Goal: Task Accomplishment & Management: Manage account settings

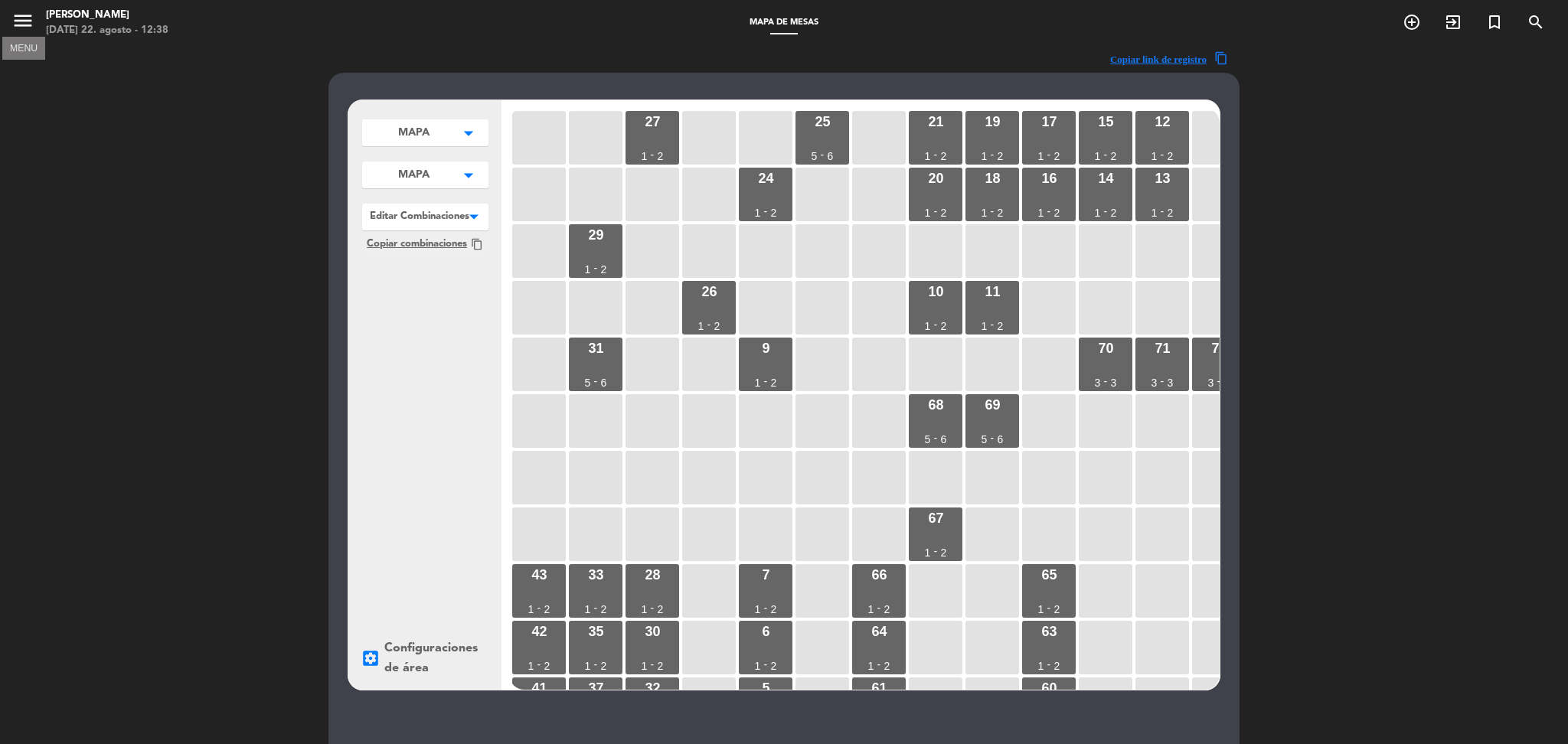
click at [20, 22] on icon "menu" at bounding box center [23, 20] width 23 height 23
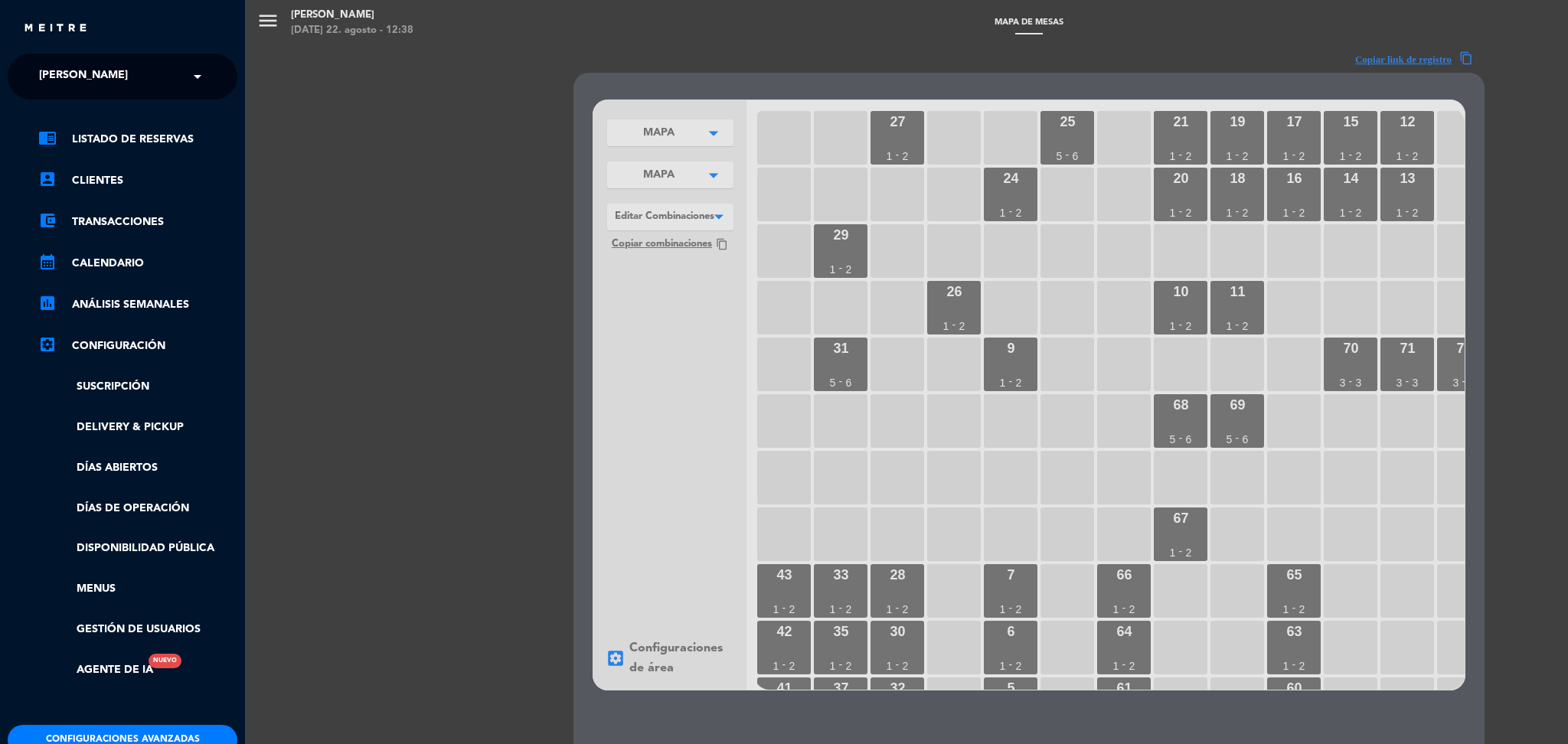
click at [135, 75] on div "× [PERSON_NAME]" at bounding box center [92, 76] width 118 height 32
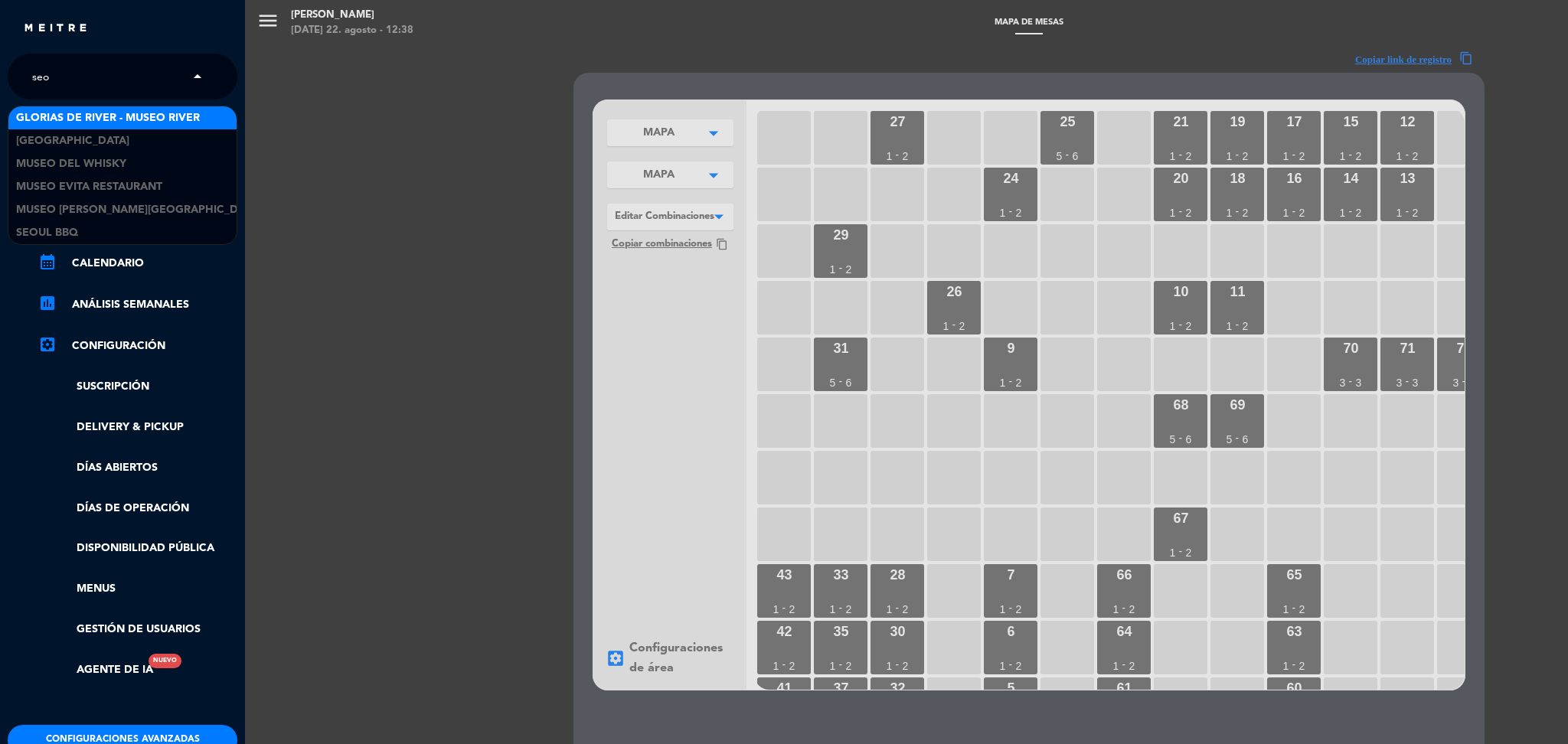
type input "seou"
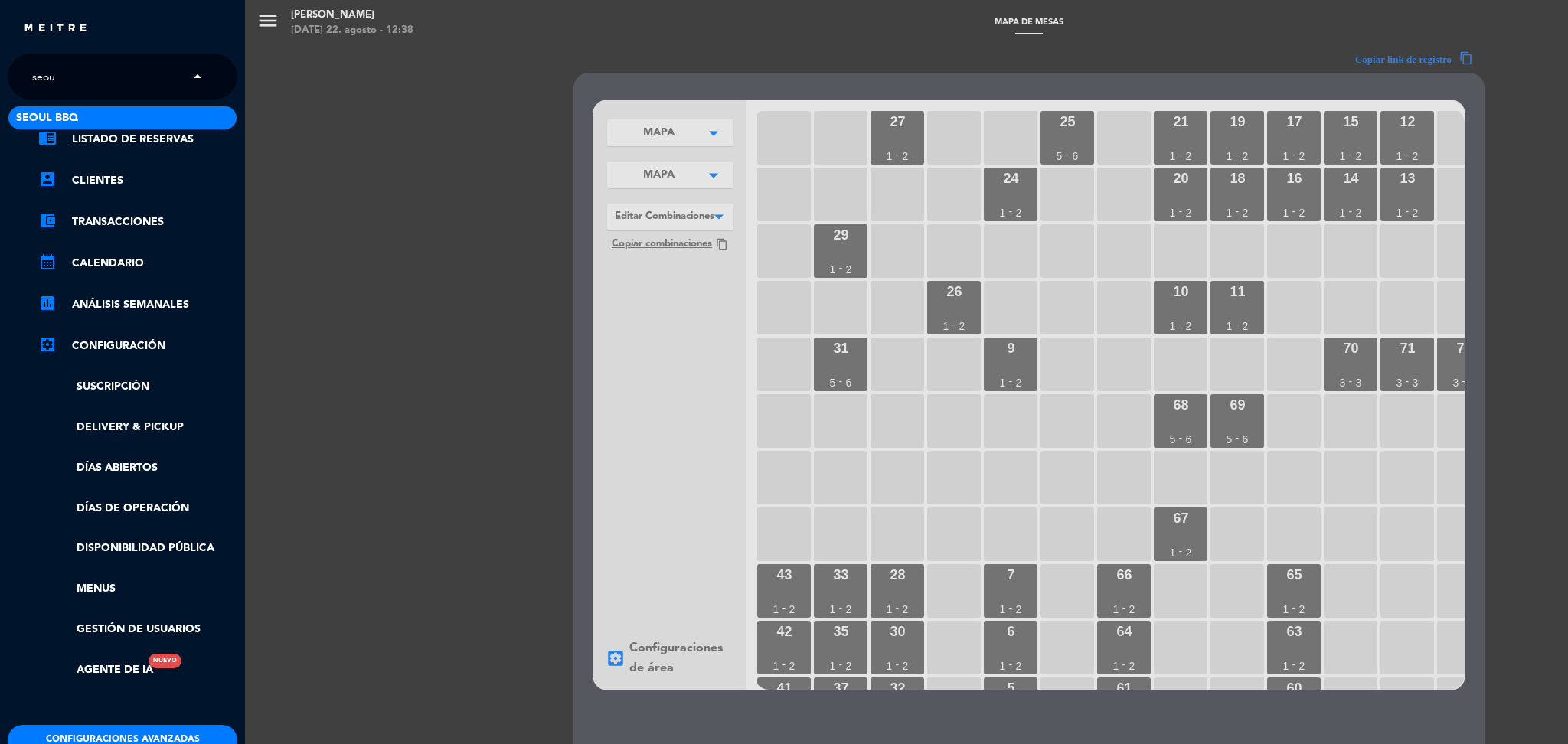
click at [75, 120] on span "Seoul bbq" at bounding box center [46, 119] width 62 height 18
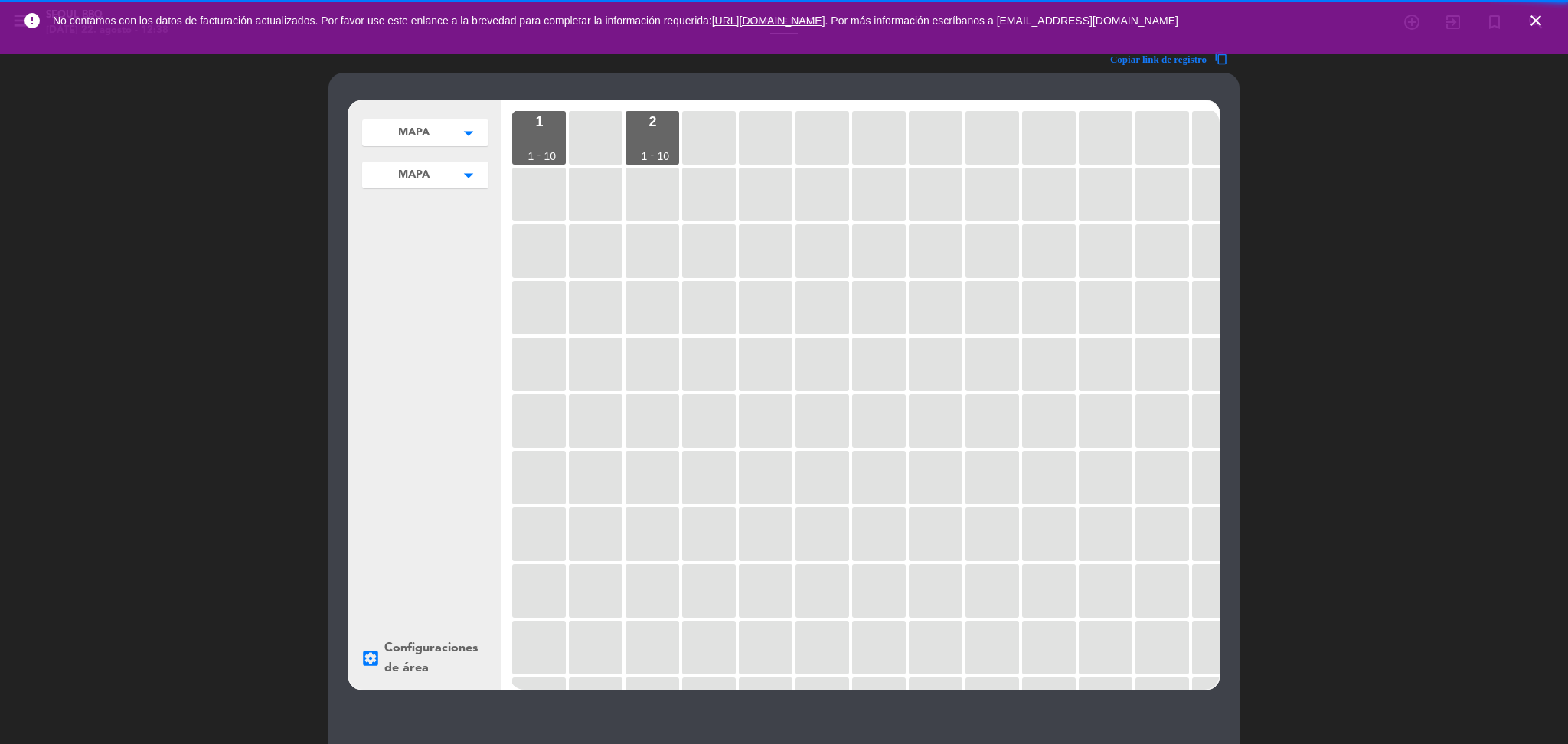
click at [1535, 16] on icon "close" at bounding box center [1536, 21] width 19 height 19
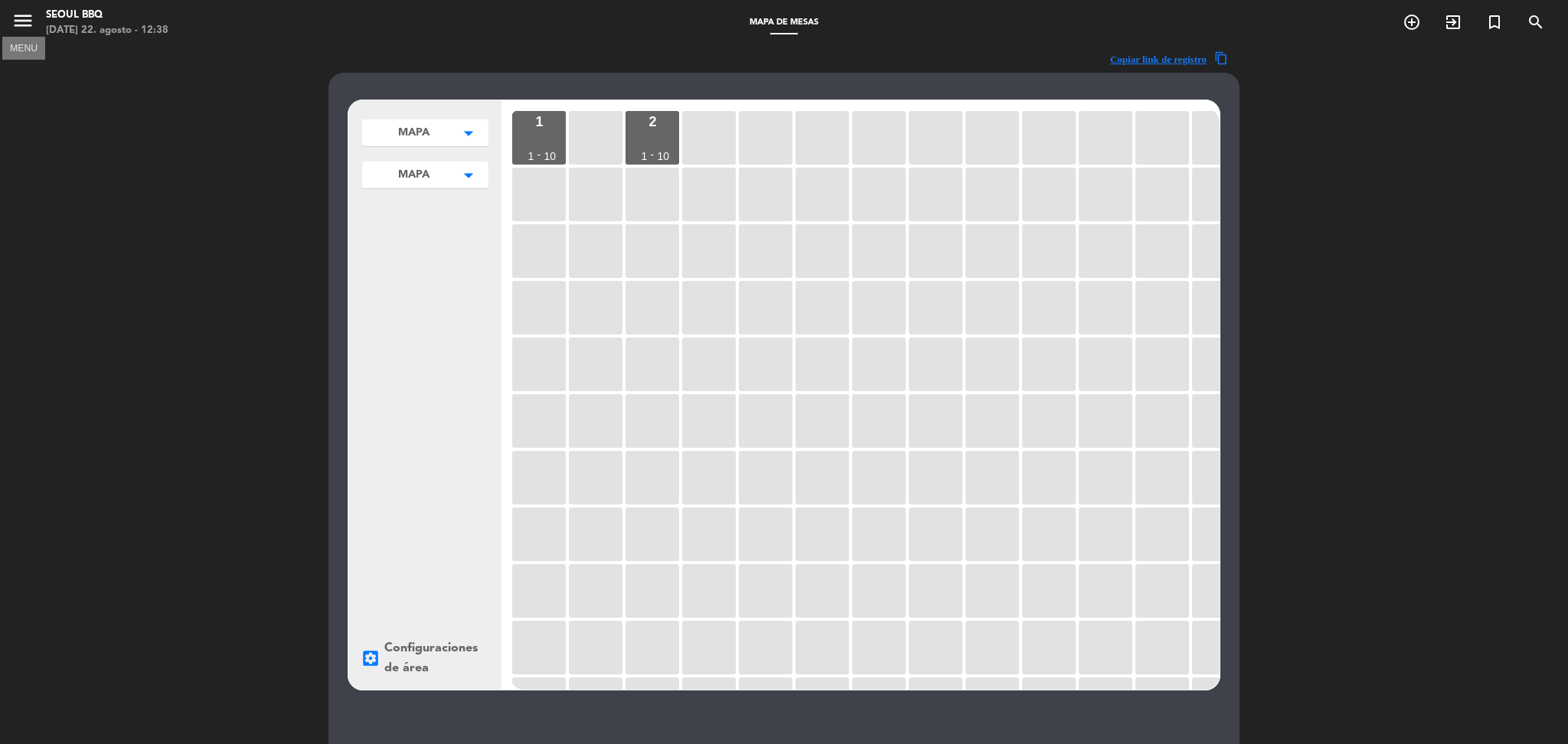
click at [20, 22] on icon "menu" at bounding box center [23, 20] width 23 height 23
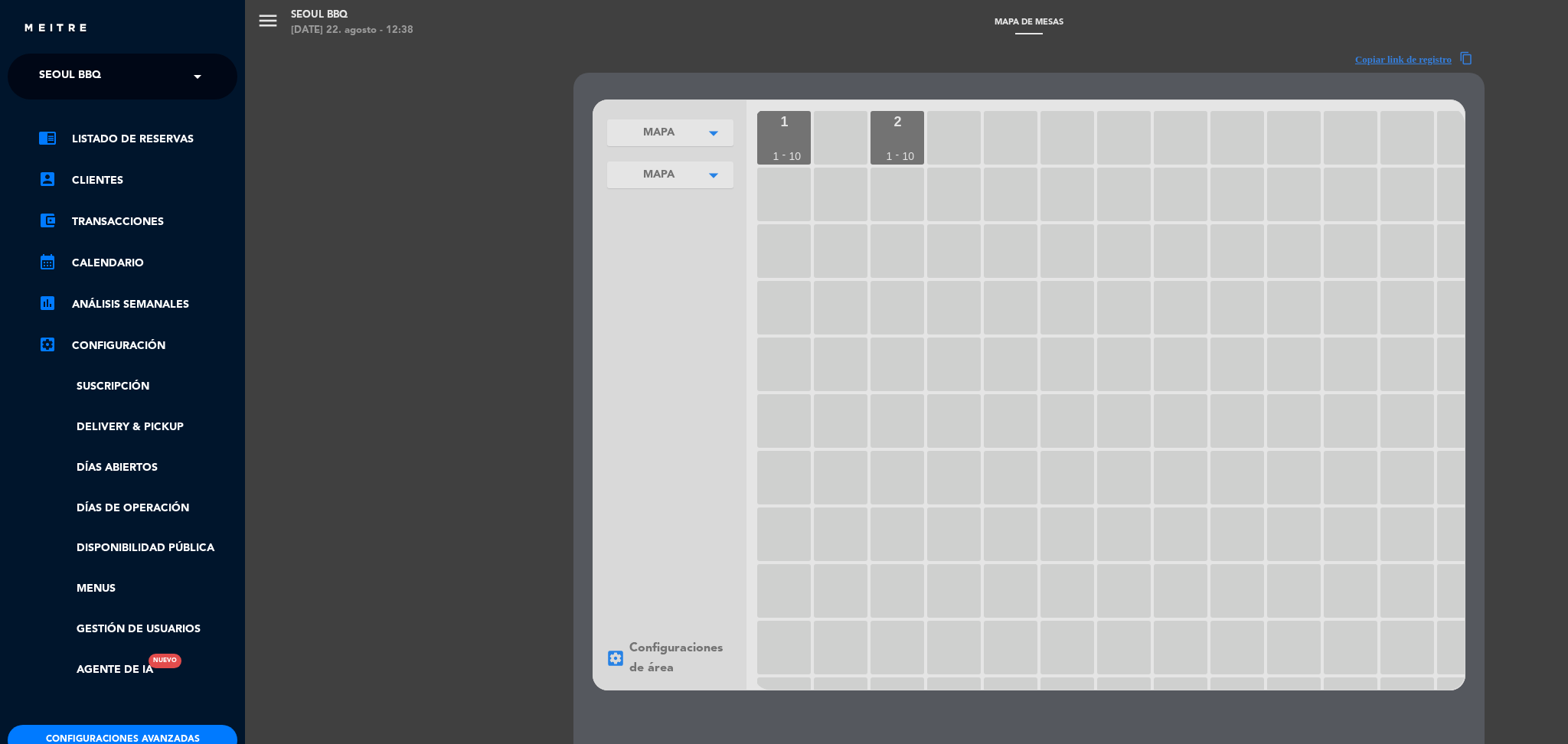
click at [184, 731] on button "Configuraciones avanzadas" at bounding box center [123, 739] width 229 height 30
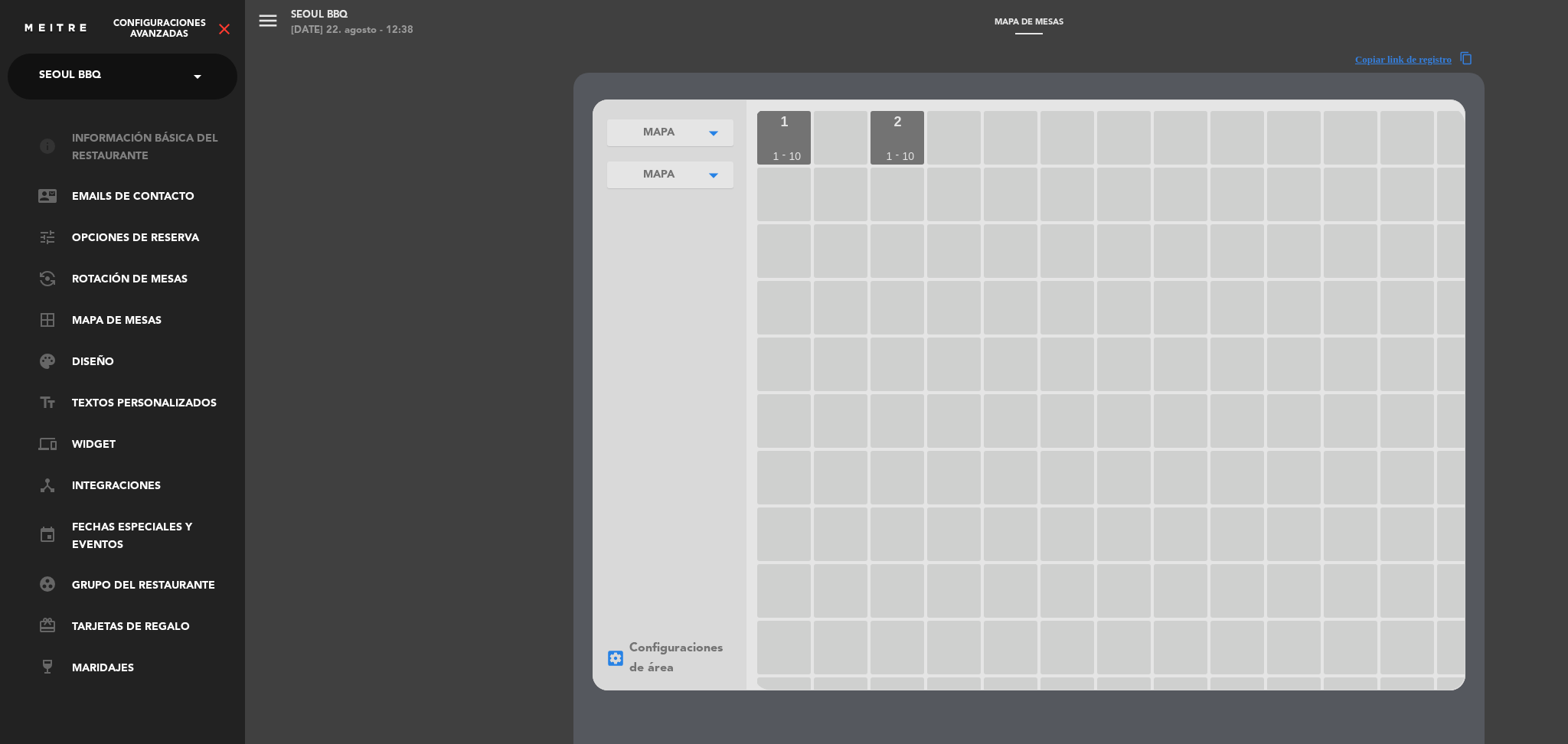
click at [118, 153] on link "info Información básica del restaurante" at bounding box center [137, 148] width 199 height 35
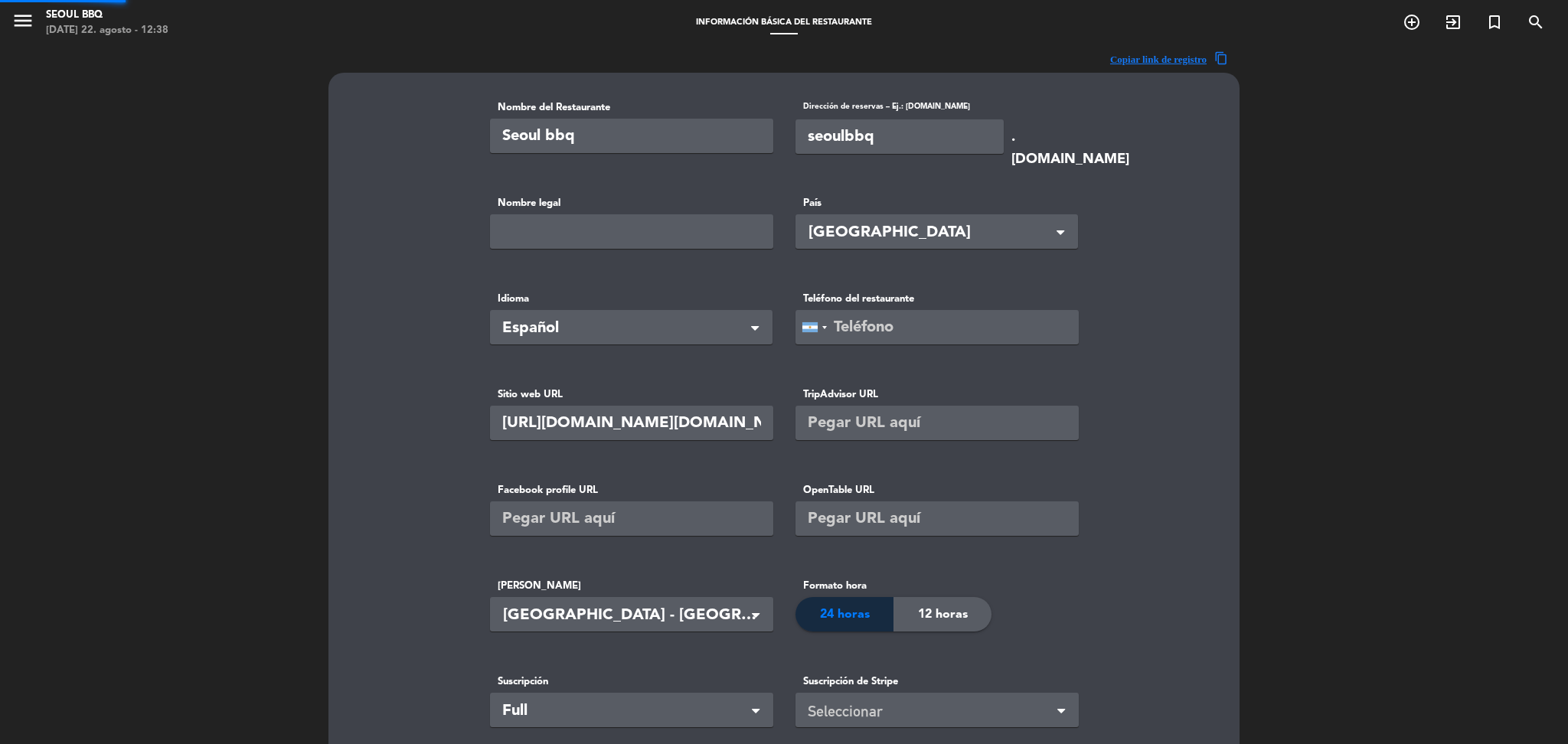
type input "[PHONE_NUMBER]"
type input "92990"
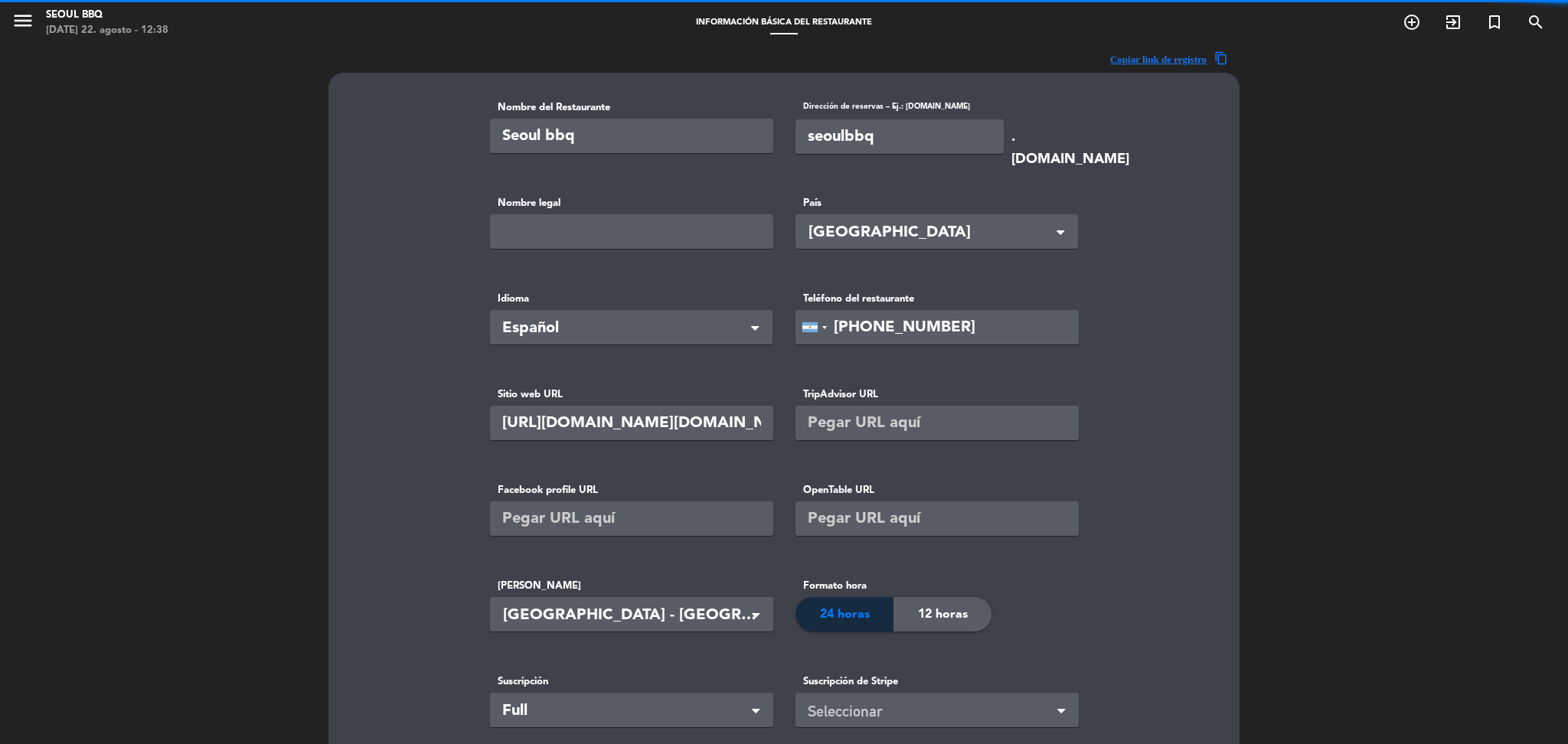
click at [884, 135] on input "seoulbbq" at bounding box center [899, 136] width 208 height 34
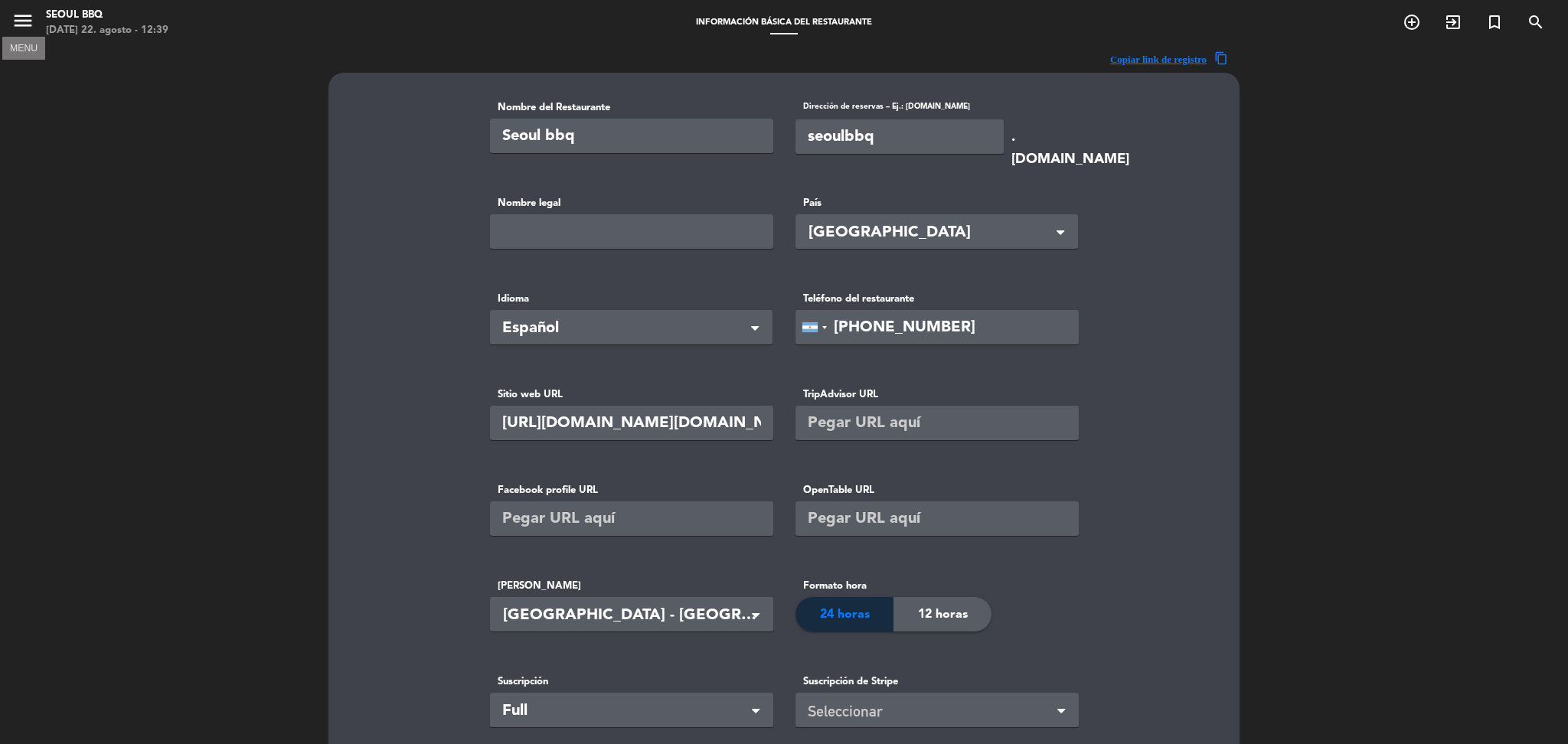
click at [18, 25] on icon "menu" at bounding box center [23, 20] width 23 height 23
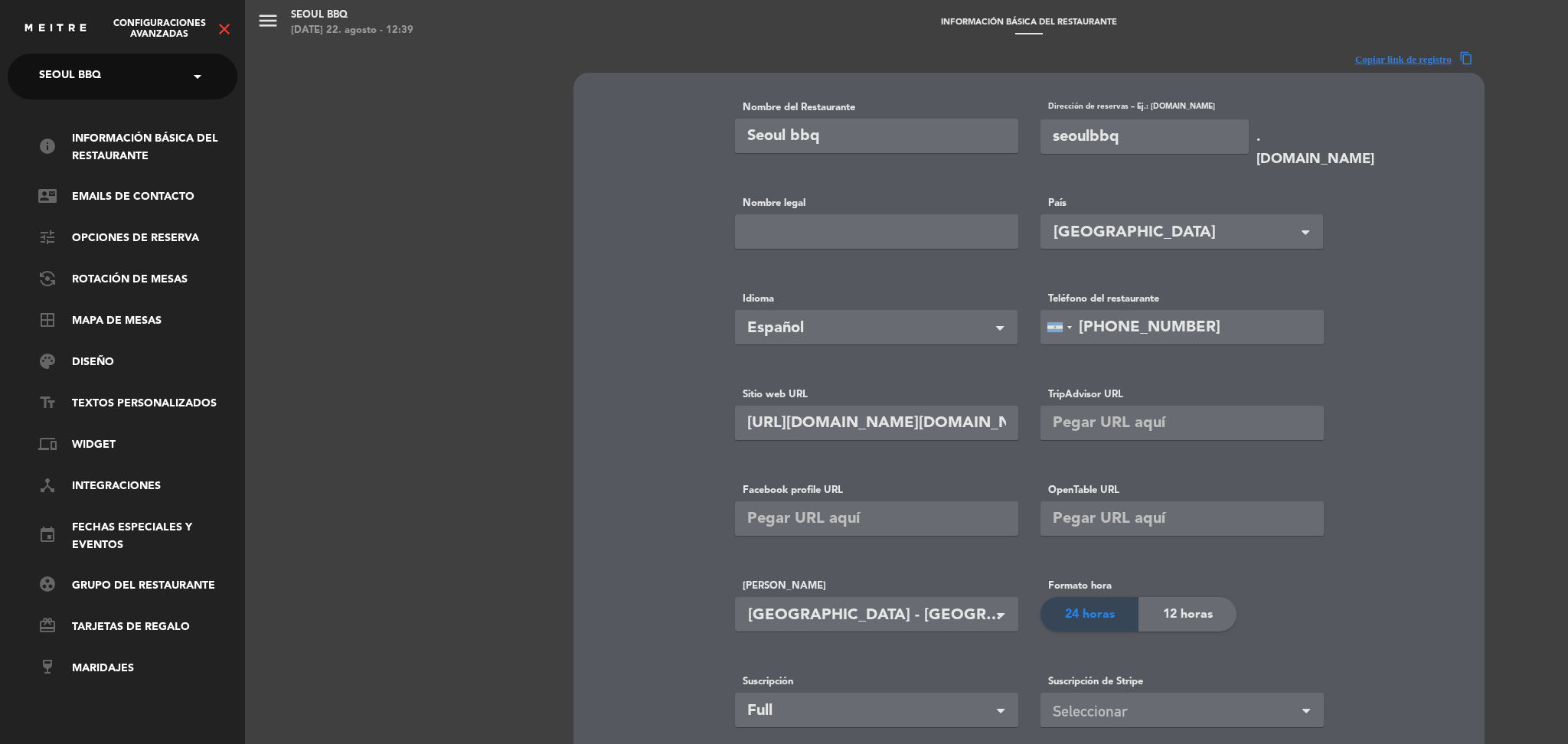
click at [222, 28] on icon "close" at bounding box center [224, 28] width 19 height 19
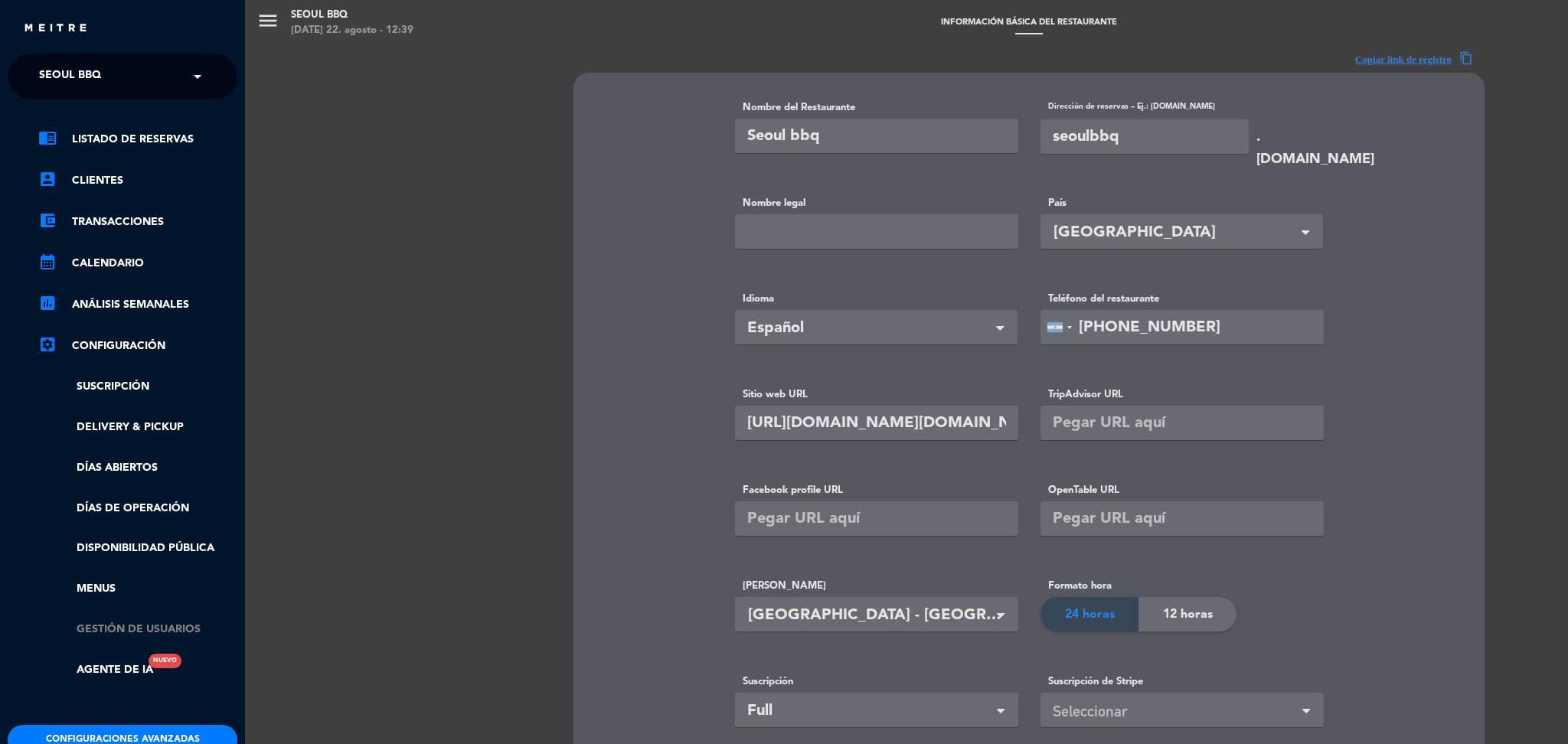
click at [132, 626] on link "Gestión de usuarios" at bounding box center [137, 629] width 199 height 18
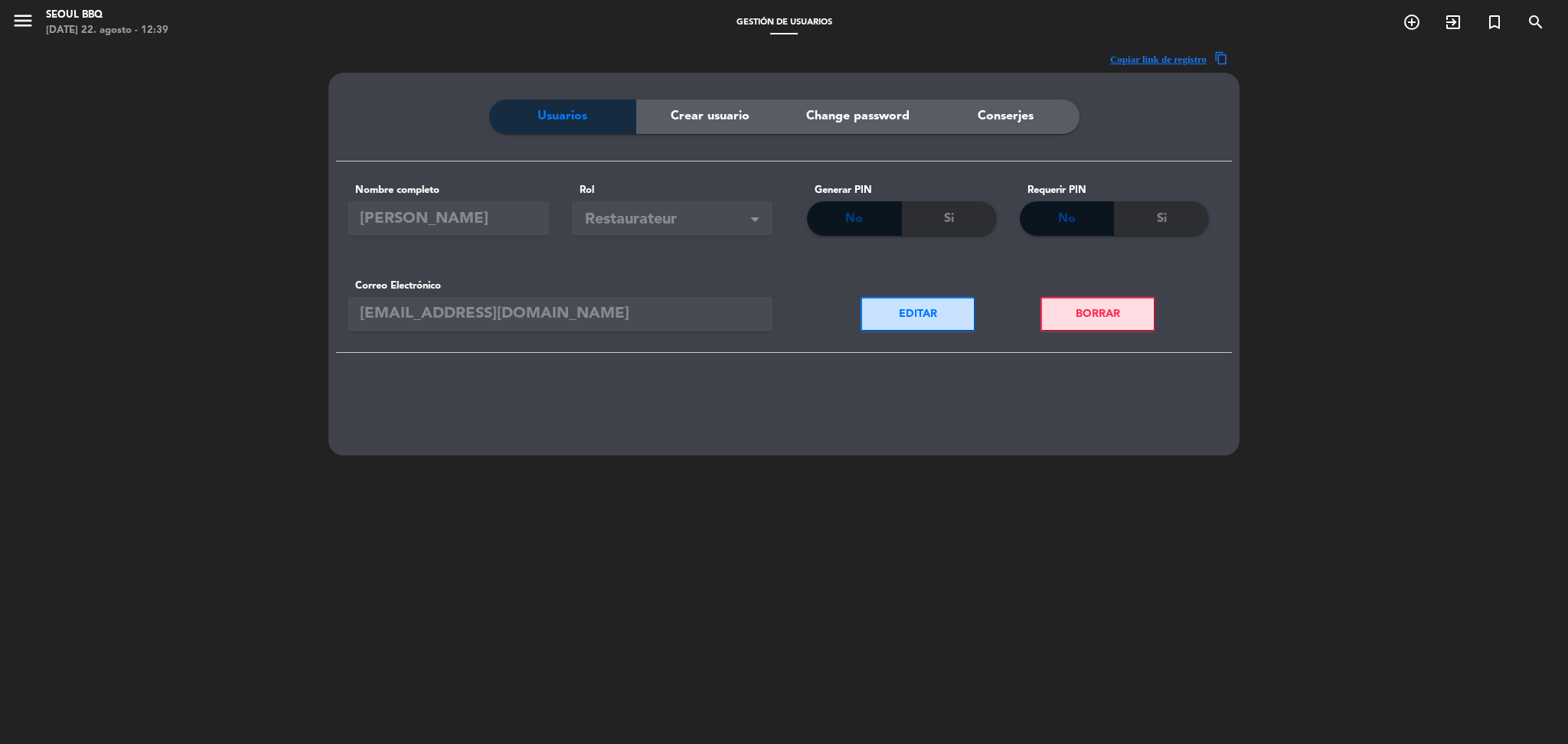
click at [905, 314] on button "EDITAR" at bounding box center [918, 314] width 115 height 34
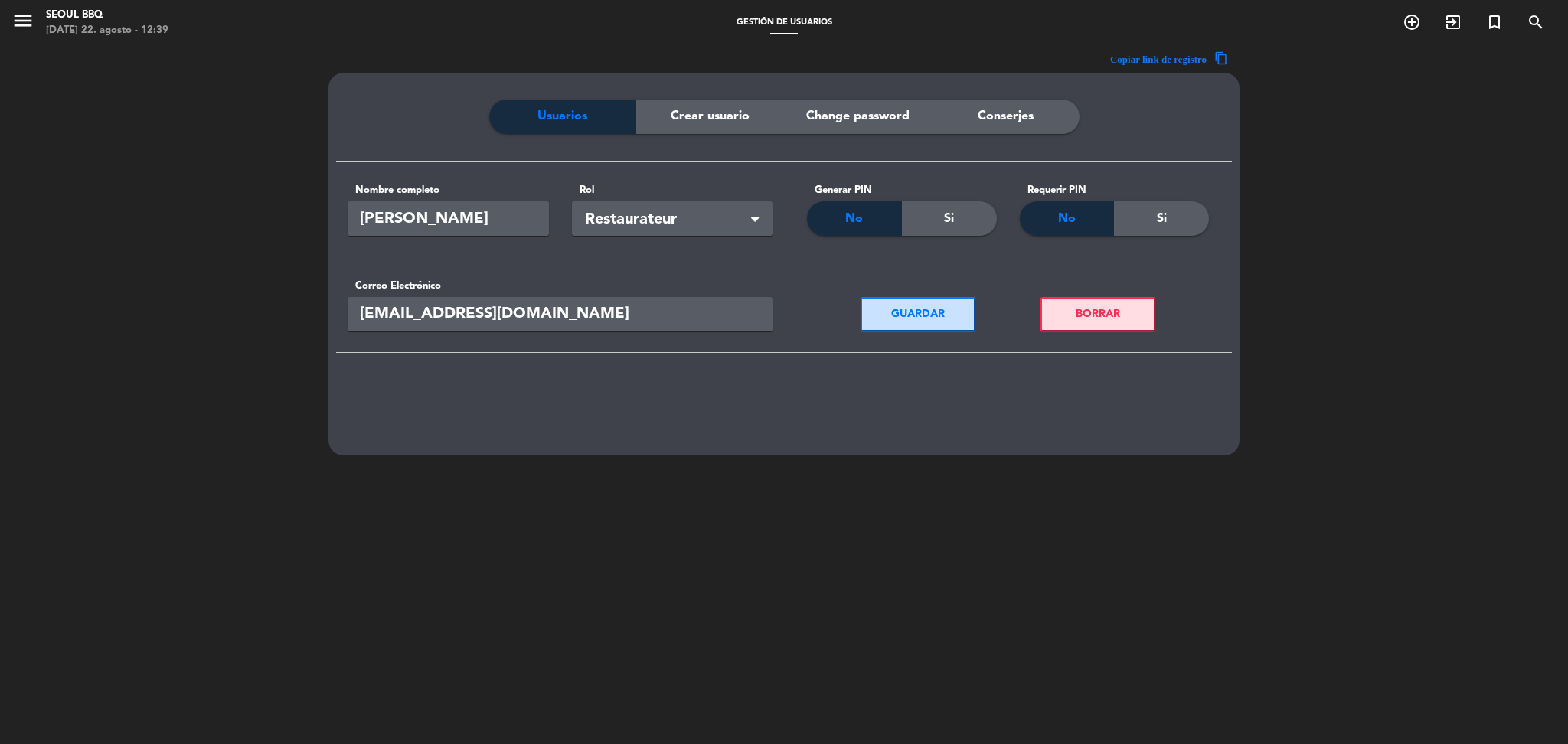
click at [633, 320] on input "[EMAIL_ADDRESS][DOMAIN_NAME]" at bounding box center [559, 314] width 425 height 34
click at [1087, 322] on button "BORRAR" at bounding box center [1097, 314] width 115 height 34
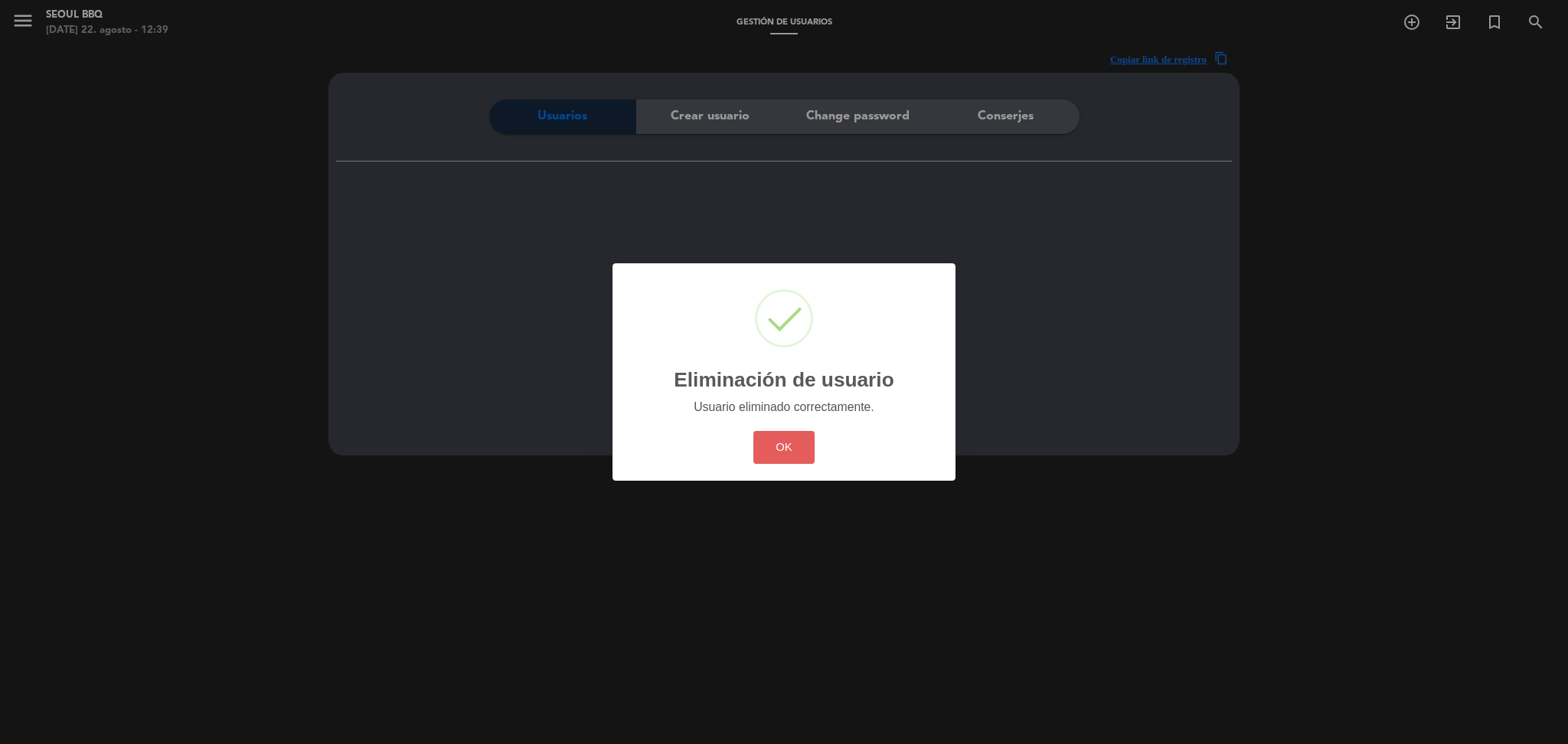
click at [799, 441] on button "OK" at bounding box center [784, 448] width 62 height 33
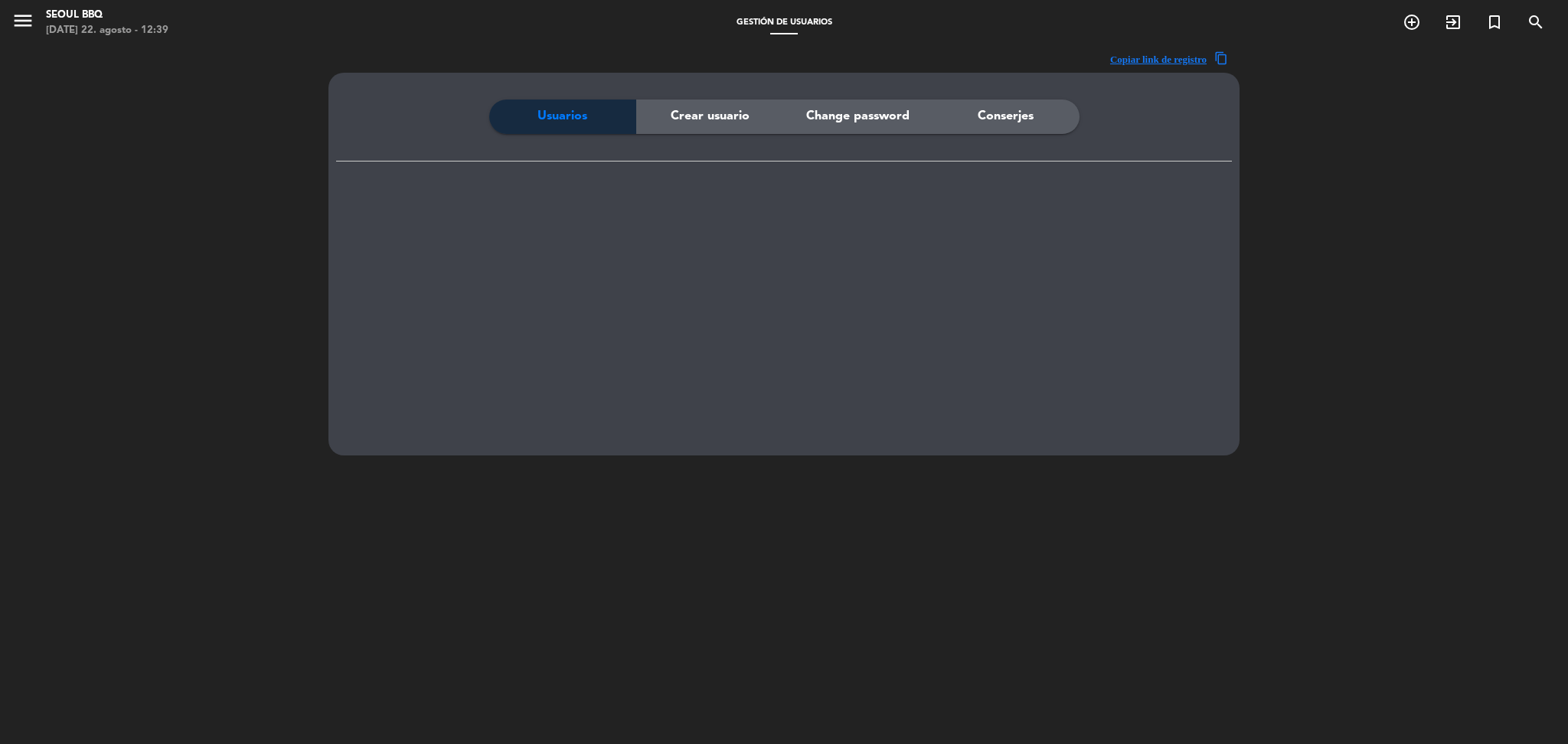
click at [719, 111] on span "Crear usuario" at bounding box center [710, 117] width 78 height 20
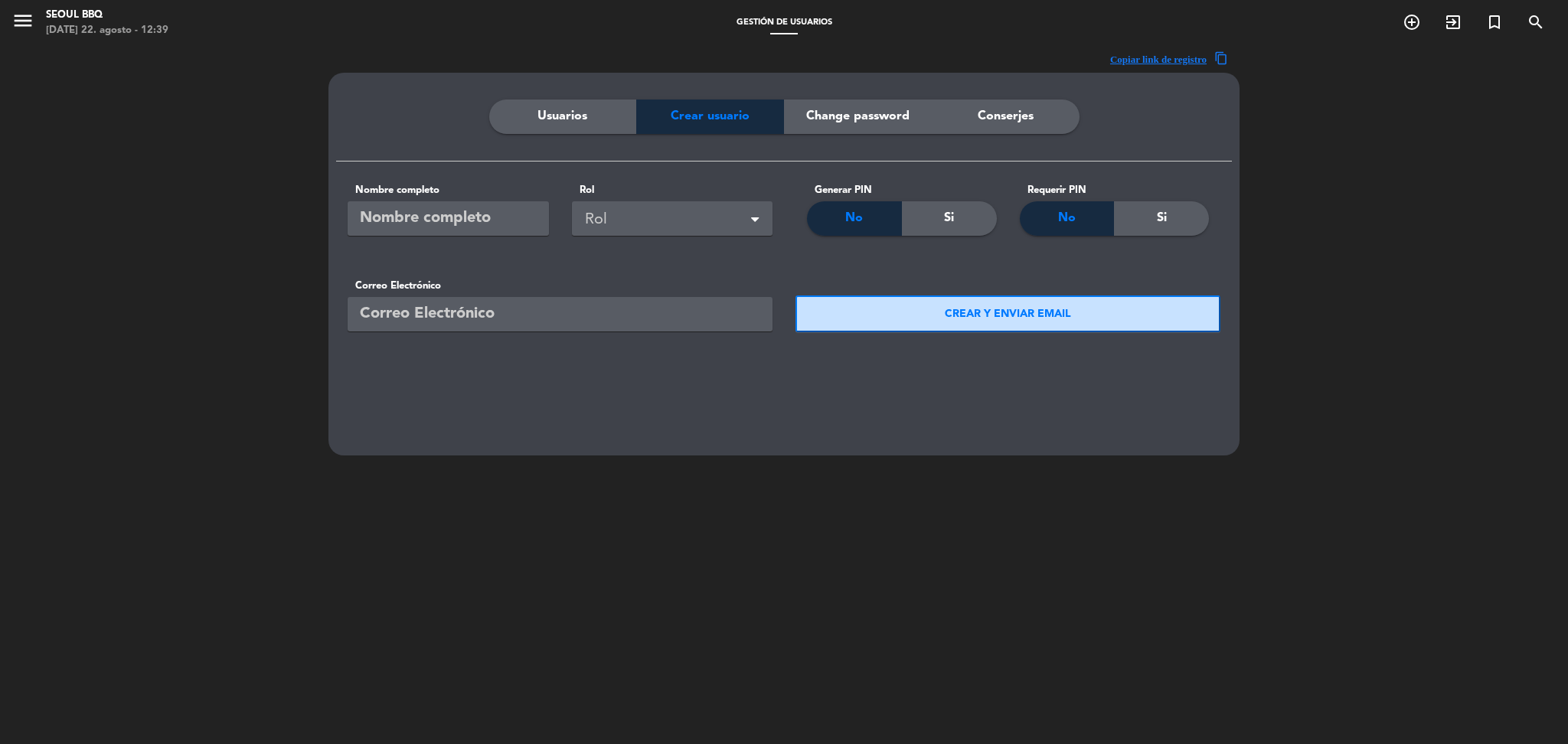
click at [457, 309] on input "email" at bounding box center [559, 314] width 425 height 34
paste input "[EMAIL_ADDRESS][DOMAIN_NAME]"
type input "[EMAIL_ADDRESS][DOMAIN_NAME]"
click at [409, 213] on input "text" at bounding box center [447, 218] width 201 height 34
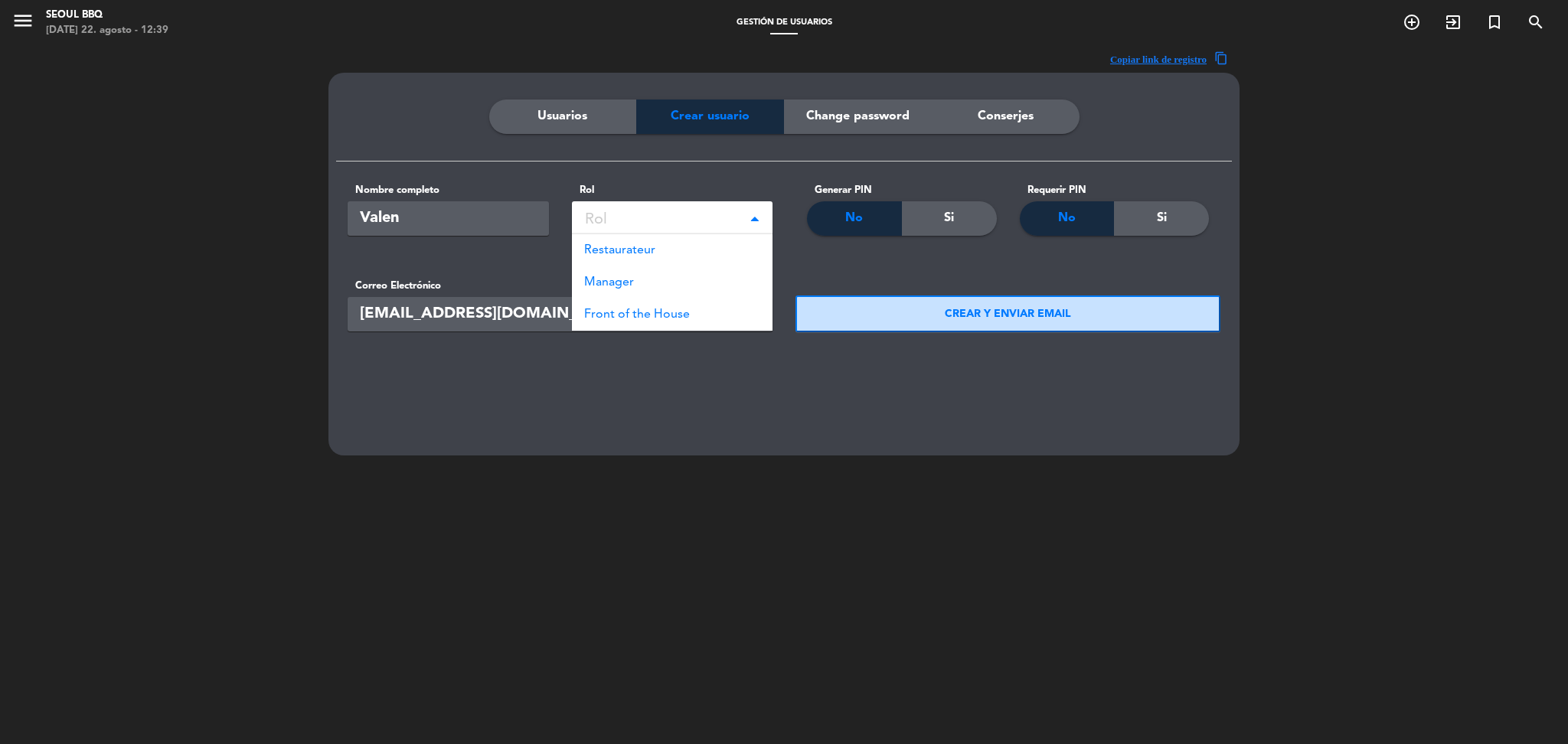
click at [693, 211] on div "Rol" at bounding box center [675, 221] width 180 height 25
click at [695, 239] on div "Restaurateur" at bounding box center [672, 250] width 201 height 32
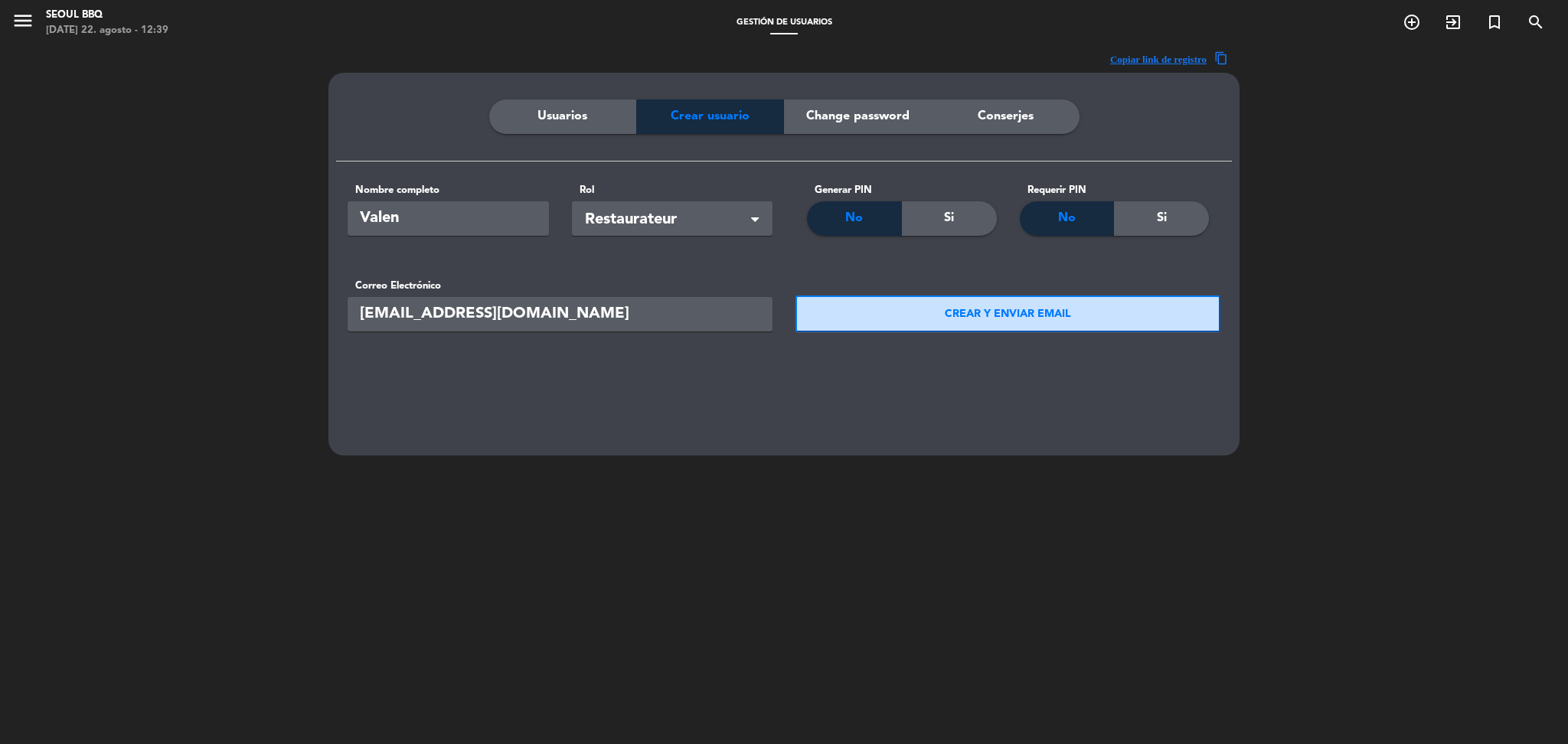
click at [476, 223] on input "Valen" at bounding box center [447, 218] width 201 height 34
type input "[PERSON_NAME]"
click at [835, 311] on button "CREAR Y ENVIAR EMAIL" at bounding box center [1007, 313] width 425 height 36
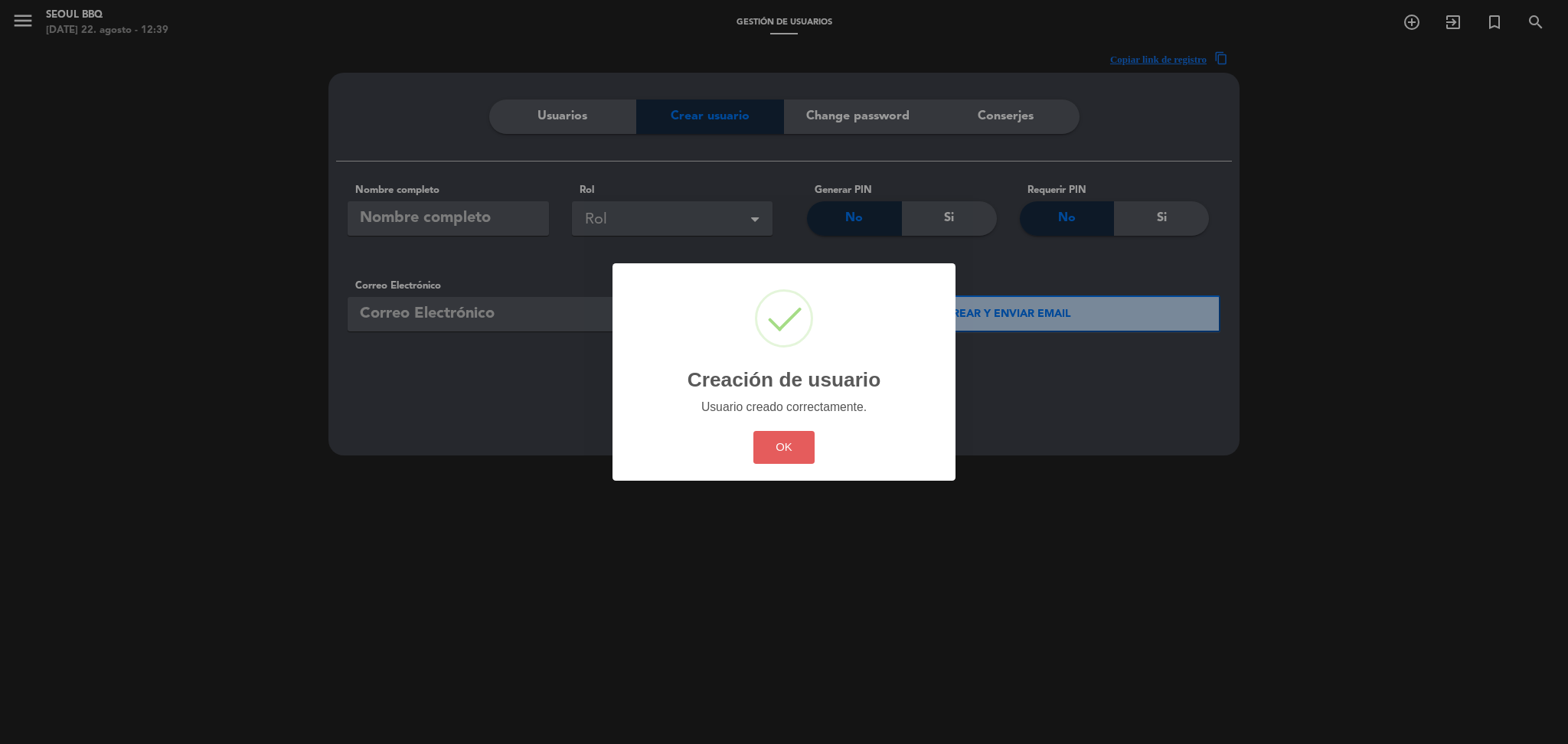
click at [799, 446] on button "OK" at bounding box center [784, 448] width 62 height 33
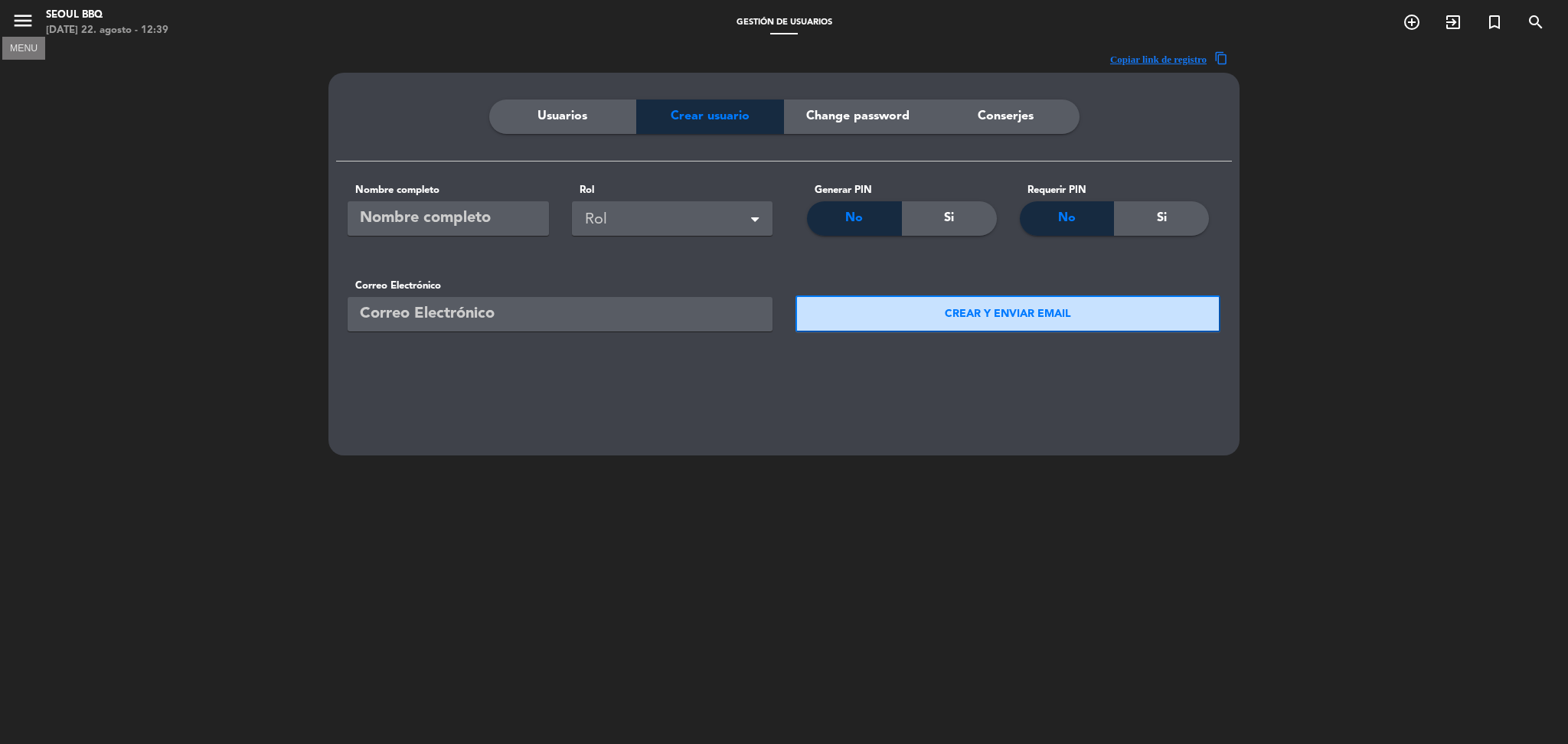
click at [29, 25] on icon "menu" at bounding box center [23, 20] width 23 height 23
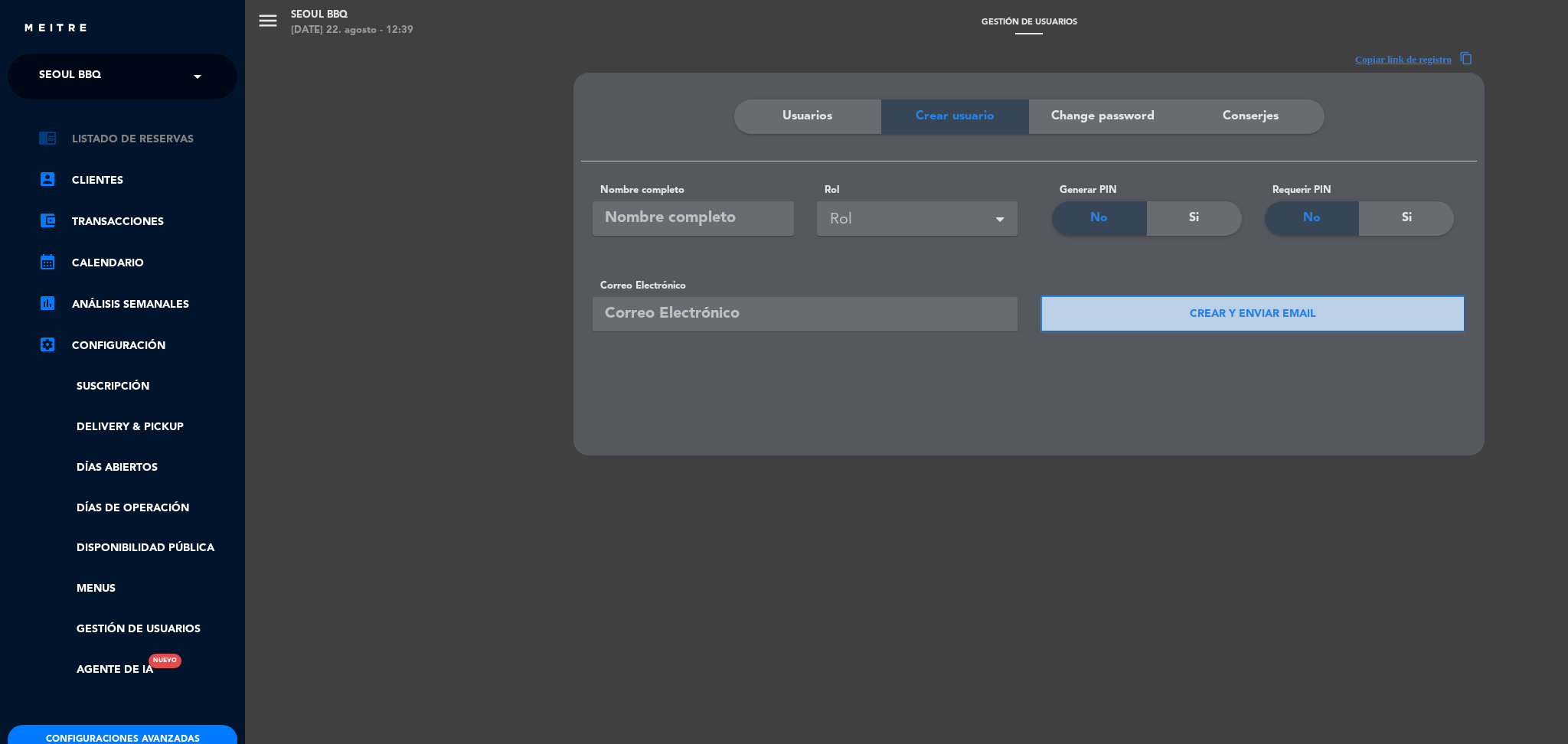
click at [154, 135] on link "chrome_reader_mode Listado de Reservas" at bounding box center [137, 139] width 199 height 19
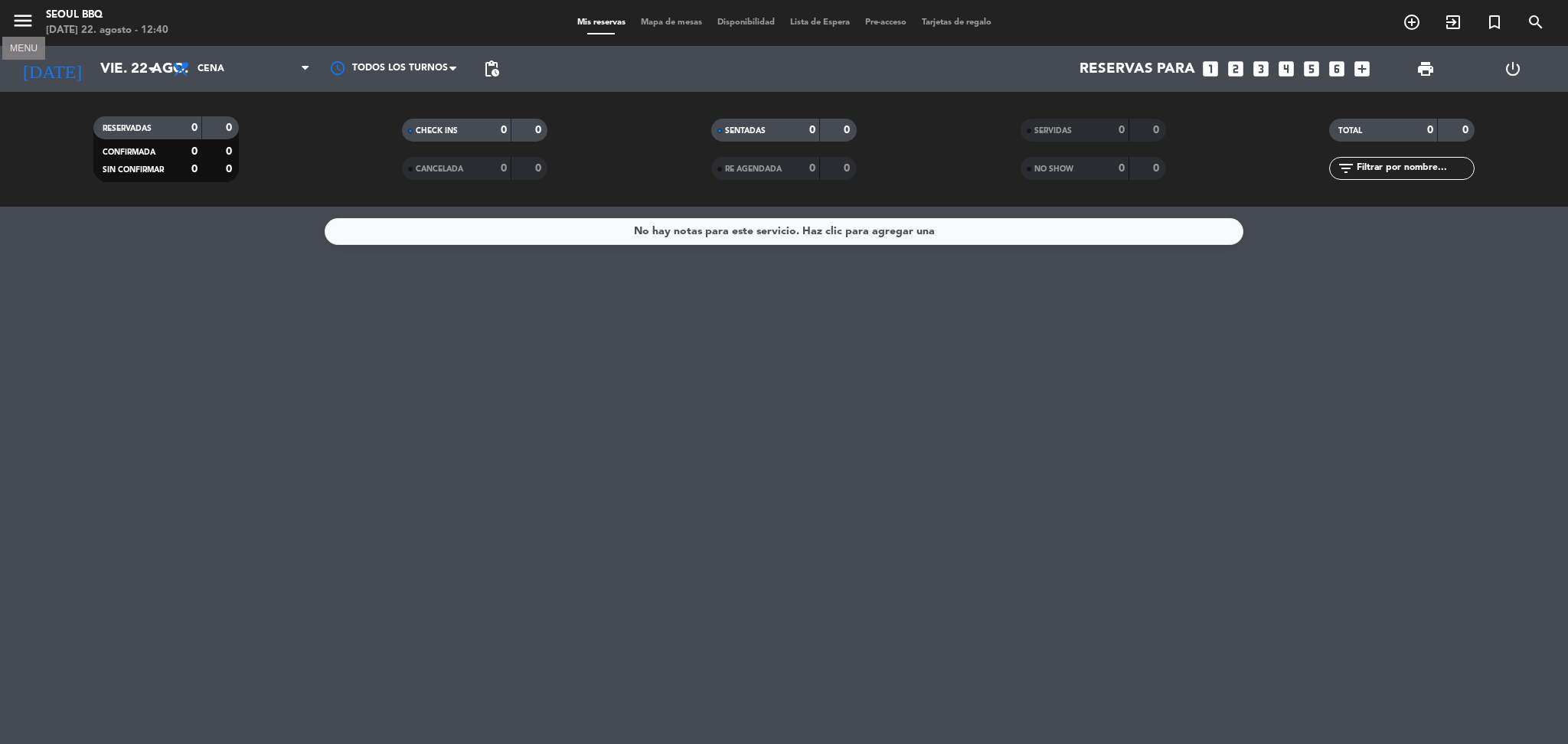
click at [20, 25] on icon "menu" at bounding box center [23, 20] width 23 height 23
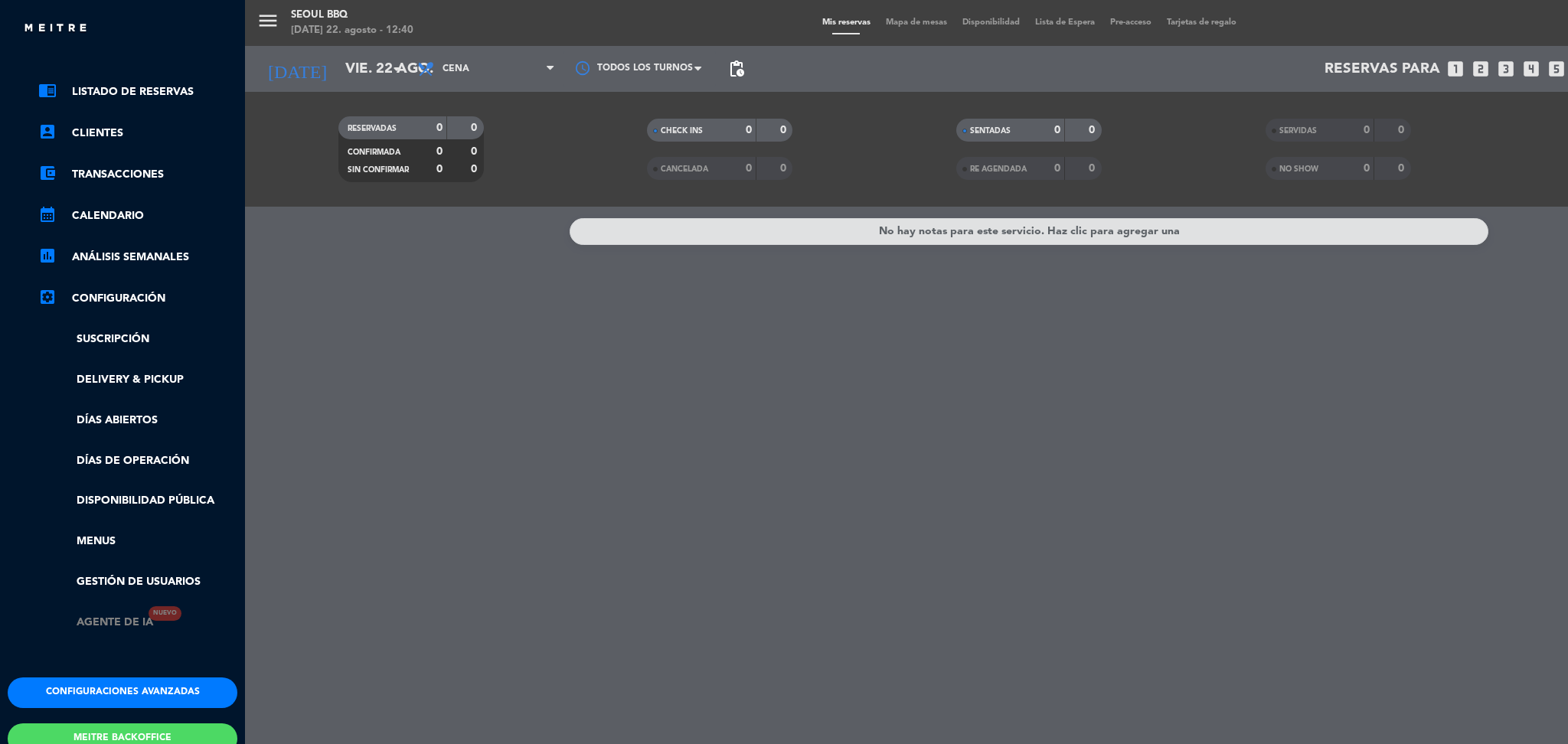
scroll to position [49, 0]
click at [135, 681] on button "Configuraciones avanzadas" at bounding box center [123, 690] width 229 height 30
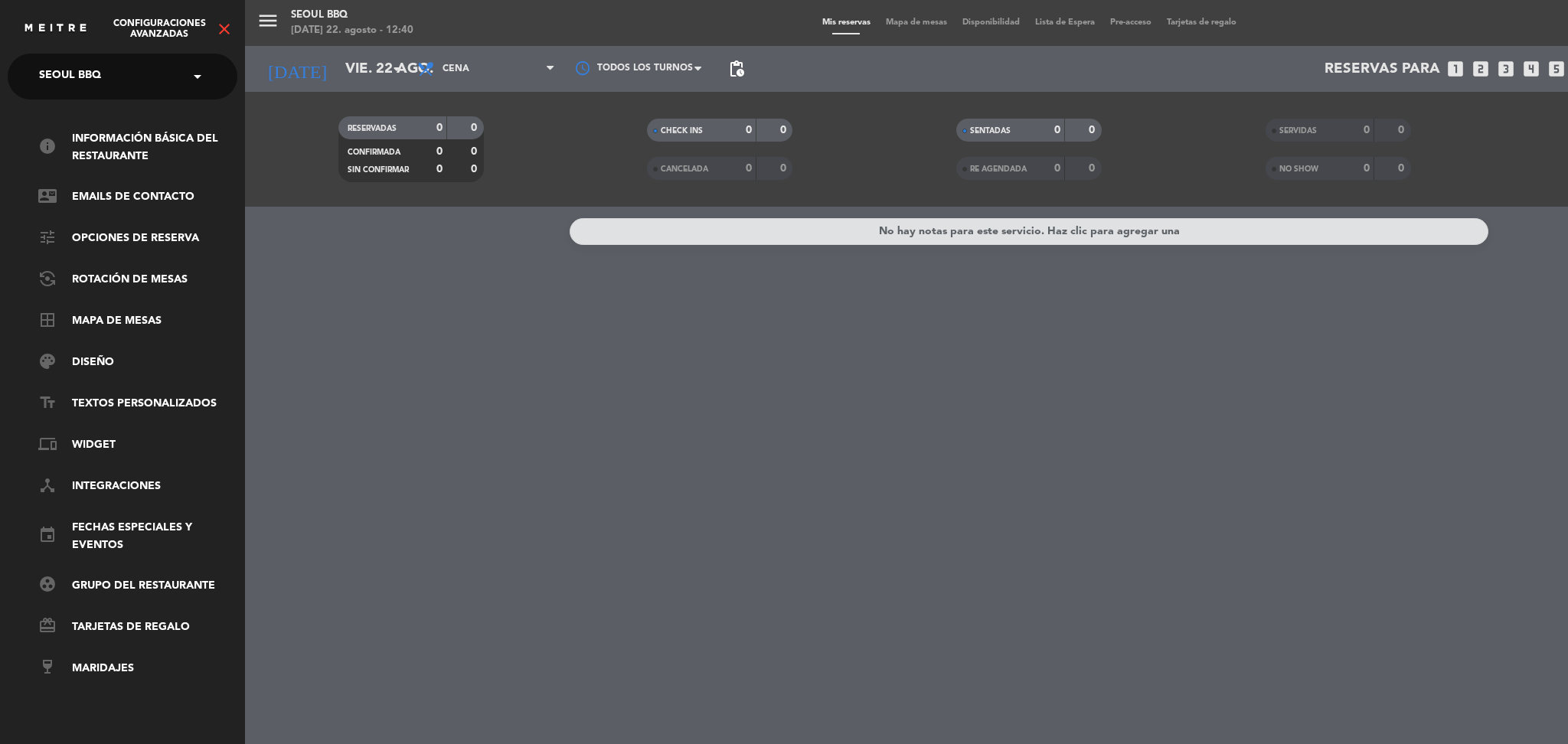
scroll to position [0, 0]
click at [109, 365] on link "palette Diseño" at bounding box center [137, 363] width 199 height 19
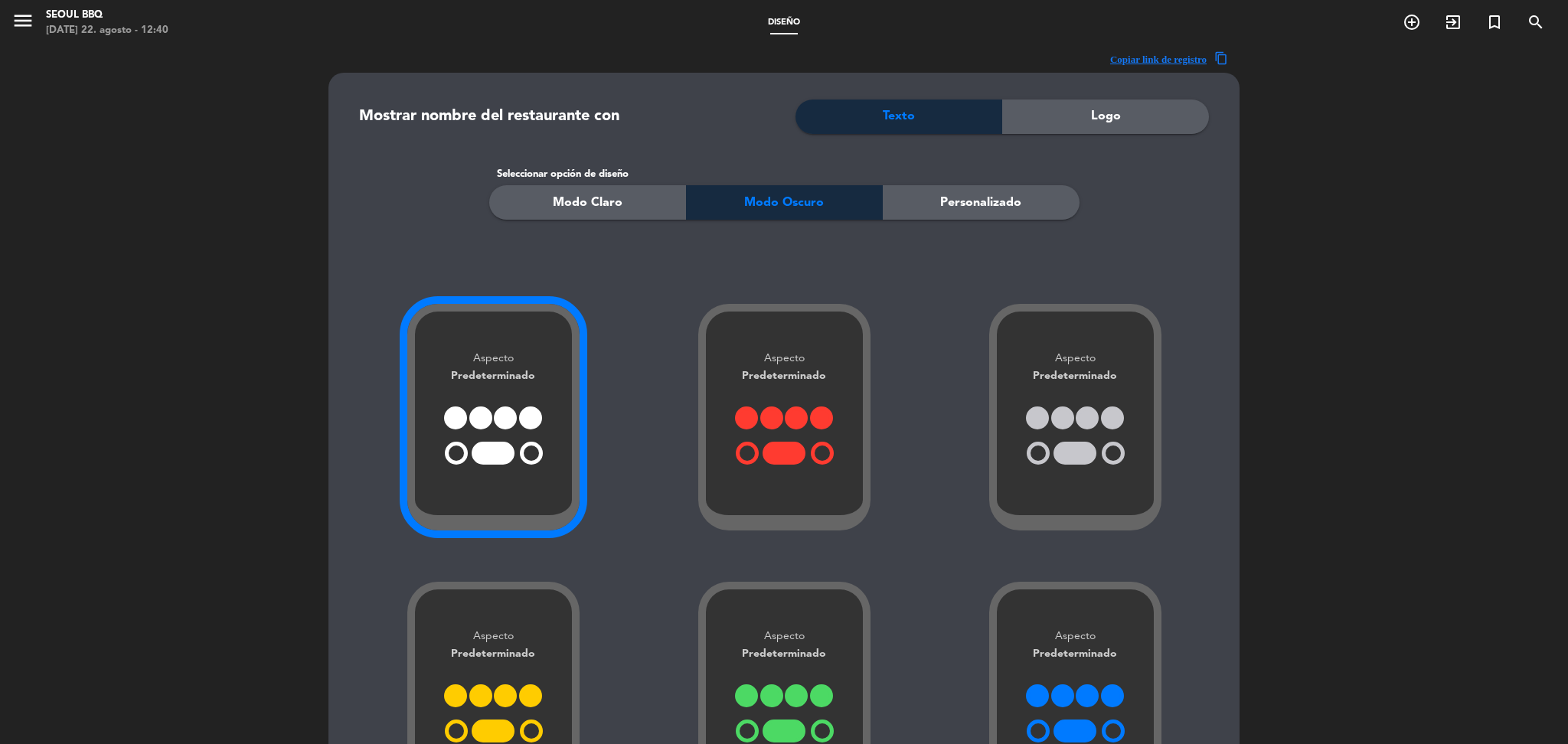
click at [1082, 122] on div "Logo" at bounding box center [1105, 116] width 207 height 34
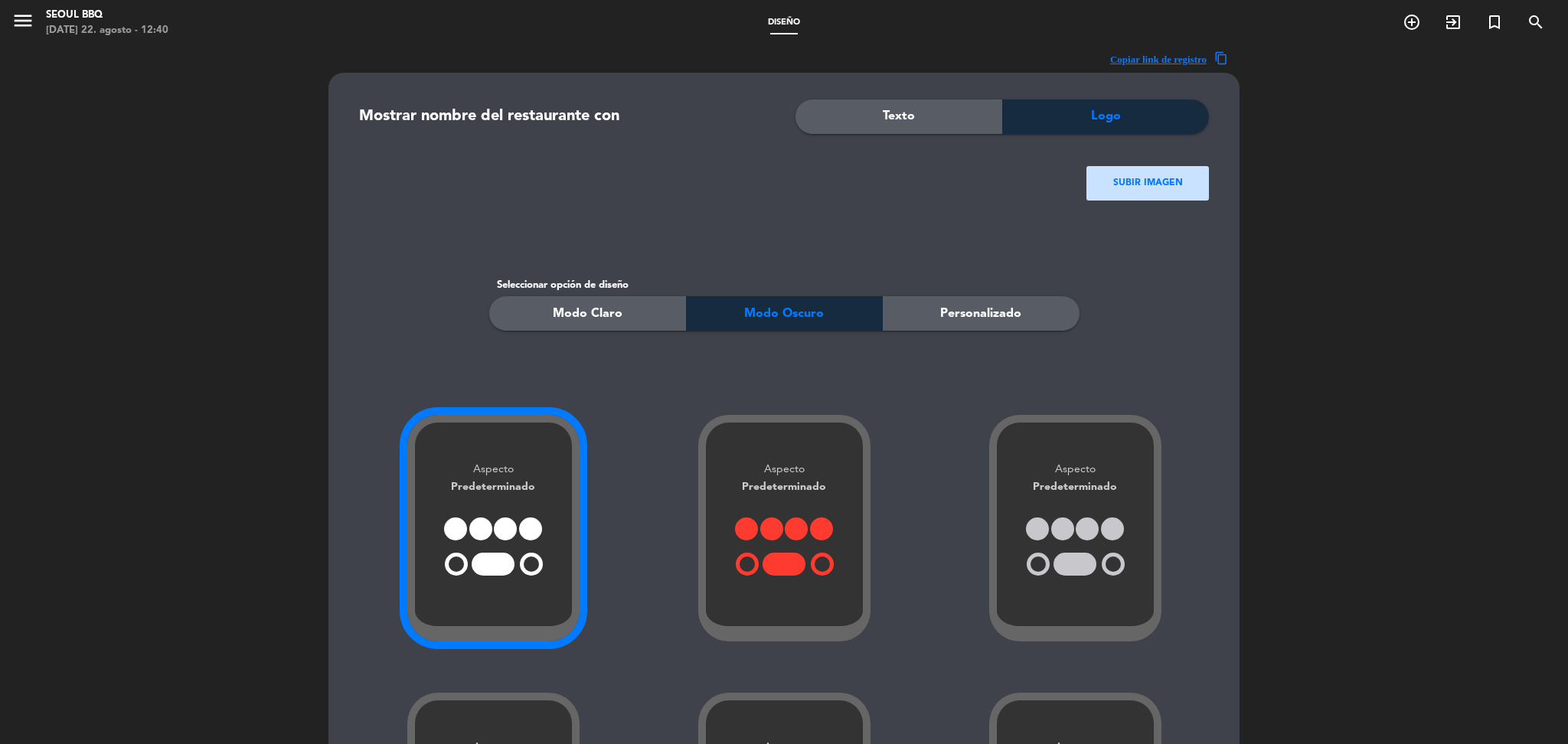
click at [1123, 187] on ngx-dropzone-label "SUBIR IMAGEN" at bounding box center [1147, 184] width 70 height 16
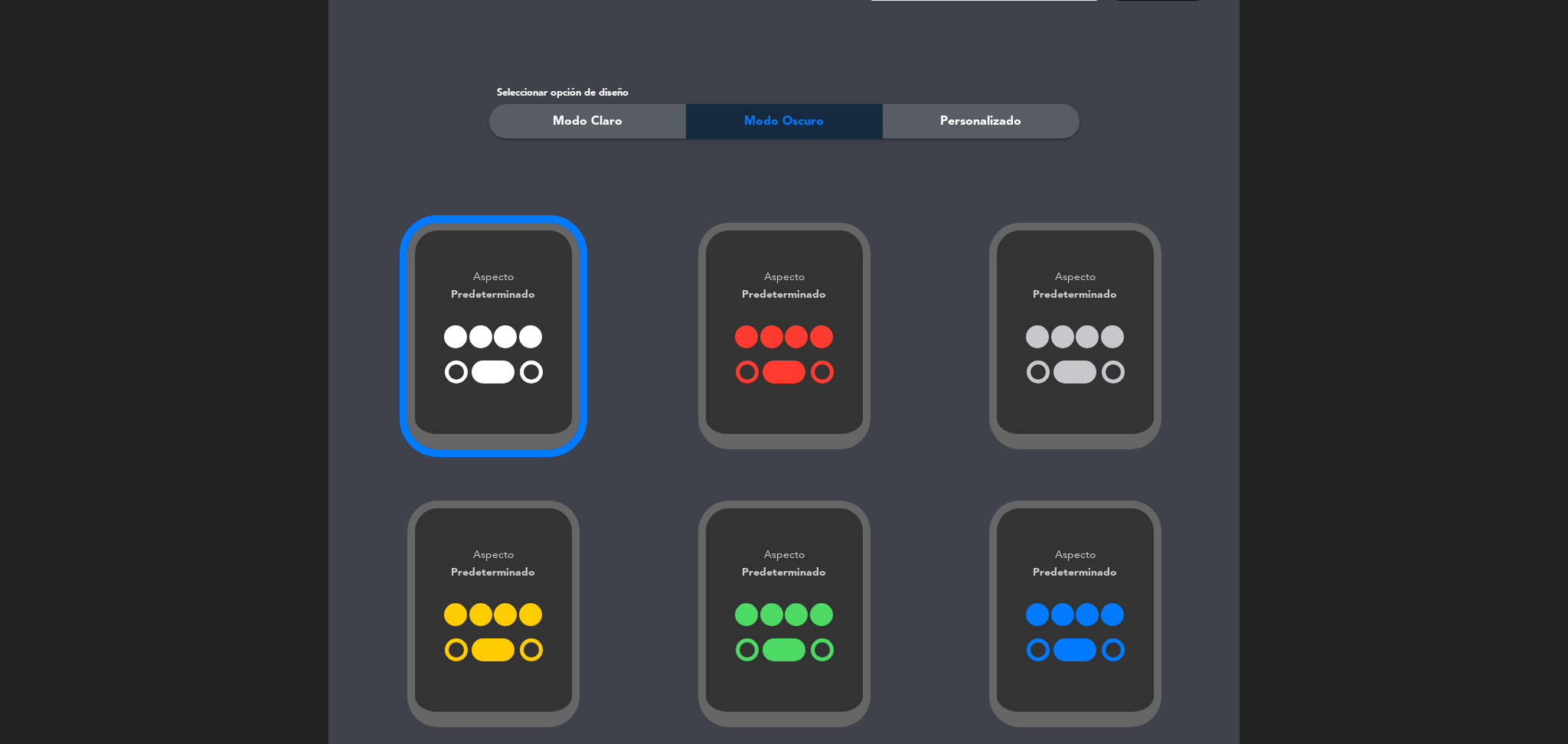
scroll to position [281, 0]
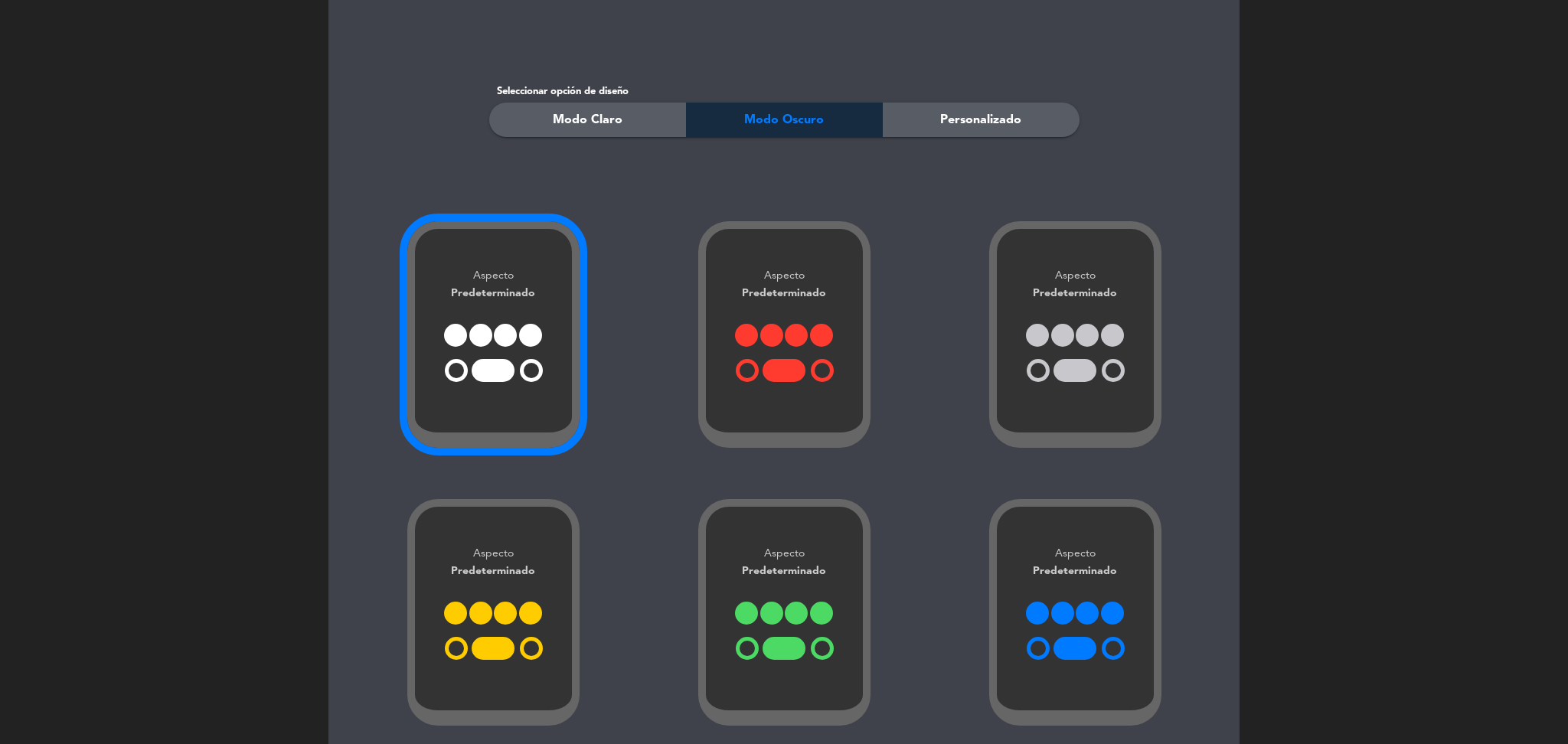
click at [951, 107] on div "Personalizado" at bounding box center [981, 120] width 197 height 34
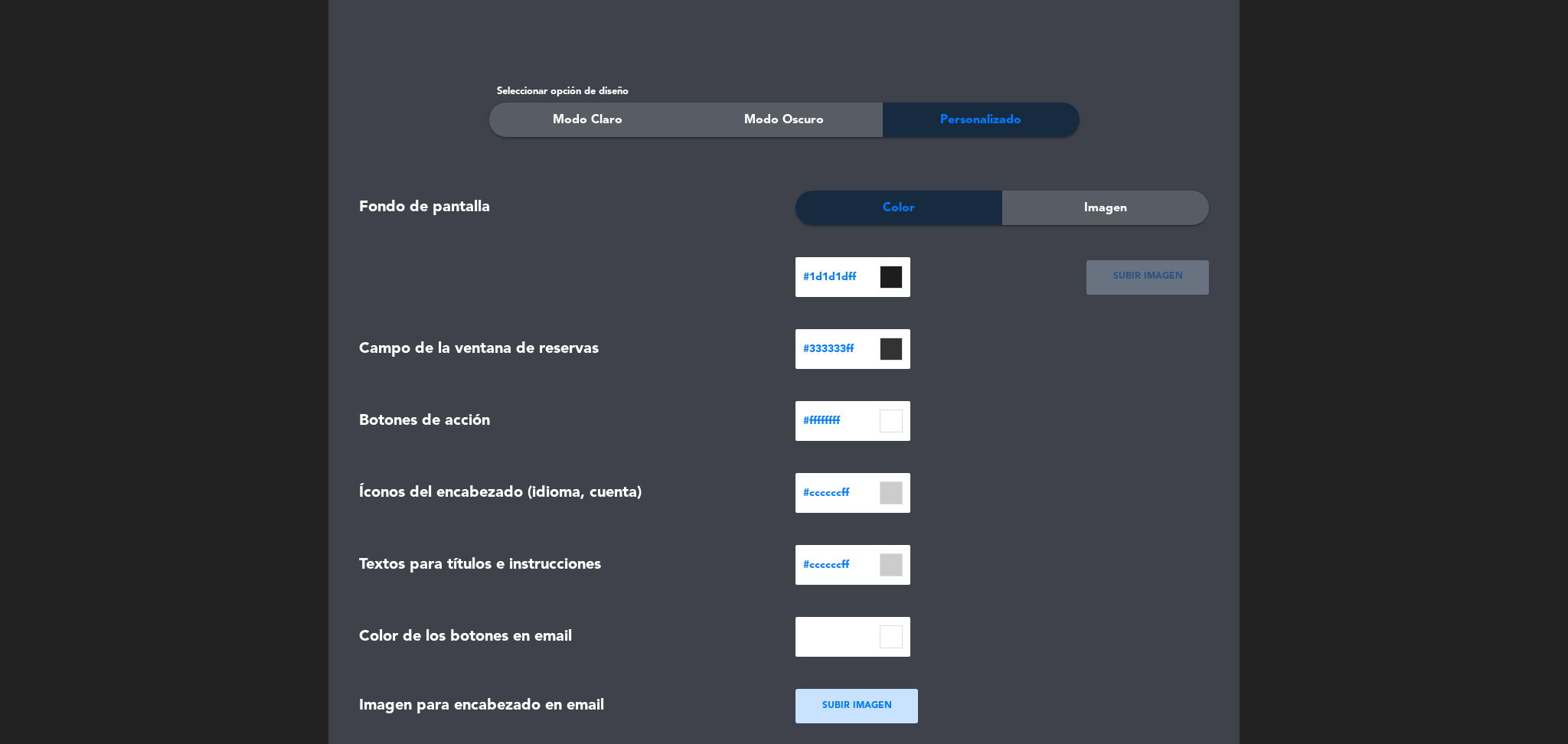
click at [1107, 209] on span "Imagen" at bounding box center [1106, 208] width 43 height 20
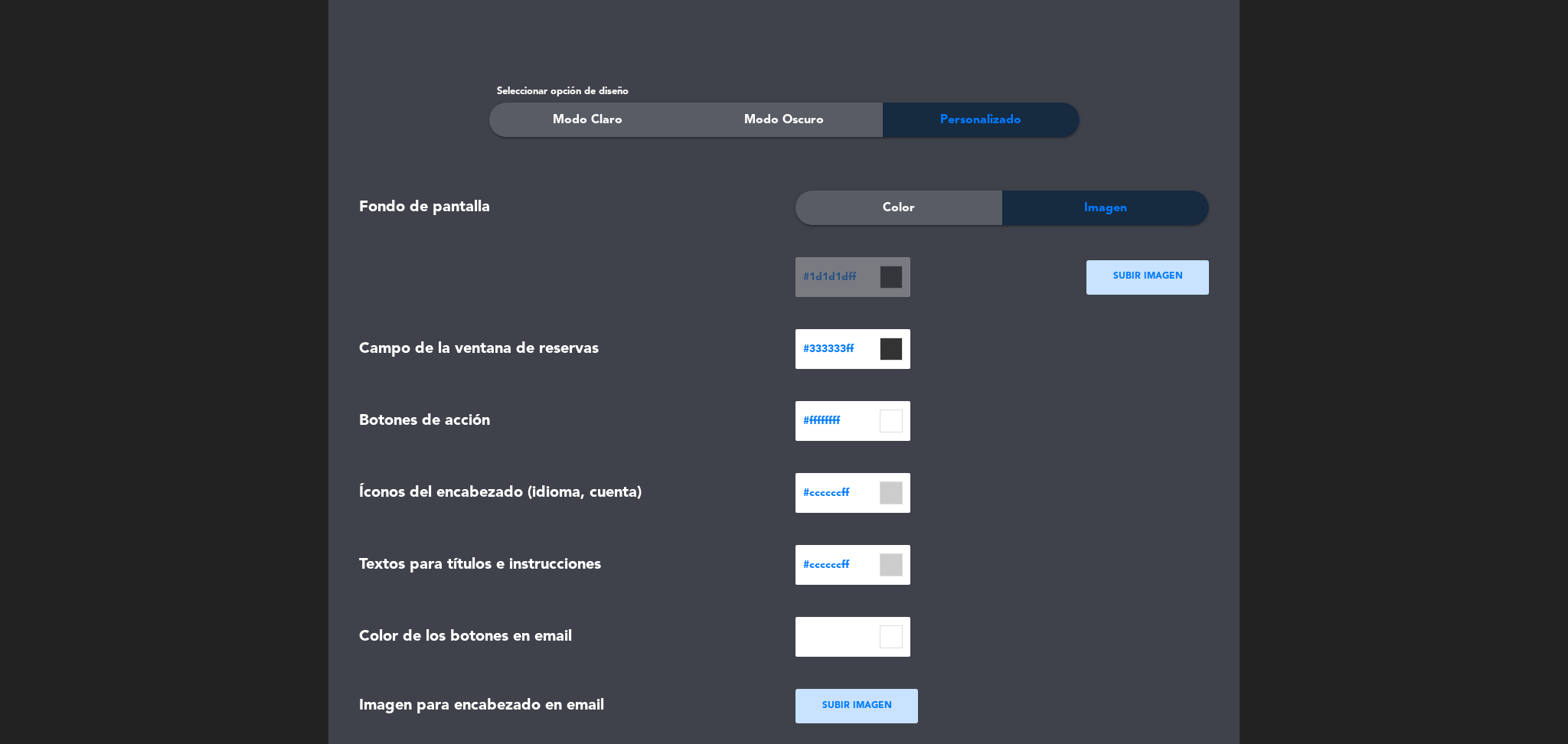
click at [1111, 278] on div "SUBIR IMAGEN" at bounding box center [1147, 276] width 123 height 34
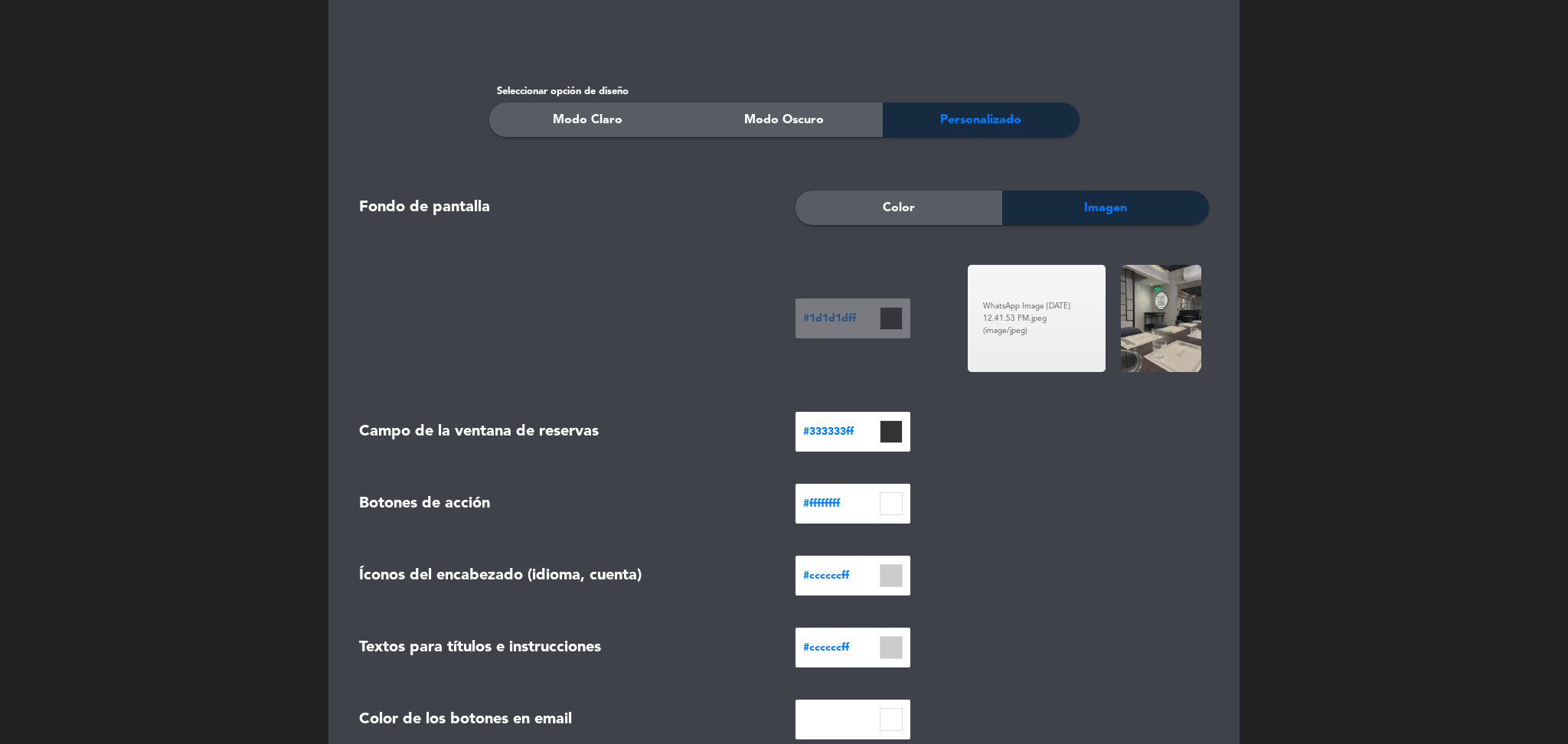
scroll to position [560, 0]
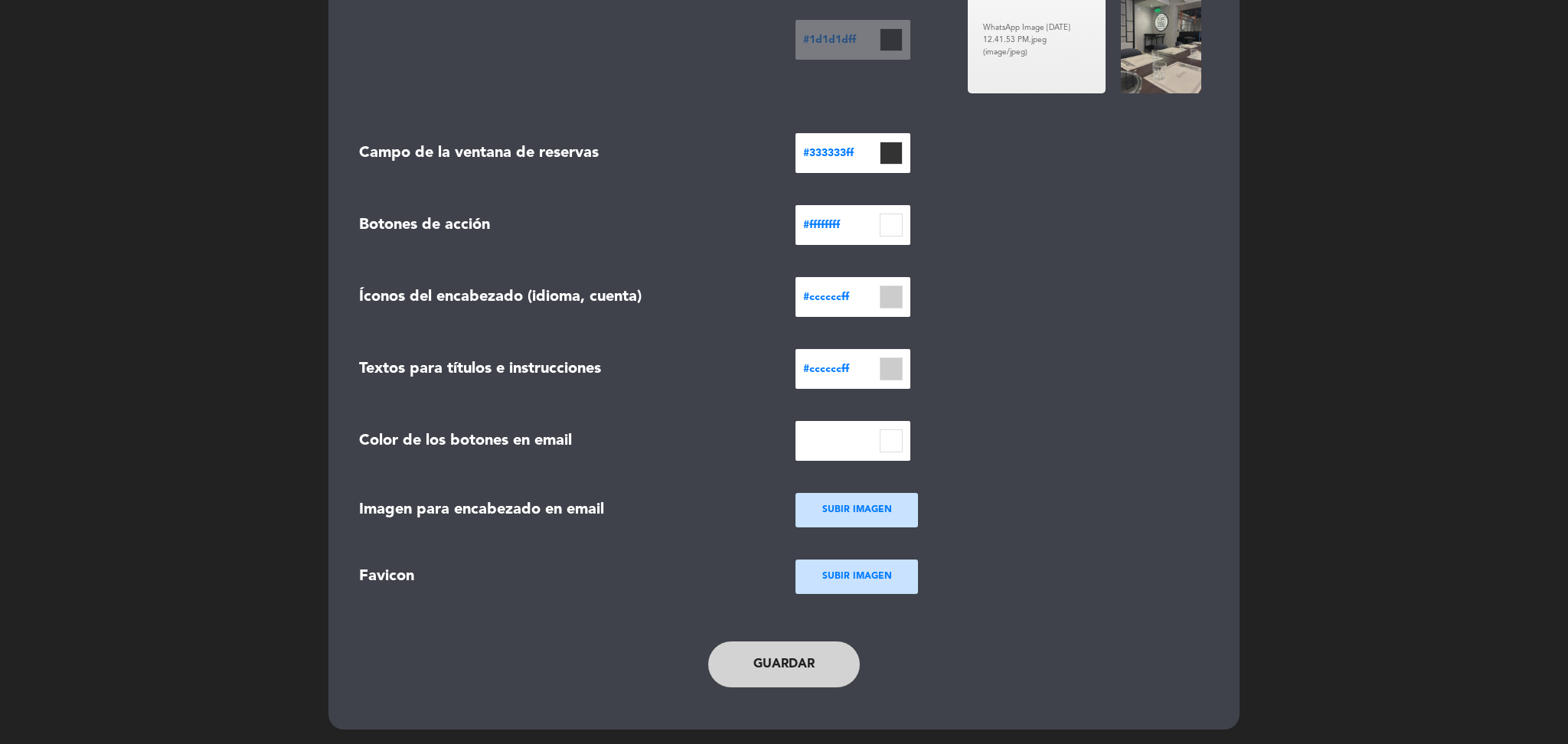
click at [767, 667] on button "Guardar" at bounding box center [784, 664] width 152 height 46
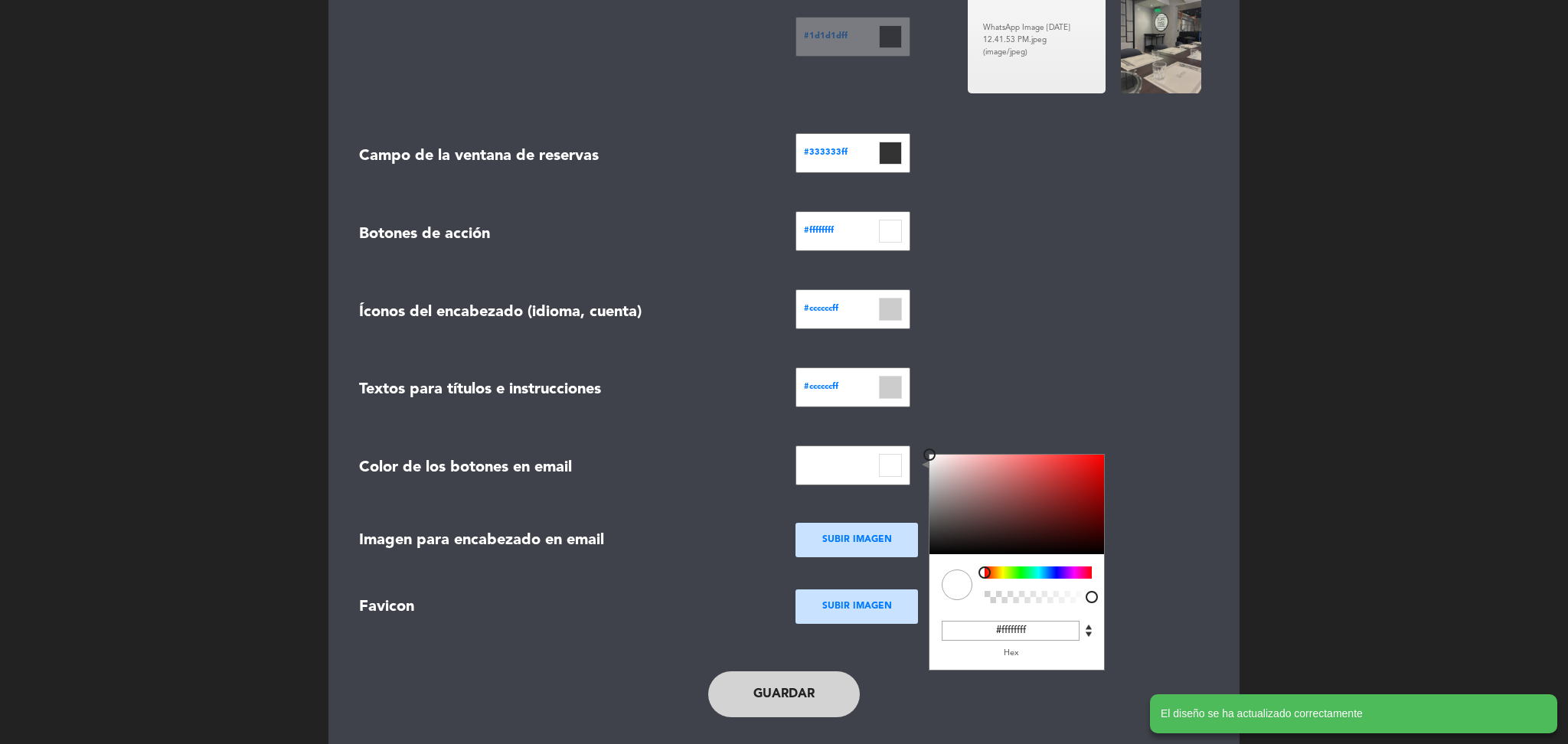
click at [894, 445] on div "C M Y K A 0 100 100 1 H S L A 255 255 255 1 R G B A #ffffffff Hex" at bounding box center [852, 465] width 115 height 40
type input "#000000ff"
drag, startPoint x: 969, startPoint y: 477, endPoint x: 875, endPoint y: 612, distance: 164.5
click at [875, 612] on form "Mostrar nombre del restaurante con Texto Logo WhatsApp Image [DATE] 12.40.04 PM…" at bounding box center [784, 97] width 873 height 1116
click at [1052, 222] on div "#ffffffff" at bounding box center [1001, 233] width 436 height 46
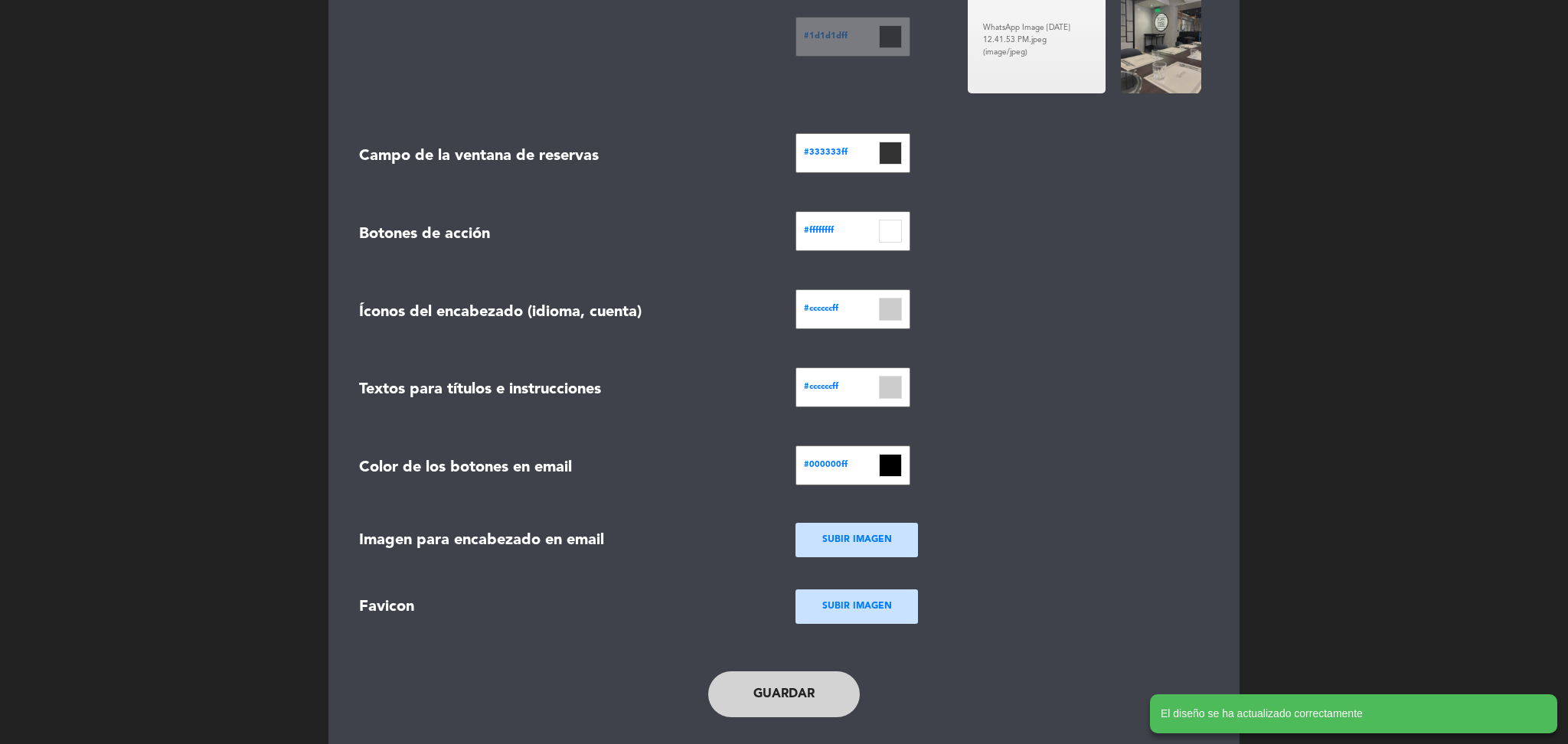
click at [781, 690] on button "Guardar" at bounding box center [784, 694] width 152 height 46
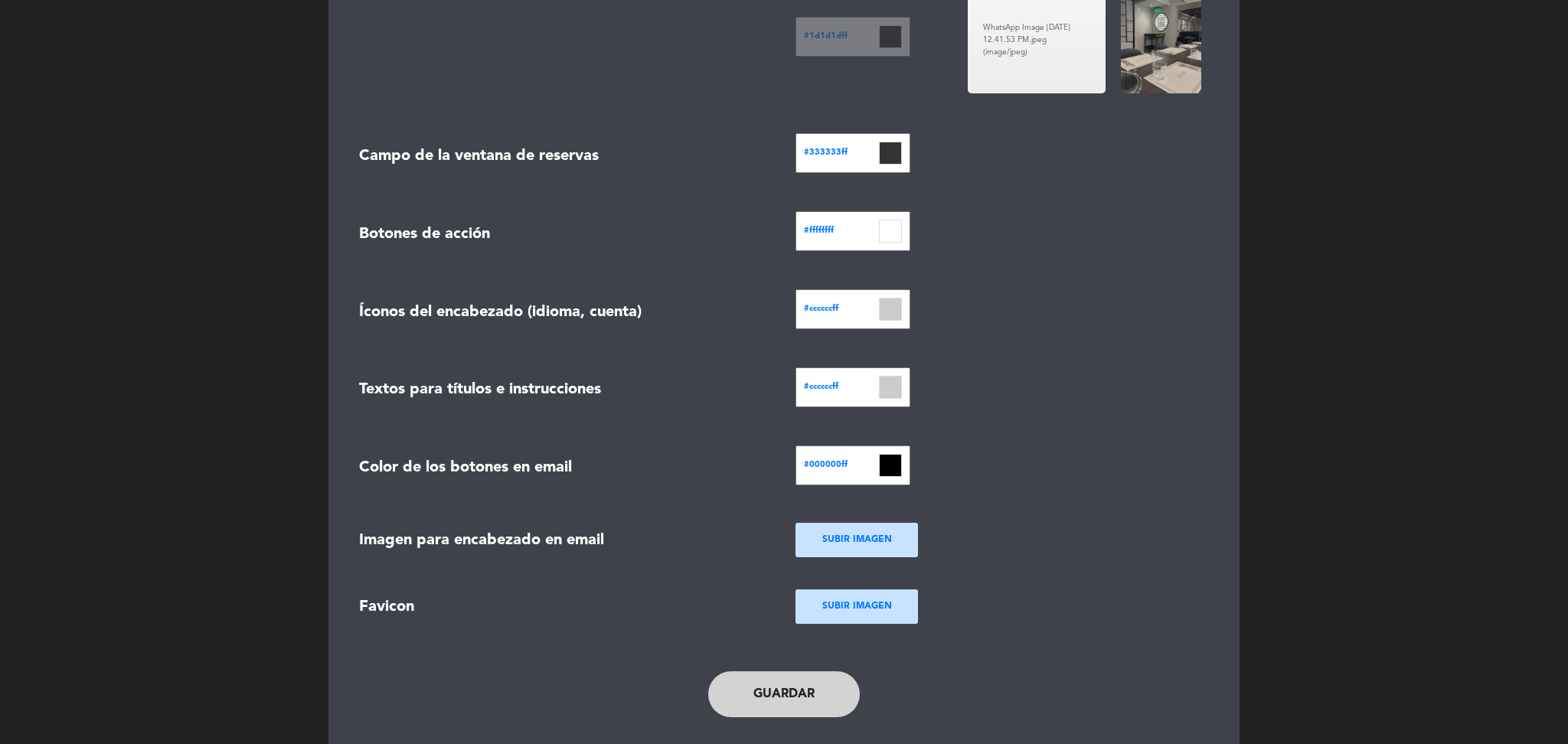
click at [902, 150] on div "#333333ff" at bounding box center [852, 153] width 115 height 40
click at [887, 155] on input at bounding box center [889, 152] width 23 height 23
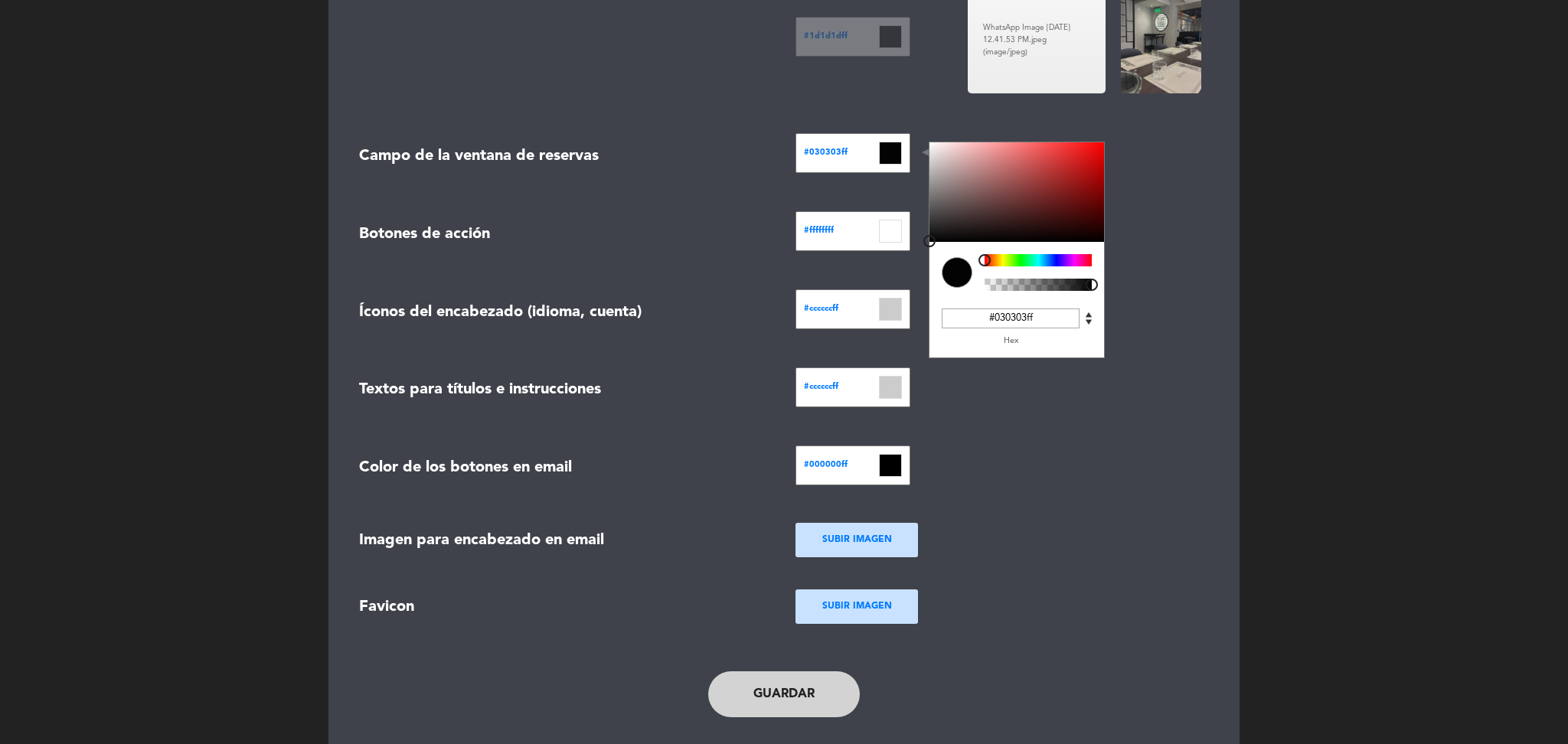
type input "#000000ff"
drag, startPoint x: 983, startPoint y: 199, endPoint x: 910, endPoint y: 268, distance: 100.4
click at [910, 268] on form "Mostrar nombre del restaurante con Texto Logo WhatsApp Image [DATE] 12.40.04 PM…" at bounding box center [784, 97] width 873 height 1116
click at [1006, 567] on form "Mostrar nombre del restaurante con Texto Logo WhatsApp Image [DATE] 12.40.04 PM…" at bounding box center [784, 97] width 873 height 1116
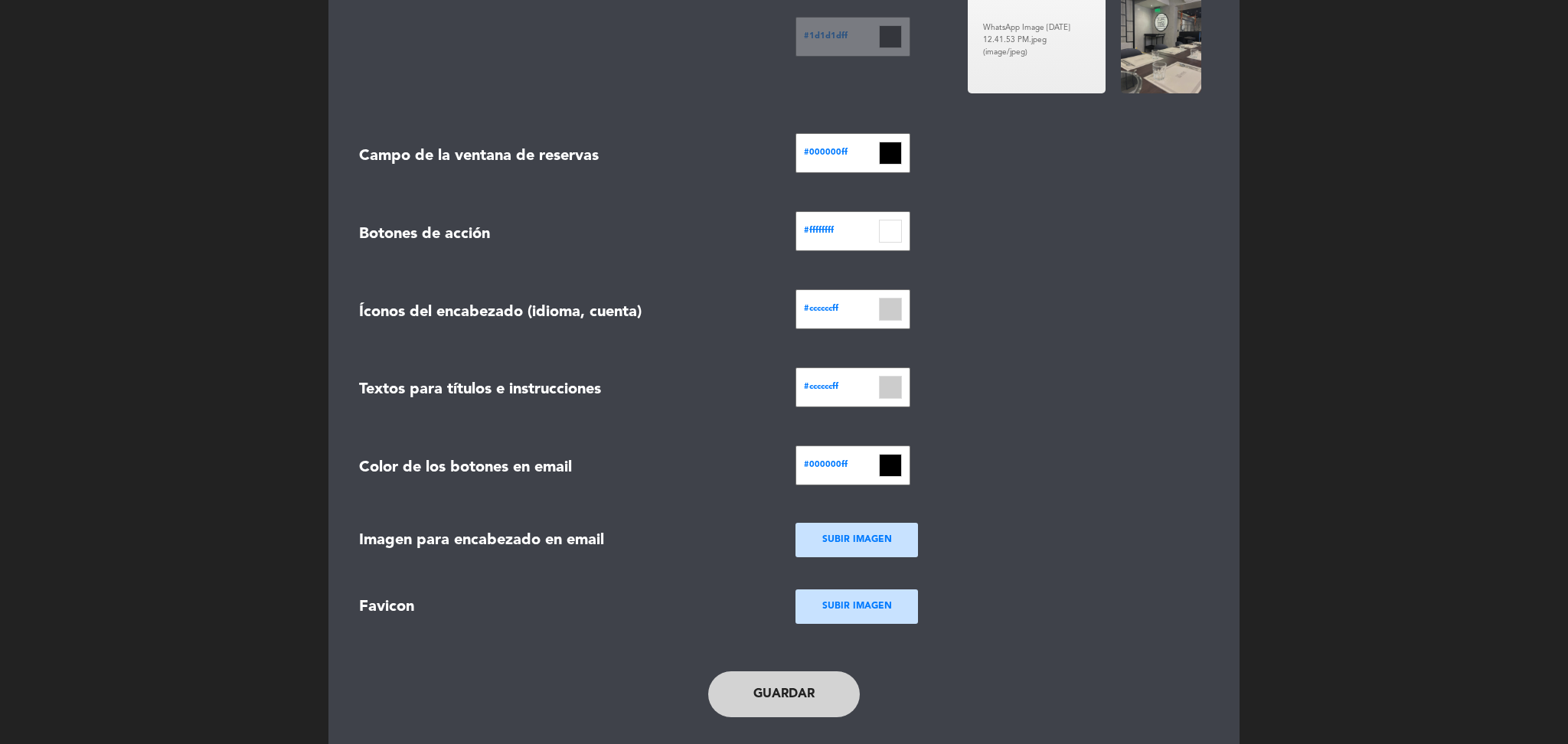
click at [744, 692] on button "Guardar" at bounding box center [784, 694] width 152 height 46
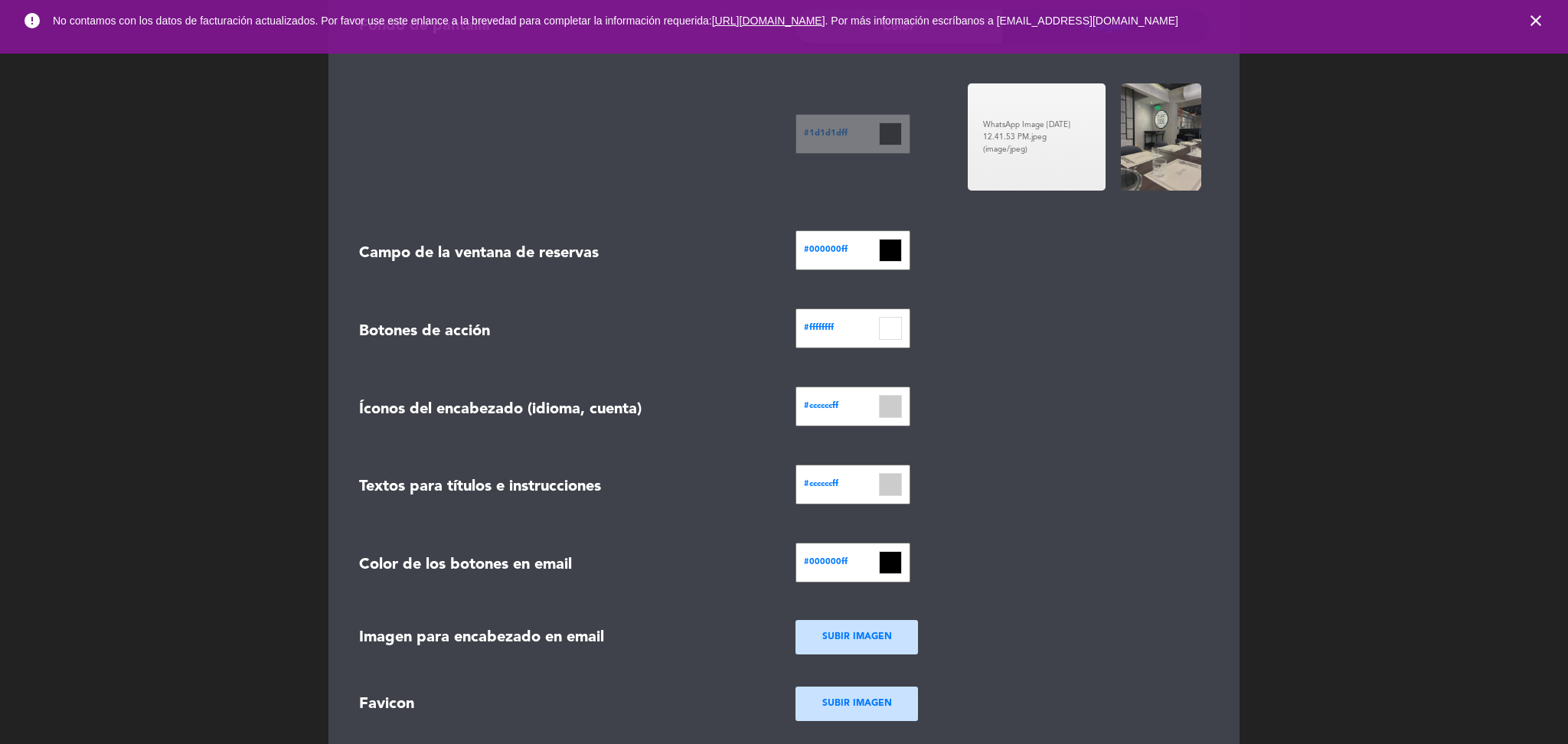
scroll to position [461, 0]
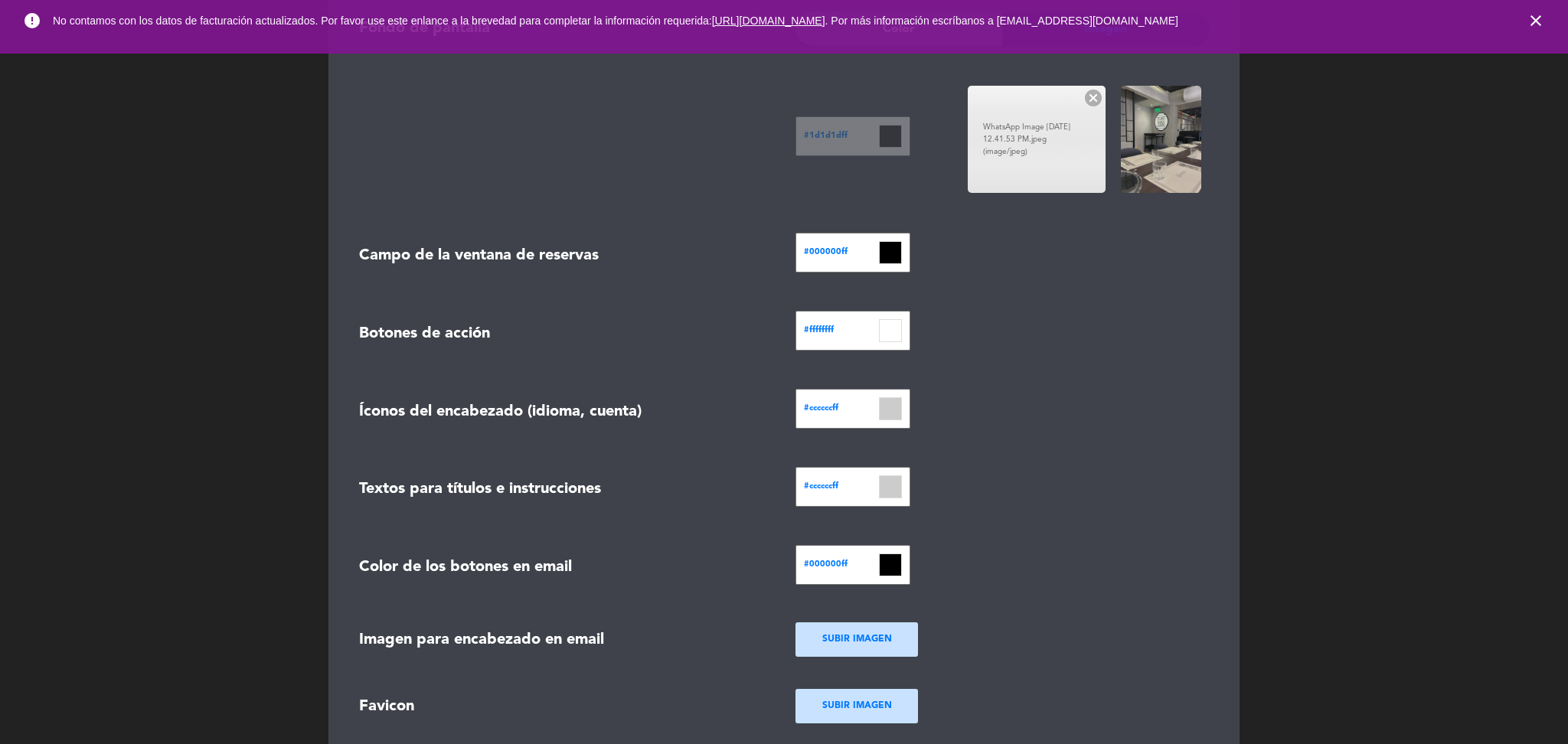
click at [1098, 98] on ngx-dropzone-remove-badge at bounding box center [1092, 97] width 17 height 17
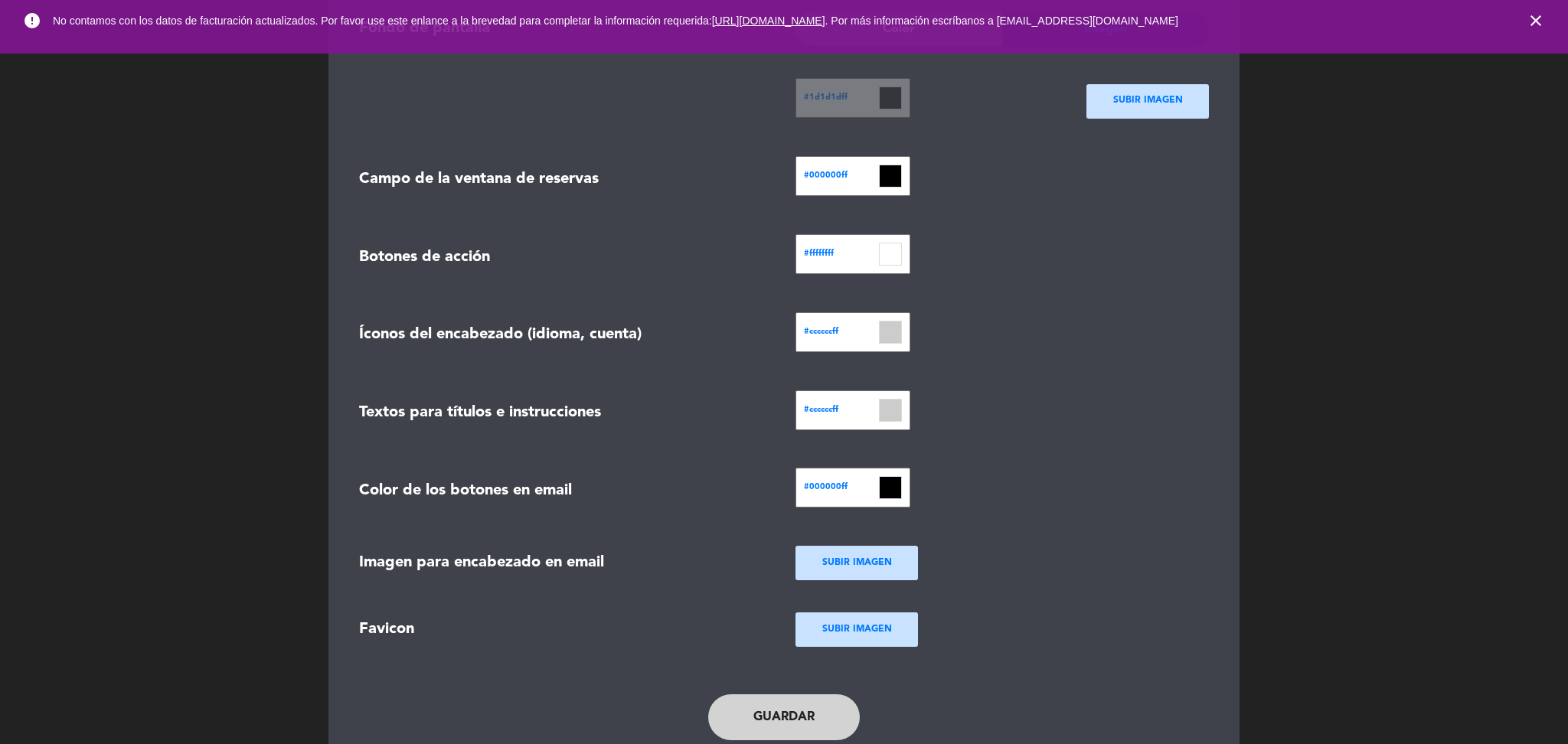
click at [1533, 18] on icon "close" at bounding box center [1536, 21] width 19 height 19
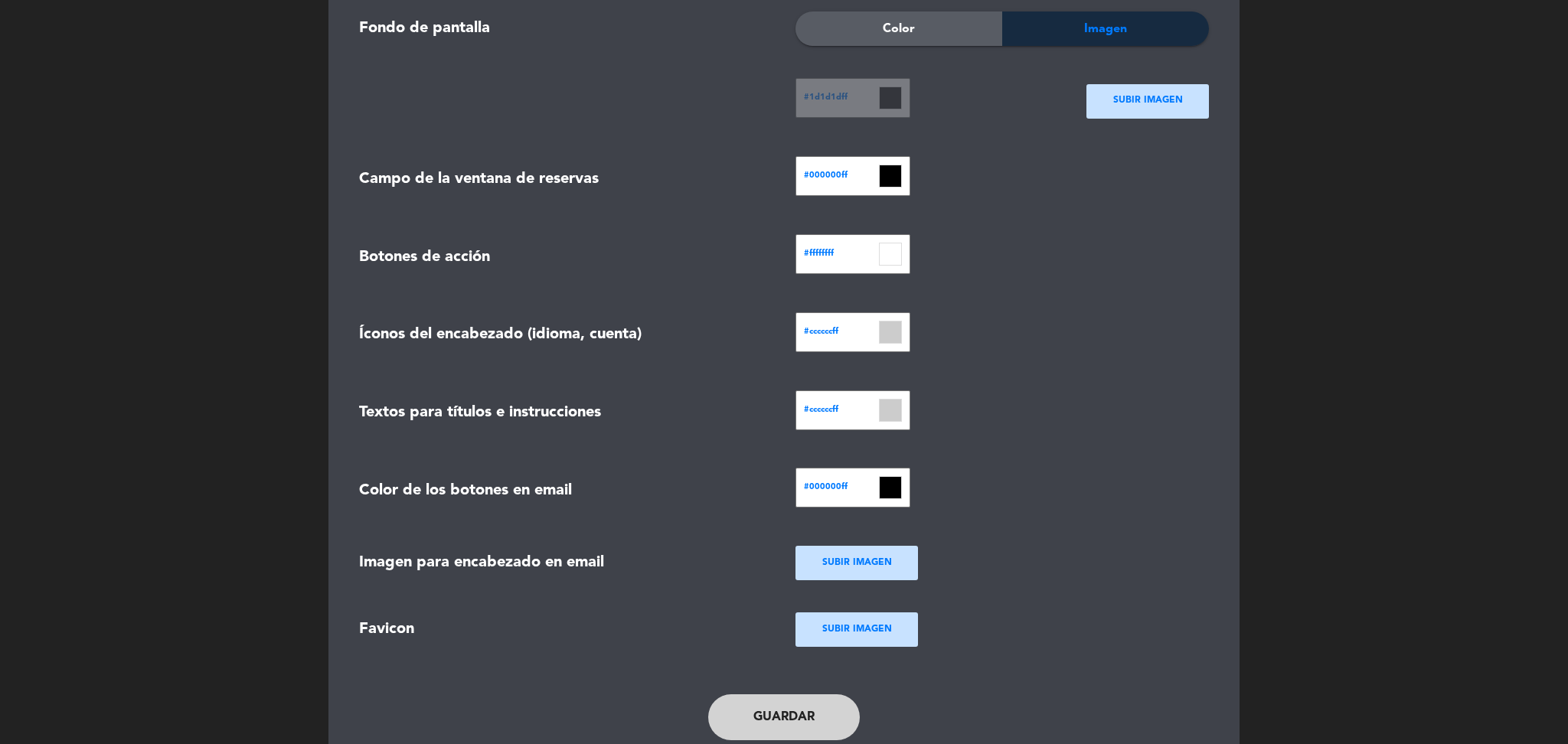
click at [1150, 89] on div "SUBIR IMAGEN" at bounding box center [1147, 101] width 123 height 34
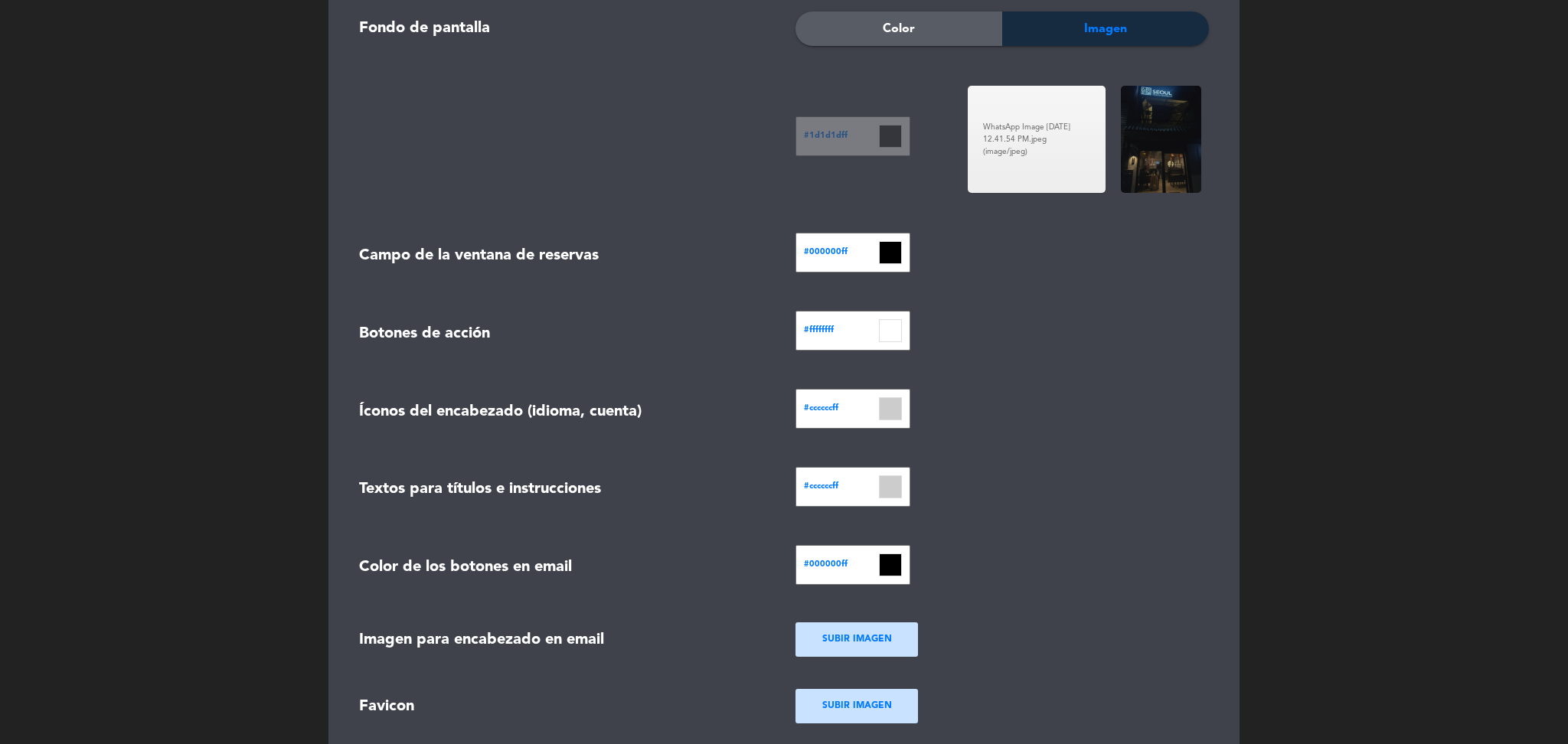
scroll to position [586, 0]
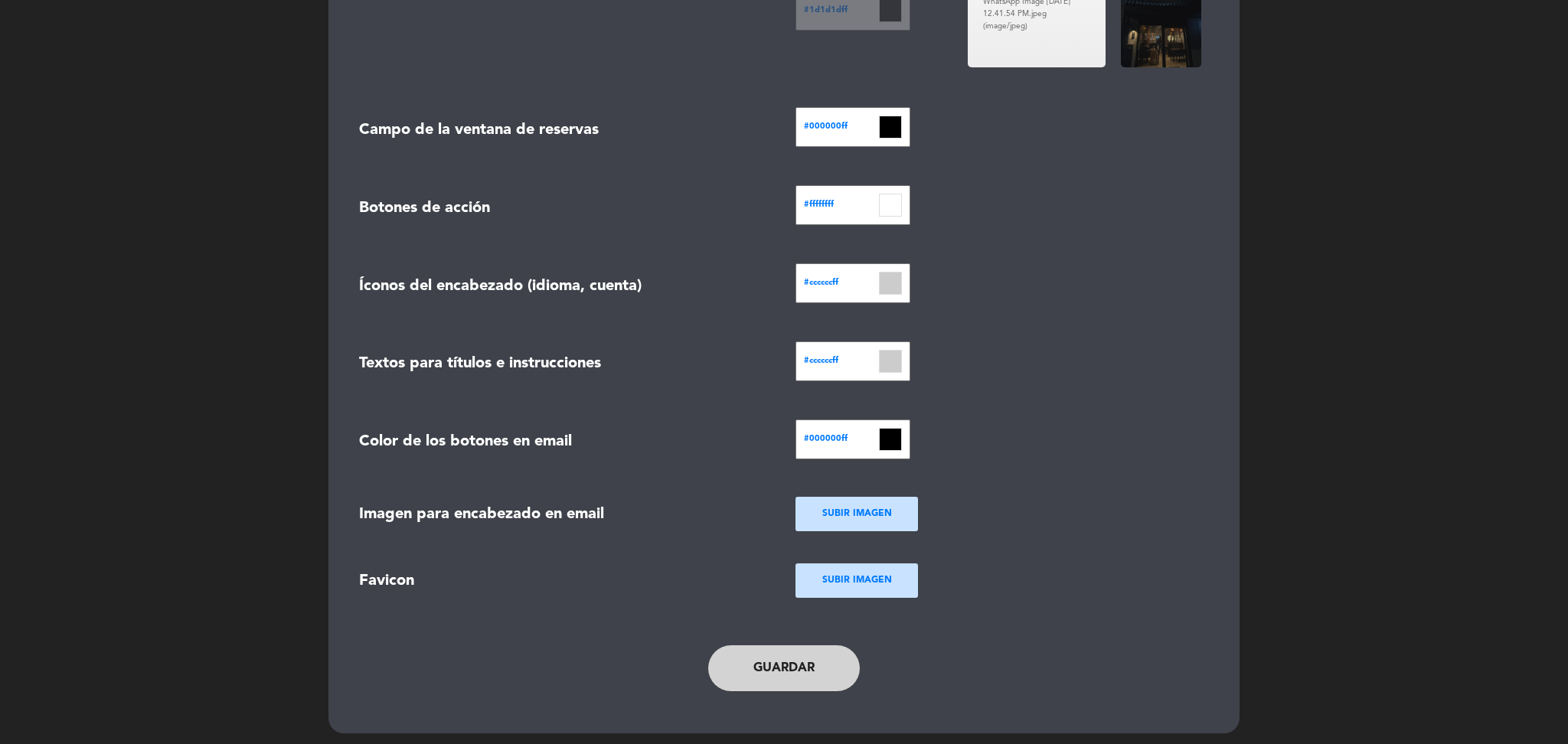
click at [766, 664] on button "Guardar" at bounding box center [784, 668] width 152 height 46
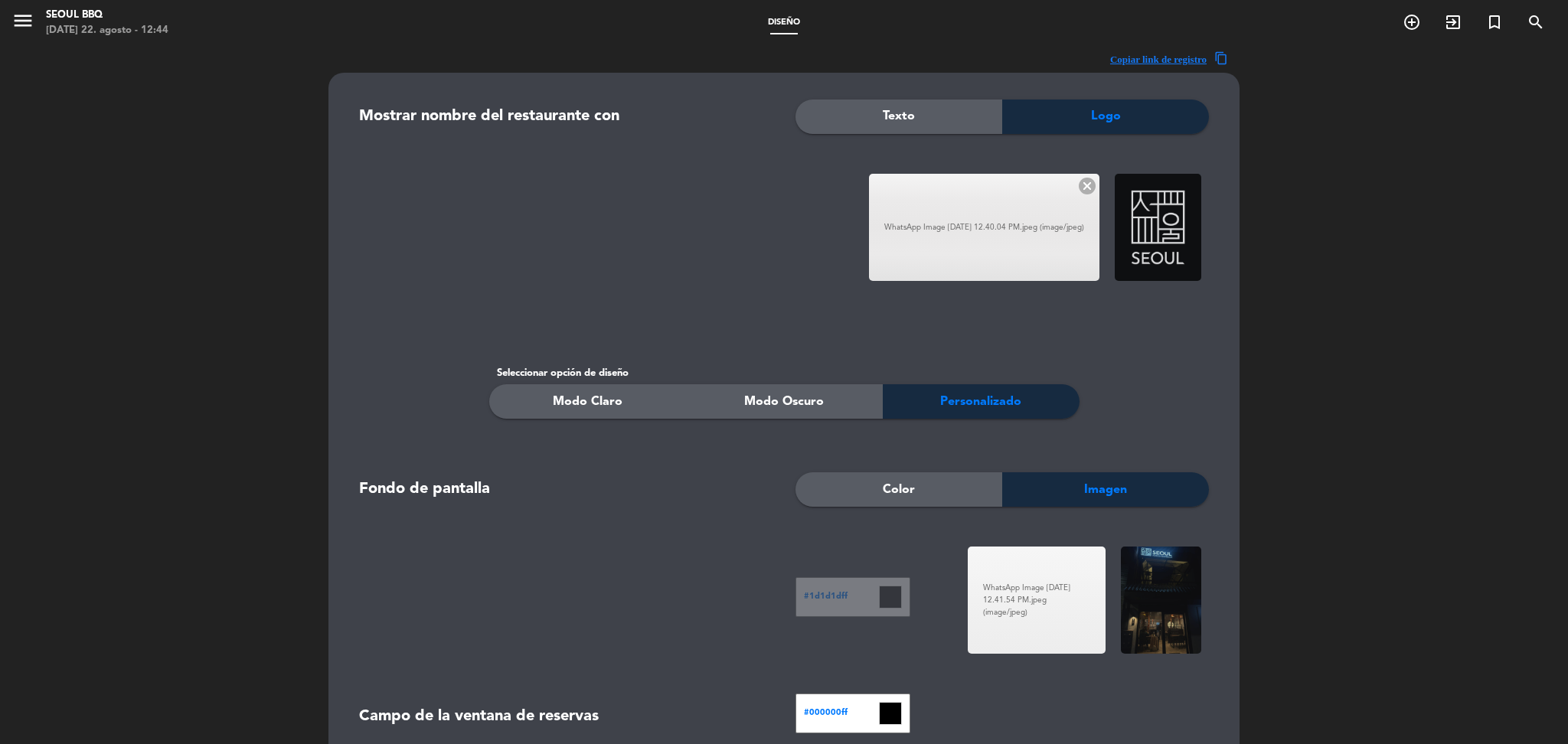
click at [1087, 184] on line at bounding box center [1087, 186] width 8 height 8
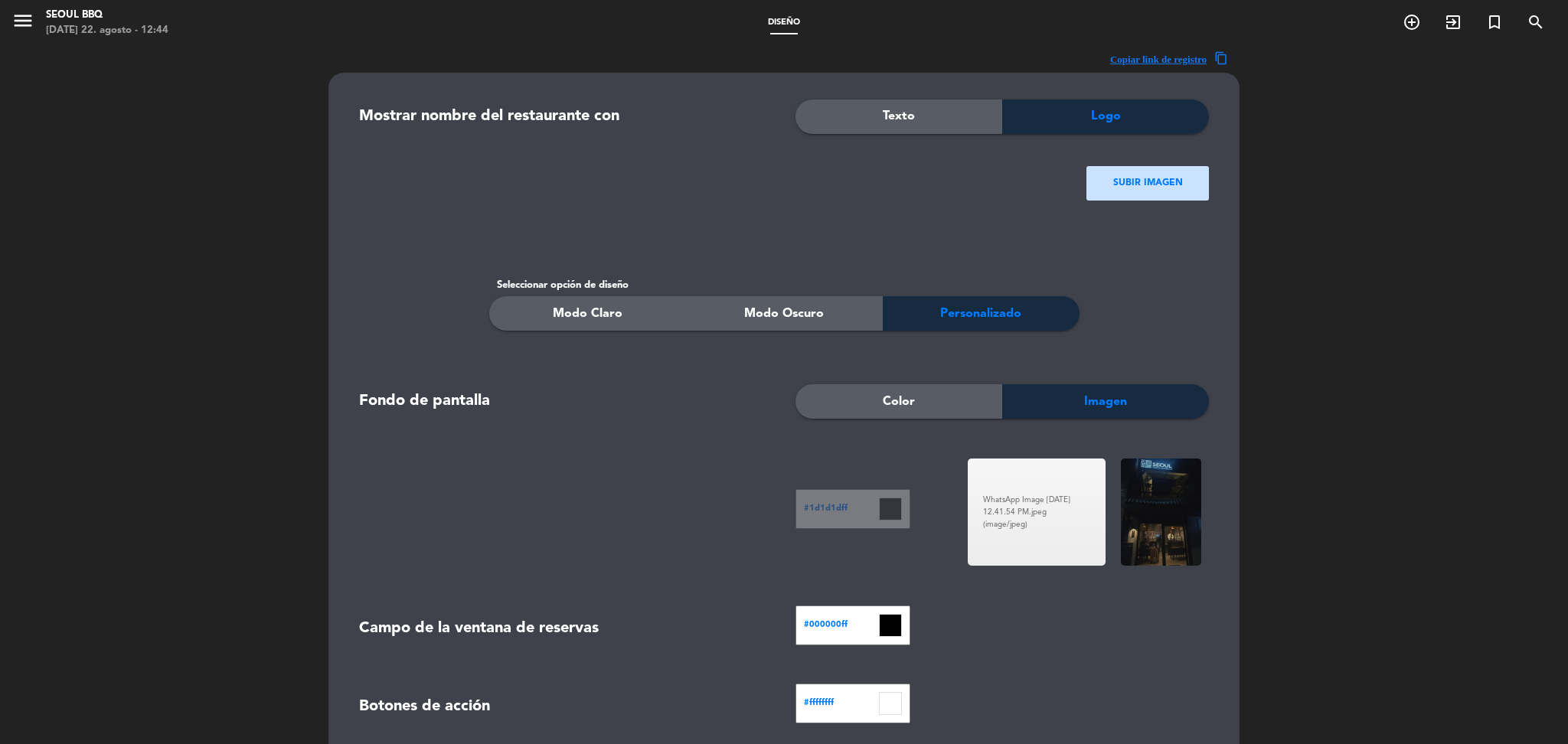
click at [1109, 181] on div "SUBIR IMAGEN" at bounding box center [1147, 182] width 123 height 34
click at [1132, 185] on ngx-dropzone-label "SUBIR IMAGEN" at bounding box center [1147, 184] width 70 height 16
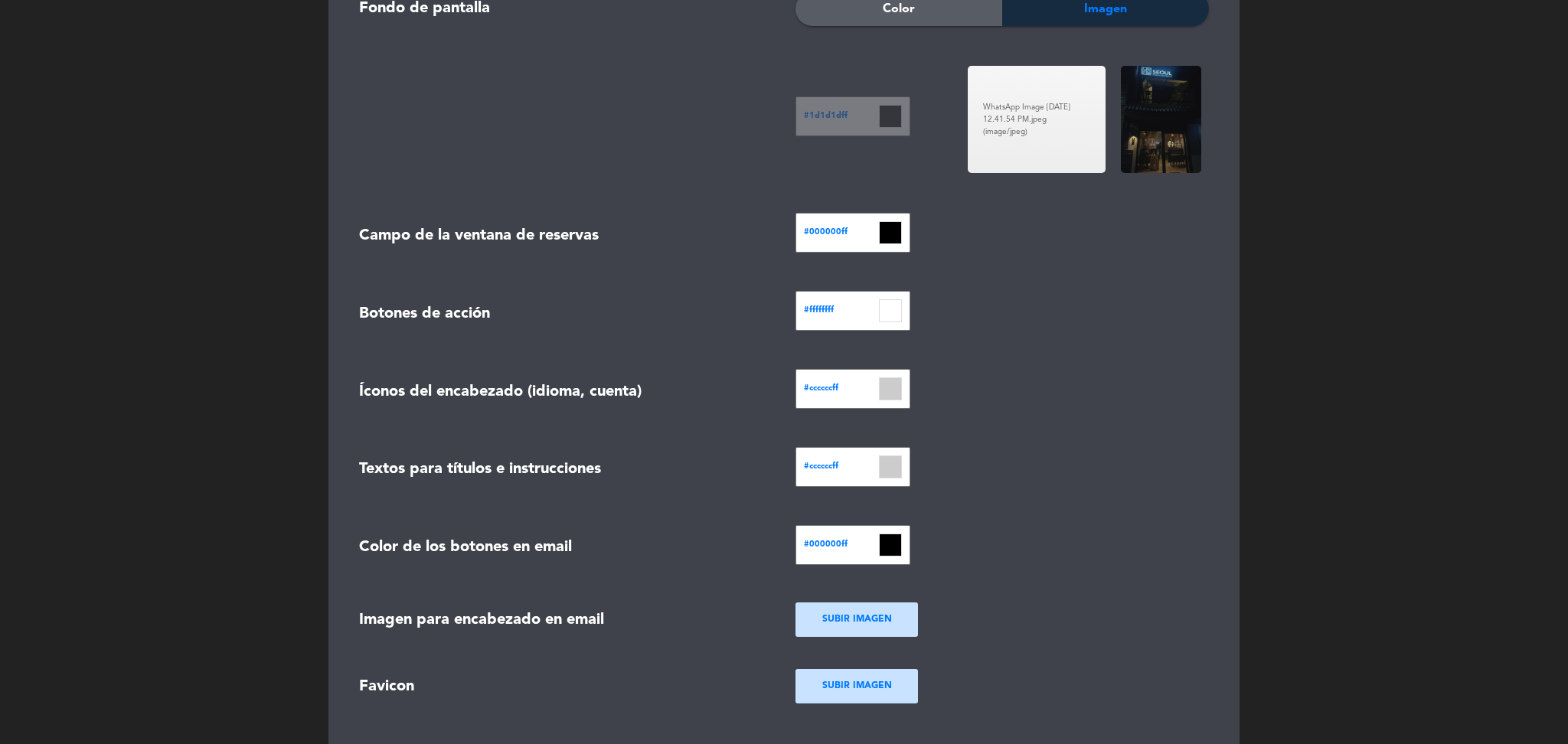
scroll to position [586, 0]
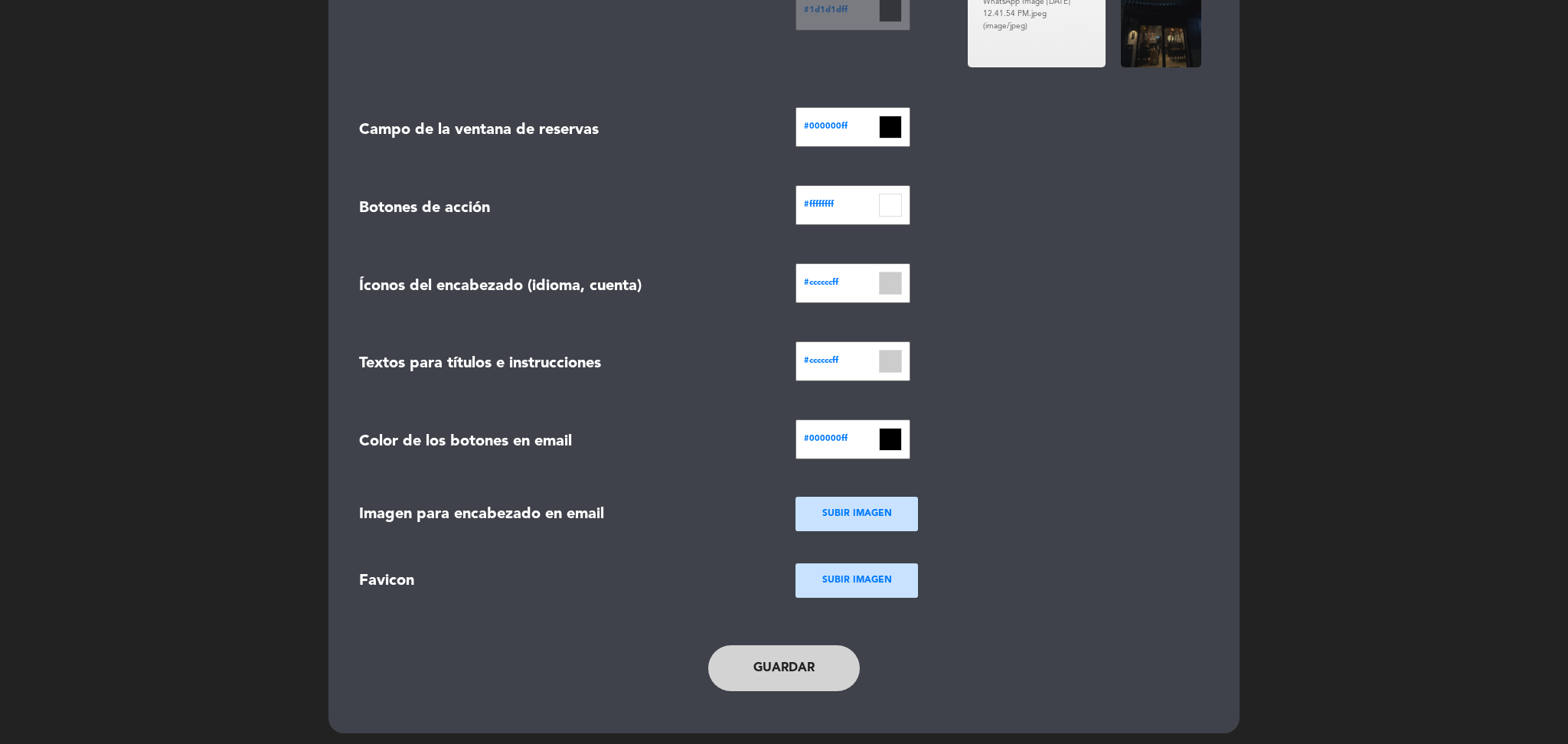
click at [777, 662] on button "Guardar" at bounding box center [784, 668] width 152 height 46
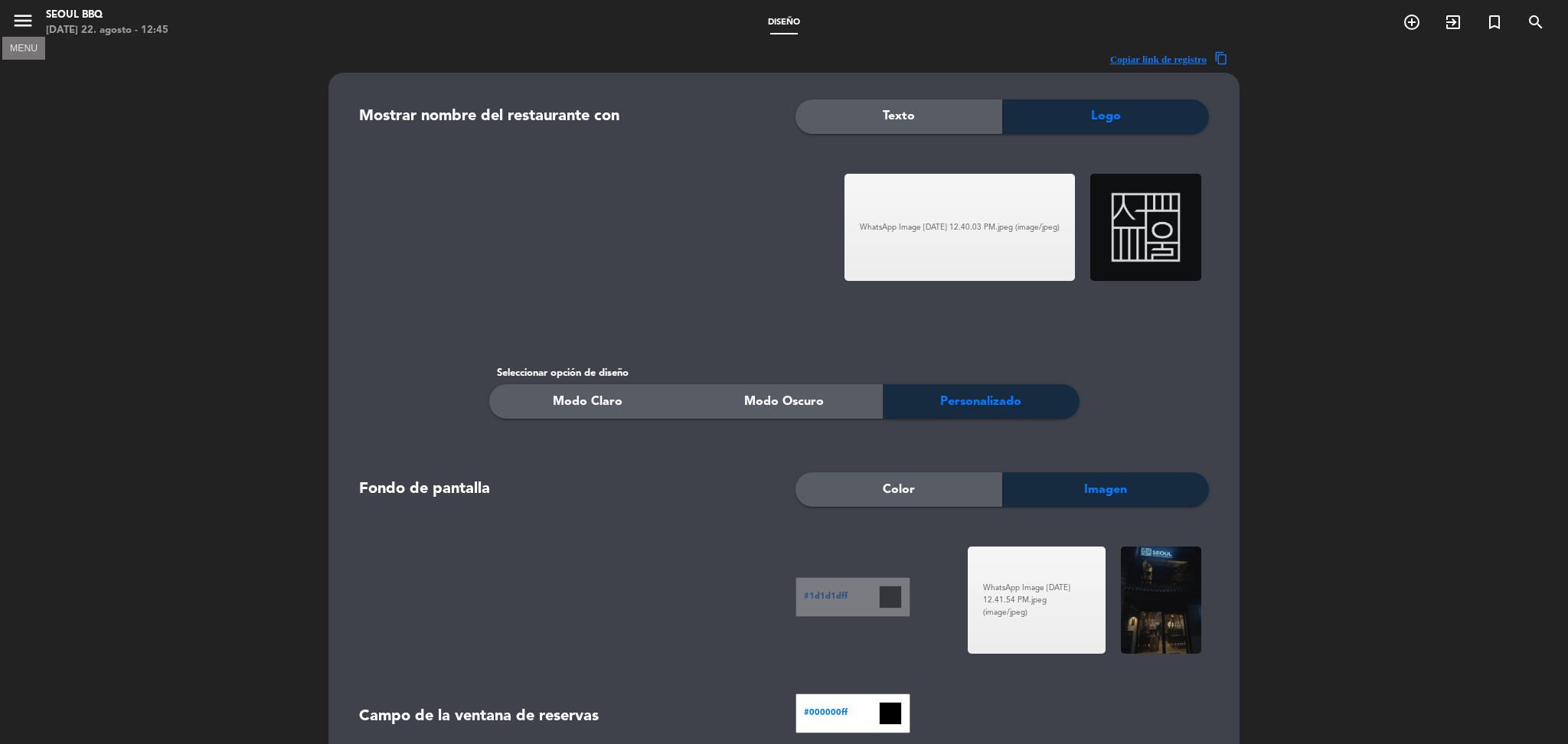
click at [29, 18] on icon "menu" at bounding box center [23, 20] width 23 height 23
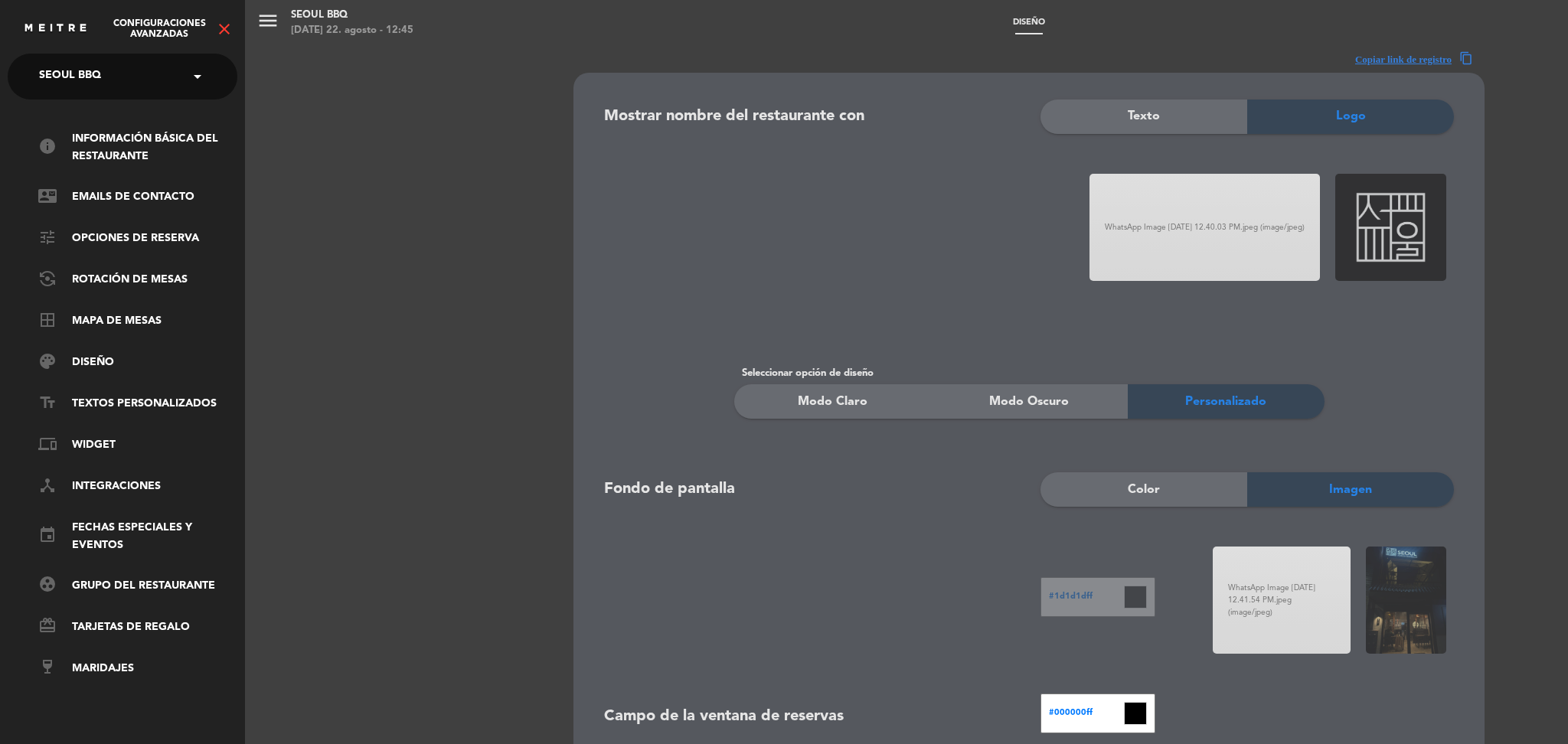
click at [228, 25] on icon "close" at bounding box center [224, 28] width 19 height 19
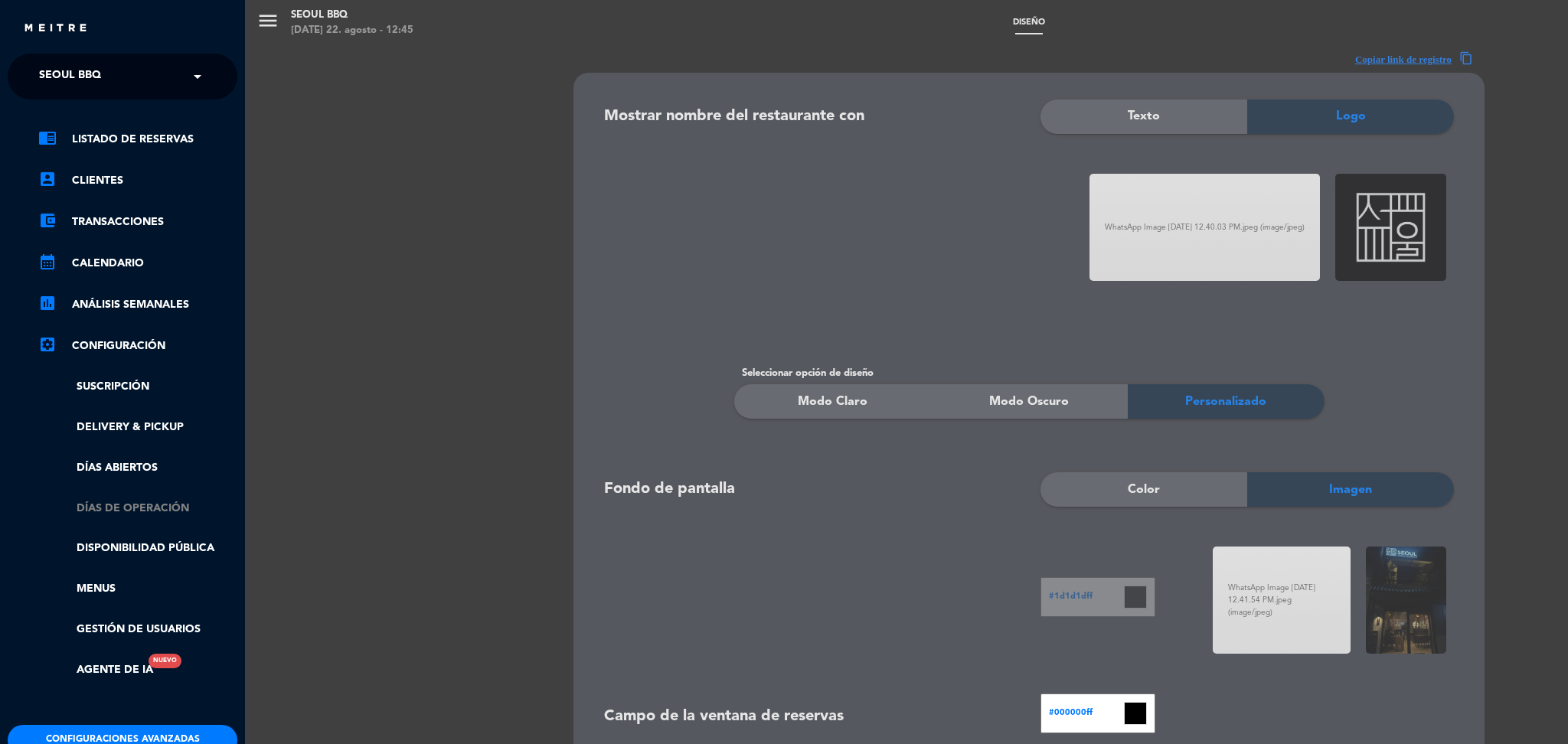
click at [134, 510] on link "Días de Operación" at bounding box center [137, 509] width 199 height 18
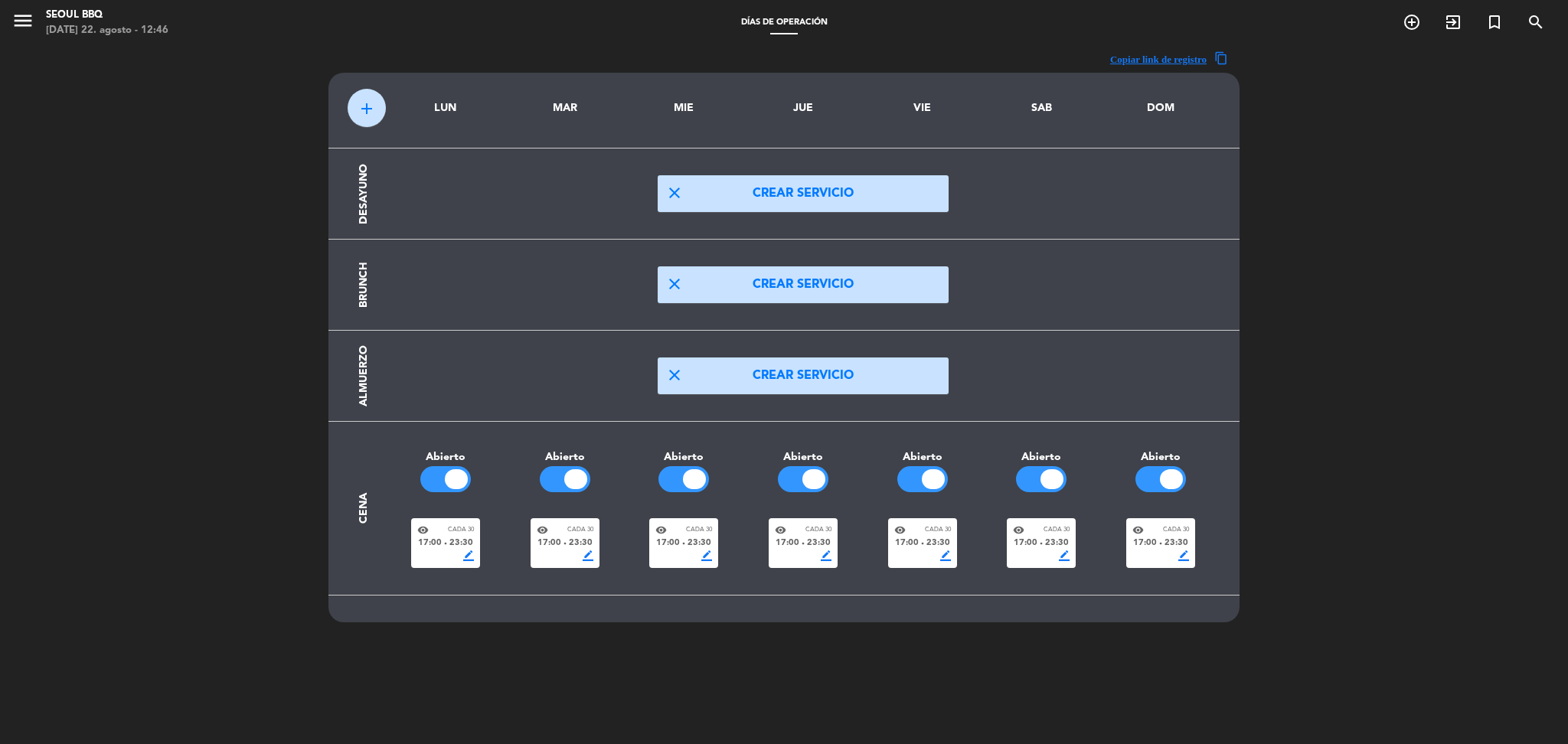
click at [853, 375] on button "close Crear servicio" at bounding box center [803, 375] width 291 height 36
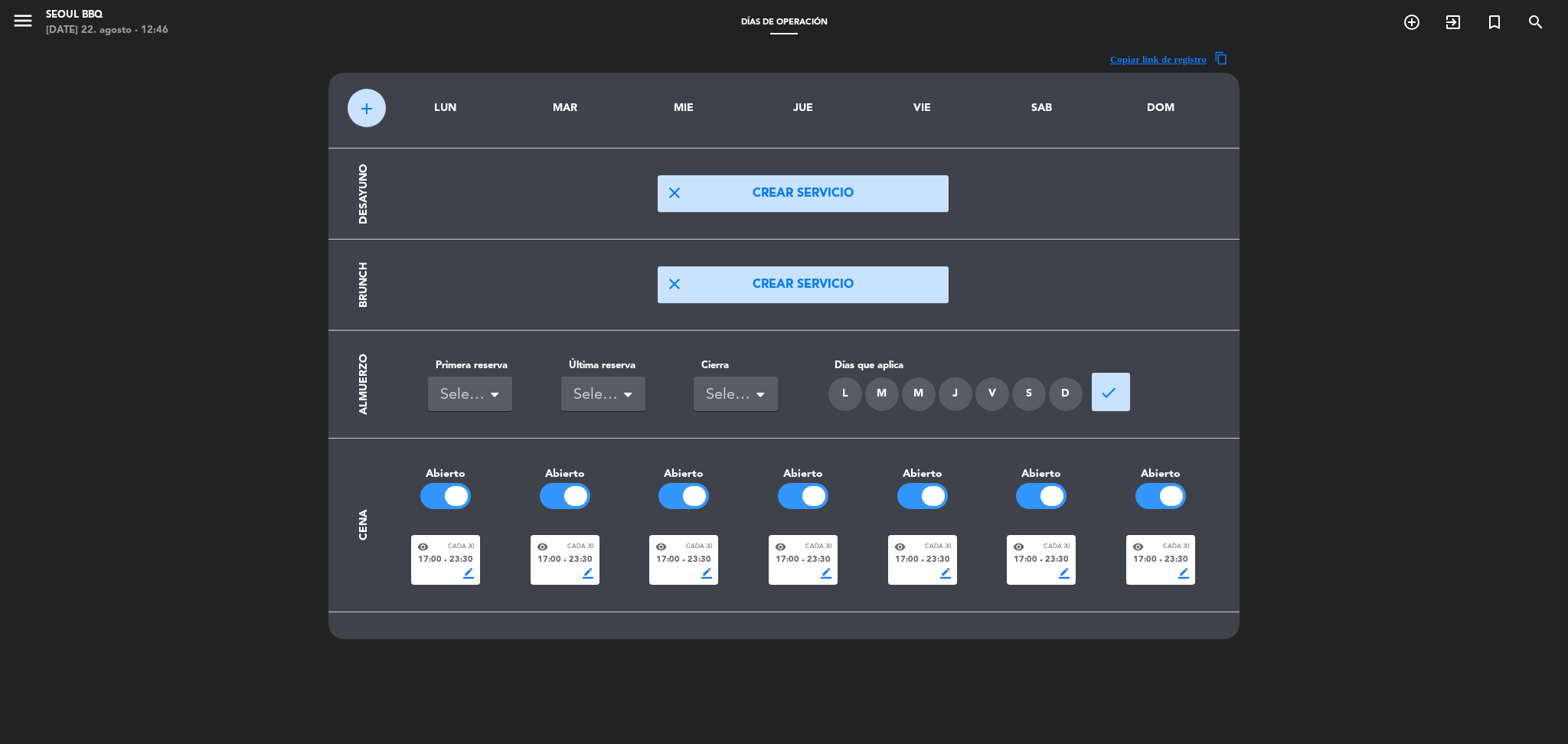
click at [1025, 386] on div "S" at bounding box center [1029, 394] width 33 height 33
click at [1070, 395] on div "D" at bounding box center [1066, 394] width 33 height 33
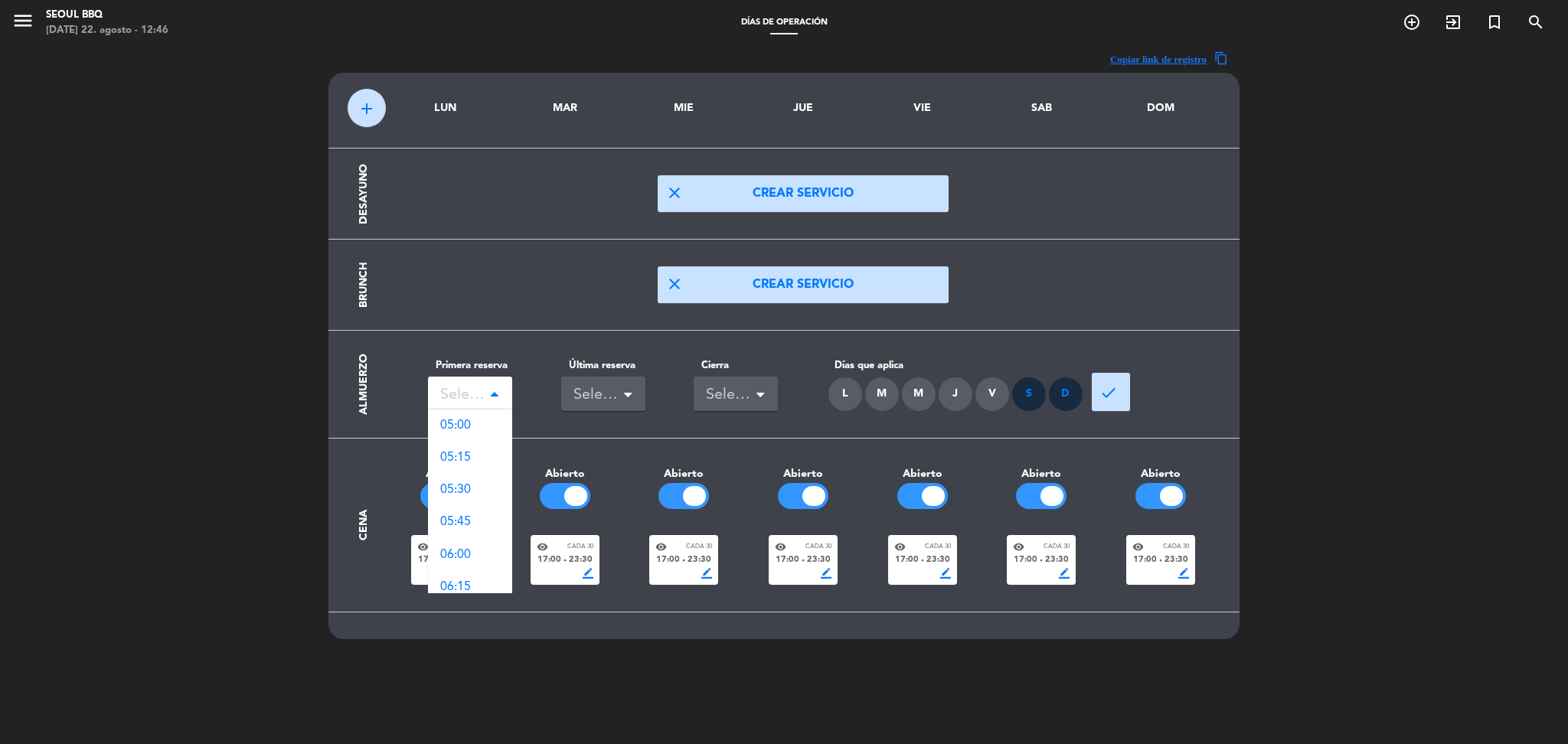
click at [499, 389] on span at bounding box center [498, 394] width 16 height 16
click at [463, 440] on span "15:00" at bounding box center [455, 437] width 30 height 12
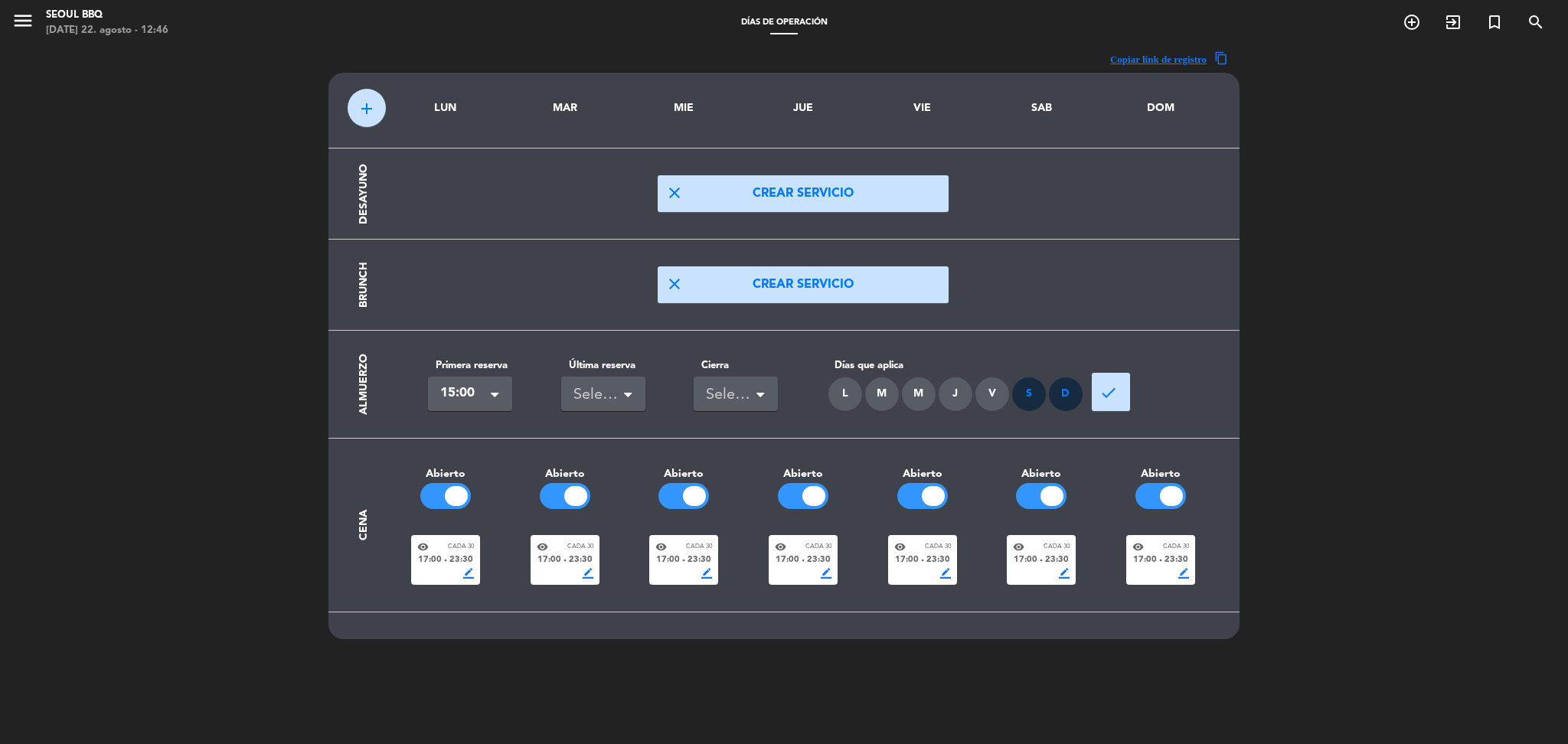
click at [603, 397] on div "Seleccionar" at bounding box center [597, 395] width 47 height 25
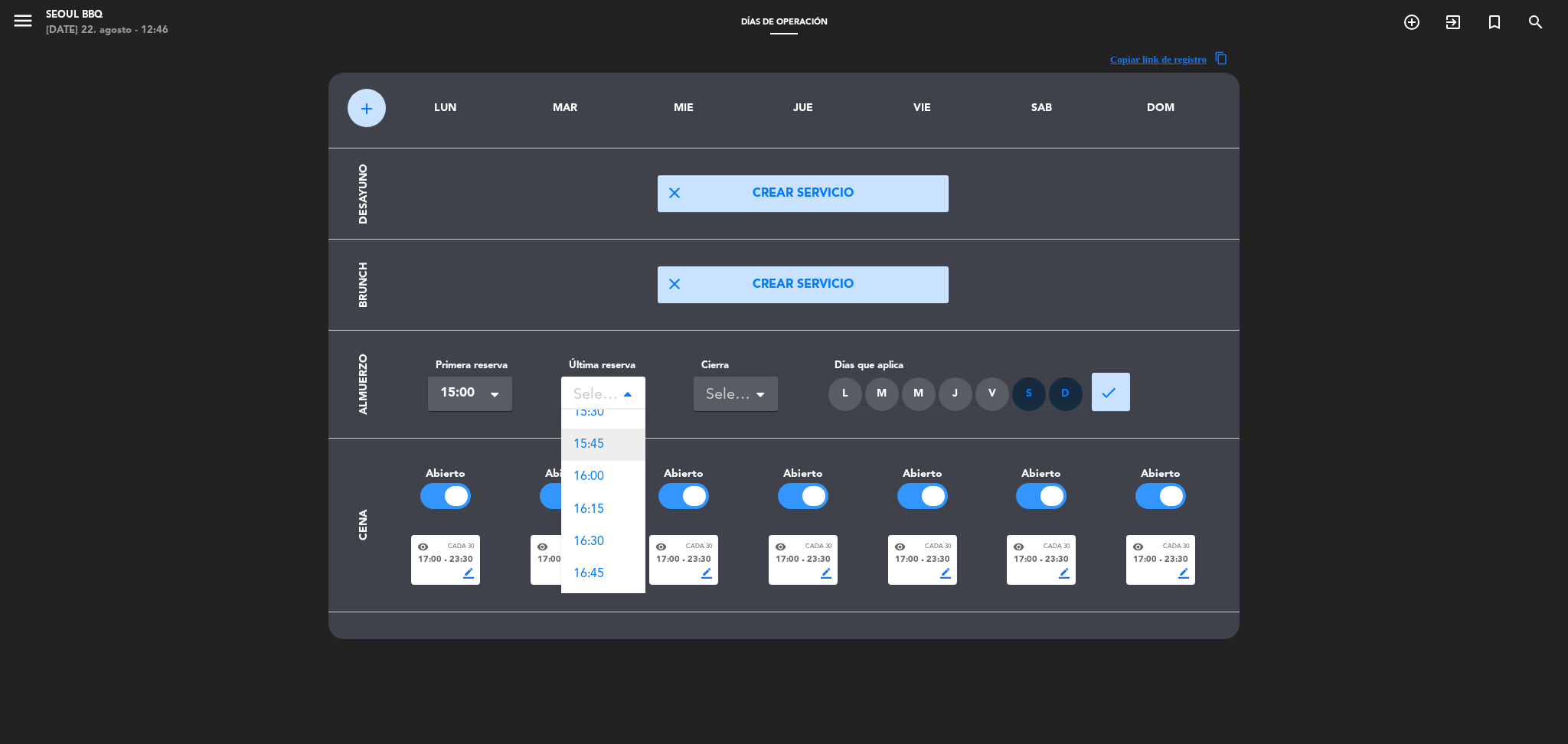
scroll to position [47, 0]
click at [601, 539] on span "16:30" at bounding box center [588, 540] width 30 height 12
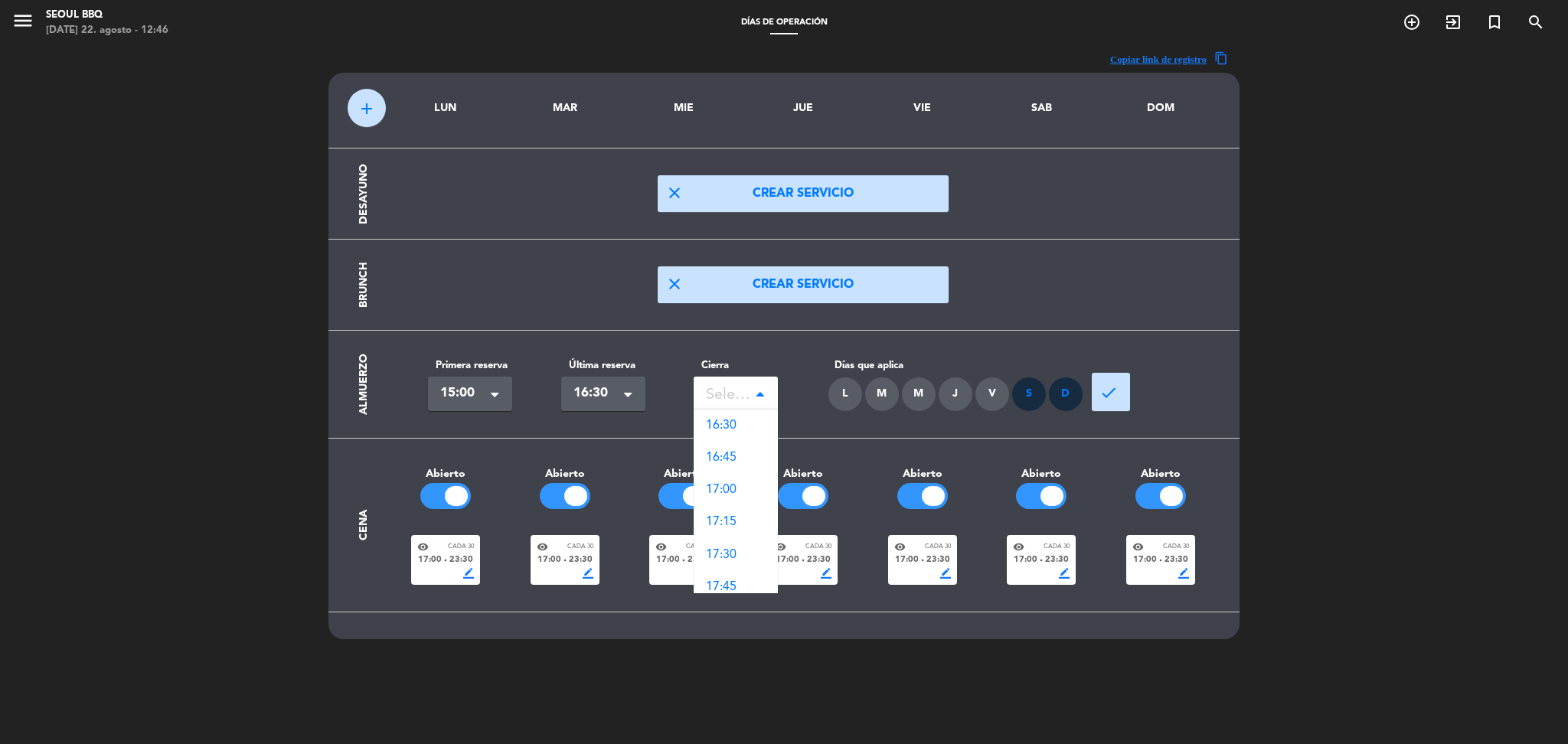
click at [761, 394] on span at bounding box center [760, 394] width 8 height 11
click at [741, 429] on div "16:30" at bounding box center [735, 425] width 84 height 32
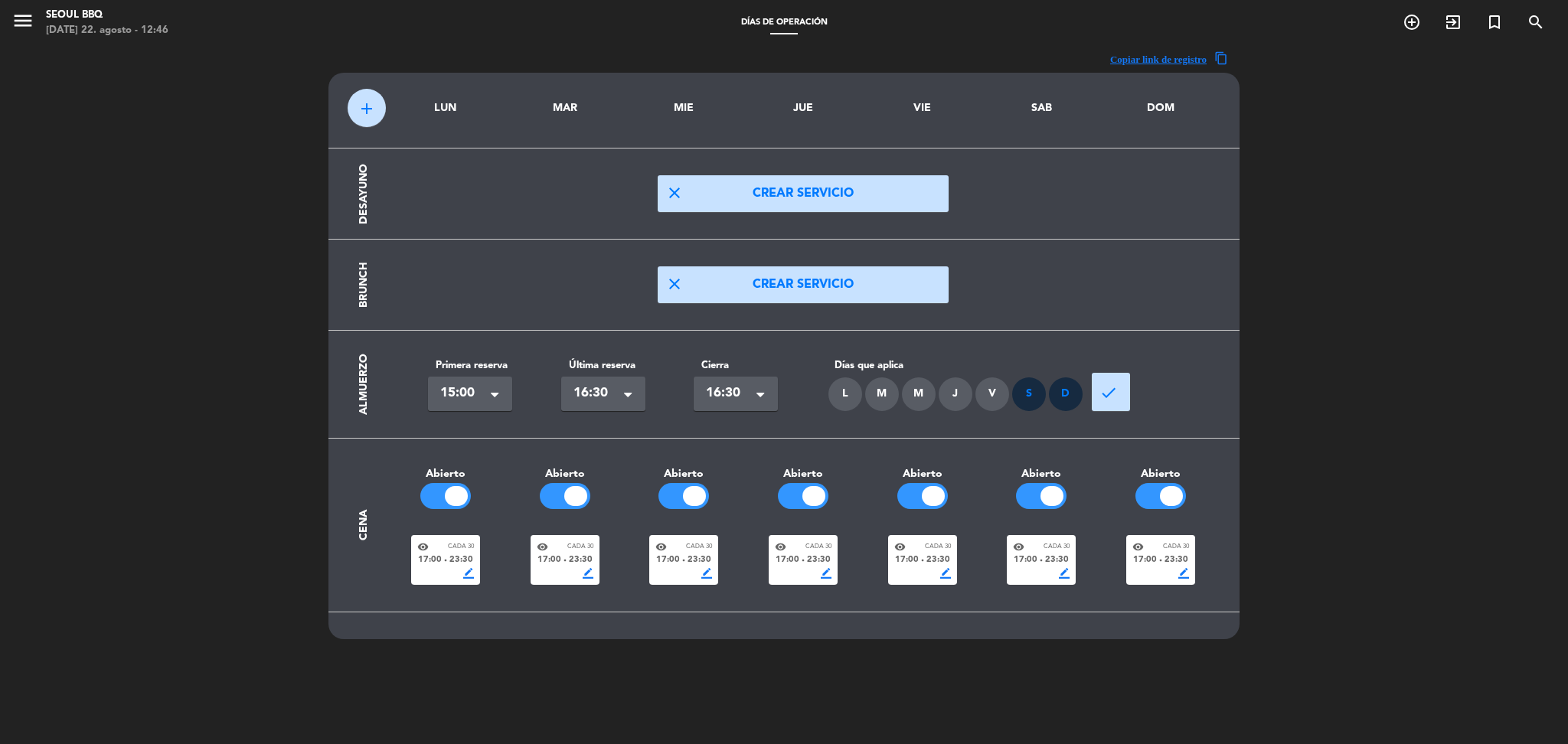
click at [1110, 379] on button "done" at bounding box center [1110, 391] width 38 height 38
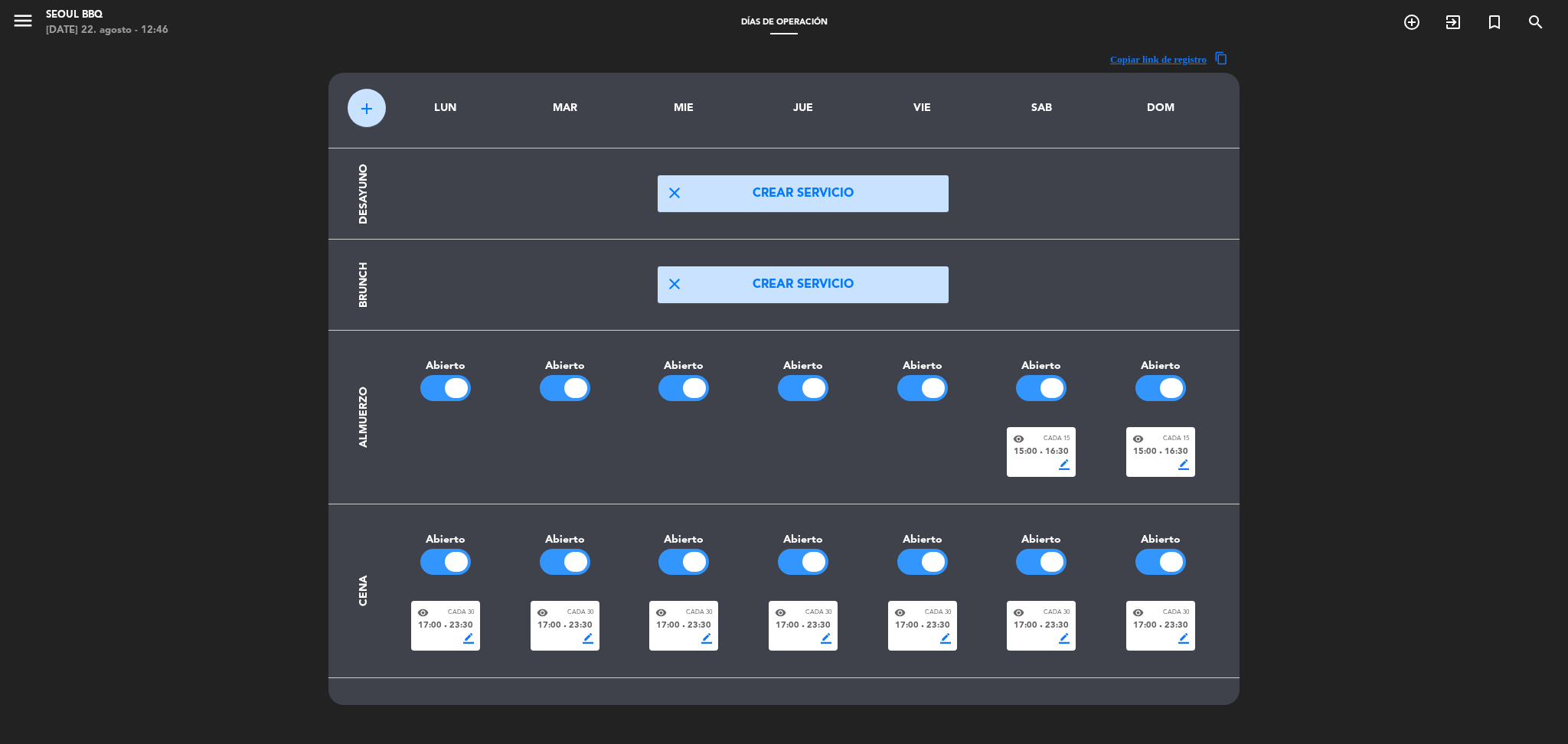
click at [1056, 461] on div "border_color" at bounding box center [1041, 464] width 57 height 11
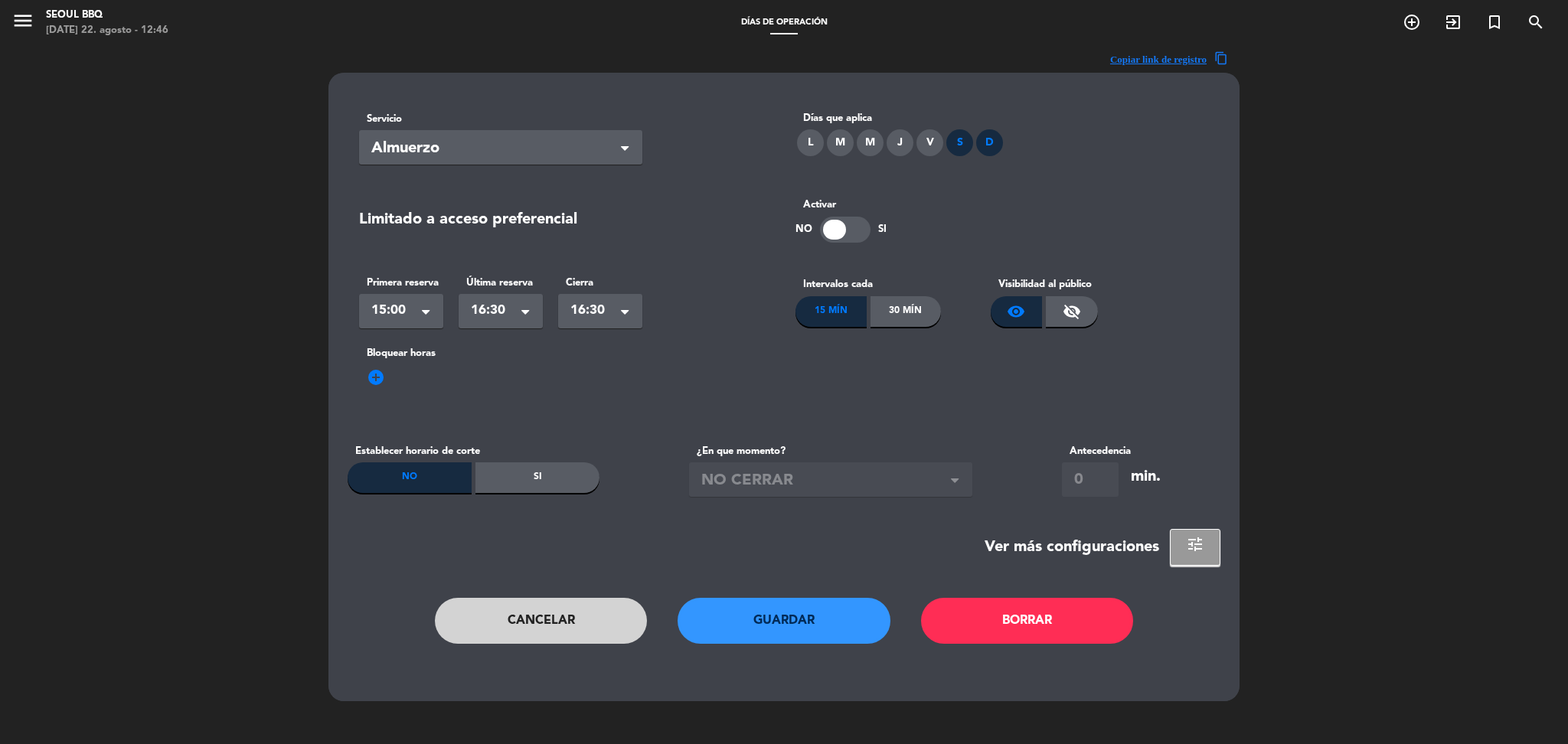
click at [894, 299] on div "30 Mín" at bounding box center [906, 311] width 72 height 30
click at [787, 624] on button "Guardar" at bounding box center [784, 620] width 213 height 46
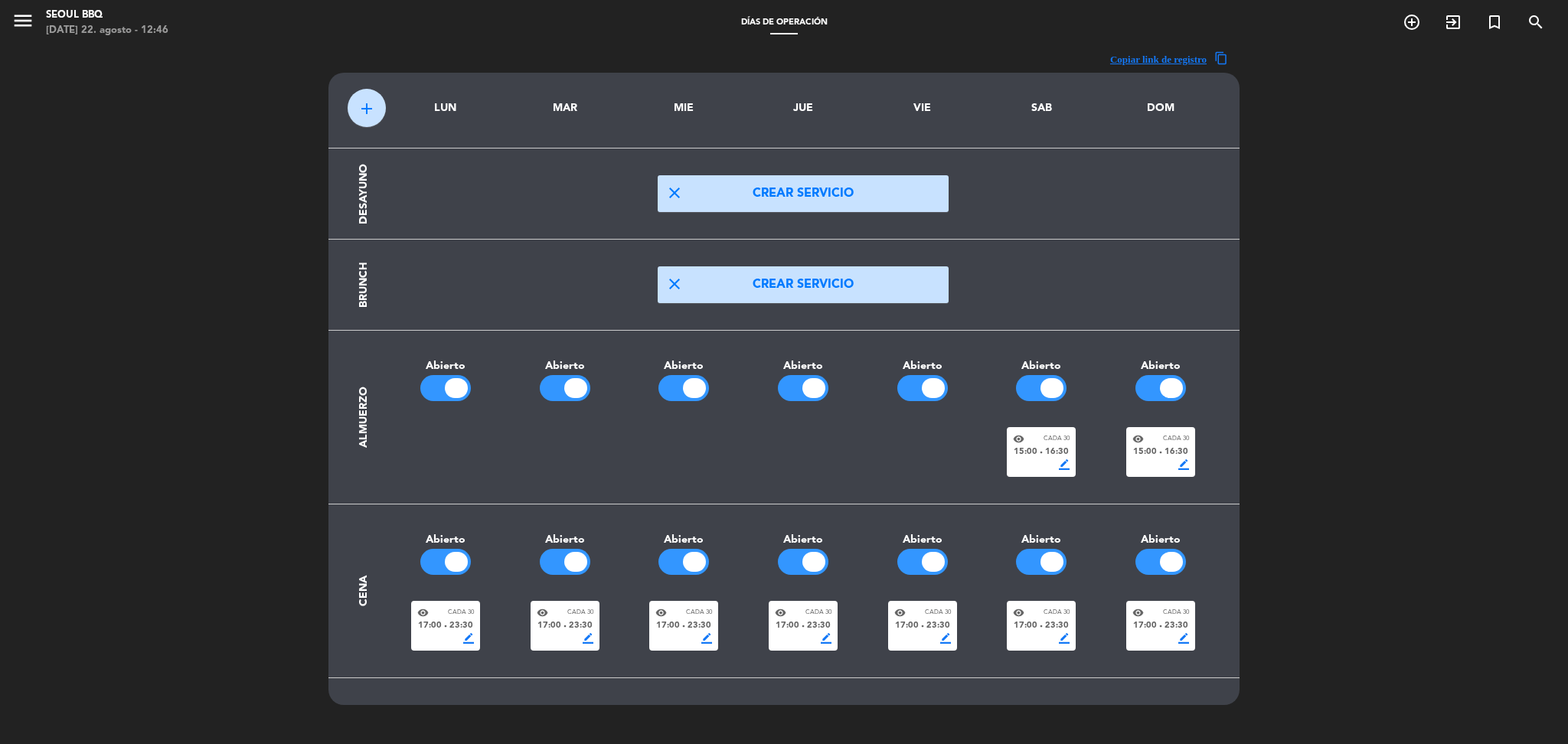
click at [1053, 448] on span "16:30" at bounding box center [1057, 452] width 24 height 14
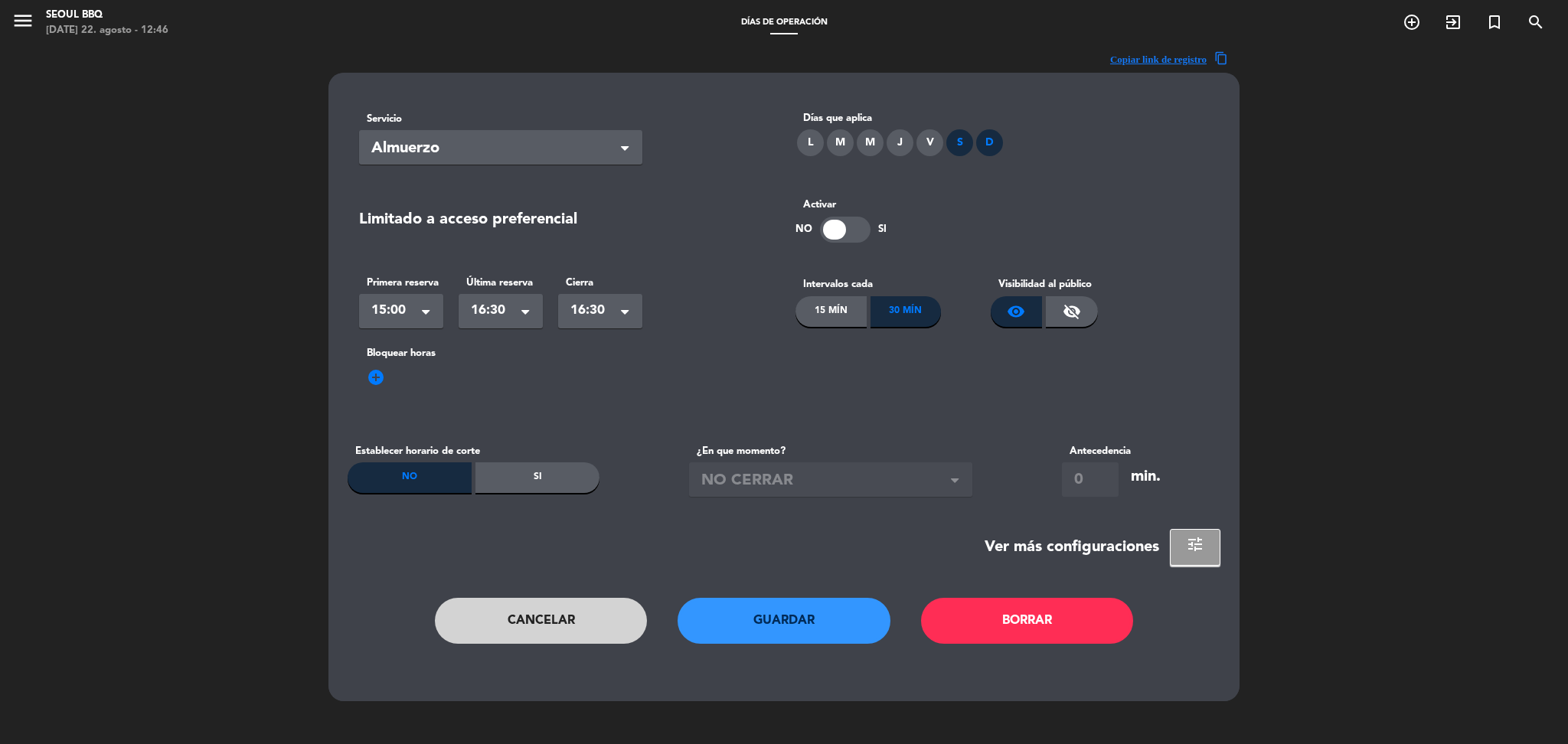
click at [969, 605] on button "Borrar" at bounding box center [1027, 620] width 213 height 46
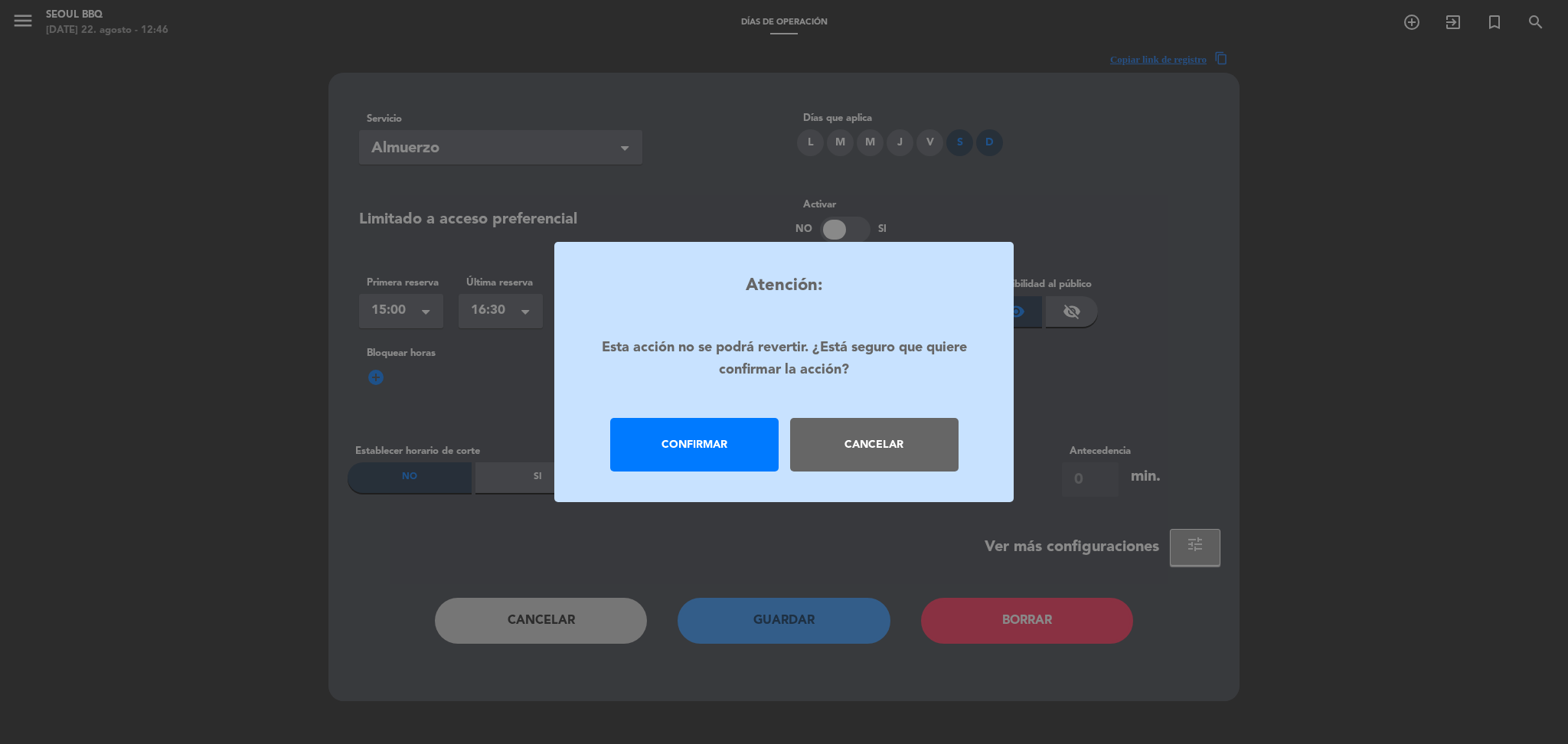
click at [677, 442] on div "Confirmar" at bounding box center [694, 444] width 169 height 54
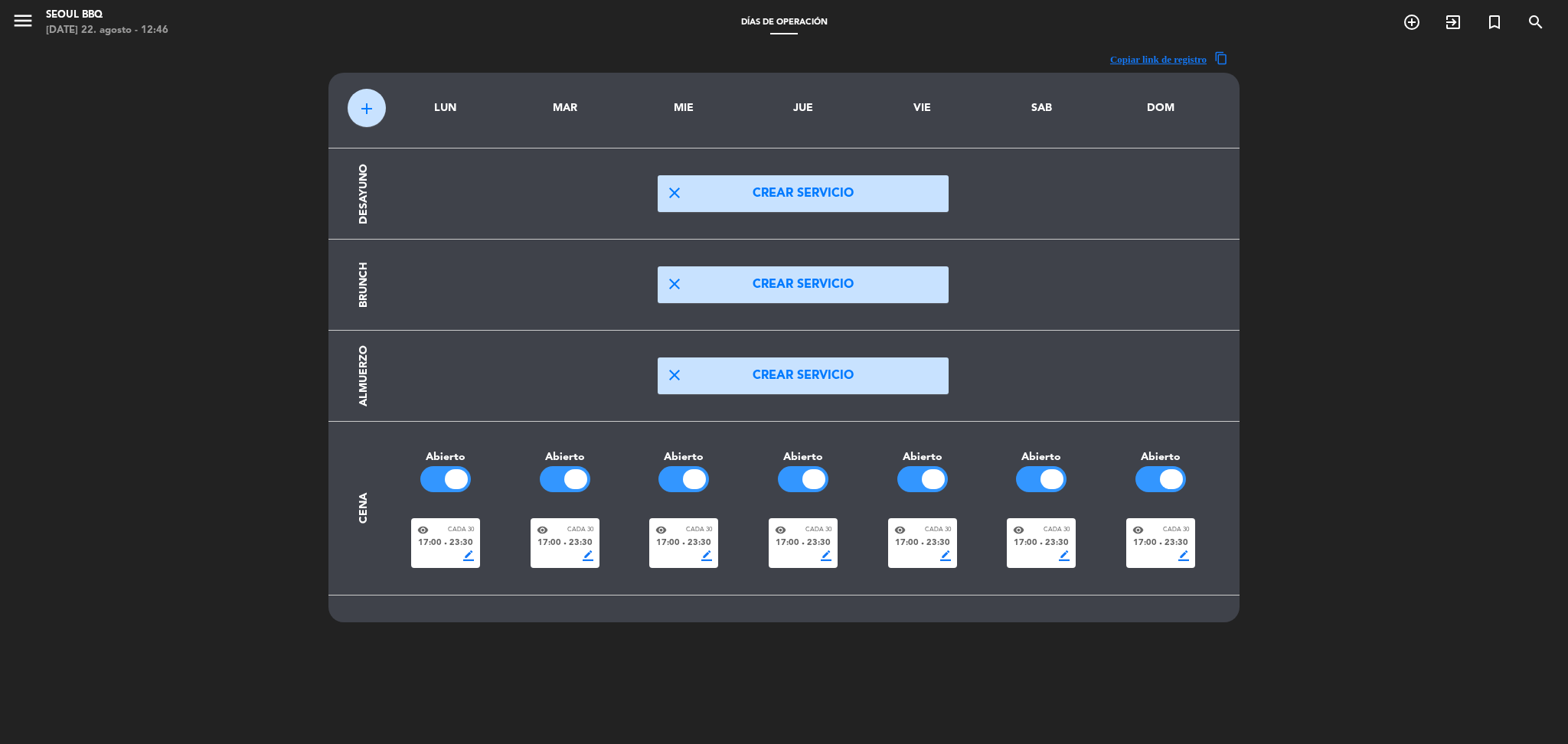
click at [1050, 529] on span "Cada 30" at bounding box center [1056, 530] width 26 height 10
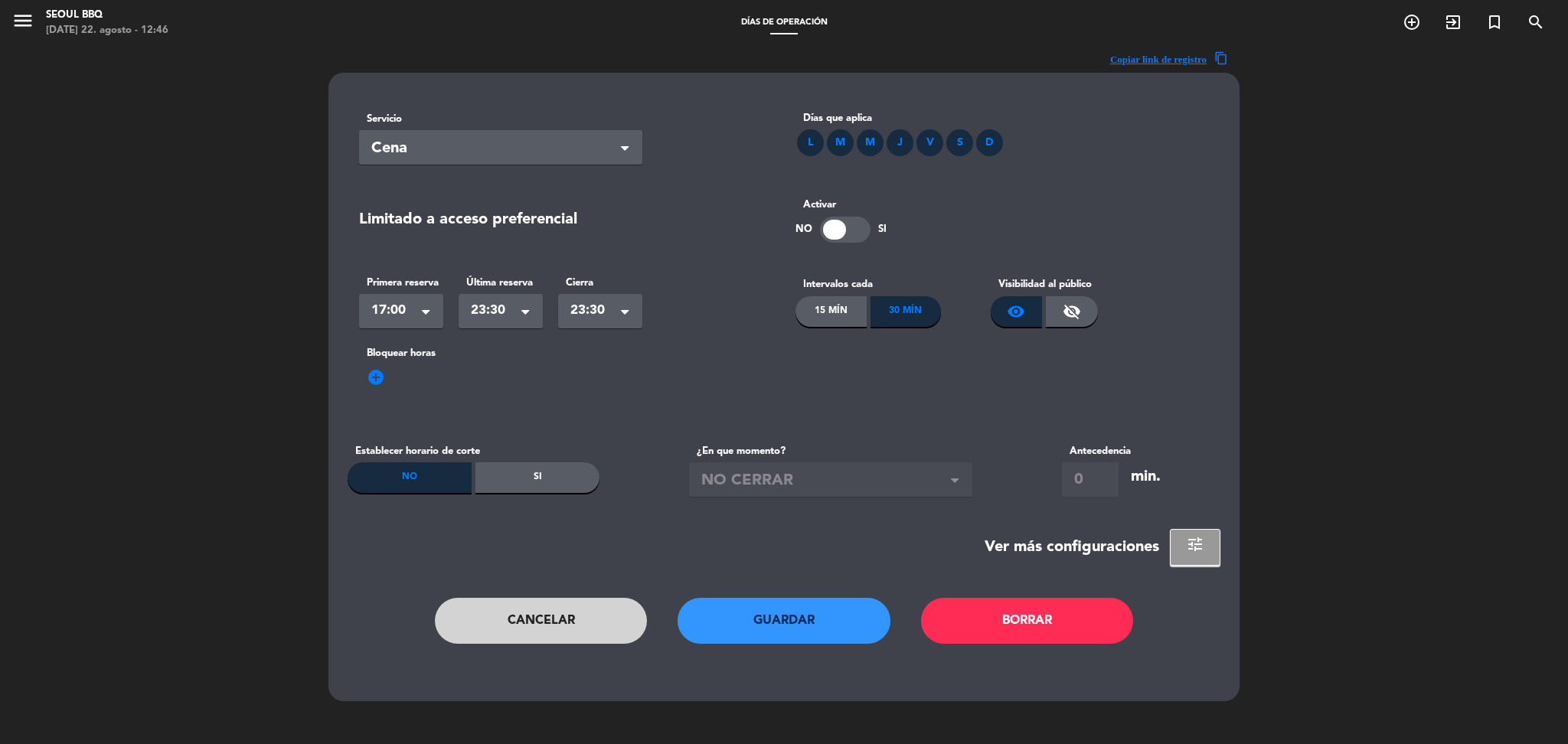
click at [963, 146] on div "S" at bounding box center [959, 142] width 26 height 26
click at [989, 145] on div "D" at bounding box center [988, 142] width 26 height 26
click at [806, 601] on button "Guardar" at bounding box center [784, 620] width 213 height 46
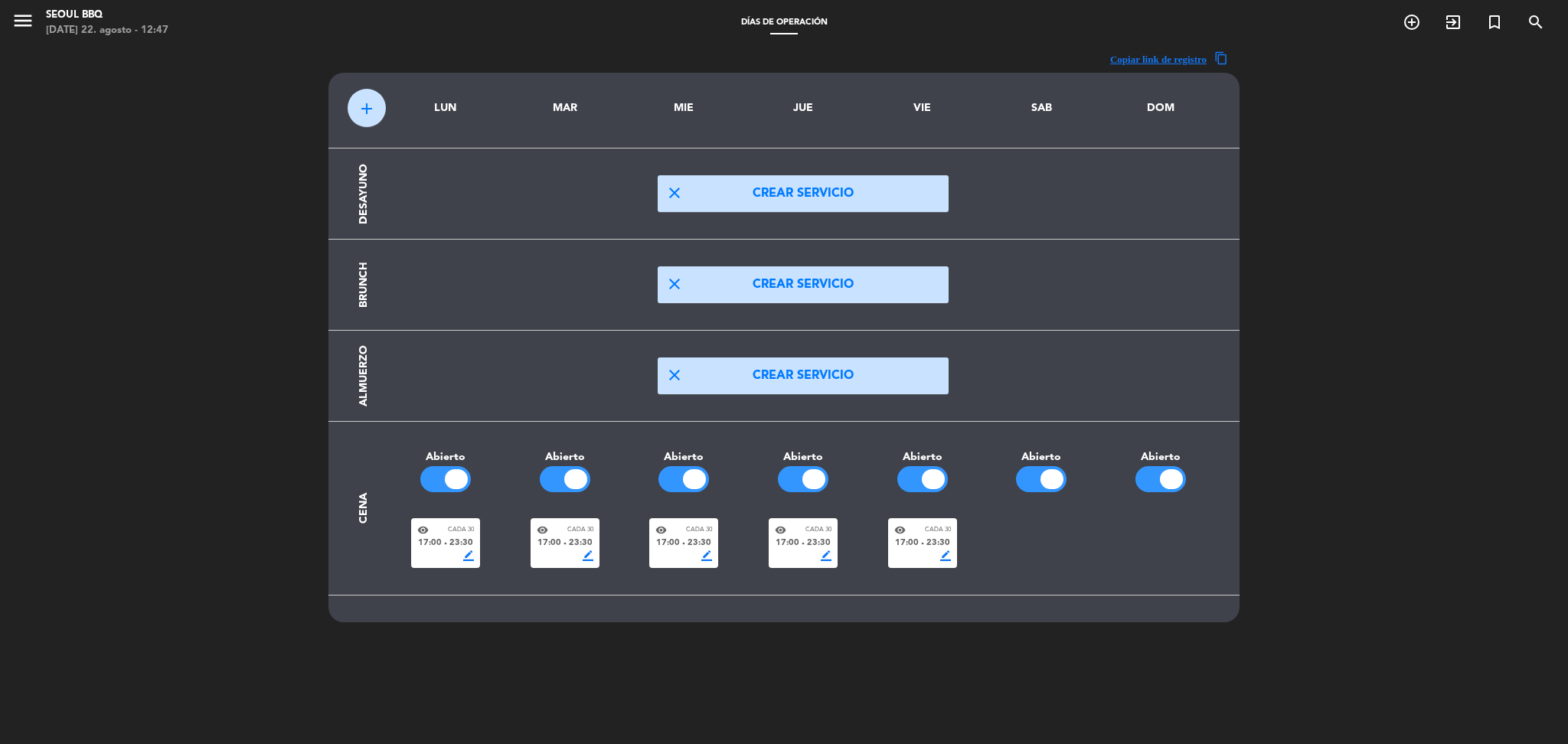
click at [362, 105] on span "add" at bounding box center [367, 108] width 19 height 19
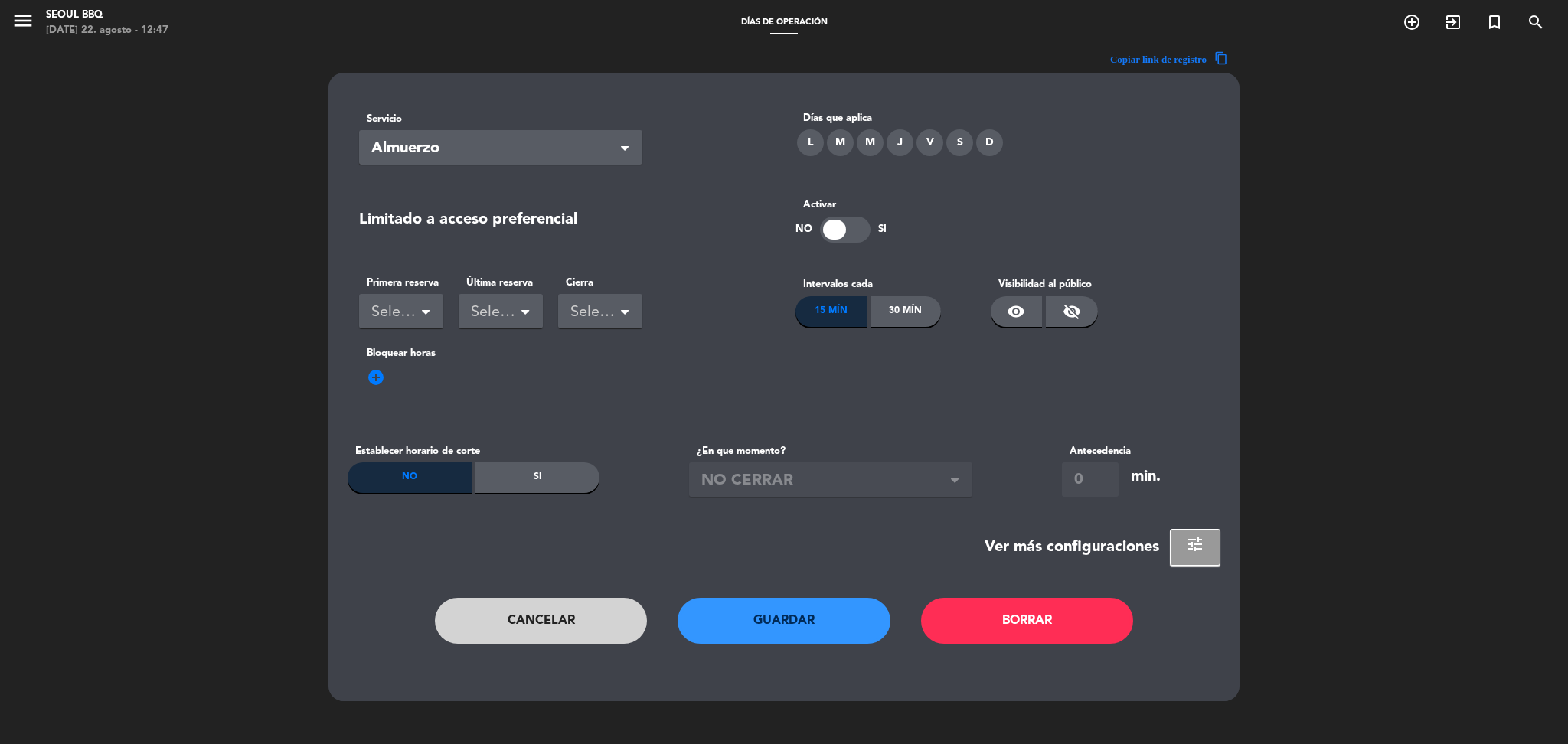
click at [965, 148] on div "S" at bounding box center [959, 142] width 26 height 26
click at [993, 142] on div "D" at bounding box center [988, 142] width 26 height 26
click at [412, 316] on div "Seleccionar" at bounding box center [395, 313] width 47 height 25
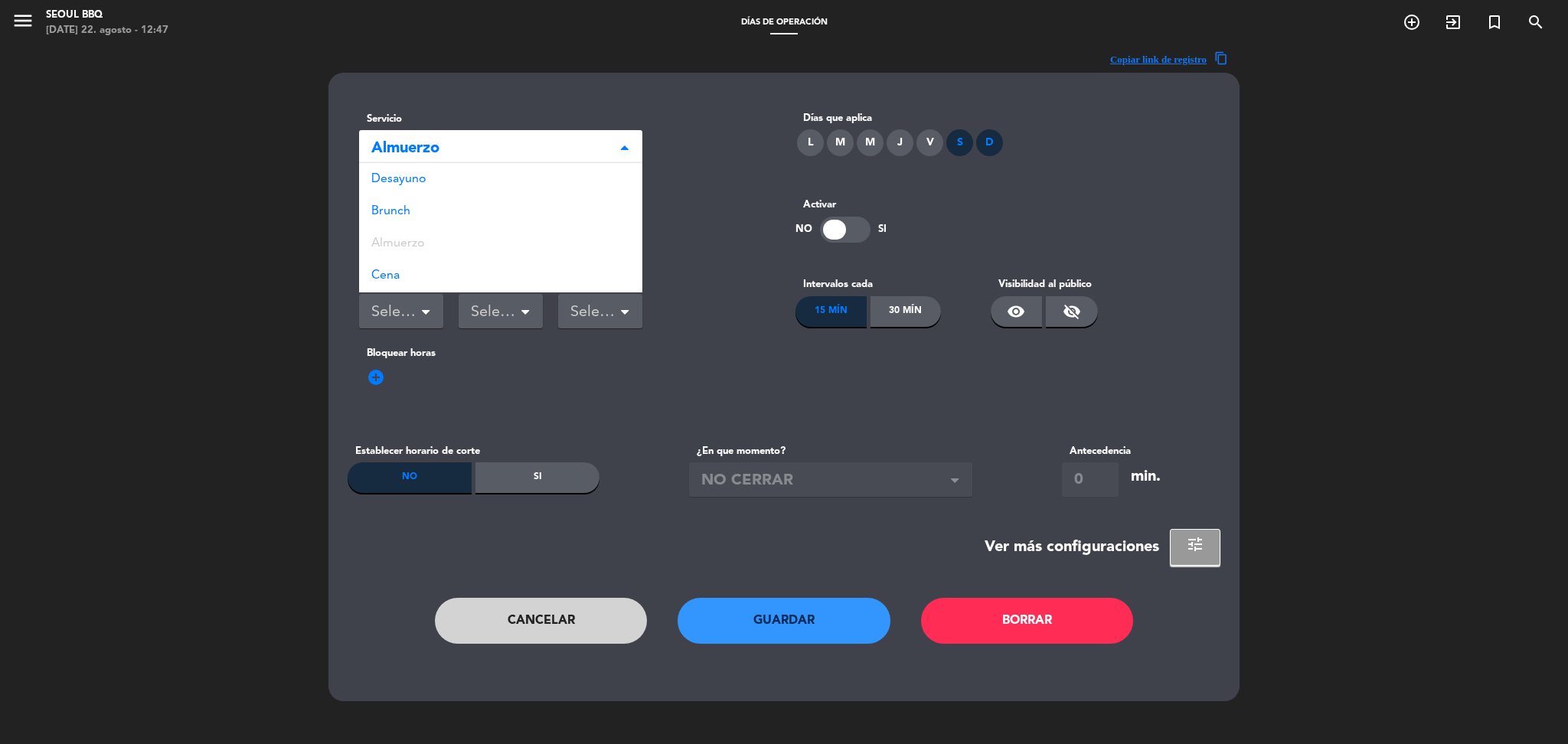
click at [480, 156] on span "Almuerzo" at bounding box center [494, 149] width 246 height 25
click at [414, 273] on div "Cena" at bounding box center [500, 275] width 283 height 32
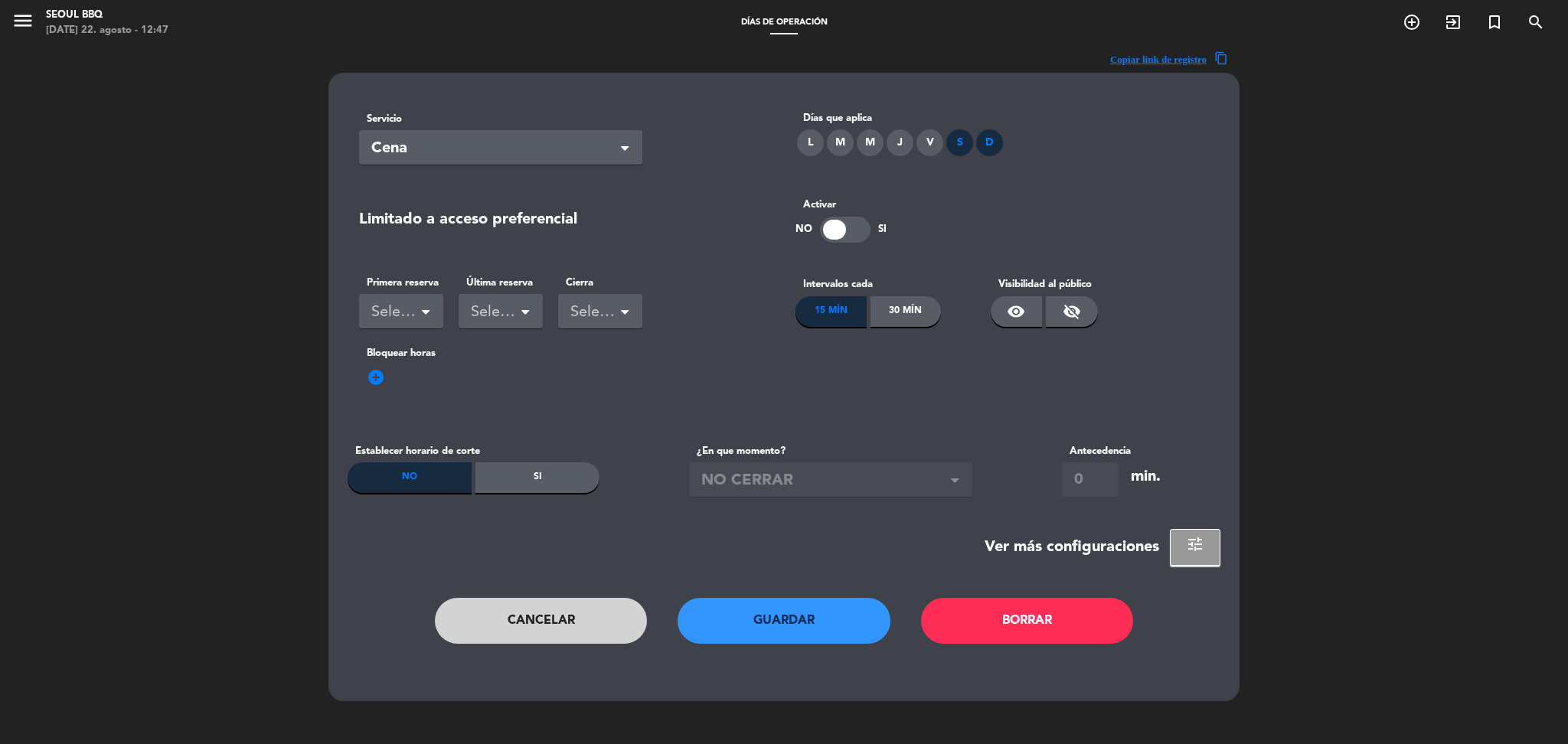
click at [428, 320] on span at bounding box center [426, 314] width 8 height 11
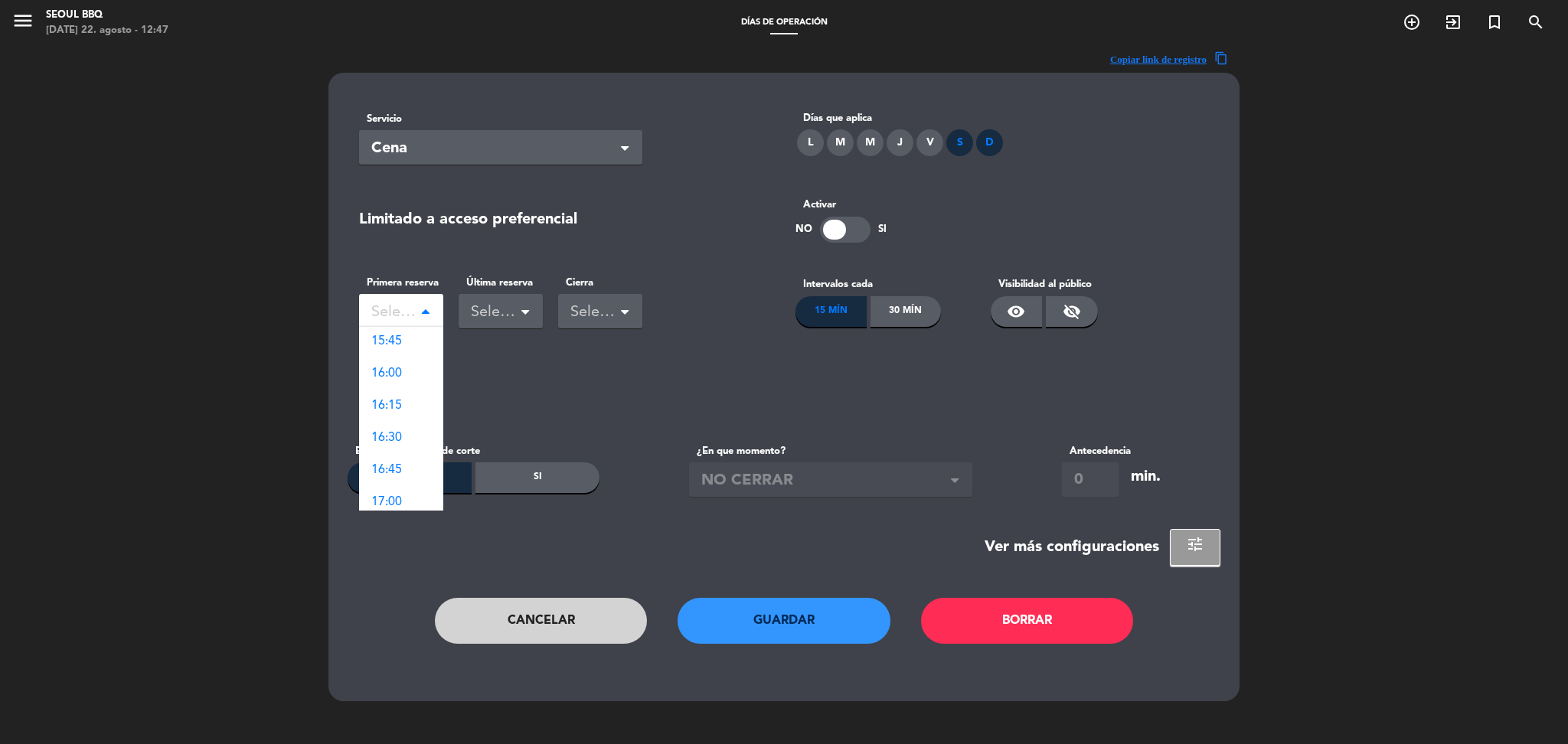
scroll to position [1265, 0]
click at [407, 365] on div "15:00" at bounding box center [401, 367] width 84 height 32
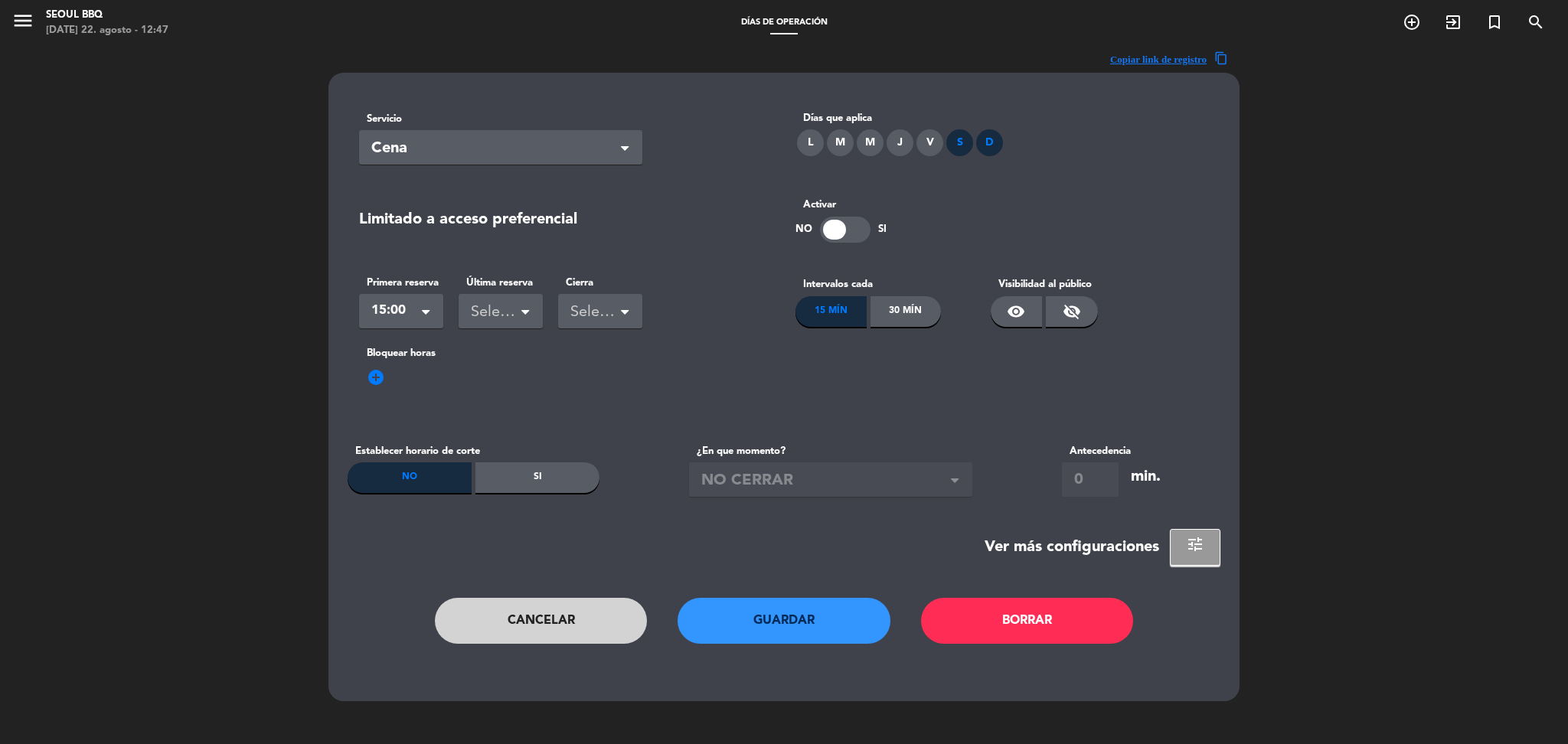
click at [518, 300] on div "Seleccionar" at bounding box center [494, 313] width 47 height 25
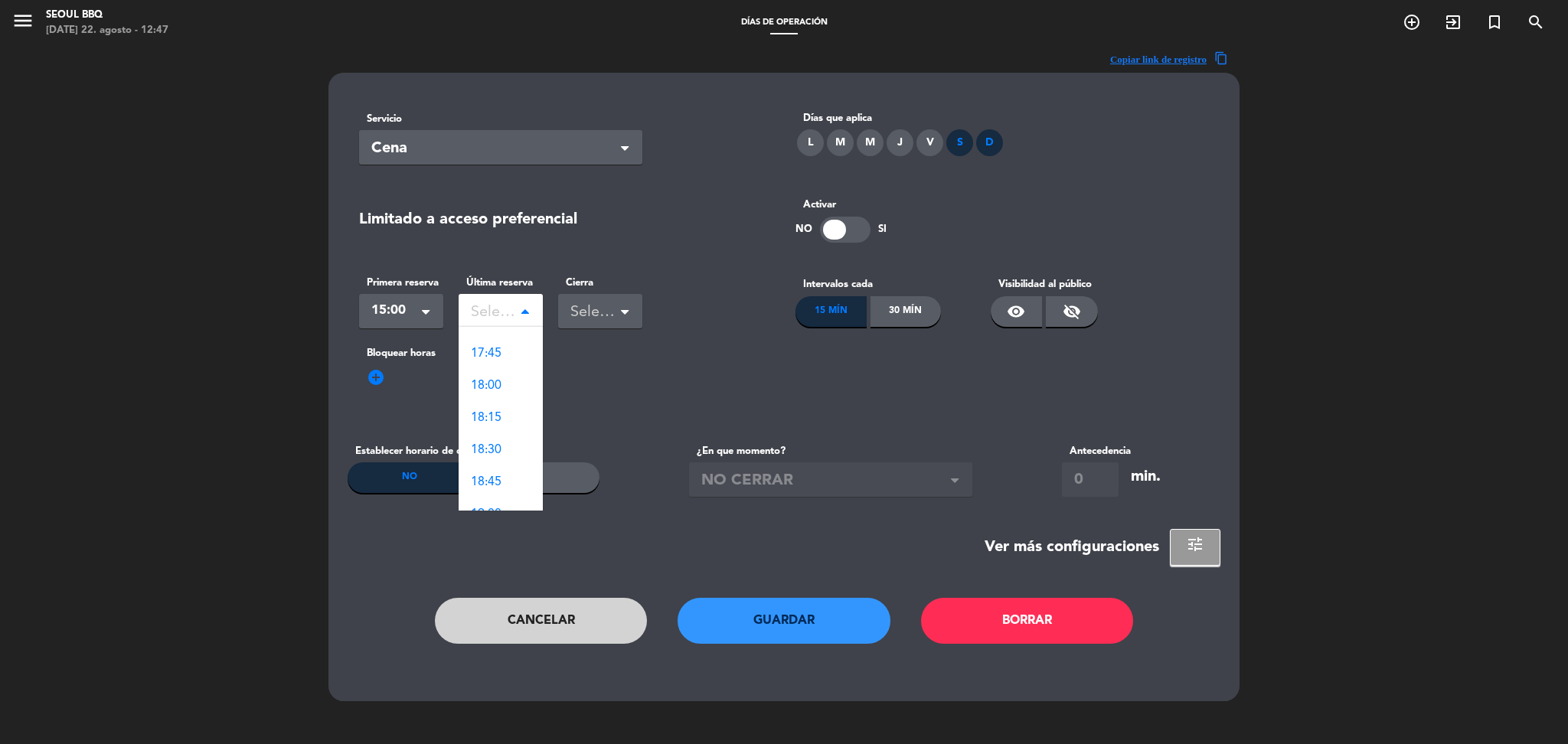
scroll to position [2266, 0]
click at [502, 451] on div "23:30" at bounding box center [501, 462] width 84 height 32
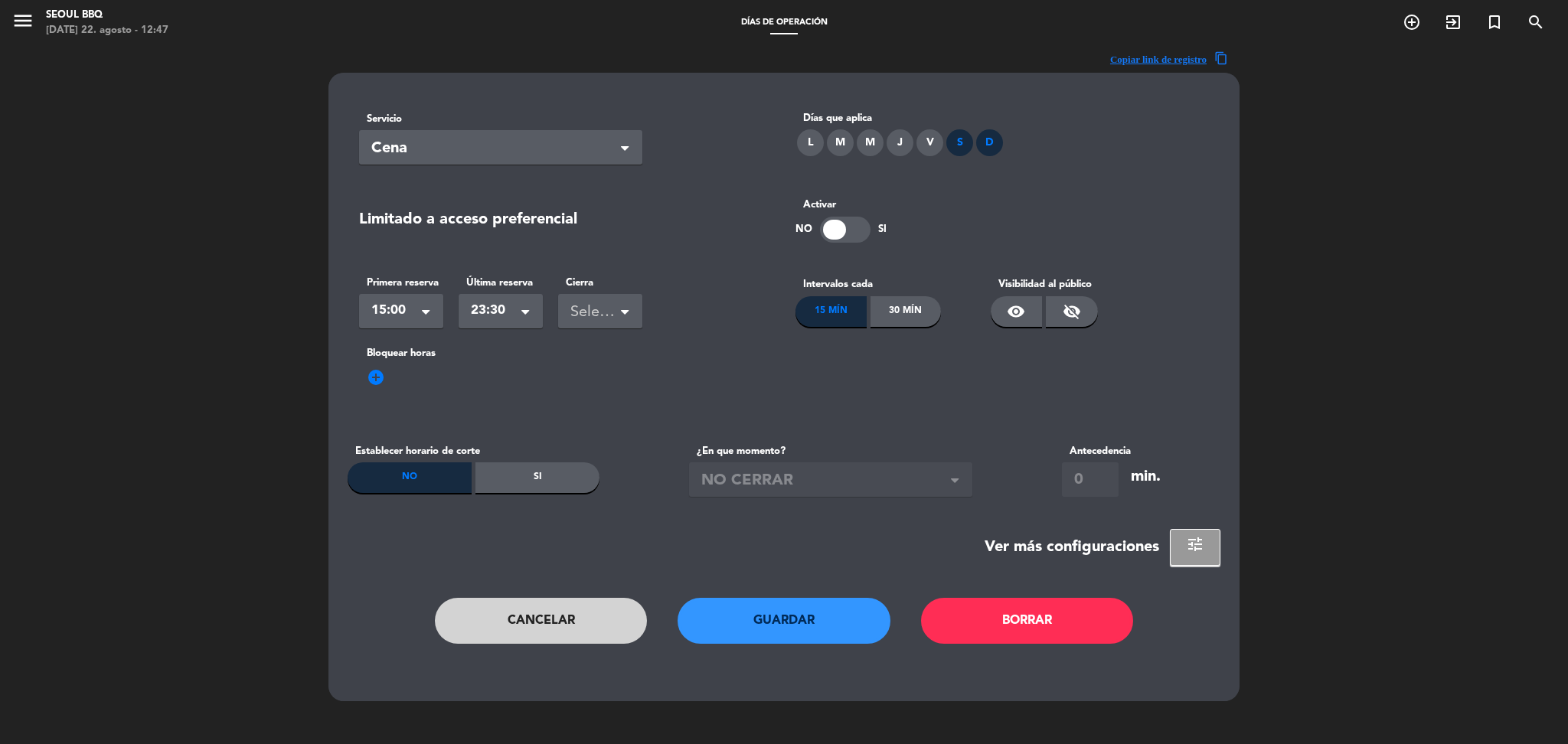
click at [627, 309] on span at bounding box center [625, 314] width 8 height 11
click at [604, 340] on div "23:30" at bounding box center [600, 342] width 84 height 32
click at [899, 309] on div "30 Mín" at bounding box center [906, 311] width 72 height 30
click at [1013, 308] on span "visibility" at bounding box center [1016, 311] width 19 height 19
click at [812, 606] on button "Guardar" at bounding box center [784, 620] width 213 height 46
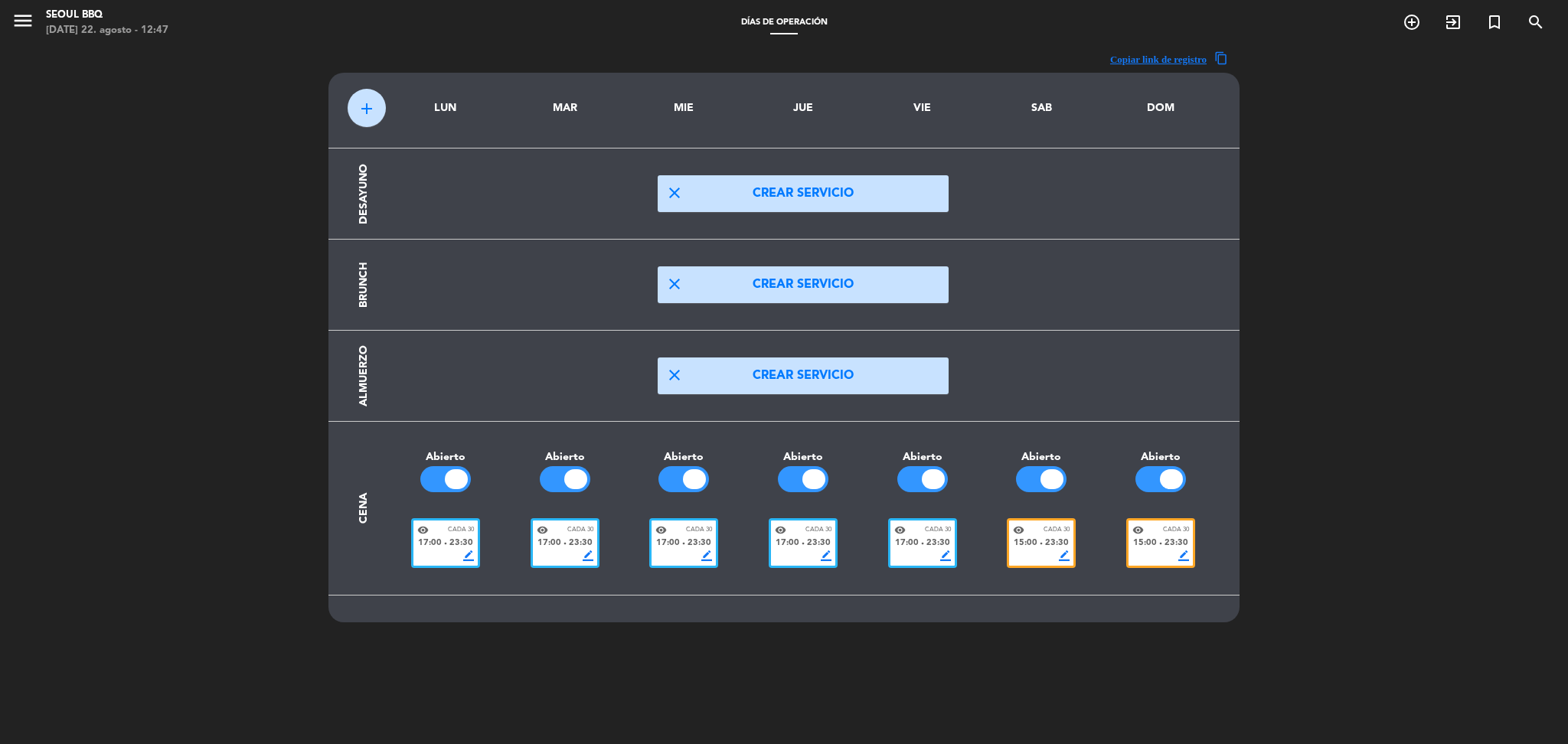
click at [1038, 552] on div "border_color" at bounding box center [1041, 555] width 57 height 11
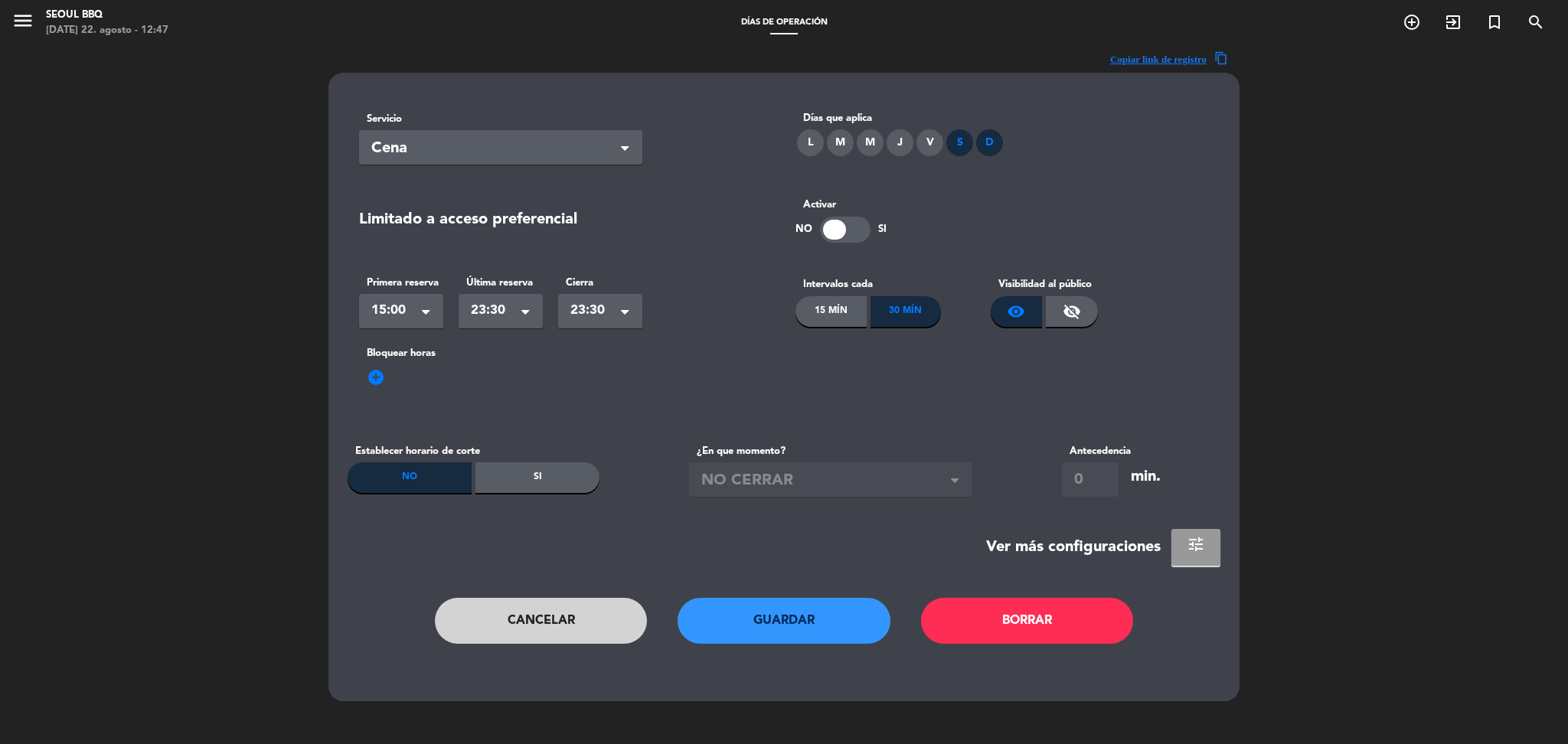
click at [1182, 541] on button "tune" at bounding box center [1196, 546] width 49 height 36
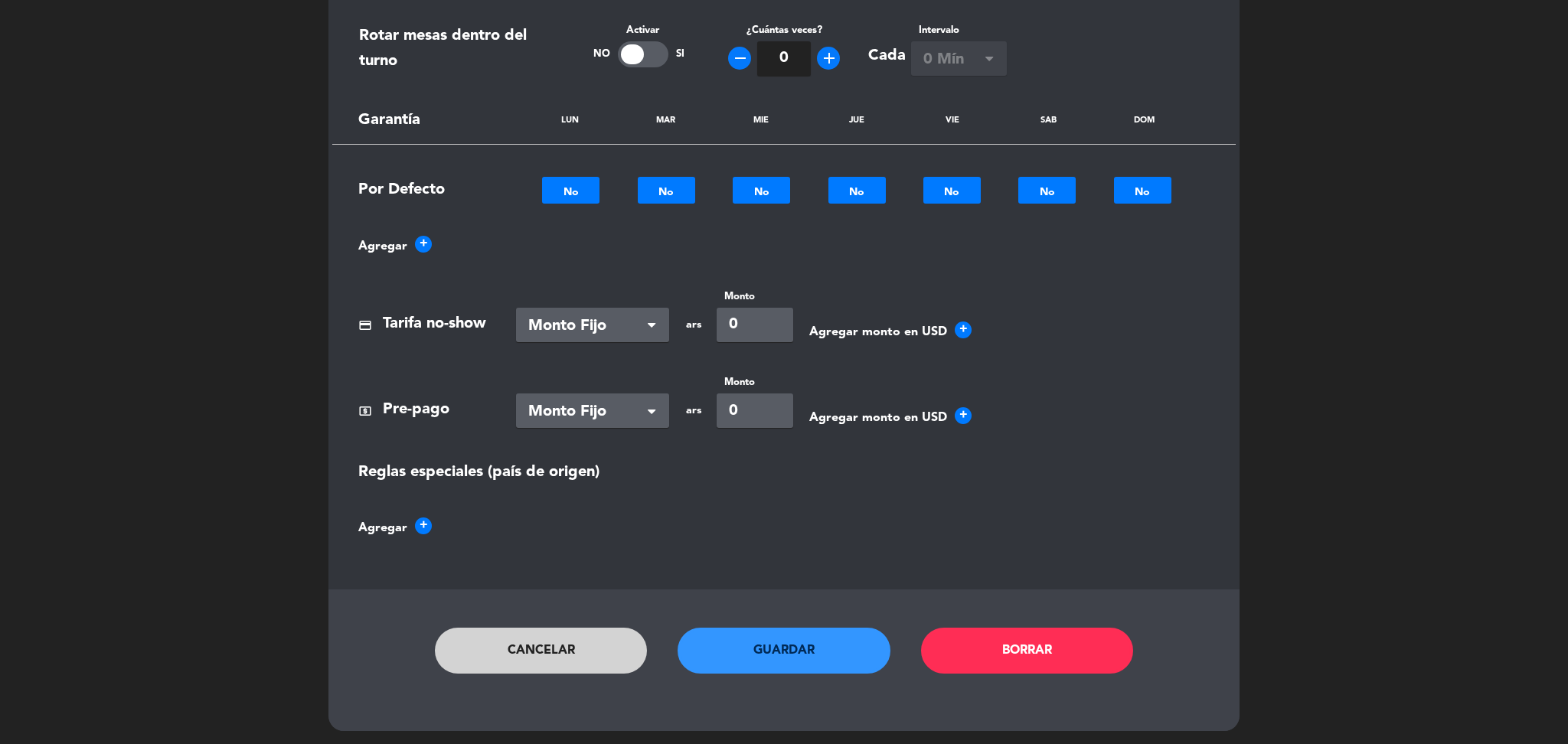
click at [605, 640] on button "Cancelar" at bounding box center [540, 650] width 213 height 46
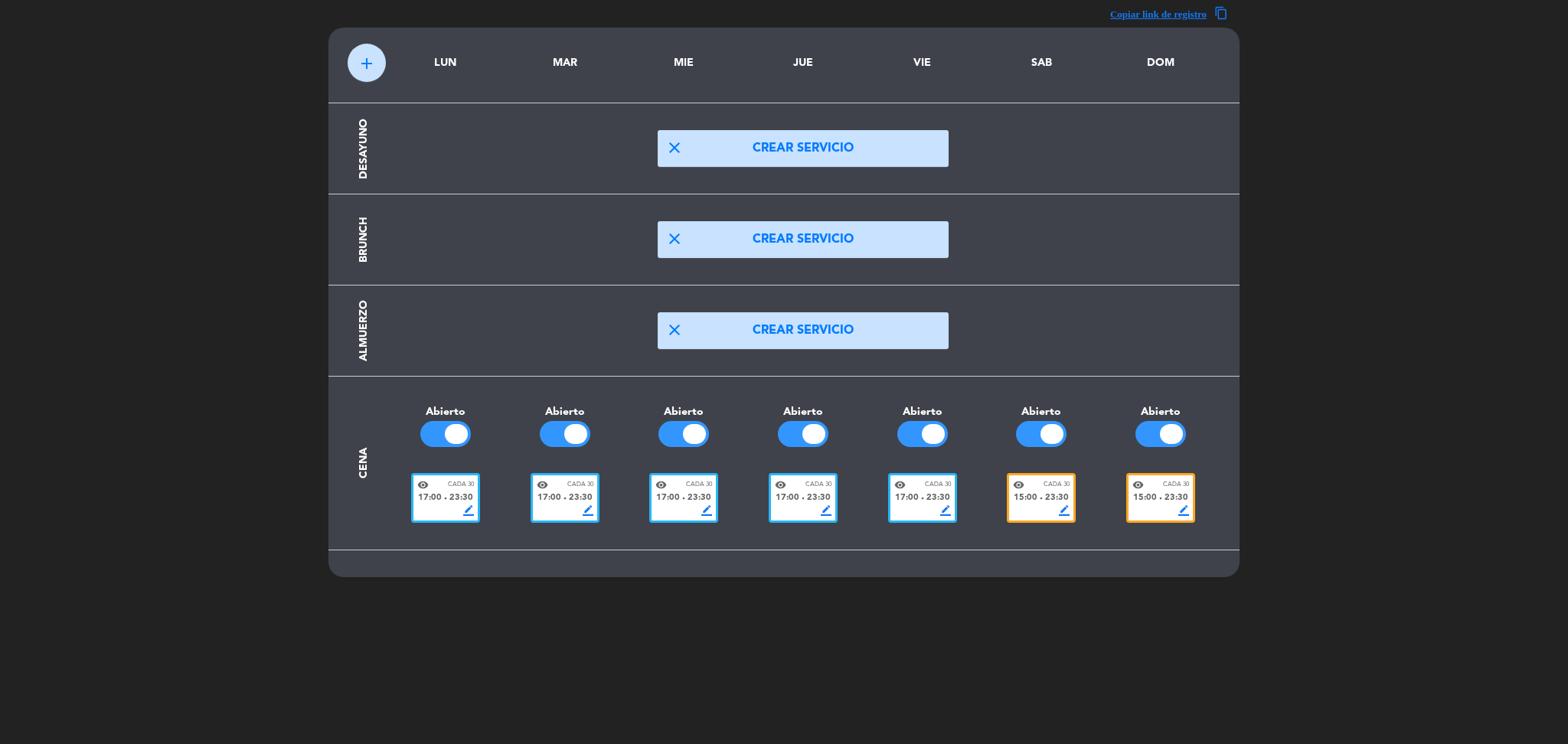
scroll to position [0, 0]
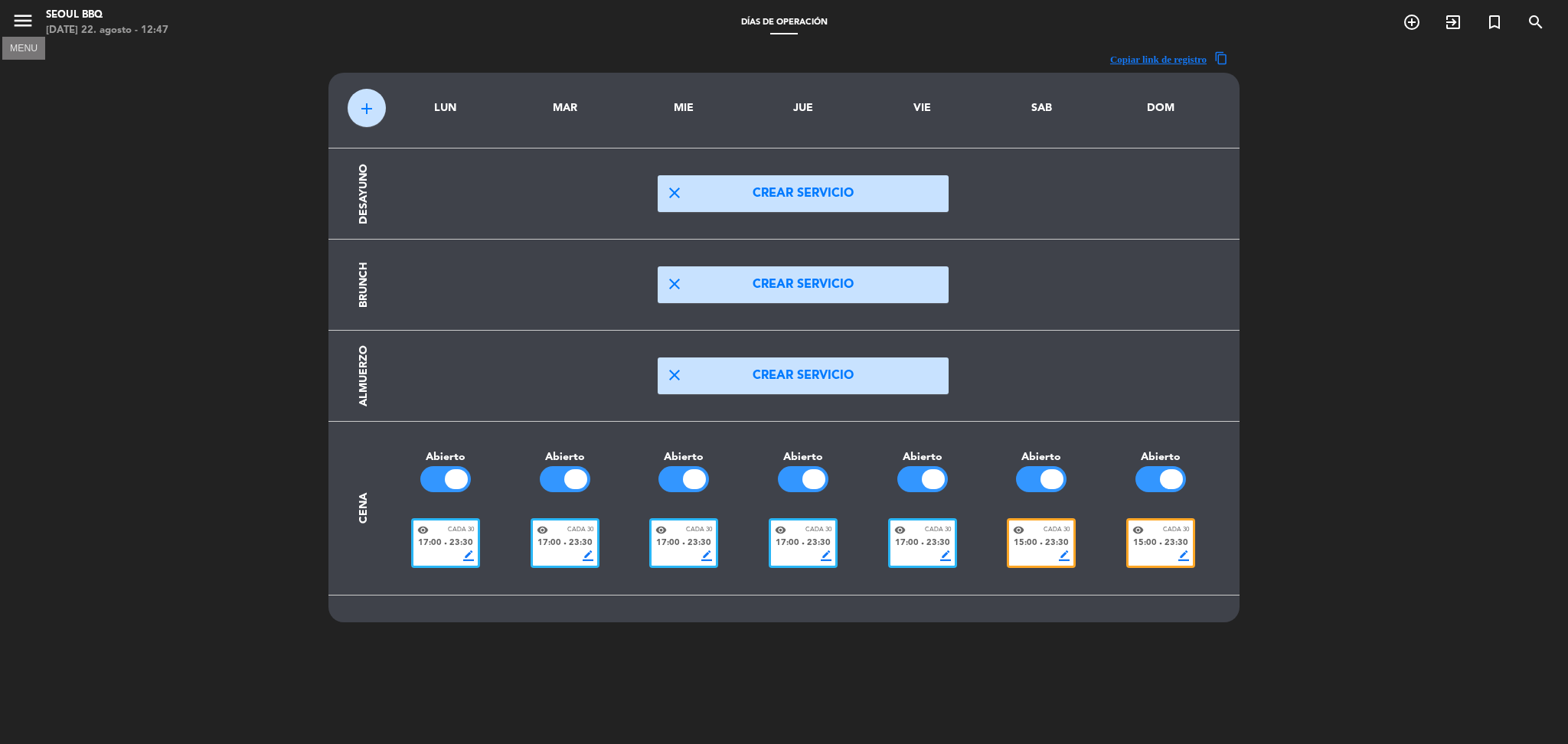
click at [13, 27] on icon "menu" at bounding box center [23, 20] width 23 height 23
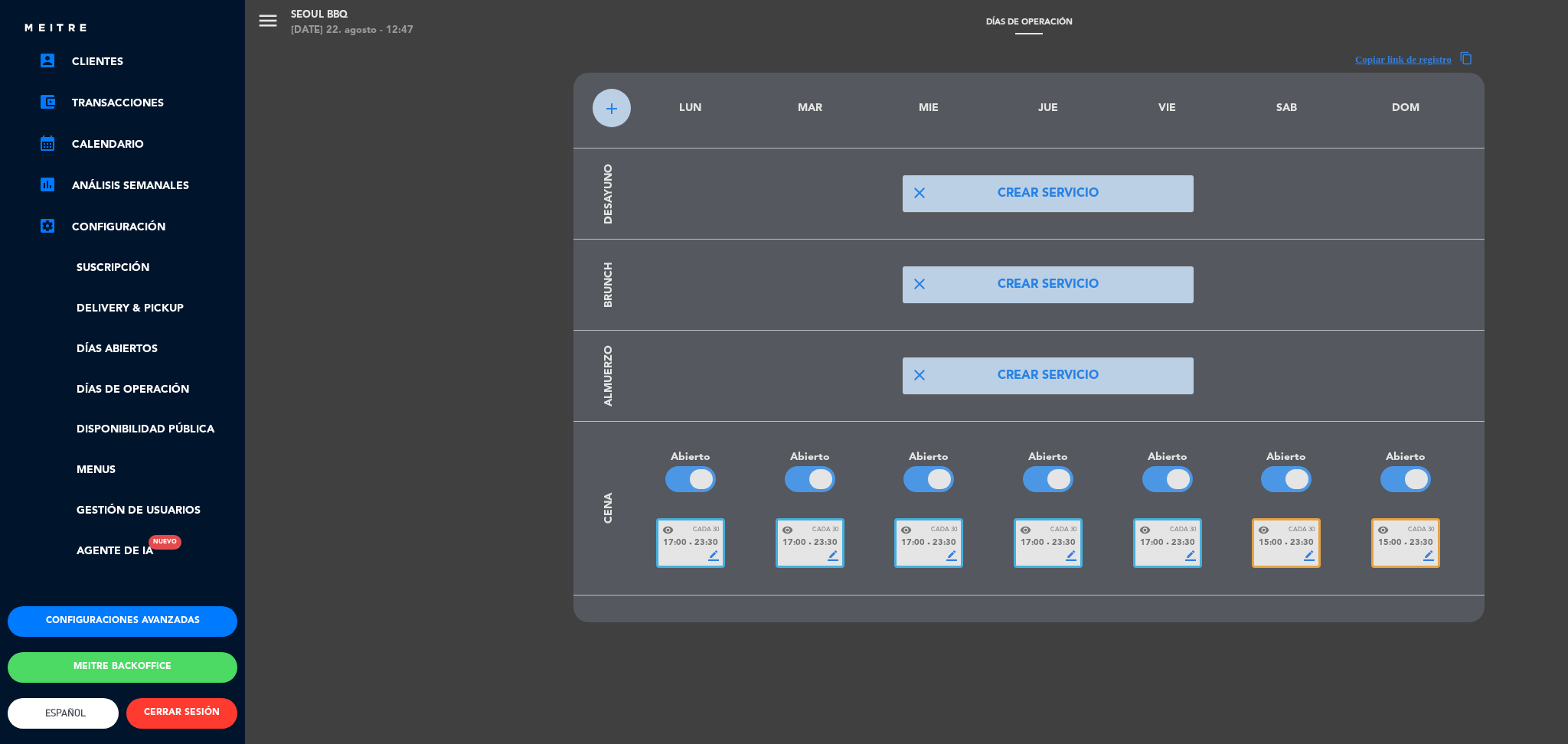
scroll to position [132, 0]
click at [135, 606] on button "Configuraciones avanzadas" at bounding box center [123, 620] width 229 height 30
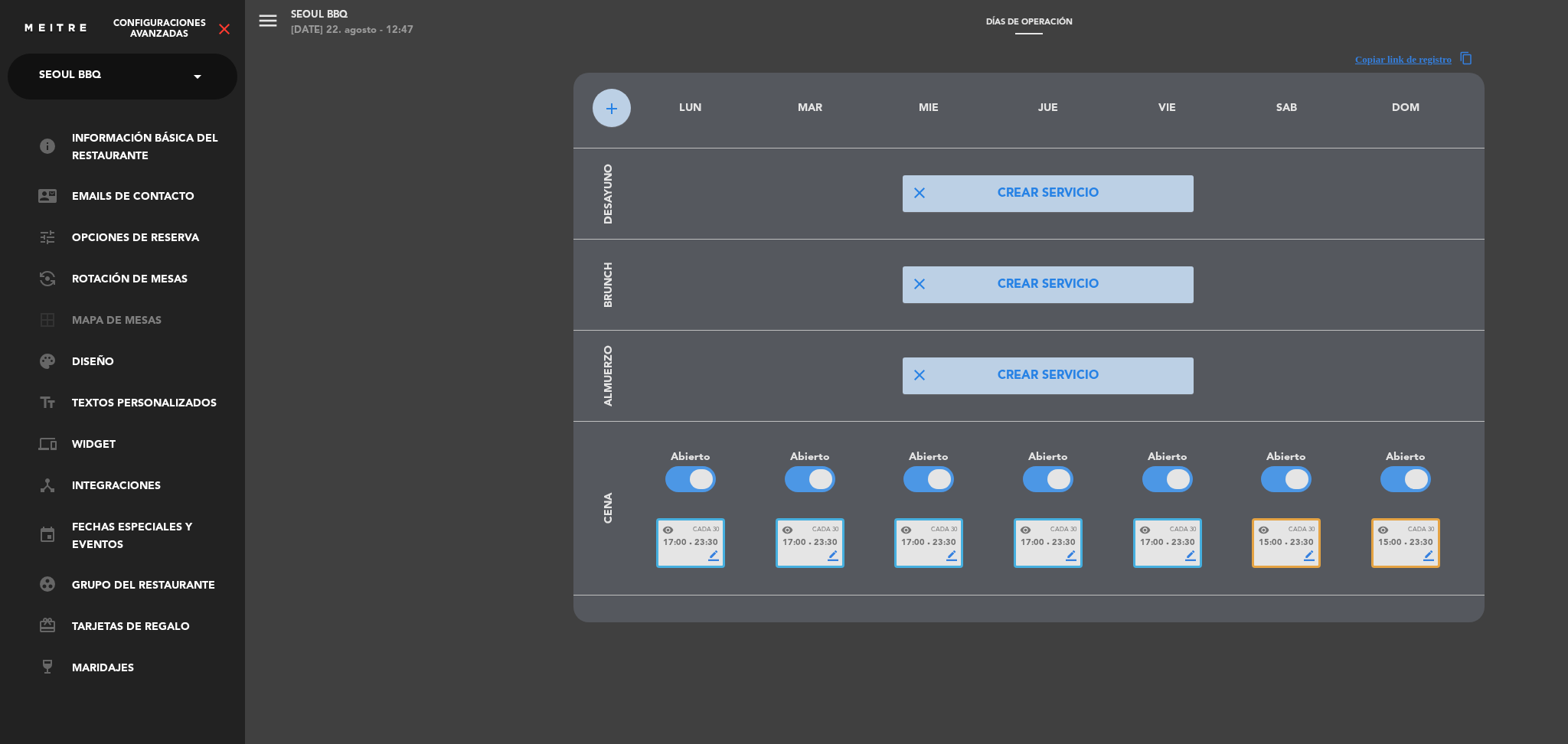
click at [112, 313] on link "border_all Mapa de mesas" at bounding box center [137, 322] width 199 height 19
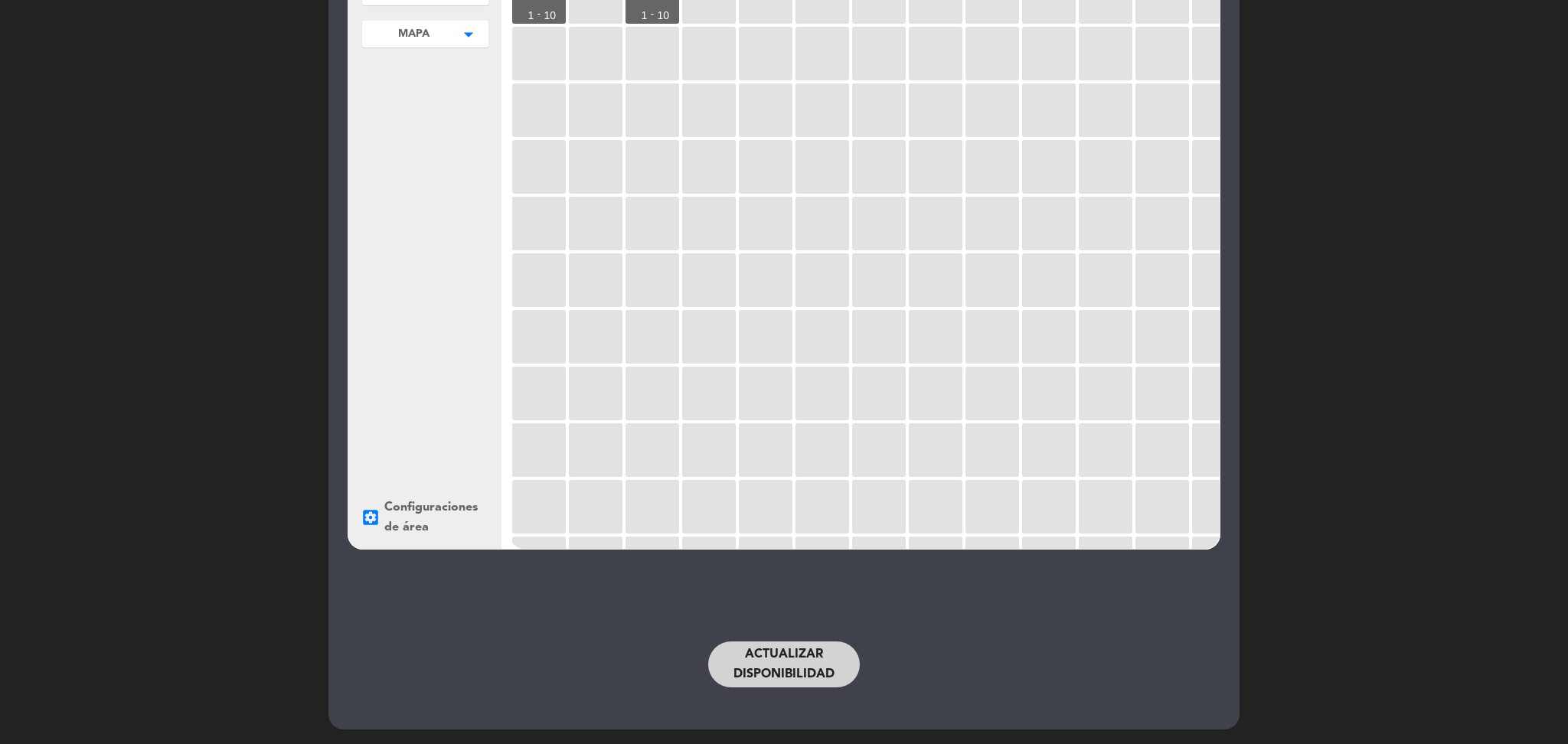
scroll to position [140, 0]
click at [749, 649] on button "Actualizar disponibilidad" at bounding box center [784, 665] width 152 height 46
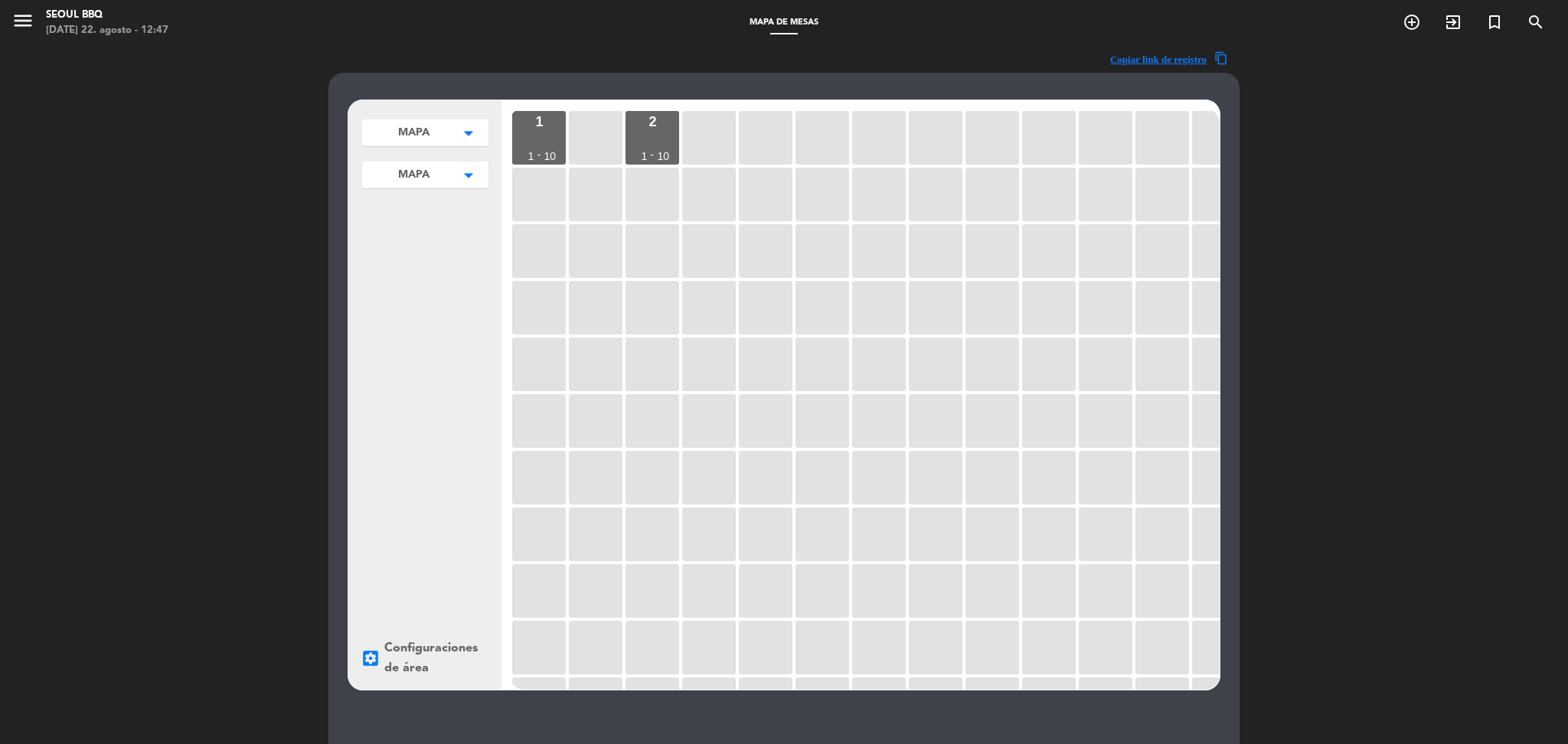
click at [9, 12] on div "menu Seoul bbq [DATE] 22. agosto - 12:47" at bounding box center [196, 23] width 392 height 36
click at [29, 16] on icon "menu" at bounding box center [23, 20] width 23 height 23
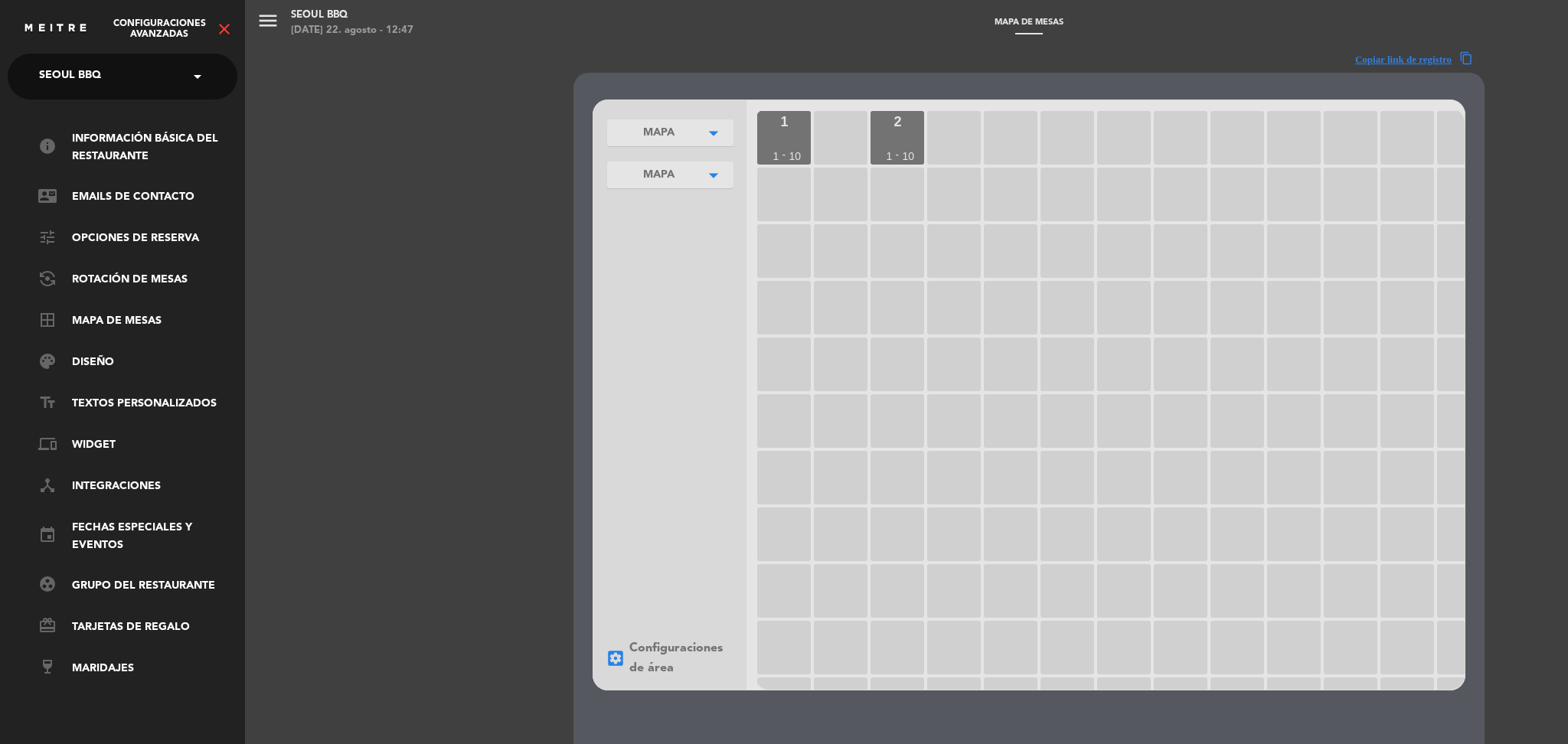
click at [224, 25] on icon "close" at bounding box center [224, 28] width 19 height 19
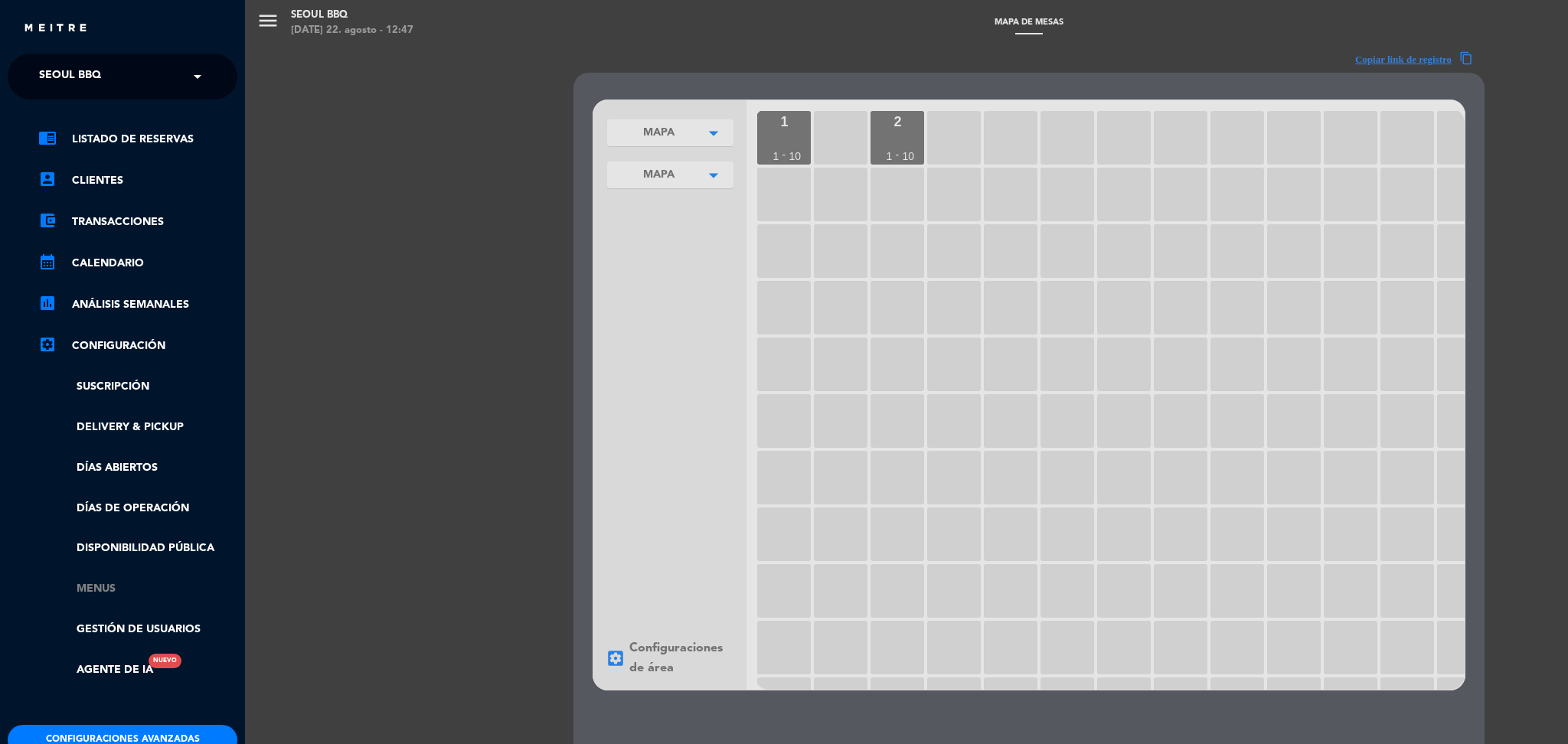
click at [113, 588] on link "Menus" at bounding box center [137, 589] width 199 height 18
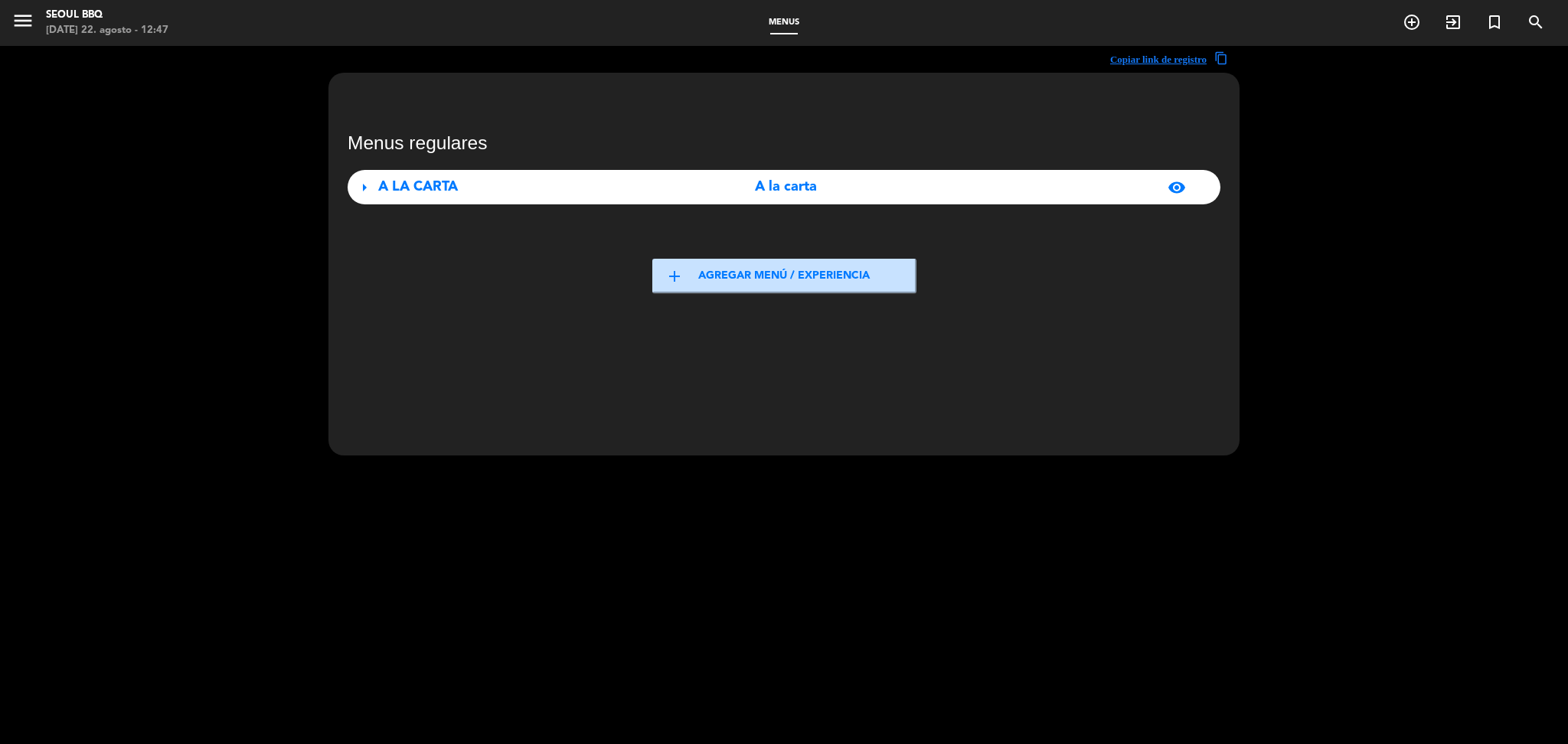
click at [700, 195] on div "A la carta" at bounding box center [785, 187] width 272 height 23
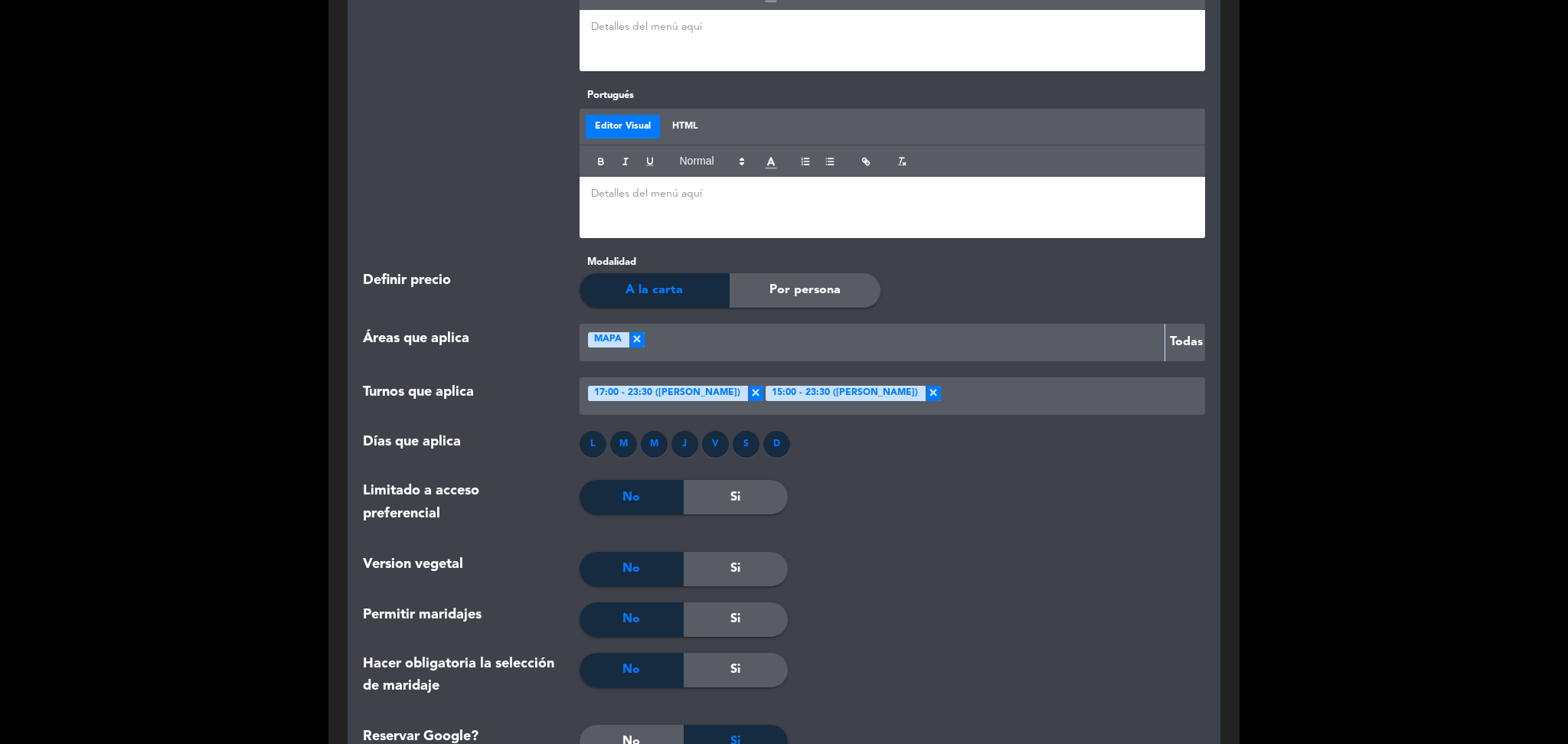
scroll to position [1208, 0]
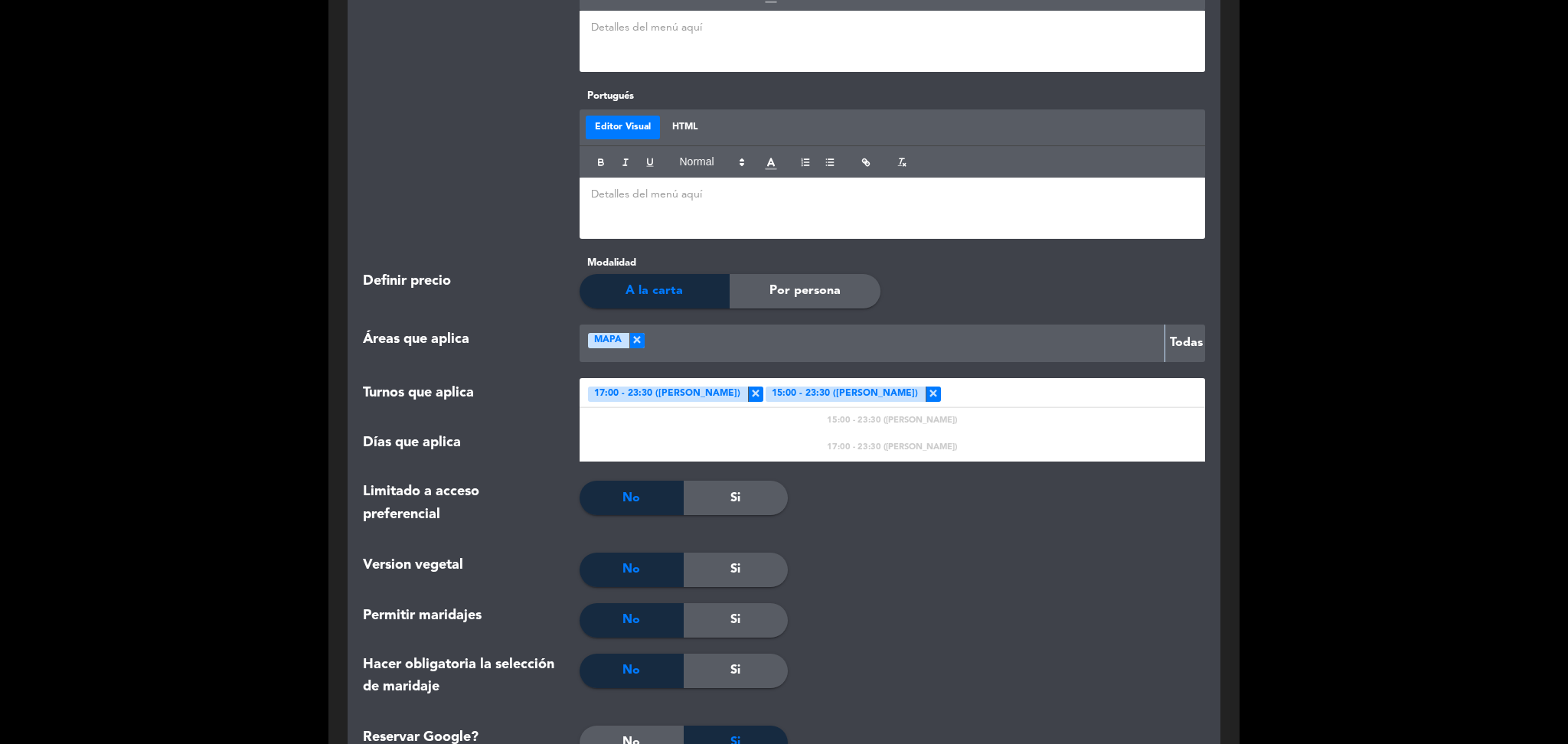
click at [941, 393] on div at bounding box center [1071, 397] width 259 height 25
click at [964, 620] on div at bounding box center [891, 620] width 209 height 34
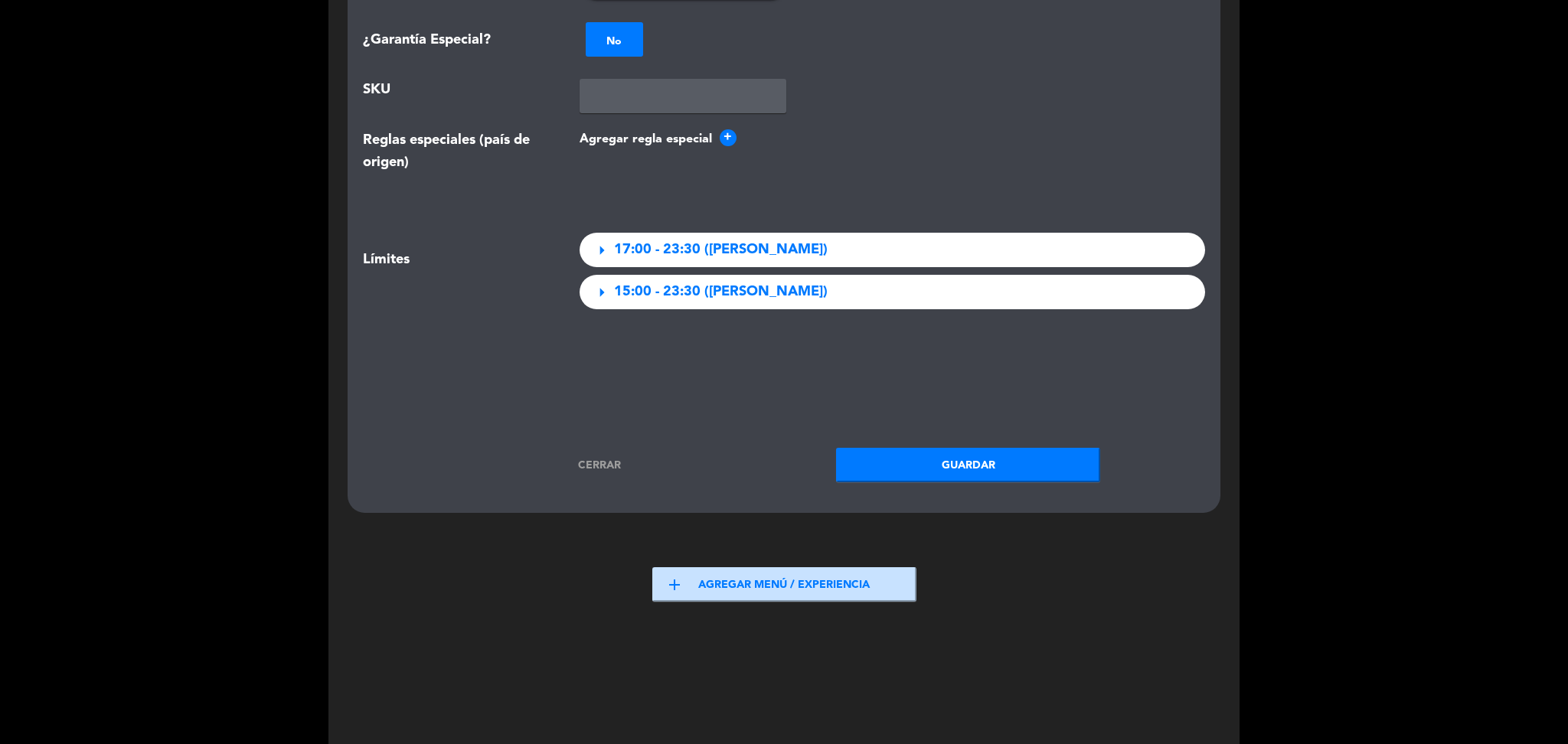
scroll to position [2002, 0]
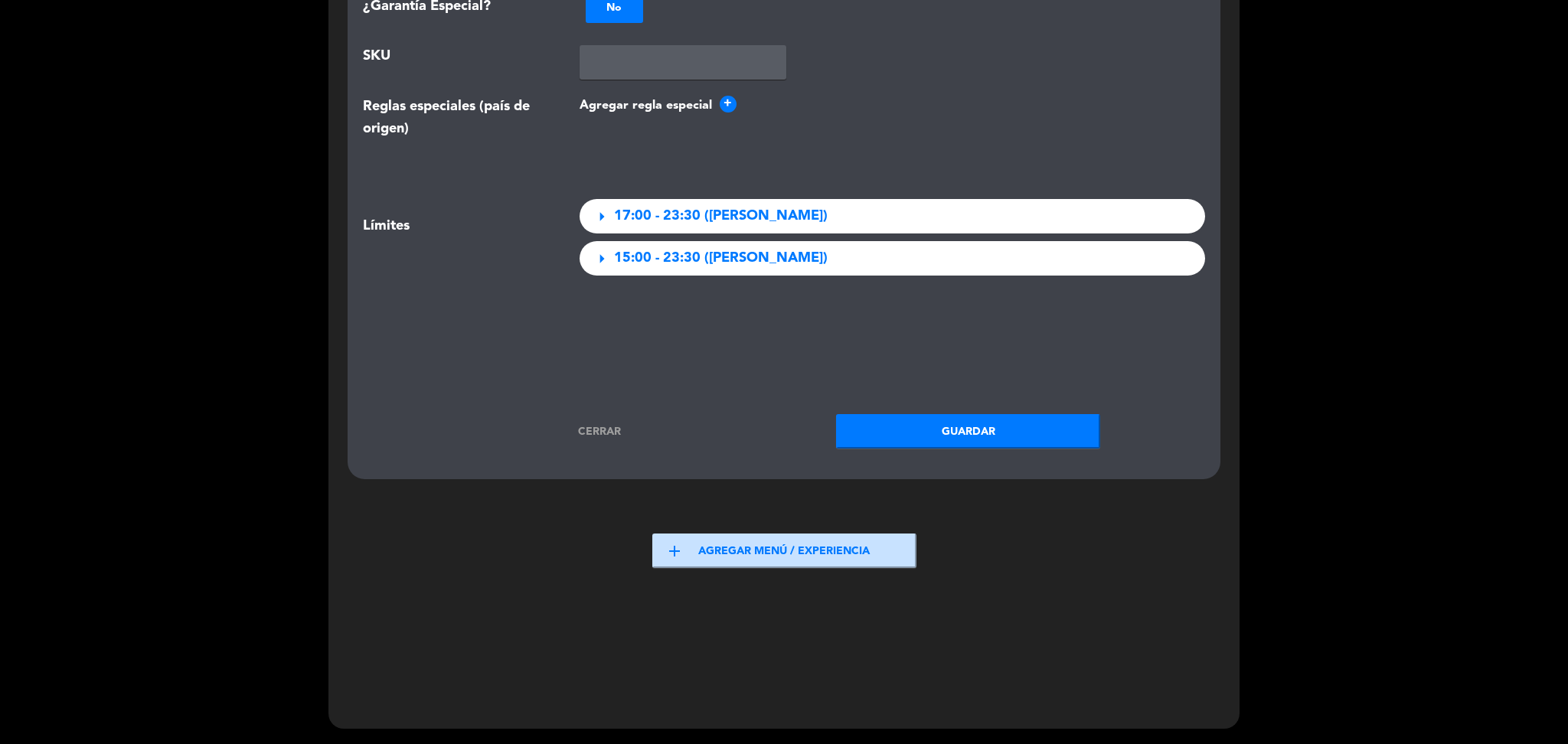
click at [885, 441] on button "Guardar" at bounding box center [968, 430] width 264 height 34
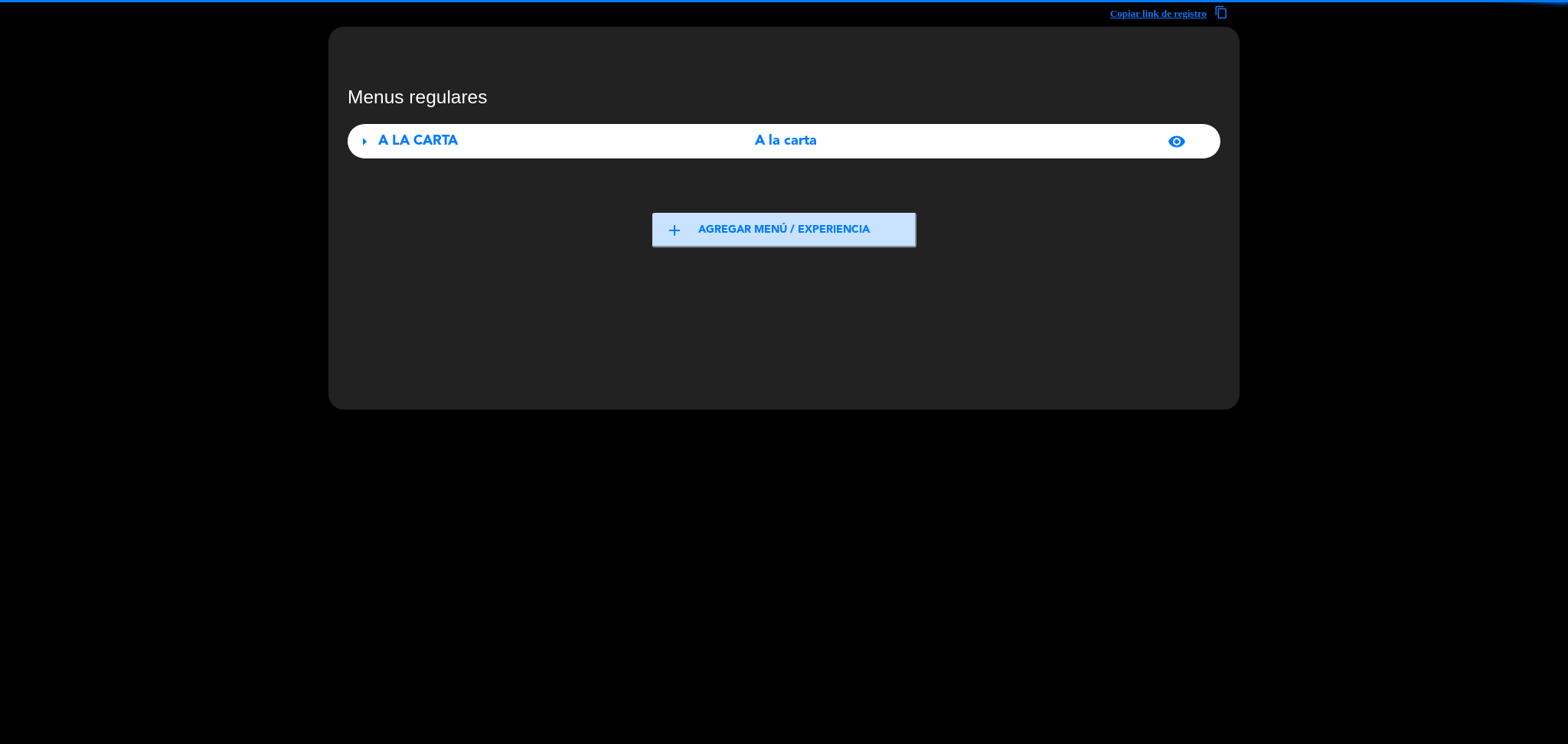
scroll to position [45, 0]
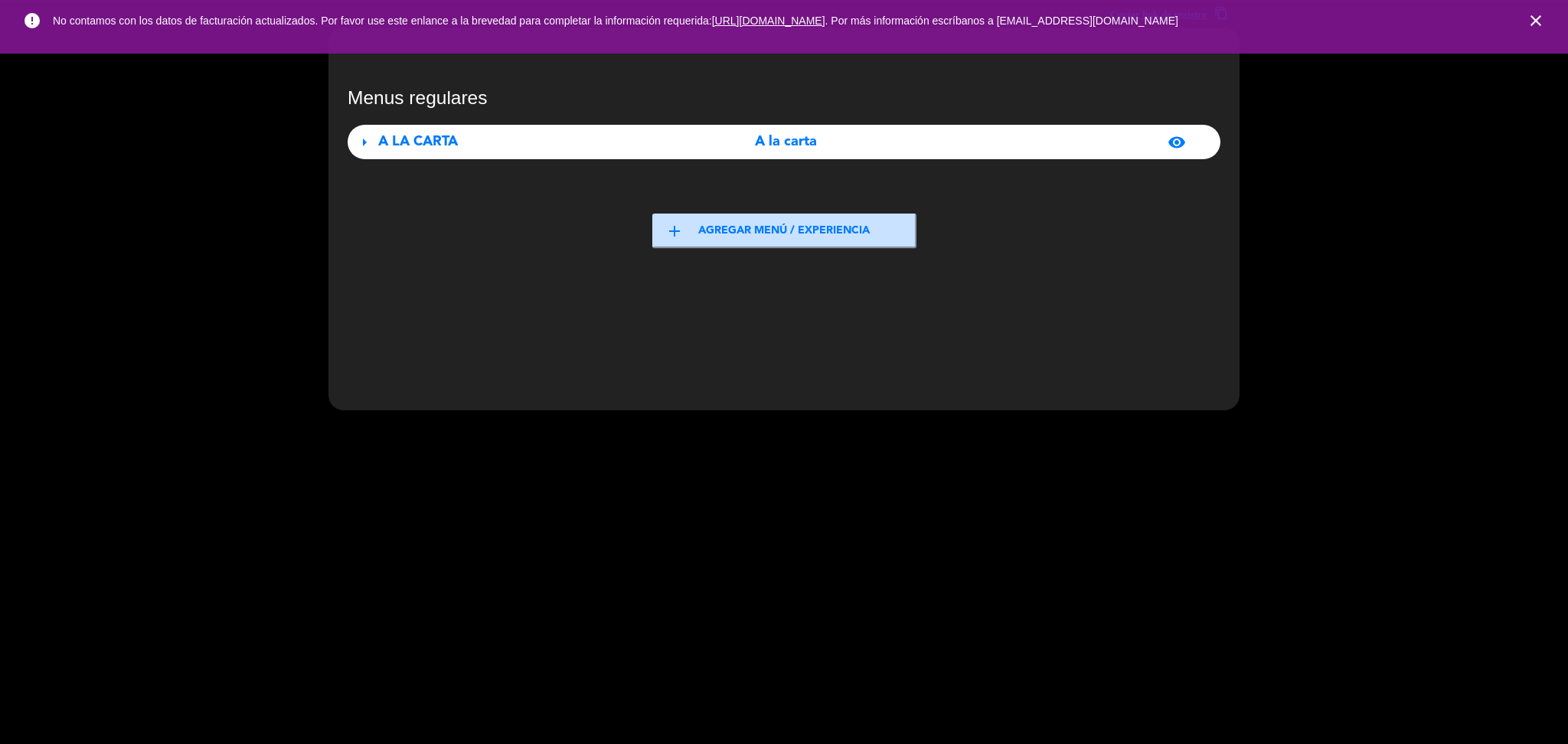
click at [1542, 26] on icon "close" at bounding box center [1536, 21] width 19 height 19
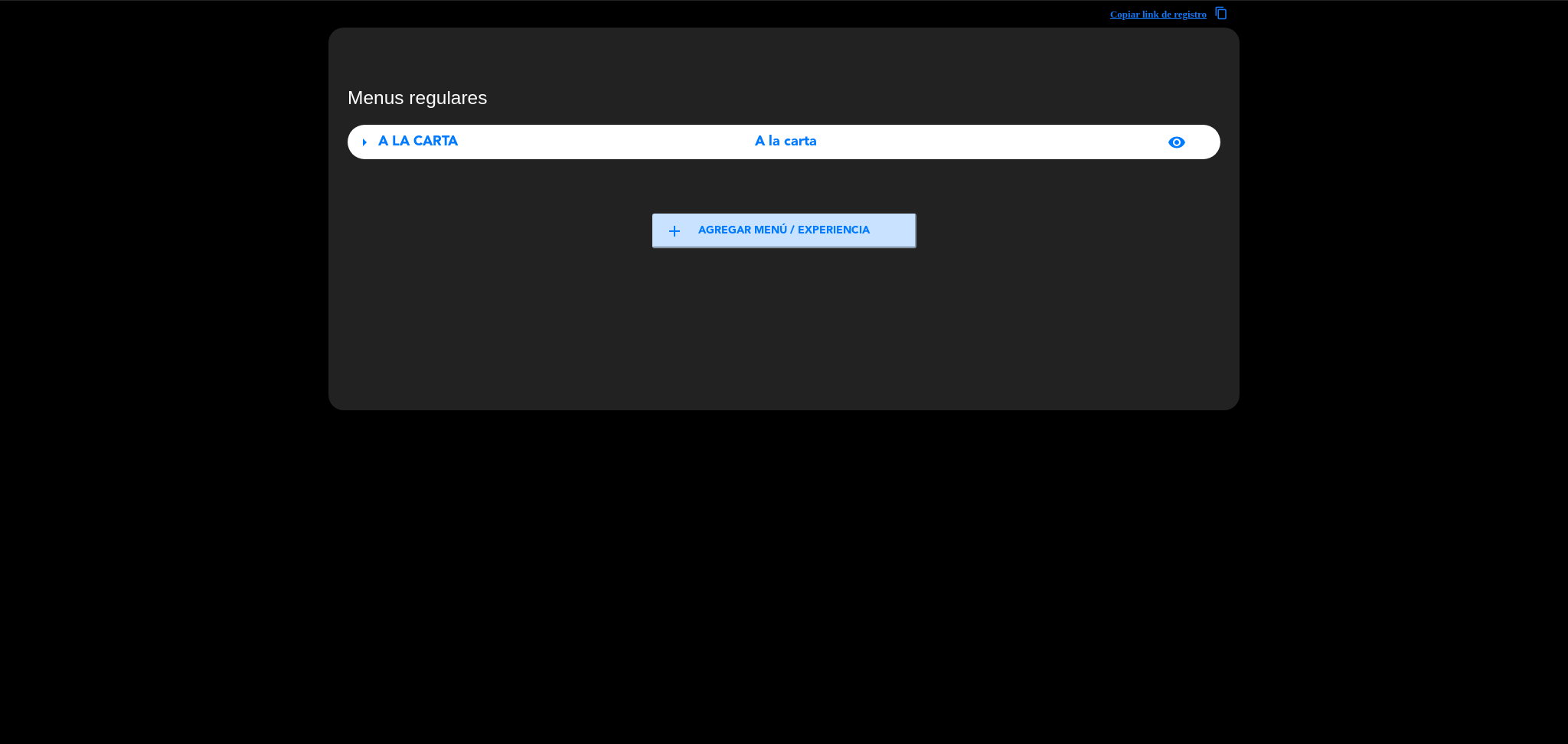
scroll to position [0, 0]
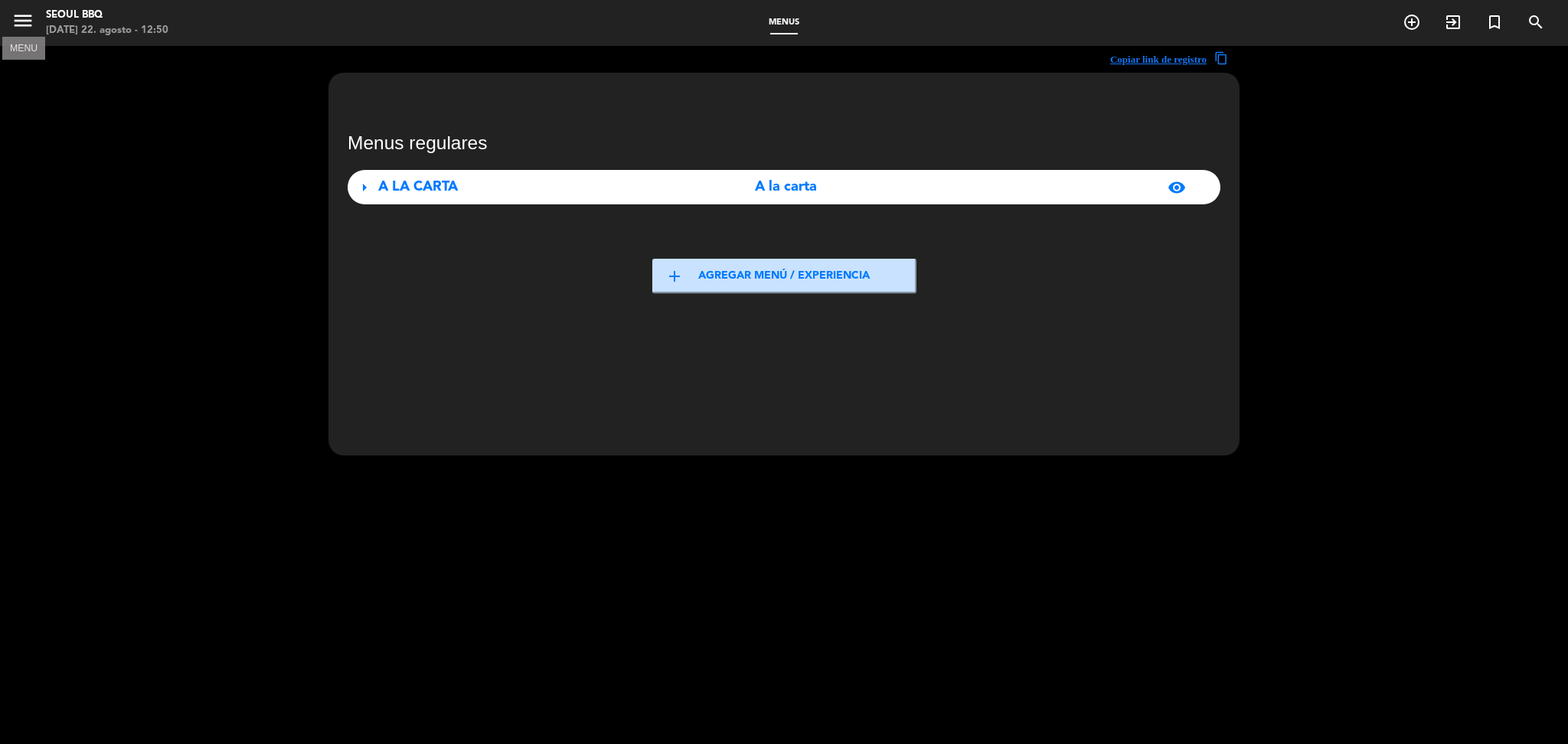
click at [25, 25] on icon "menu" at bounding box center [23, 20] width 23 height 23
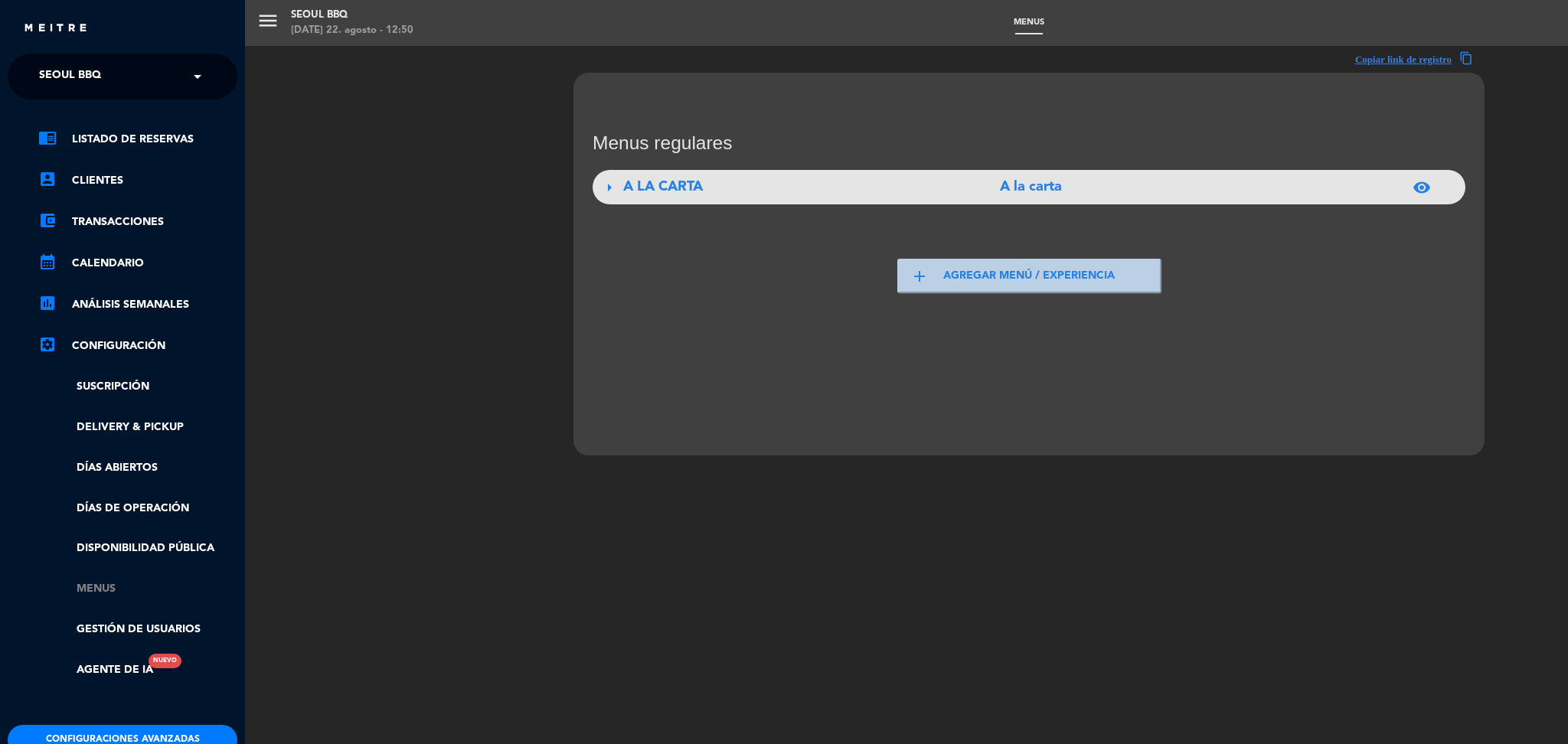
scroll to position [132, 0]
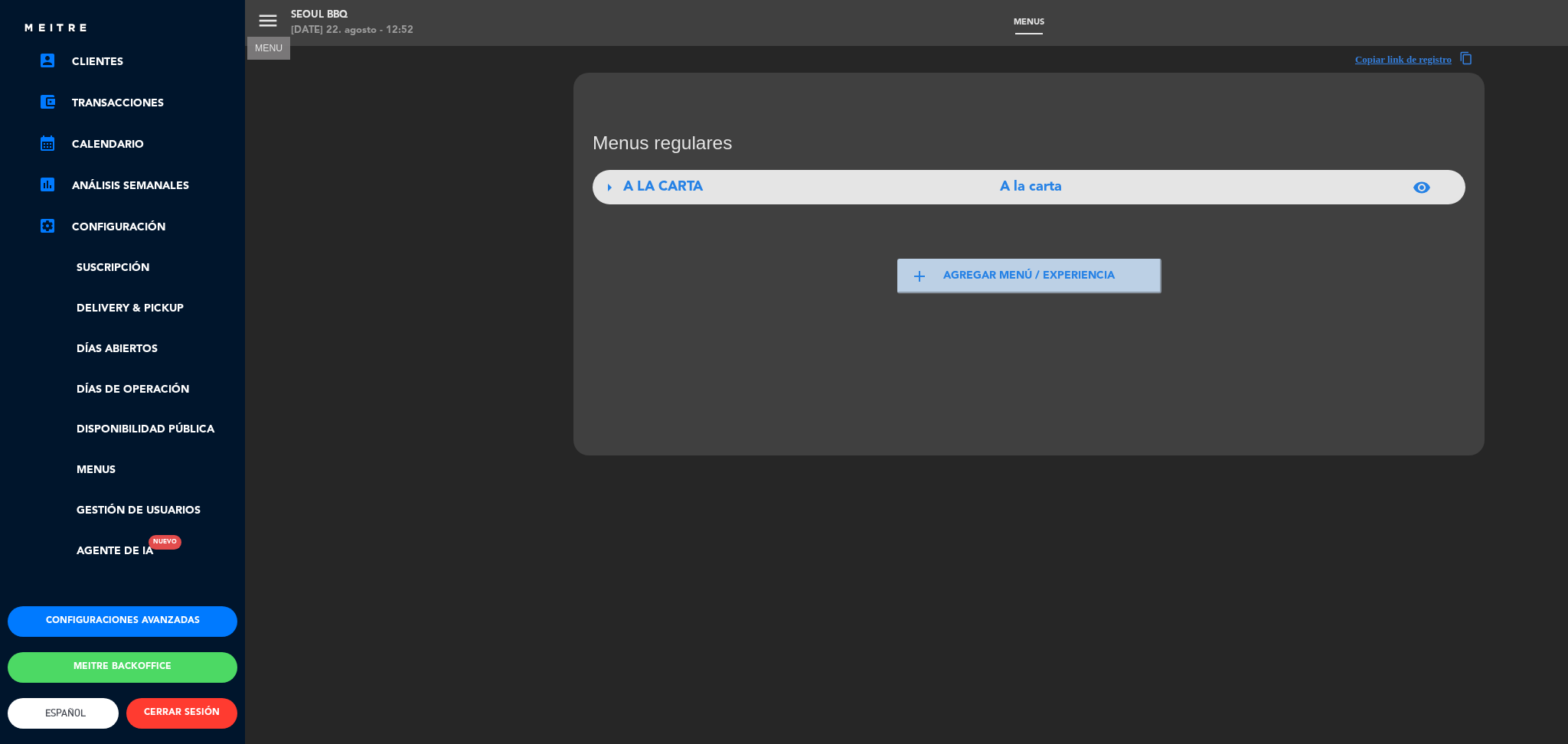
click at [127, 609] on button "Configuraciones avanzadas" at bounding box center [123, 620] width 229 height 30
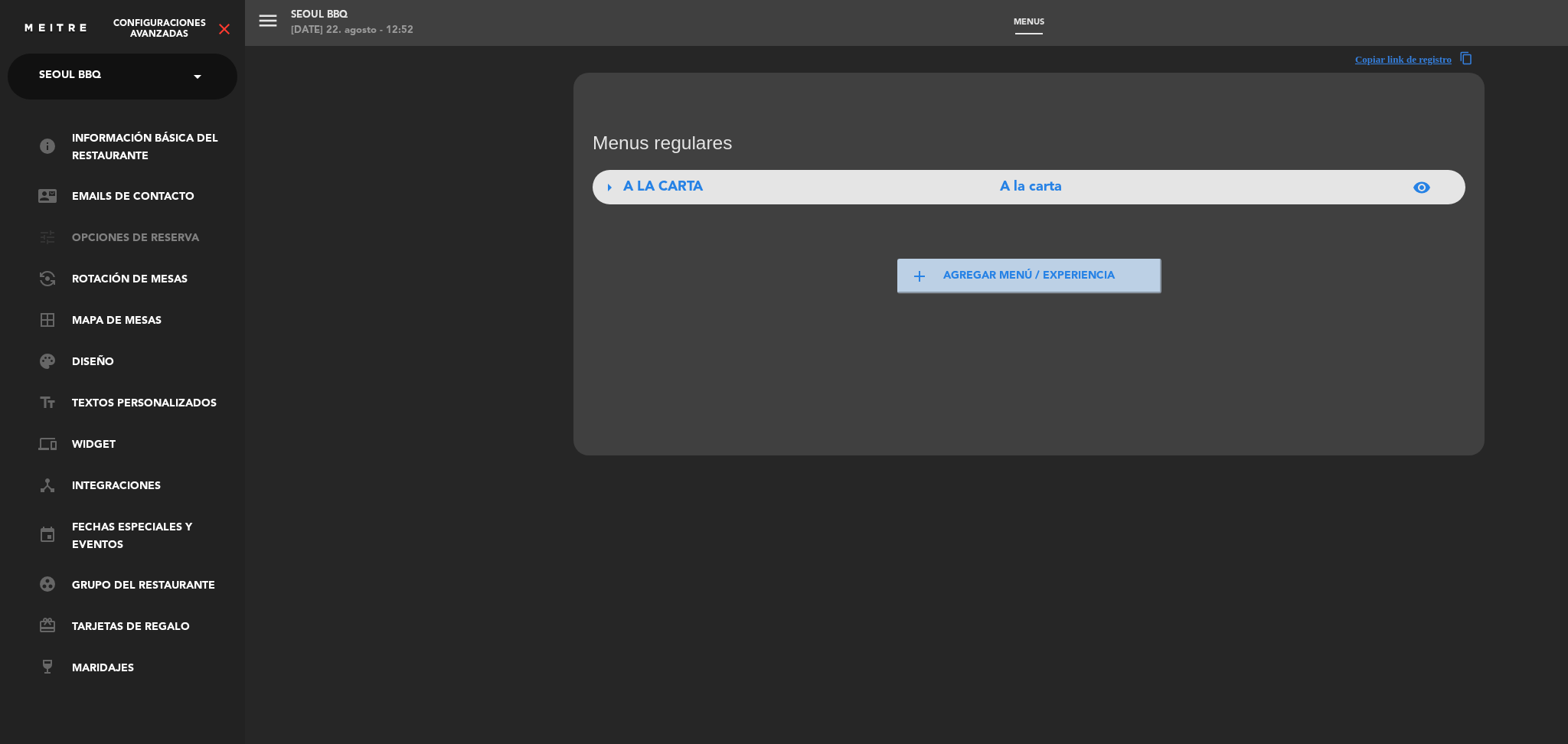
click at [145, 231] on link "tune Opciones de reserva" at bounding box center [137, 238] width 199 height 19
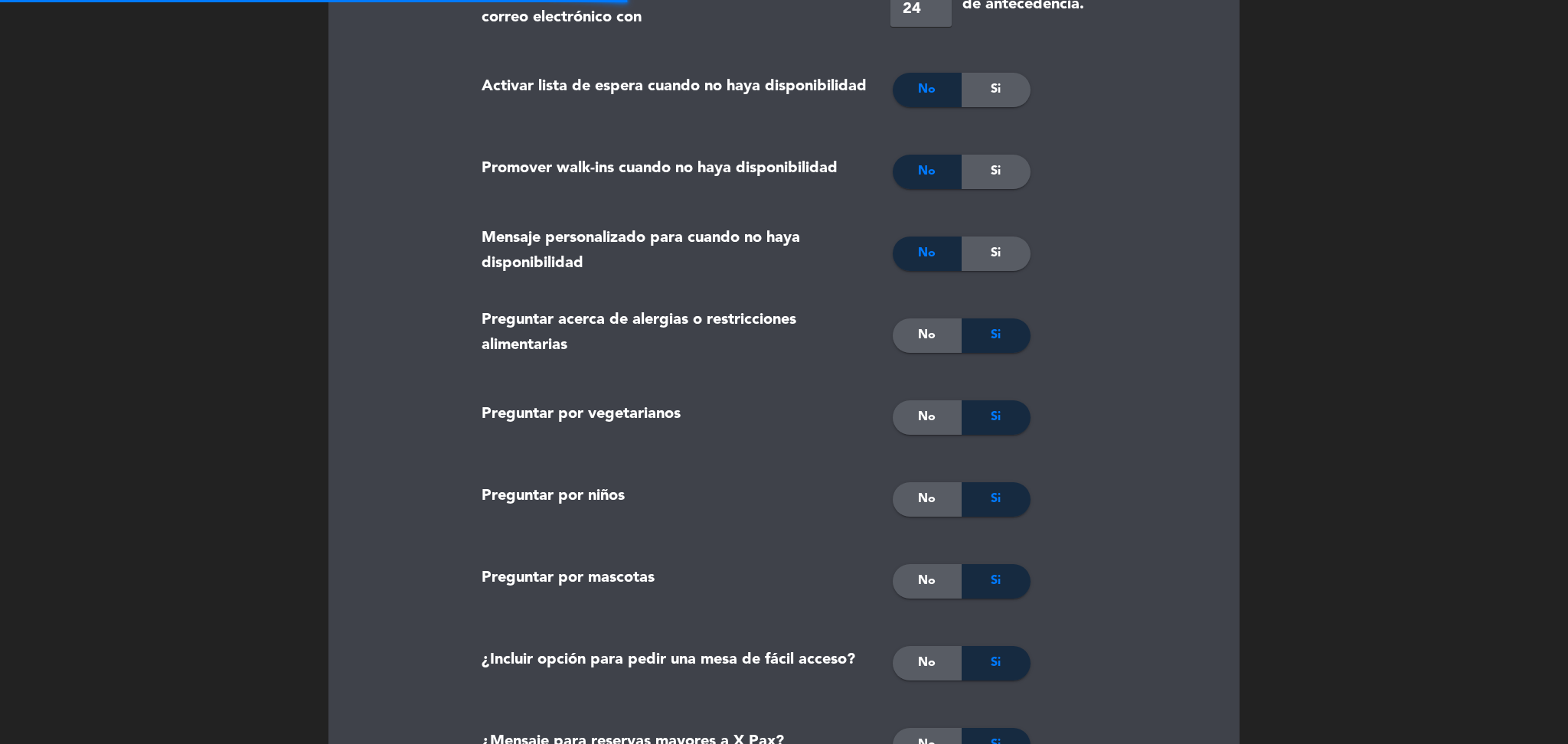
scroll to position [578, 0]
click at [934, 337] on span "No" at bounding box center [927, 334] width 18 height 20
click at [928, 407] on span "No" at bounding box center [927, 417] width 18 height 20
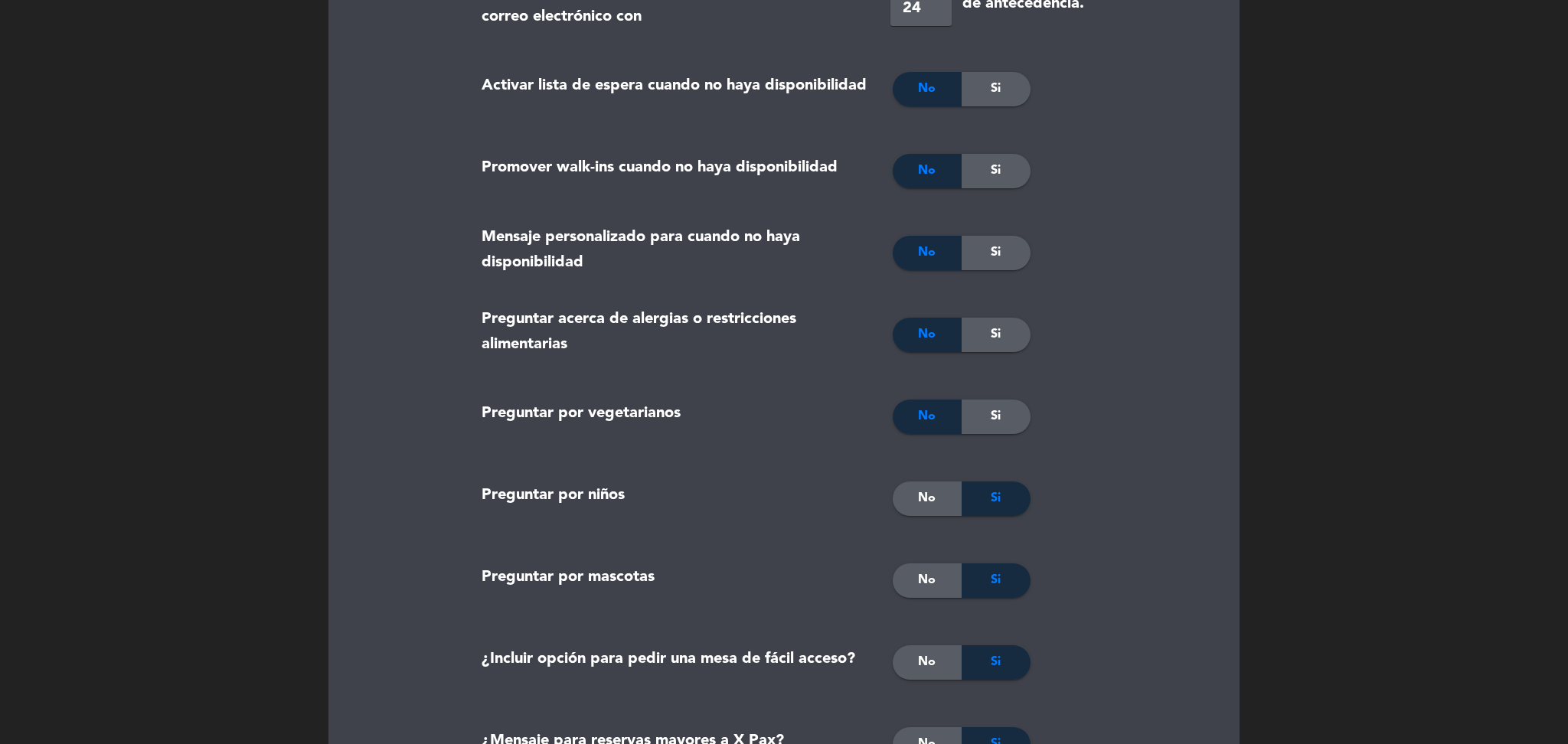
scroll to position [0, 0]
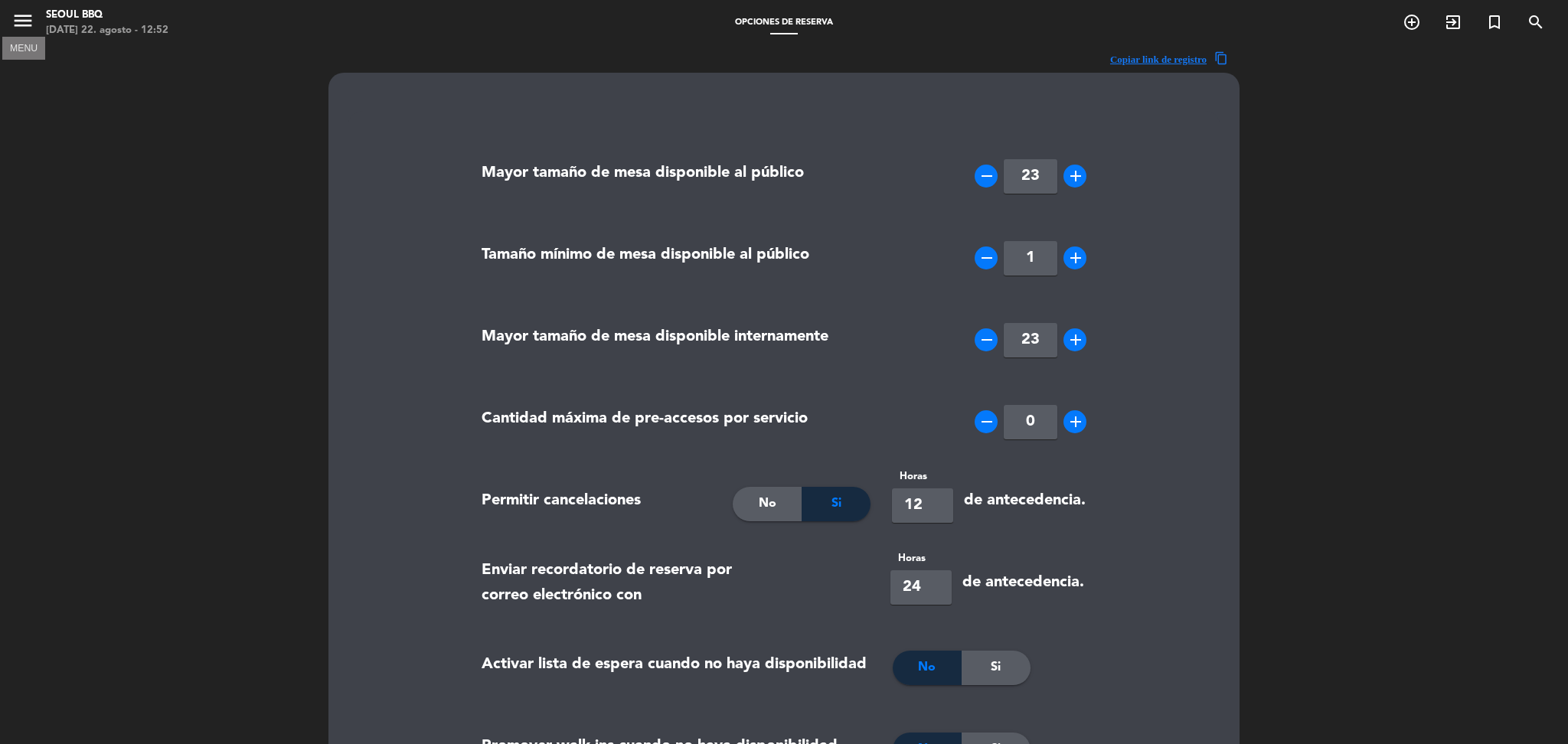
click at [16, 23] on icon "menu" at bounding box center [23, 20] width 23 height 23
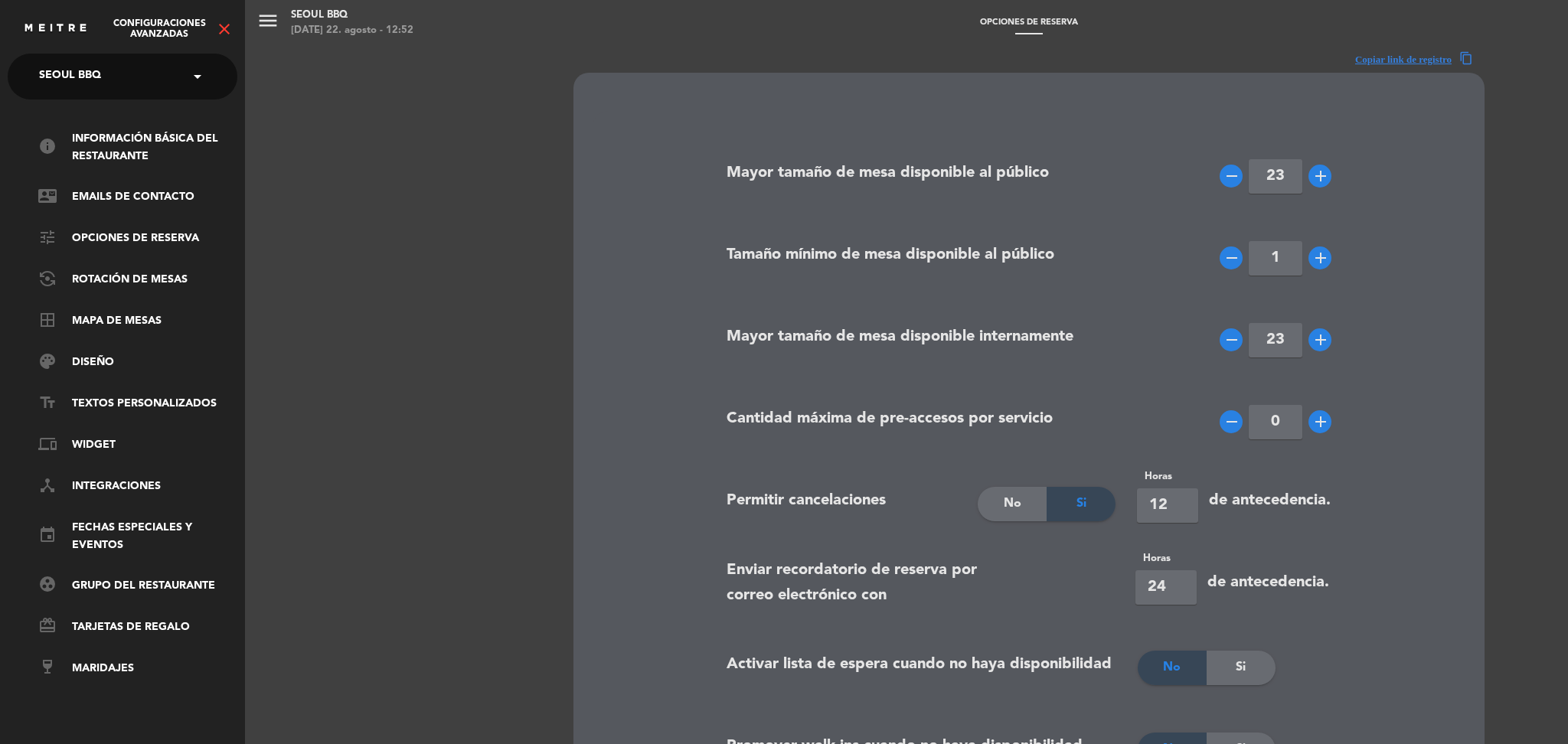
click at [222, 30] on icon "close" at bounding box center [224, 28] width 19 height 19
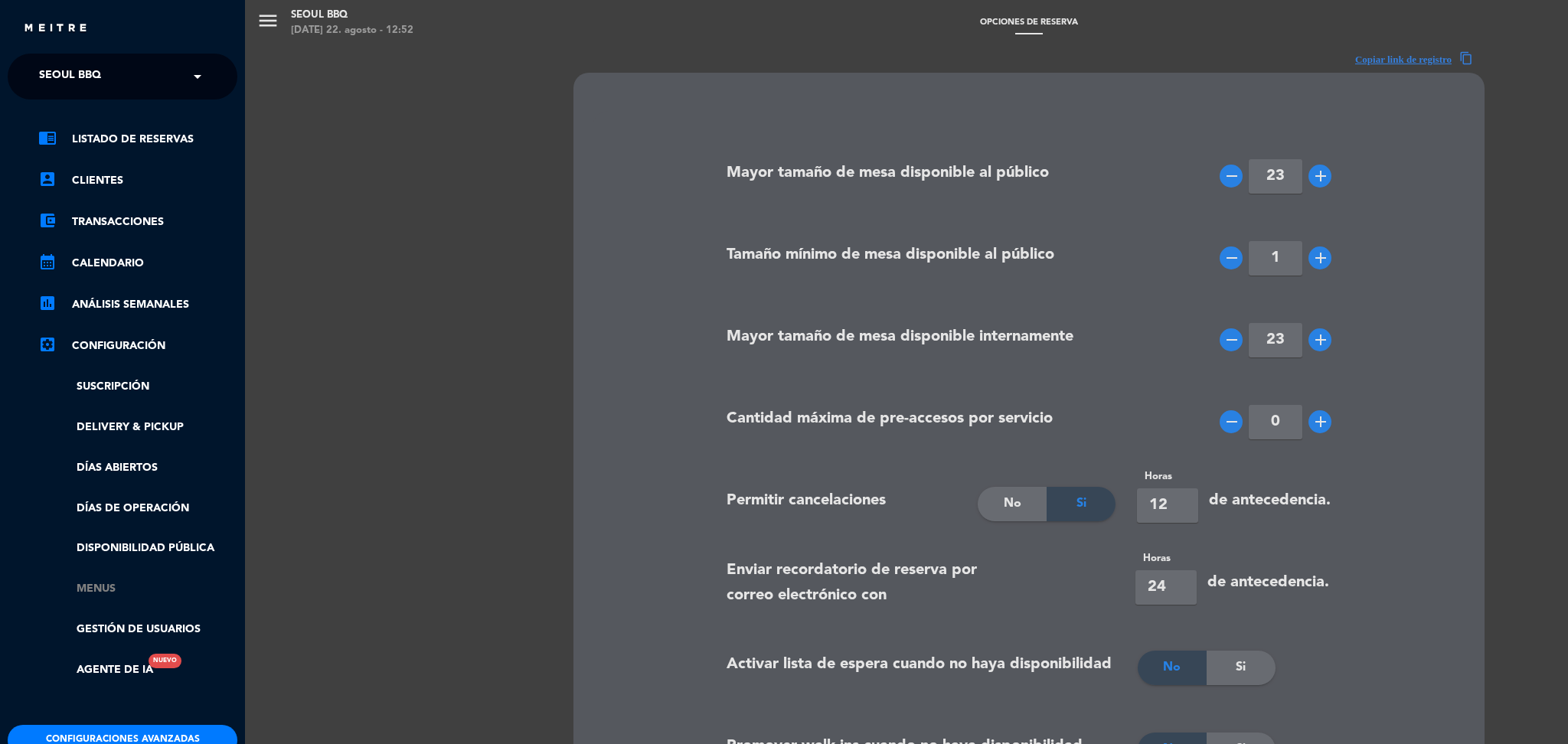
click at [85, 592] on link "Menus" at bounding box center [137, 589] width 199 height 18
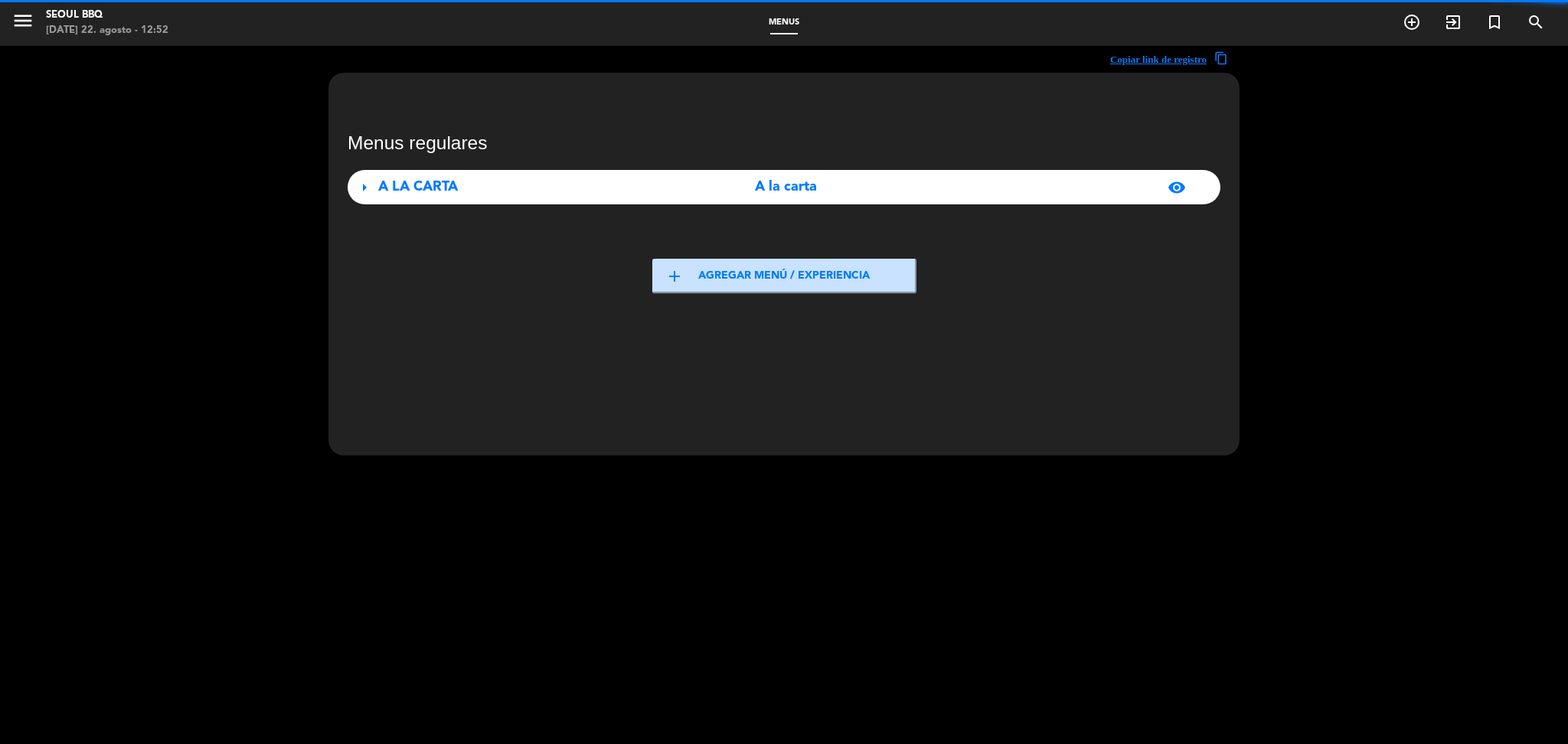
click at [504, 200] on div "arrow_right A LA CARTA A la carta visibility" at bounding box center [784, 186] width 873 height 34
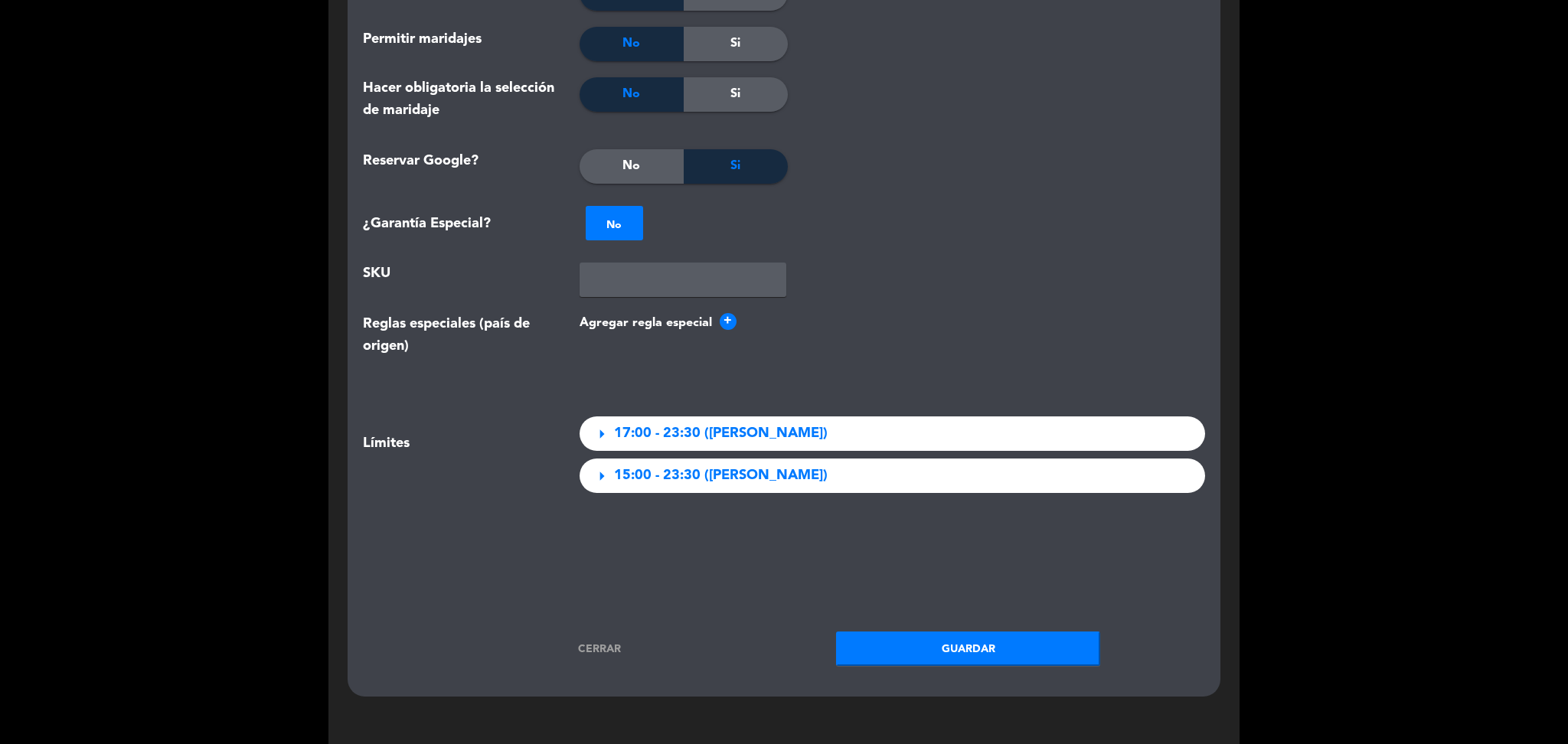
scroll to position [1785, 0]
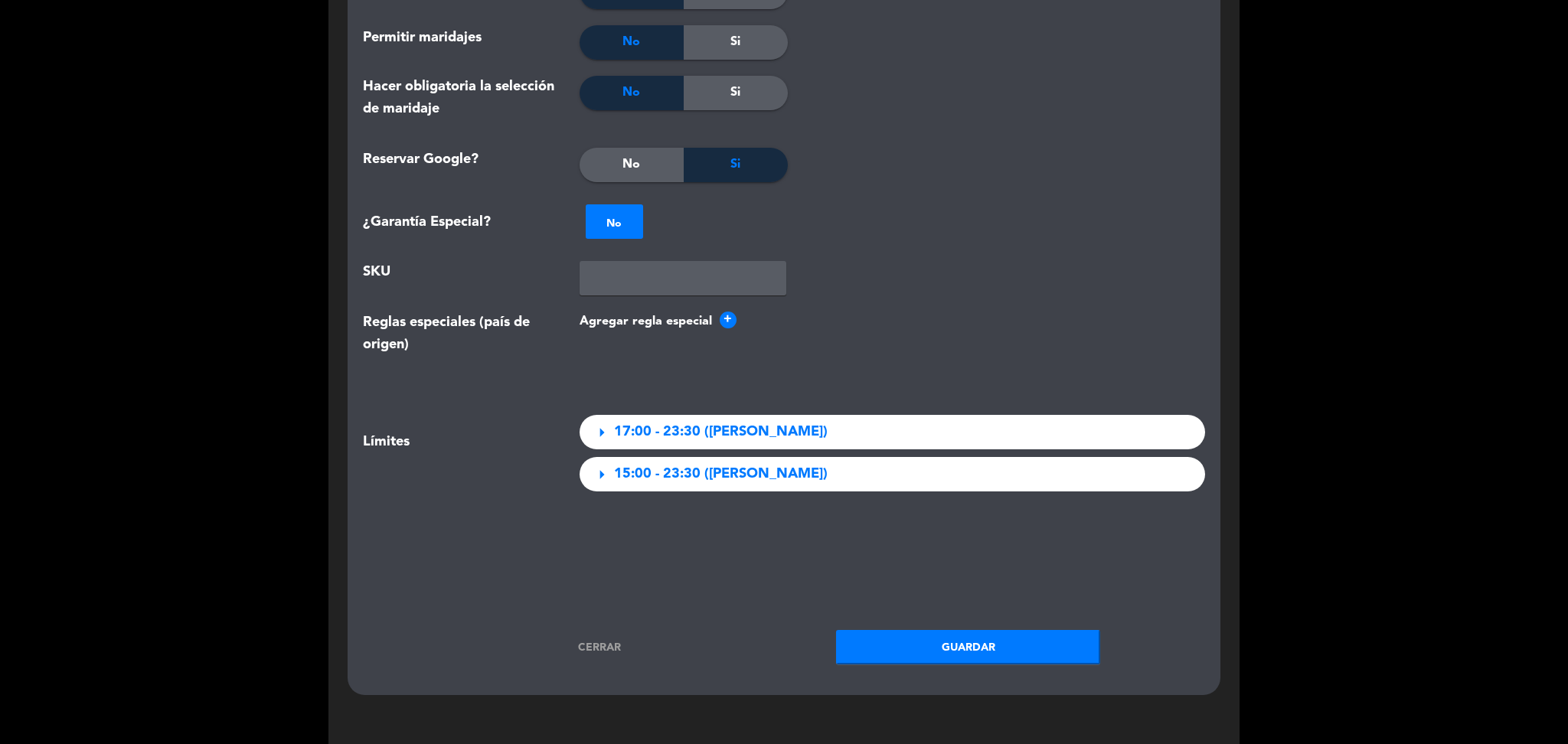
click at [720, 316] on span "+" at bounding box center [728, 320] width 17 height 17
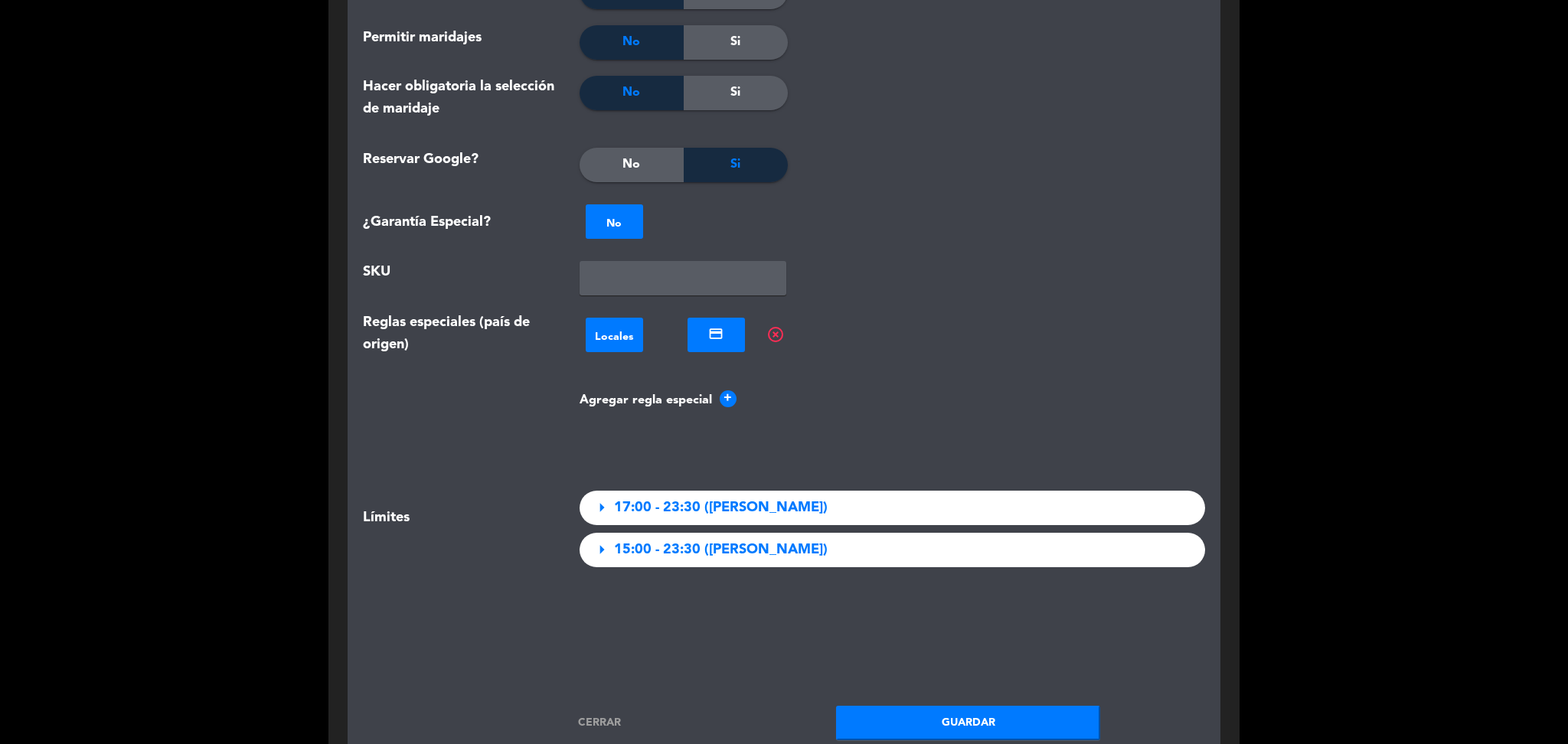
click at [714, 397] on button "Agregar regla especial +" at bounding box center [892, 400] width 627 height 20
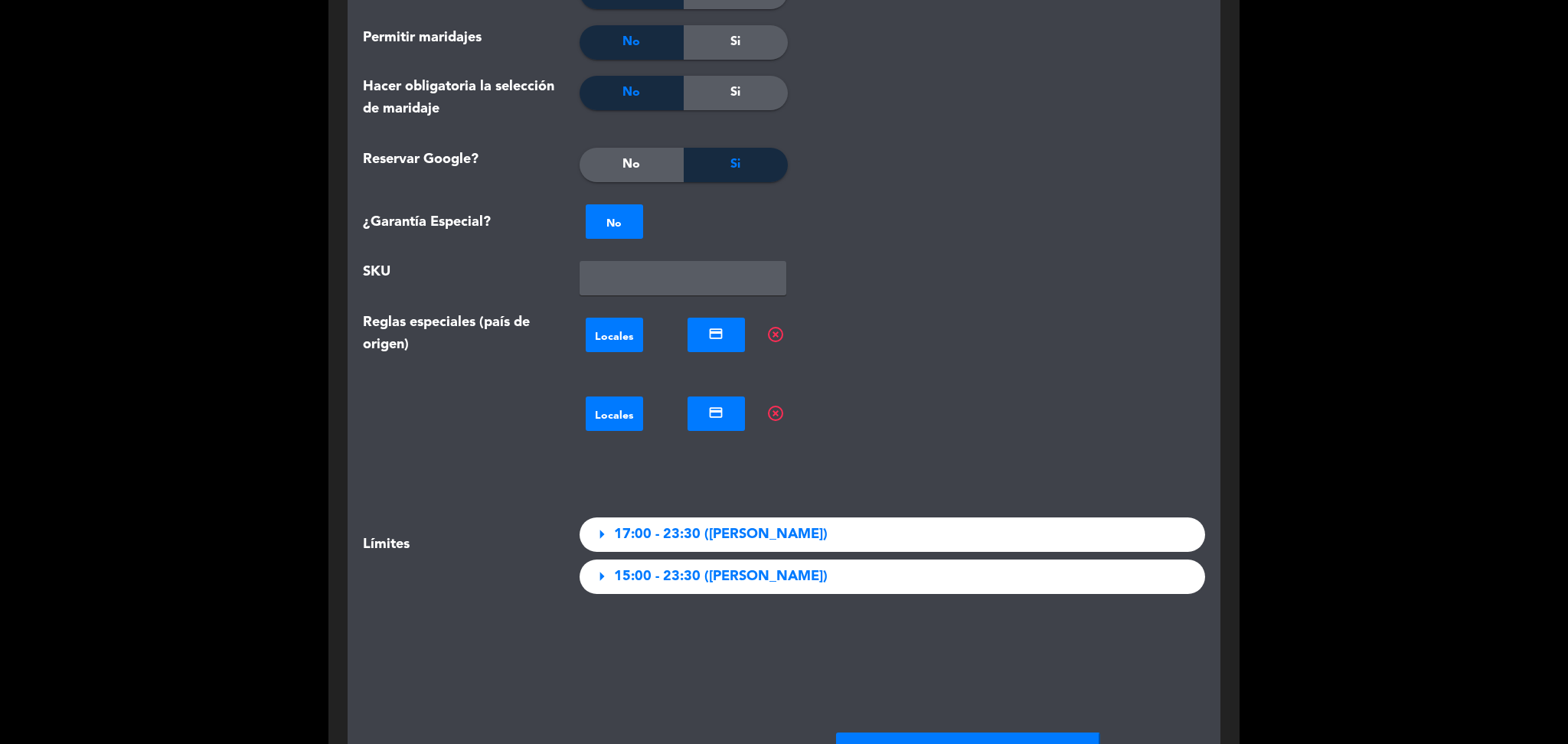
click at [777, 337] on span "highlight_off" at bounding box center [776, 334] width 19 height 19
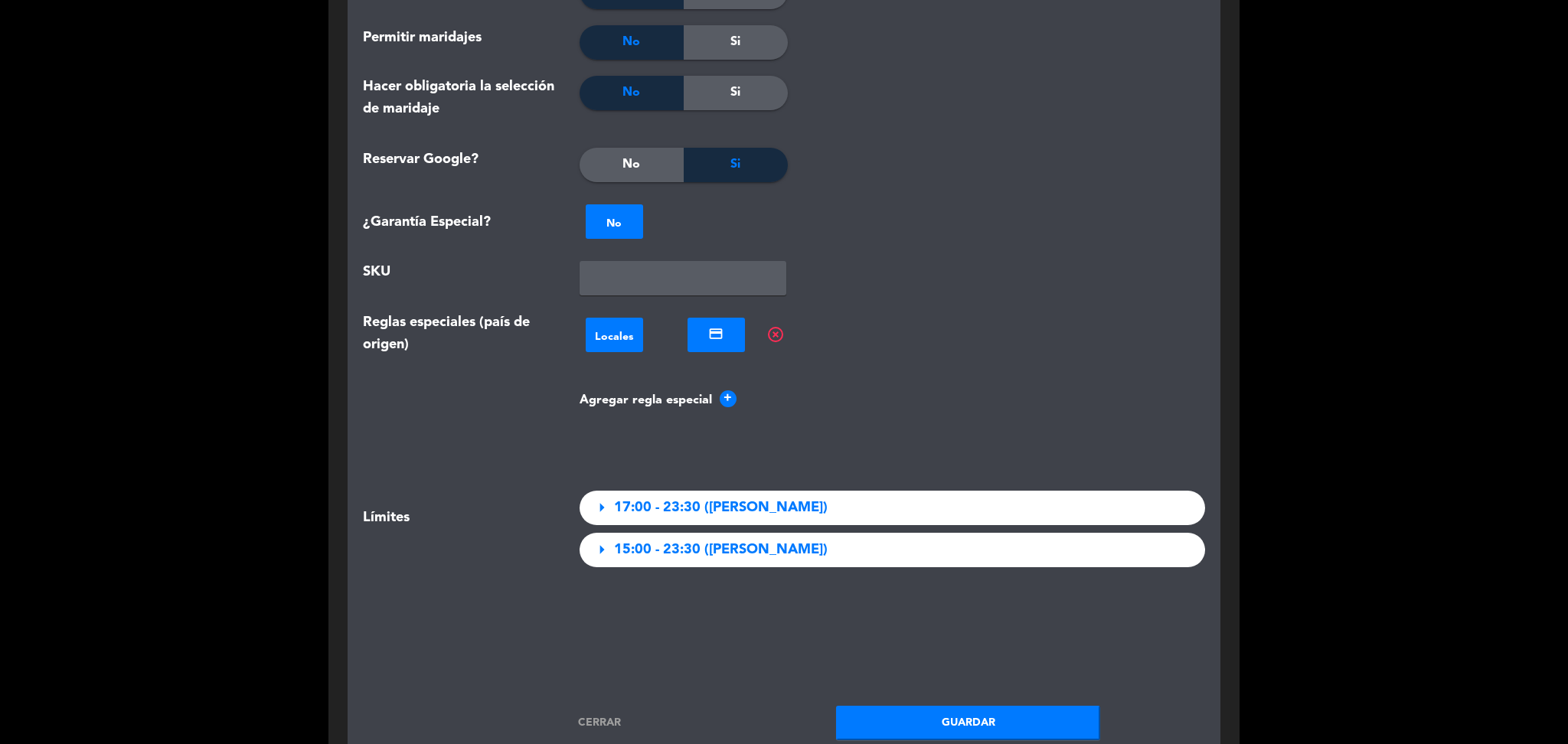
click at [777, 337] on span "highlight_off" at bounding box center [776, 334] width 19 height 19
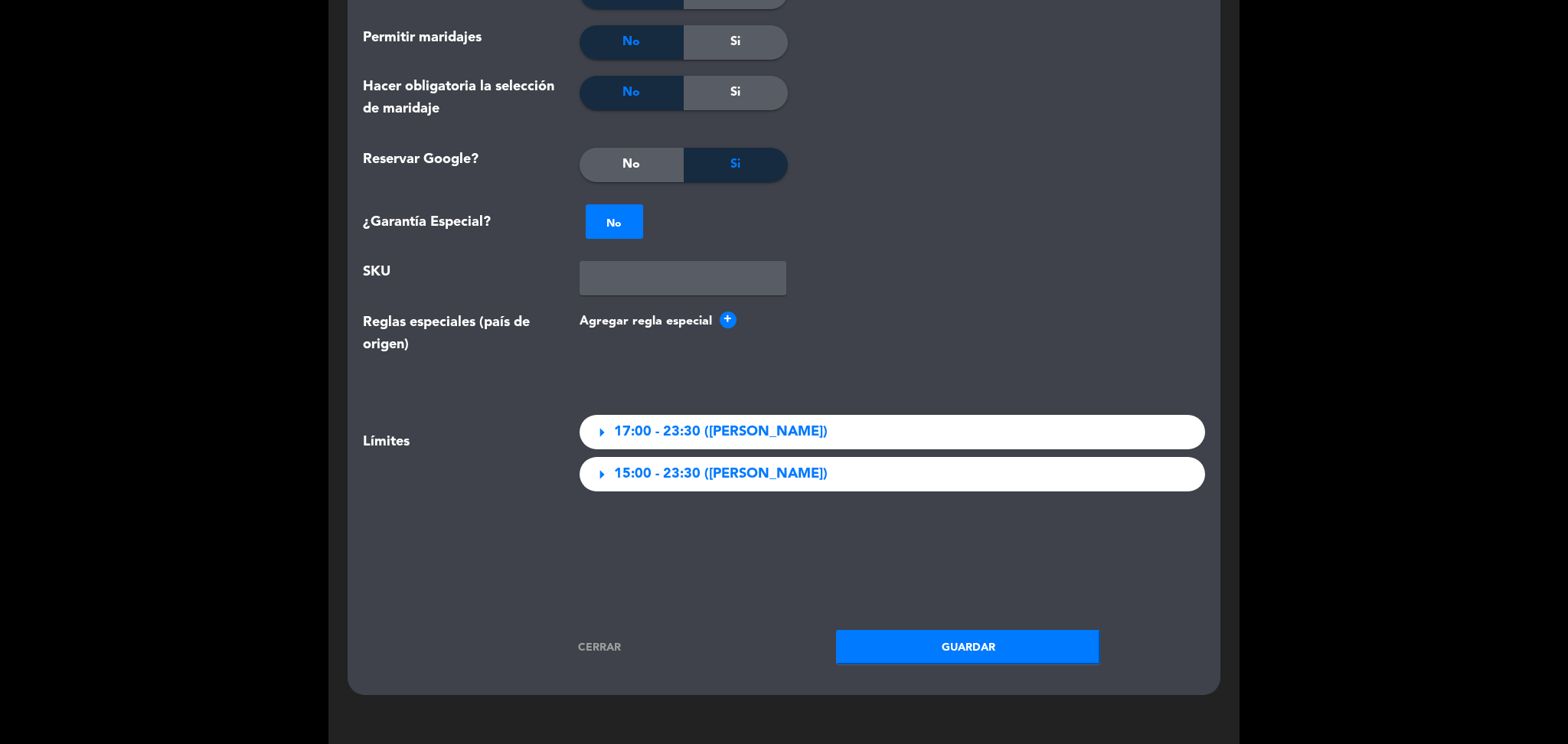
click at [630, 225] on div at bounding box center [614, 222] width 58 height 18
click at [750, 221] on div "NO No × credit_card local_atm No" at bounding box center [892, 222] width 627 height 47
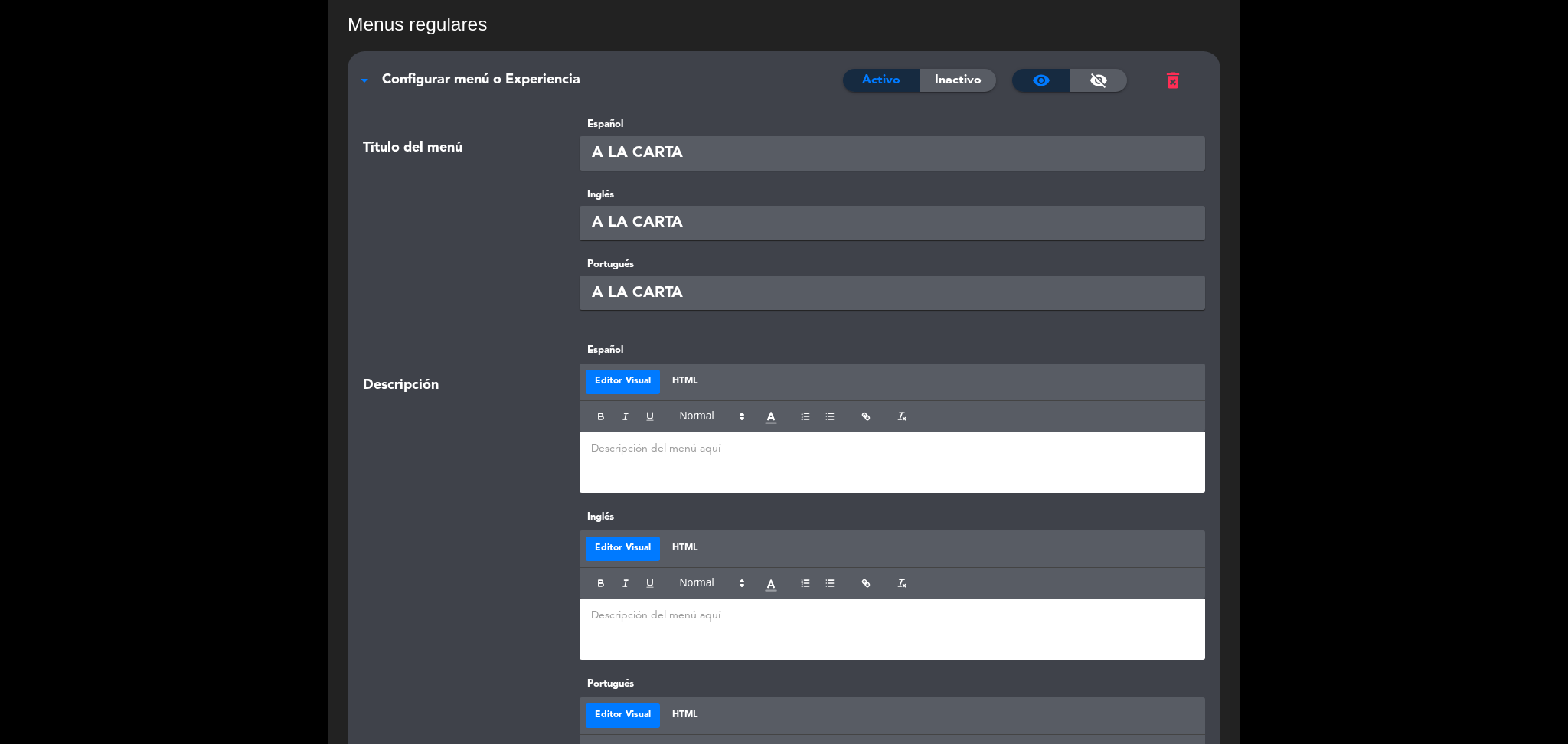
scroll to position [0, 0]
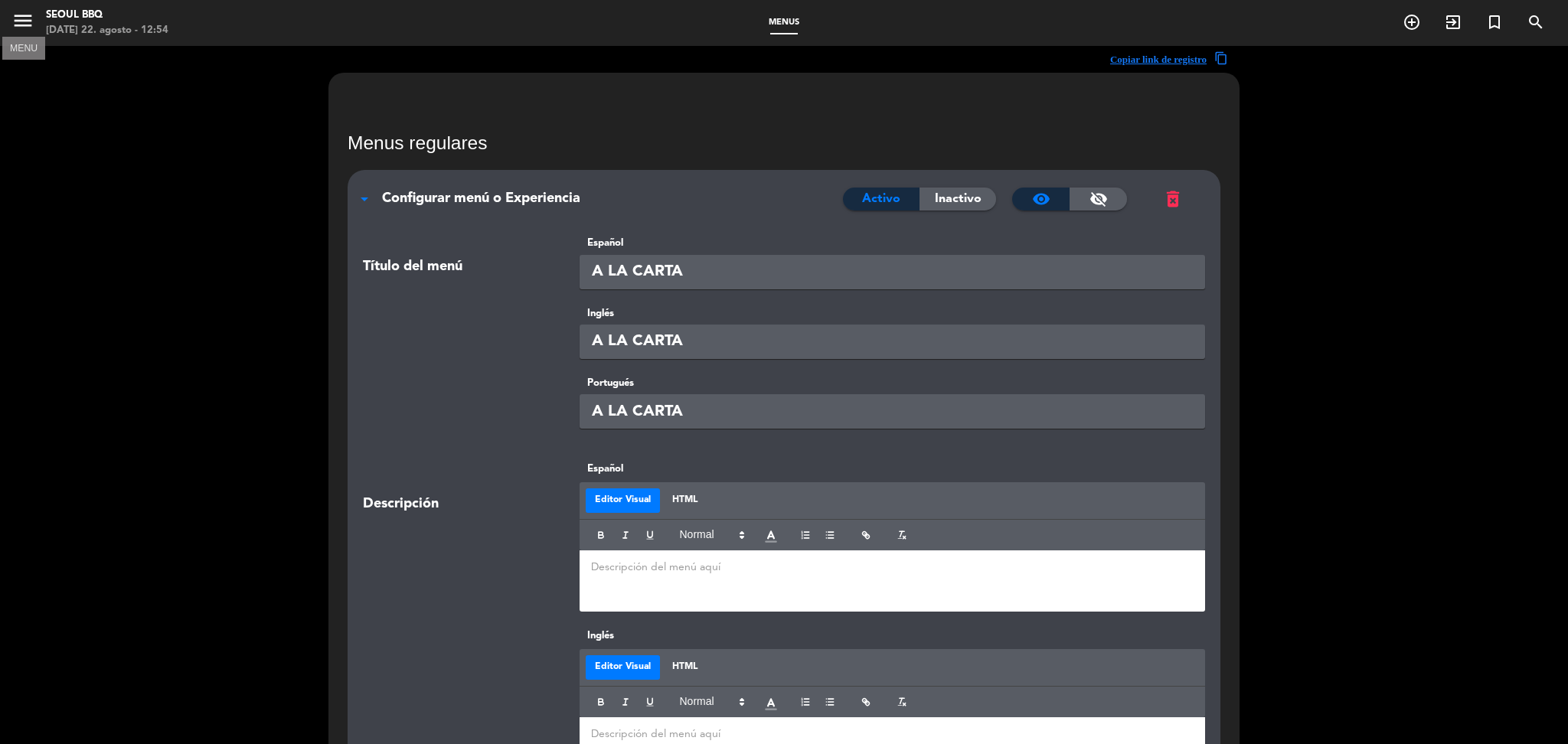
click at [29, 30] on icon "menu" at bounding box center [23, 20] width 23 height 23
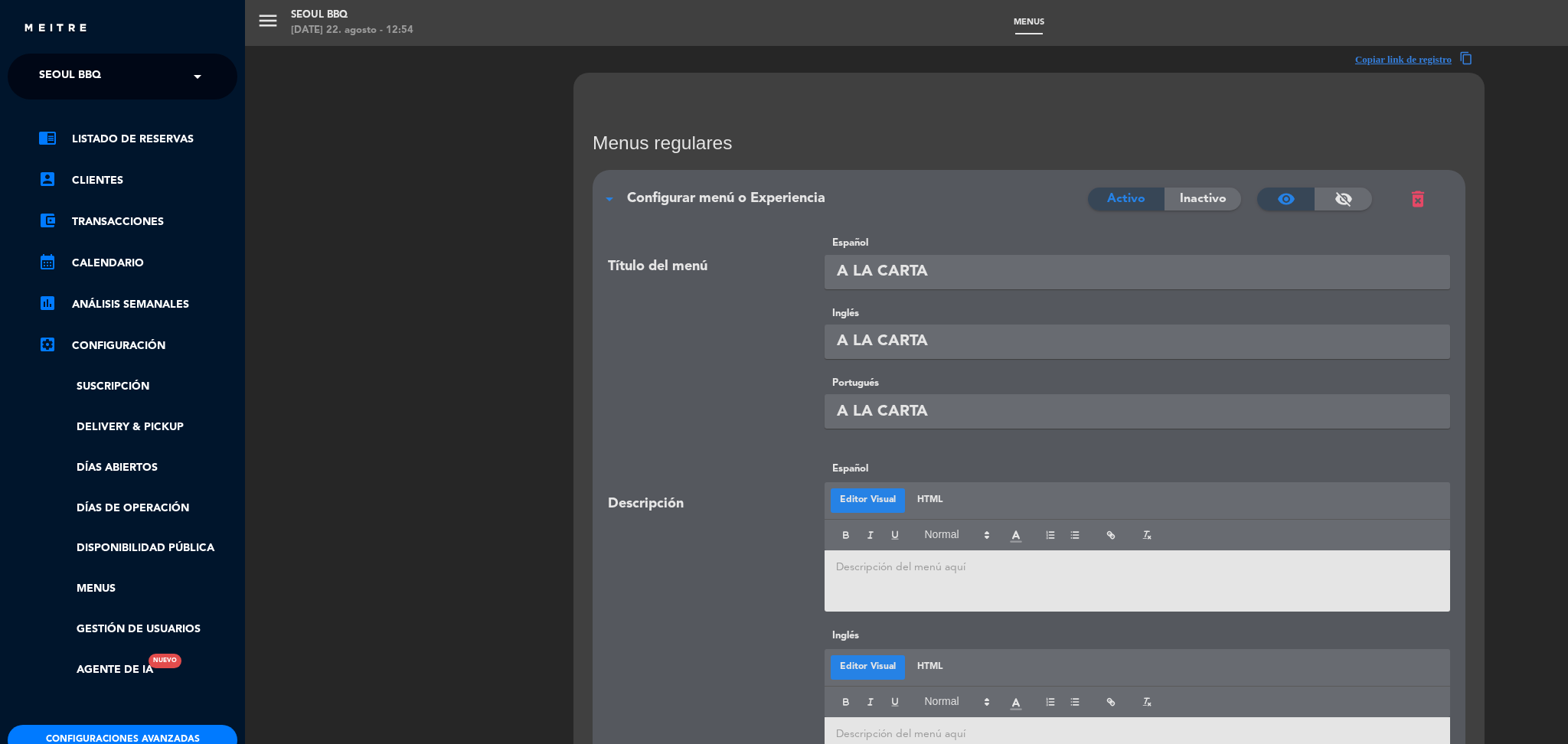
click at [124, 728] on button "Configuraciones avanzadas" at bounding box center [123, 739] width 229 height 30
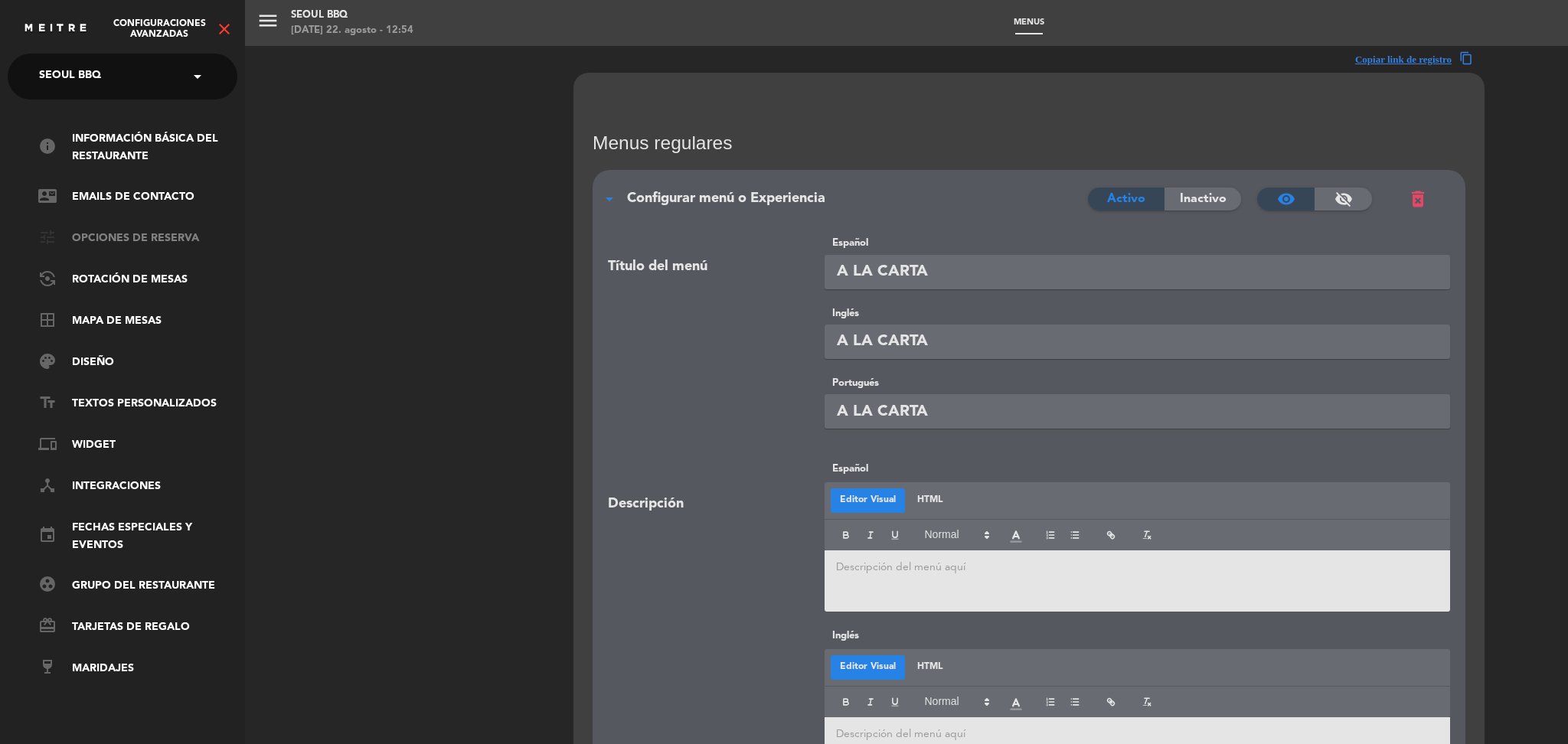
click at [133, 236] on link "tune Opciones de reserva" at bounding box center [137, 238] width 199 height 19
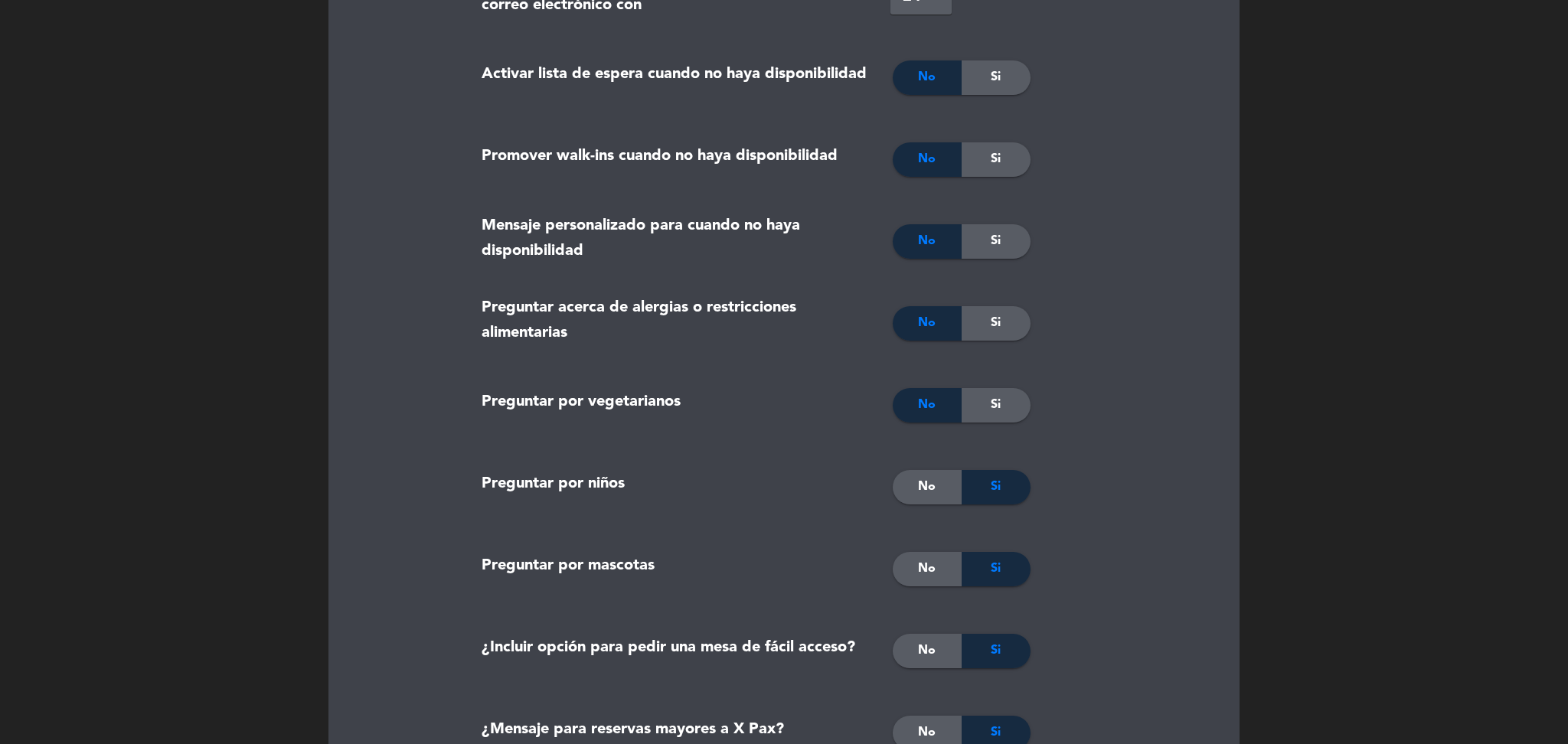
scroll to position [591, 0]
click at [935, 573] on span "No" at bounding box center [927, 568] width 18 height 20
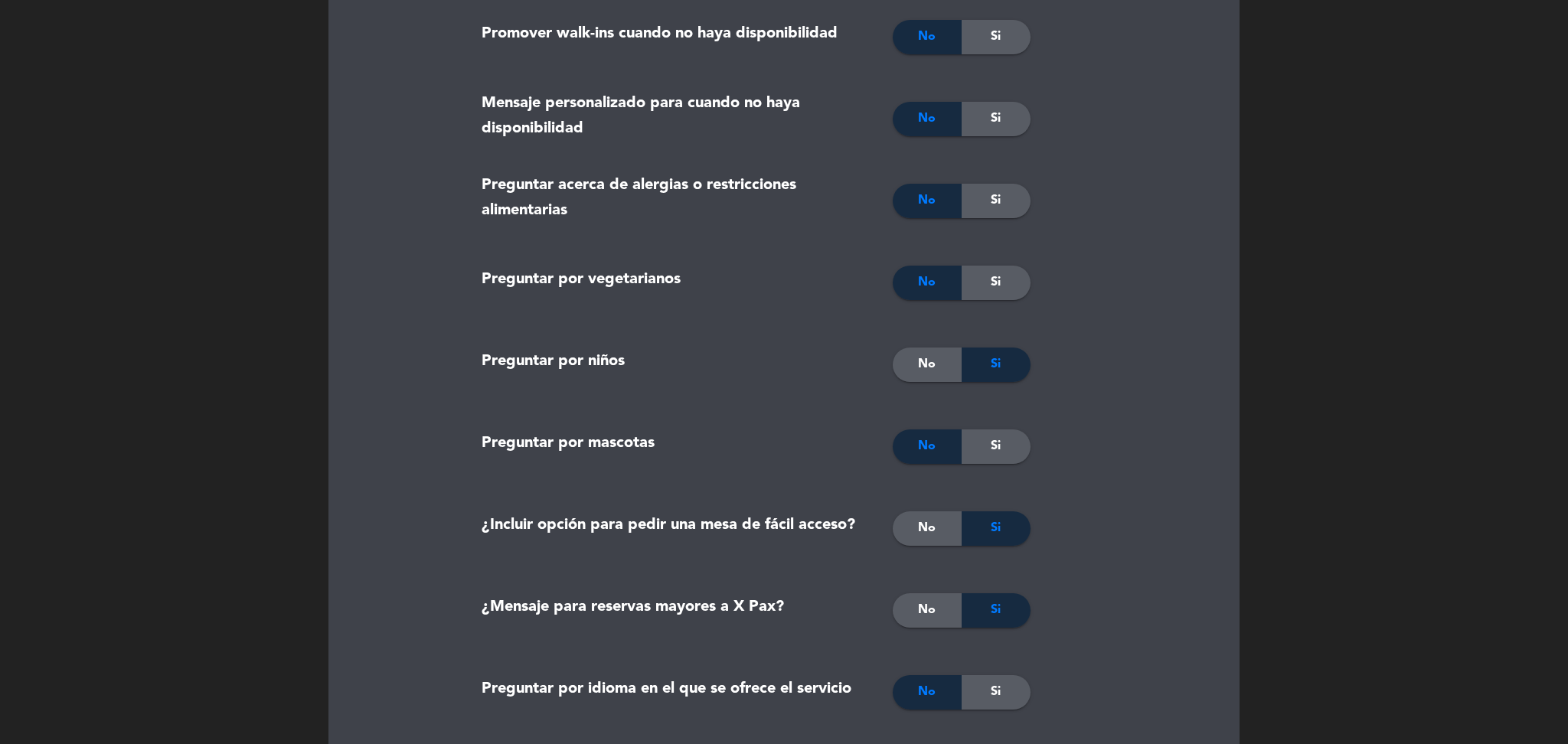
click at [937, 521] on div "No" at bounding box center [927, 528] width 69 height 34
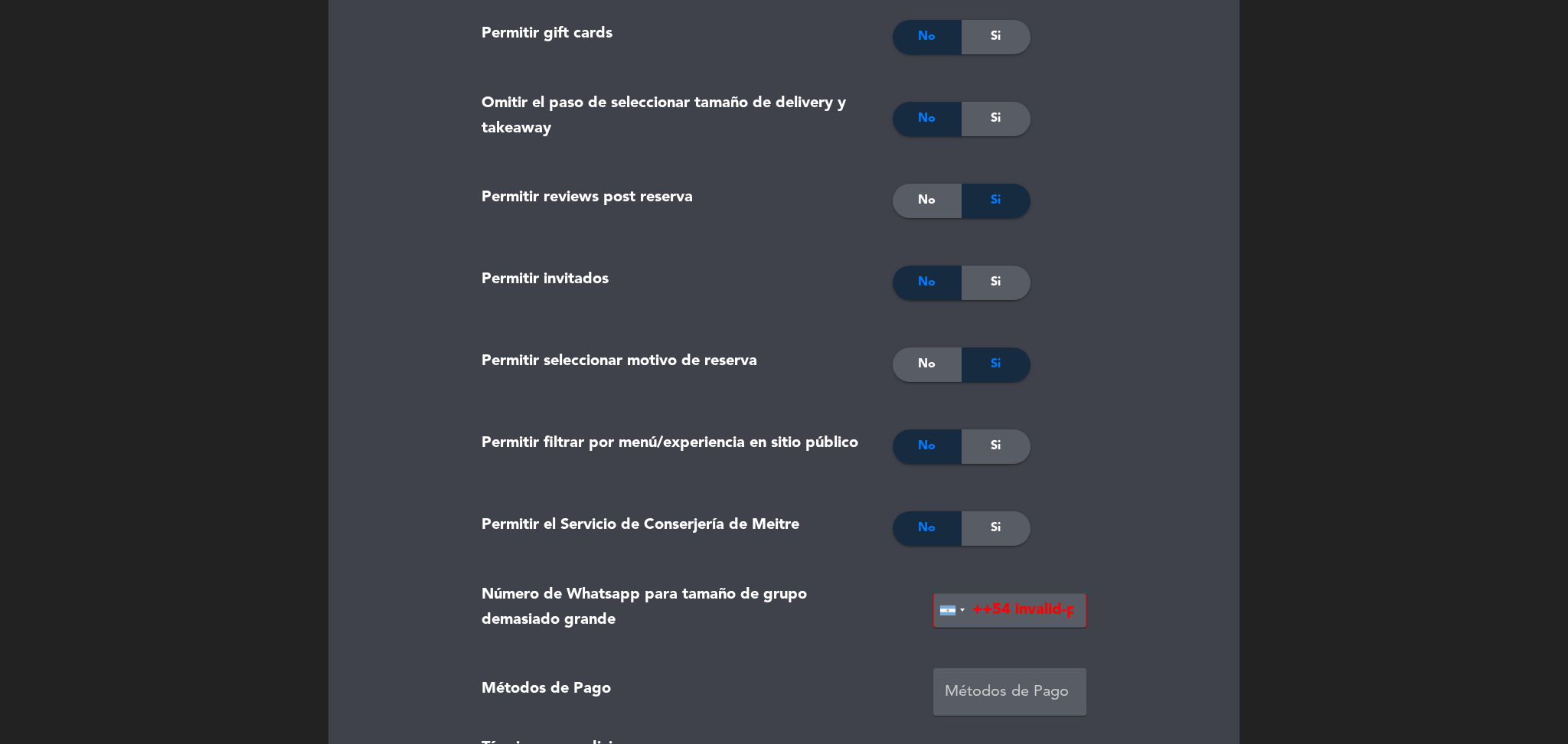
scroll to position [3092, 0]
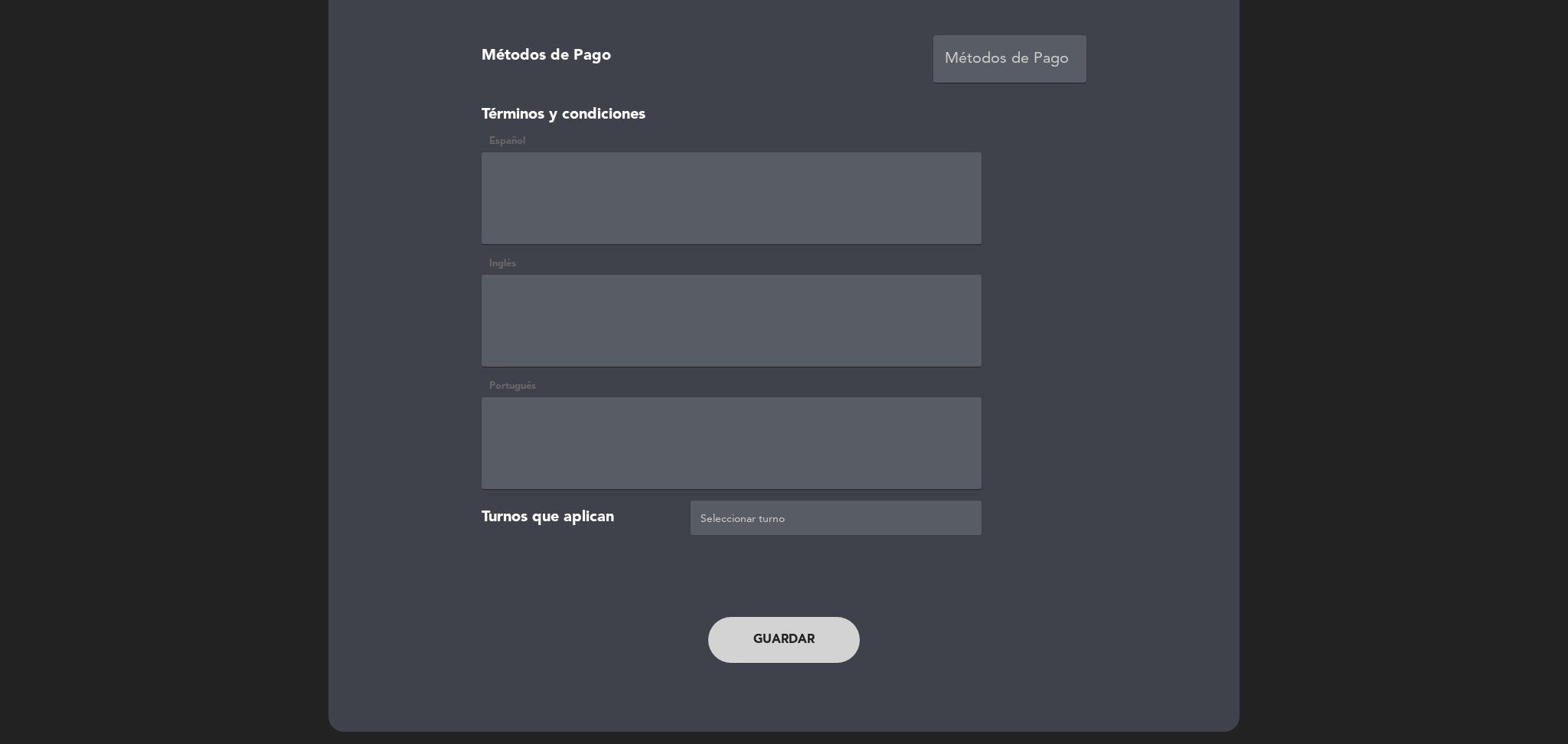
click at [801, 620] on button "Guardar" at bounding box center [784, 639] width 152 height 46
click at [749, 625] on button "Guardar" at bounding box center [784, 639] width 152 height 46
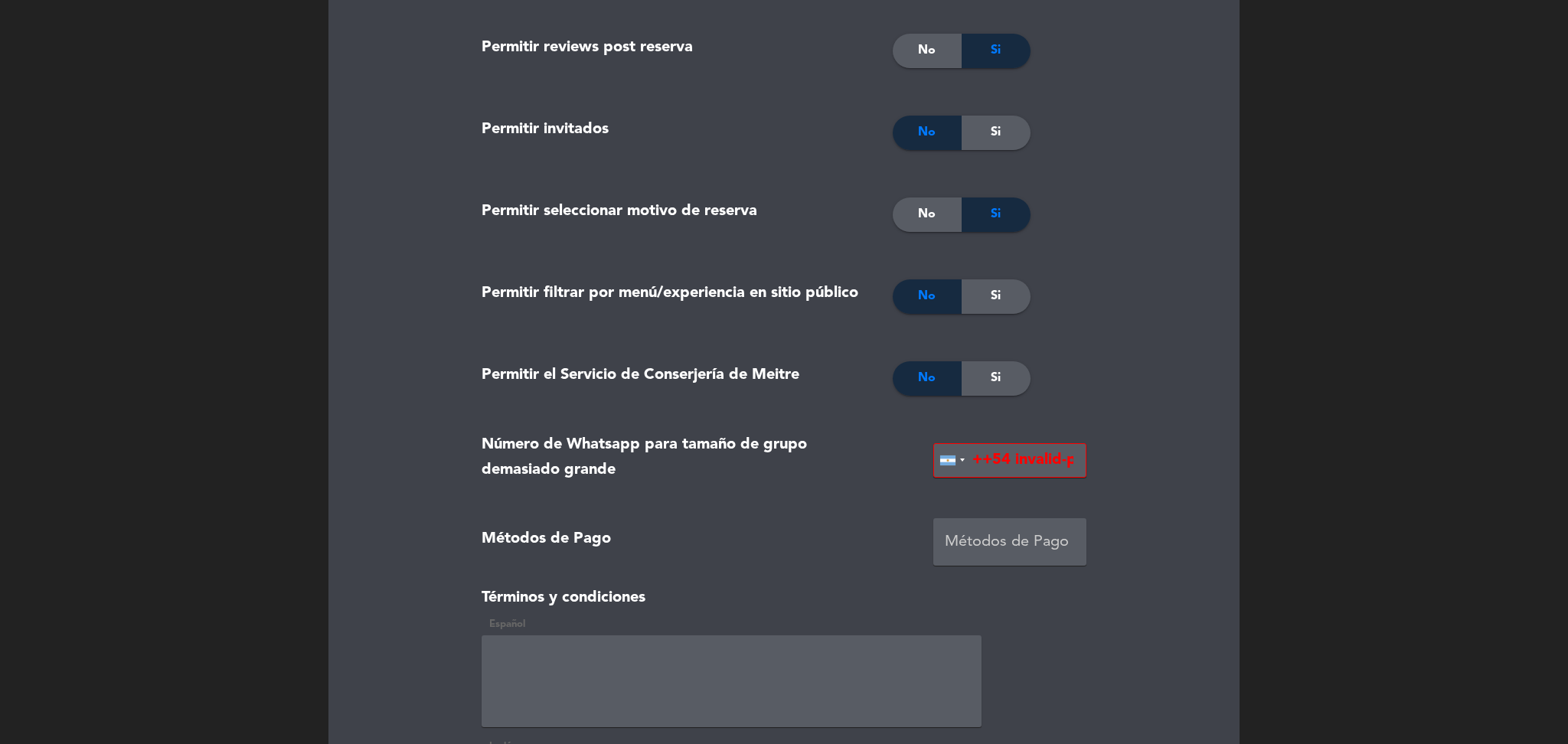
scroll to position [2876, 0]
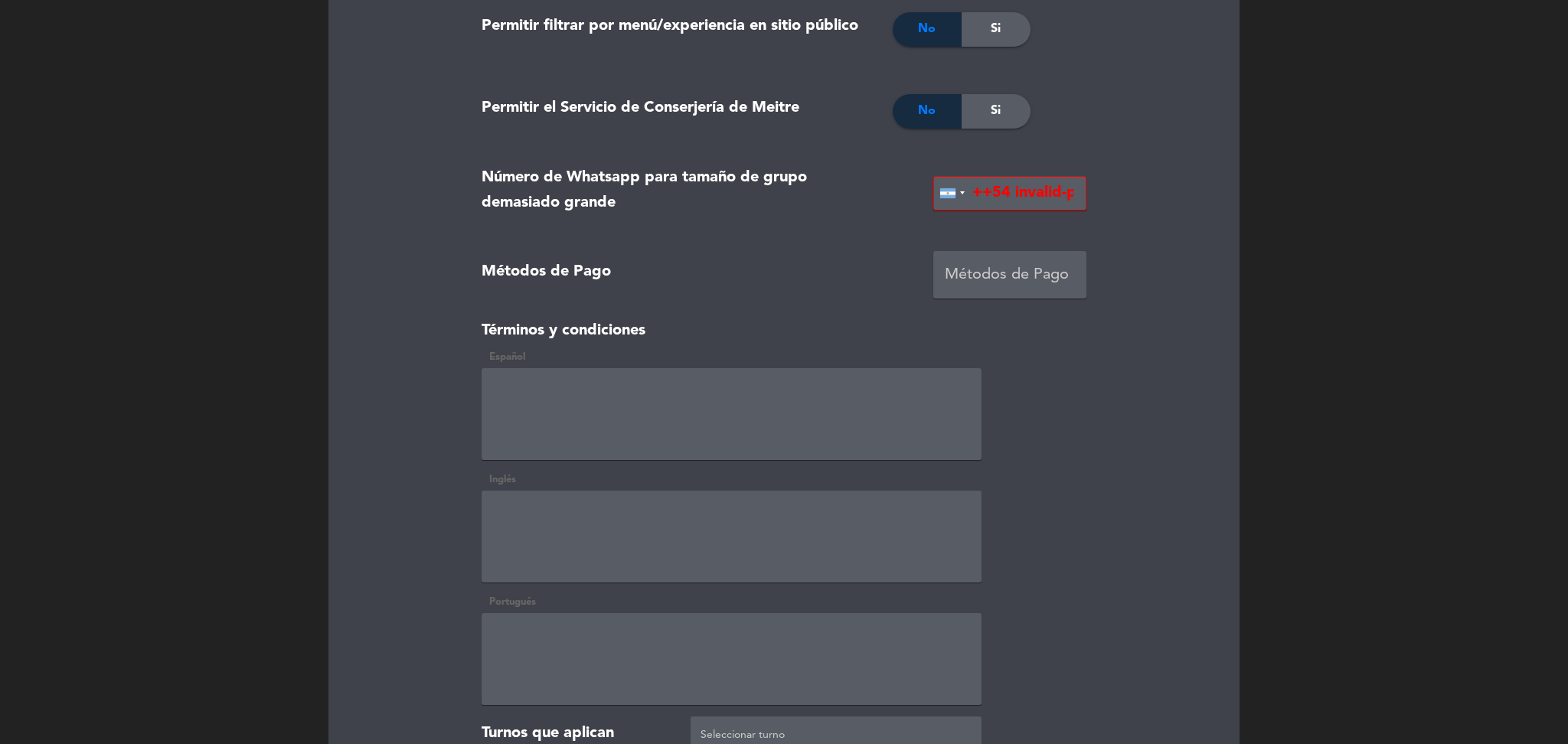
click at [1010, 197] on input "++54 invalid-phone" at bounding box center [1010, 193] width 153 height 34
type input "[PHONE_NUMBER]"
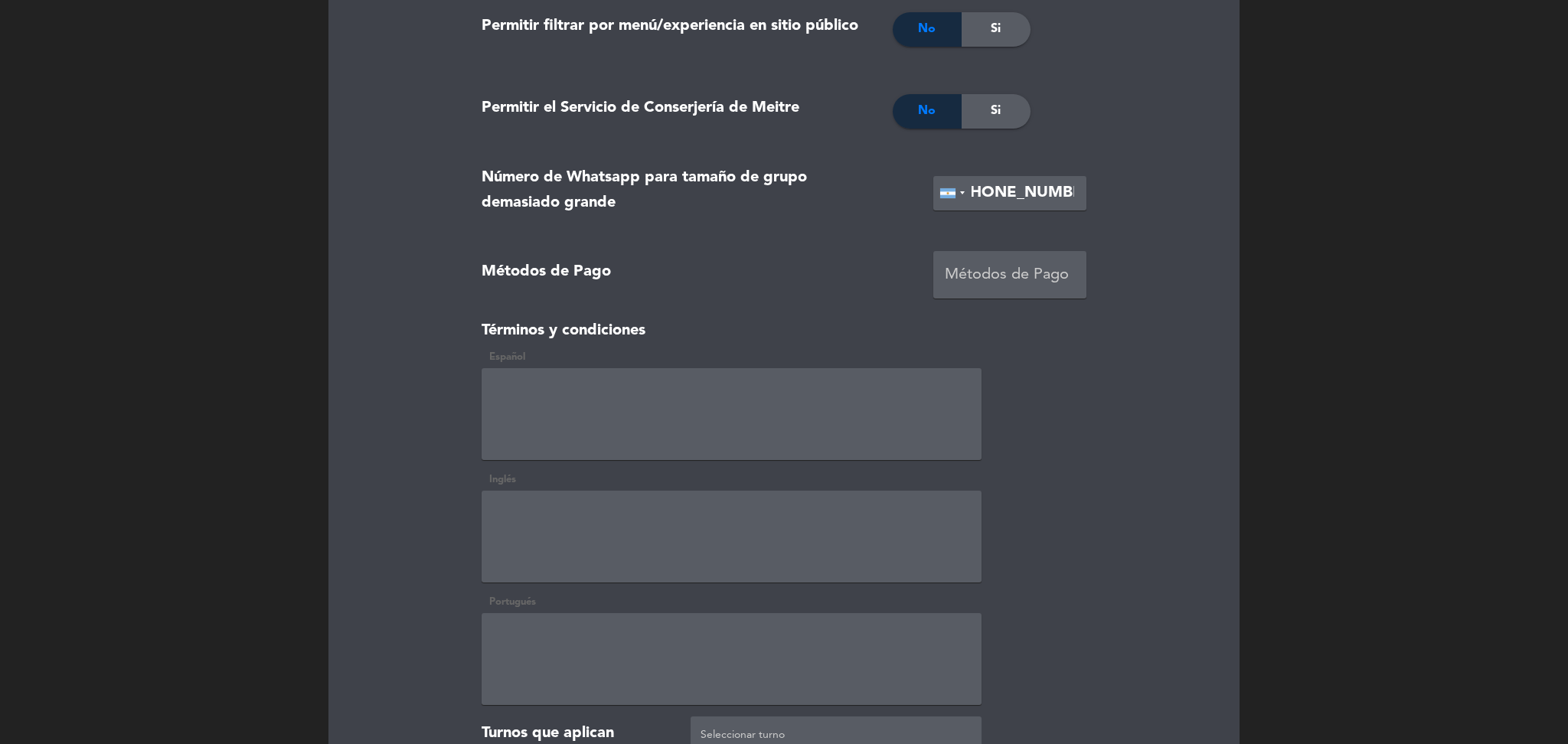
scroll to position [0, 0]
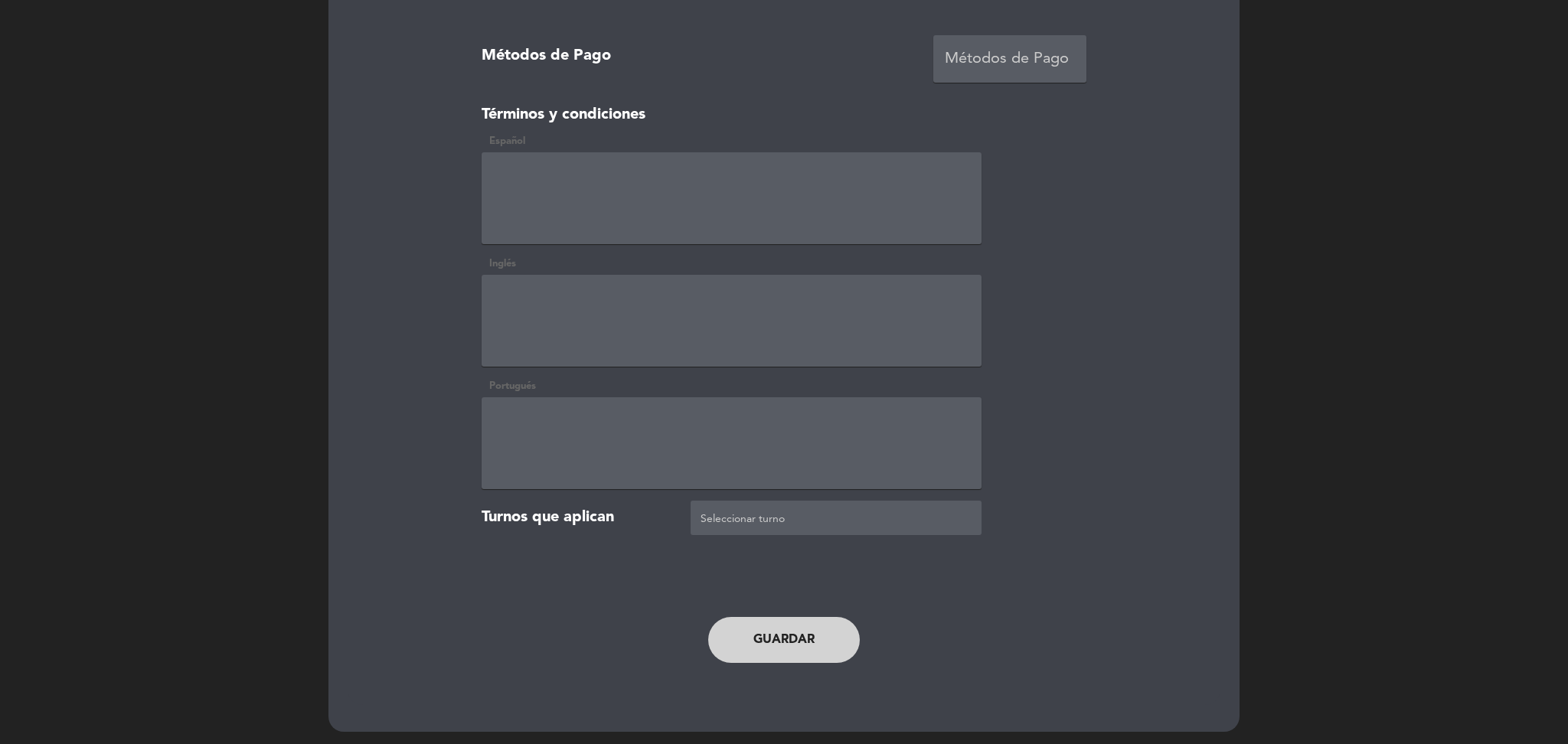
click at [808, 652] on button "Guardar" at bounding box center [784, 639] width 152 height 46
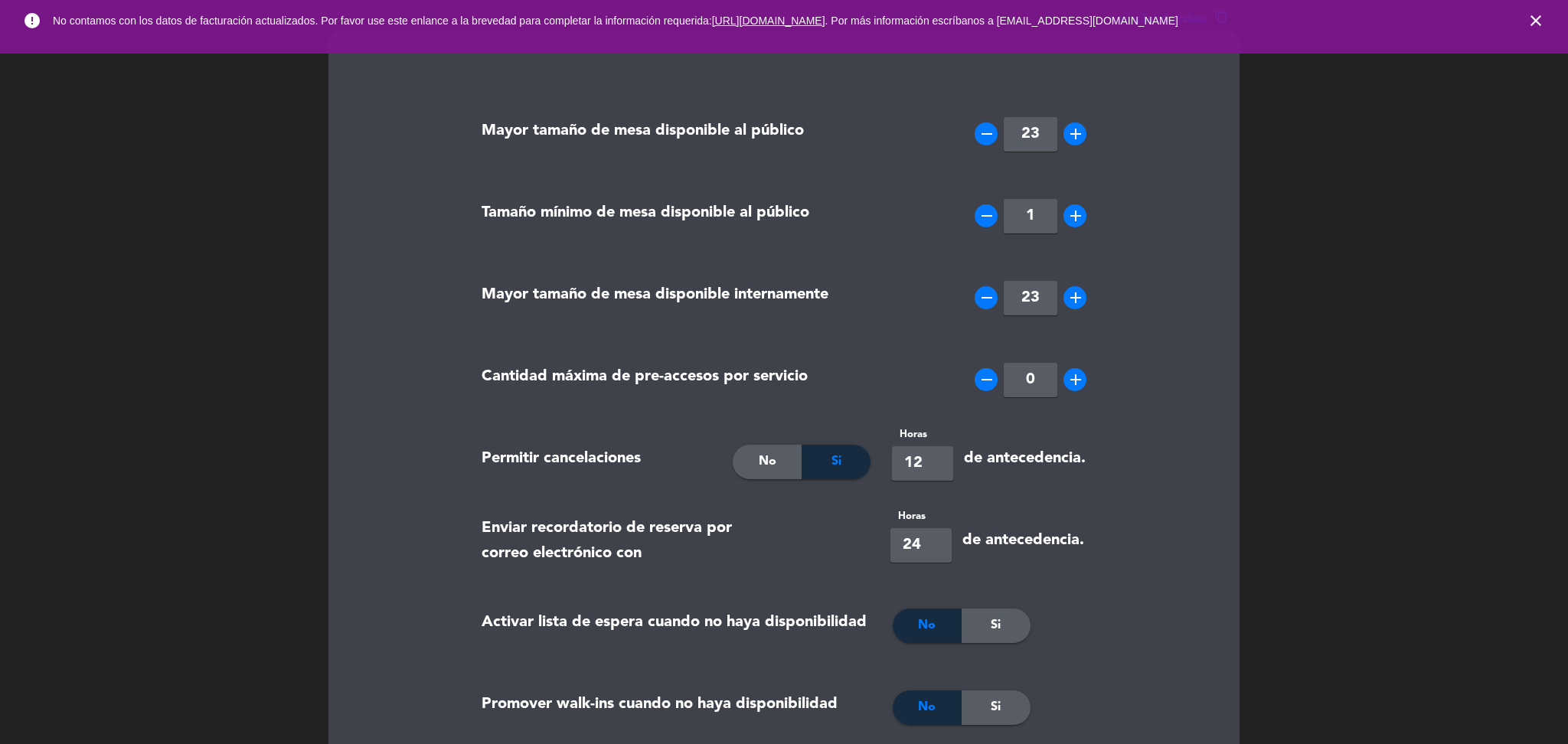
scroll to position [0, 0]
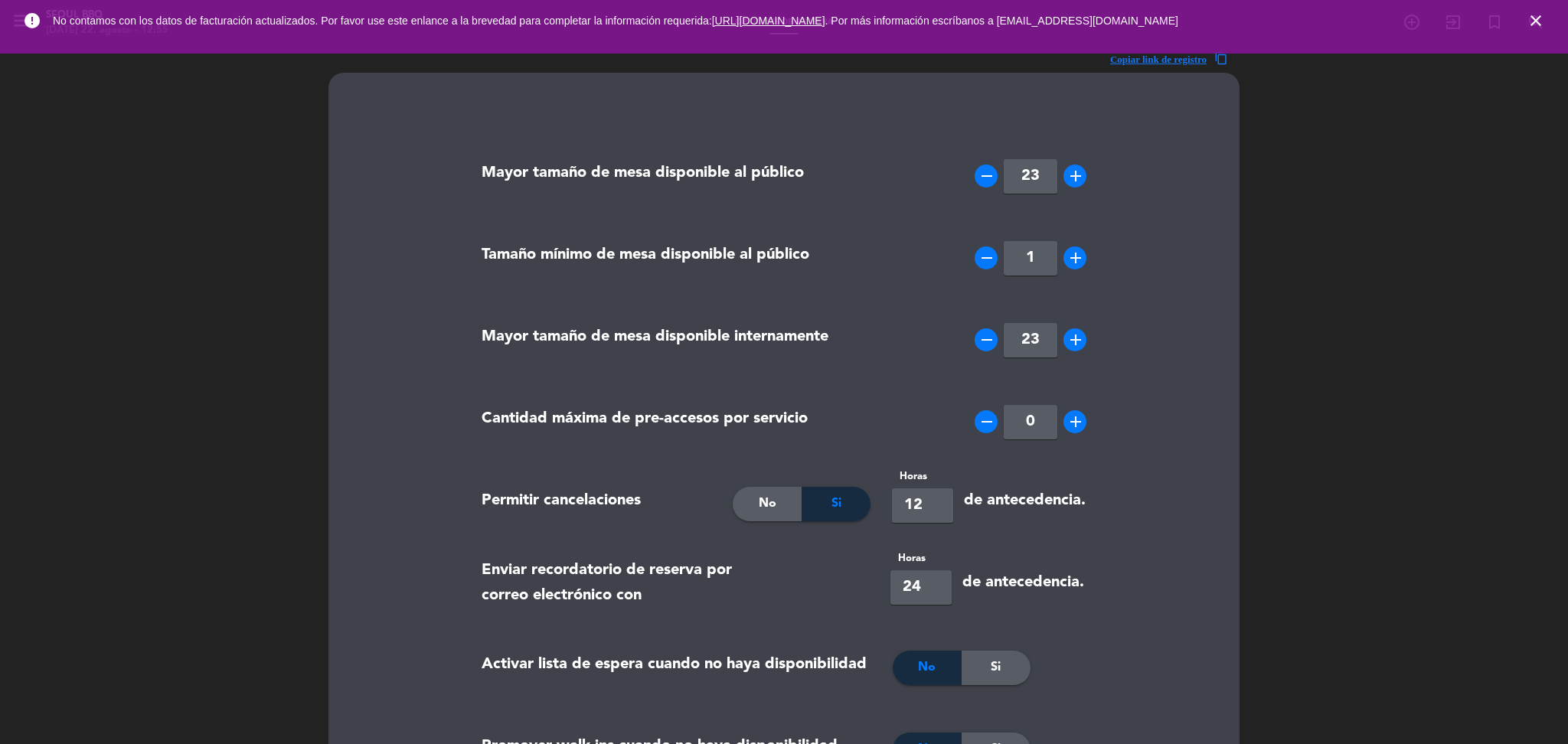
click at [1532, 23] on icon "close" at bounding box center [1536, 21] width 19 height 19
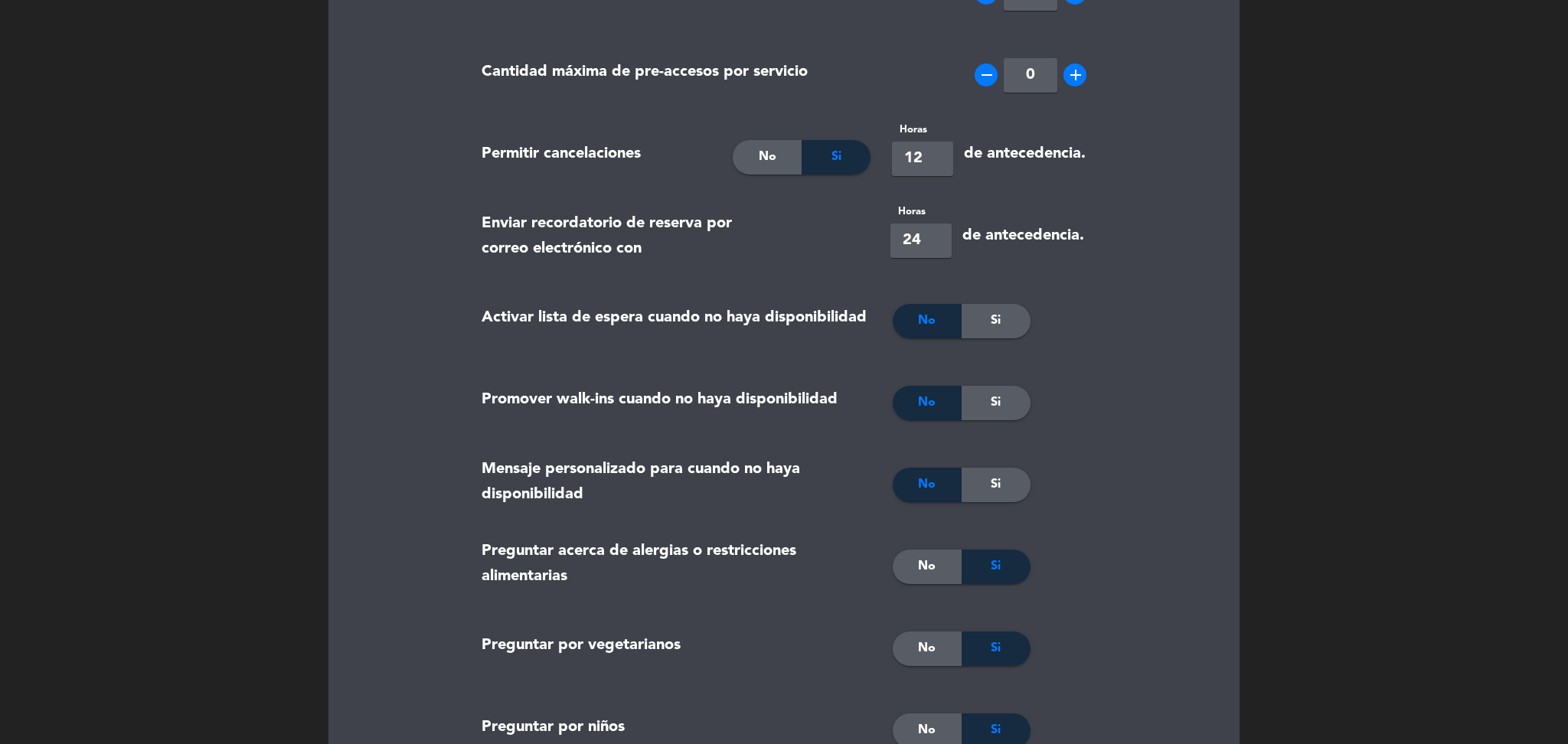
scroll to position [525, 0]
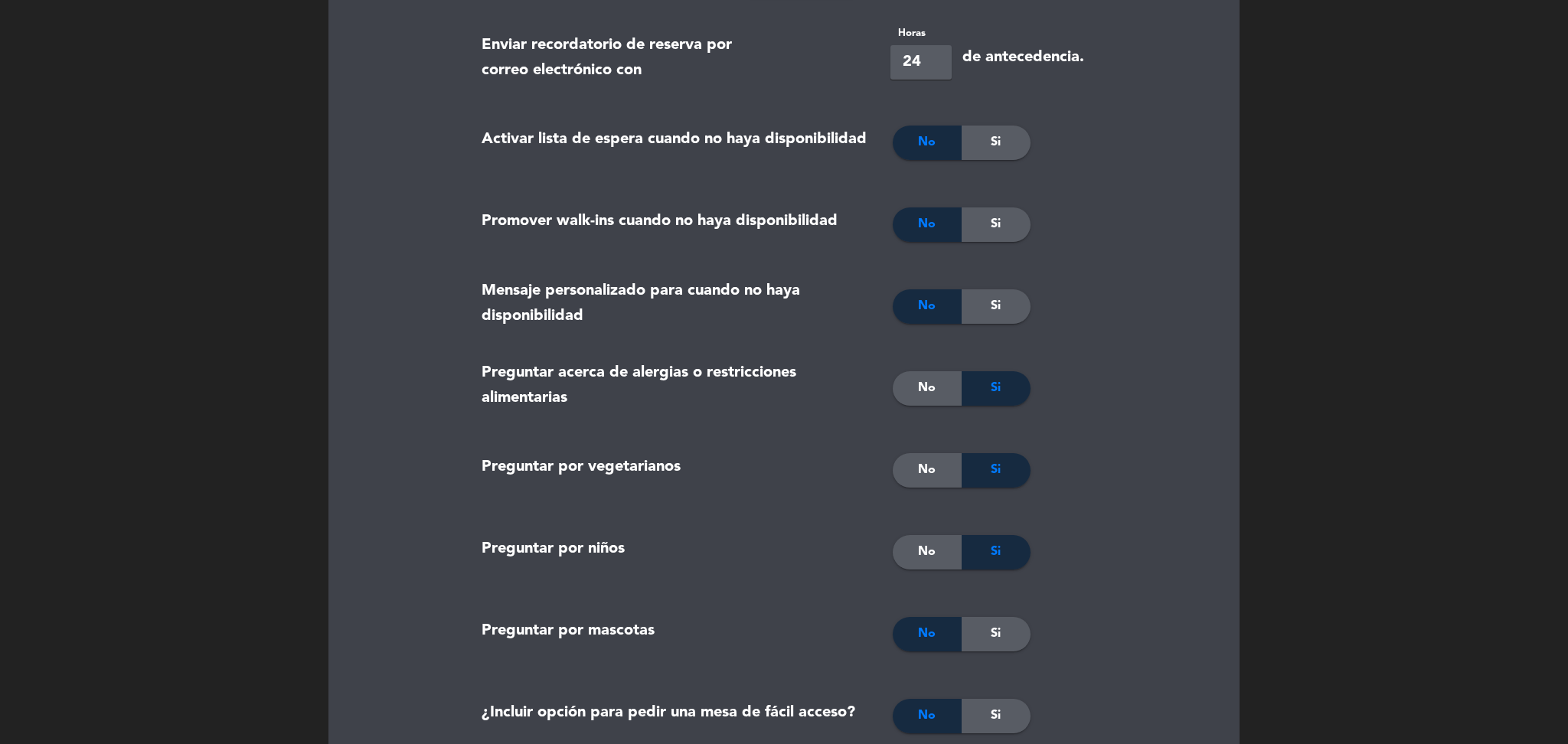
click at [937, 372] on div "No" at bounding box center [927, 388] width 69 height 34
click at [927, 471] on span "No" at bounding box center [927, 470] width 18 height 20
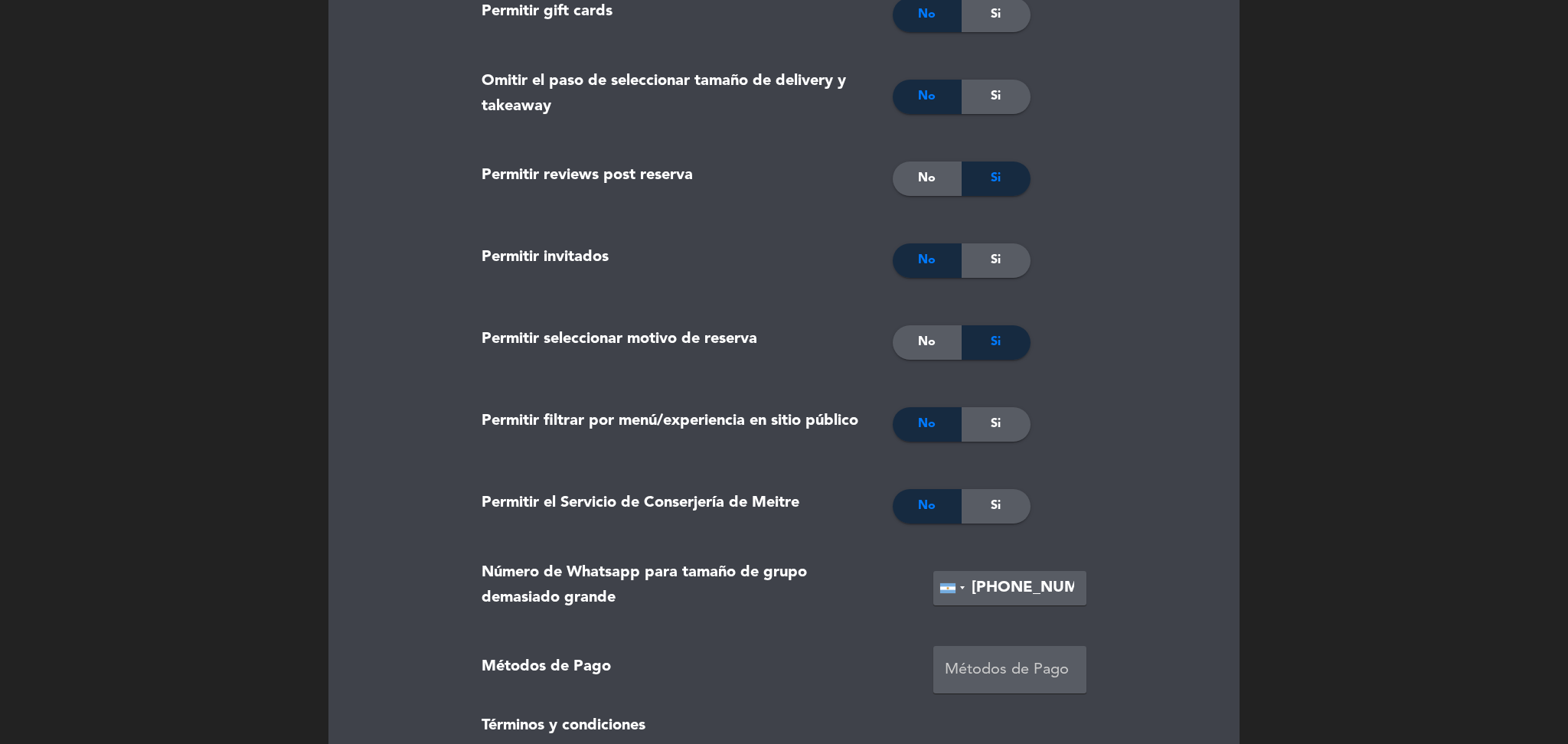
scroll to position [3092, 0]
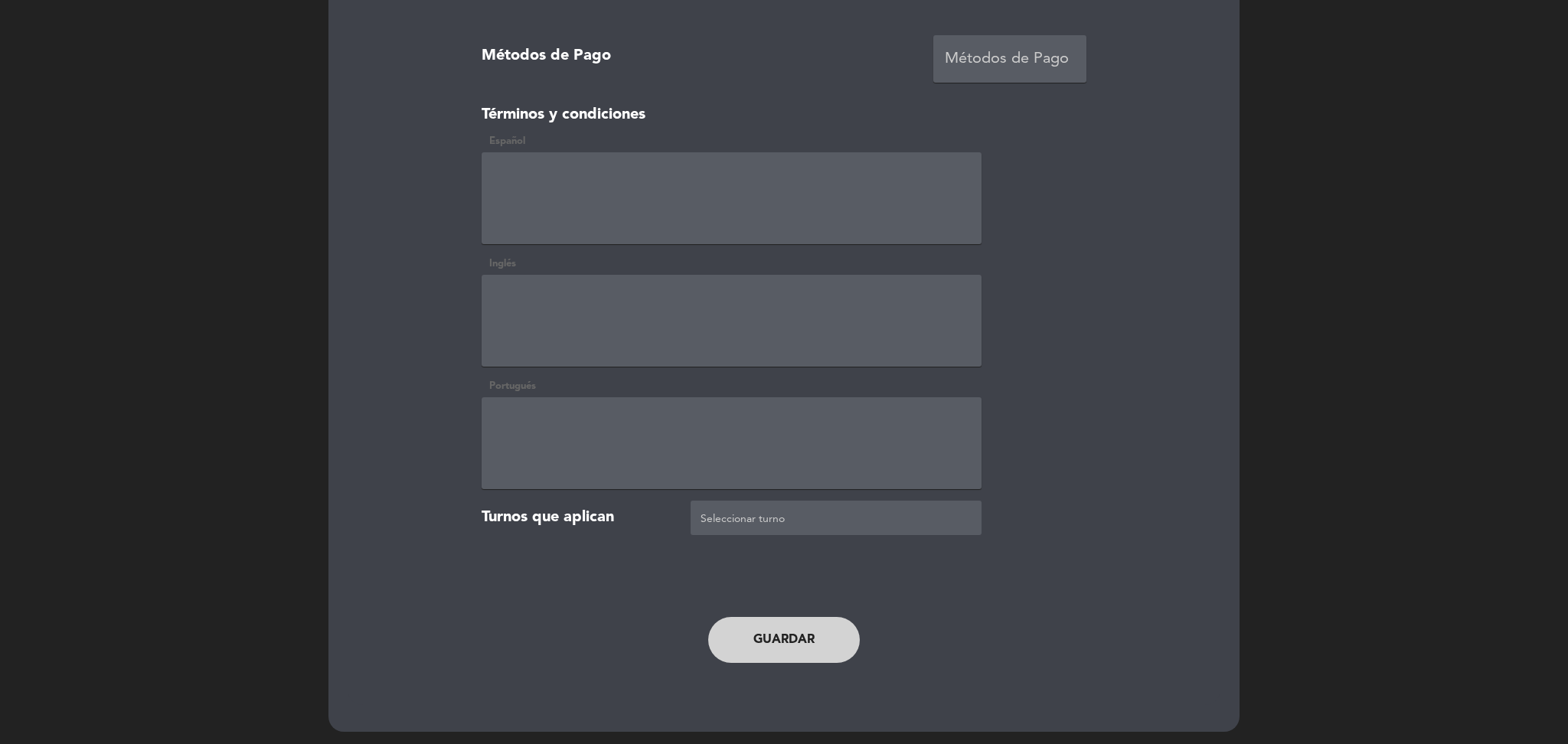
click at [794, 630] on button "Guardar" at bounding box center [784, 639] width 152 height 46
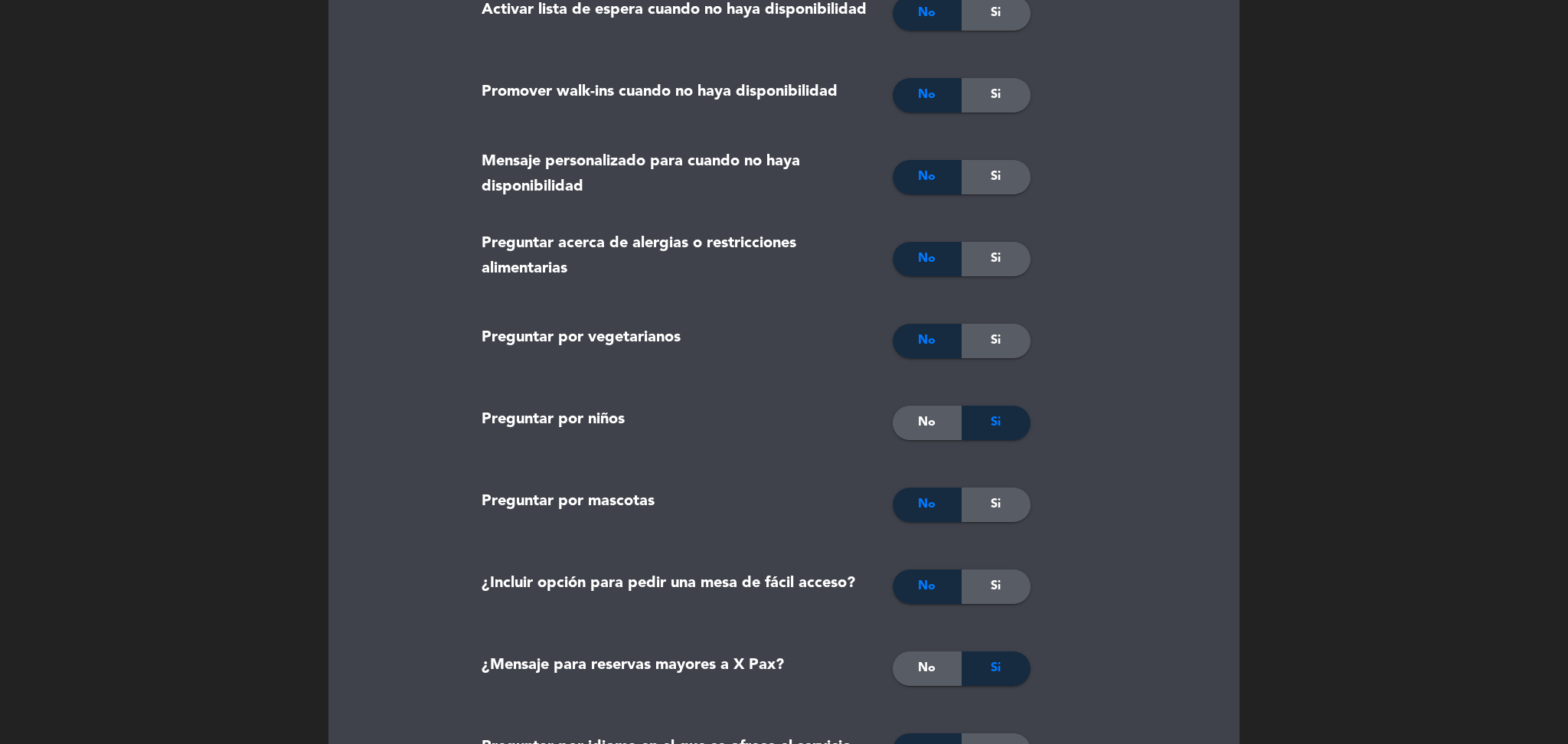
scroll to position [0, 0]
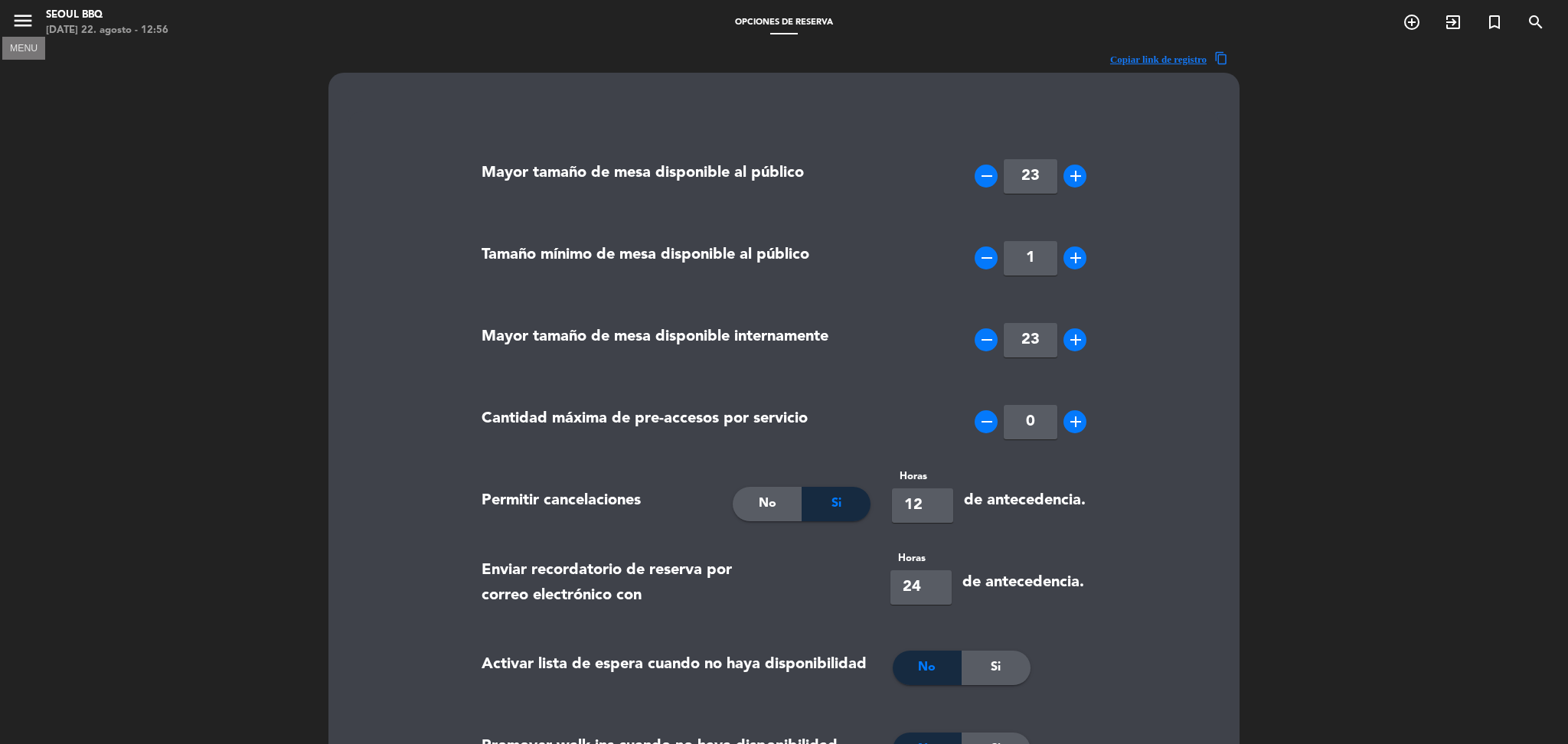
click at [20, 23] on icon "menu" at bounding box center [23, 20] width 23 height 23
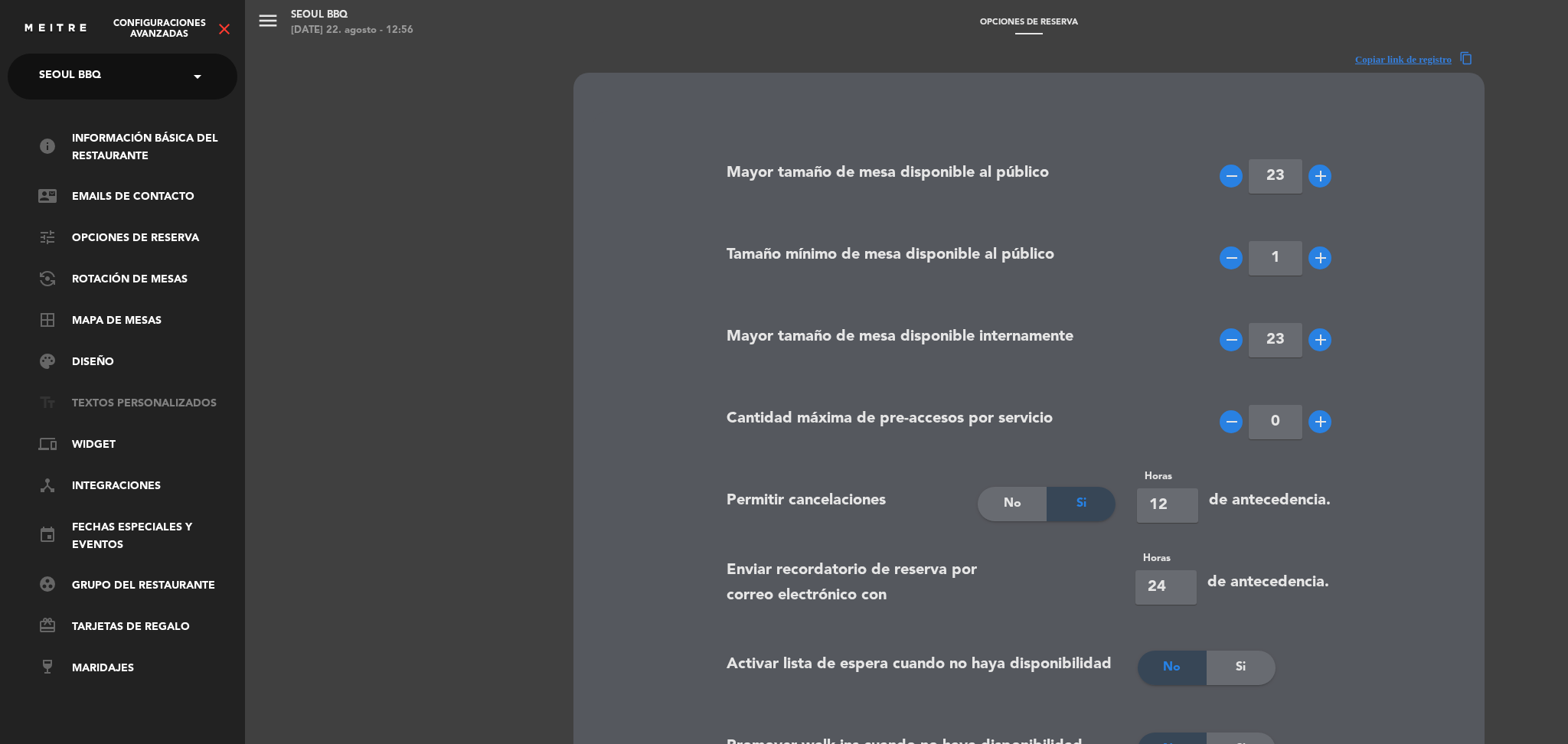
click at [124, 410] on link "text_fields Textos Personalizados" at bounding box center [137, 404] width 199 height 19
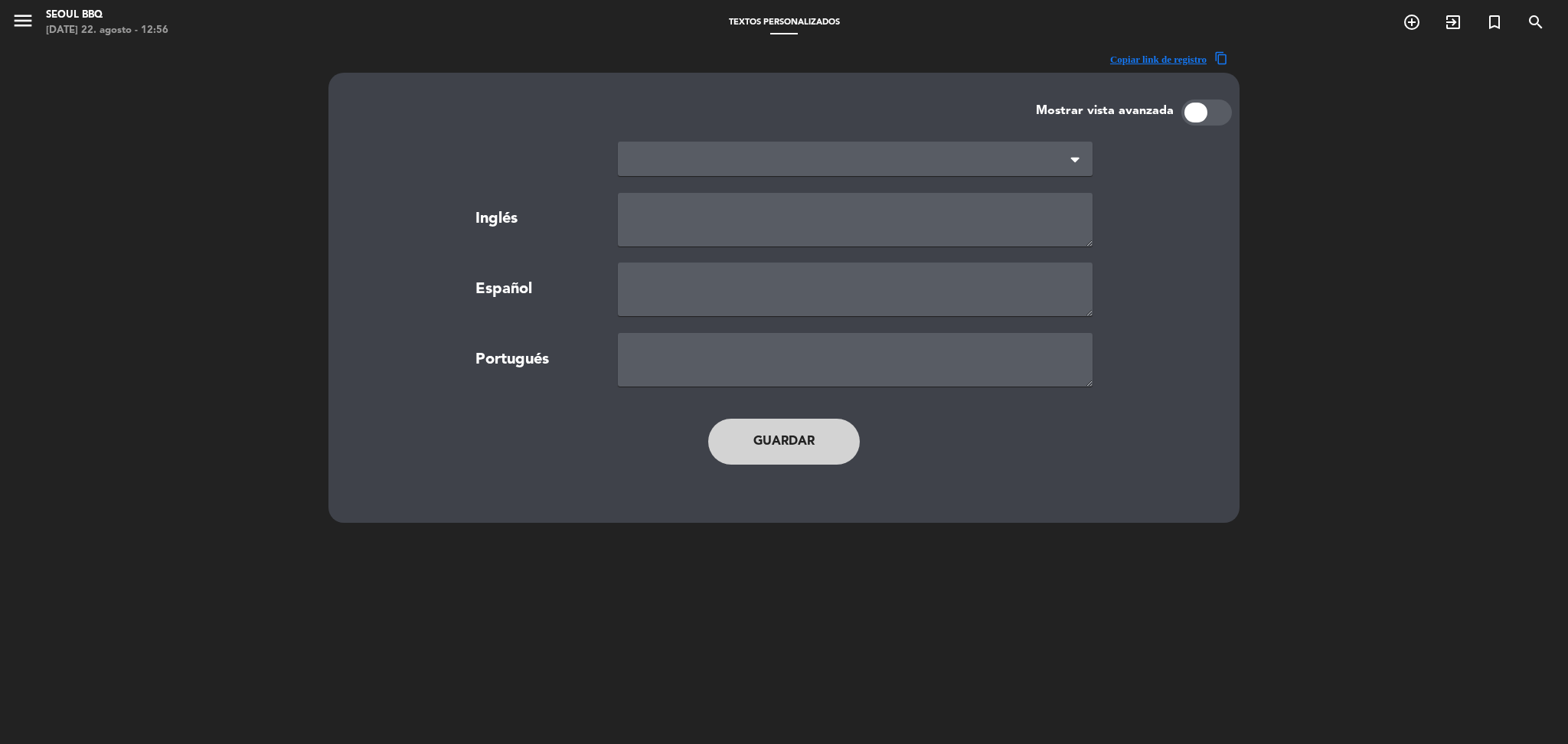
type textarea "TERMS AND CONDITIONS"
type textarea "TÉRMINOS Y CONDICIONES"
type textarea "TERMOS E CONDIÇÕES"
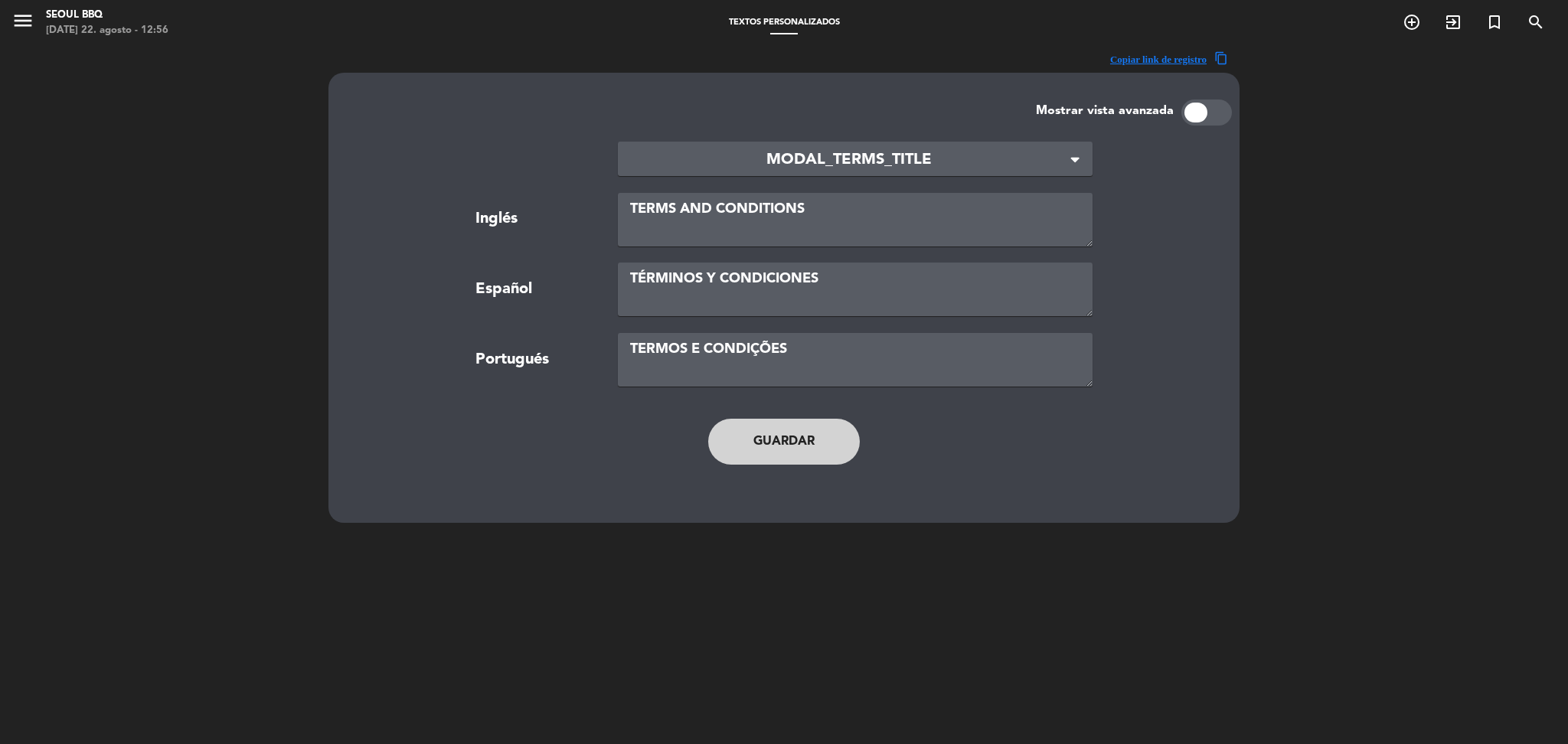
click at [792, 157] on span "MODAL_TERMS_TITLE" at bounding box center [849, 161] width 438 height 25
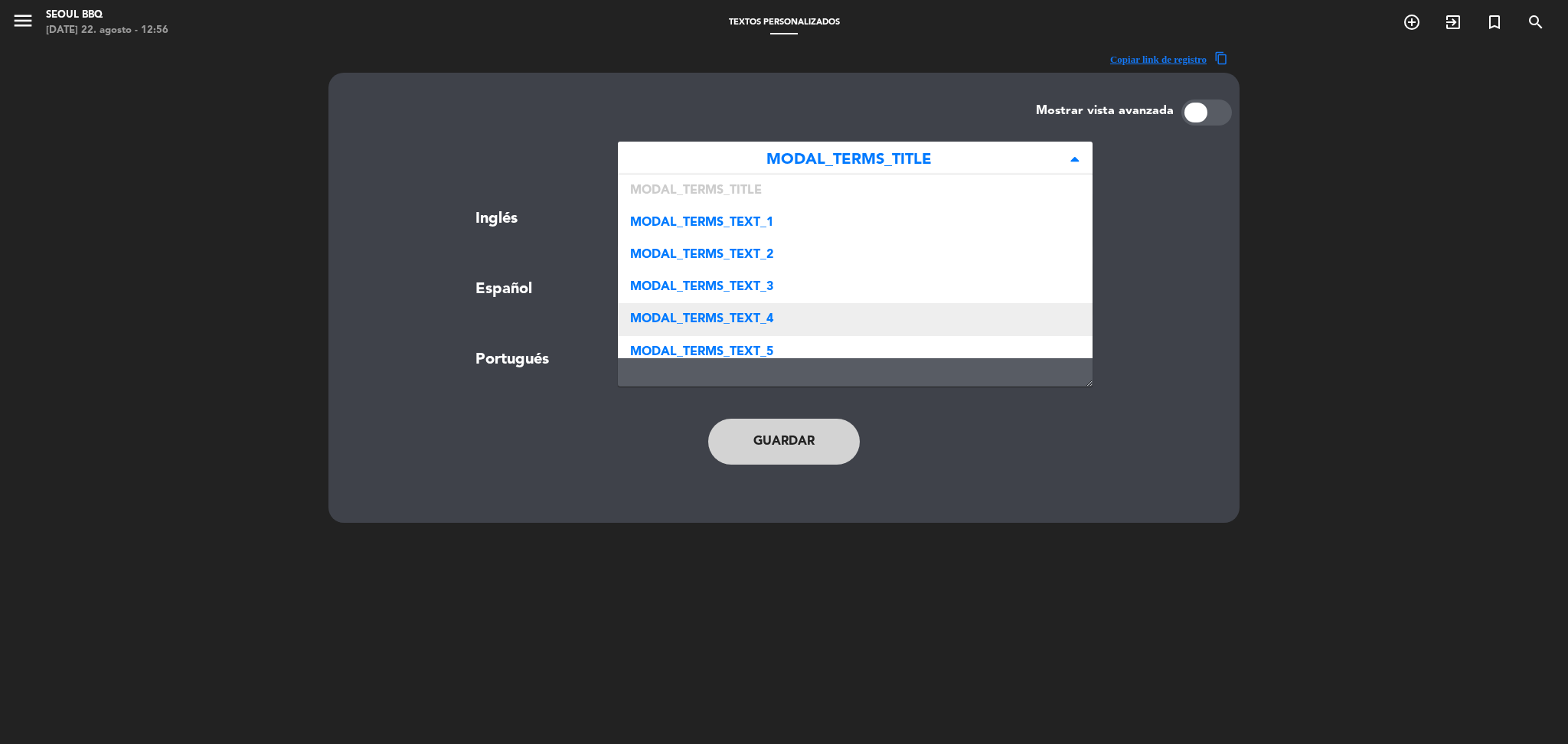
scroll to position [267, 0]
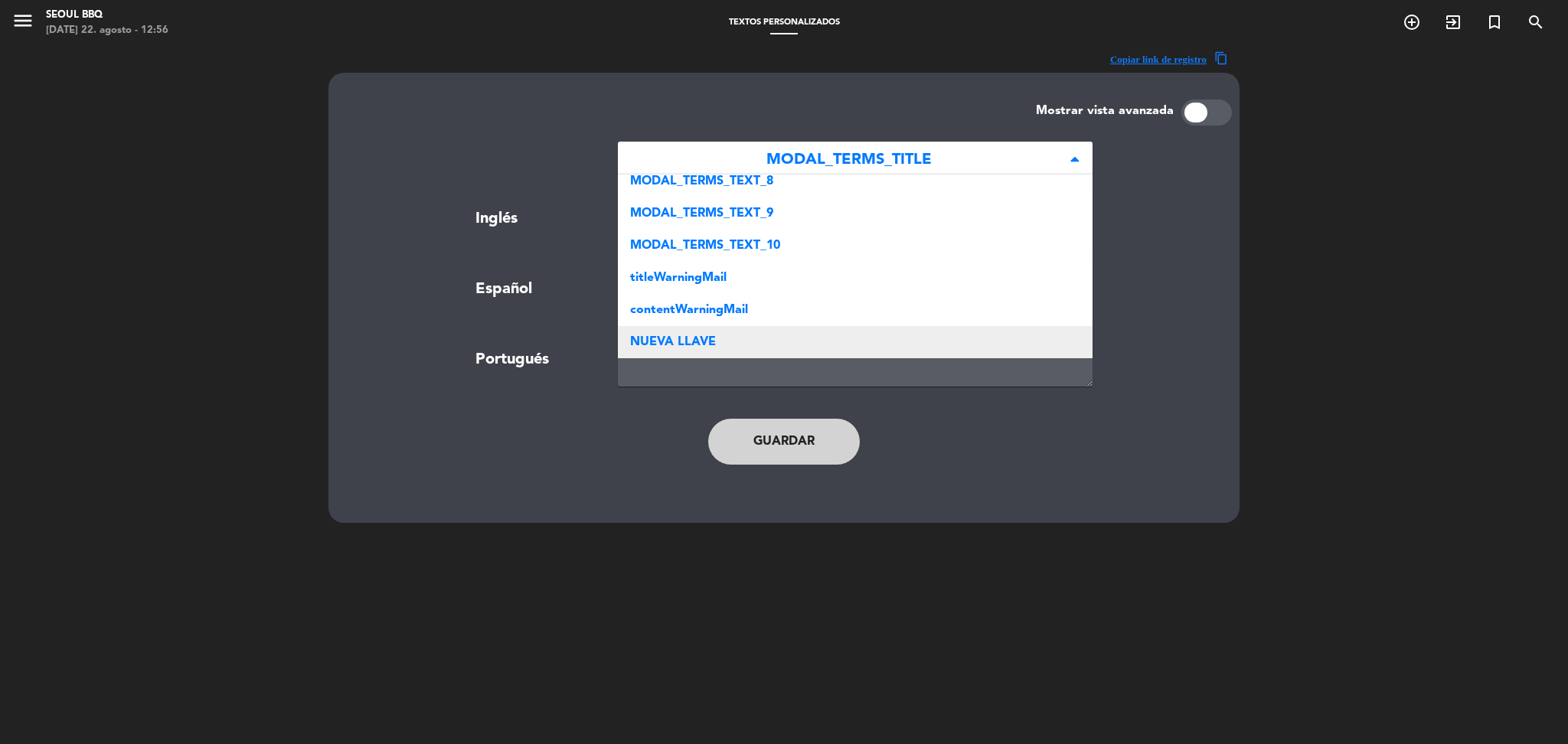
click at [669, 338] on span "NUEVA LLAVE" at bounding box center [673, 342] width 85 height 12
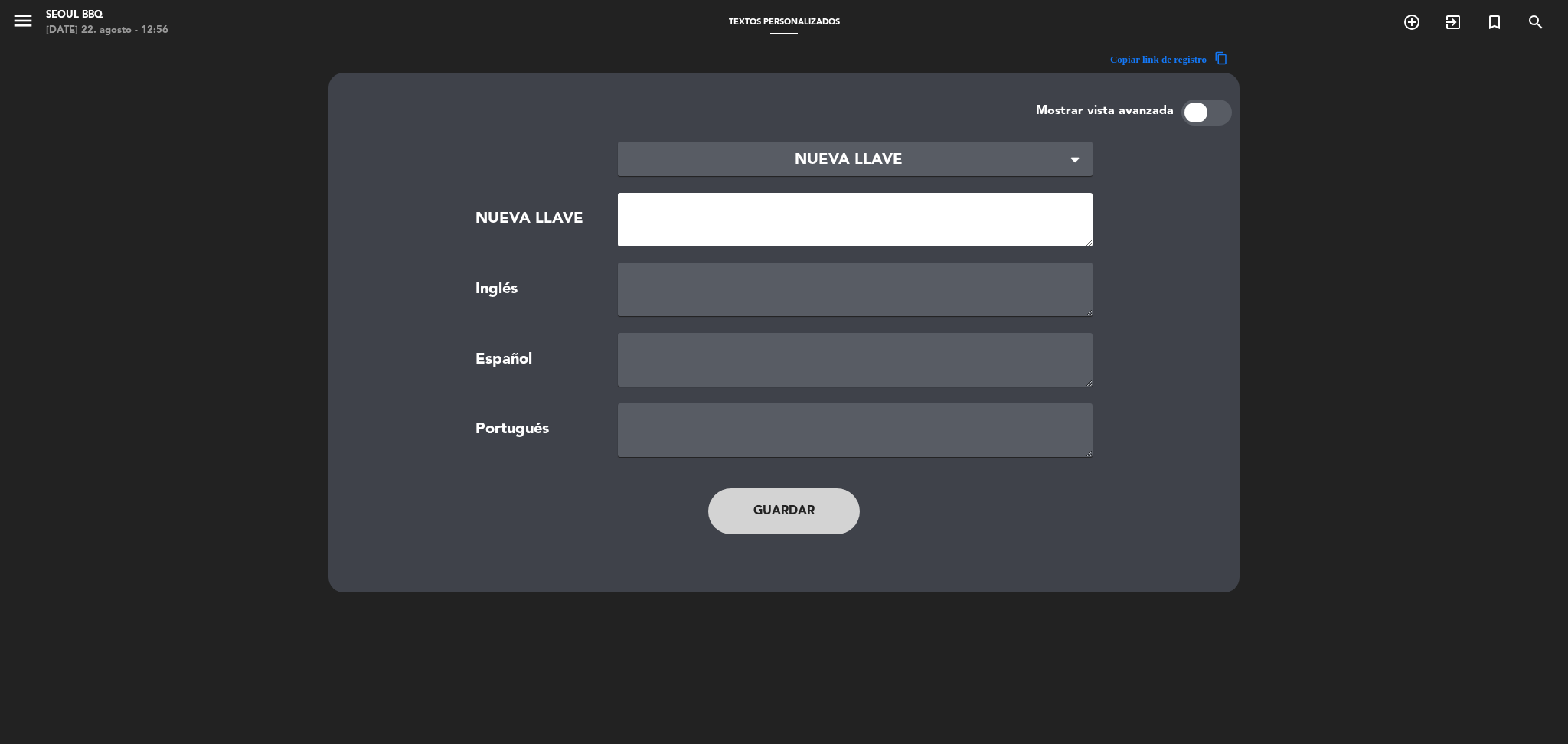
click at [708, 212] on textarea at bounding box center [855, 220] width 475 height 54
paste textarea "NEW_MODAL_GUESTS_CHILDREN"
type textarea "NEW_MODAL_GUESTS_CHILDREN"
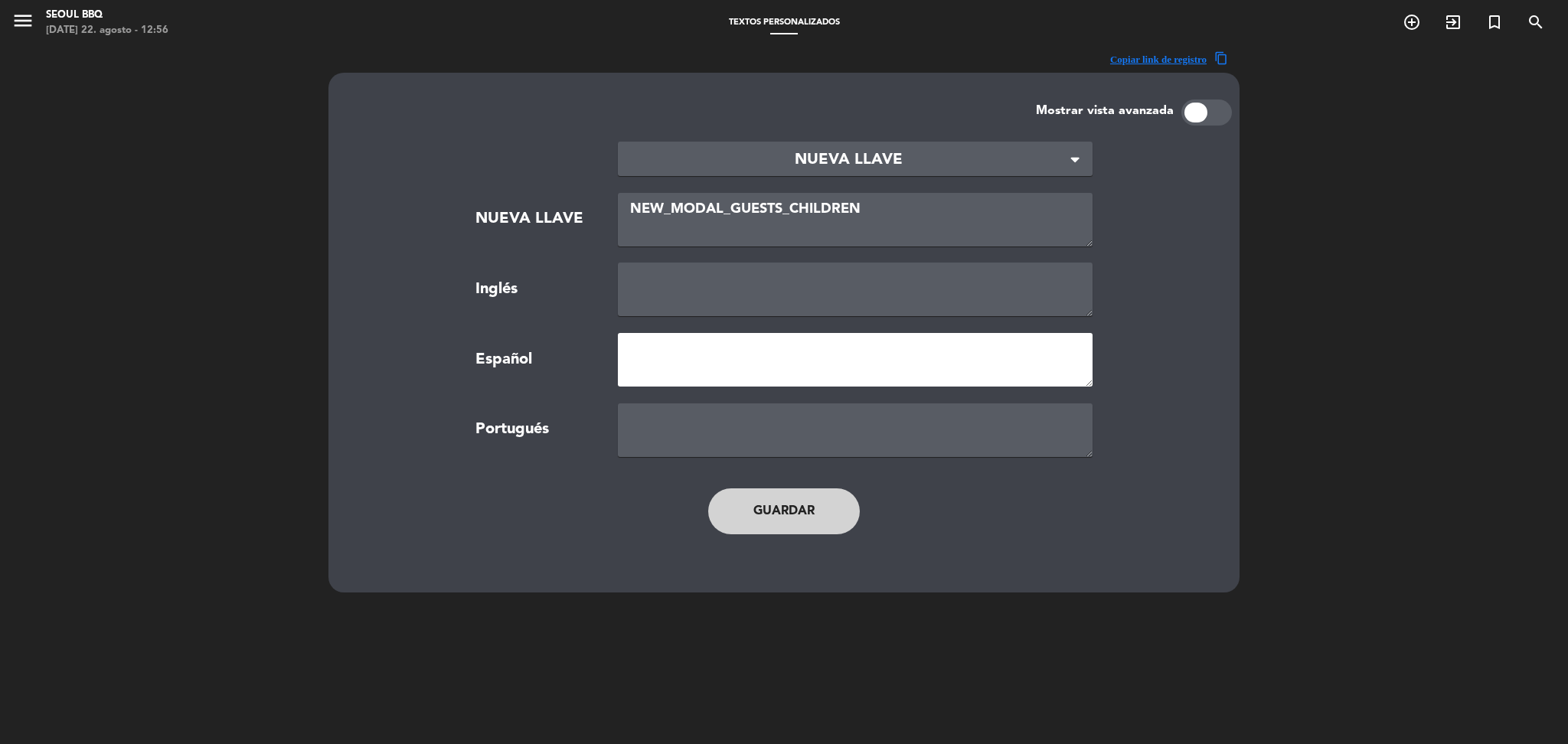
click at [693, 366] on textarea at bounding box center [855, 360] width 475 height 54
paste textarea "Niños menores de 12"
type textarea "Niños menores de 11"
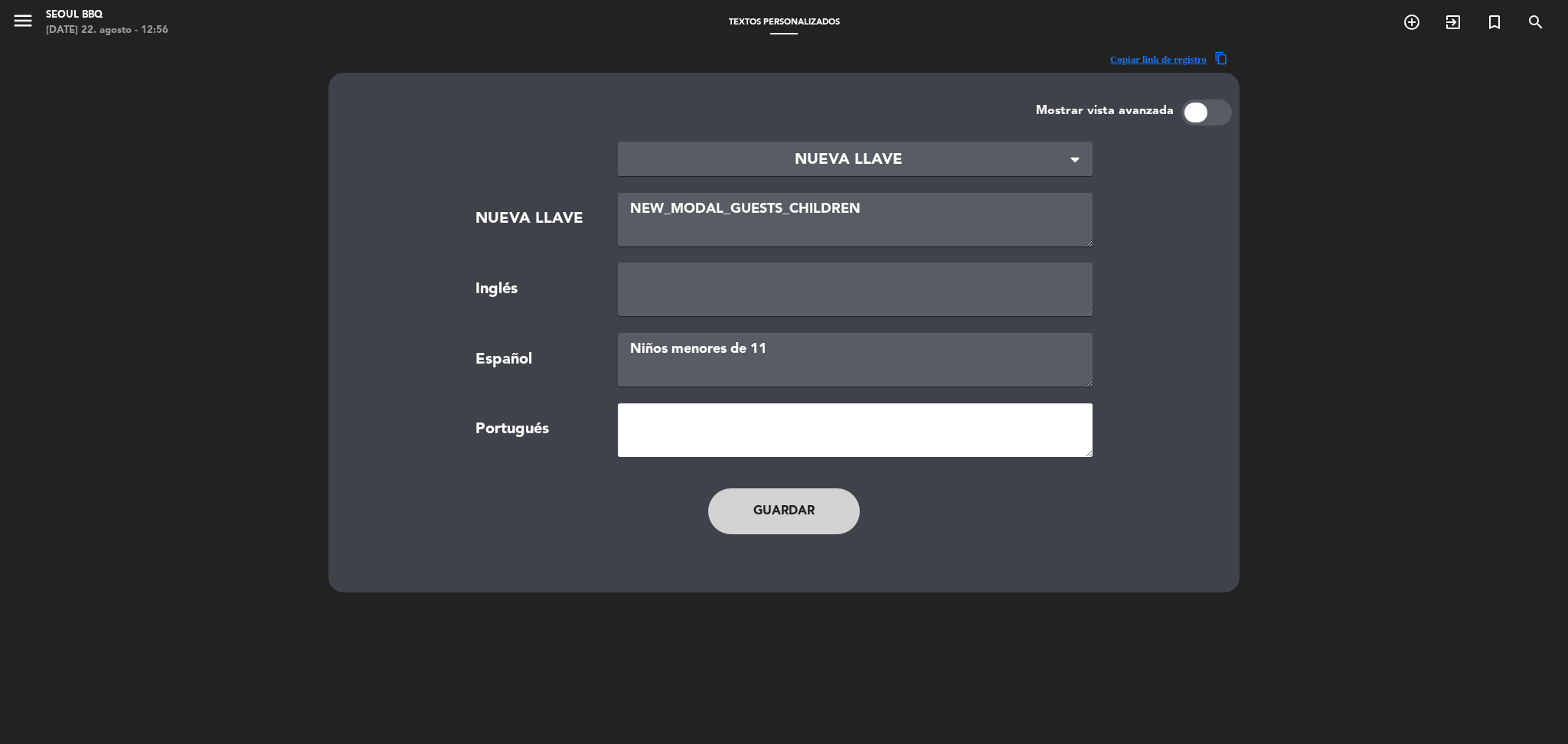
paste textarea "Niños menores de 11"
type textarea "Niños menores de 11"
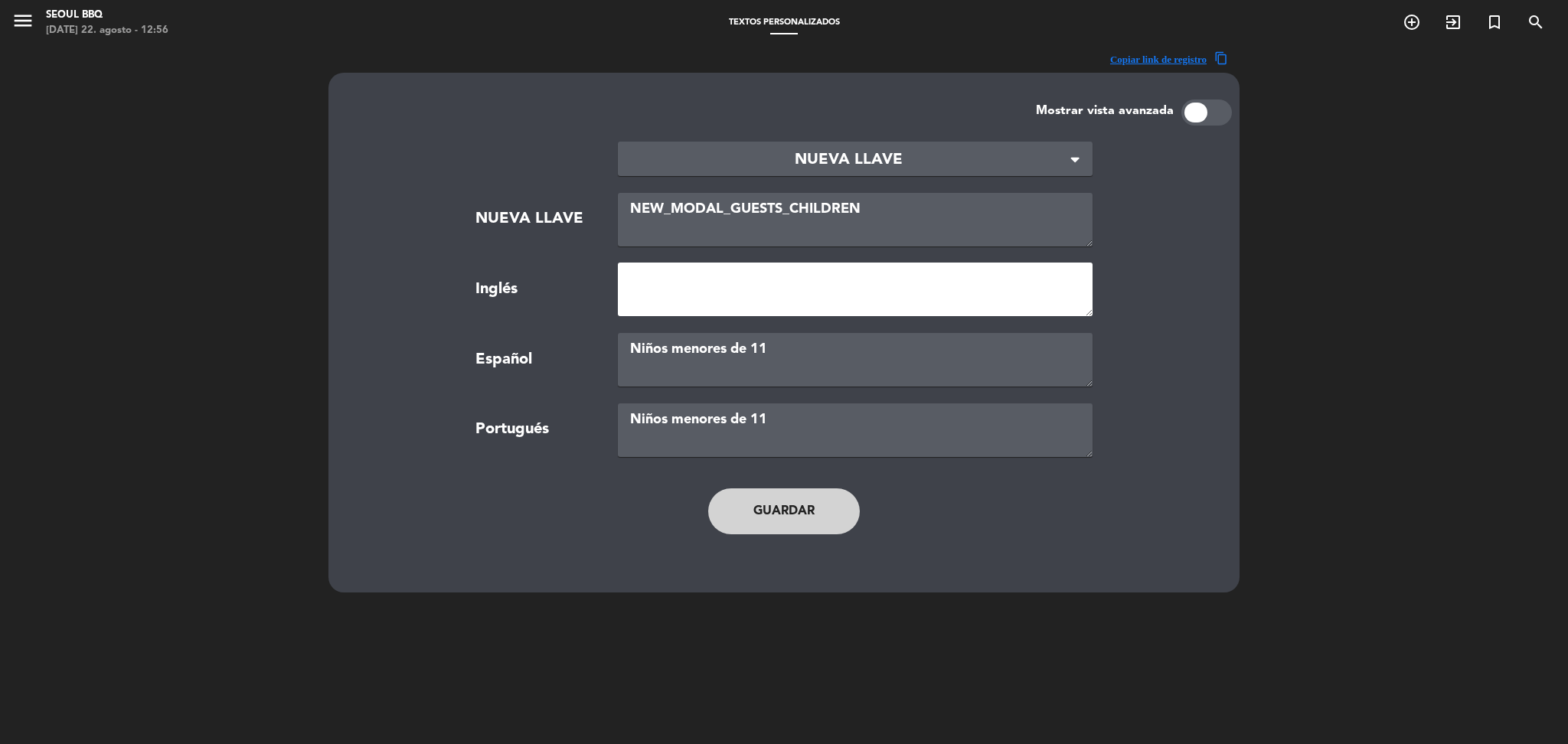
click at [696, 277] on textarea at bounding box center [855, 289] width 475 height 54
paste textarea "Niños menores de 11"
type textarea "Niños menores de 11"
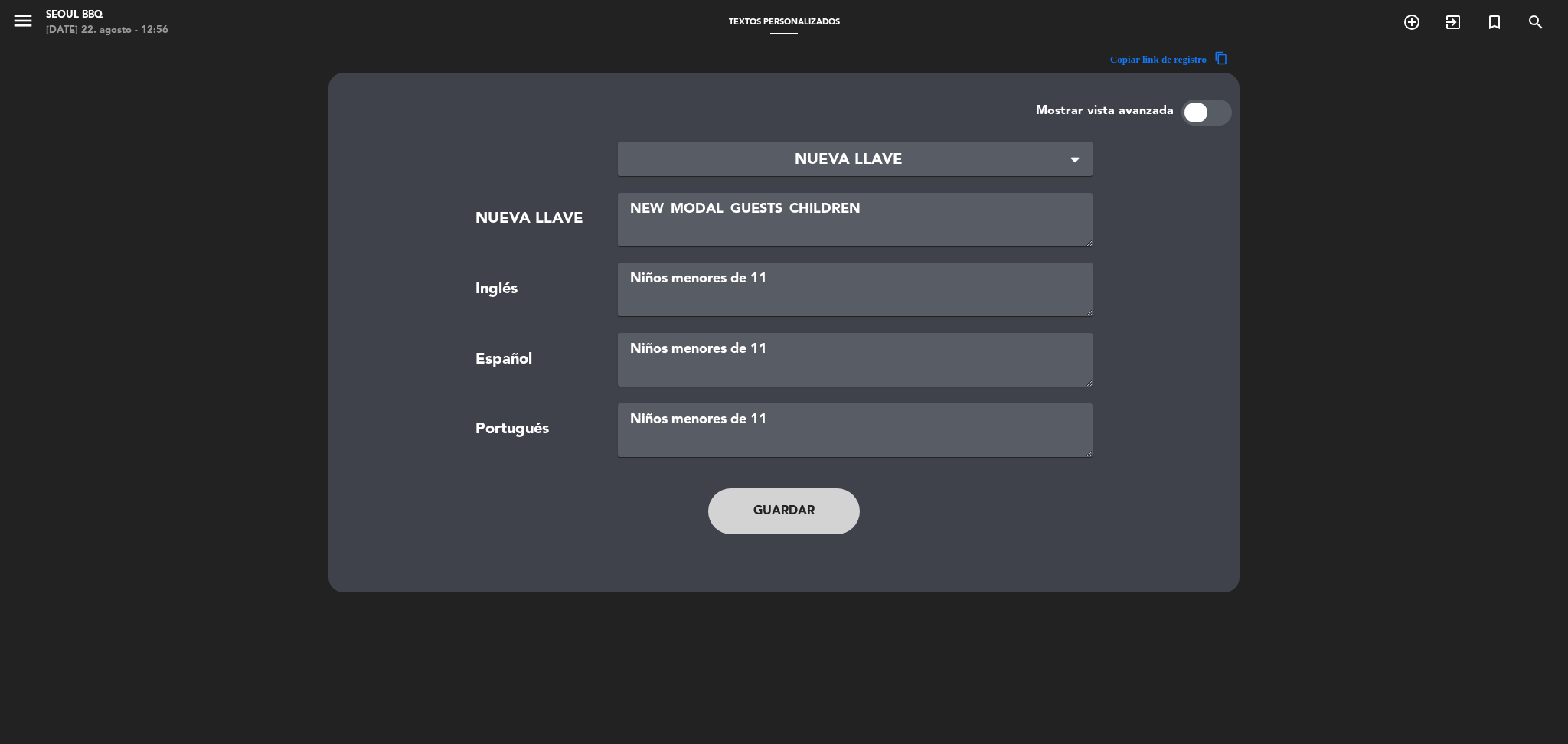
click at [790, 514] on button "Guardar" at bounding box center [784, 511] width 152 height 46
click at [12, 16] on icon "menu" at bounding box center [23, 20] width 23 height 23
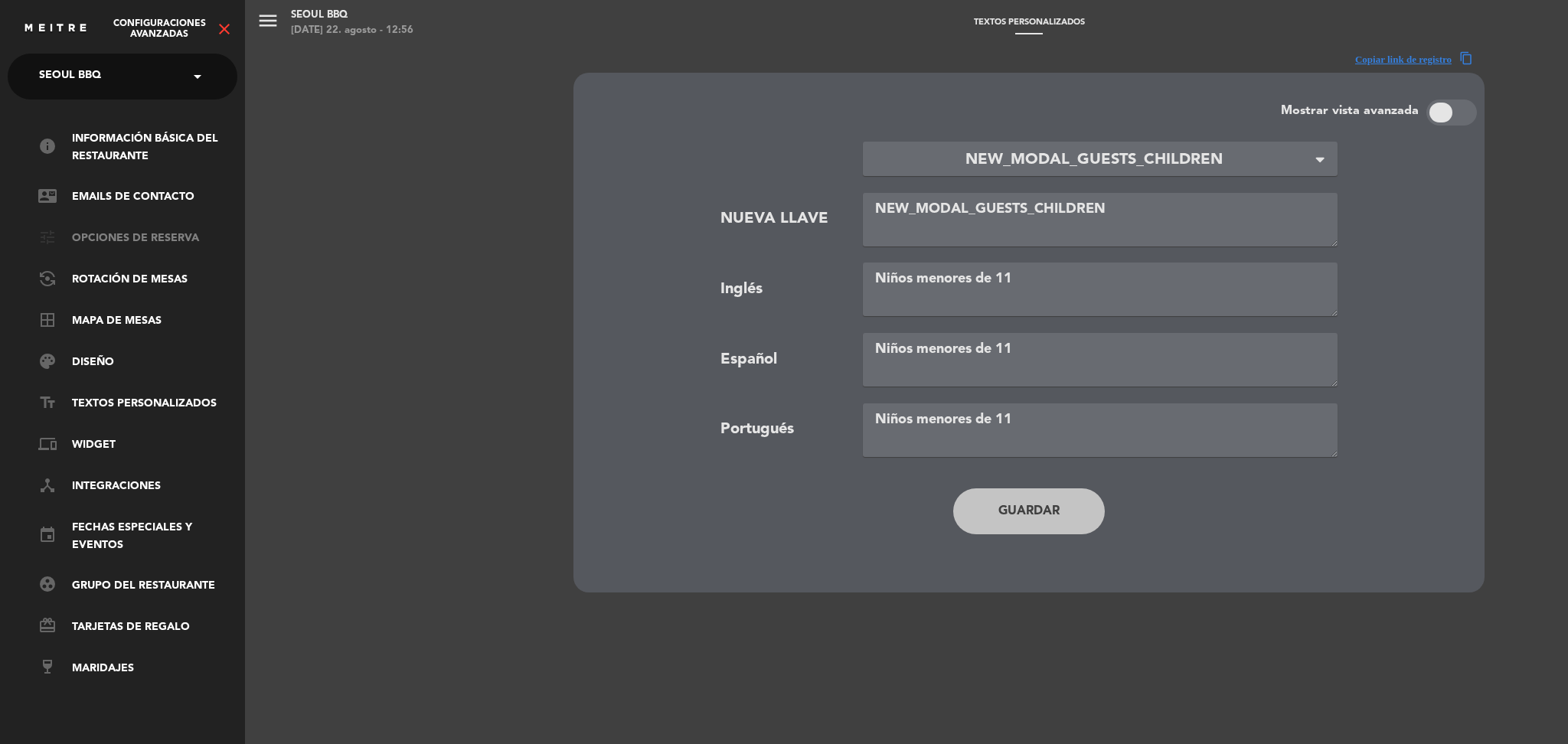
click at [151, 232] on link "tune Opciones de reserva" at bounding box center [137, 238] width 199 height 19
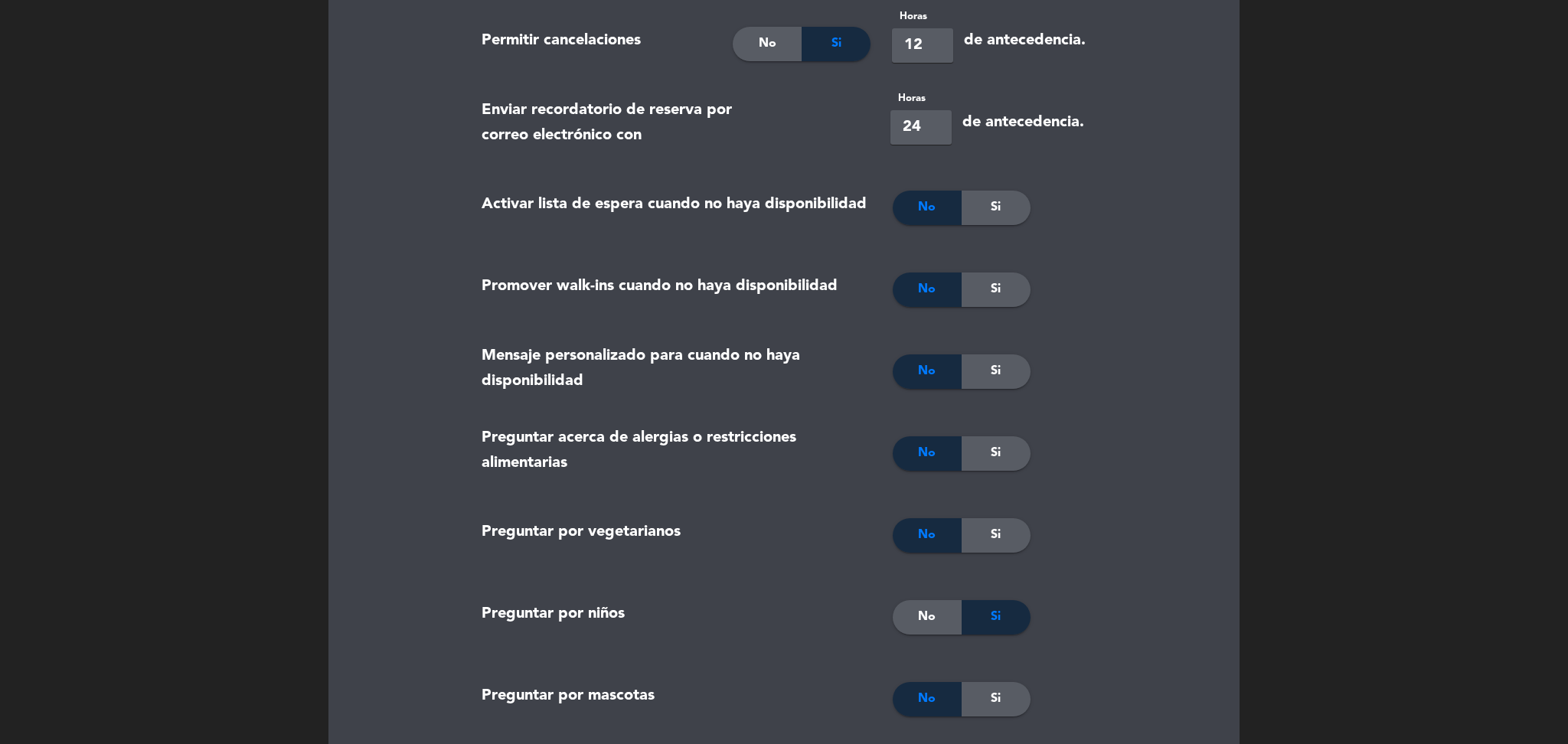
scroll to position [0, 0]
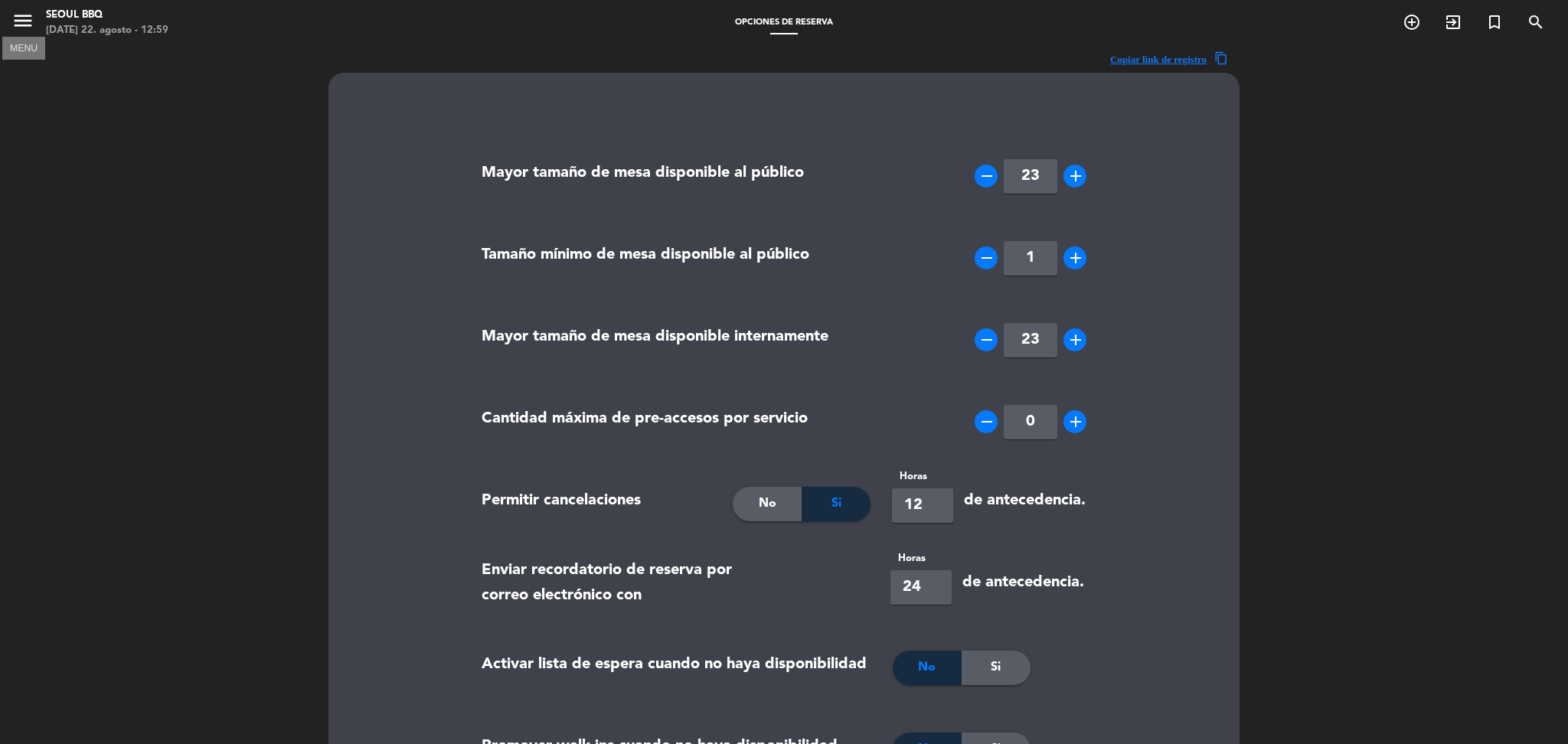
click at [13, 24] on icon "menu" at bounding box center [23, 20] width 23 height 23
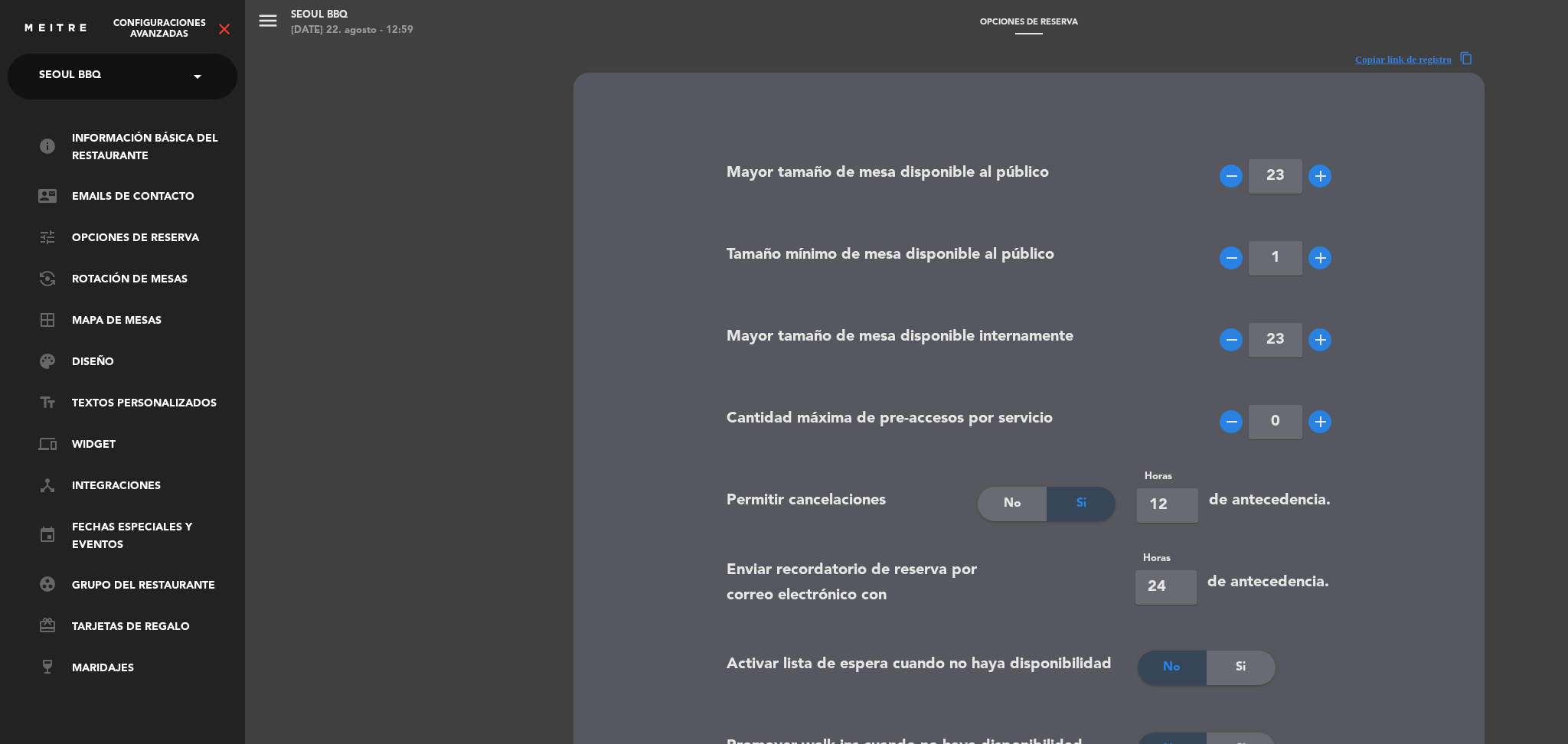
click at [229, 24] on icon "close" at bounding box center [224, 28] width 19 height 19
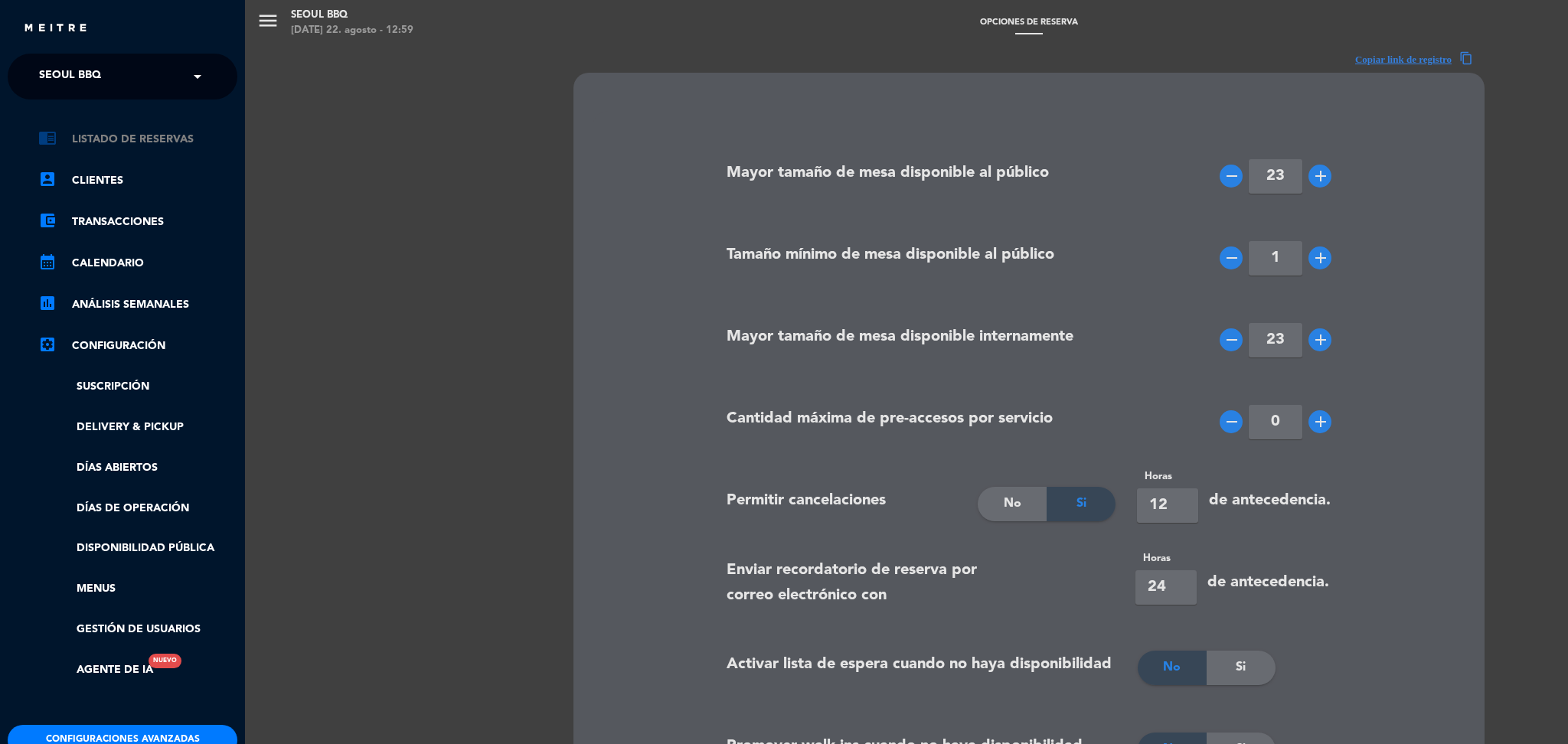
click at [142, 138] on link "chrome_reader_mode Listado de Reservas" at bounding box center [137, 139] width 199 height 19
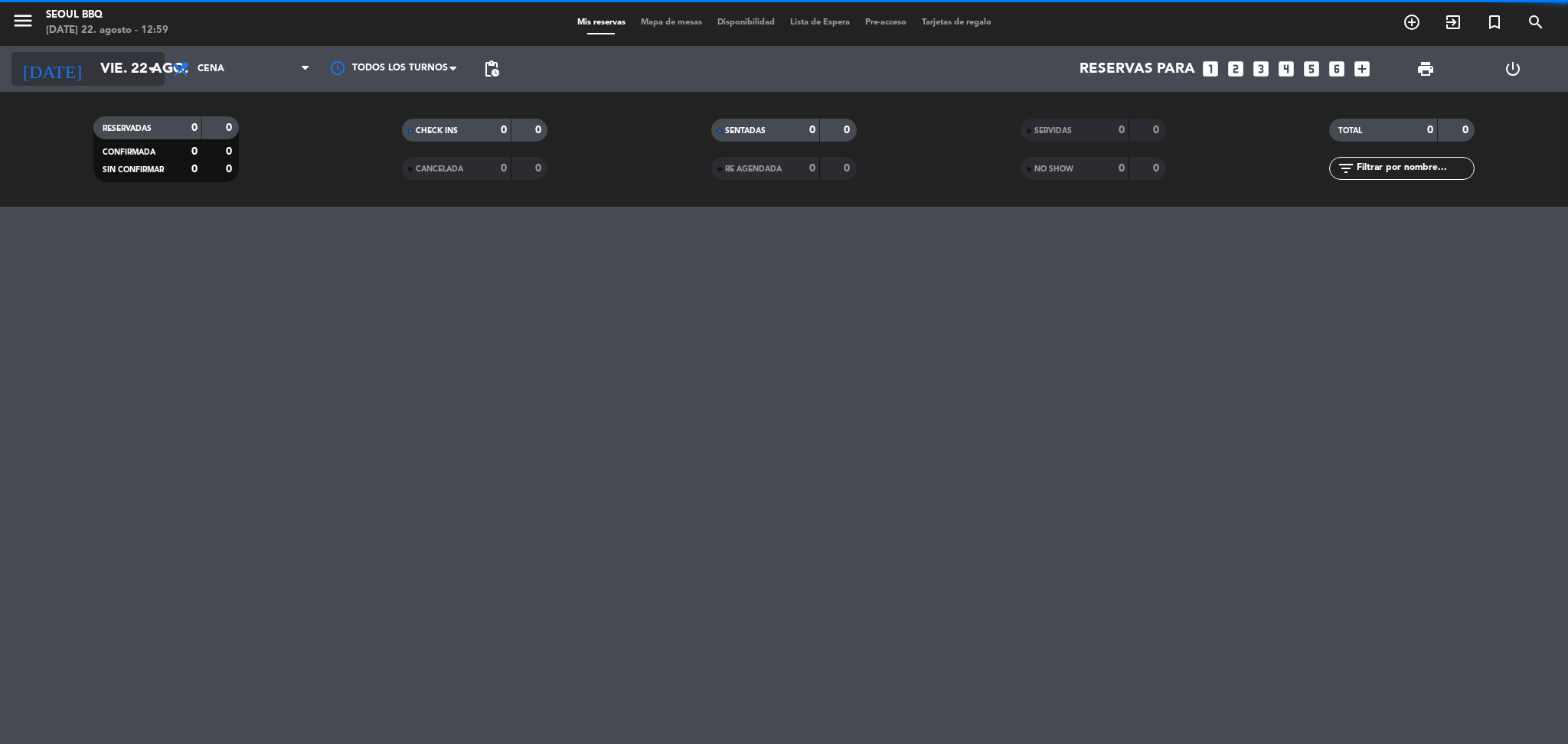
click at [102, 71] on input "vie. 22 ago." at bounding box center [184, 69] width 184 height 32
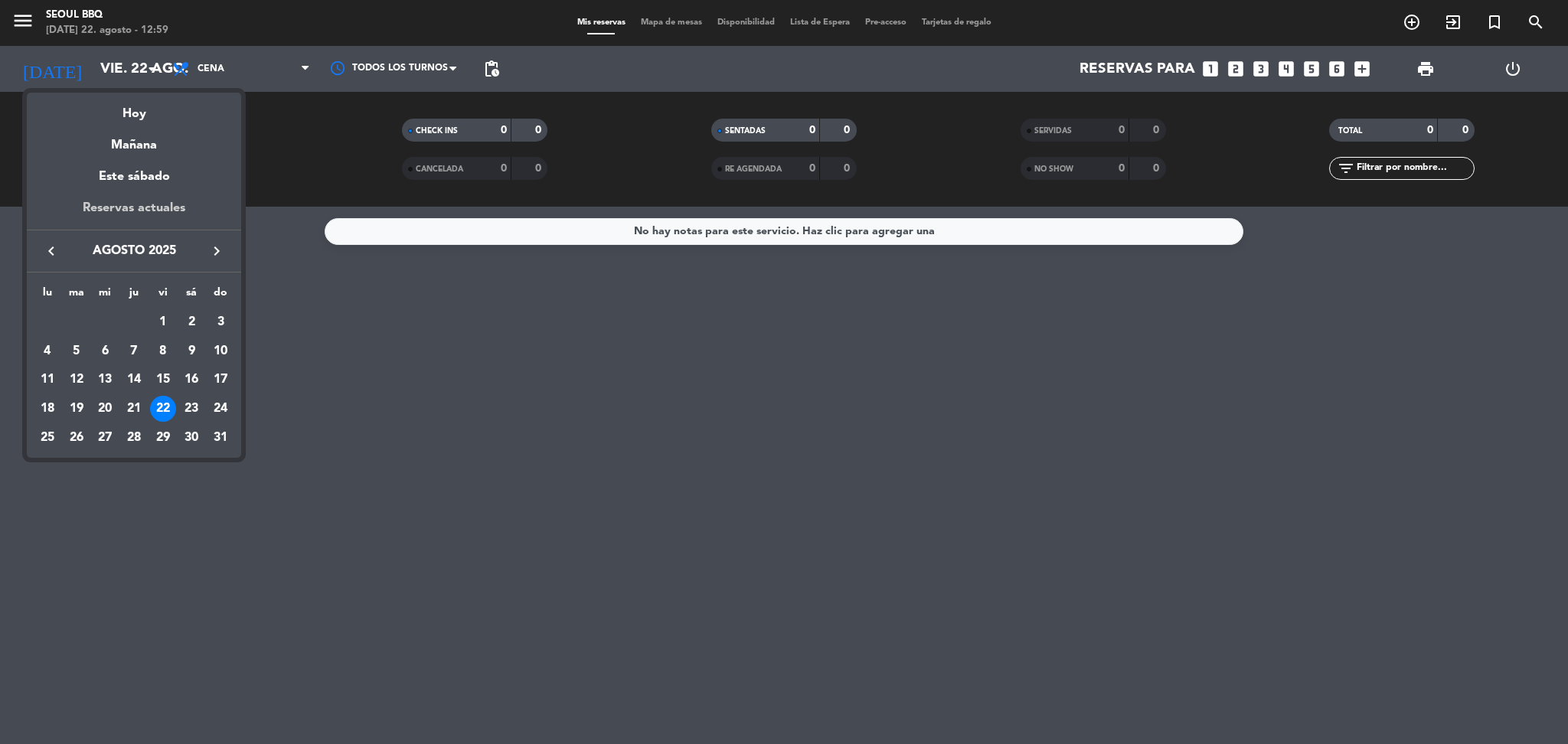
click at [164, 213] on div "Reservas actuales" at bounding box center [133, 214] width 215 height 31
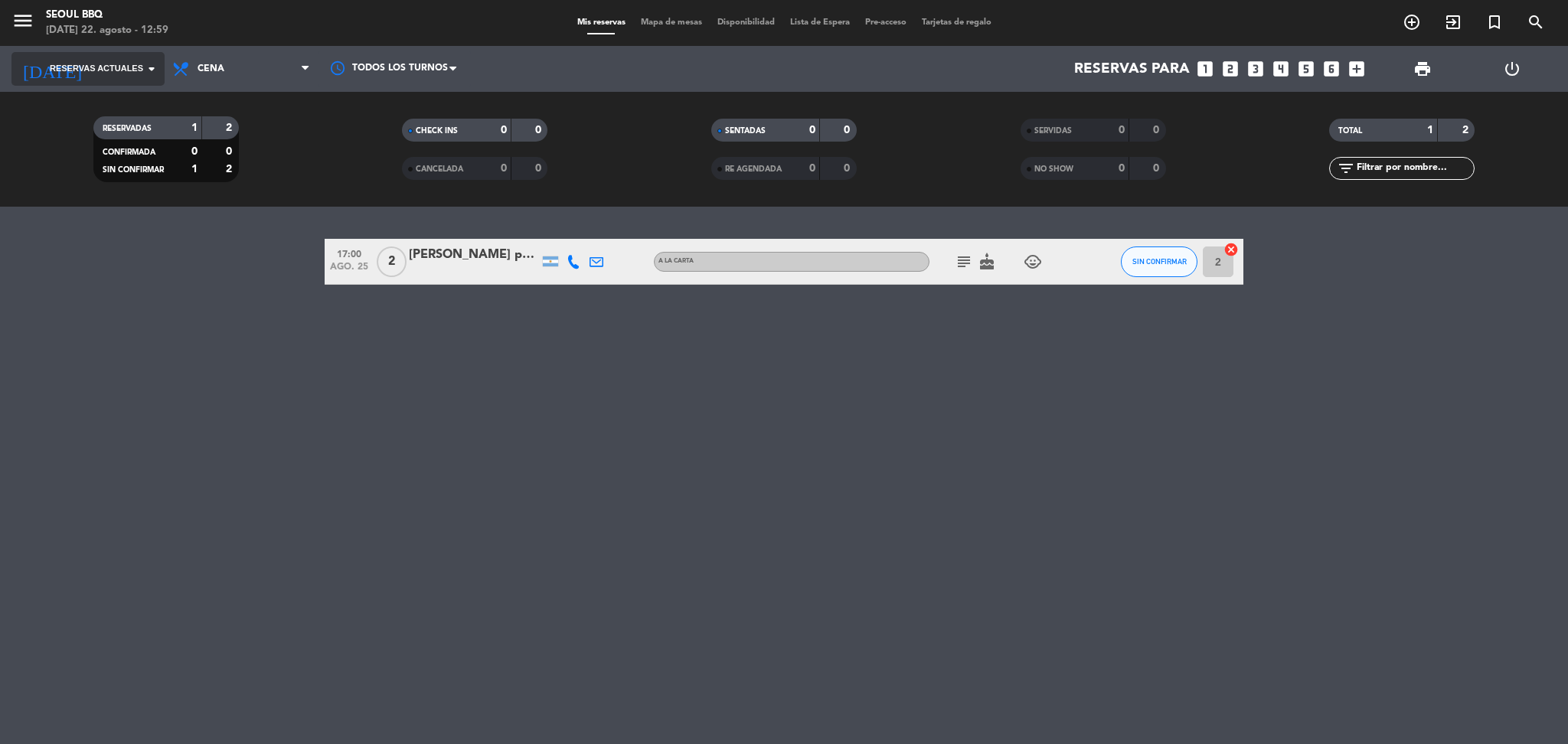
click at [135, 62] on span "Reservas actuales" at bounding box center [96, 69] width 93 height 14
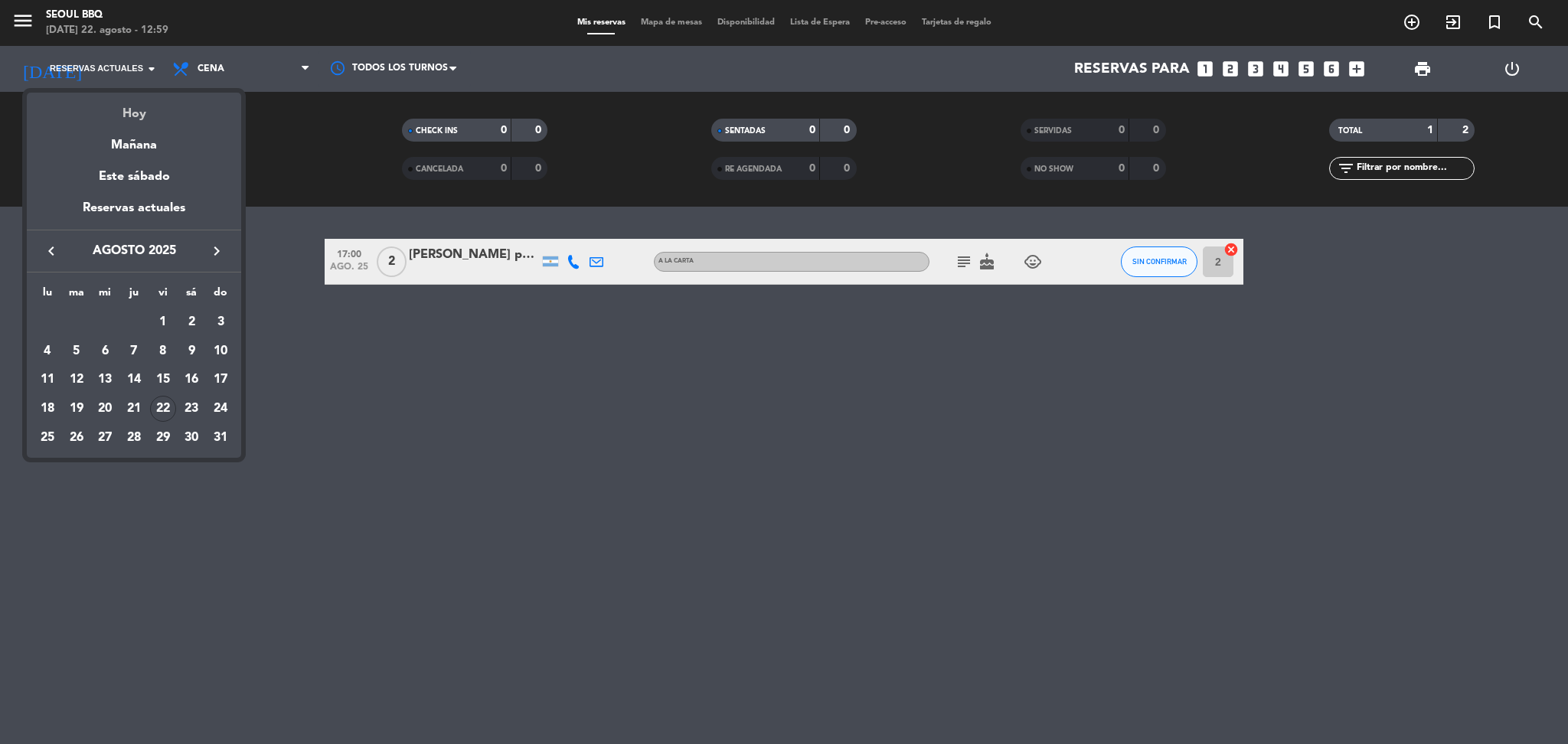
click at [131, 114] on div "Hoy" at bounding box center [133, 108] width 215 height 31
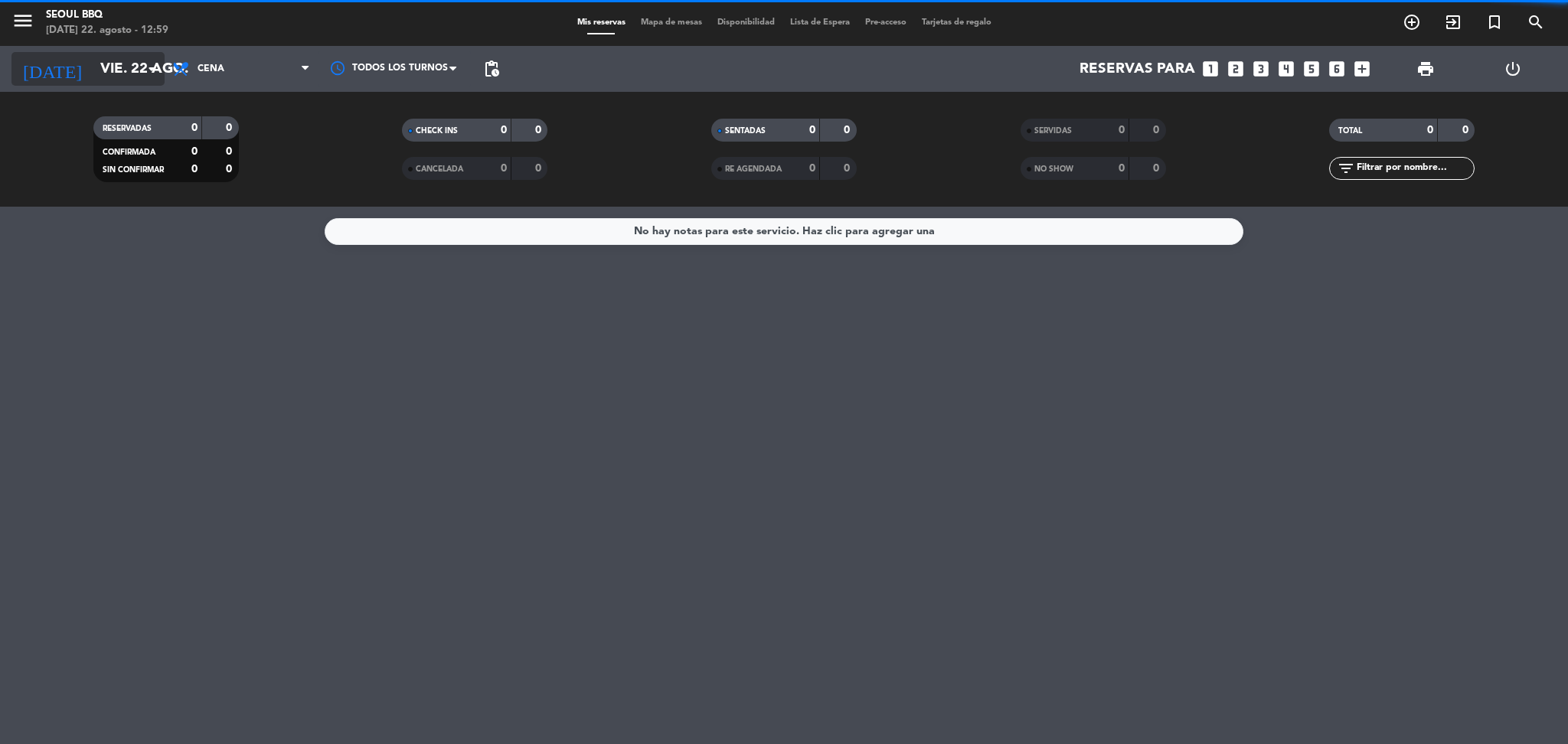
click at [114, 63] on input "vie. 22 ago." at bounding box center [184, 69] width 184 height 32
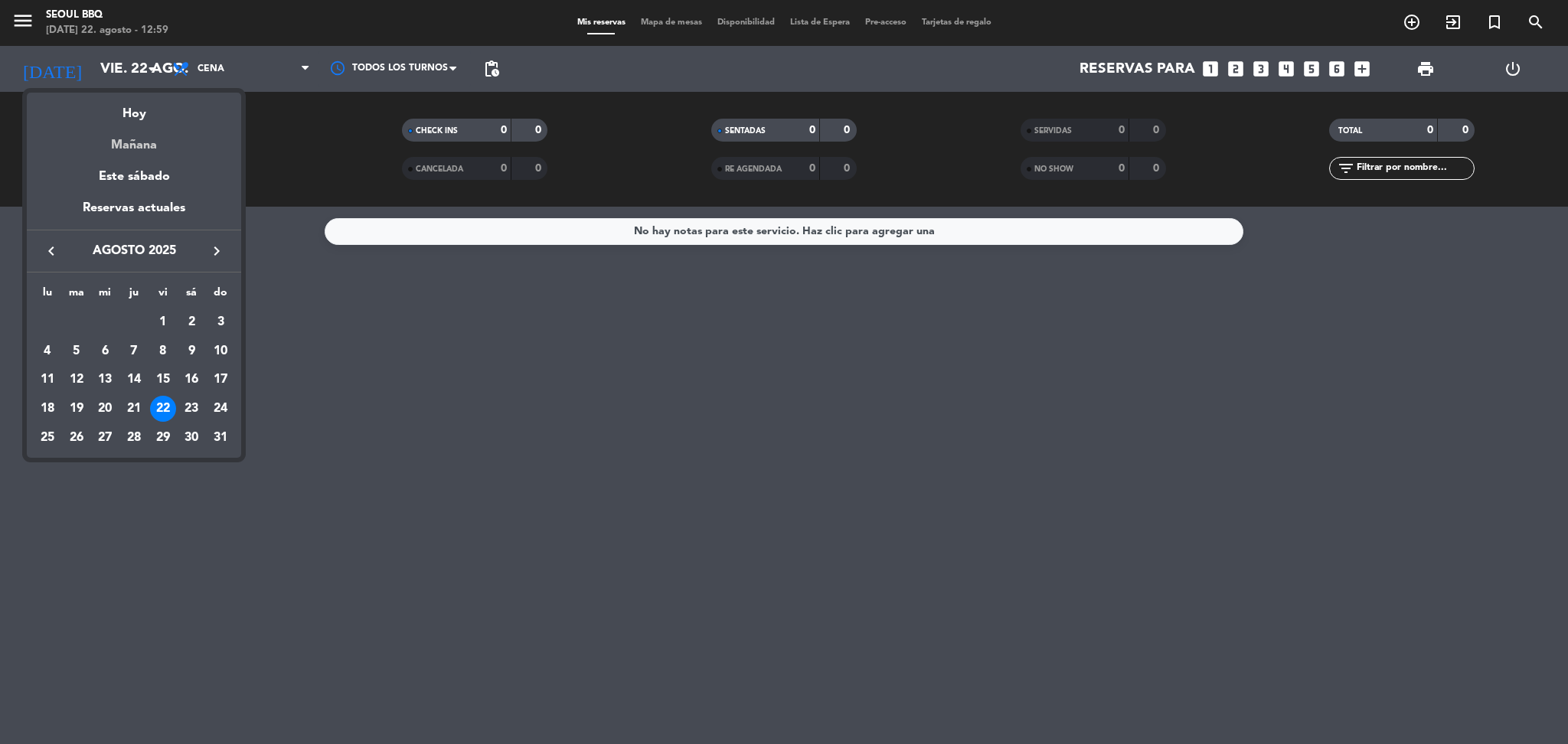
click at [121, 145] on div "Mañana" at bounding box center [133, 139] width 215 height 31
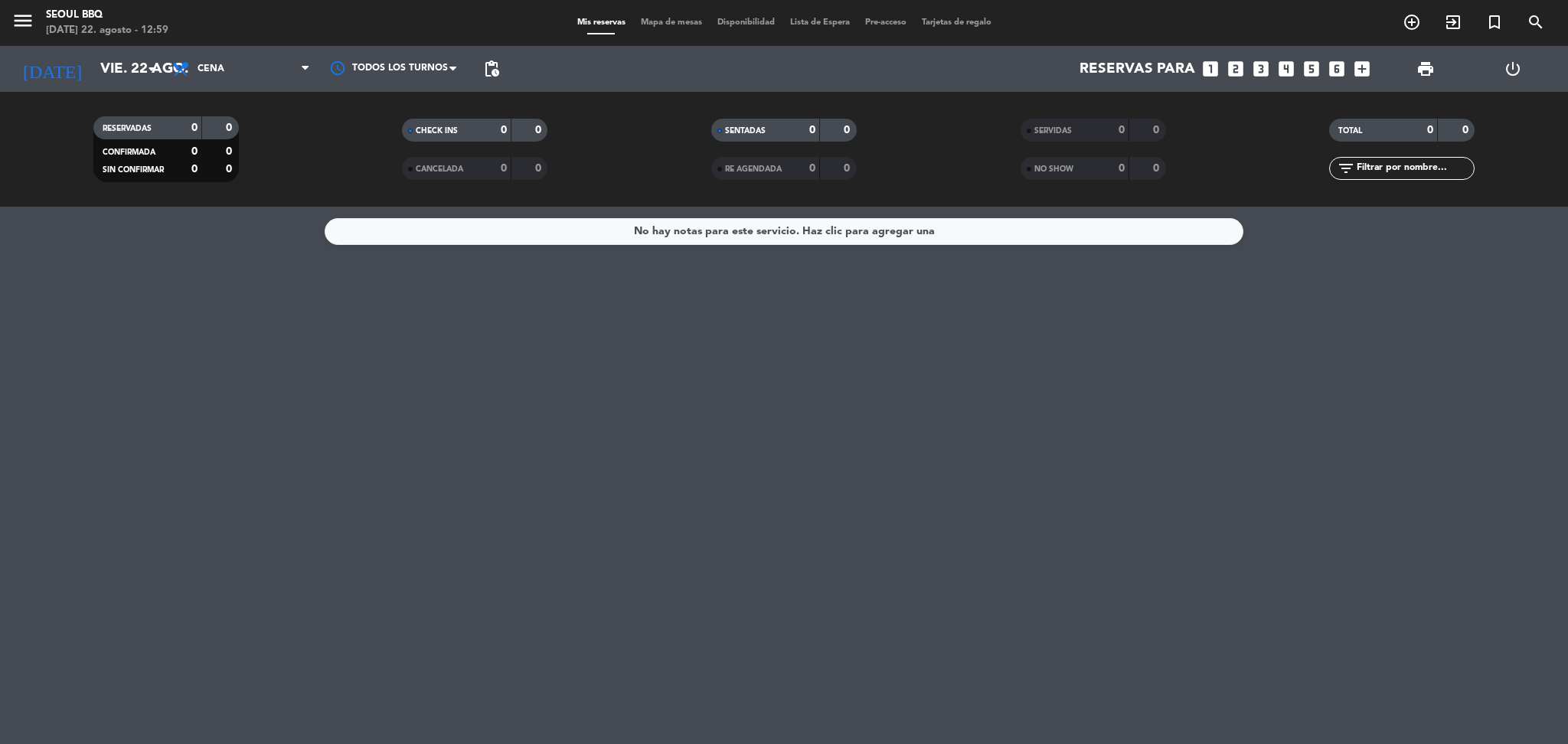
type input "sáb. 23 ago."
click at [107, 78] on input "sáb. 23 ago." at bounding box center [184, 69] width 184 height 32
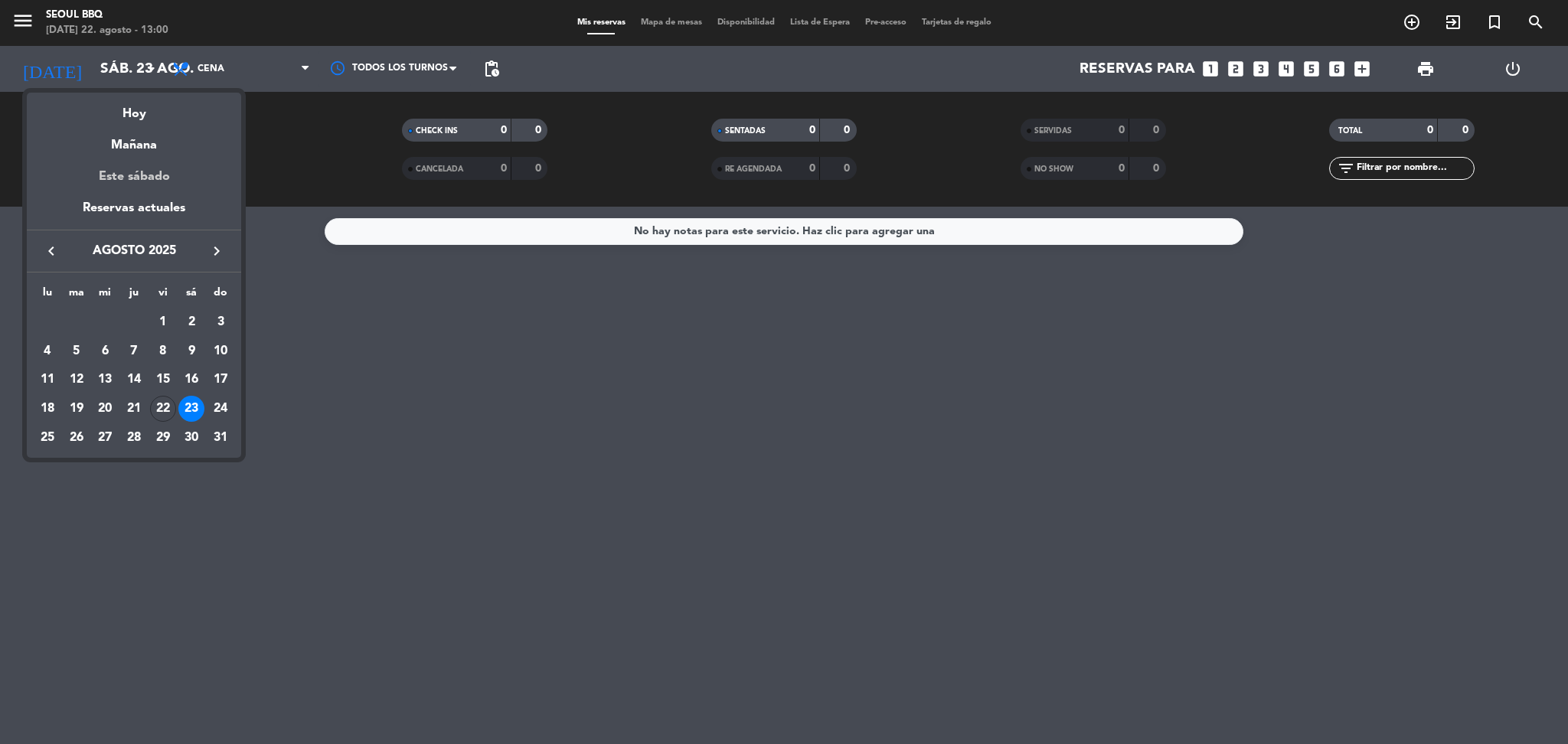
click at [123, 184] on div "Este sábado" at bounding box center [133, 176] width 215 height 43
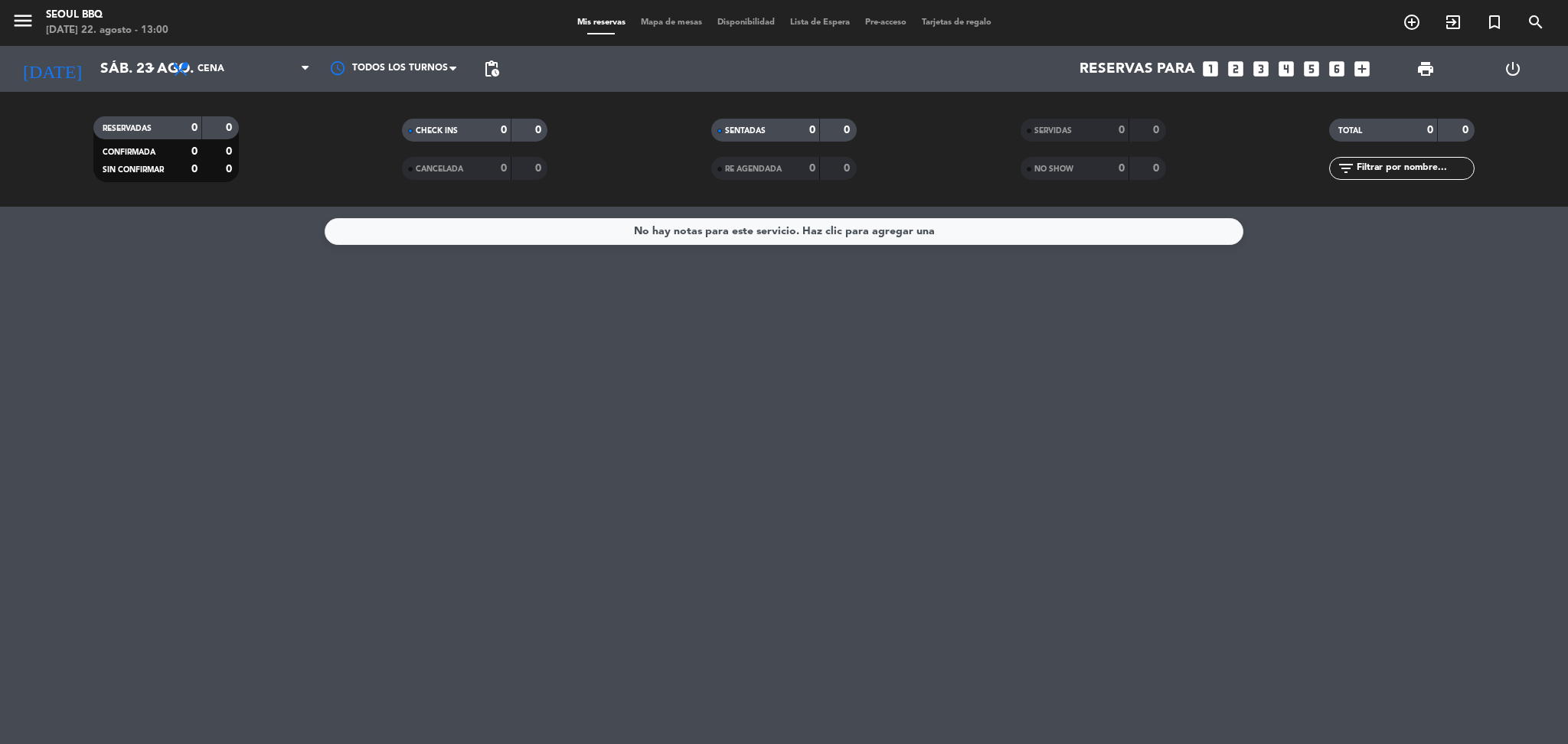
click at [130, 86] on div "[DATE] [DATE] arrow_drop_down" at bounding box center [88, 69] width 153 height 46
click at [131, 77] on input "sáb. 23 ago." at bounding box center [184, 69] width 184 height 32
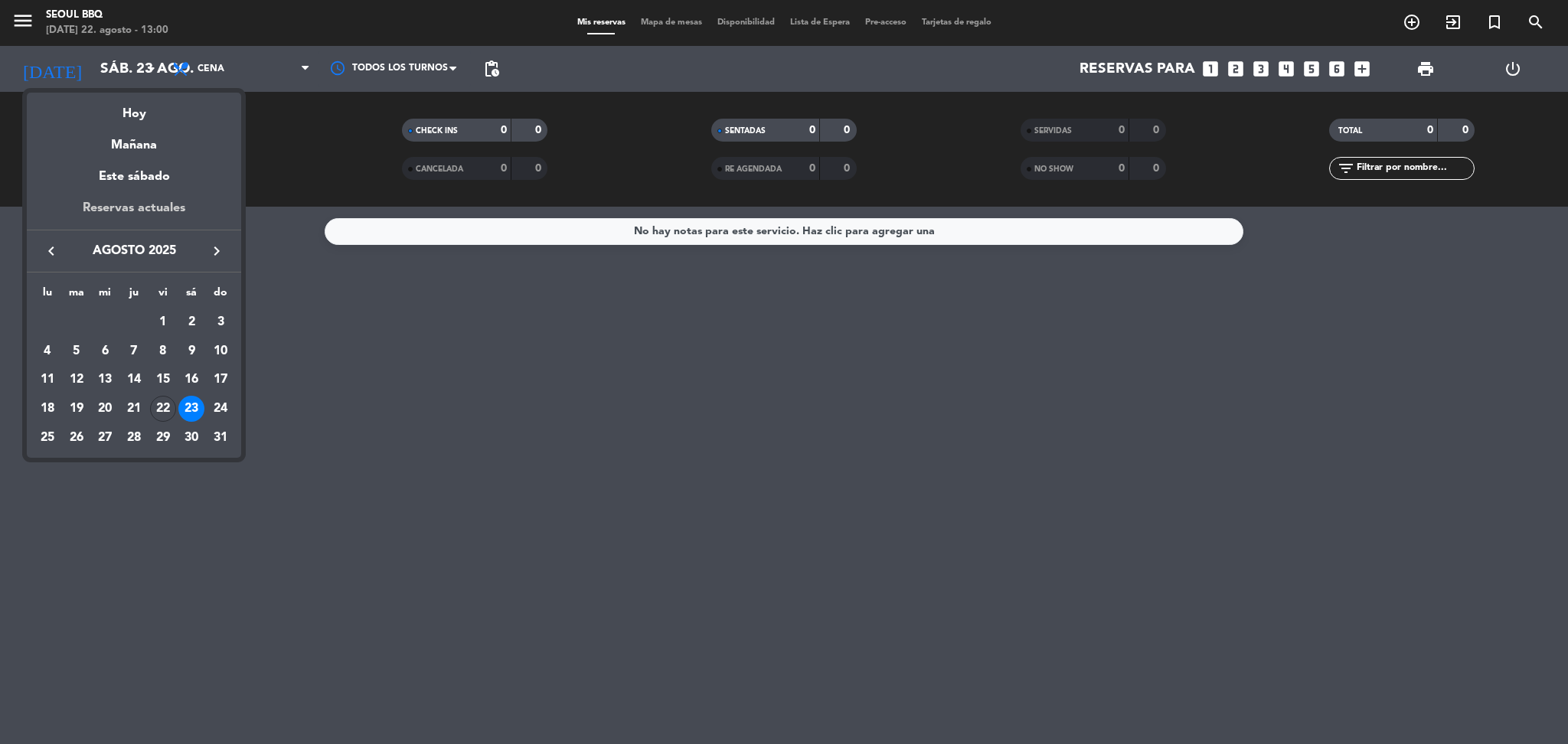
click at [177, 218] on div "Reservas actuales" at bounding box center [133, 214] width 215 height 31
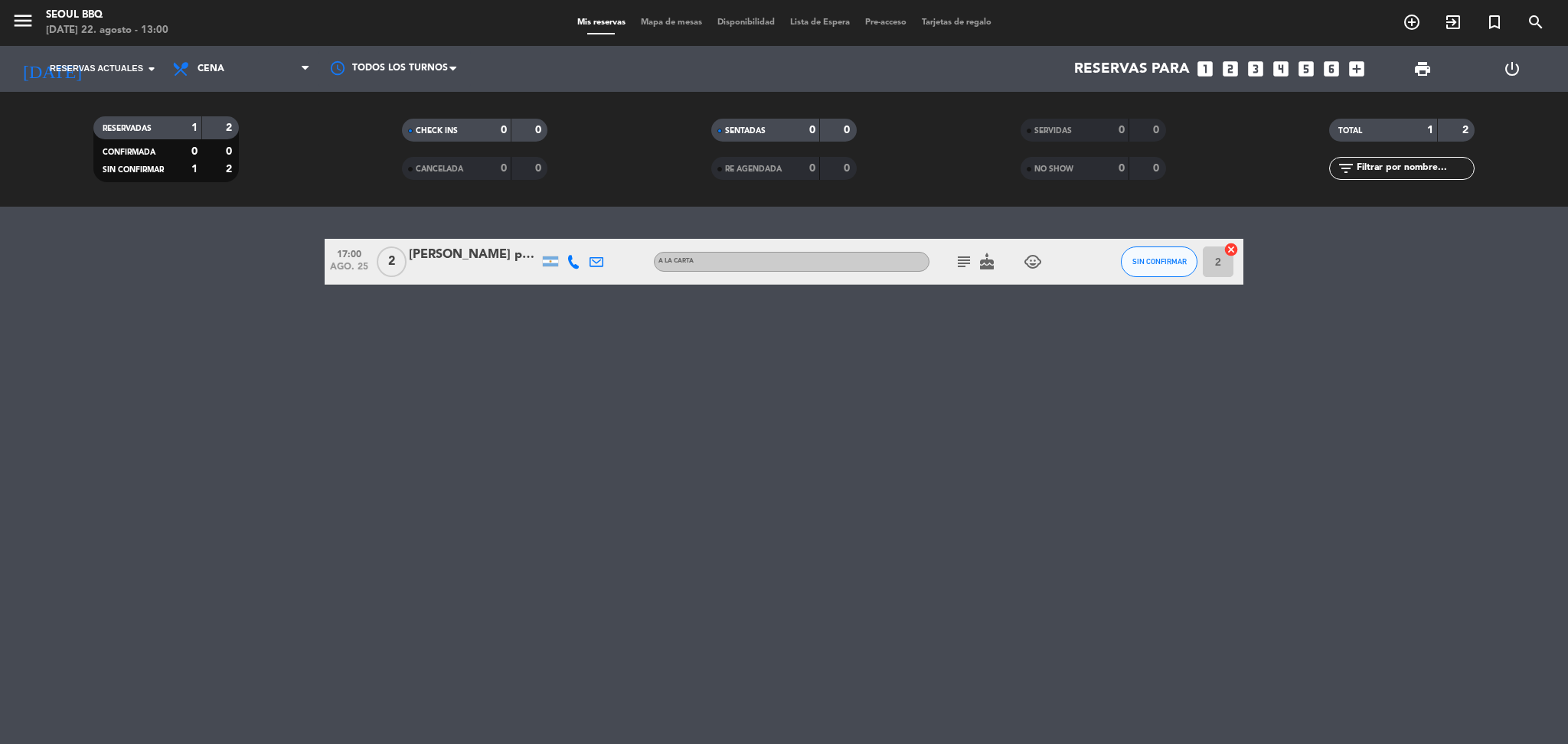
click at [352, 263] on span "ago. 25" at bounding box center [348, 271] width 38 height 18
click at [386, 264] on span "2" at bounding box center [391, 261] width 29 height 30
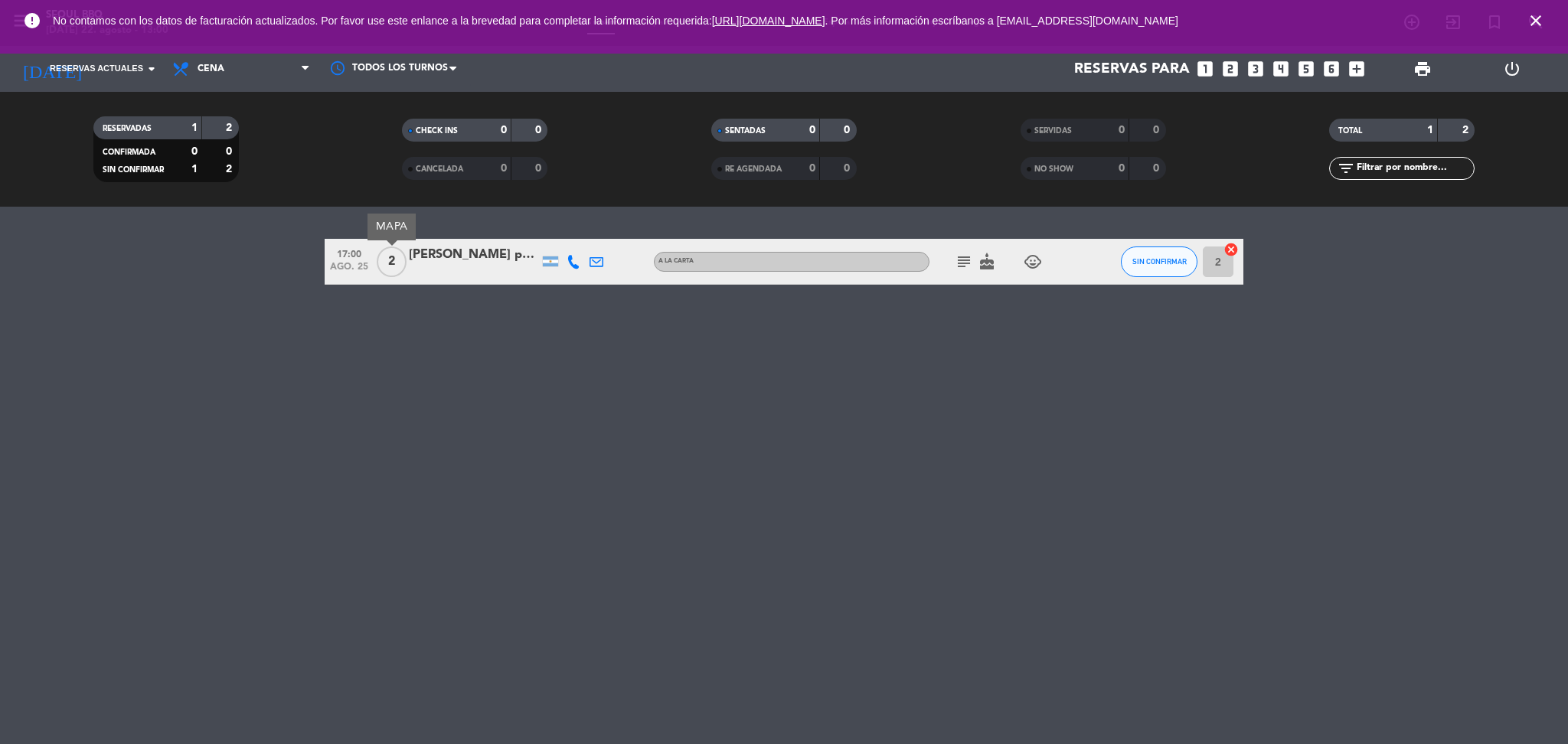
click at [1531, 22] on icon "close" at bounding box center [1536, 21] width 19 height 19
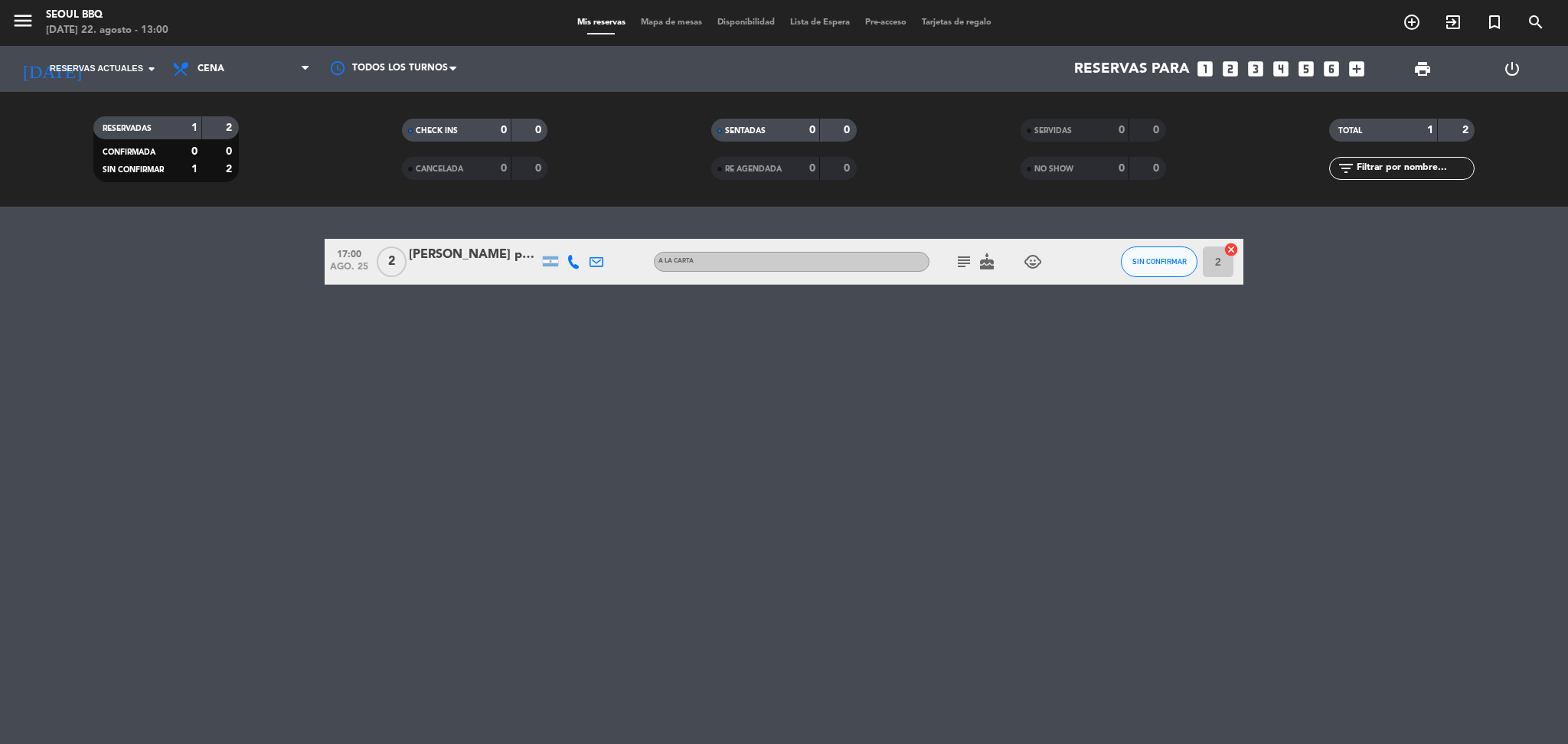
click at [553, 263] on div at bounding box center [551, 262] width 16 height 10
click at [571, 262] on icon at bounding box center [574, 262] width 14 height 14
click at [606, 232] on span at bounding box center [612, 235] width 12 height 12
click at [595, 260] on icon at bounding box center [596, 262] width 14 height 14
click at [731, 257] on div "A LA CARTA" at bounding box center [791, 262] width 276 height 20
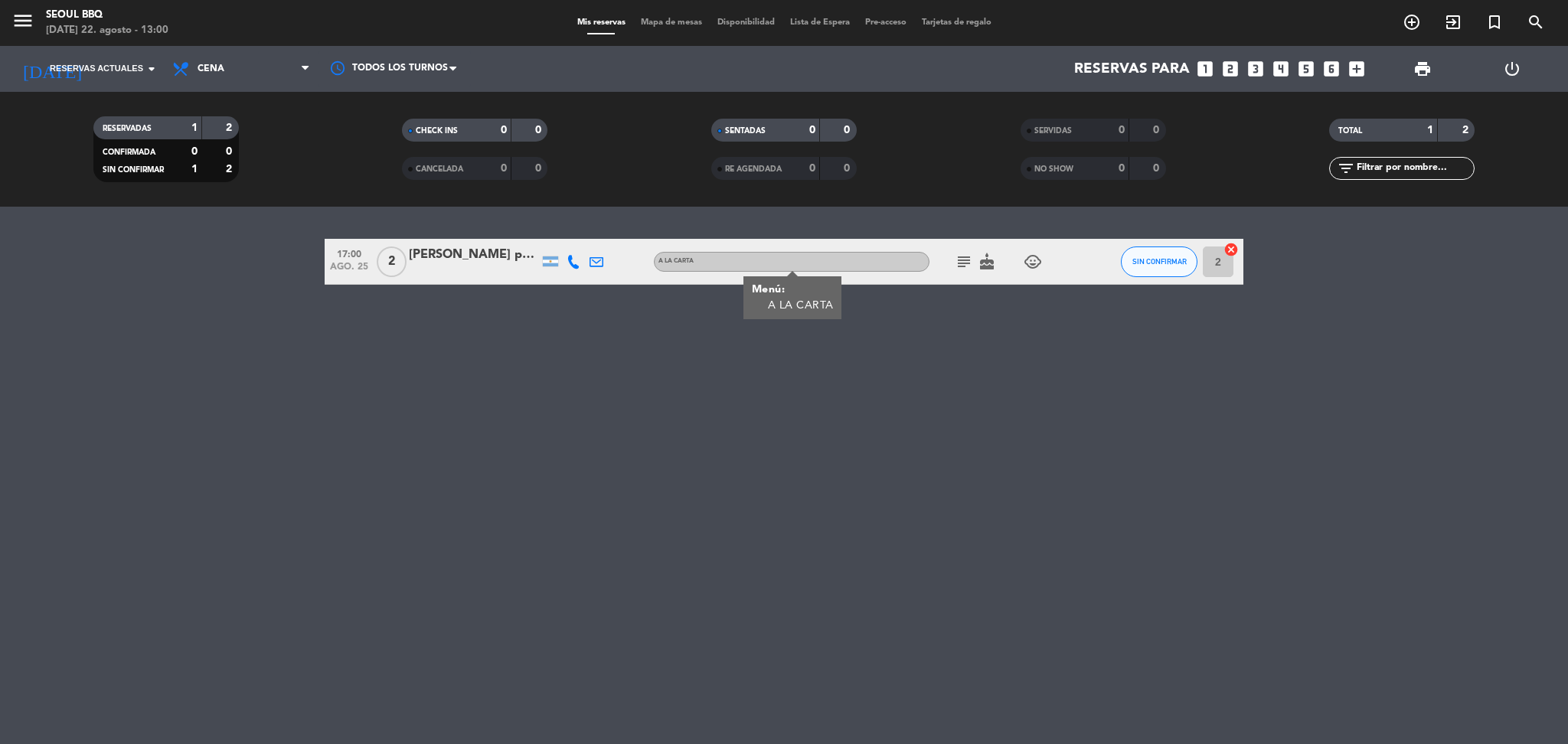
click at [961, 260] on icon "subject" at bounding box center [964, 262] width 19 height 19
click at [990, 261] on icon "cake" at bounding box center [986, 262] width 19 height 19
click at [1038, 253] on icon "child_care" at bounding box center [1033, 262] width 19 height 19
click at [1412, 25] on icon "add_circle_outline" at bounding box center [1411, 22] width 19 height 19
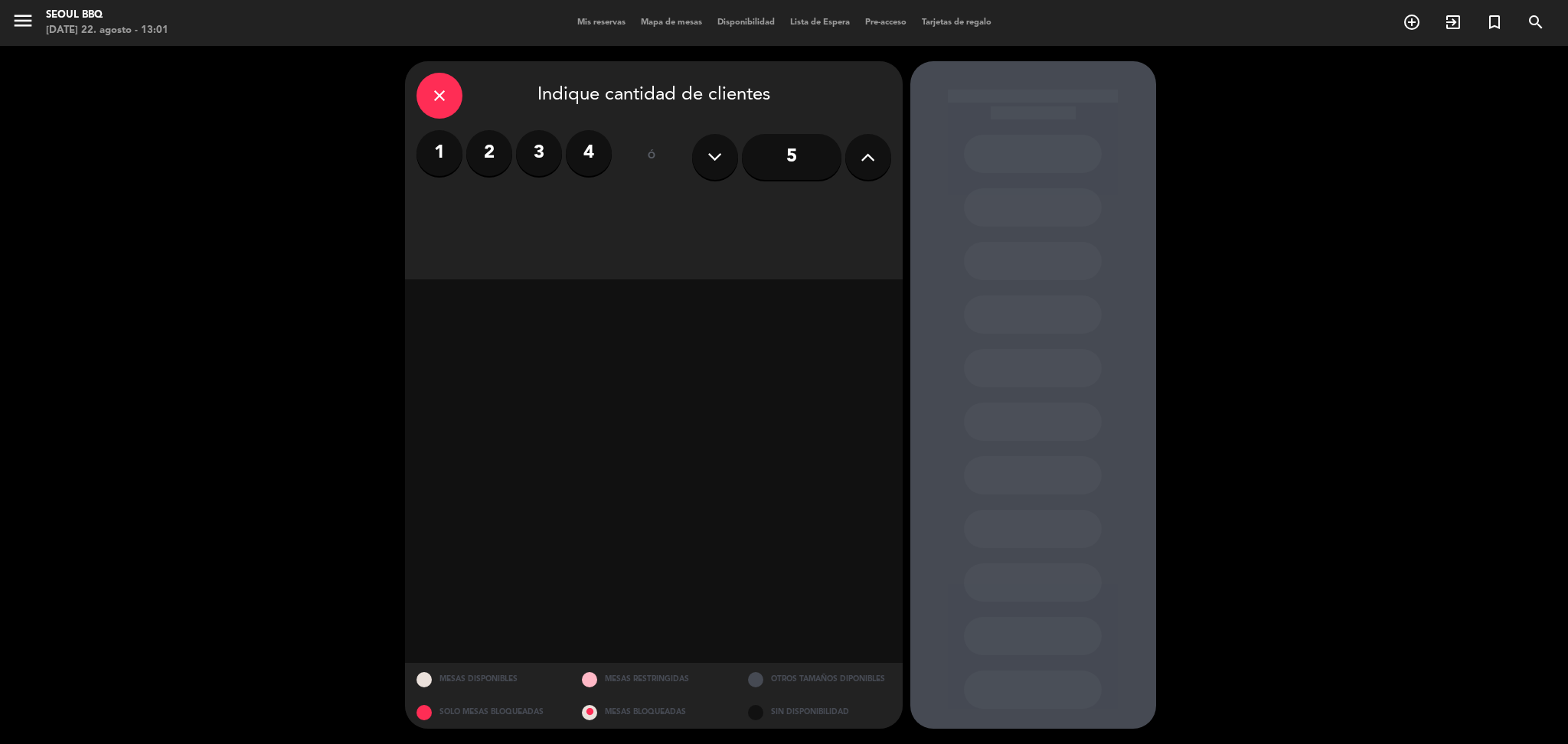
click at [497, 164] on label "2" at bounding box center [488, 153] width 46 height 46
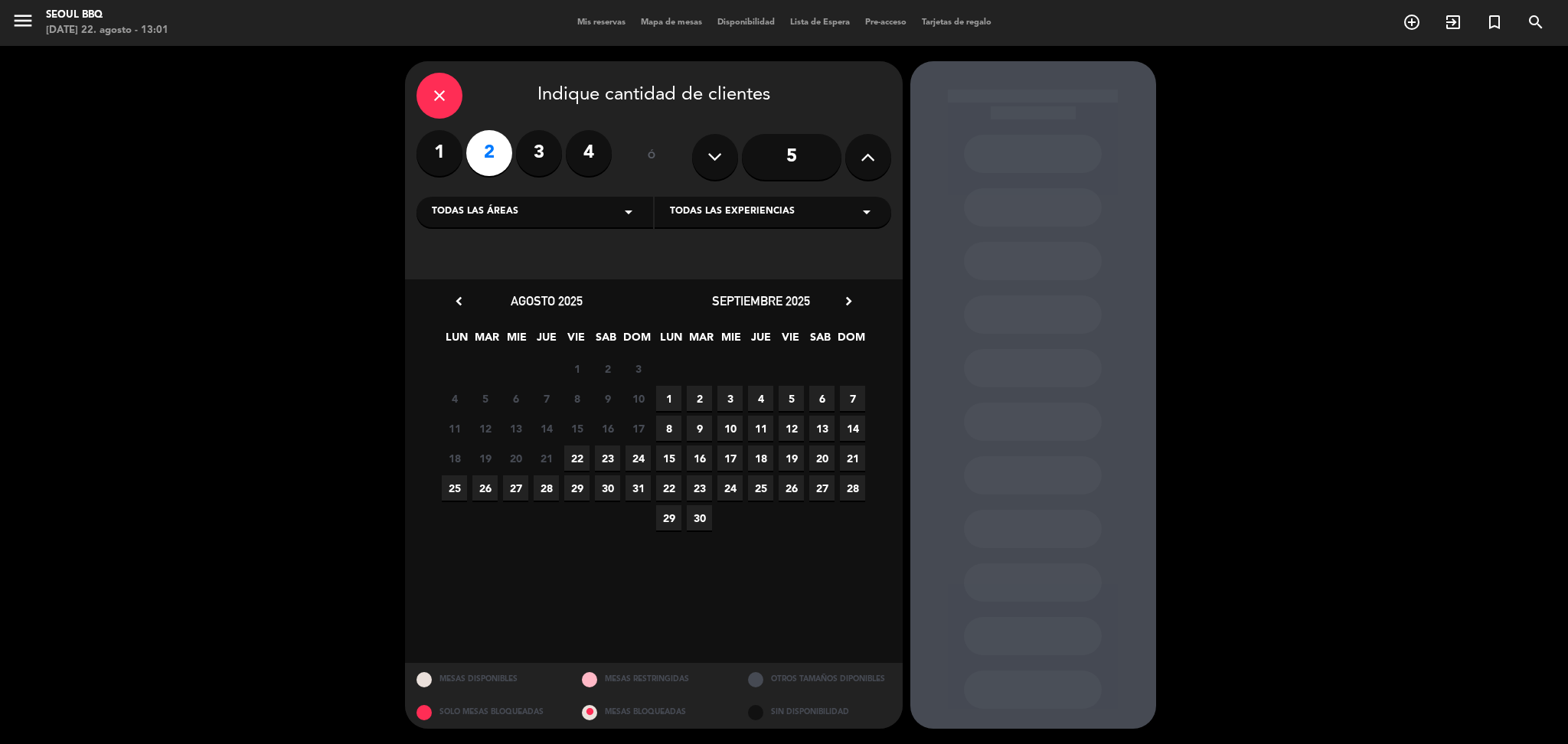
click at [633, 210] on icon "arrow_drop_down" at bounding box center [629, 212] width 19 height 19
click at [701, 238] on div "close Indique cantidad de clientes 1 2 3 4 ó 5 Todas las áreas arrow_drop_down …" at bounding box center [653, 170] width 497 height 219
click at [617, 212] on div "Todas las áreas arrow_drop_down" at bounding box center [534, 212] width 236 height 30
click at [623, 212] on icon "arrow_drop_down" at bounding box center [629, 212] width 19 height 19
click at [775, 218] on span "Todas las experiencias" at bounding box center [732, 212] width 125 height 16
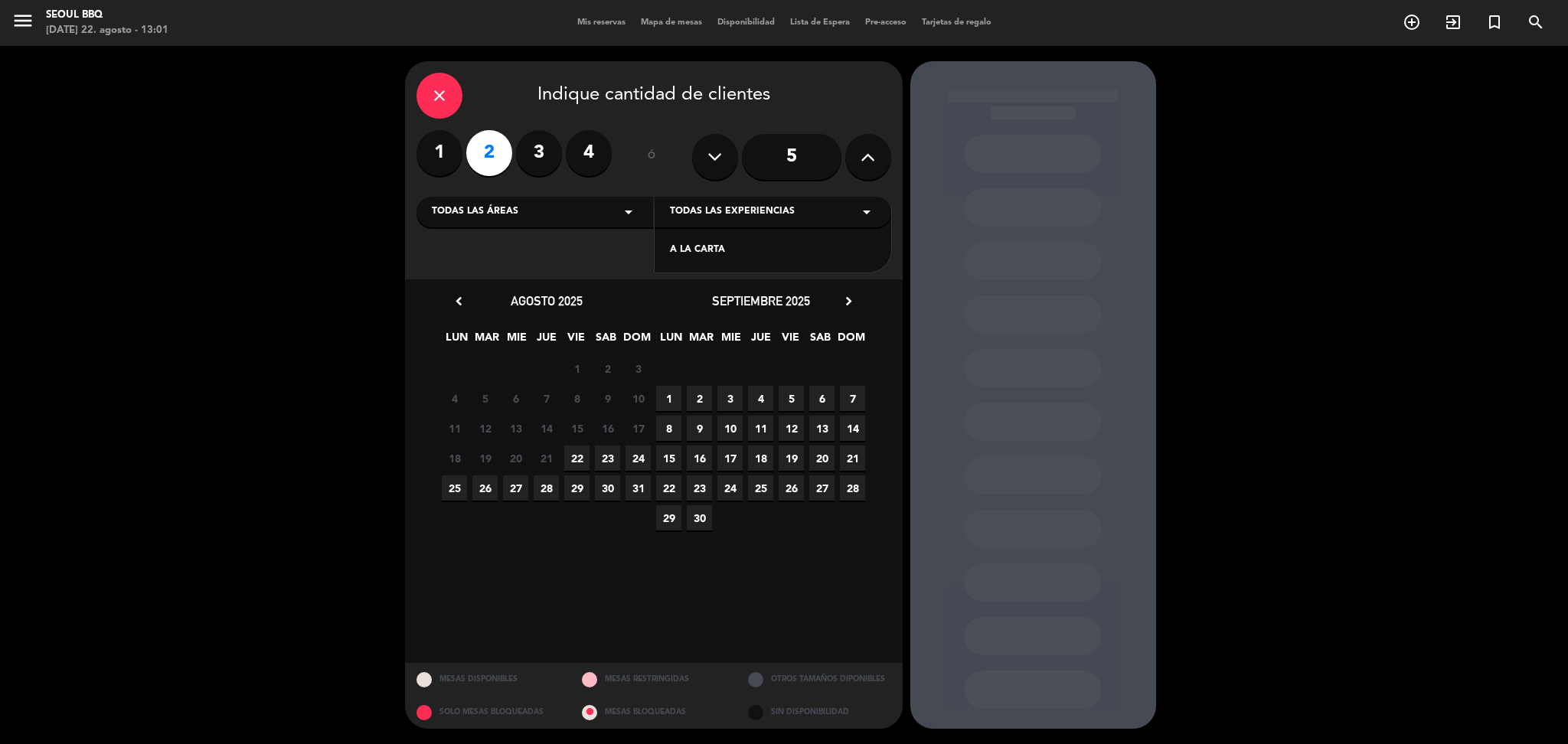
click at [775, 218] on span "Todas las experiencias" at bounding box center [732, 212] width 125 height 16
click at [576, 490] on span "29" at bounding box center [577, 488] width 25 height 25
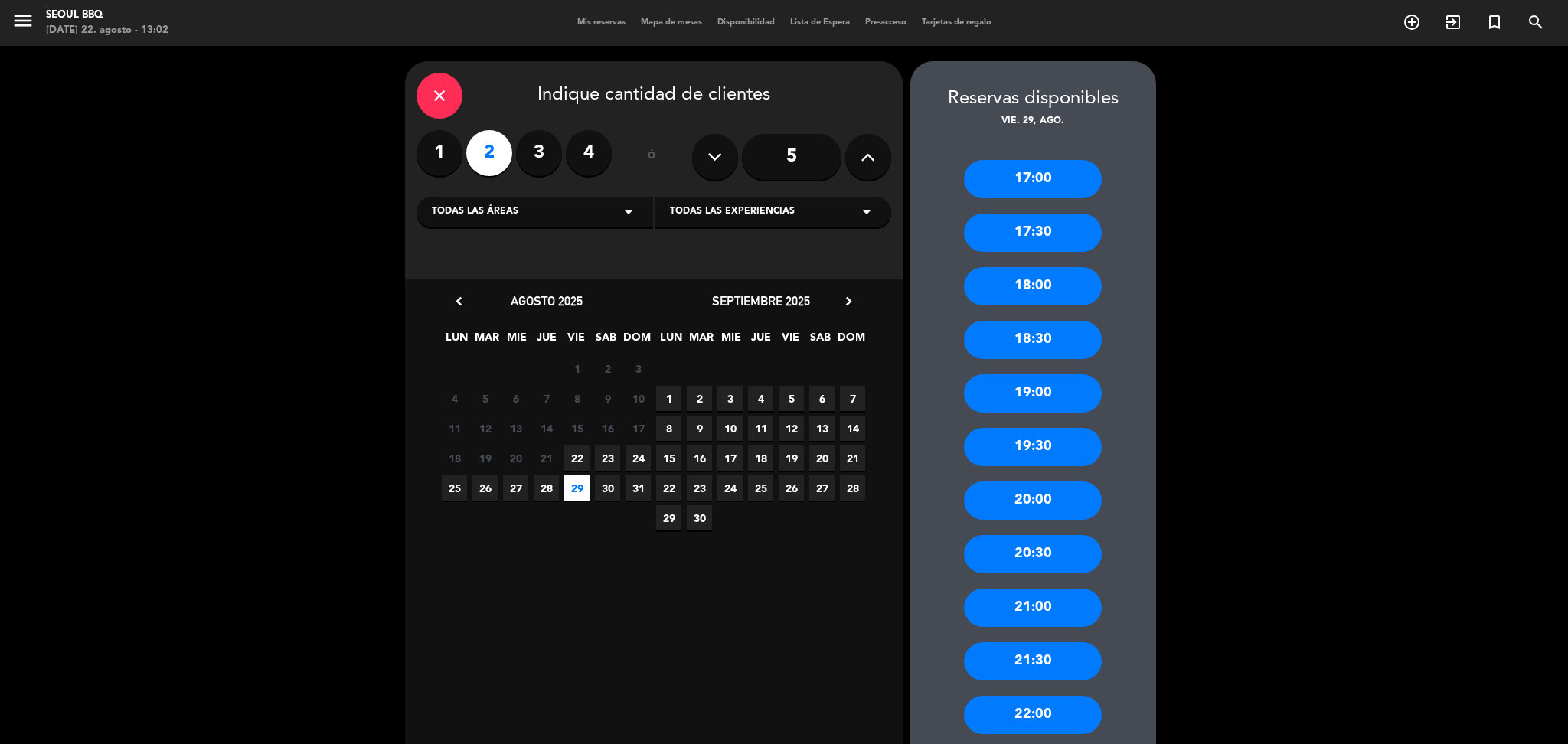
click at [1021, 184] on div "17:00" at bounding box center [1033, 178] width 138 height 38
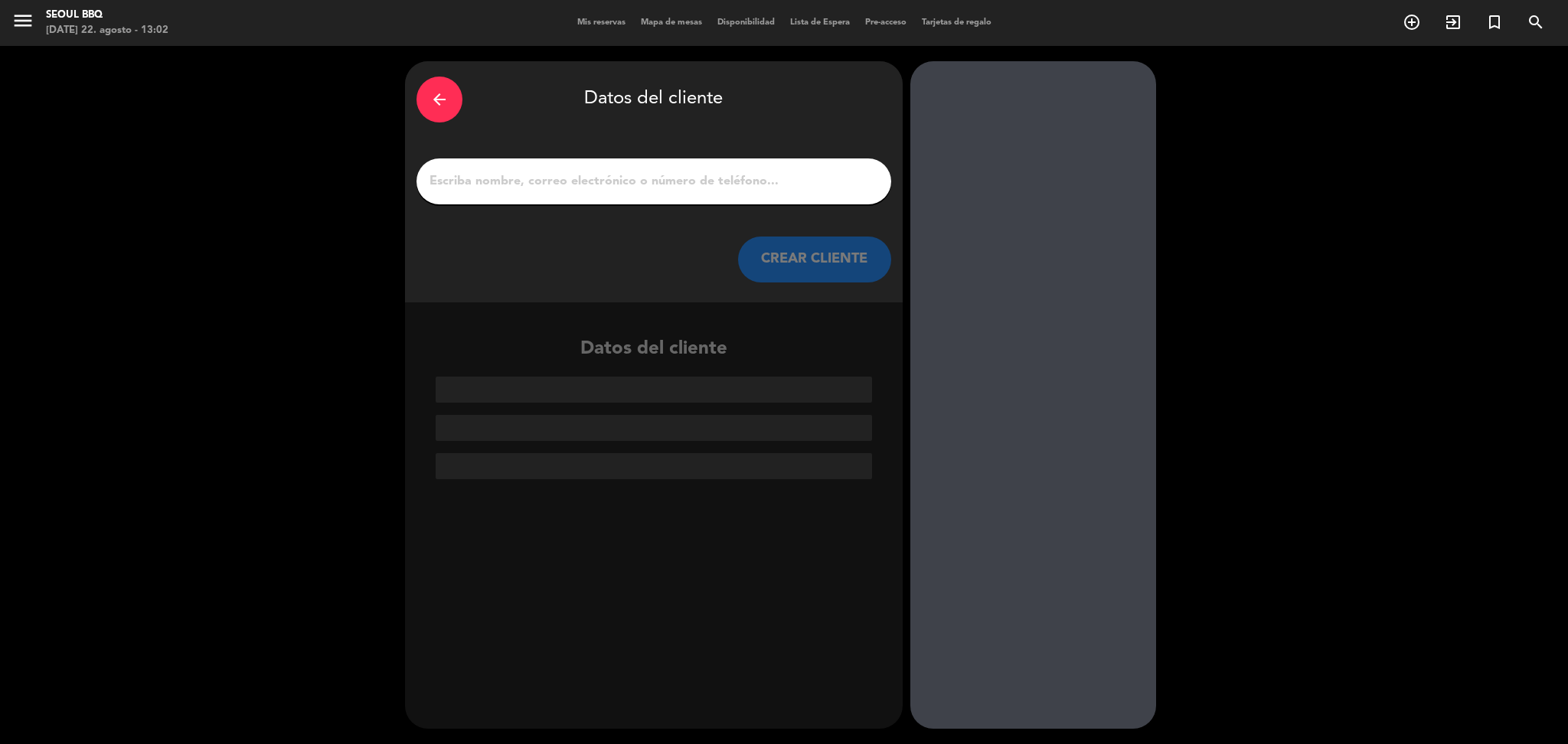
click at [584, 165] on div at bounding box center [654, 181] width 475 height 46
click at [576, 173] on input "1" at bounding box center [653, 181] width 452 height 22
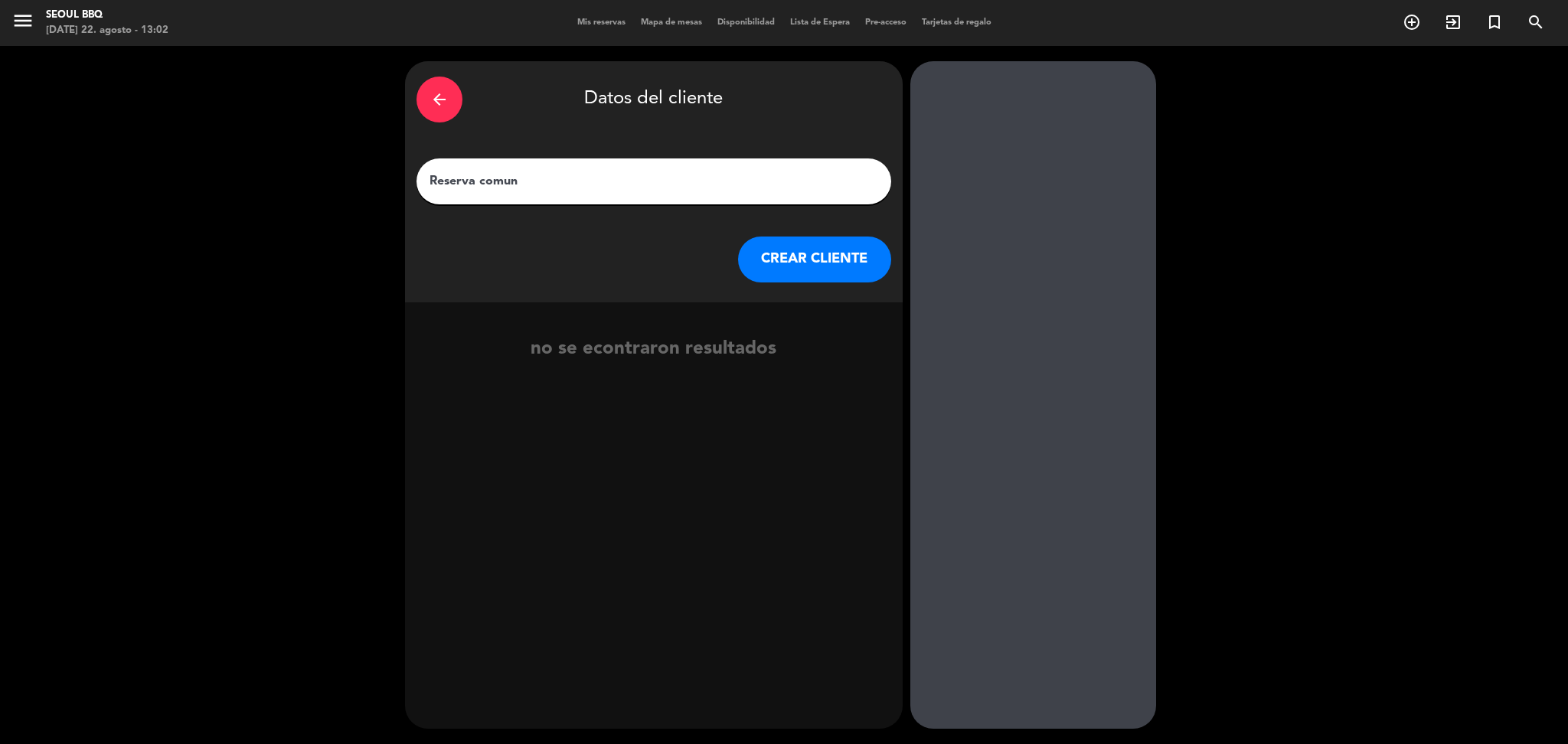
type input "Reserva comun"
click at [803, 282] on div "arrow_back Datos del cliente Reserva comun CREAR CLIENTE" at bounding box center [653, 181] width 497 height 241
click at [801, 255] on button "CREAR CLIENTE" at bounding box center [815, 259] width 153 height 46
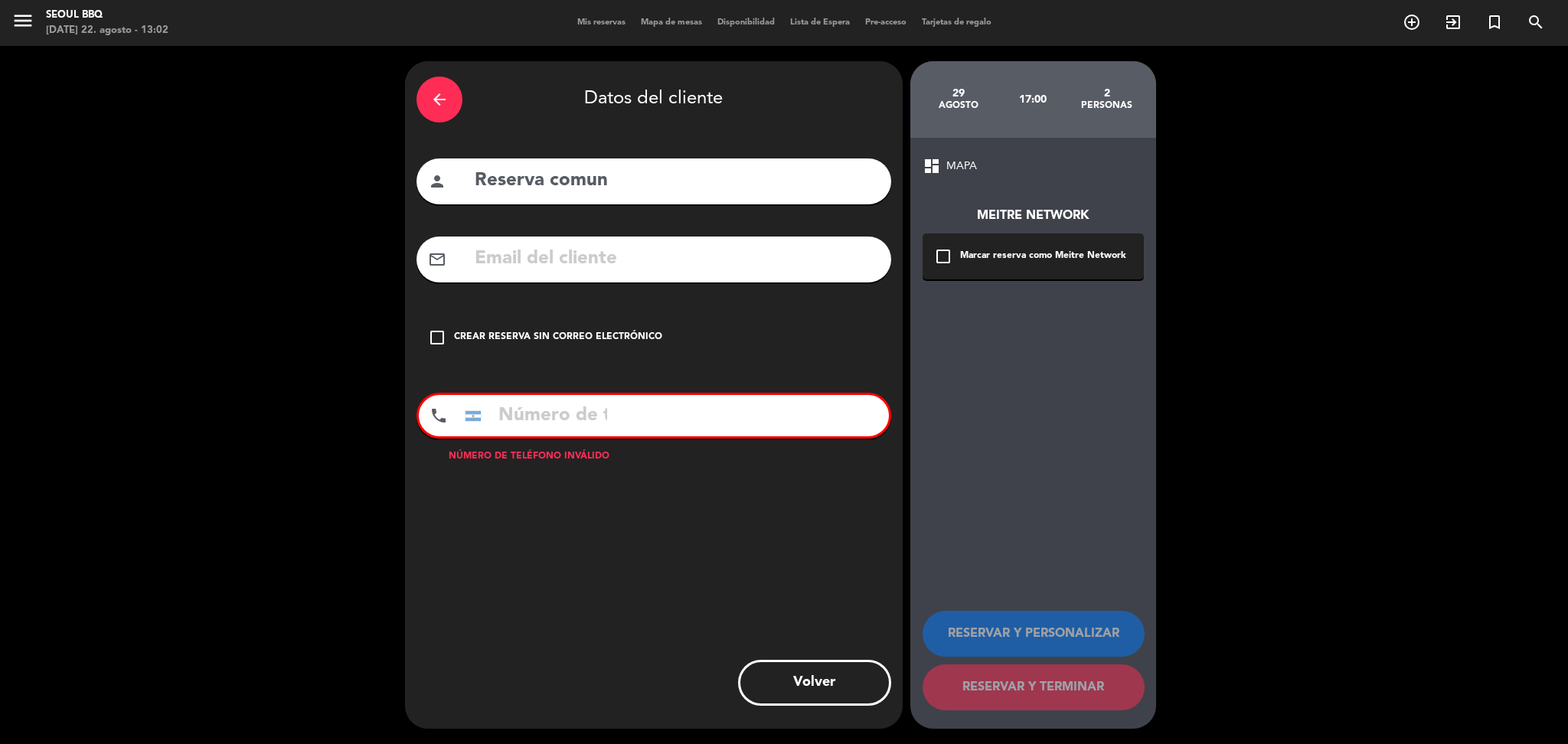
click at [578, 254] on input "text" at bounding box center [676, 259] width 407 height 31
click at [438, 336] on icon "check_box_outline_blank" at bounding box center [436, 337] width 19 height 19
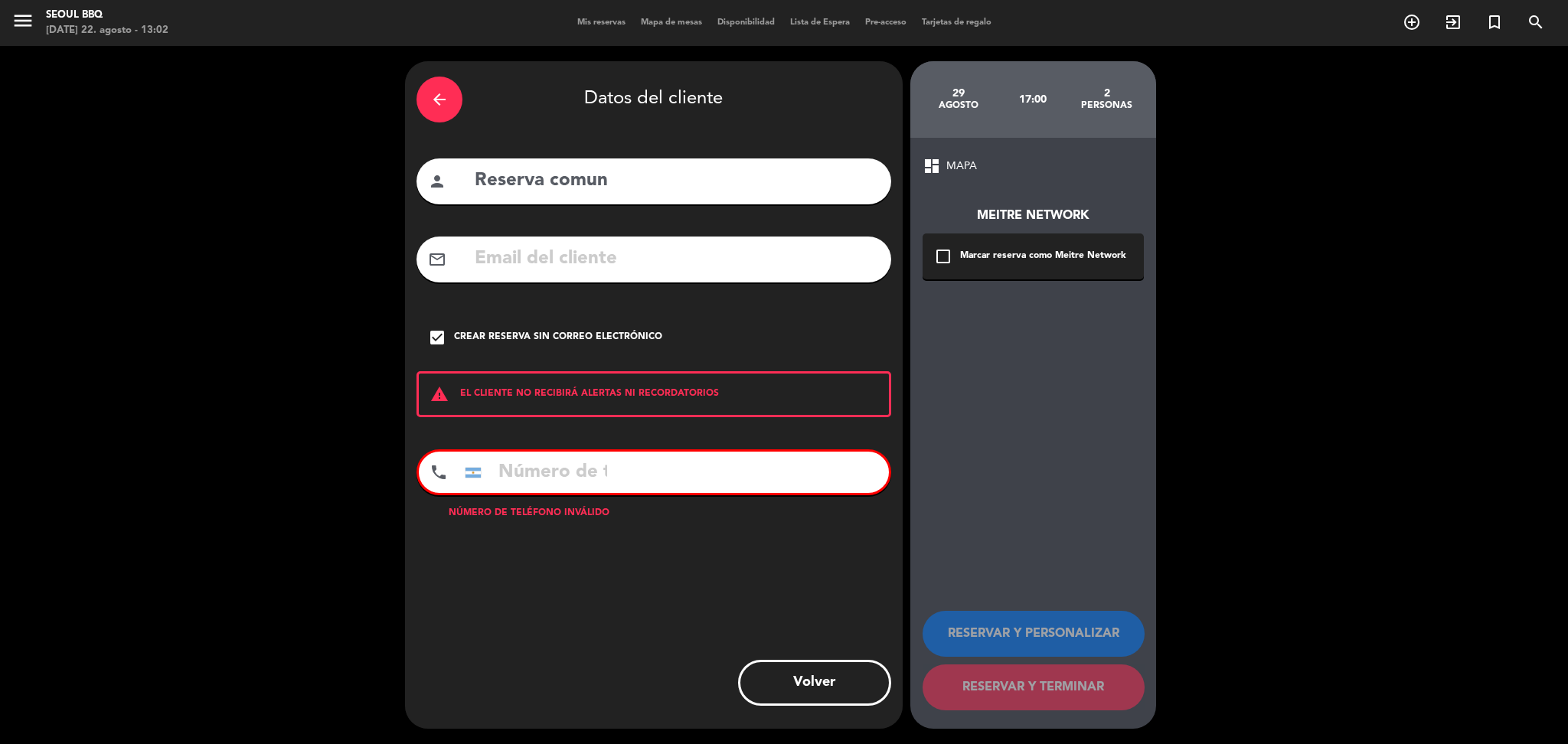
click at [557, 478] on input "tel" at bounding box center [535, 472] width 153 height 41
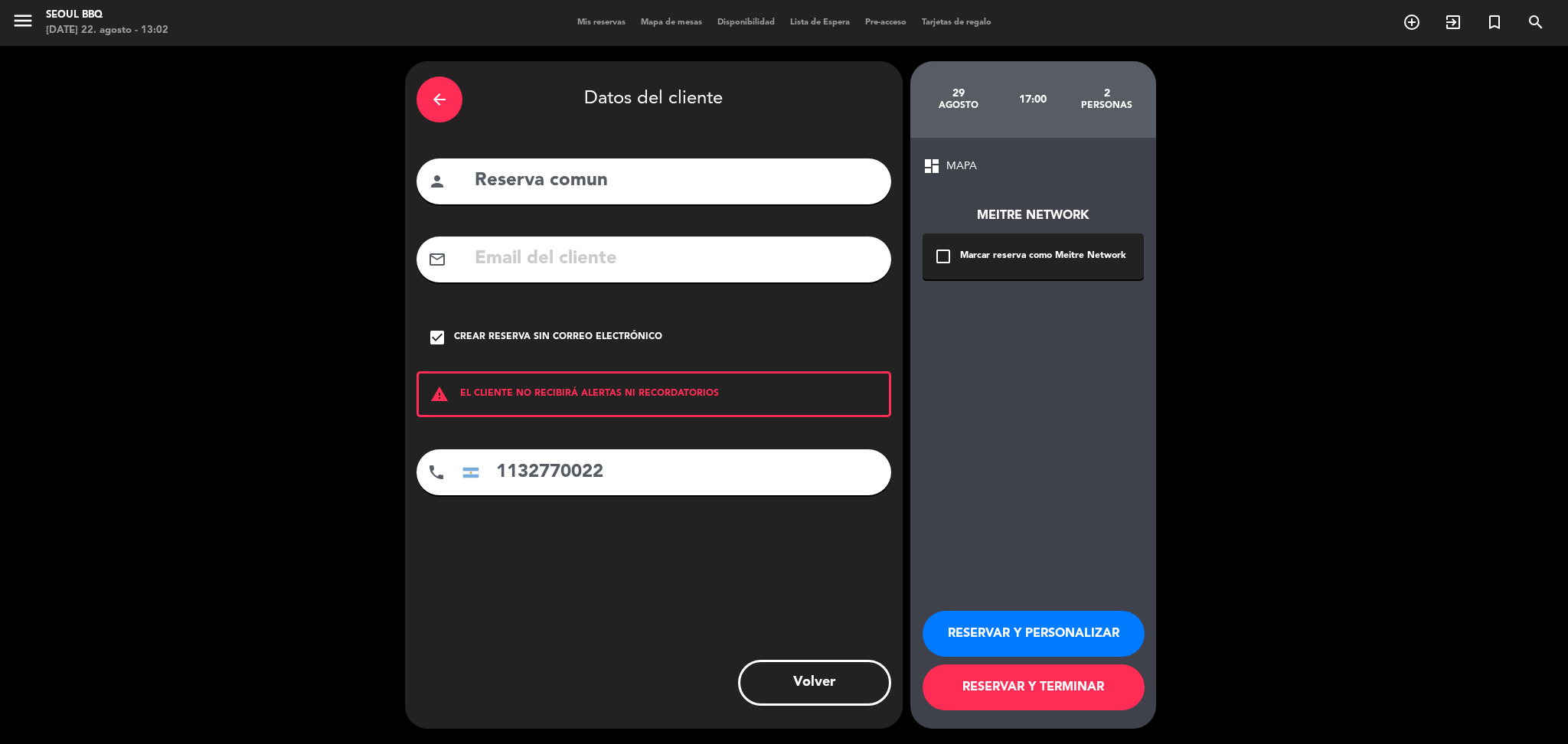
type input "1132770022"
click at [1033, 696] on button "RESERVAR Y TERMINAR" at bounding box center [1034, 687] width 222 height 46
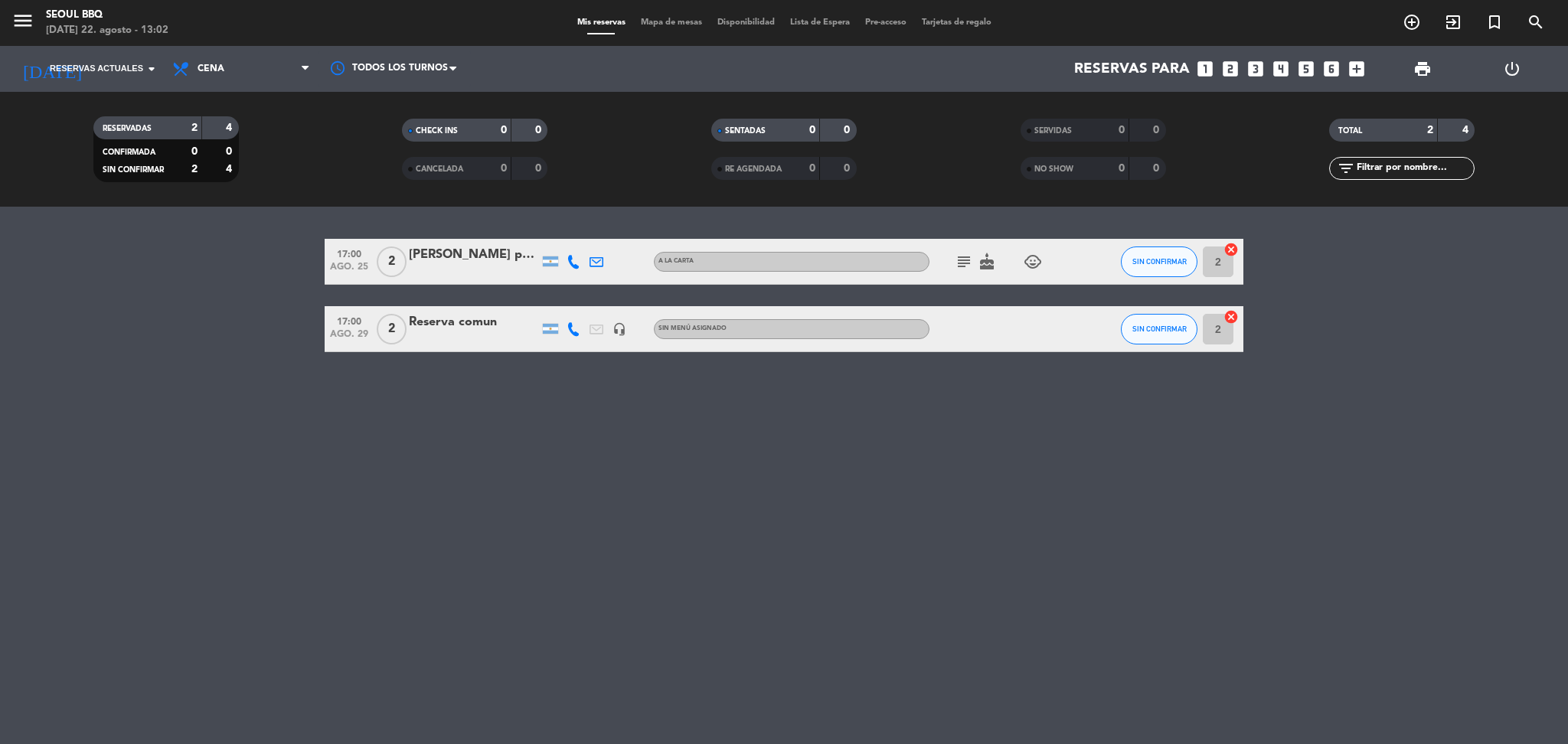
click at [616, 325] on icon "headset_mic" at bounding box center [620, 329] width 14 height 14
click at [1458, 20] on icon "exit_to_app" at bounding box center [1452, 22] width 19 height 19
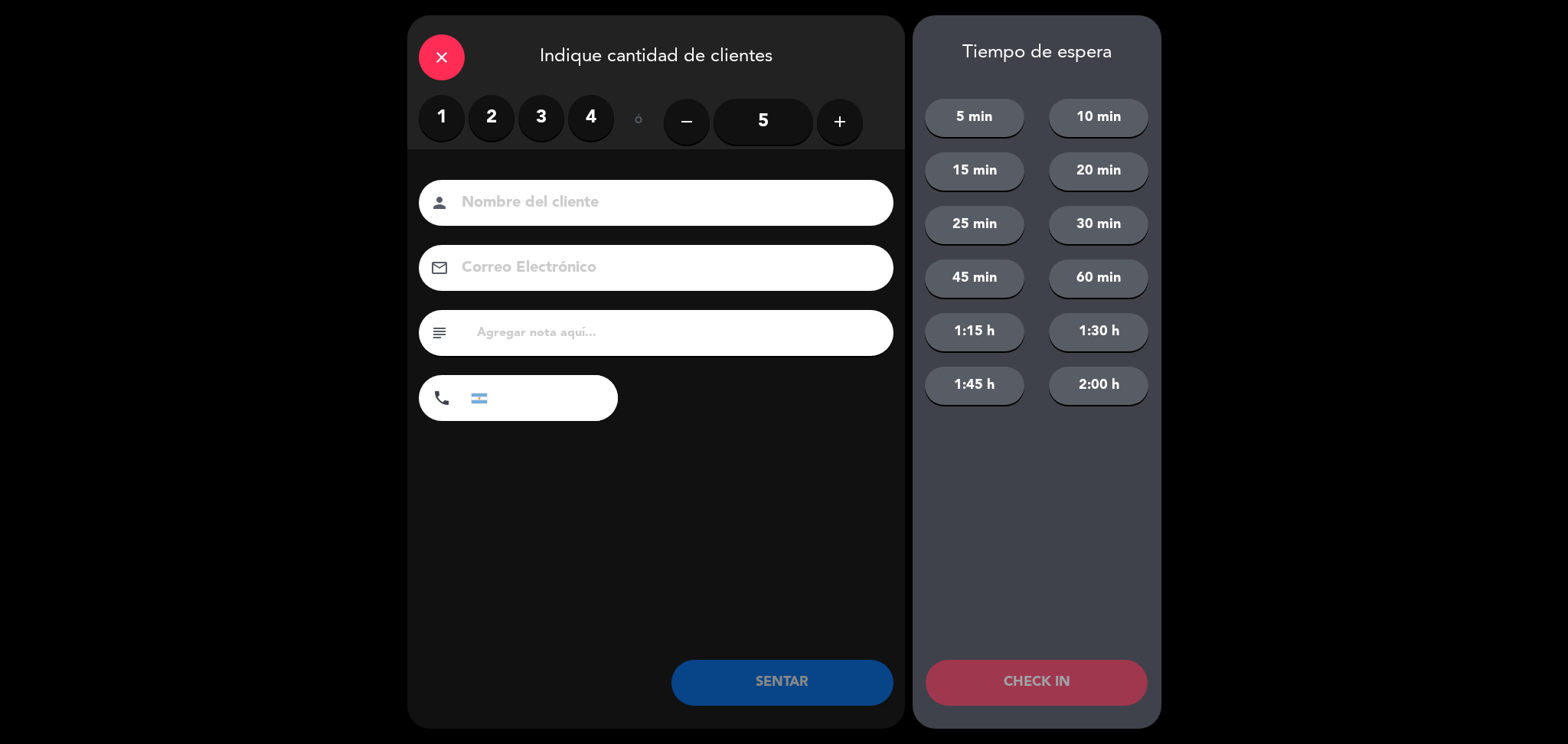
click at [497, 127] on label "2" at bounding box center [491, 118] width 46 height 46
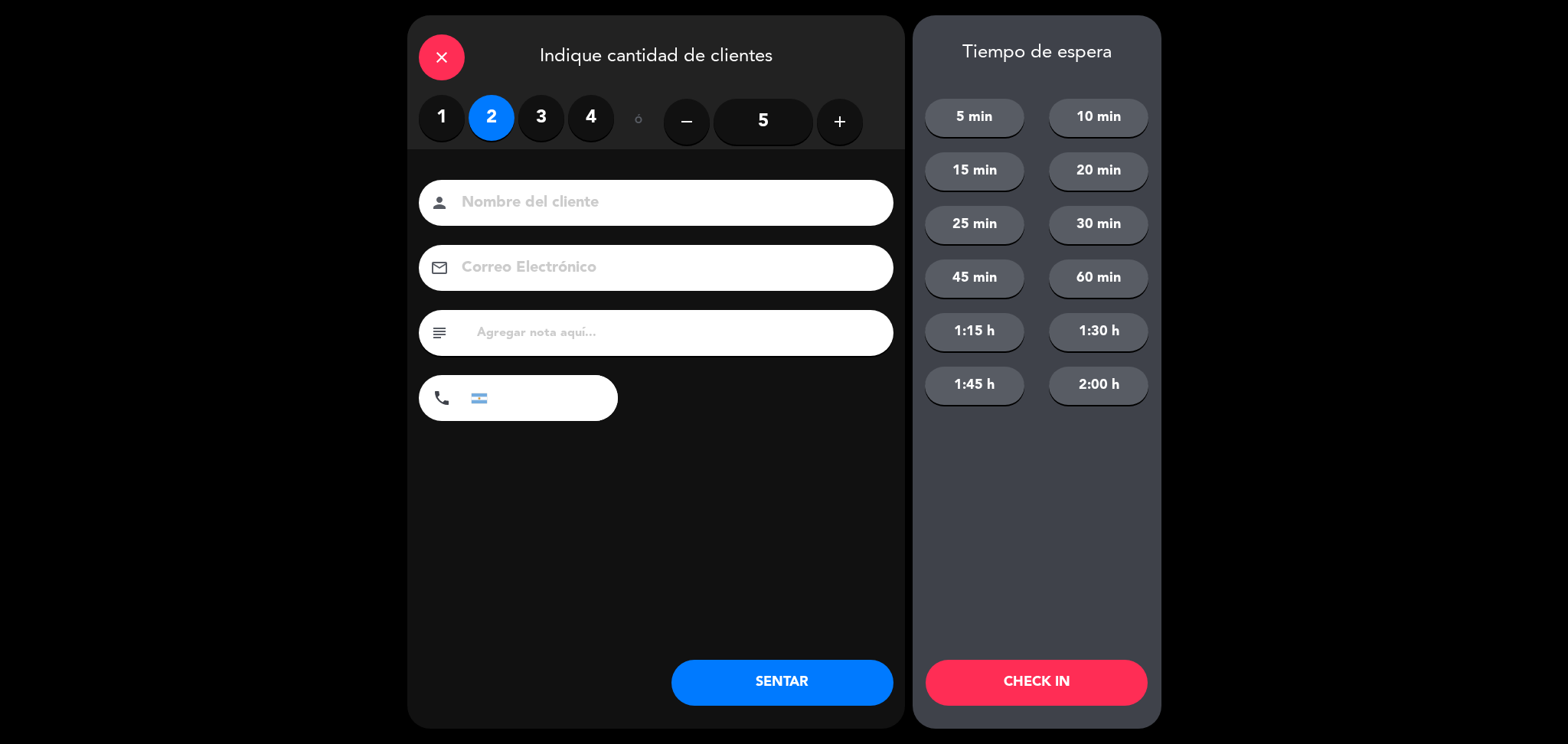
click at [564, 213] on input at bounding box center [667, 203] width 414 height 26
type input "walkin"
click at [586, 328] on input "text" at bounding box center [679, 333] width 407 height 22
type input "Necesita una mesa en la vereda"
click at [956, 115] on button "5 min" at bounding box center [974, 118] width 99 height 38
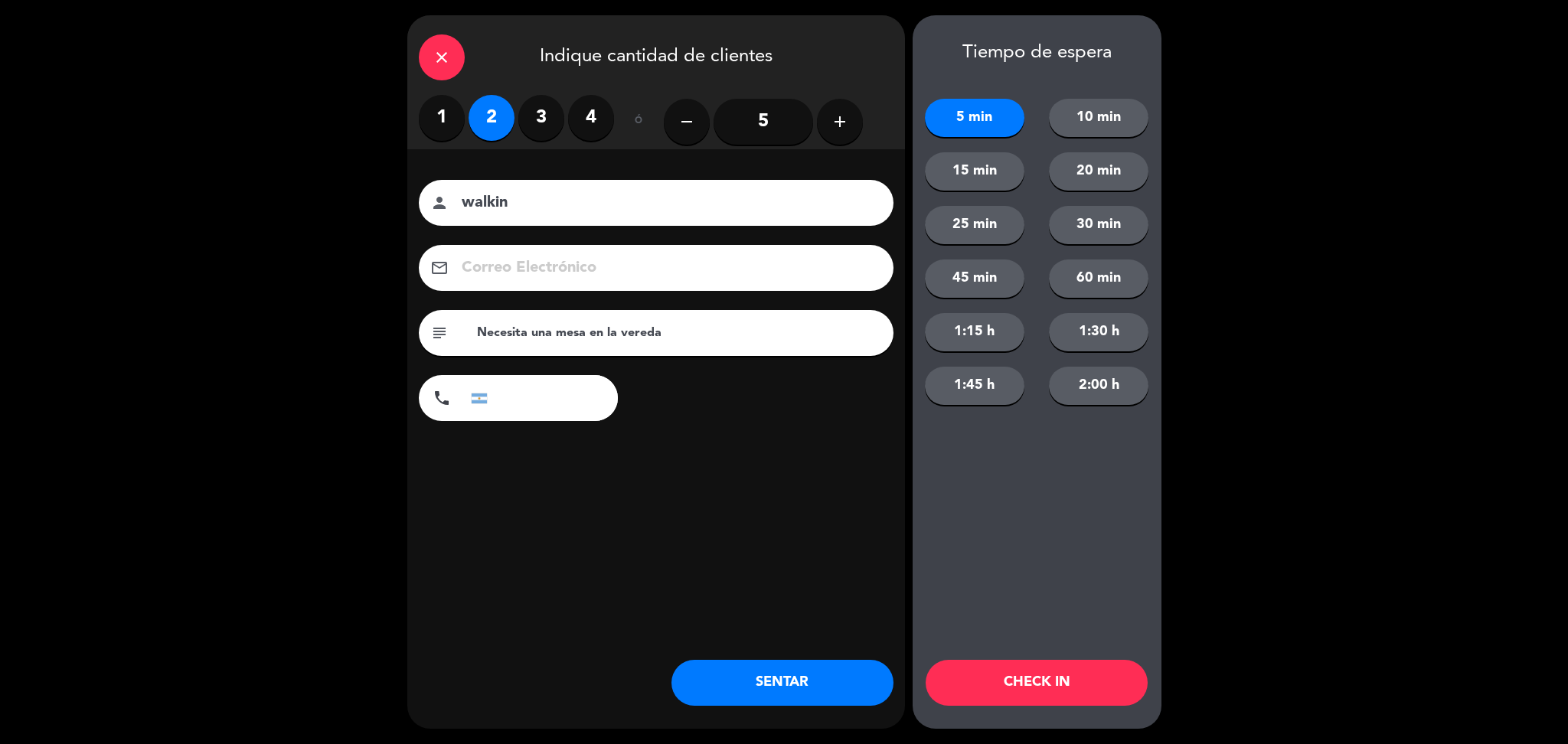
click at [1001, 691] on button "CHECK IN" at bounding box center [1037, 682] width 222 height 46
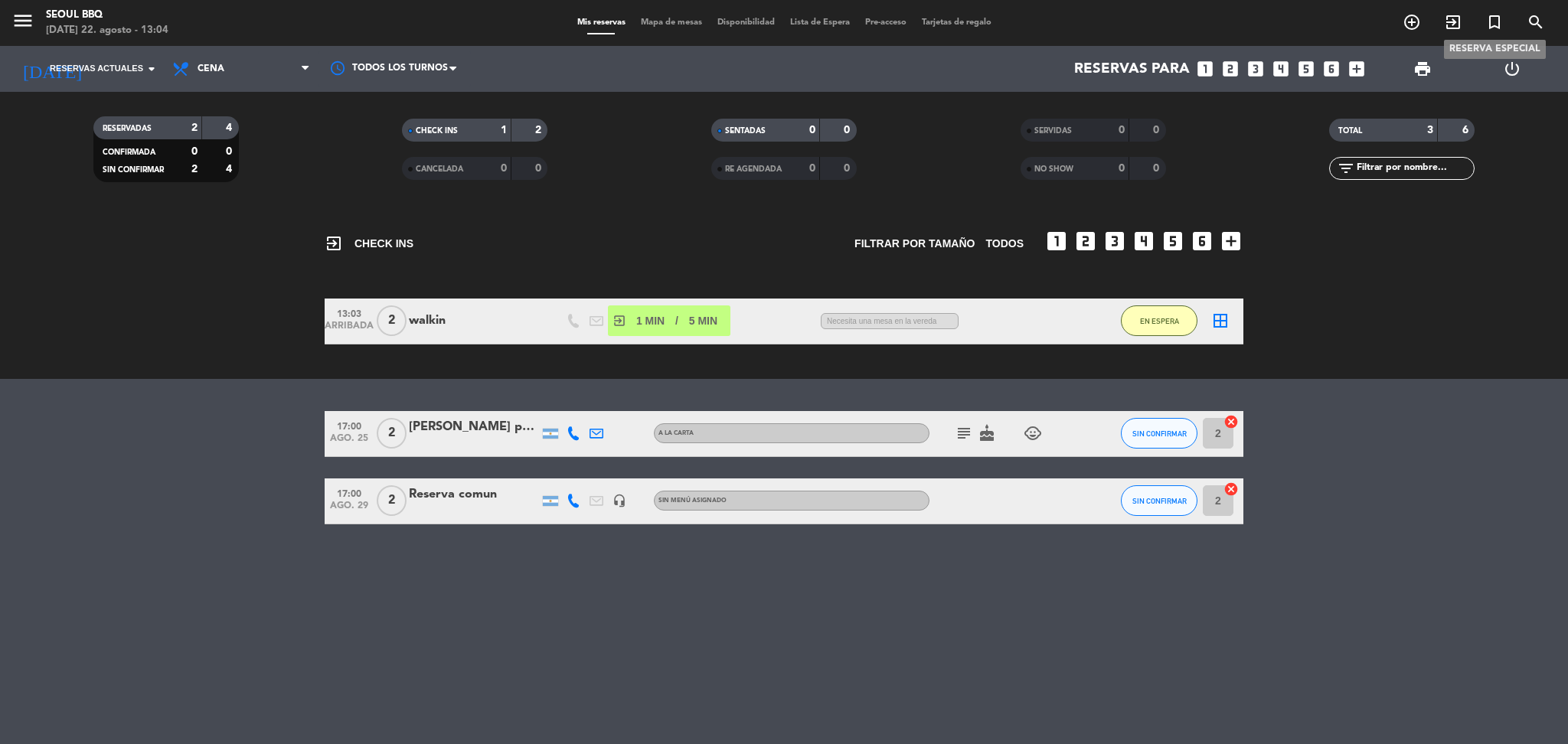
click at [1490, 26] on icon "turned_in_not" at bounding box center [1494, 22] width 19 height 19
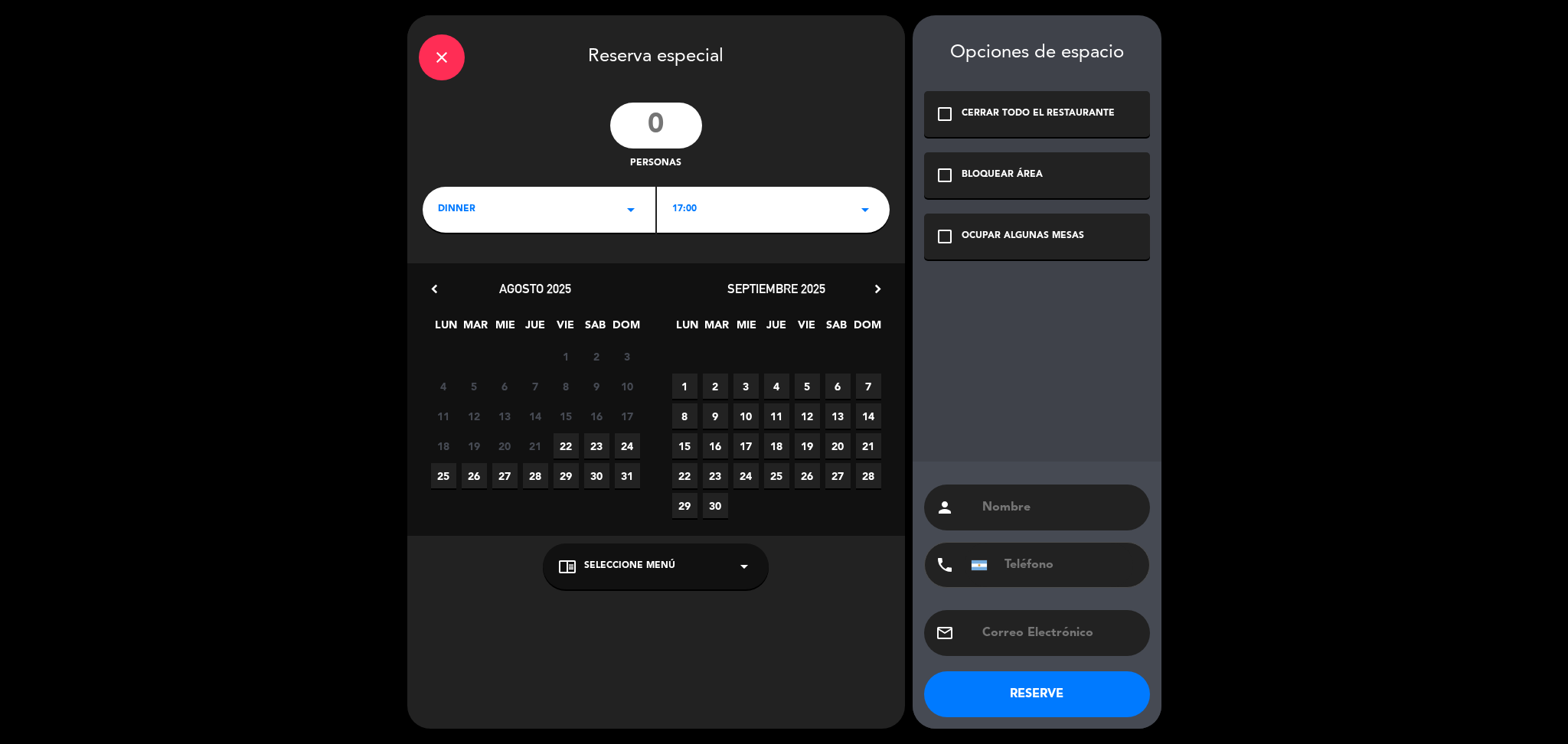
click at [676, 124] on input "number" at bounding box center [656, 125] width 92 height 46
type input "50"
click at [619, 211] on div "DINNER arrow_drop_down" at bounding box center [538, 209] width 232 height 46
click at [702, 246] on div "close Reserva especial 50 personas DINNER arrow_drop_down Cena 17:00 arrow_drop…" at bounding box center [655, 372] width 497 height 714
click at [807, 203] on div "17:00 arrow_drop_down" at bounding box center [773, 209] width 232 height 46
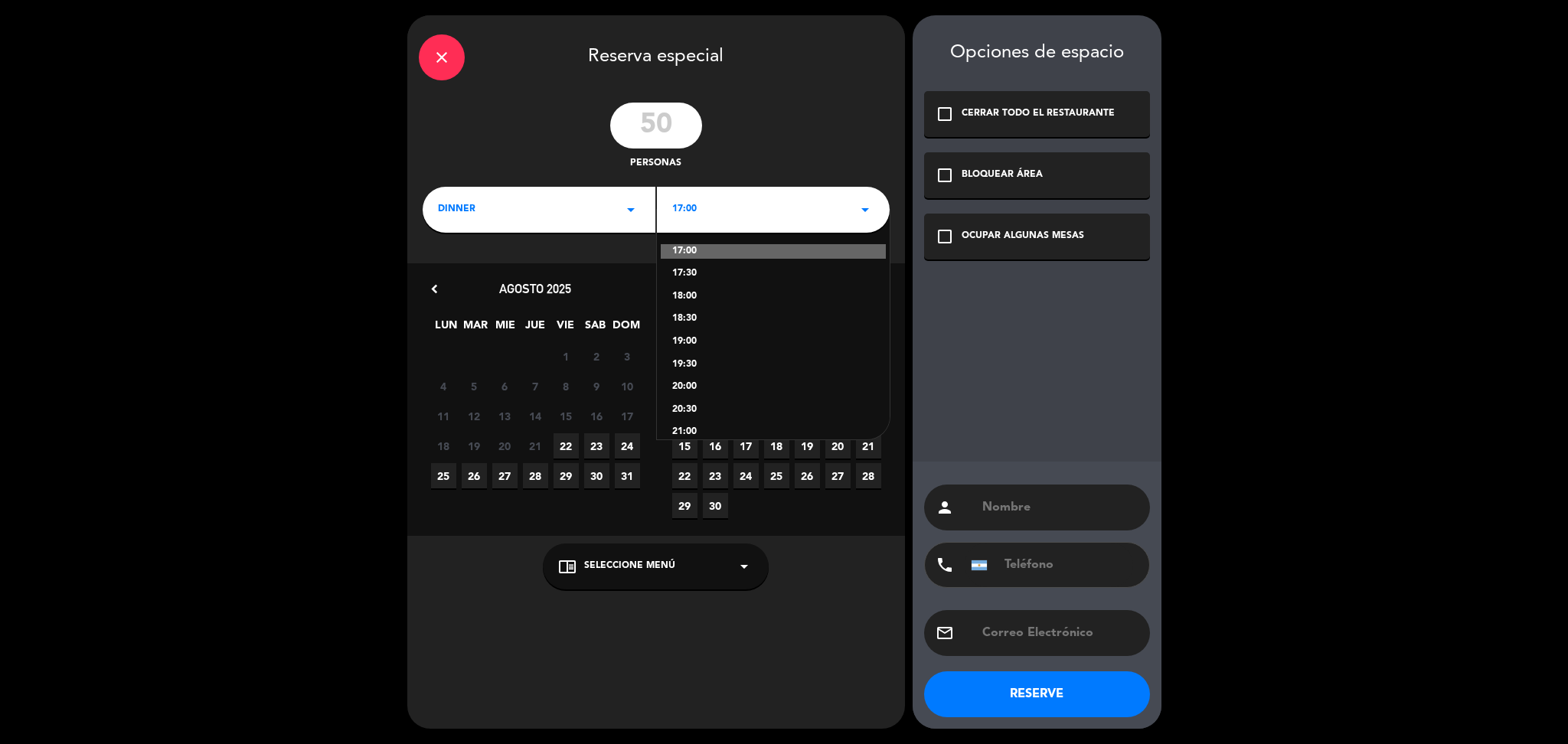
click at [688, 342] on div "19:00" at bounding box center [773, 342] width 202 height 16
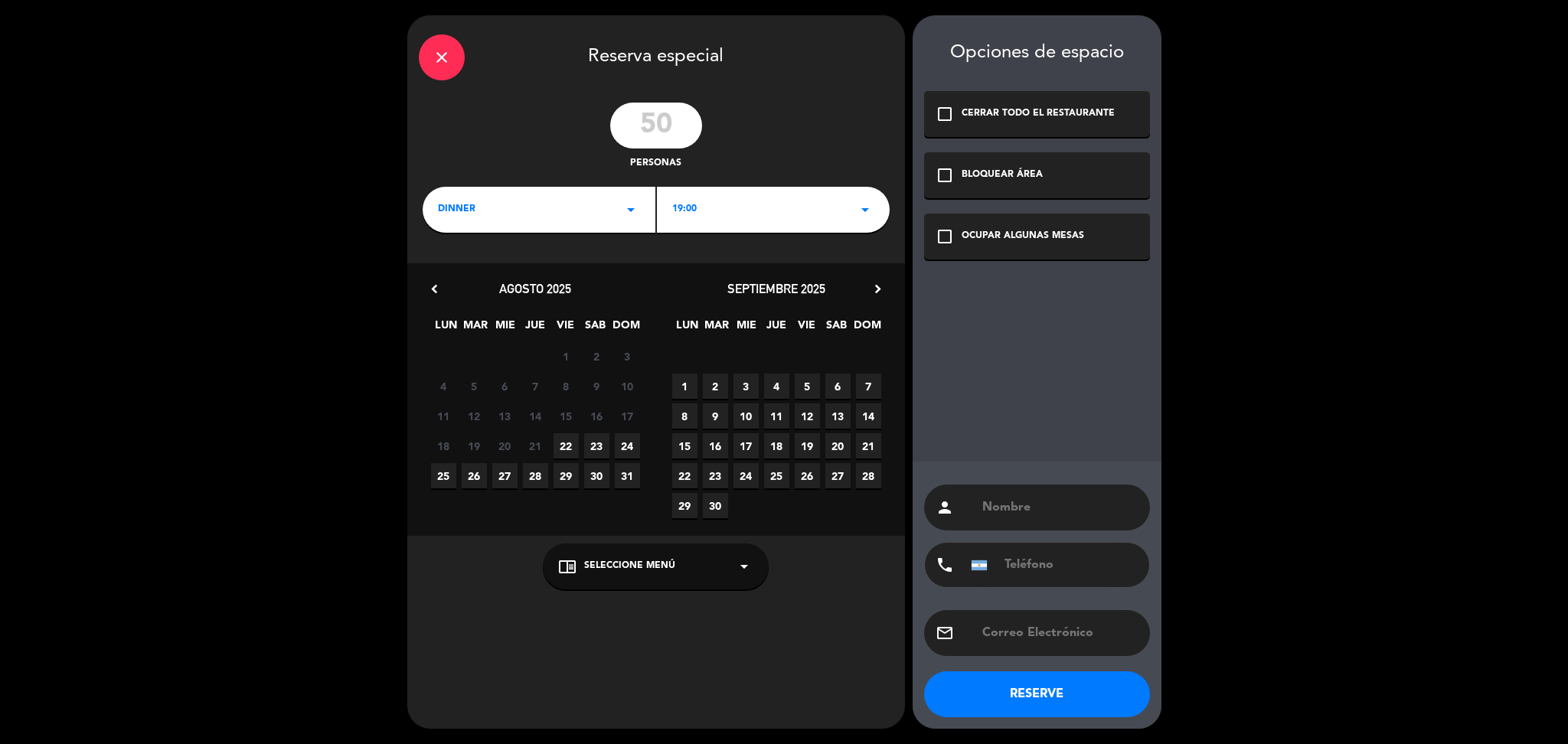
click at [864, 418] on span "14" at bounding box center [869, 416] width 25 height 25
click at [1028, 116] on div "CERRAR TODO EL RESTAURANTE" at bounding box center [1038, 115] width 153 height 16
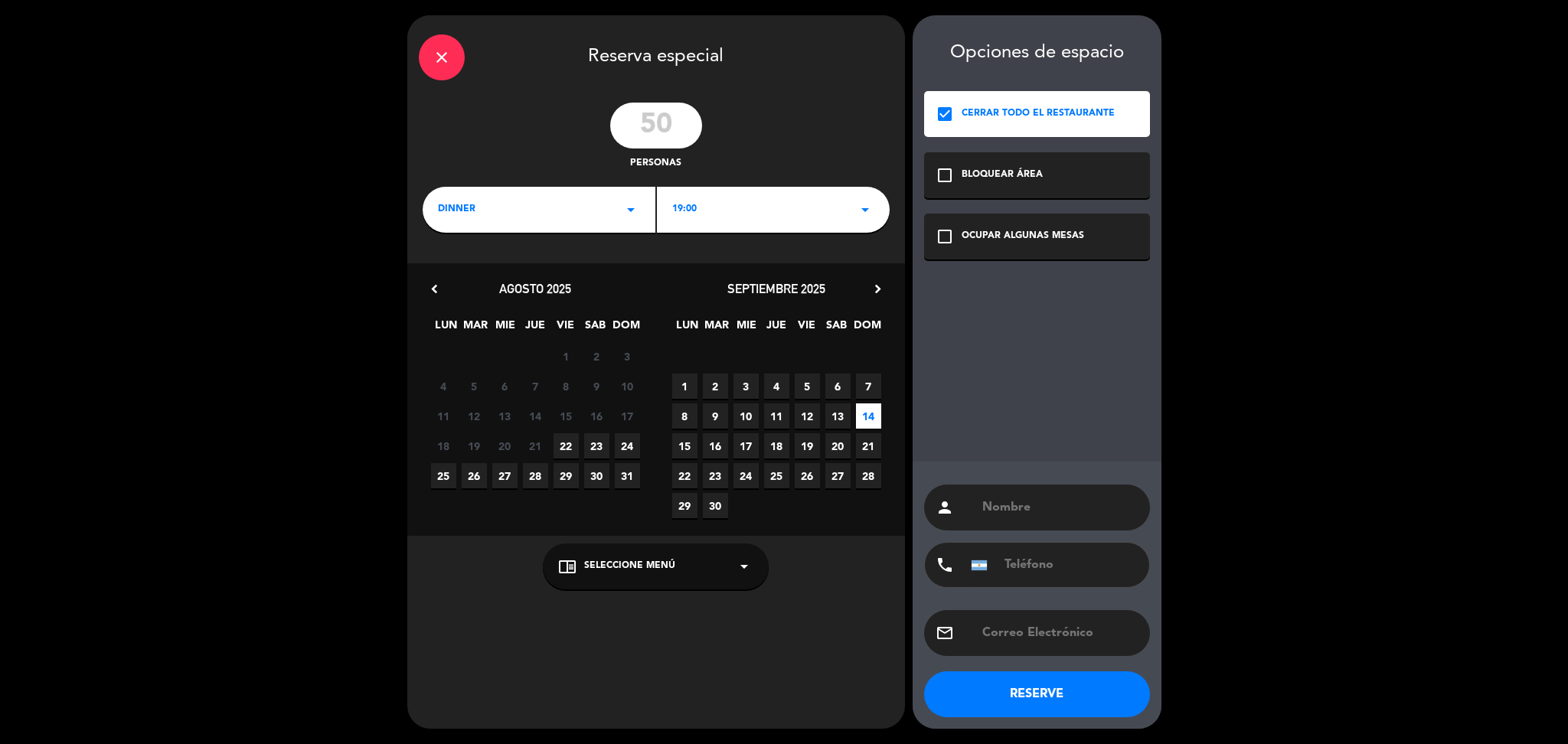
click at [1011, 163] on div "check_box_outline_blank BLOQUEAR ÁREA" at bounding box center [1037, 174] width 226 height 46
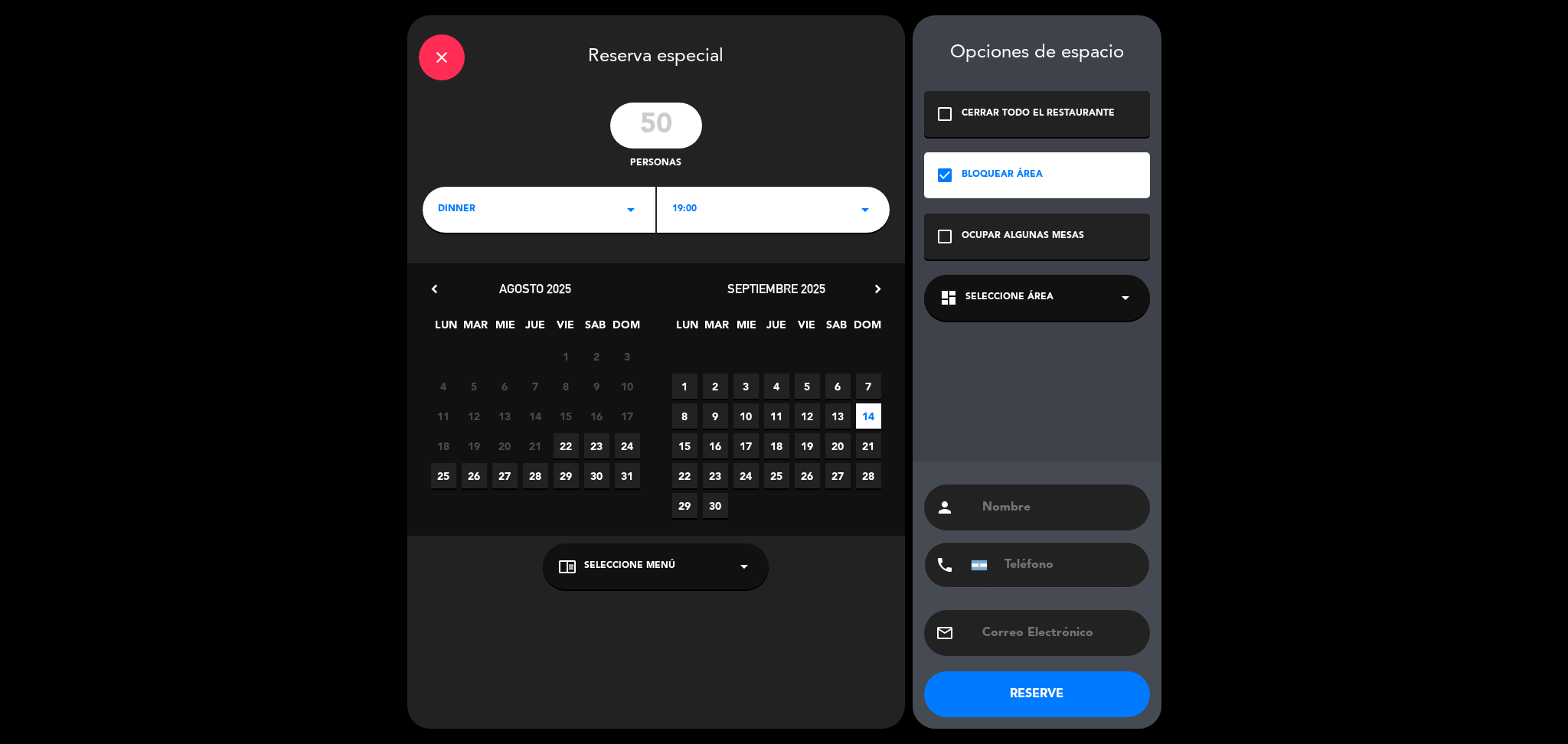
click at [1035, 226] on div "check_box_outline_blank OCUPAR ALGUNAS MESAS" at bounding box center [1037, 236] width 226 height 46
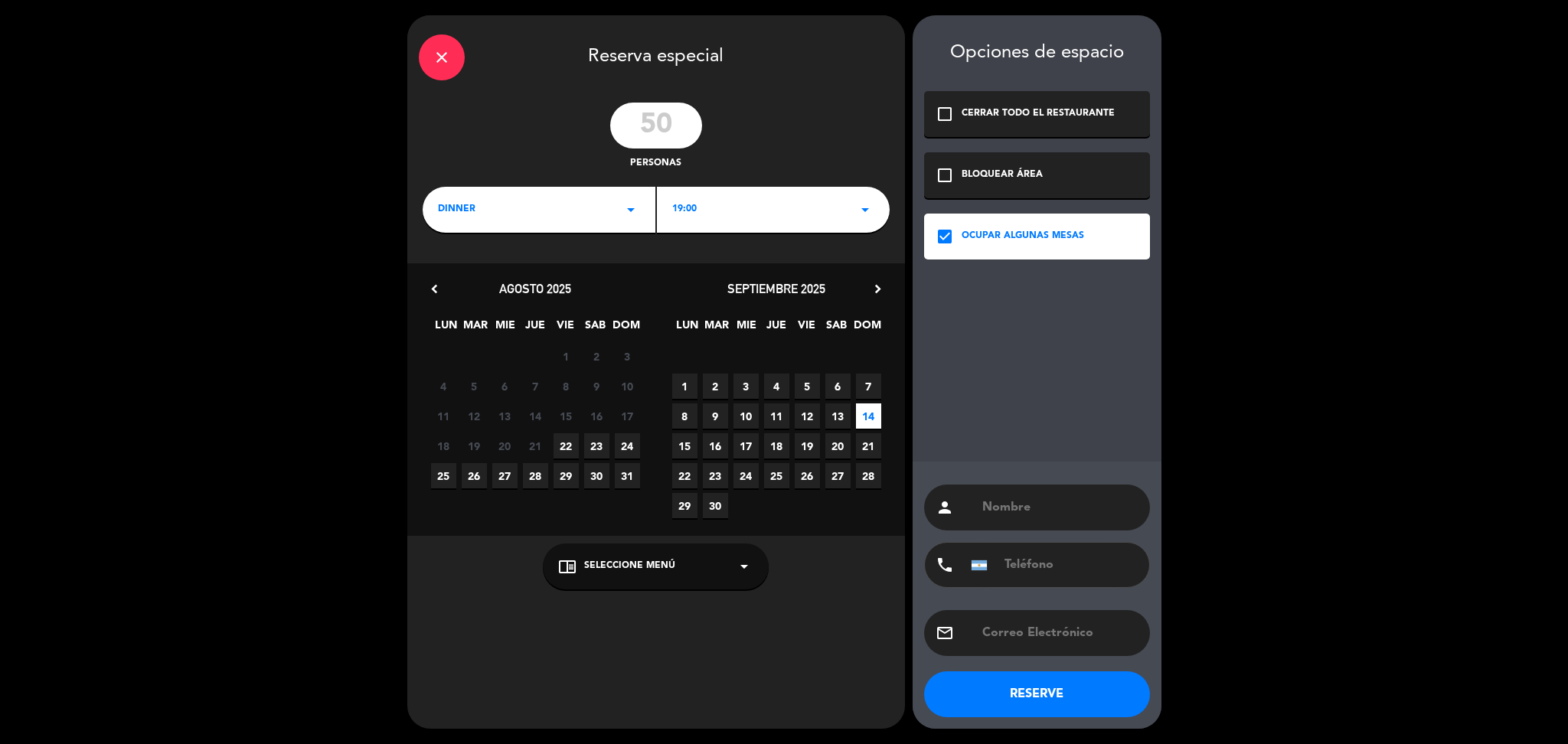
click at [1000, 509] on input "text" at bounding box center [1059, 508] width 158 height 22
type input "Reserva especial"
click at [1025, 686] on button "RESERVE" at bounding box center [1037, 694] width 226 height 46
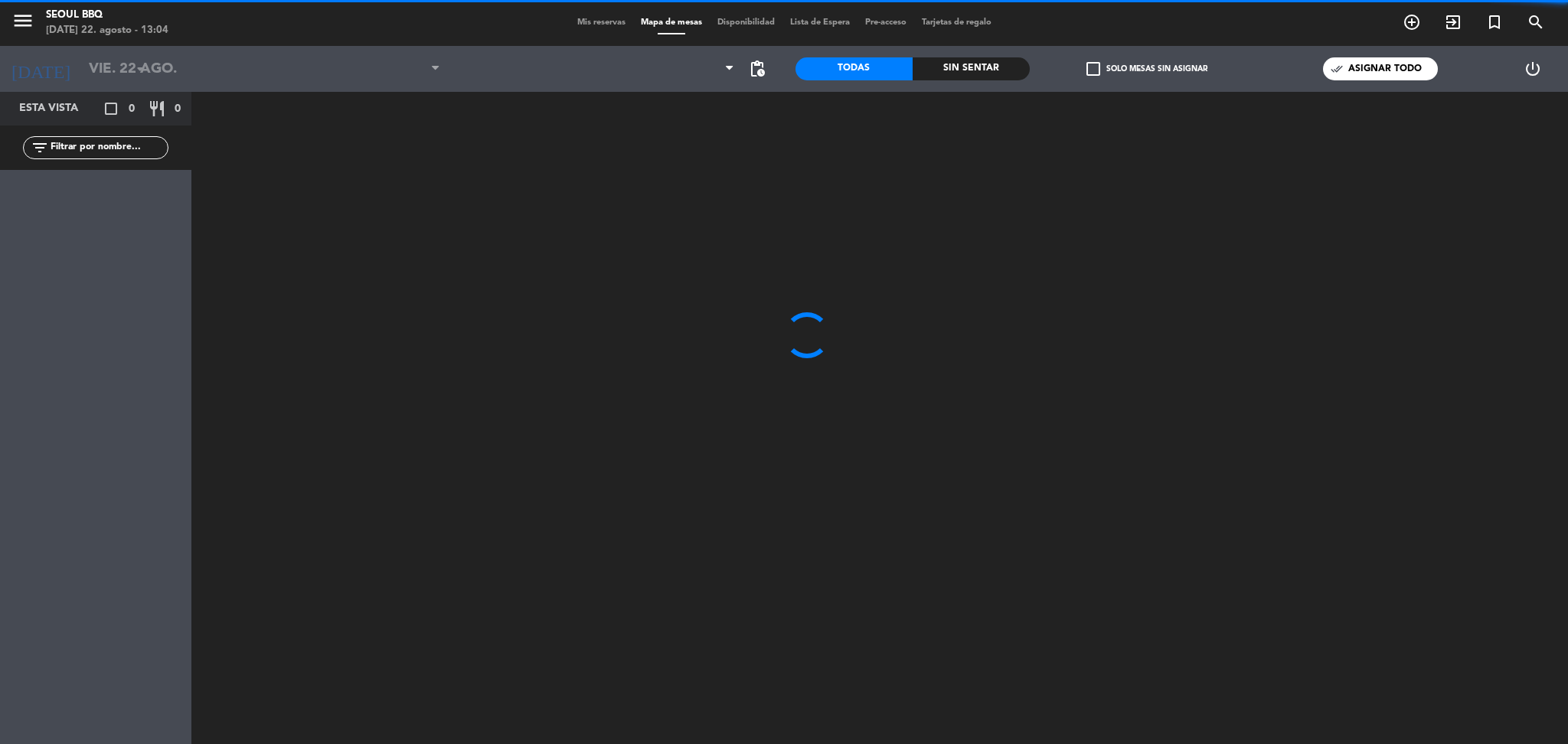
type input "[DATE]"
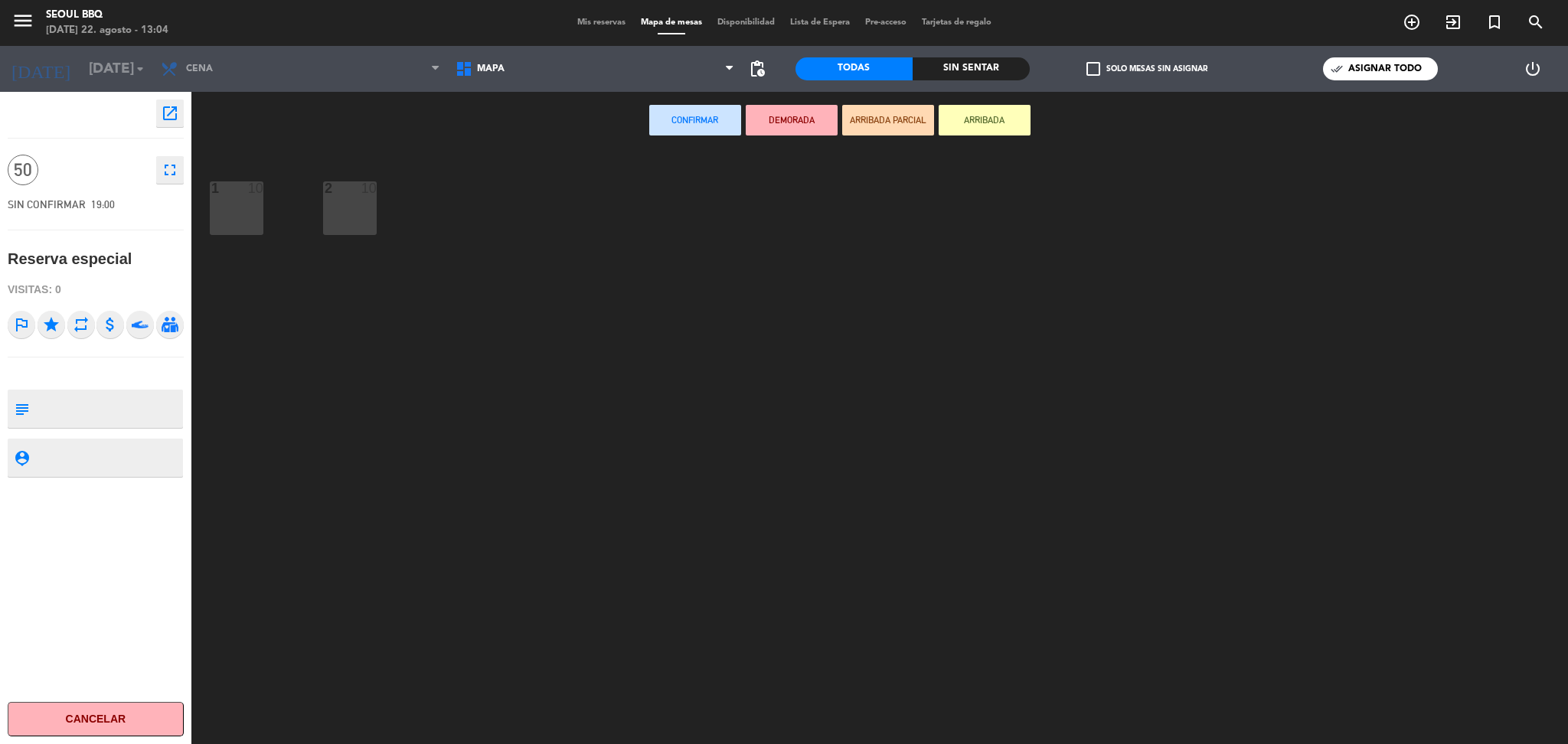
click at [222, 212] on div "1 10" at bounding box center [236, 208] width 54 height 54
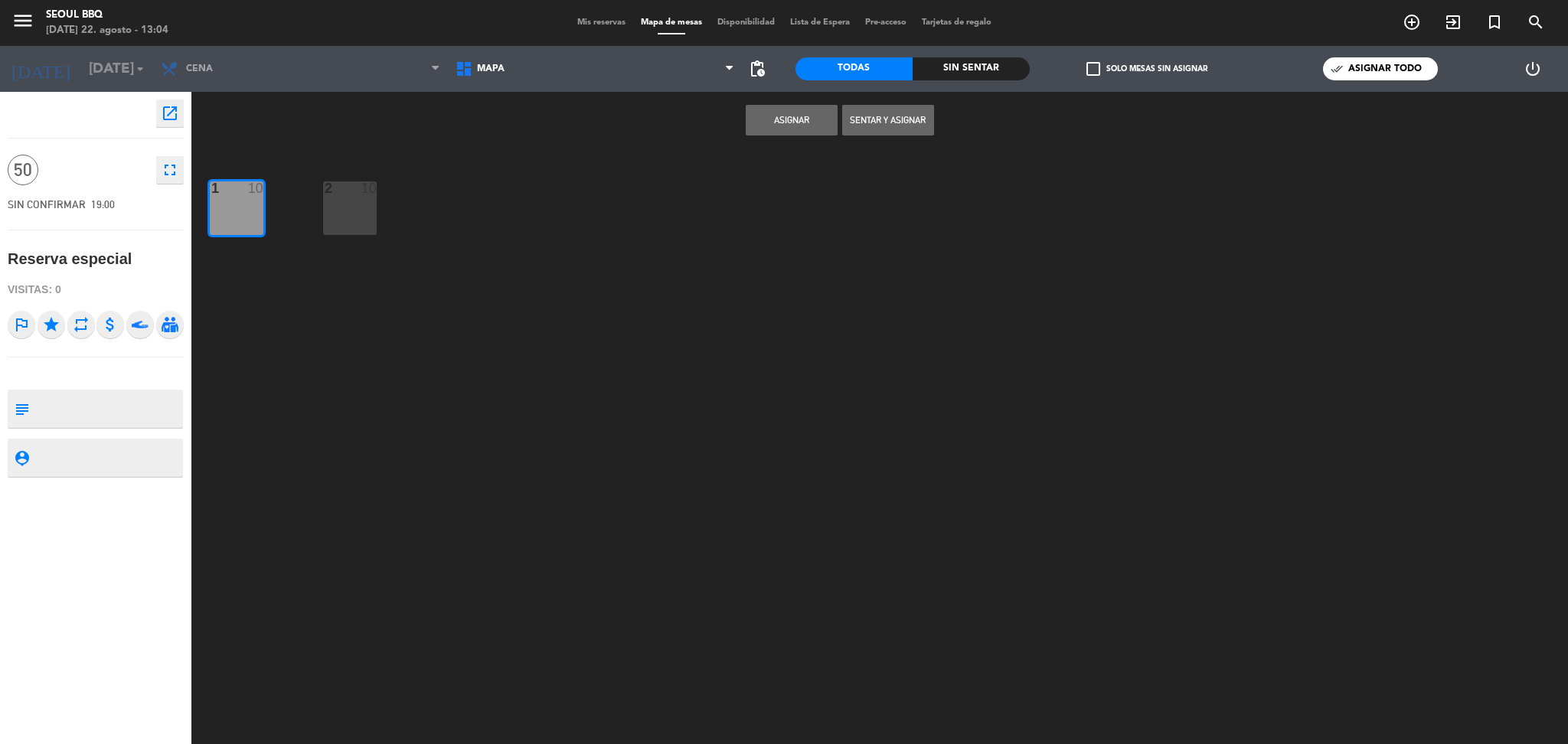
click at [333, 213] on div "2 10" at bounding box center [349, 208] width 54 height 54
click at [786, 127] on button "Asignar" at bounding box center [791, 120] width 92 height 30
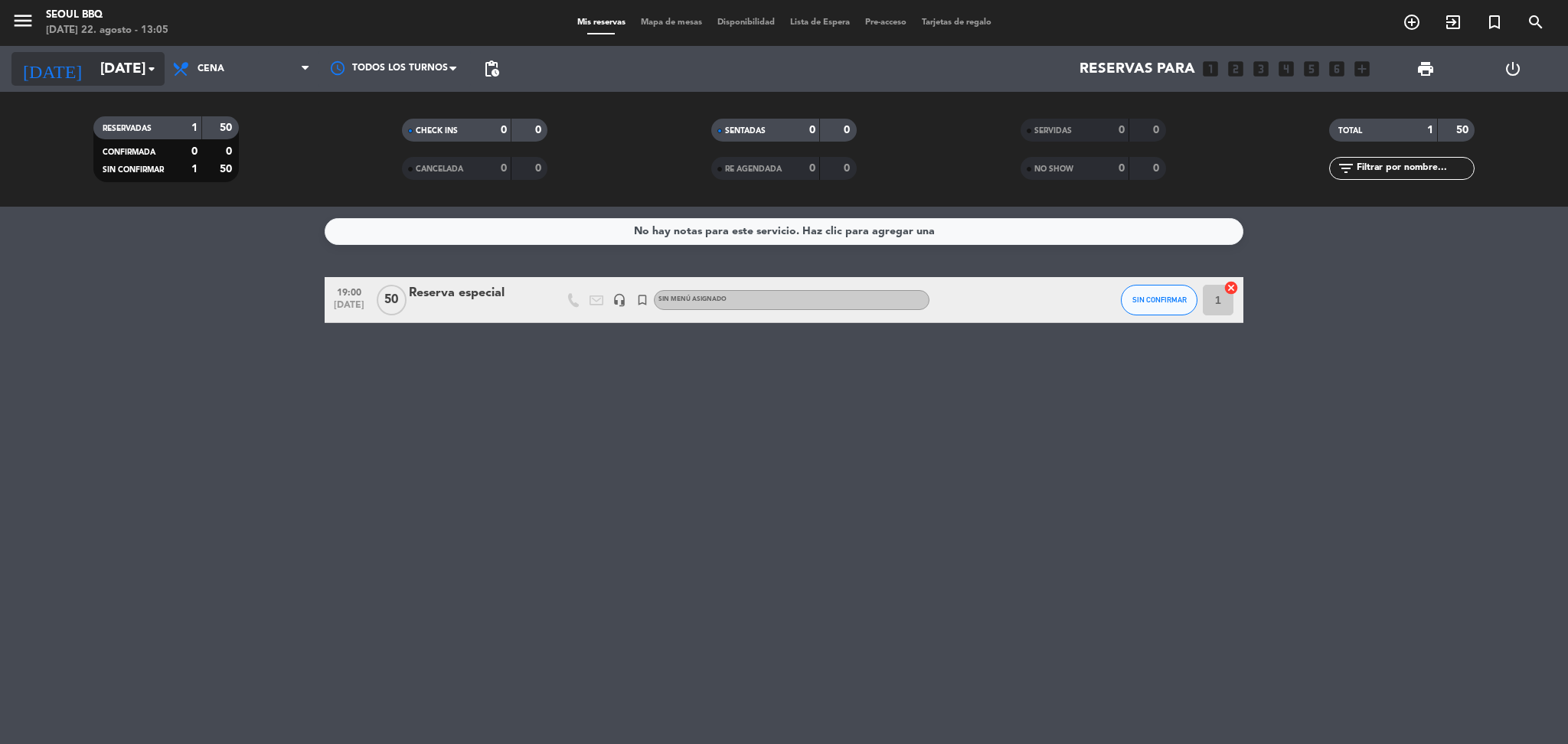
click at [148, 65] on icon "arrow_drop_down" at bounding box center [151, 69] width 19 height 19
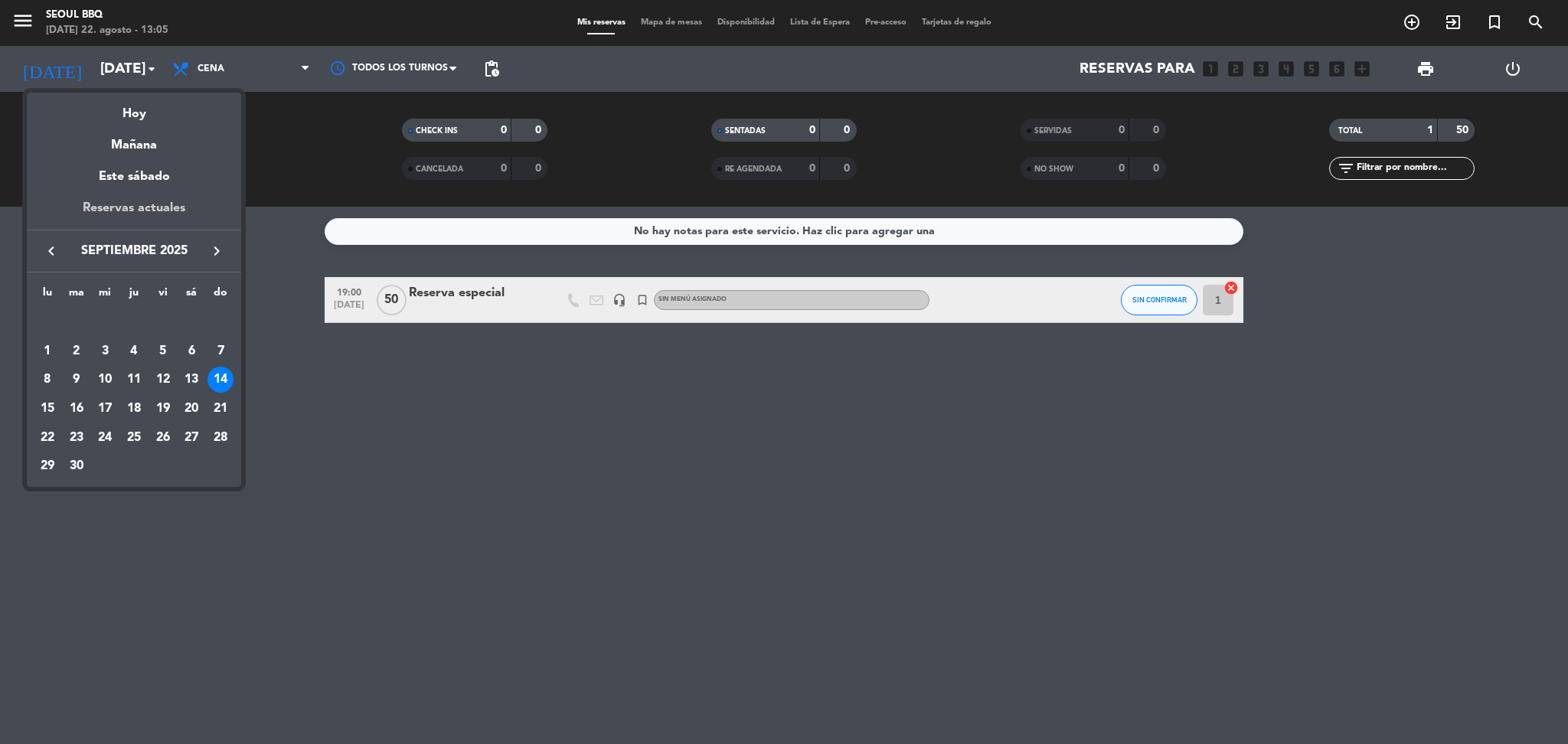
click at [159, 207] on div "Reservas actuales" at bounding box center [133, 214] width 215 height 31
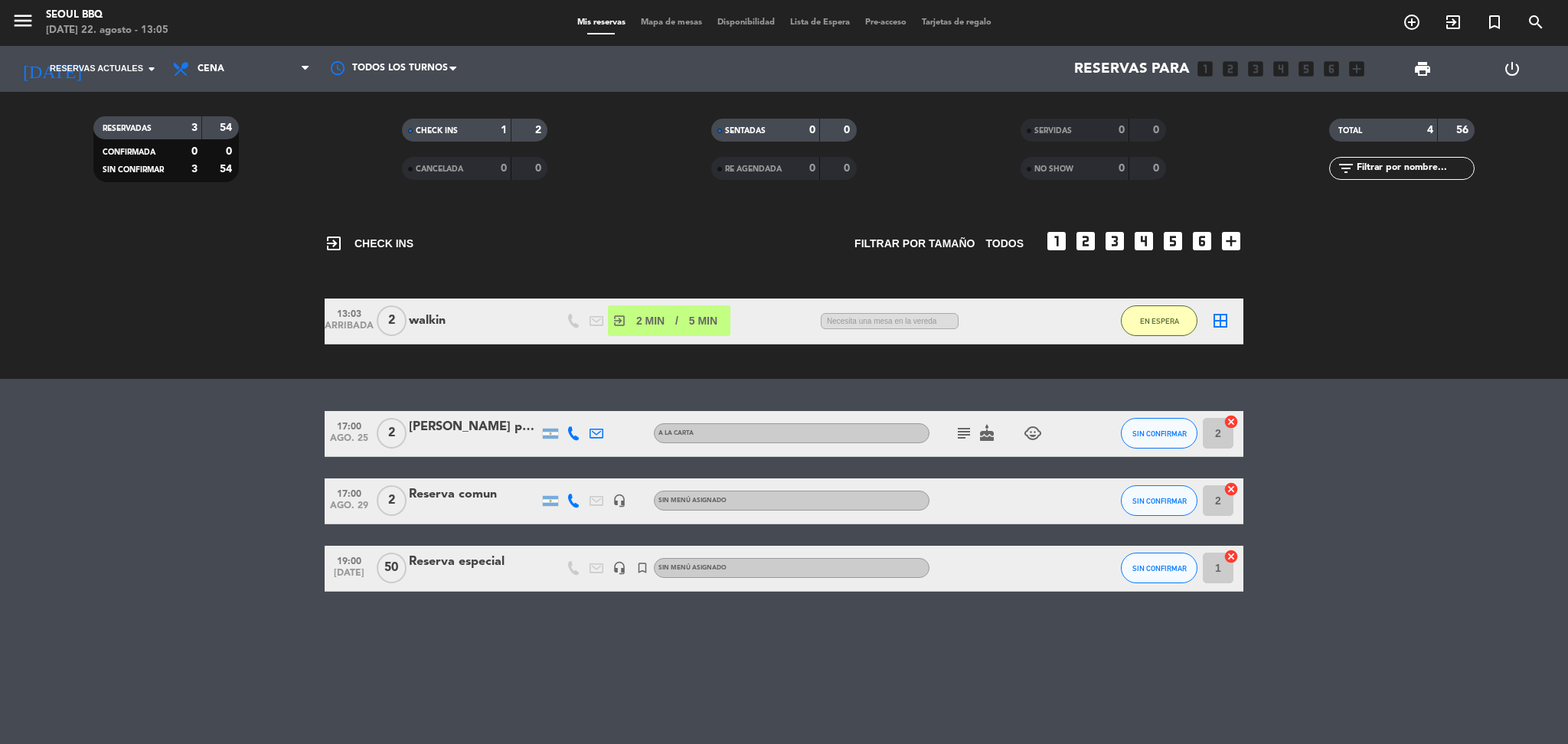
click at [16, 28] on icon "menu" at bounding box center [23, 20] width 23 height 23
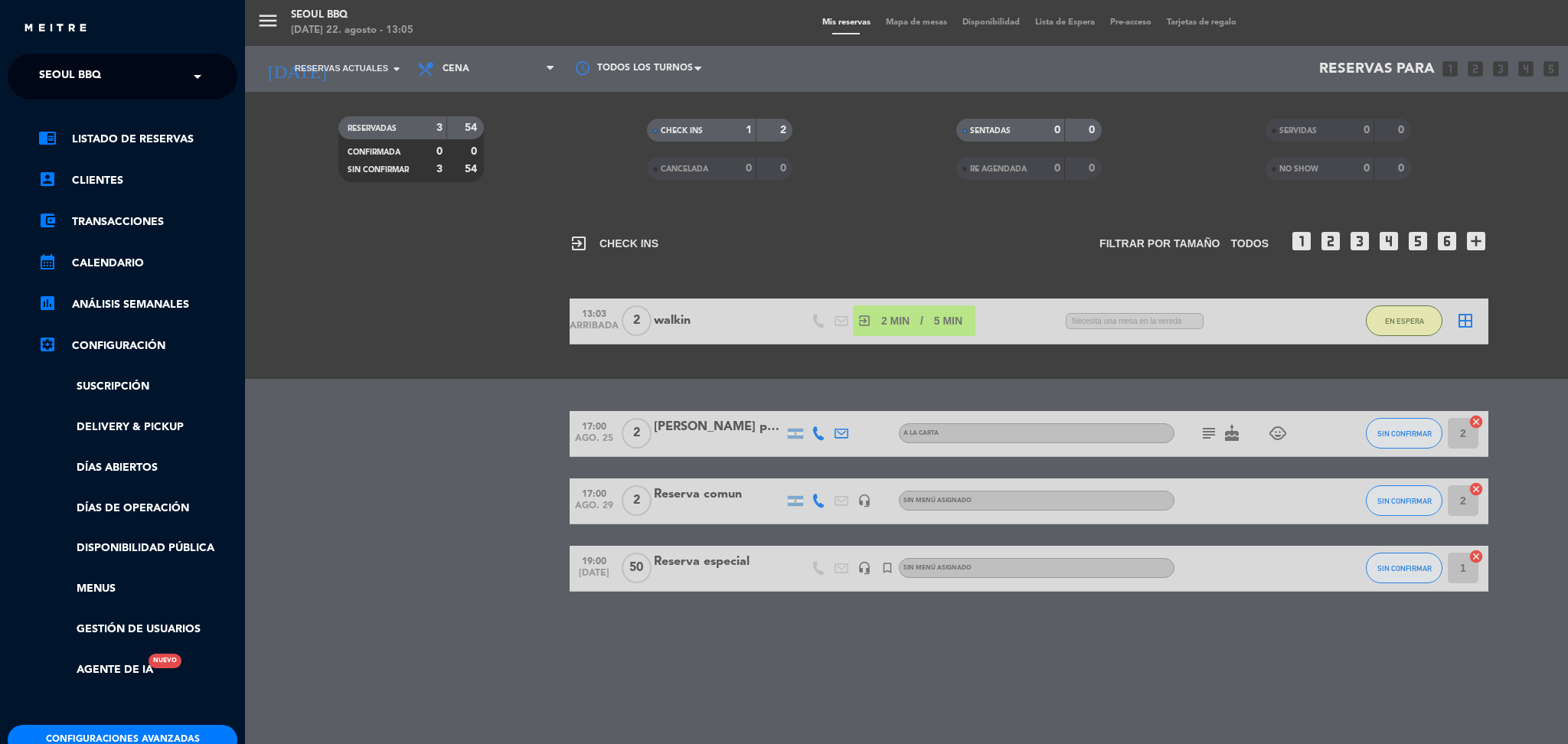
click at [148, 738] on button "Configuraciones avanzadas" at bounding box center [123, 739] width 229 height 30
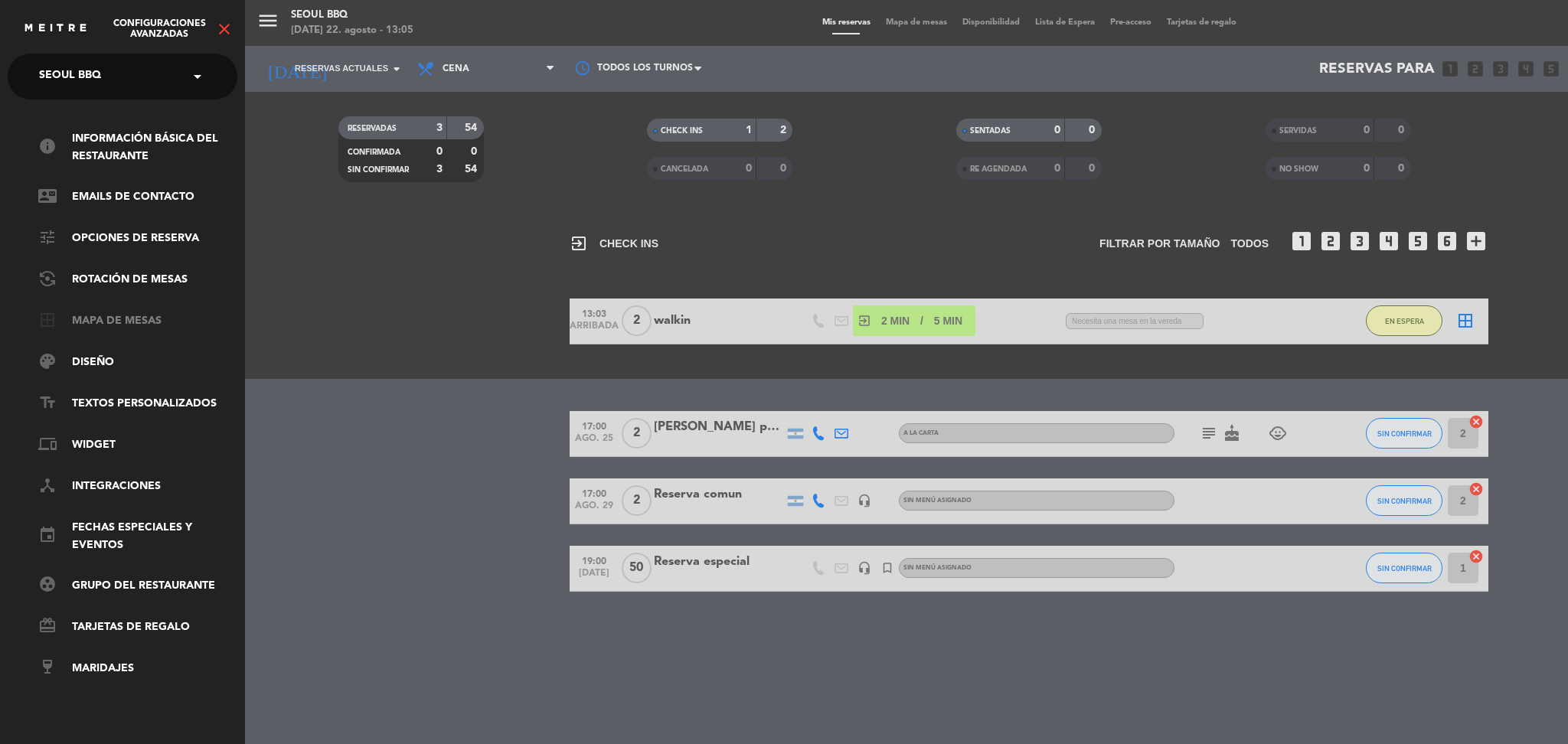
click at [138, 318] on link "border_all Mapa de mesas" at bounding box center [137, 322] width 199 height 19
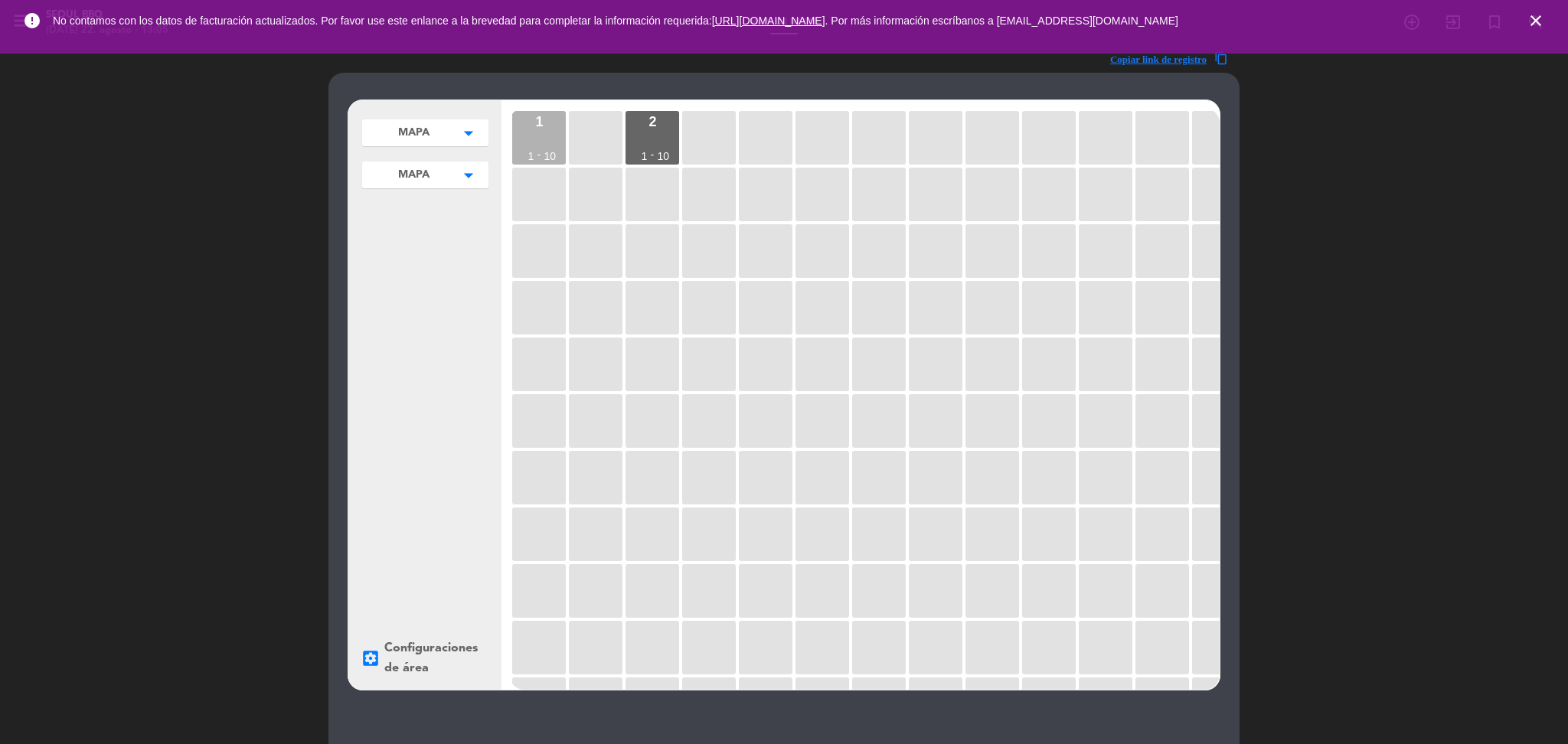
click at [547, 124] on div "1 1 - 10" at bounding box center [538, 137] width 54 height 54
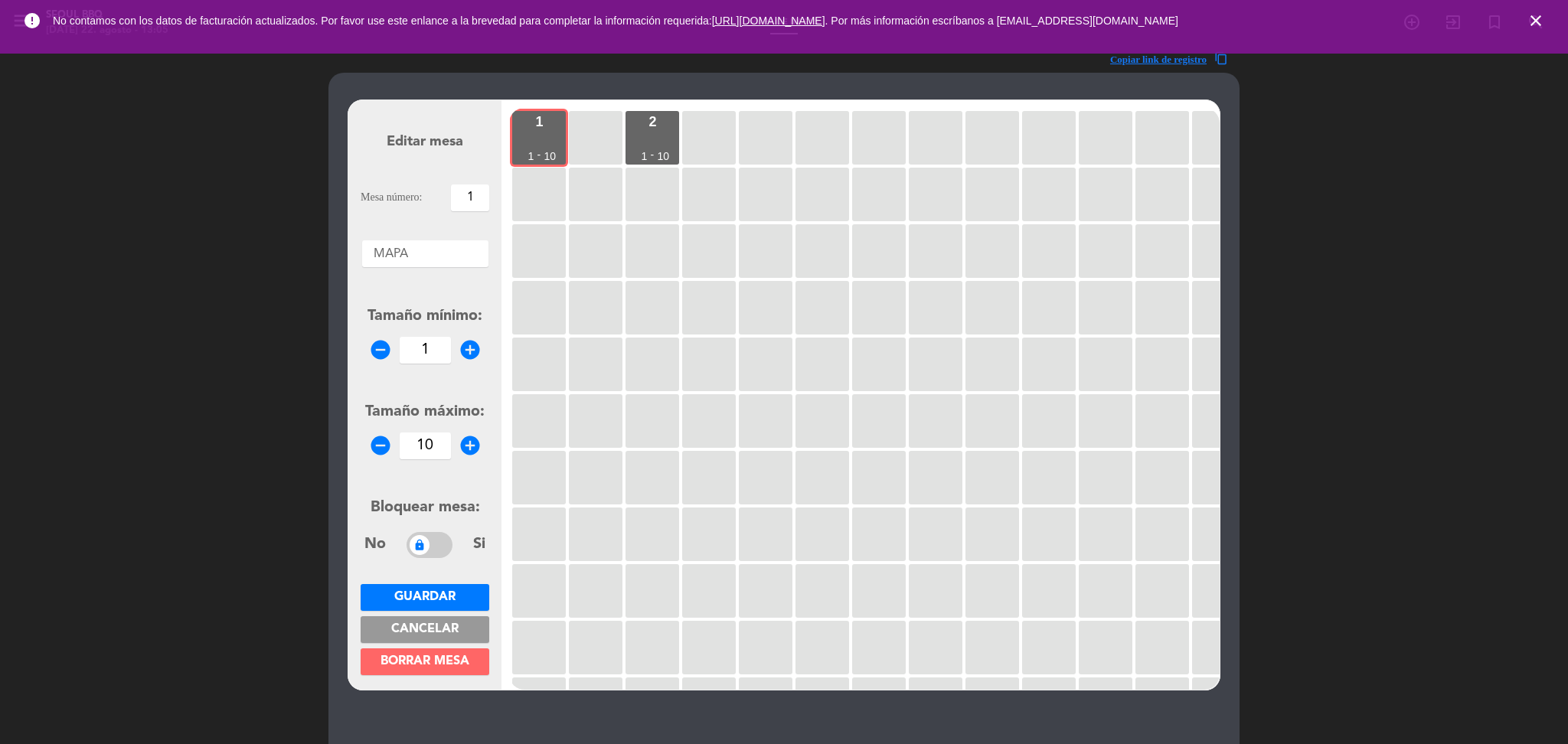
click at [1536, 20] on icon "close" at bounding box center [1536, 21] width 19 height 19
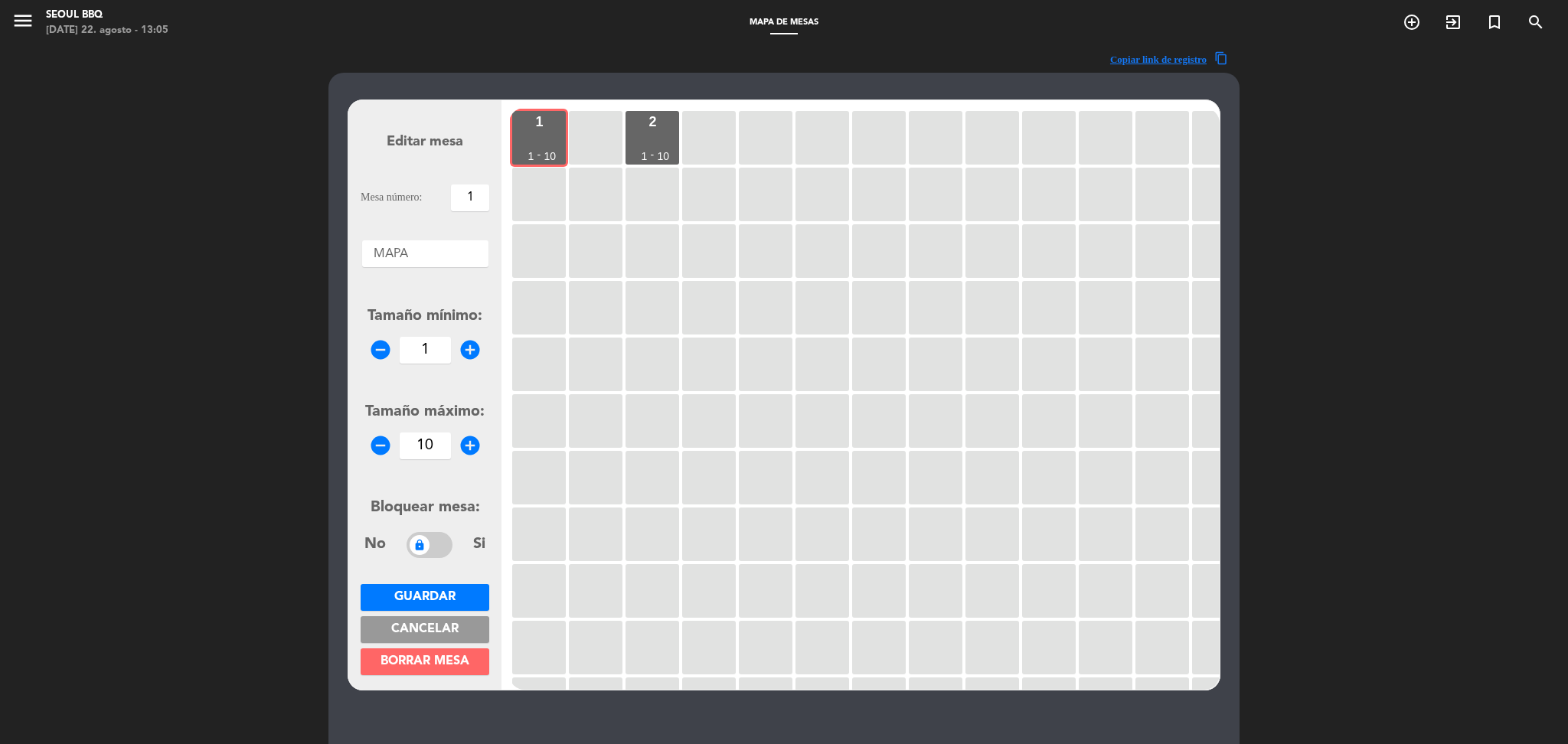
click at [438, 445] on input "10" at bounding box center [426, 445] width 51 height 26
type input "1"
type input "5"
click at [438, 344] on input "1" at bounding box center [426, 350] width 51 height 26
type input "2"
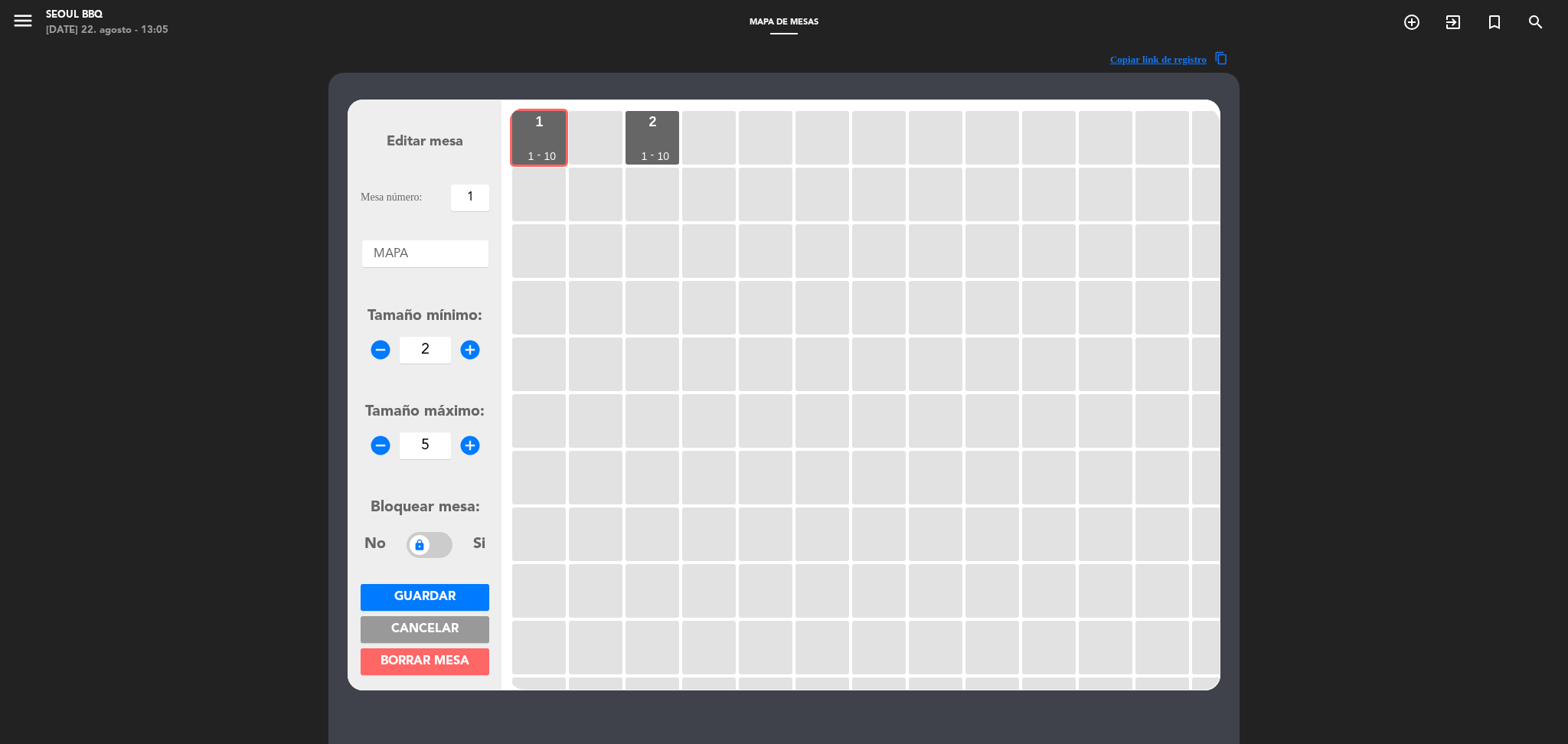
click at [421, 599] on span "Guardar" at bounding box center [425, 597] width 61 height 12
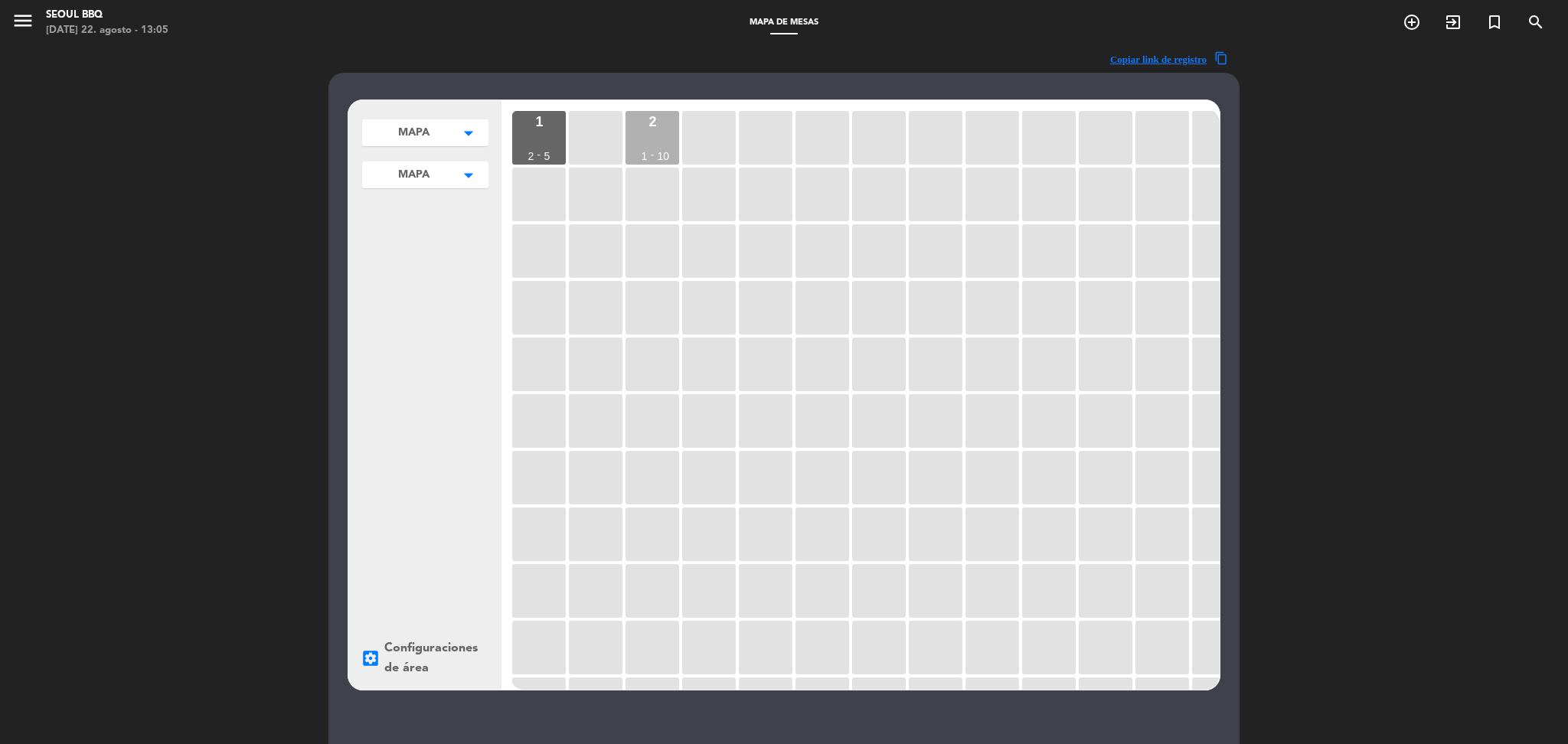
click at [665, 139] on div "2 1 - 10" at bounding box center [652, 137] width 54 height 54
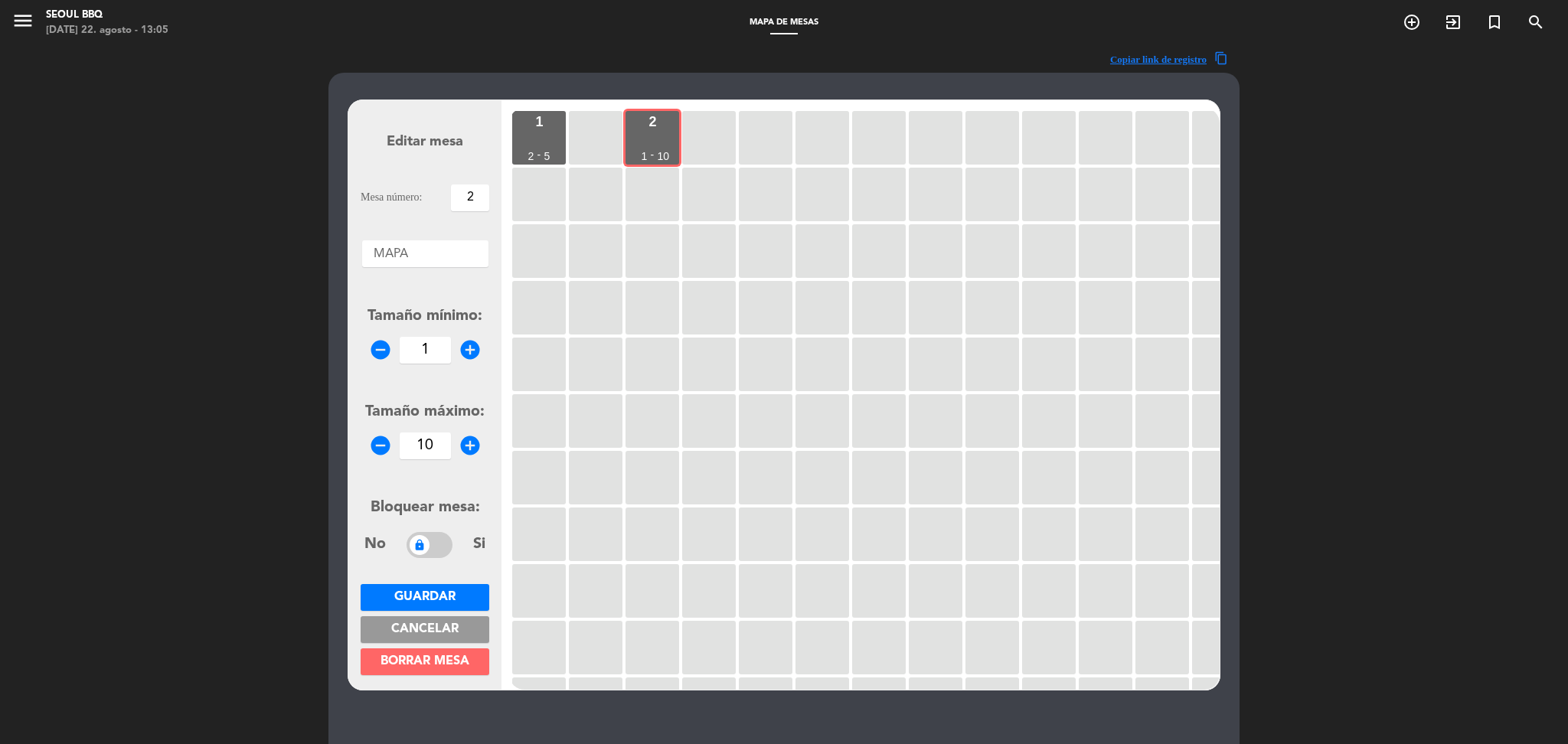
click at [434, 451] on input "10" at bounding box center [426, 445] width 51 height 26
type input "1"
type input "5"
click at [438, 349] on input "1" at bounding box center [426, 350] width 51 height 26
type input "2"
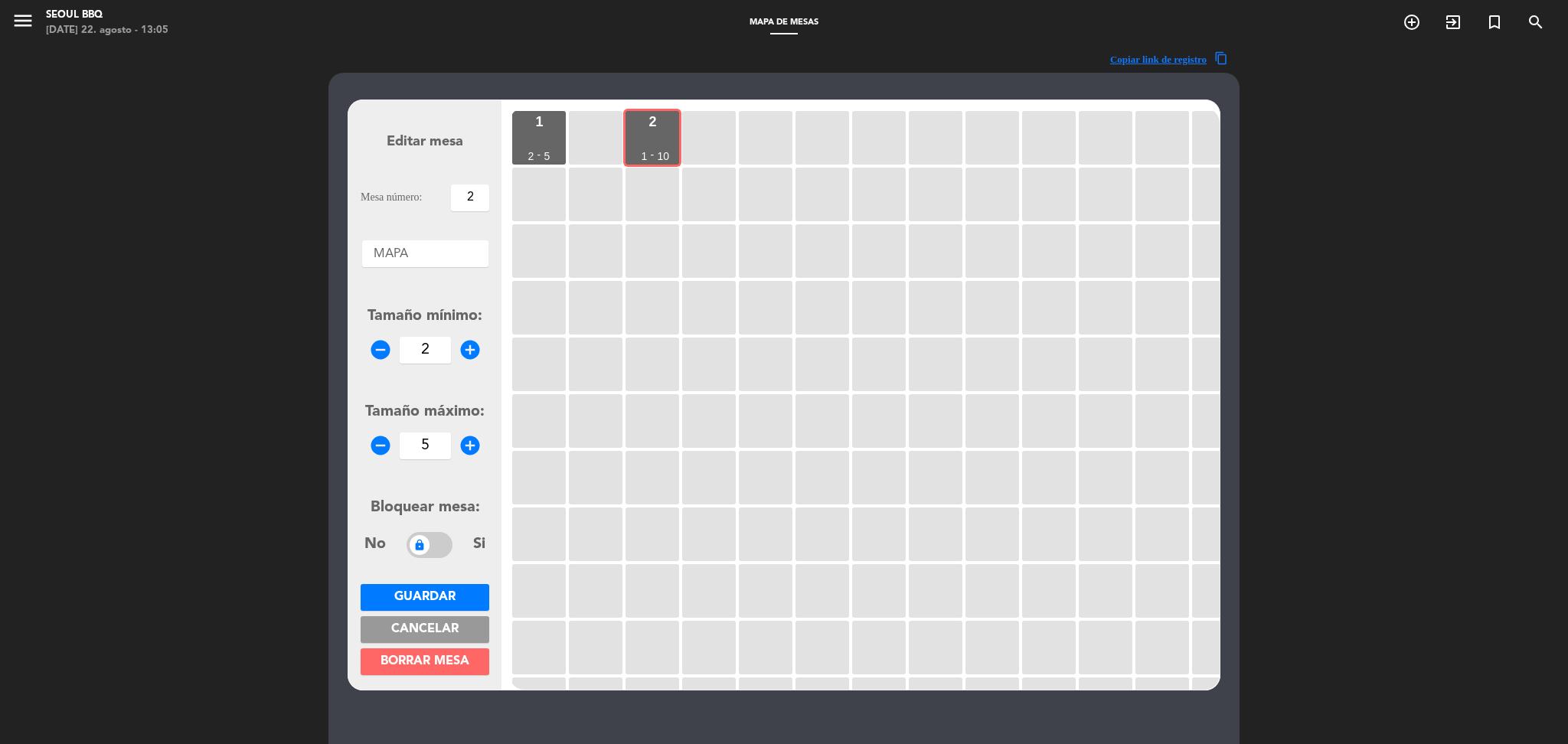
click at [434, 592] on span "Guardar" at bounding box center [425, 597] width 61 height 12
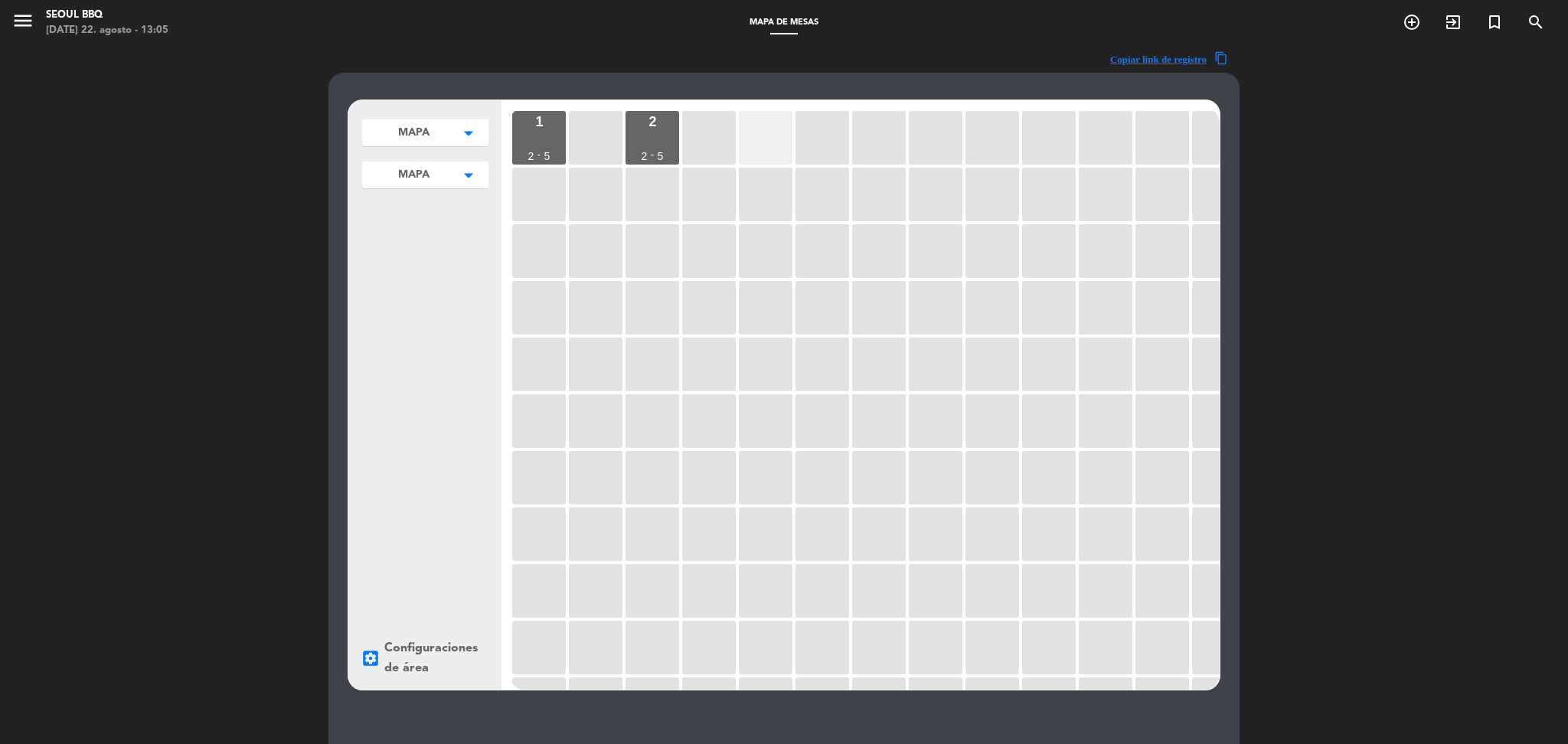
click at [751, 133] on div at bounding box center [765, 137] width 54 height 54
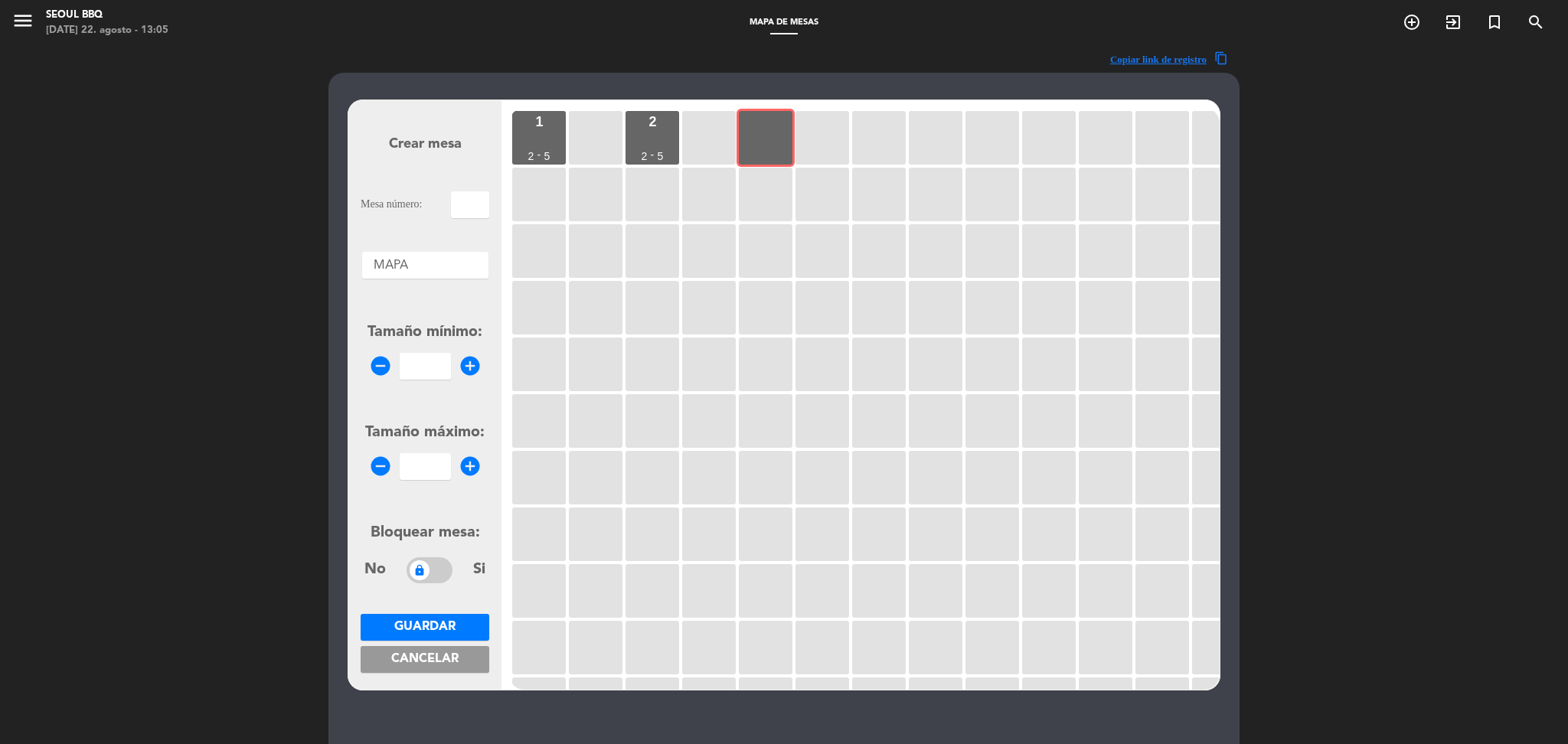
click at [481, 208] on input "text" at bounding box center [470, 204] width 38 height 26
type input "3"
click at [432, 369] on input "2" at bounding box center [426, 366] width 51 height 26
type input "2"
click at [430, 466] on input "number" at bounding box center [426, 466] width 51 height 26
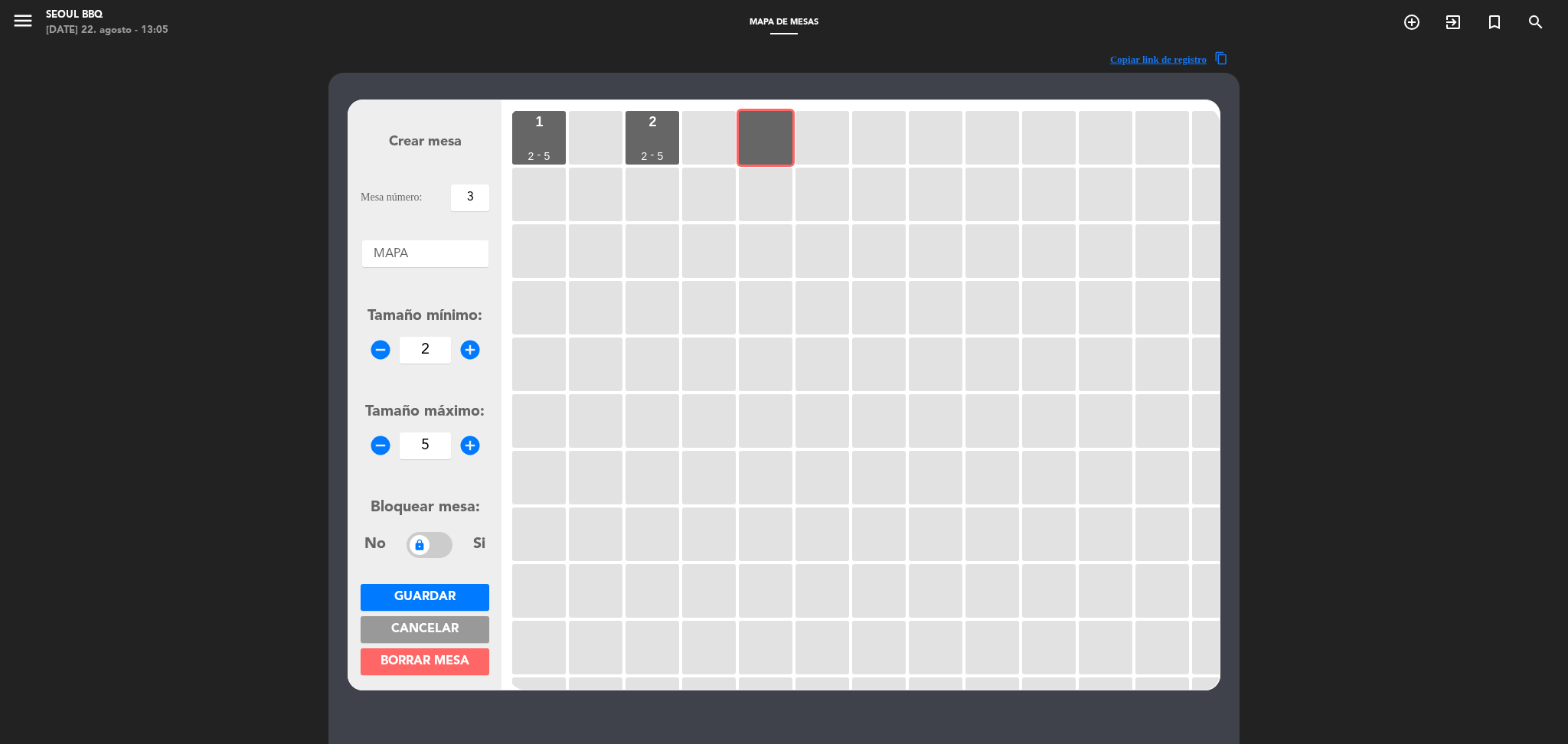
type input "5"
click at [459, 599] on button "Guardar" at bounding box center [425, 597] width 128 height 26
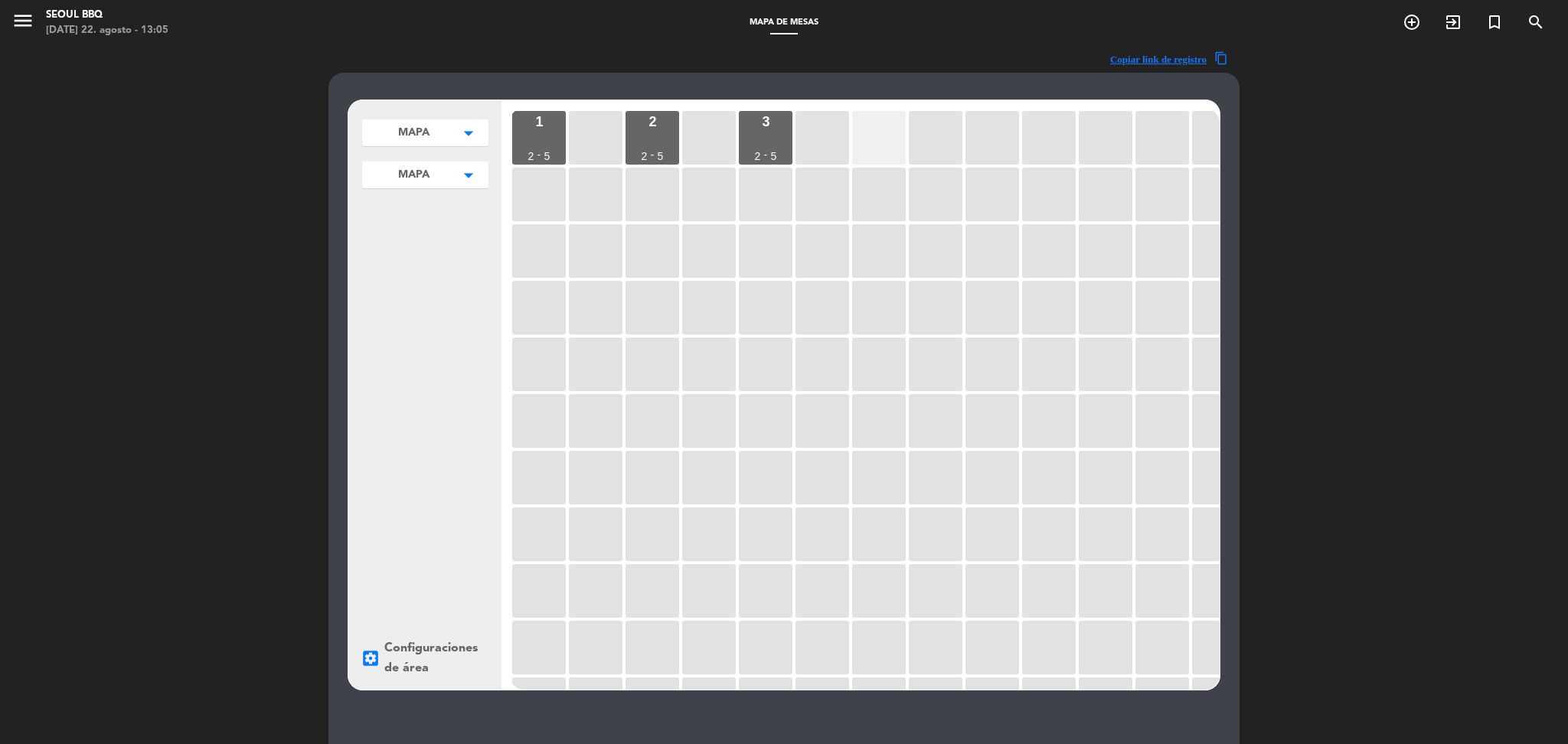
click at [861, 146] on div at bounding box center [879, 137] width 54 height 54
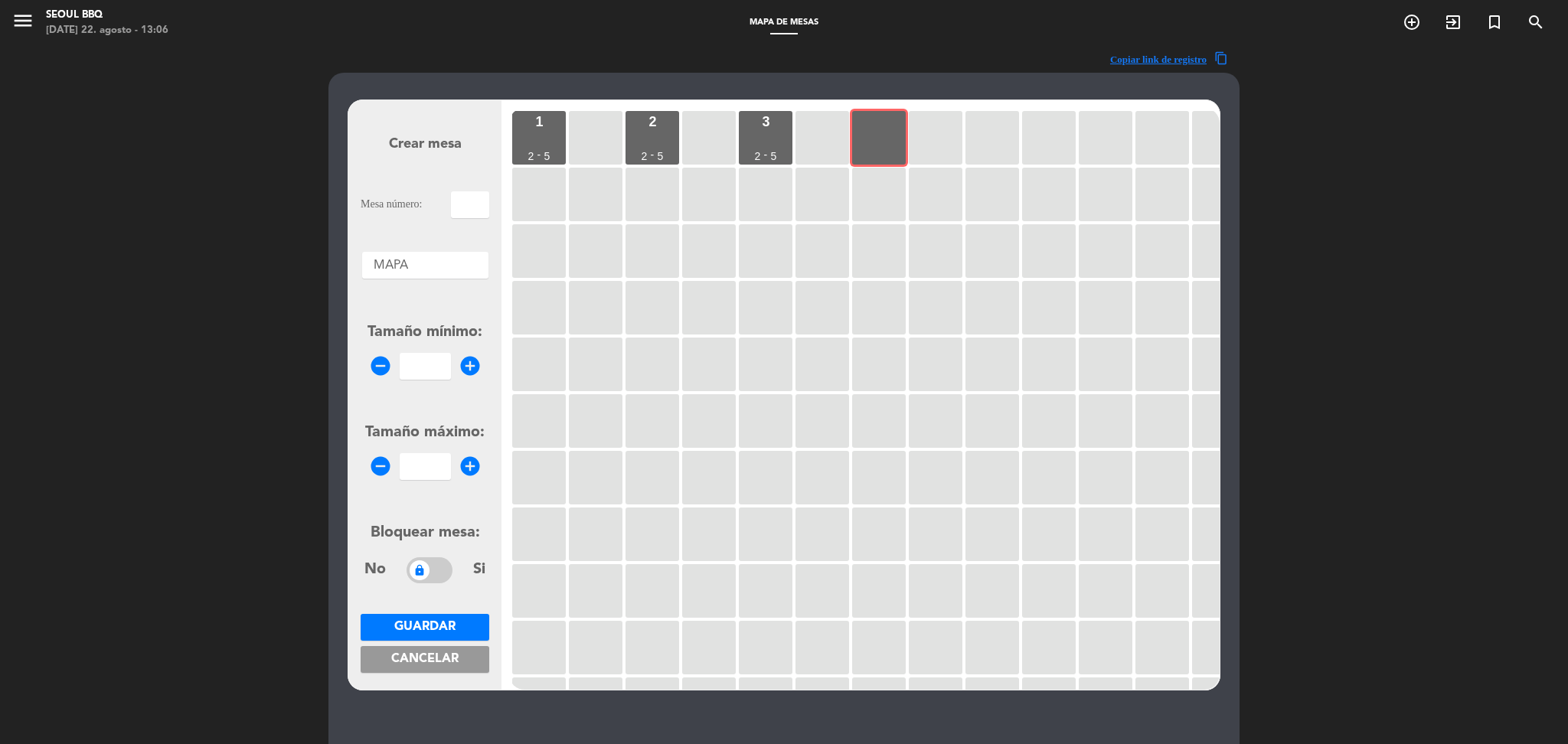
click at [468, 207] on input "text" at bounding box center [470, 204] width 38 height 26
type input "4"
click at [433, 369] on input "2" at bounding box center [426, 366] width 51 height 26
type input "2"
click at [434, 466] on input "number" at bounding box center [426, 466] width 51 height 26
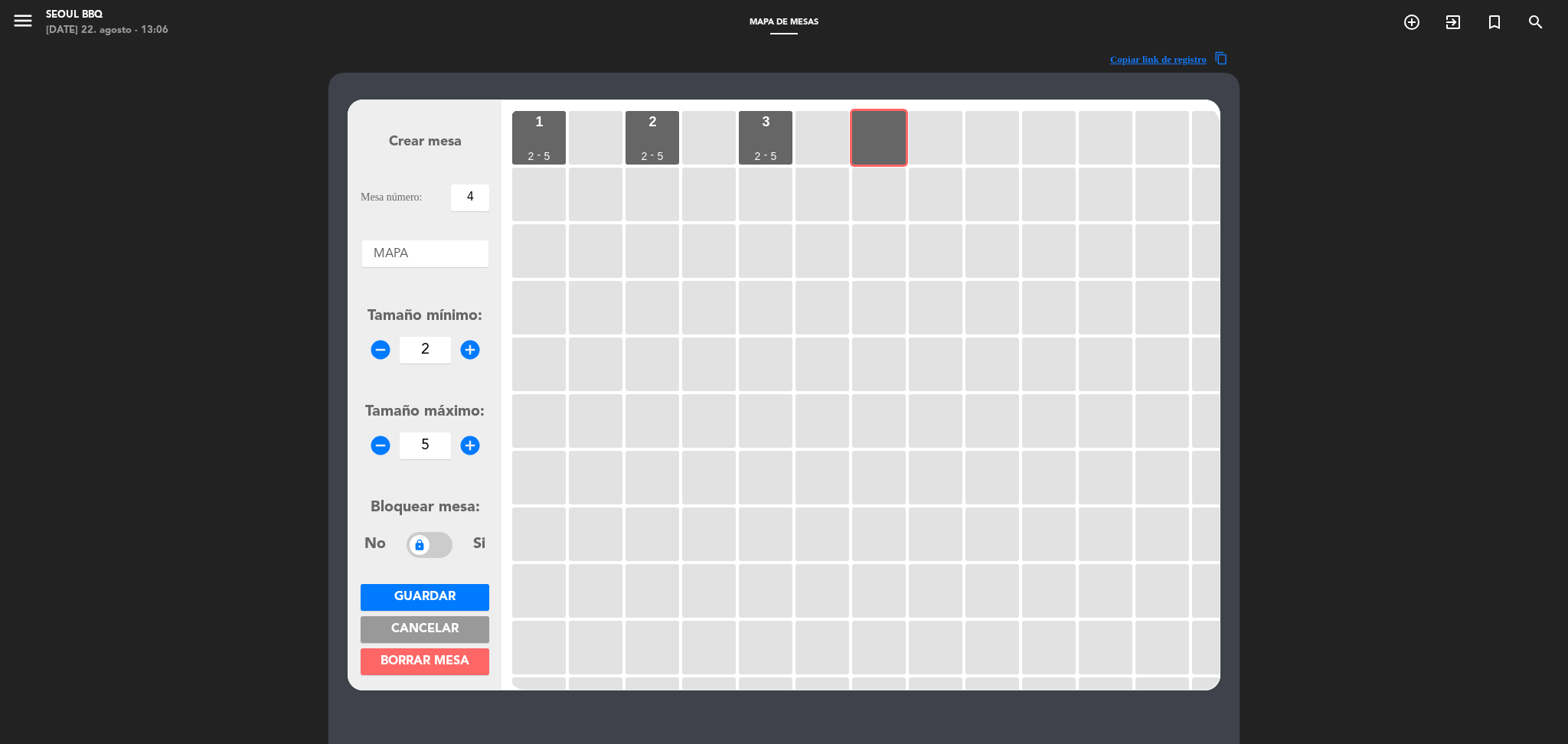
type input "5"
click at [445, 592] on span "Guardar" at bounding box center [425, 597] width 61 height 12
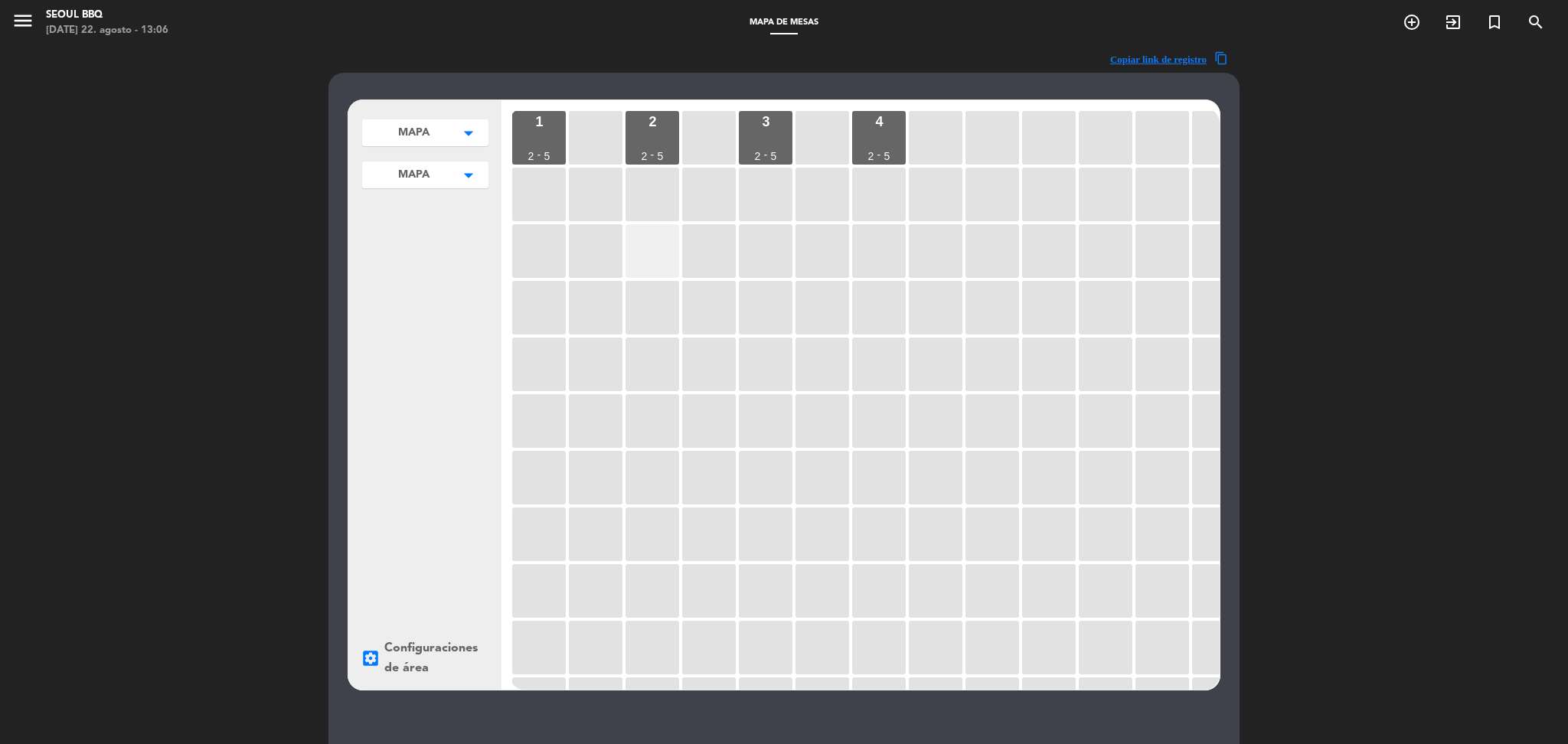
click at [643, 256] on div at bounding box center [652, 251] width 54 height 54
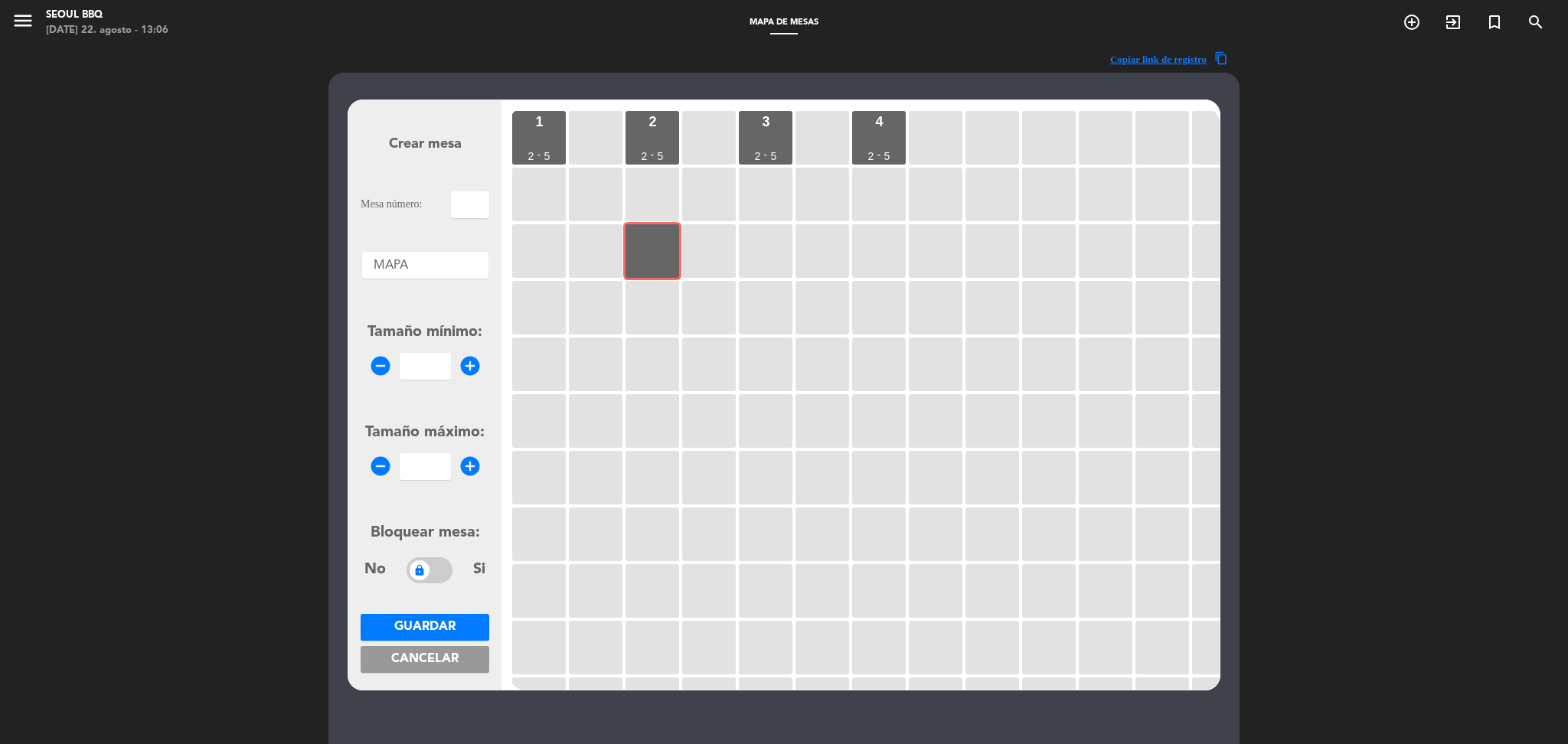
click at [472, 206] on input "text" at bounding box center [470, 204] width 38 height 26
type input "5"
click at [430, 370] on input "number" at bounding box center [426, 366] width 51 height 26
type input "5"
click at [432, 468] on input "number" at bounding box center [426, 466] width 51 height 26
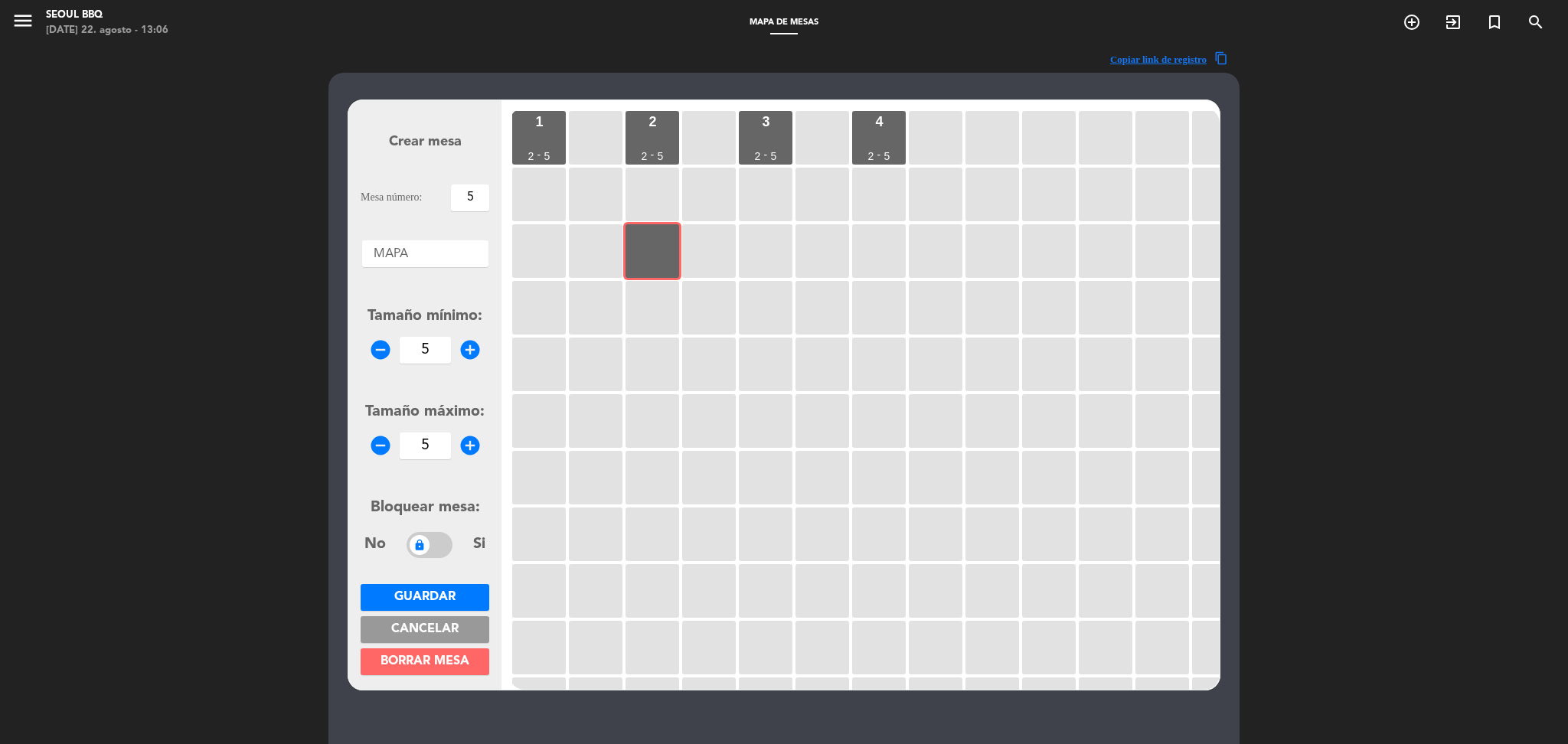
type input "5"
click at [441, 594] on span "Guardar" at bounding box center [425, 597] width 61 height 12
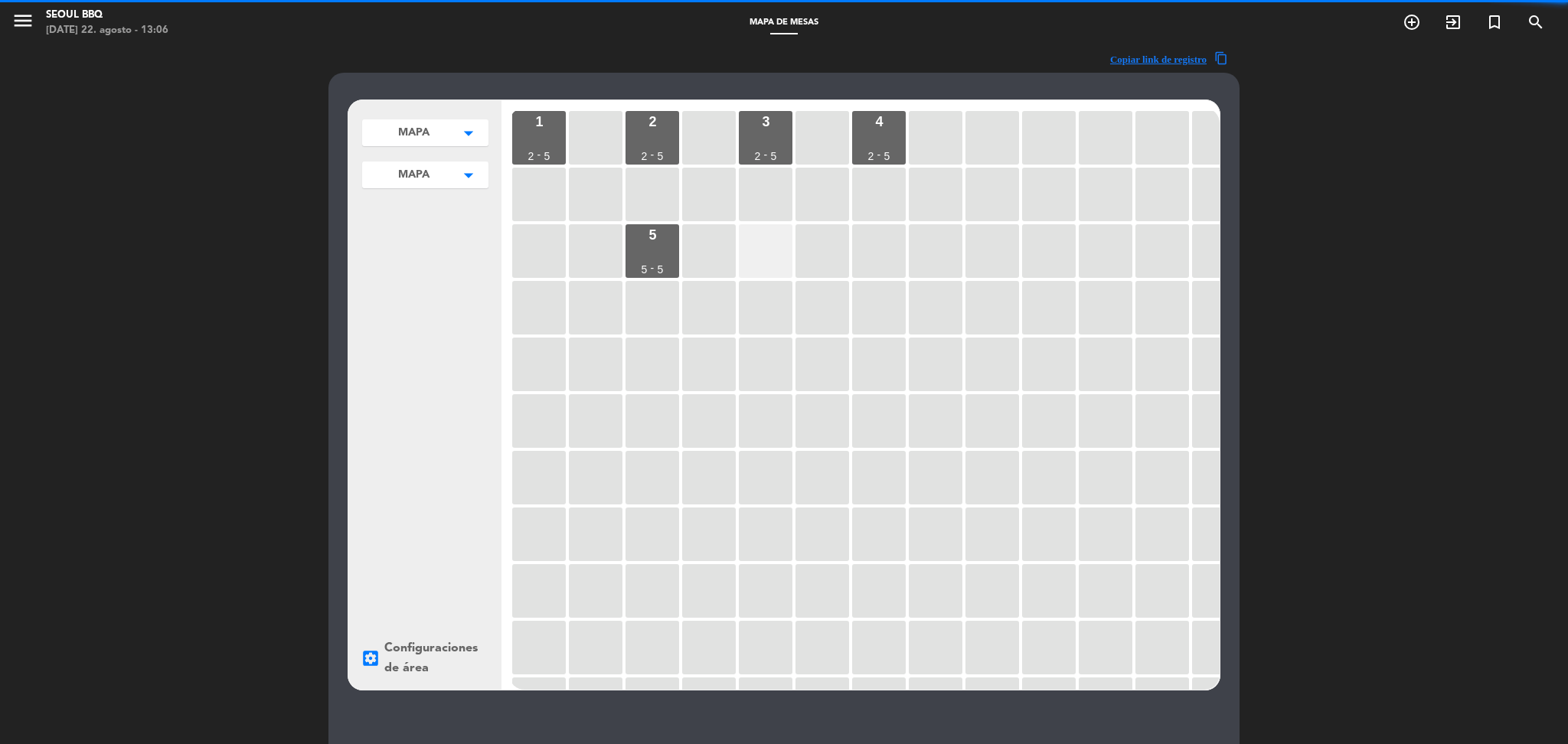
click at [752, 252] on div at bounding box center [765, 251] width 54 height 54
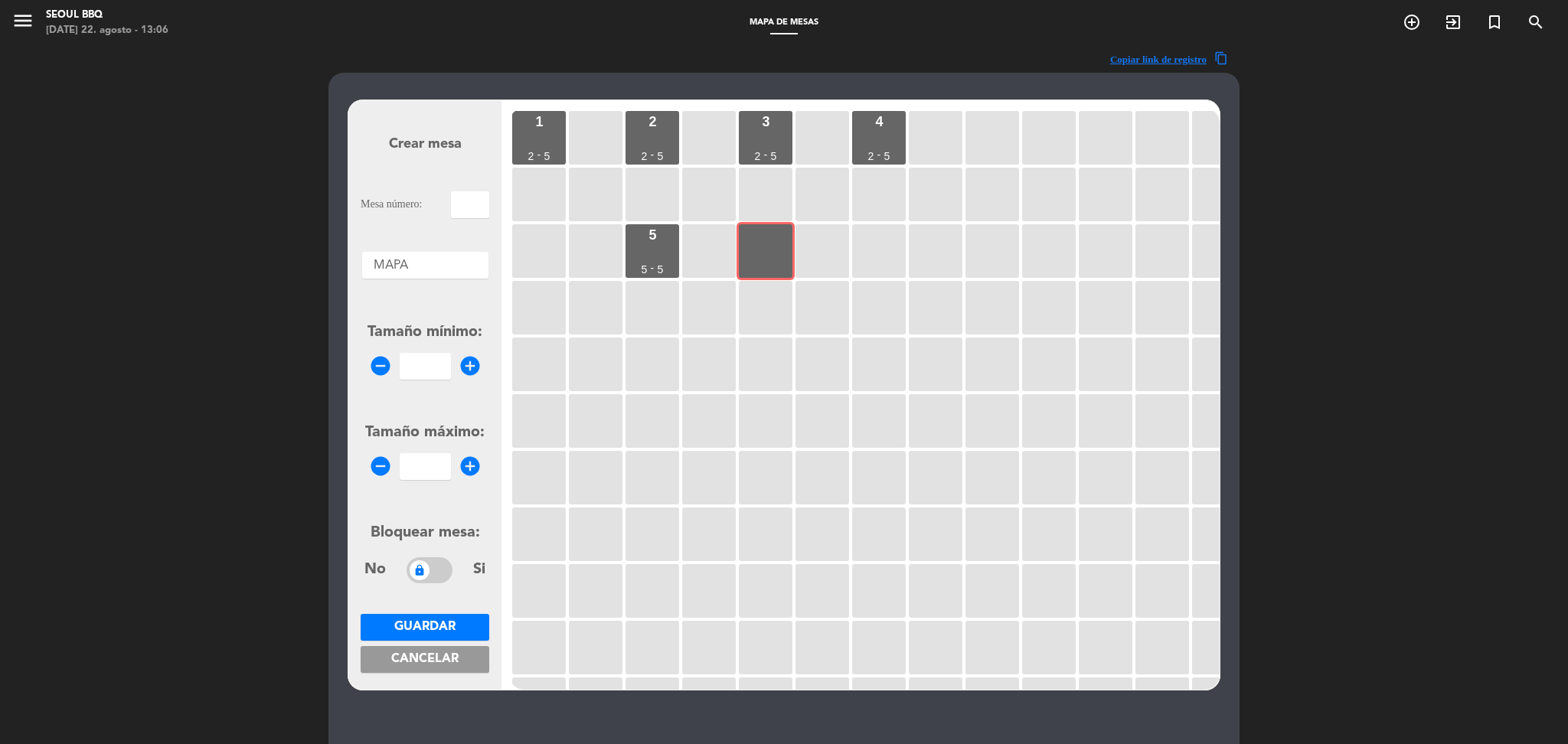
click at [462, 201] on input "text" at bounding box center [470, 204] width 38 height 26
type input "6"
click at [434, 360] on input "number" at bounding box center [426, 366] width 51 height 26
type input "5"
click at [435, 471] on input "number" at bounding box center [426, 466] width 51 height 26
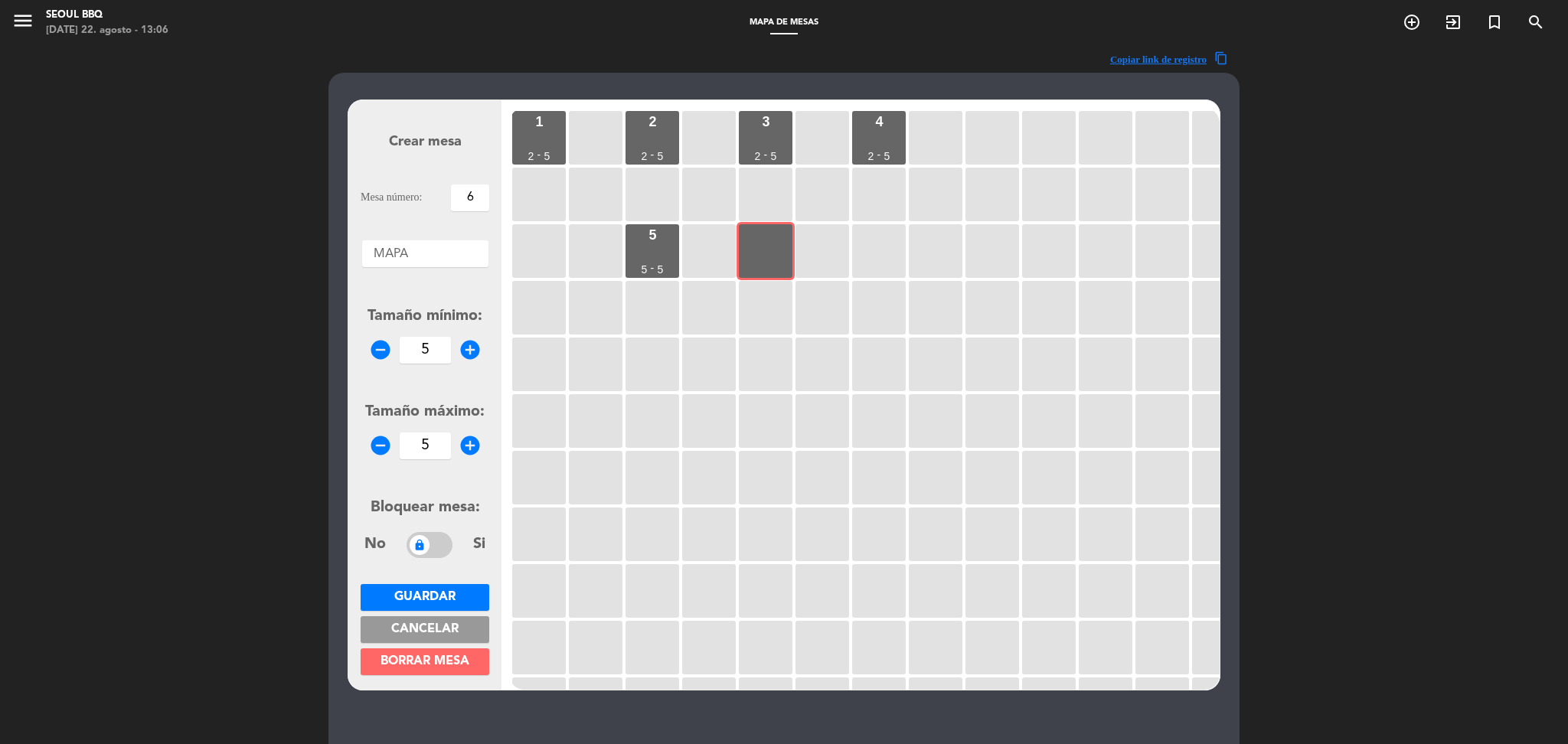
type input "5"
click at [438, 584] on button "Guardar" at bounding box center [425, 597] width 128 height 26
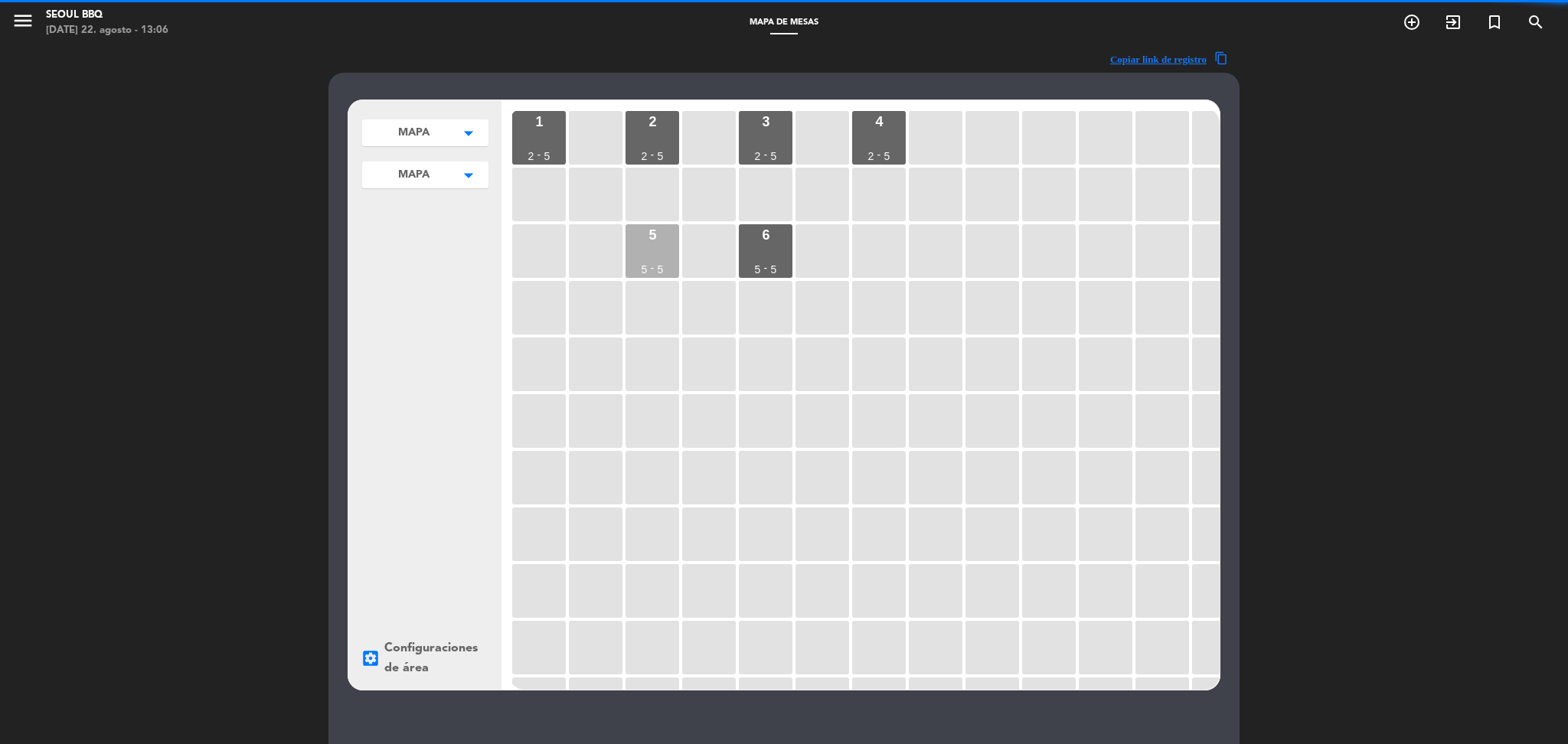
click at [639, 257] on div "5 5 - 5" at bounding box center [652, 251] width 54 height 54
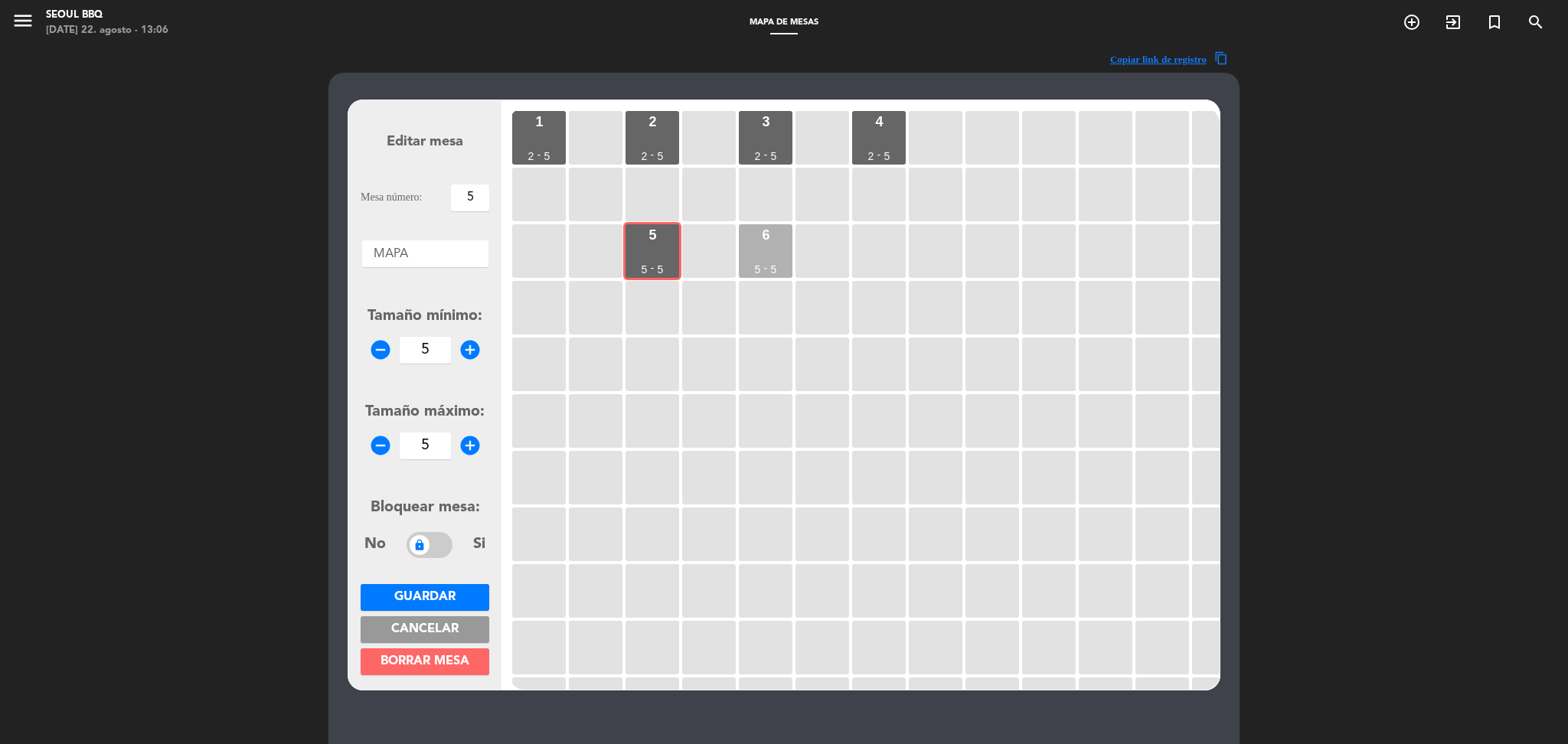
click at [777, 248] on div "6 5 - 5" at bounding box center [765, 251] width 54 height 54
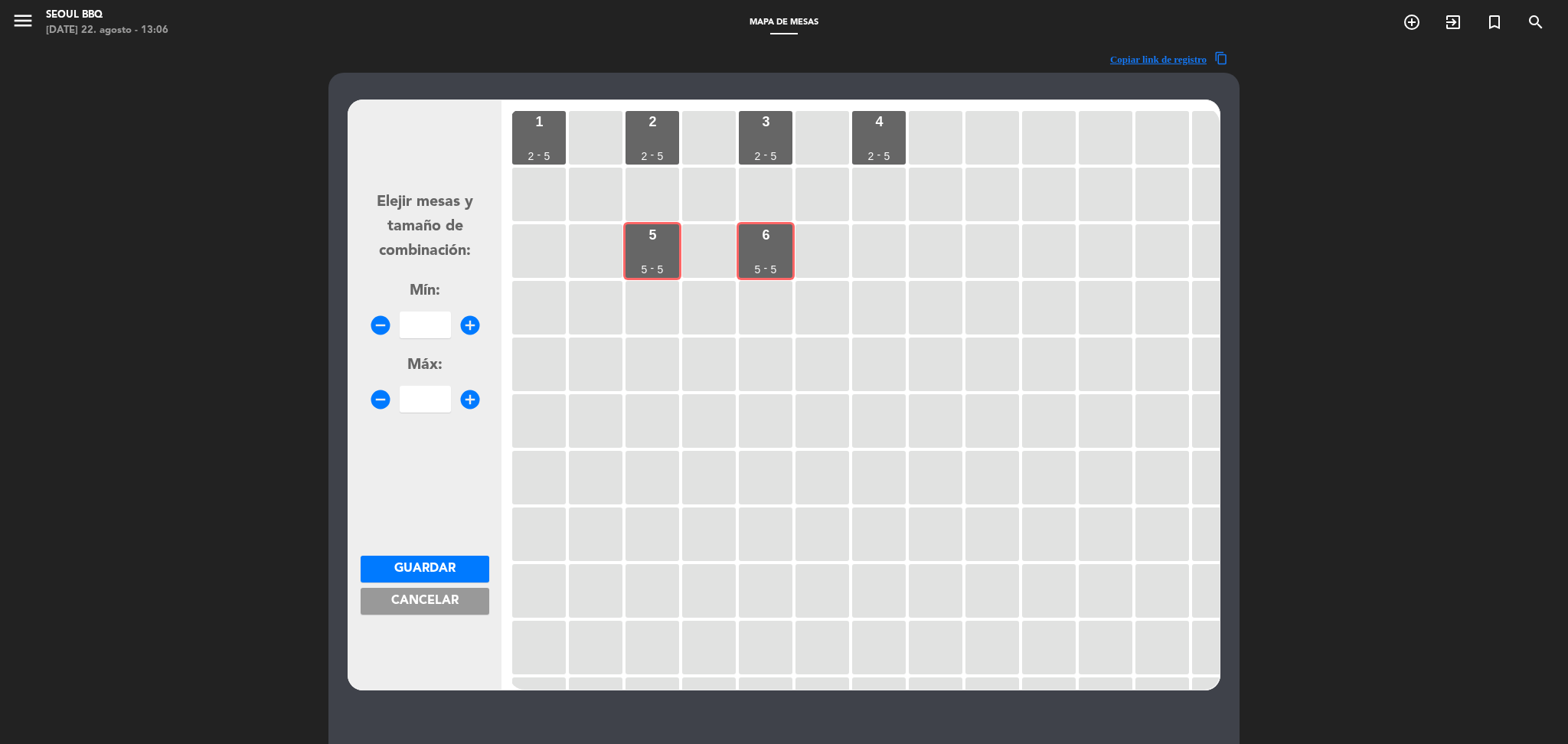
click at [429, 330] on input "number" at bounding box center [426, 324] width 51 height 26
type input "10"
click at [433, 393] on input "number" at bounding box center [426, 398] width 51 height 26
type input "12"
click at [442, 317] on input "10" at bounding box center [426, 324] width 51 height 26
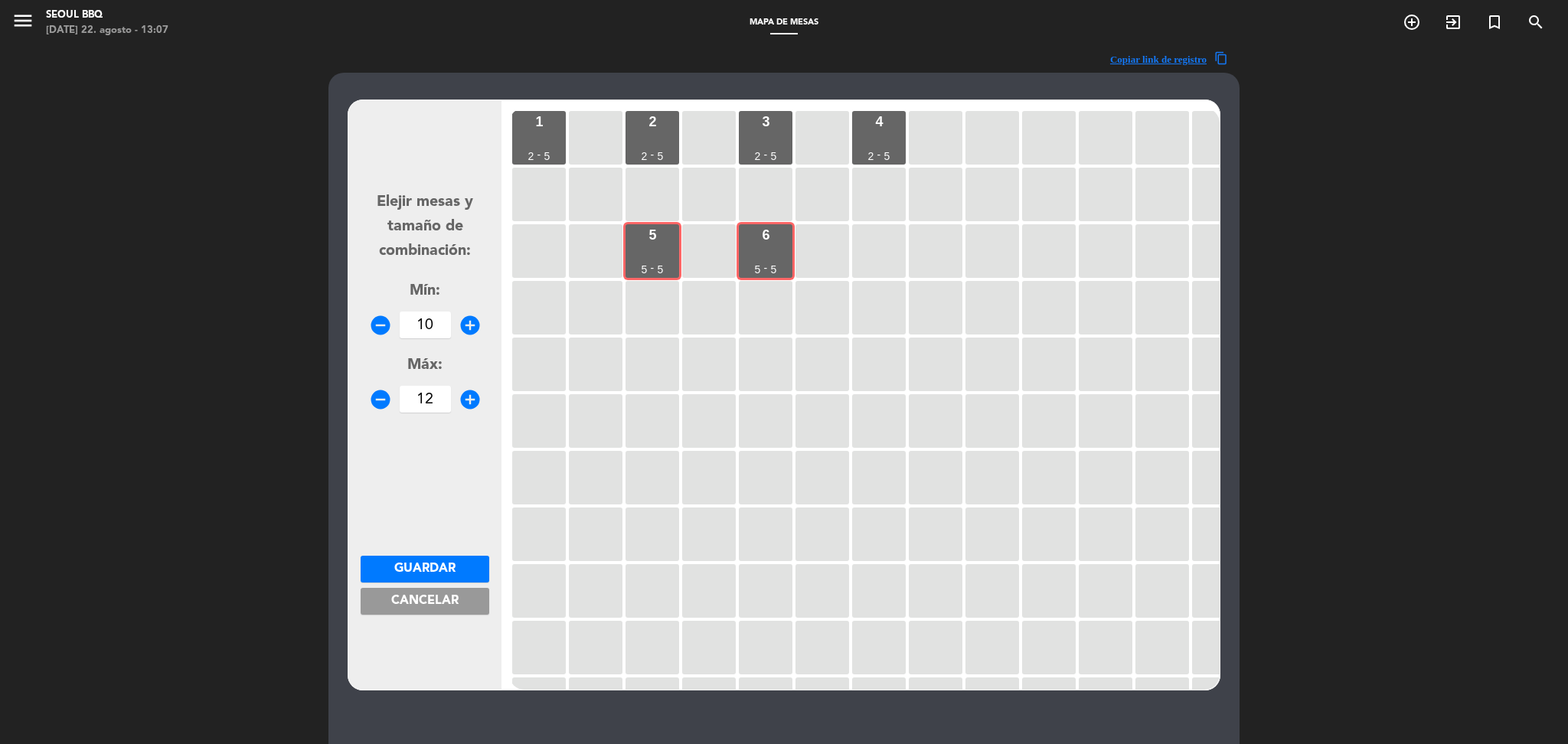
type input "1"
type input "6"
click at [453, 565] on span "Guardar" at bounding box center [425, 569] width 61 height 12
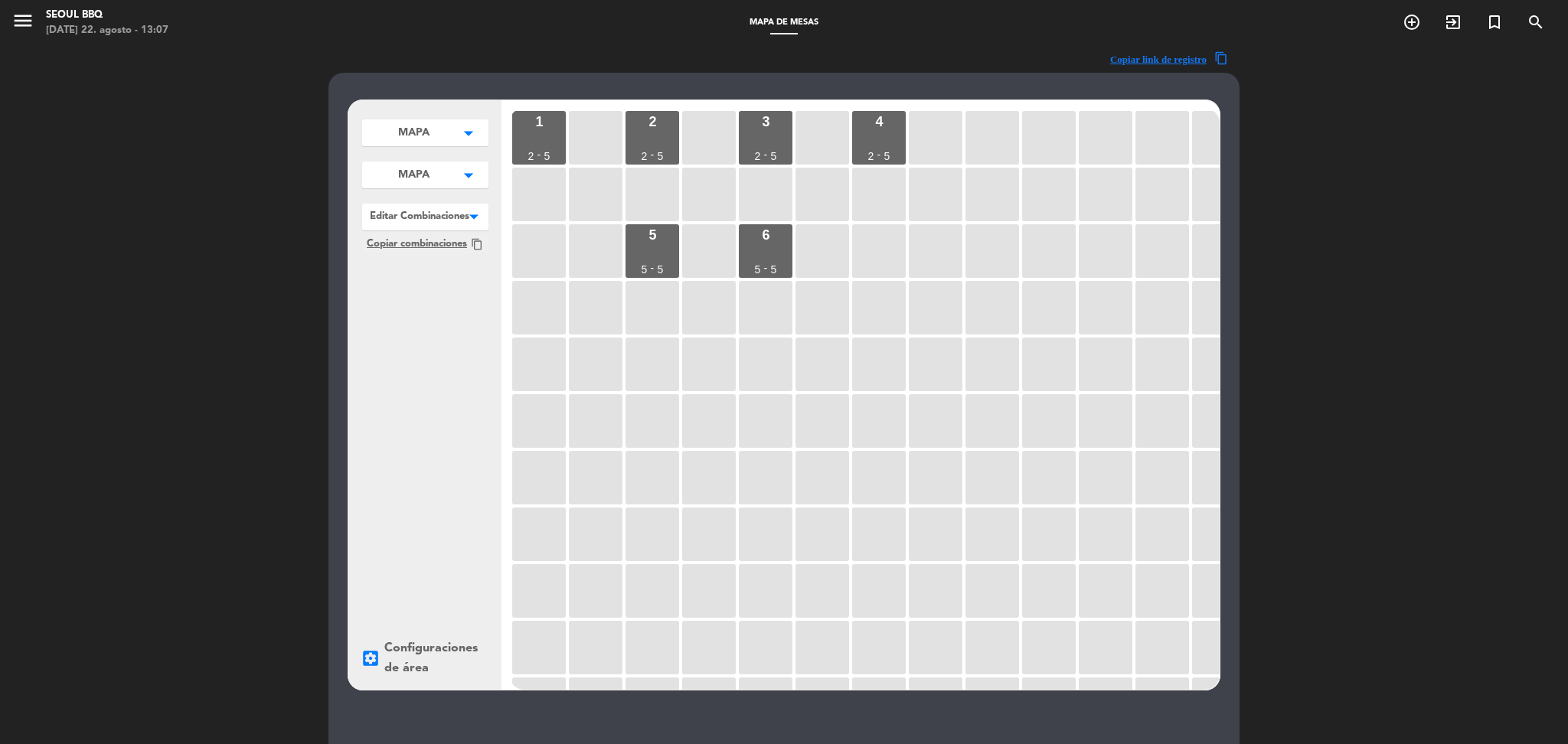
click at [474, 141] on icon "arrow_drop_down" at bounding box center [468, 133] width 23 height 16
click at [456, 229] on button "Agregar" at bounding box center [425, 231] width 113 height 23
click at [407, 231] on input "text" at bounding box center [425, 231] width 113 height 23
type input "PRIMER PISO"
click at [435, 258] on button "Guardar" at bounding box center [425, 264] width 113 height 23
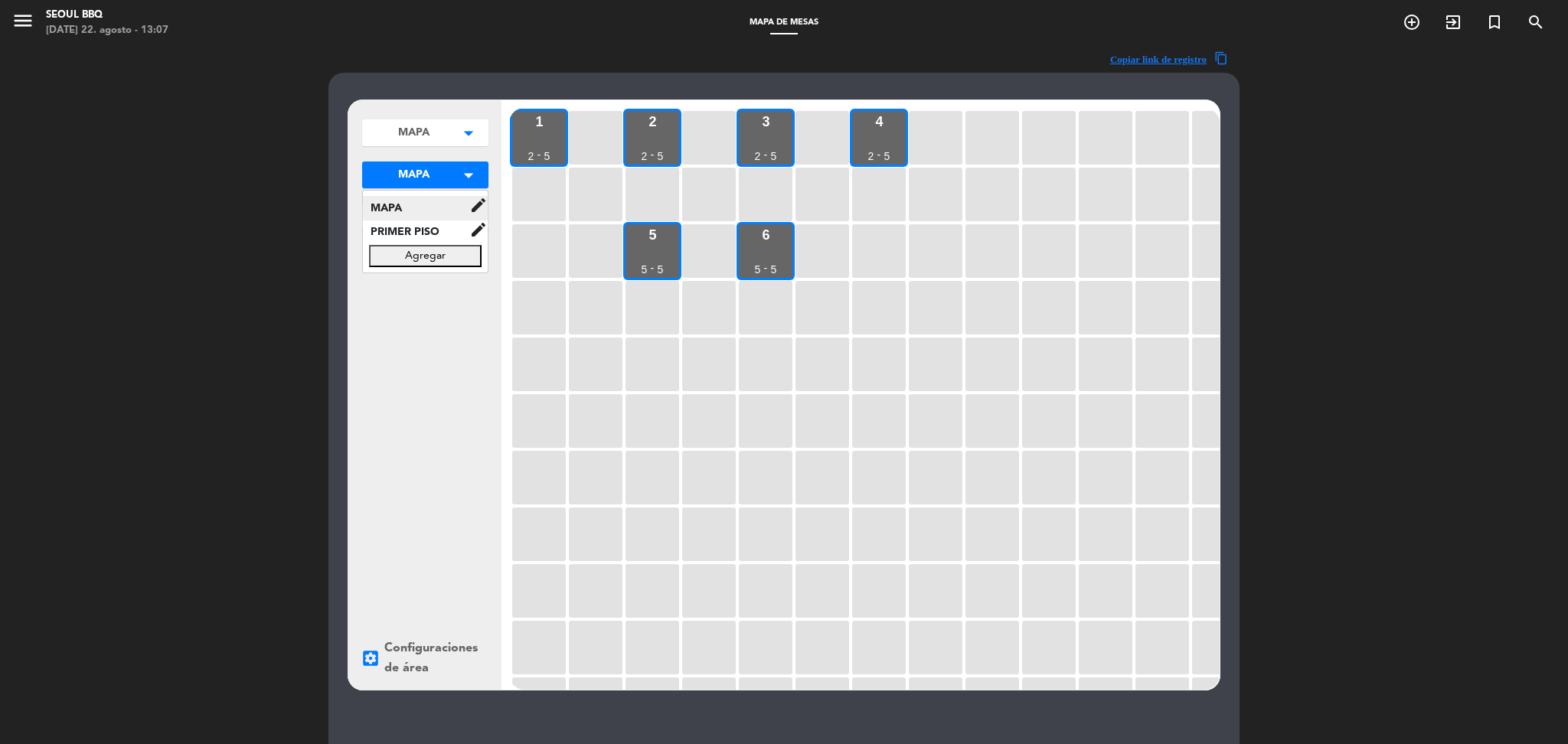
click at [474, 204] on icon "edit" at bounding box center [479, 205] width 19 height 19
click at [501, 193] on button "renombrar" at bounding box center [541, 194] width 106 height 23
click at [412, 197] on input "MAPA" at bounding box center [427, 207] width 127 height 23
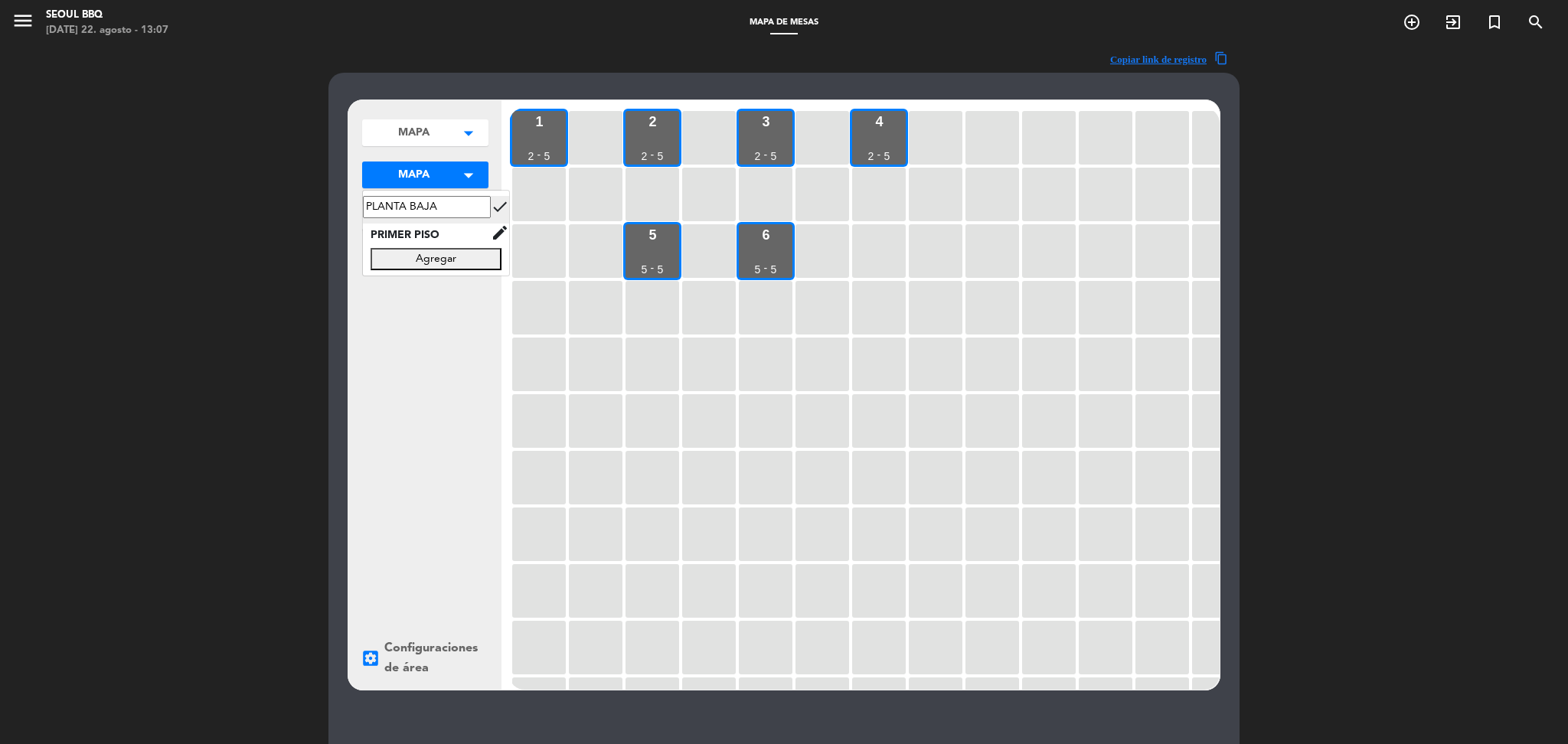
type input "PLANTA BAJA"
click at [495, 208] on icon "check" at bounding box center [499, 206] width 19 height 19
click at [438, 230] on span "PRIMER PISO" at bounding box center [416, 232] width 107 height 18
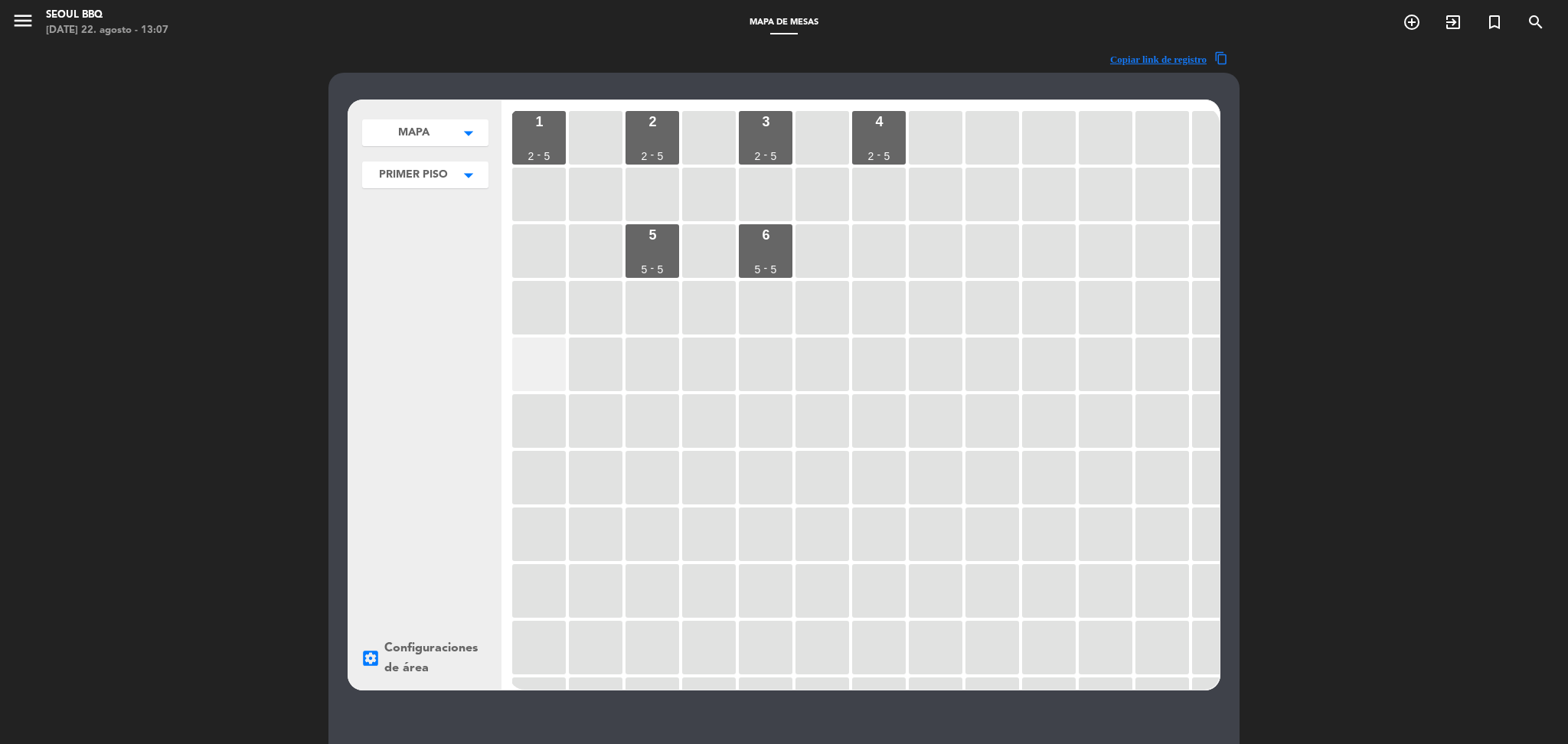
click at [543, 381] on div at bounding box center [538, 364] width 54 height 54
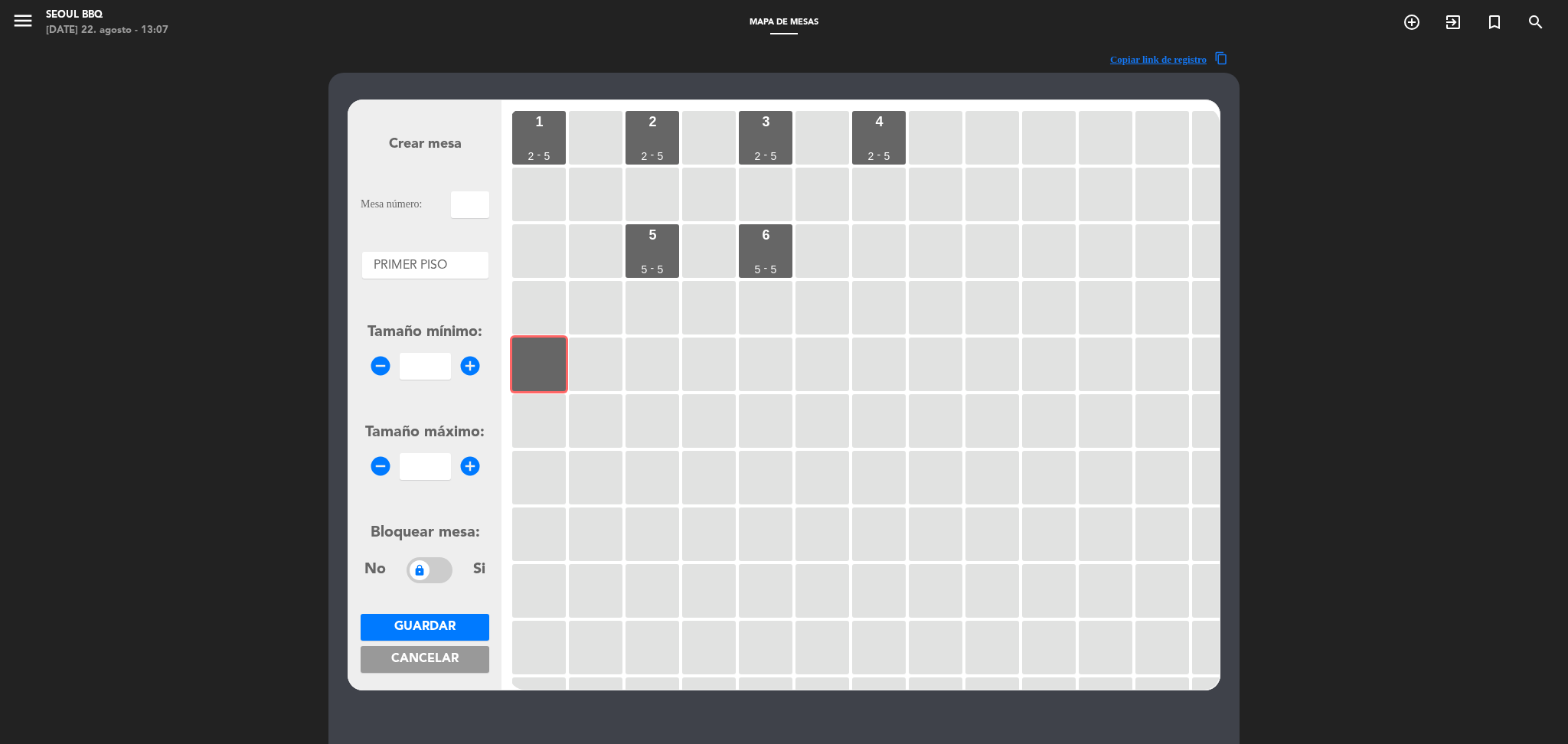
click at [480, 203] on input "text" at bounding box center [470, 204] width 38 height 26
type input "ROOM 1"
click at [412, 372] on input "number" at bounding box center [426, 366] width 51 height 26
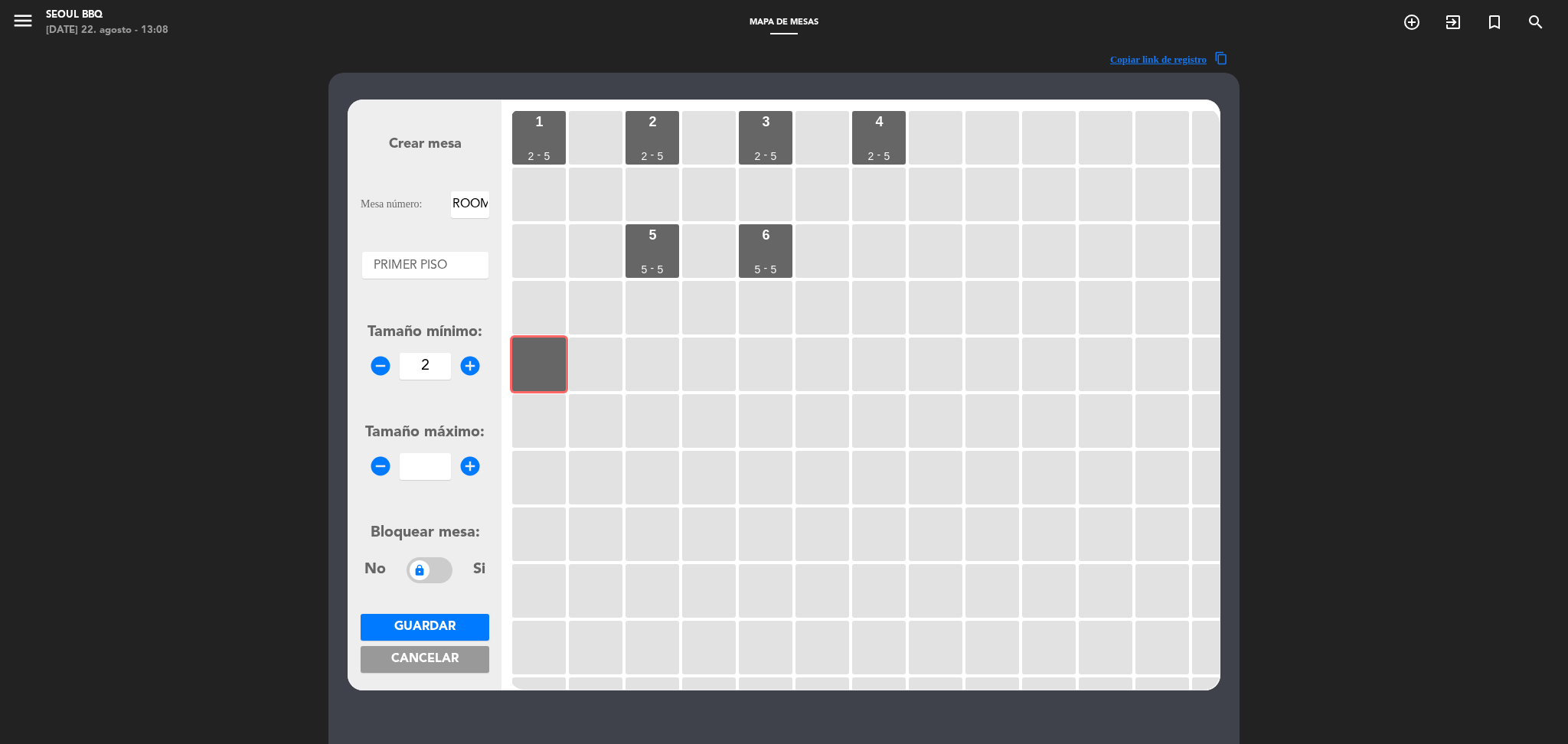
type input "2"
click at [426, 467] on input "number" at bounding box center [426, 466] width 51 height 26
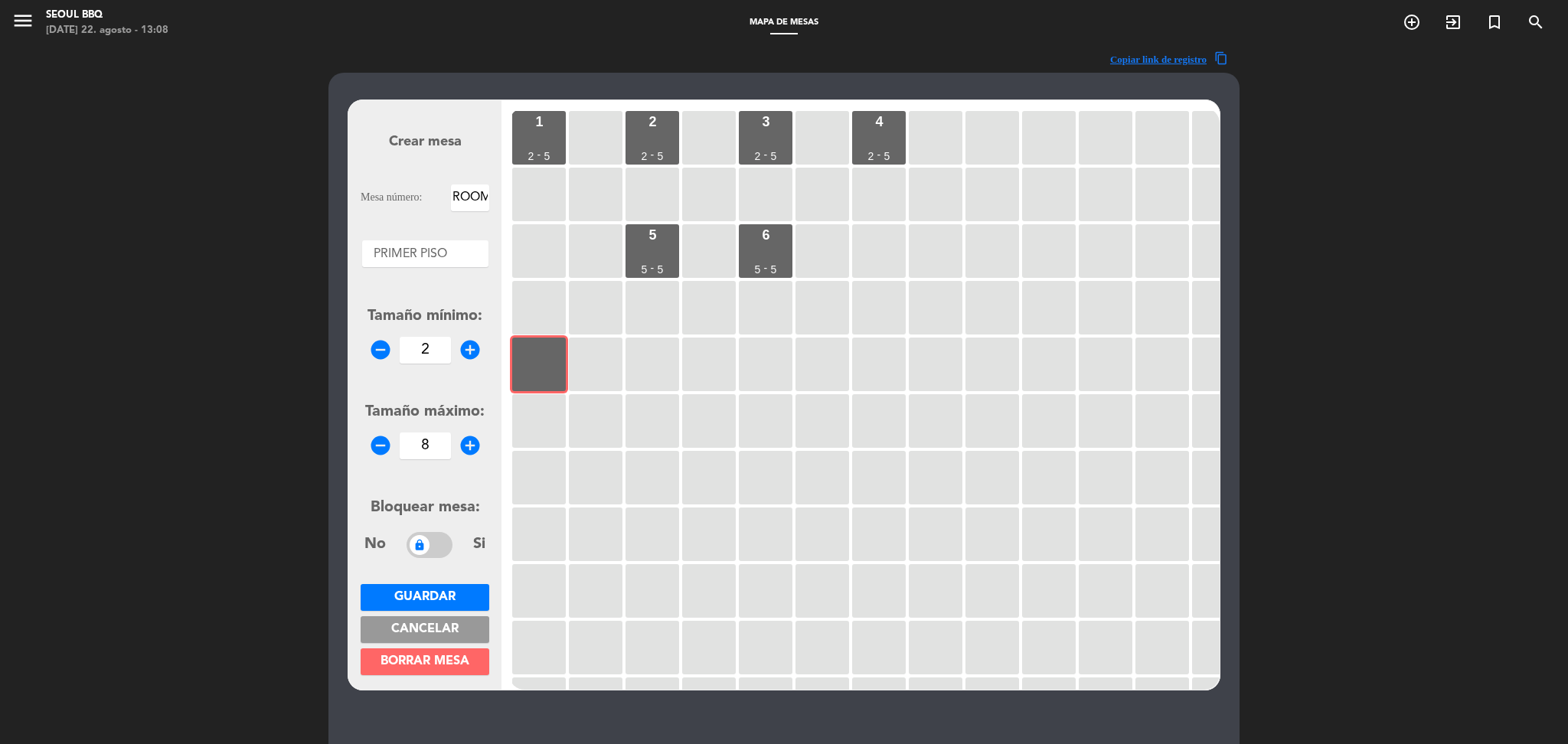
type input "8"
click at [438, 595] on span "Guardar" at bounding box center [425, 597] width 61 height 12
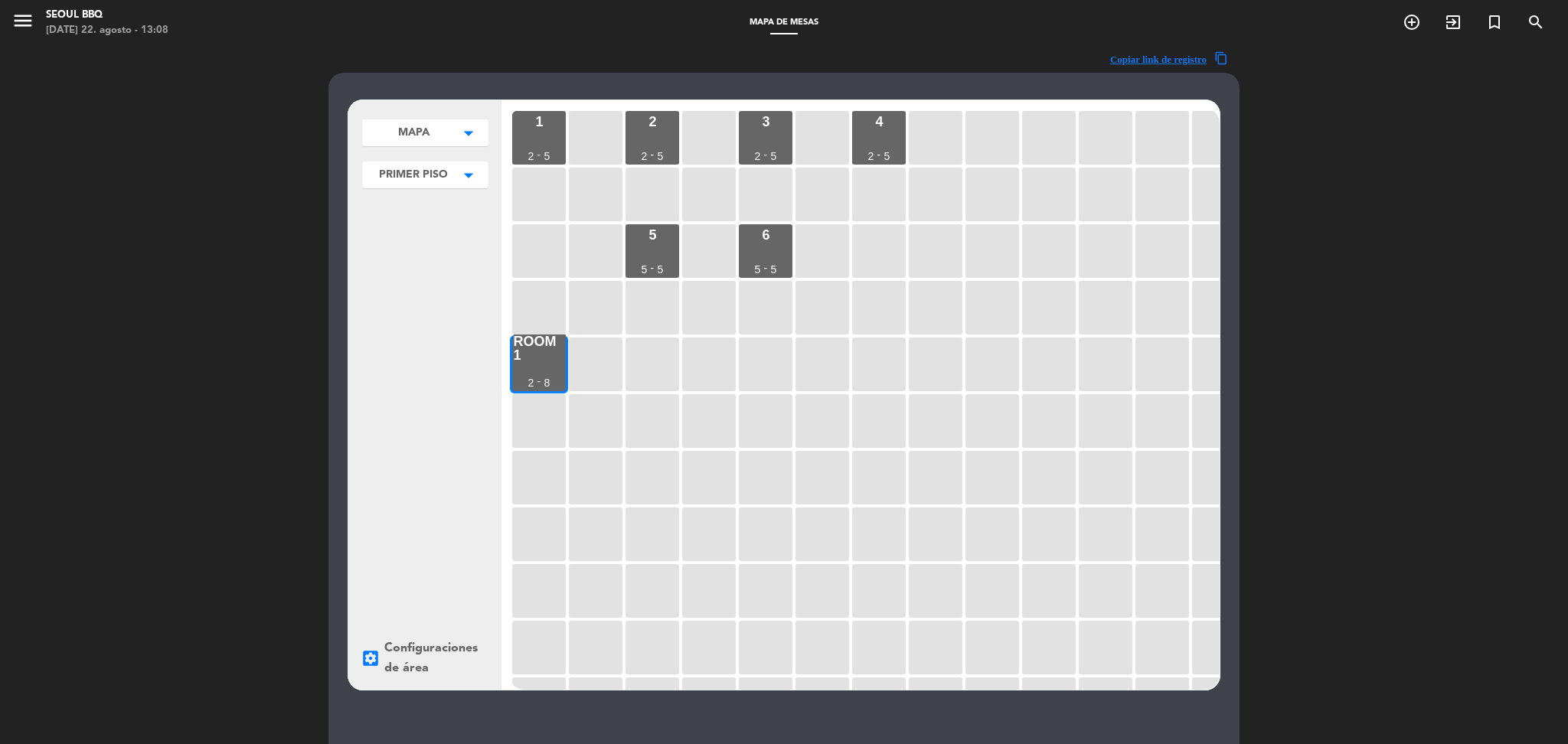
click at [650, 375] on div at bounding box center [652, 364] width 54 height 54
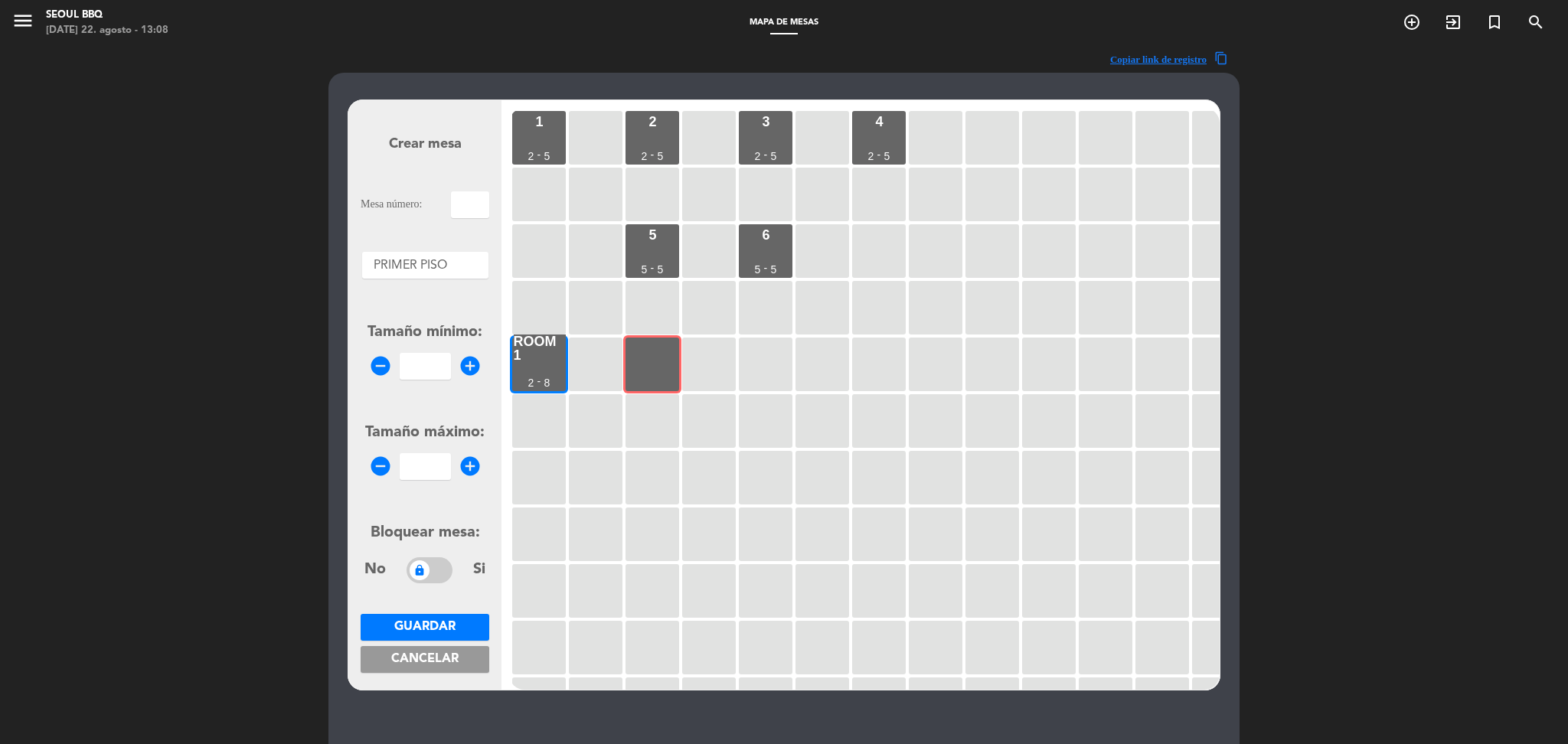
click at [467, 197] on input "text" at bounding box center [470, 204] width 38 height 26
type input "4"
type input "ROOM 2"
click at [434, 365] on input "number" at bounding box center [426, 366] width 51 height 26
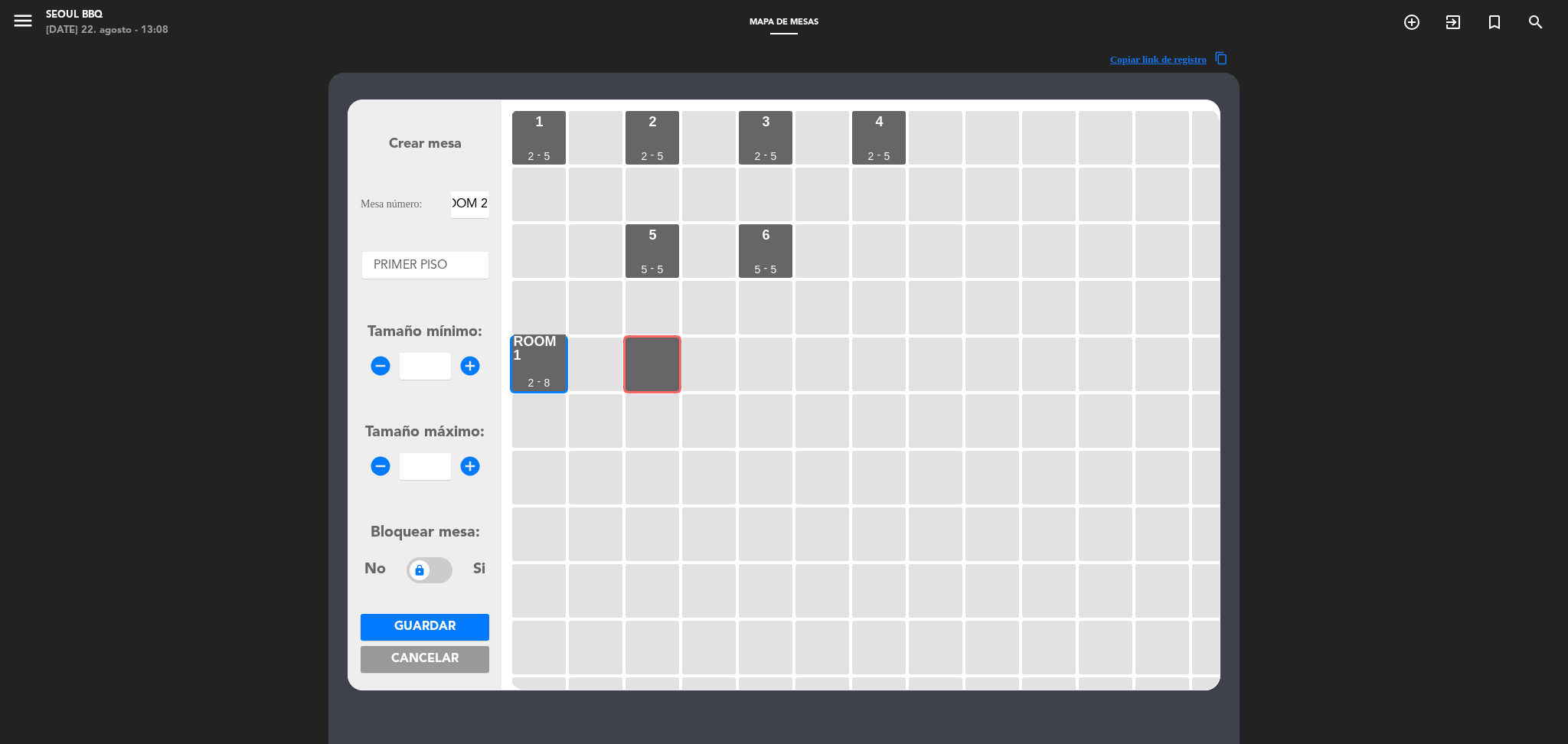
scroll to position [0, 0]
type input "2"
click at [424, 459] on input "number" at bounding box center [426, 466] width 51 height 26
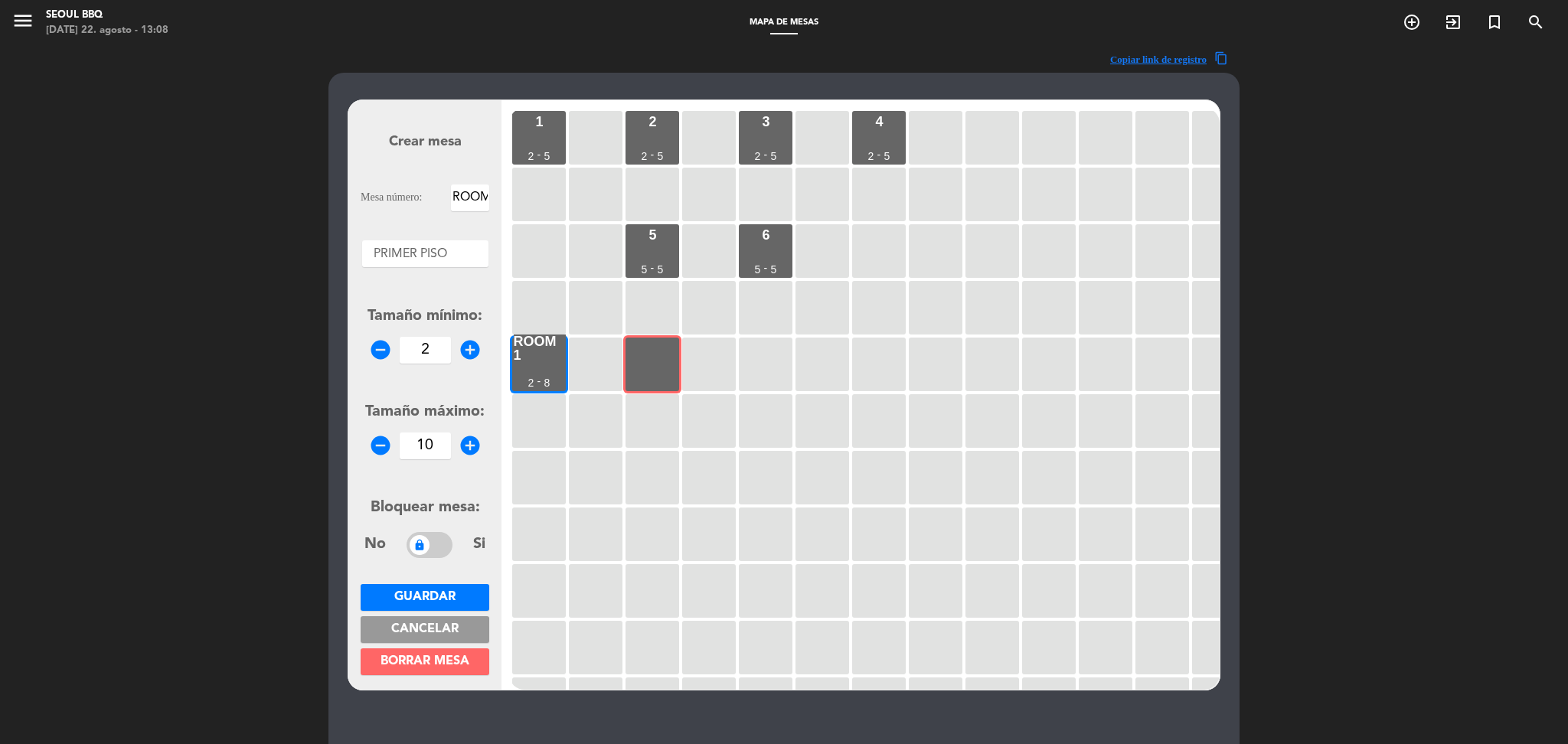
type input "10"
click at [442, 592] on span "Guardar" at bounding box center [425, 597] width 61 height 12
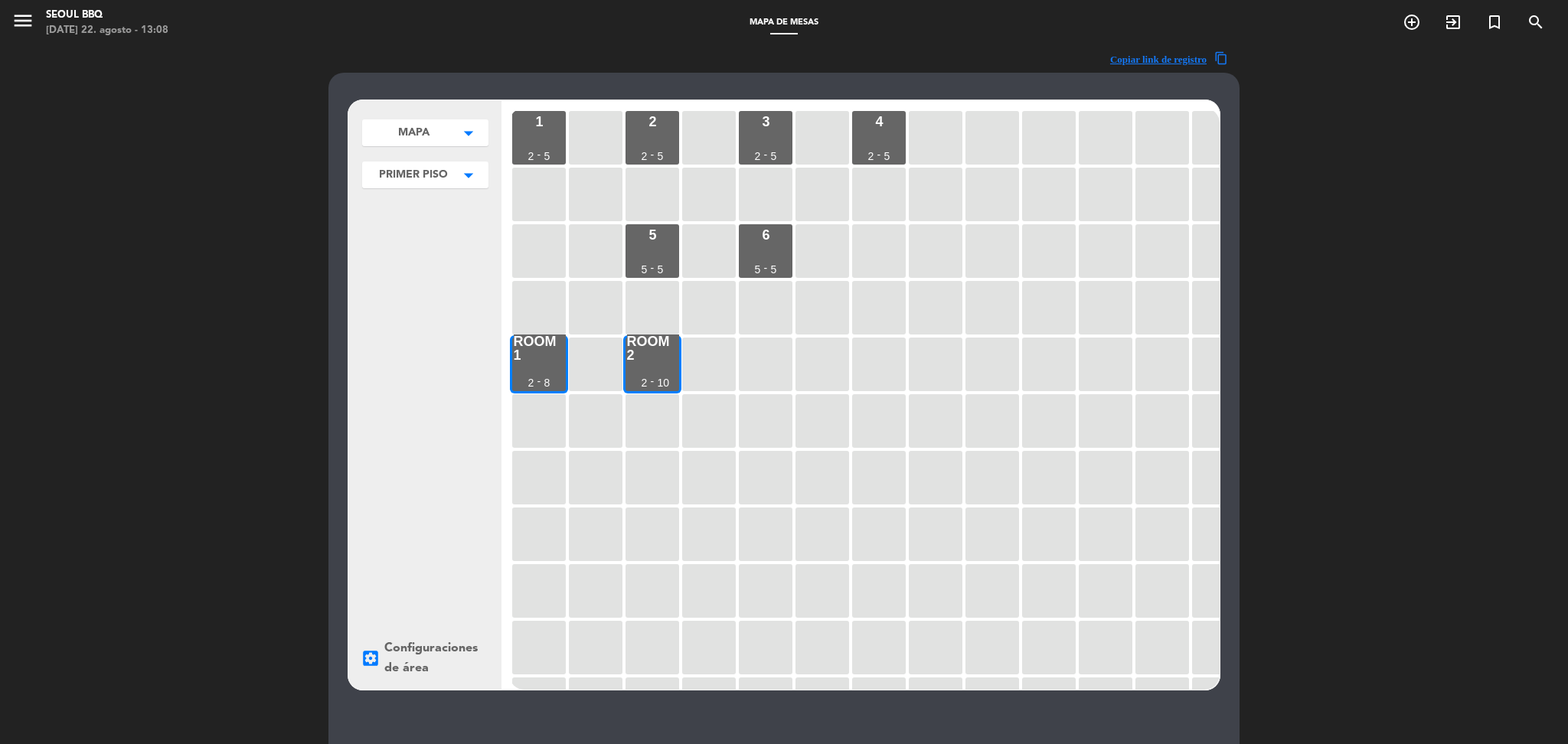
click at [451, 146] on button "PRIMER PISO arrow_drop_down" at bounding box center [425, 132] width 126 height 26
click at [410, 249] on button "Agregar" at bounding box center [425, 255] width 113 height 23
click at [449, 254] on input "text" at bounding box center [425, 255] width 113 height 23
type input "TERRAZA"
click at [417, 287] on button "Guardar" at bounding box center [425, 288] width 113 height 23
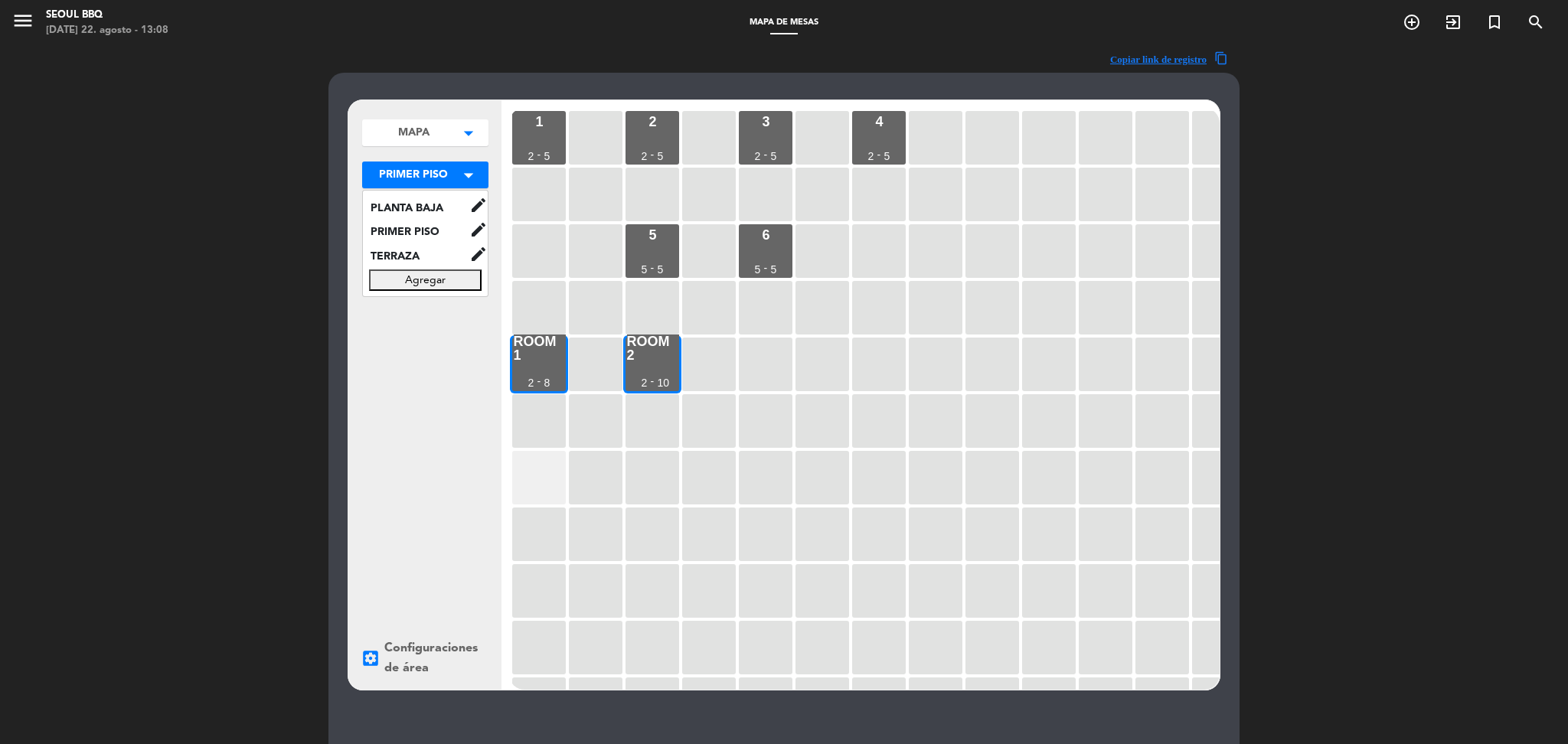
click at [547, 490] on div at bounding box center [538, 477] width 54 height 54
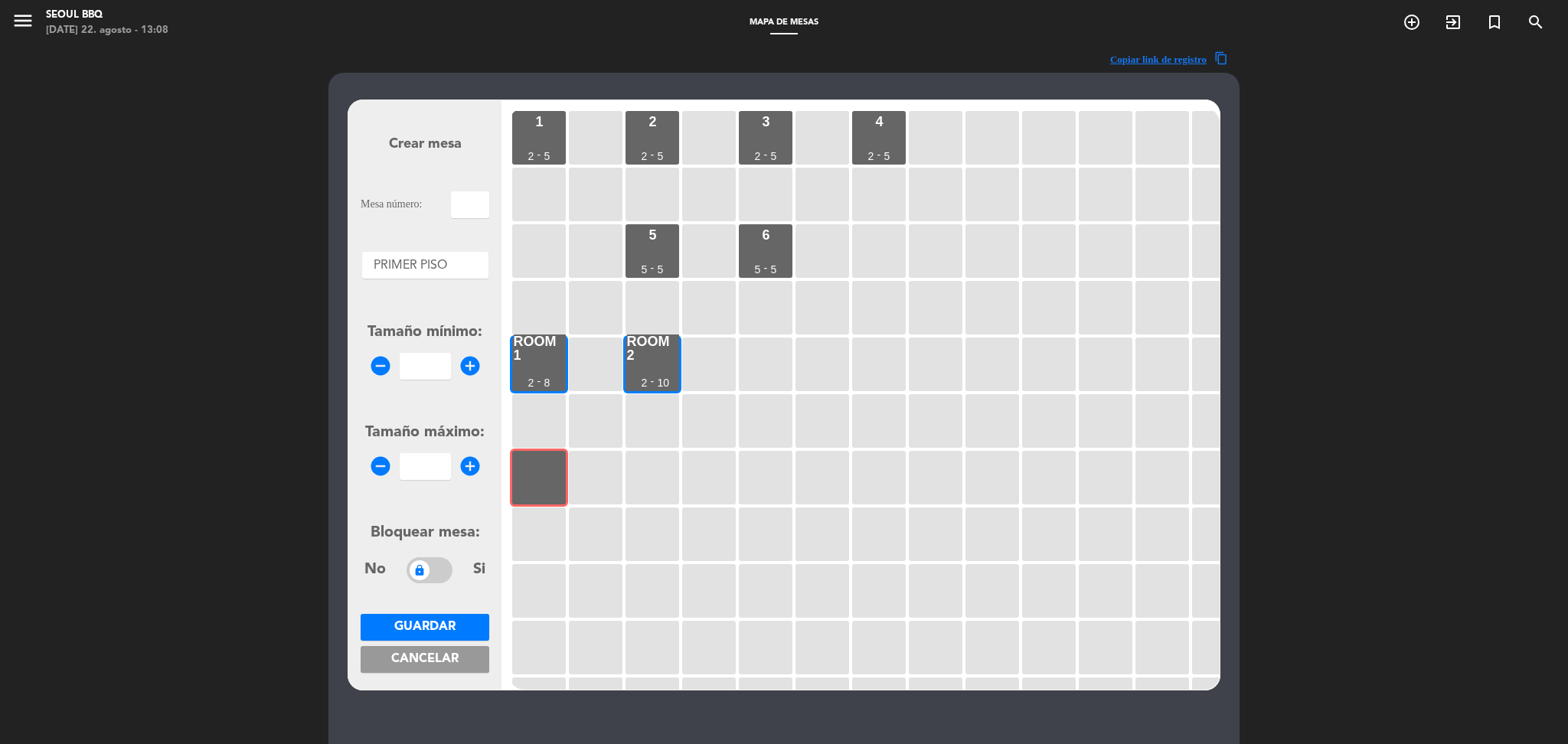
click at [452, 257] on div at bounding box center [425, 262] width 126 height 20
click at [438, 329] on span "TERRAZA" at bounding box center [425, 328] width 56 height 12
click at [477, 196] on input "text" at bounding box center [470, 204] width 38 height 26
type input "T1"
click at [411, 376] on input "number" at bounding box center [426, 366] width 51 height 26
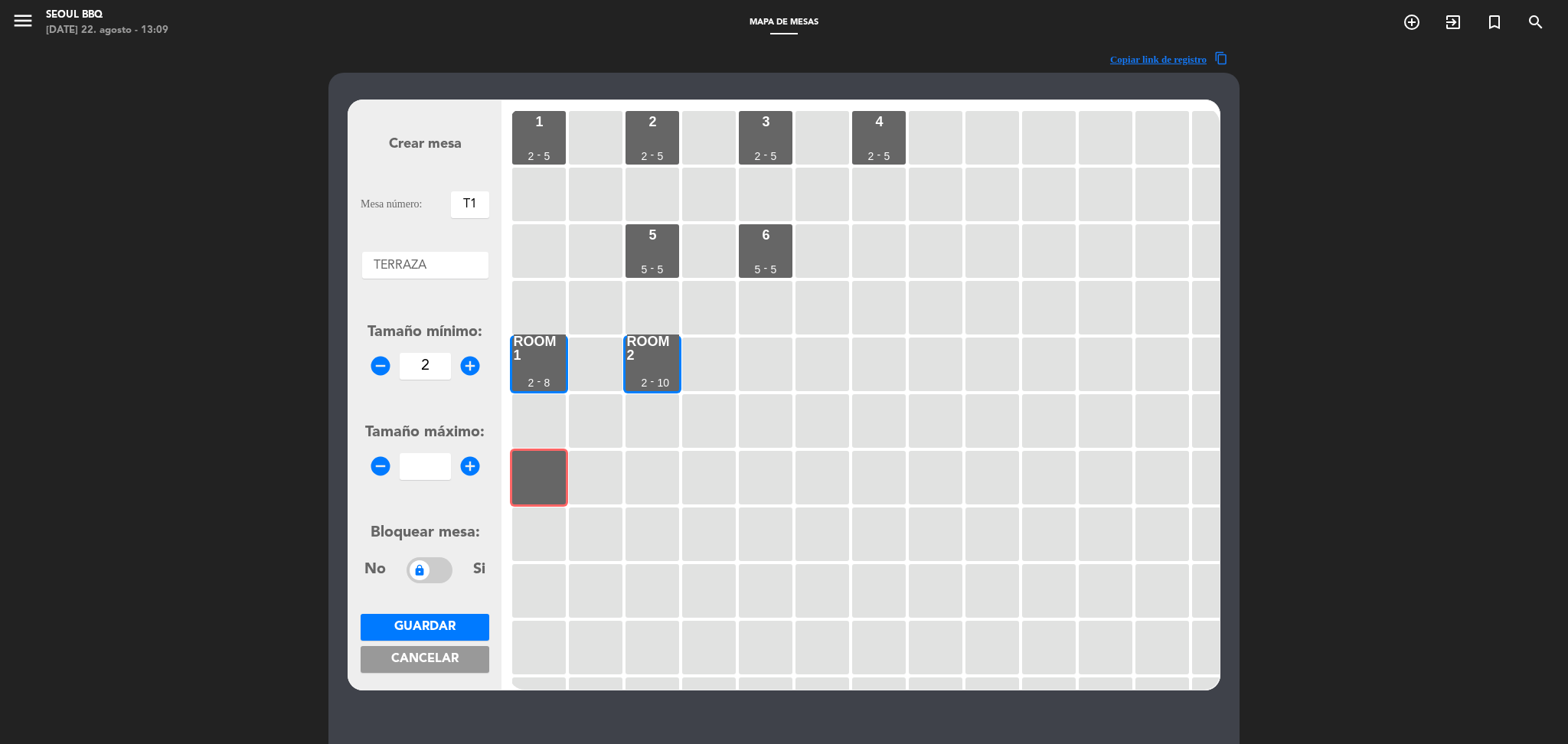
type input "2"
click at [428, 463] on input "number" at bounding box center [426, 466] width 51 height 26
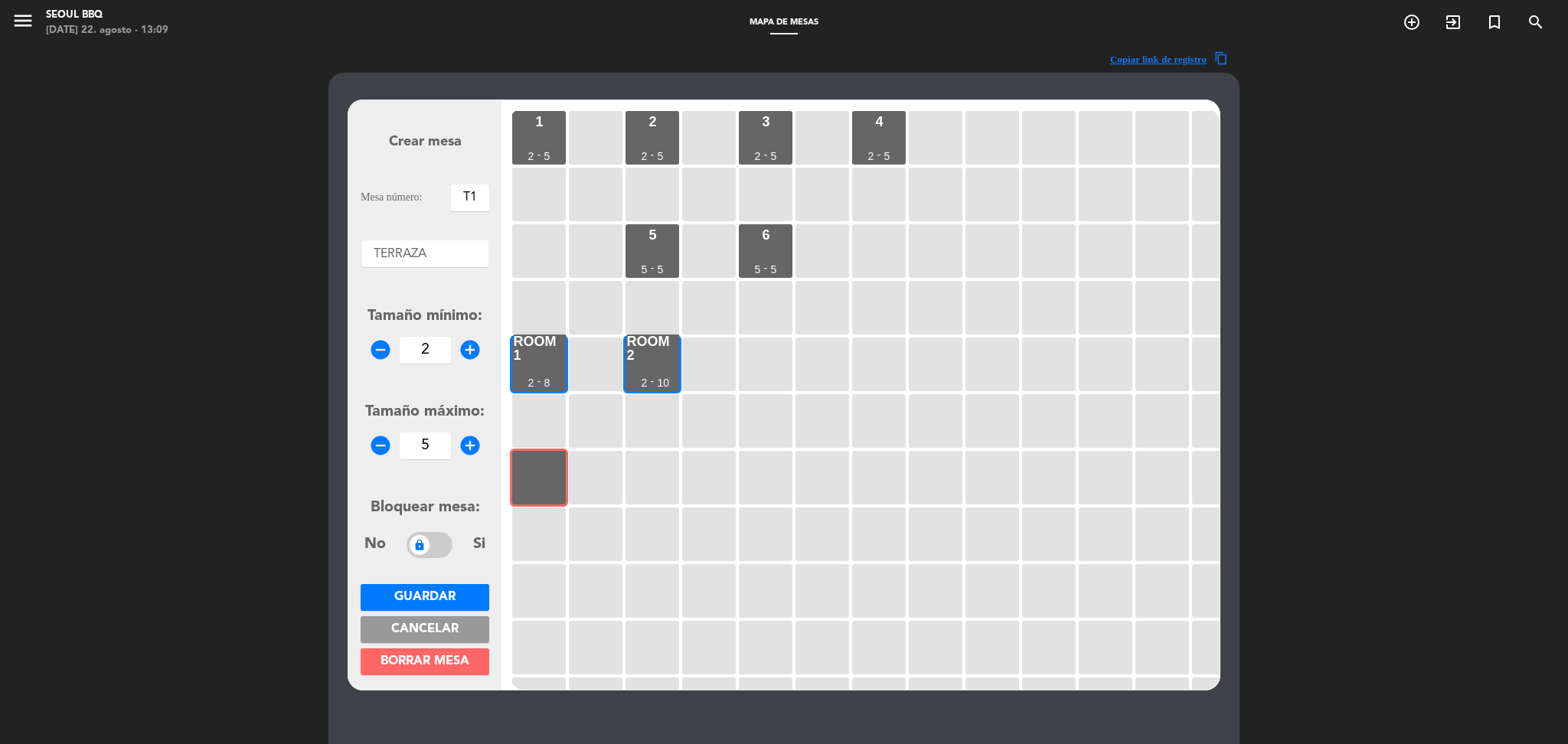
type input "5"
click at [448, 592] on span "Guardar" at bounding box center [425, 597] width 61 height 12
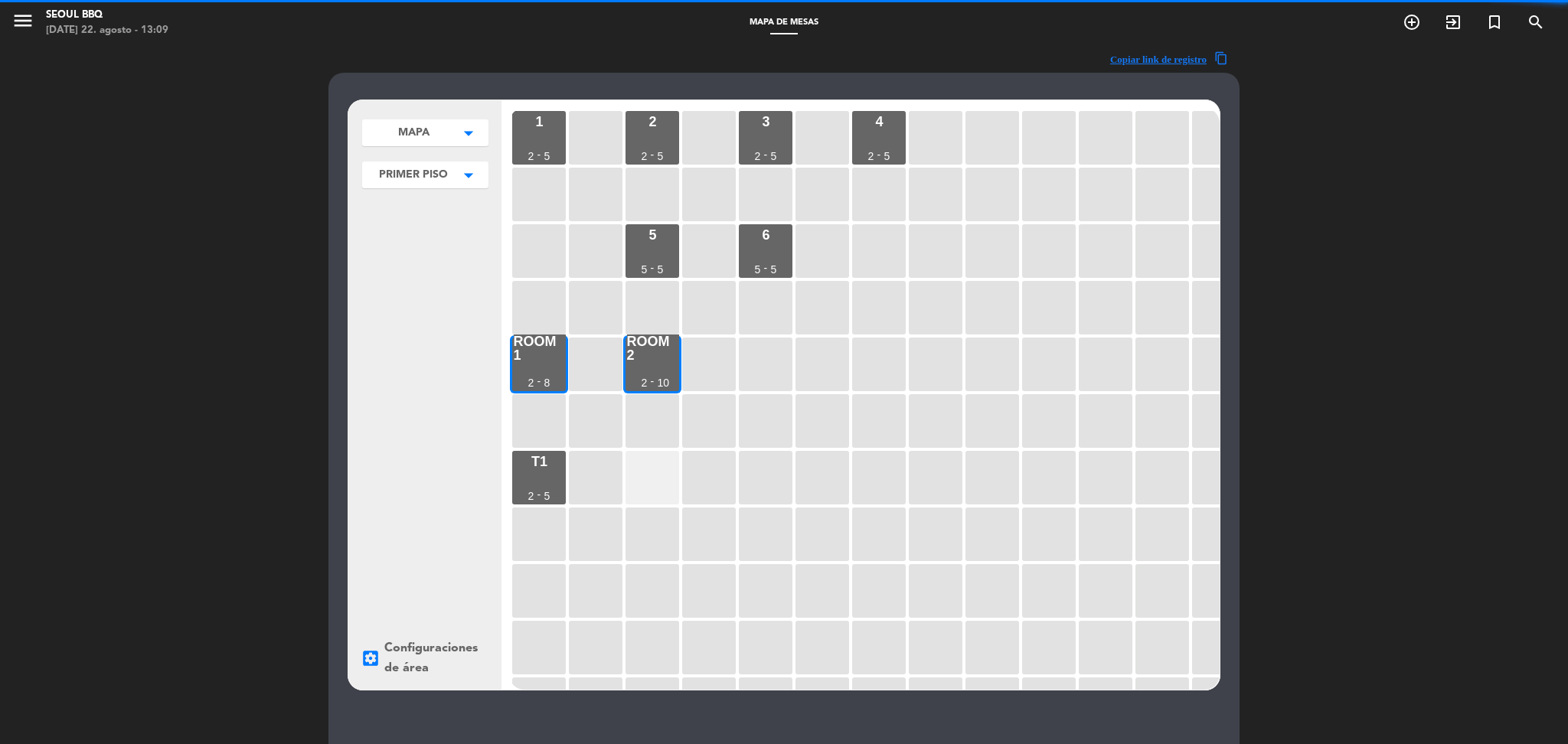
click at [637, 480] on div at bounding box center [652, 477] width 54 height 54
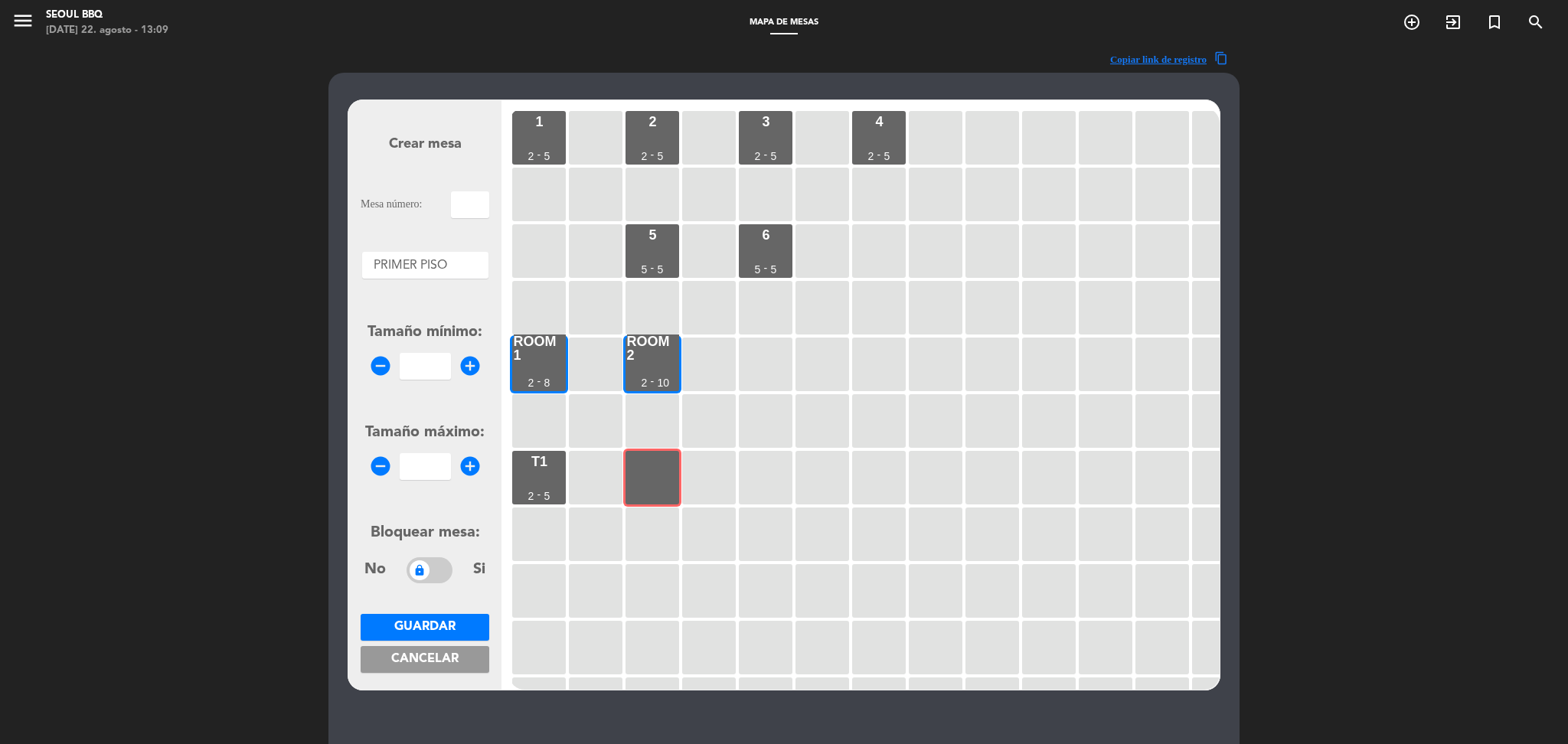
click at [461, 204] on input "text" at bounding box center [470, 204] width 38 height 26
type input "T2"
click at [421, 367] on input "number" at bounding box center [426, 366] width 51 height 26
type input "2"
click at [421, 477] on input "number" at bounding box center [426, 466] width 51 height 26
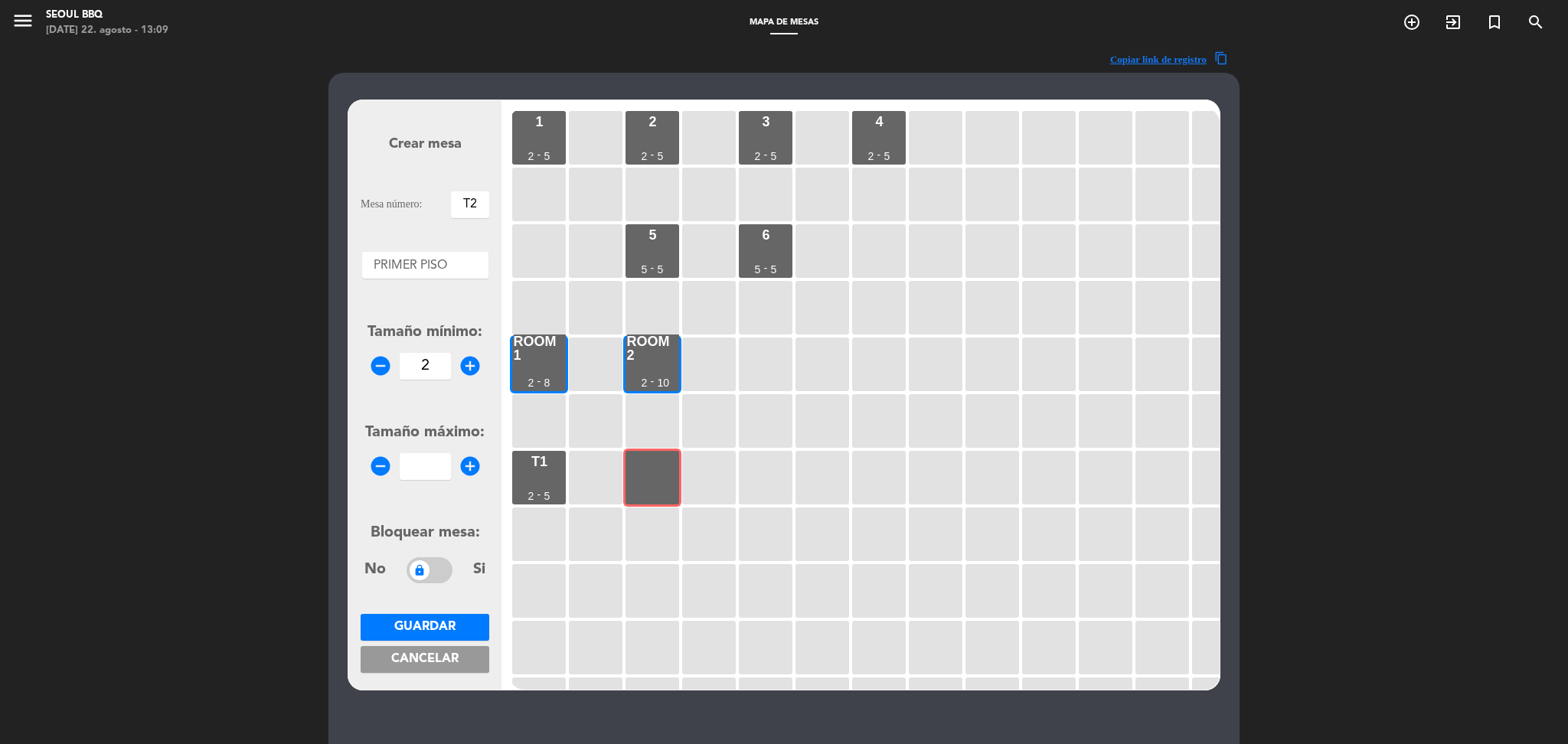
type input "6"
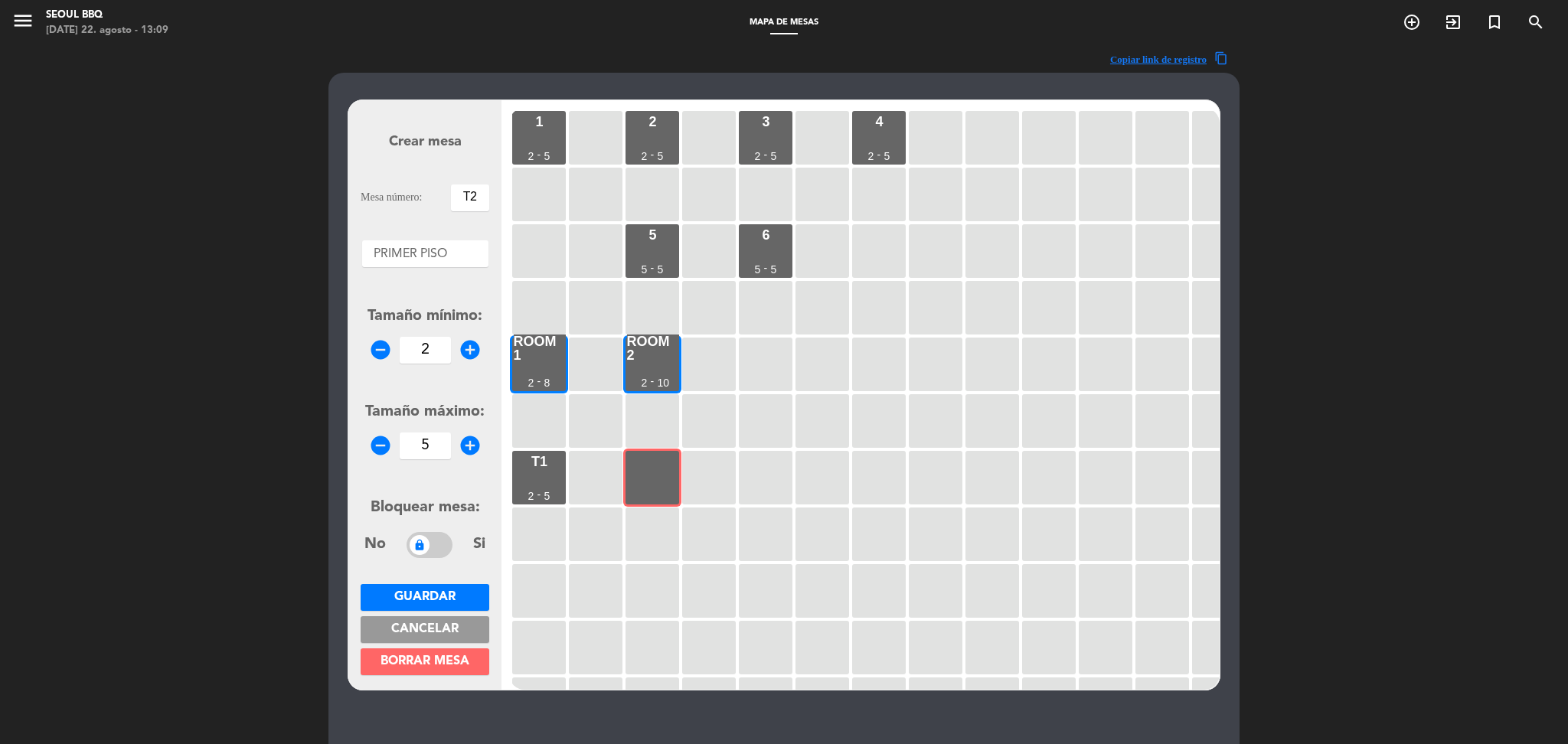
type input "5"
click at [408, 591] on span "Guardar" at bounding box center [425, 597] width 61 height 12
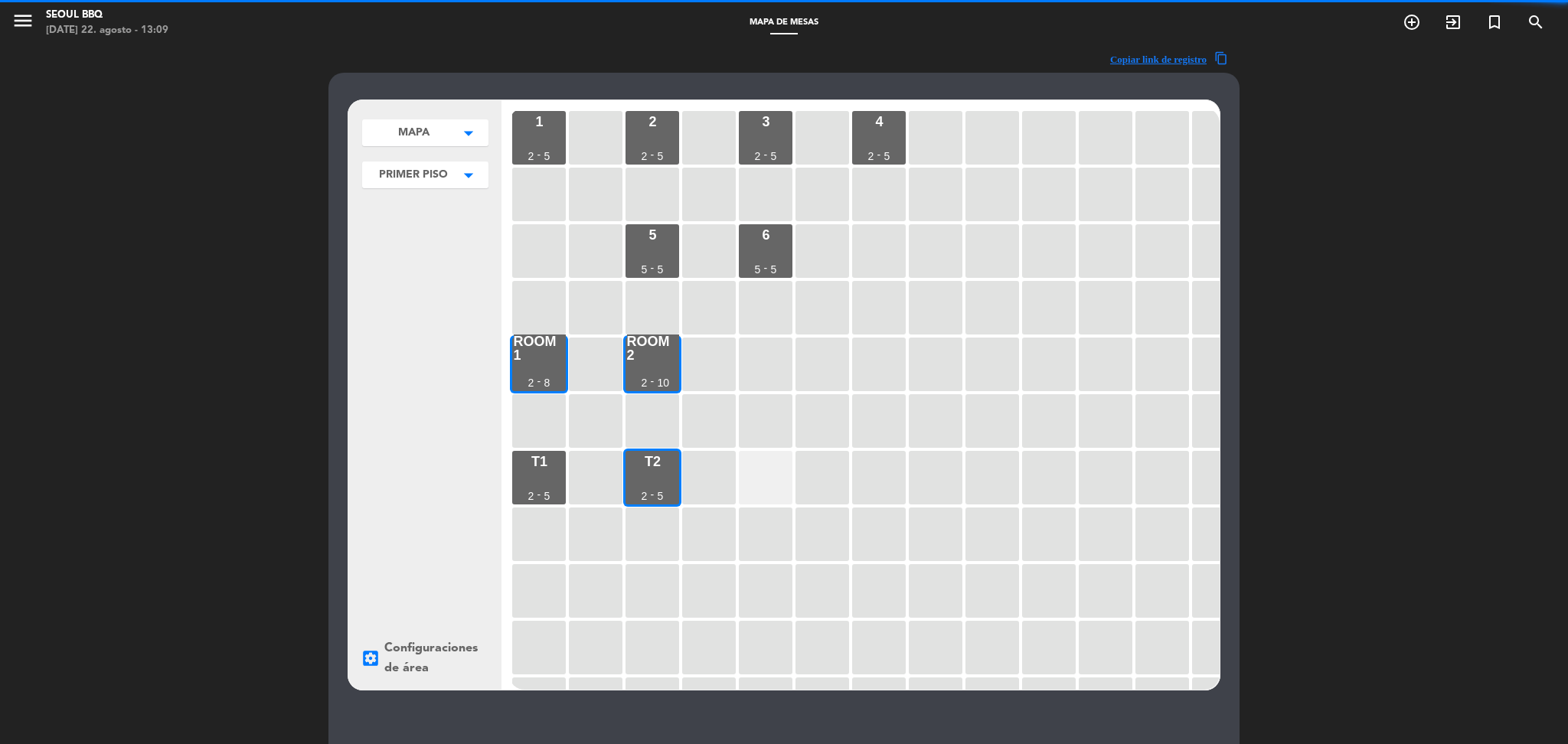
click at [761, 475] on div at bounding box center [765, 477] width 54 height 54
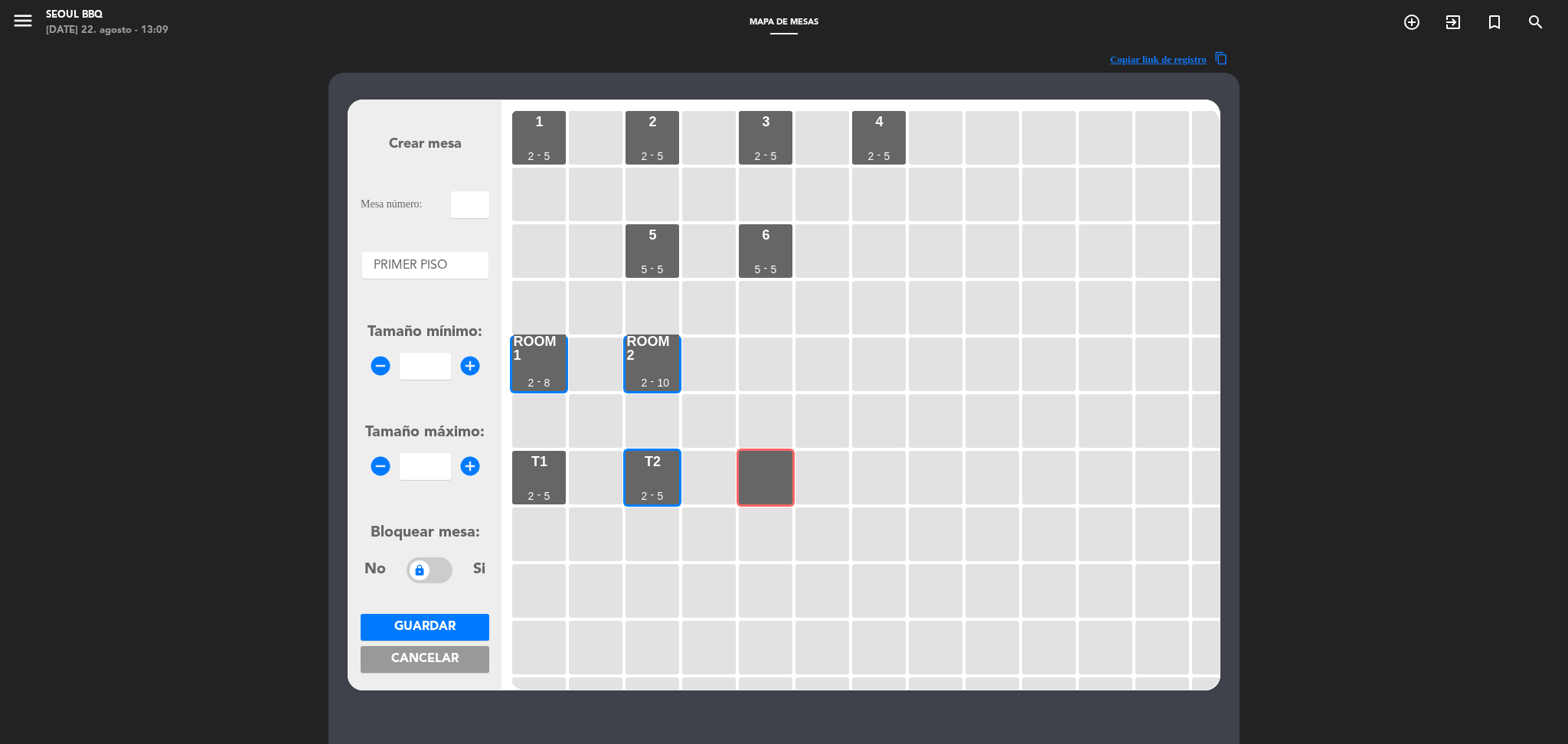
click at [460, 198] on input "text" at bounding box center [470, 204] width 38 height 26
type input "[MEDICAL_DATA]"
click at [421, 366] on input "number" at bounding box center [426, 366] width 51 height 26
type input "2"
click at [431, 471] on input "number" at bounding box center [426, 466] width 51 height 26
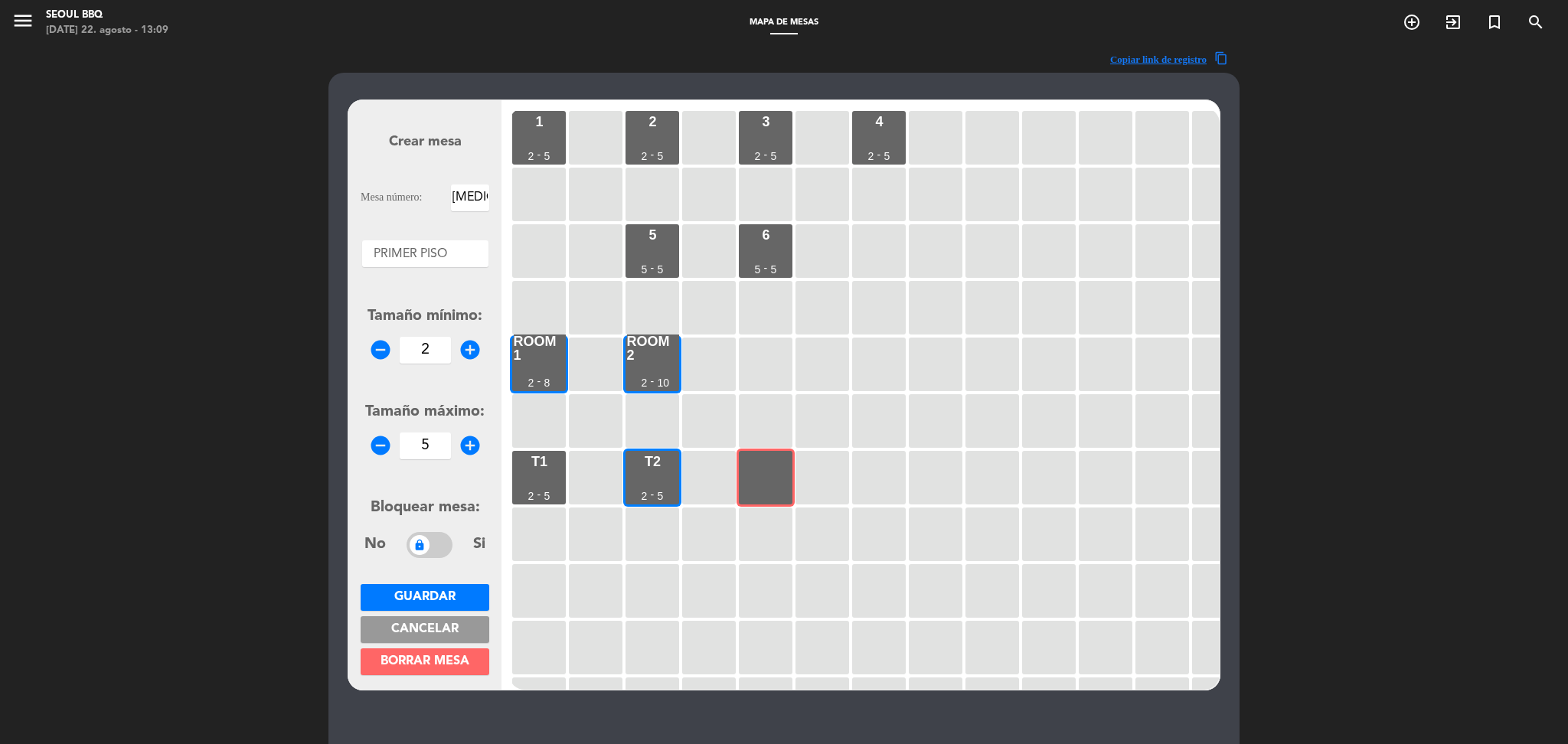
type input "5"
click at [444, 592] on span "Guardar" at bounding box center [425, 597] width 61 height 12
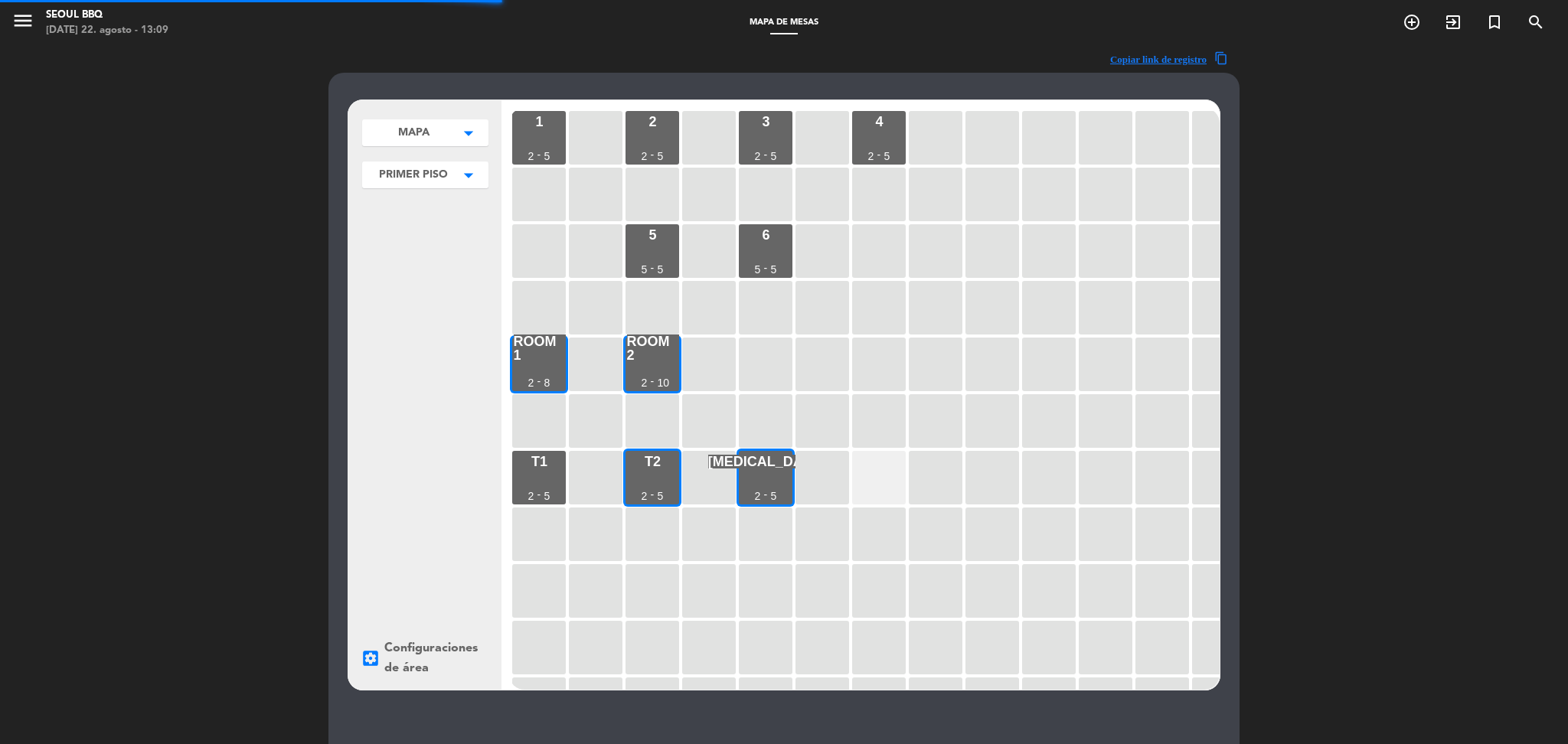
click at [864, 484] on div at bounding box center [879, 477] width 54 height 54
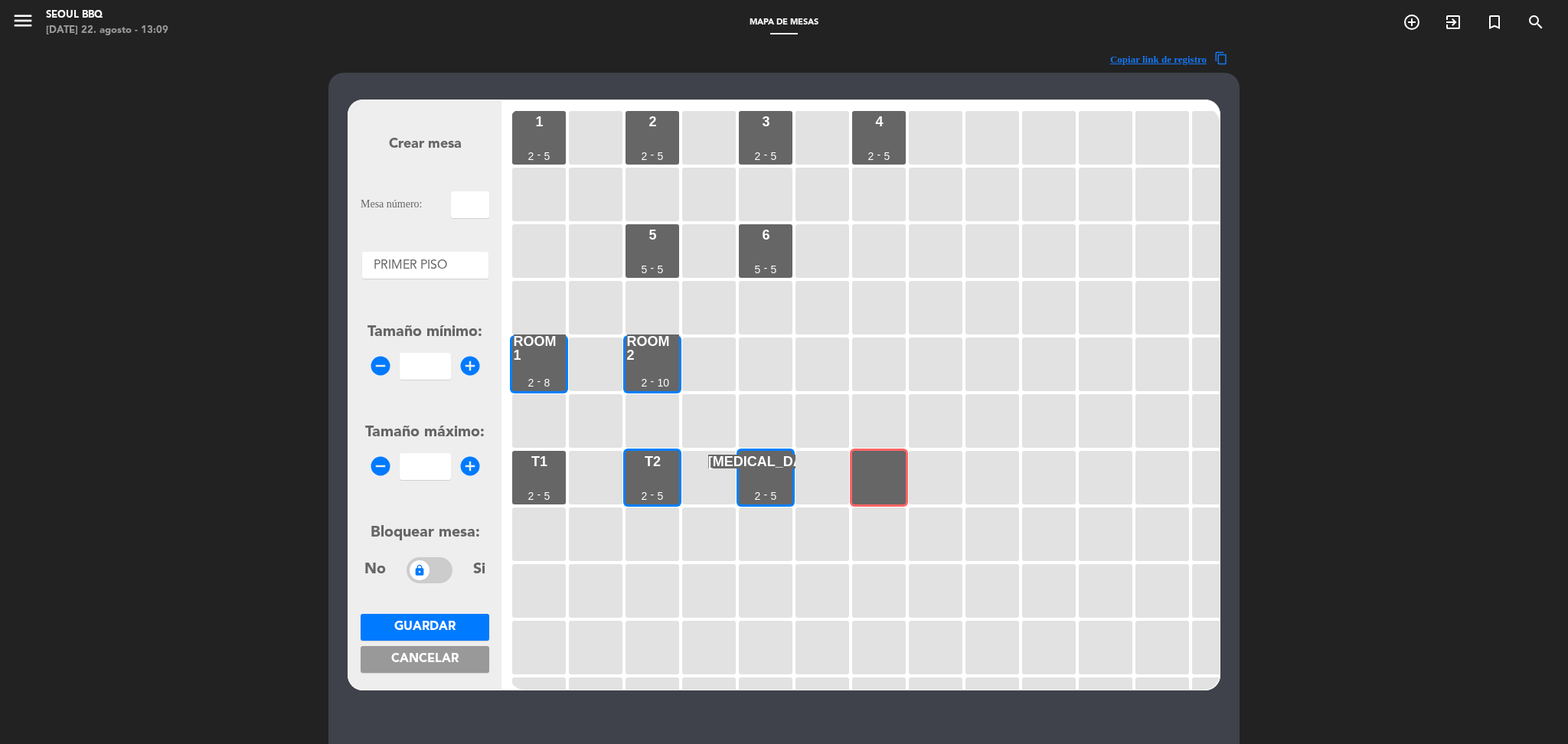
click at [466, 199] on input "text" at bounding box center [470, 204] width 38 height 26
type input "T4"
click at [420, 372] on input "number" at bounding box center [426, 366] width 51 height 26
type input "2"
click at [423, 478] on input "number" at bounding box center [426, 466] width 51 height 26
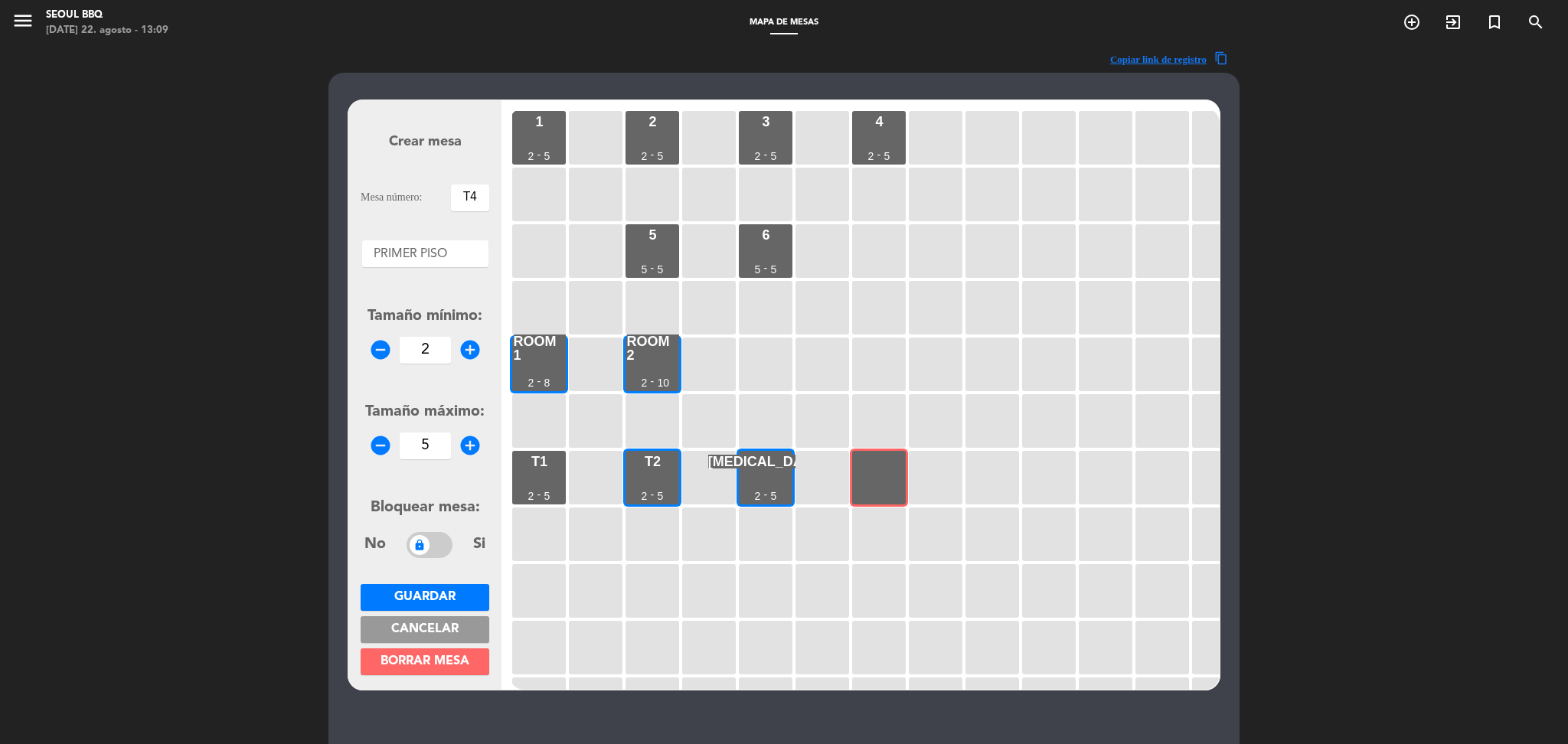
type input "5"
click at [429, 602] on span "Guardar" at bounding box center [425, 597] width 61 height 12
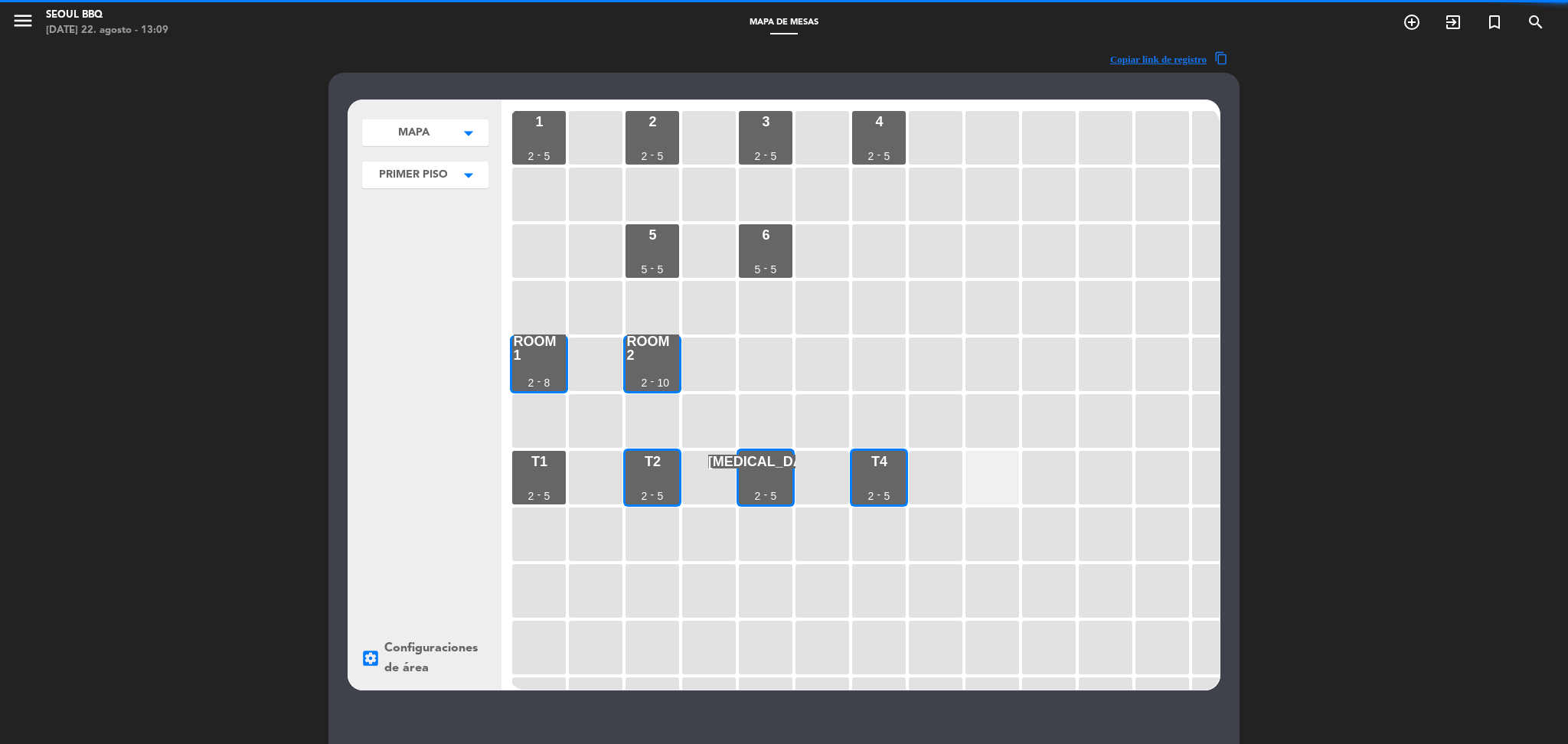
click at [989, 475] on div at bounding box center [991, 477] width 54 height 54
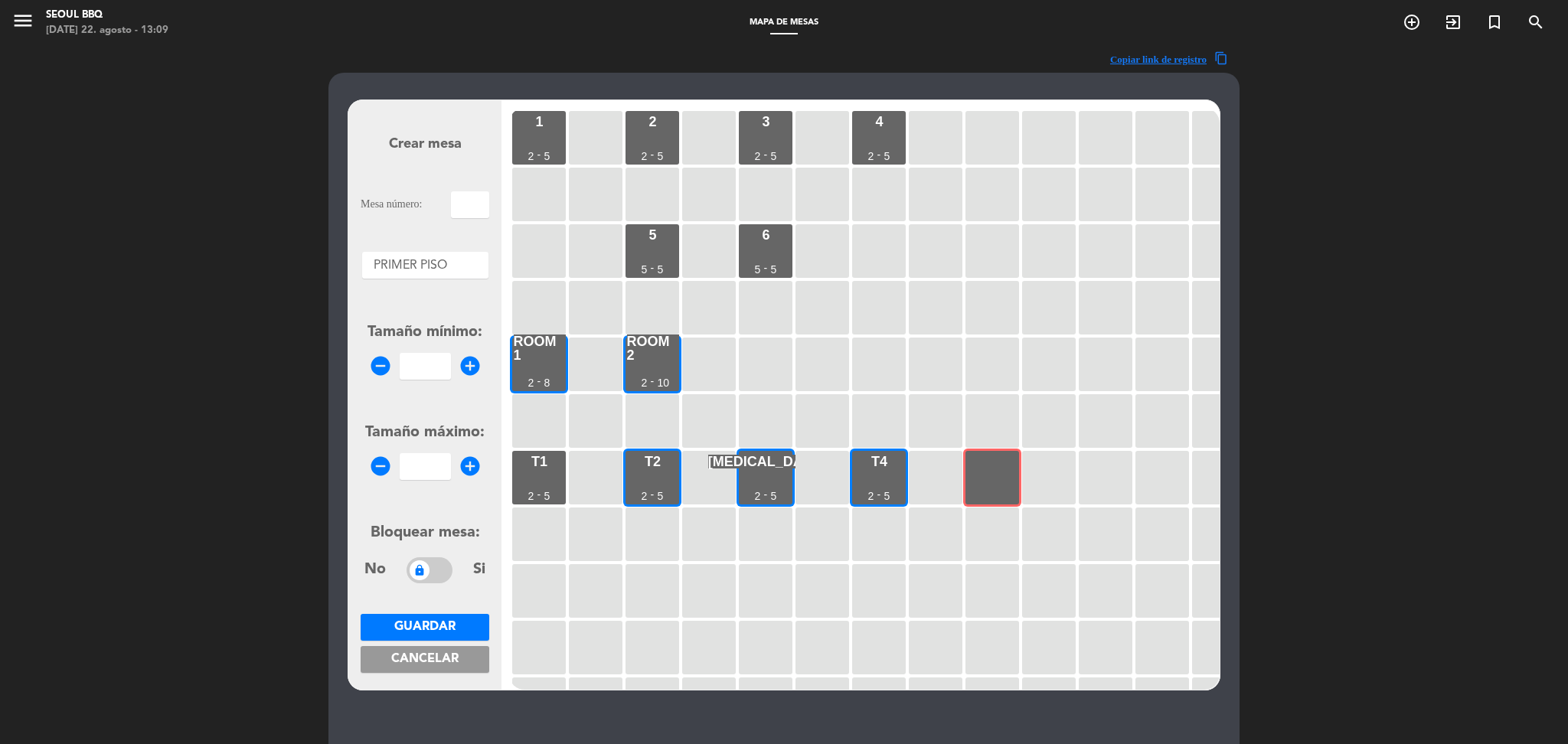
click at [475, 208] on input "text" at bounding box center [470, 204] width 38 height 26
type input "T5"
click at [425, 367] on input "number" at bounding box center [426, 366] width 51 height 26
type input "2"
click at [432, 474] on input "number" at bounding box center [426, 466] width 51 height 26
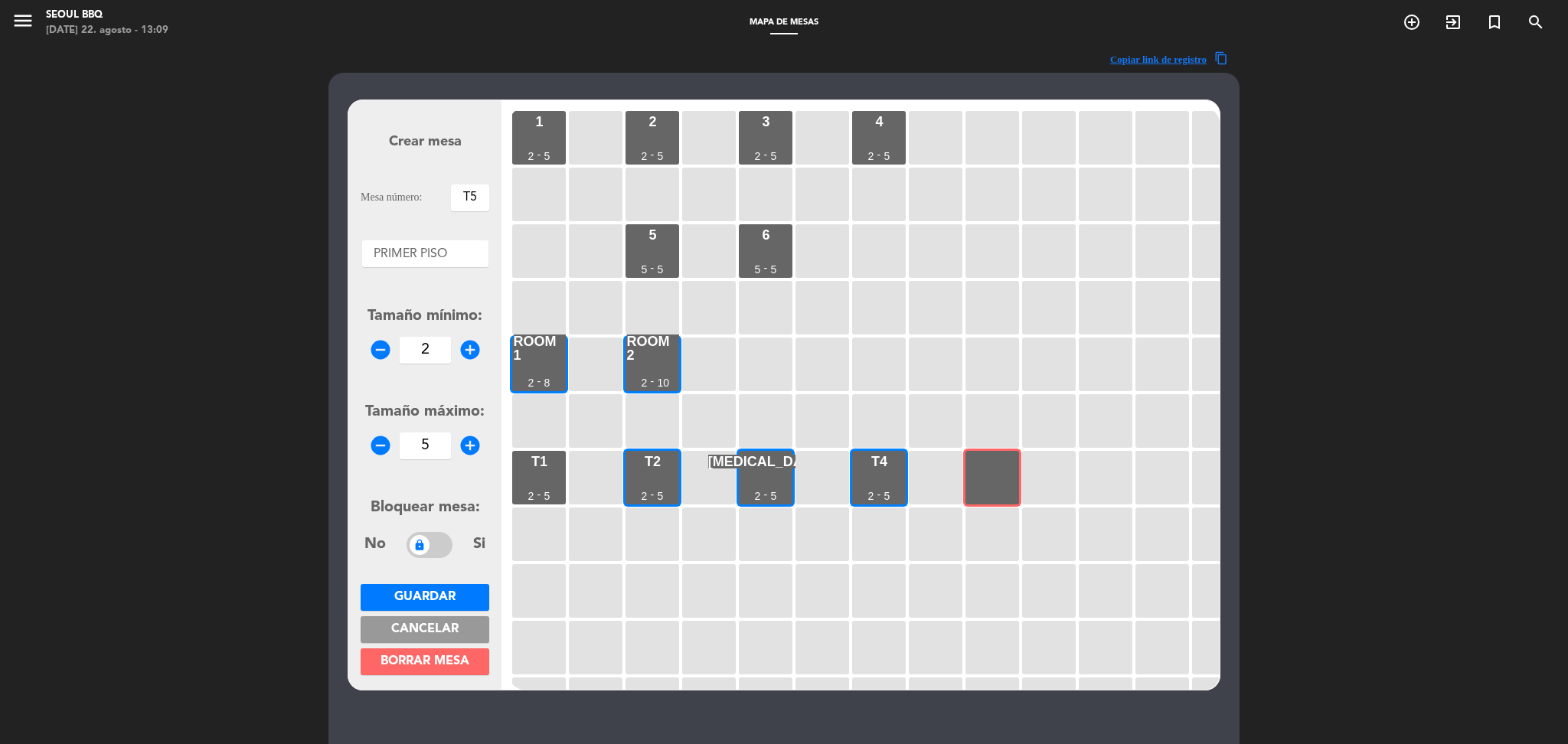
type input "5"
click at [433, 597] on span "Guardar" at bounding box center [425, 597] width 61 height 12
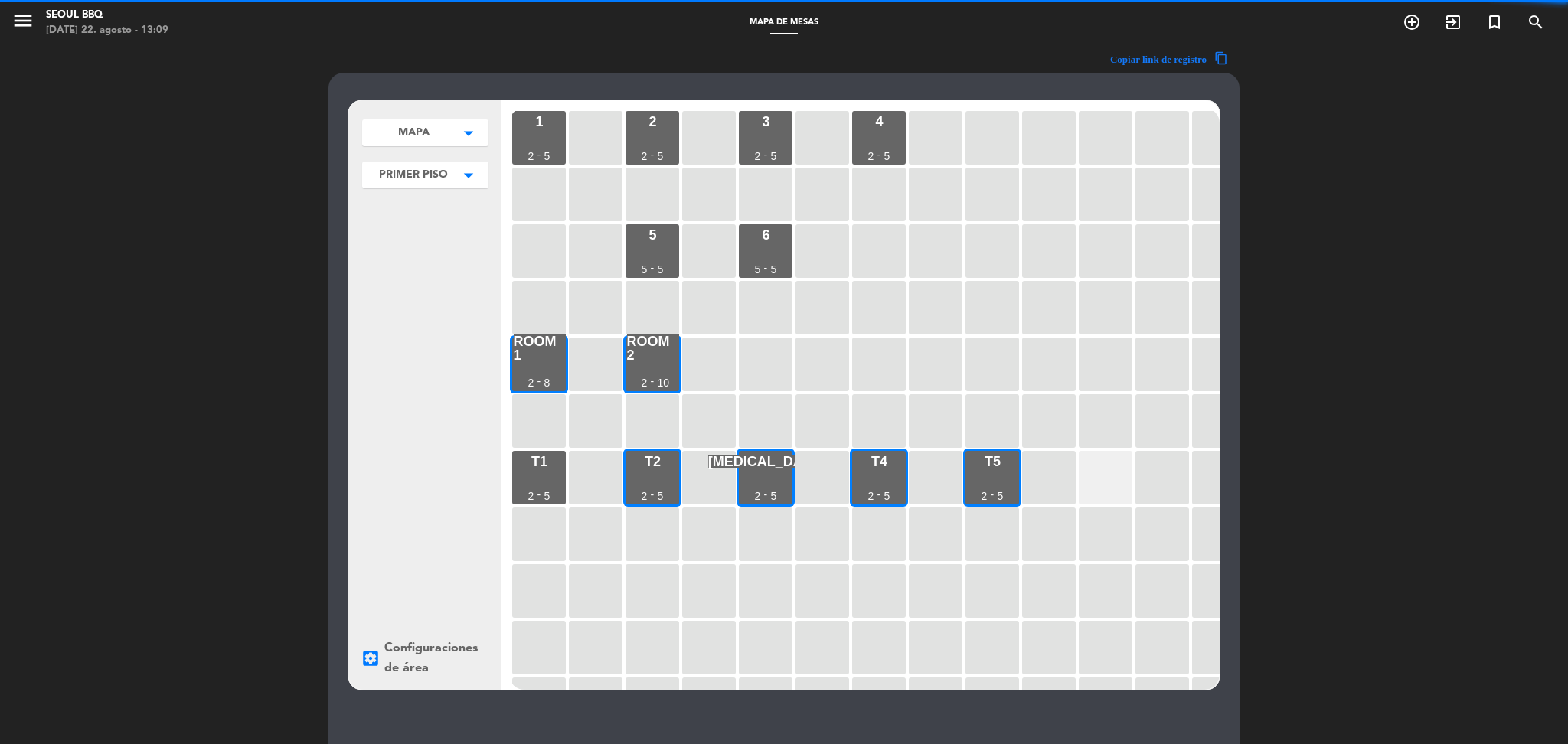
click at [1098, 484] on div at bounding box center [1105, 477] width 54 height 54
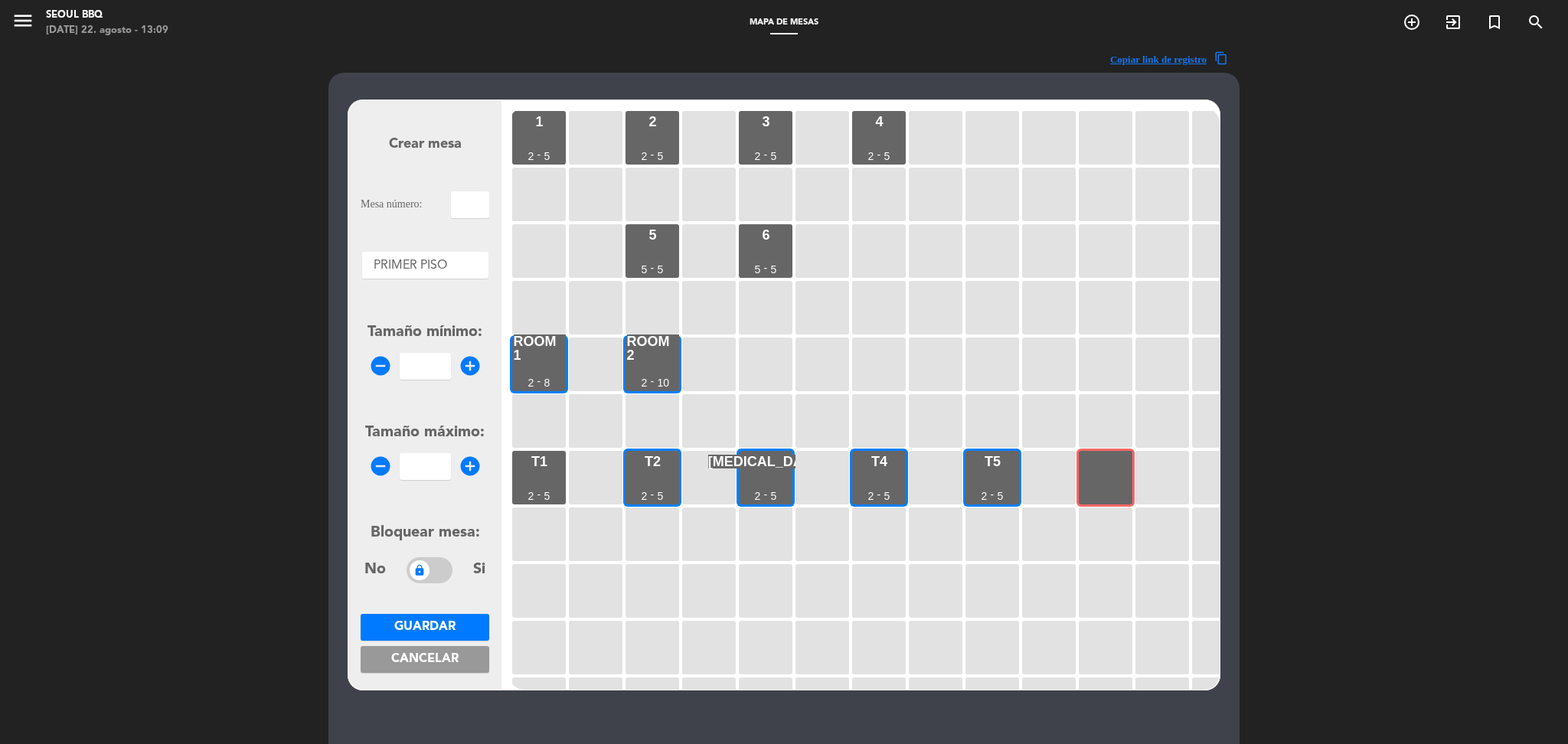
click at [480, 204] on input "text" at bounding box center [470, 204] width 38 height 26
type input "T6"
click at [431, 367] on input "number" at bounding box center [426, 366] width 51 height 26
type input "2"
click at [427, 471] on input "number" at bounding box center [426, 466] width 51 height 26
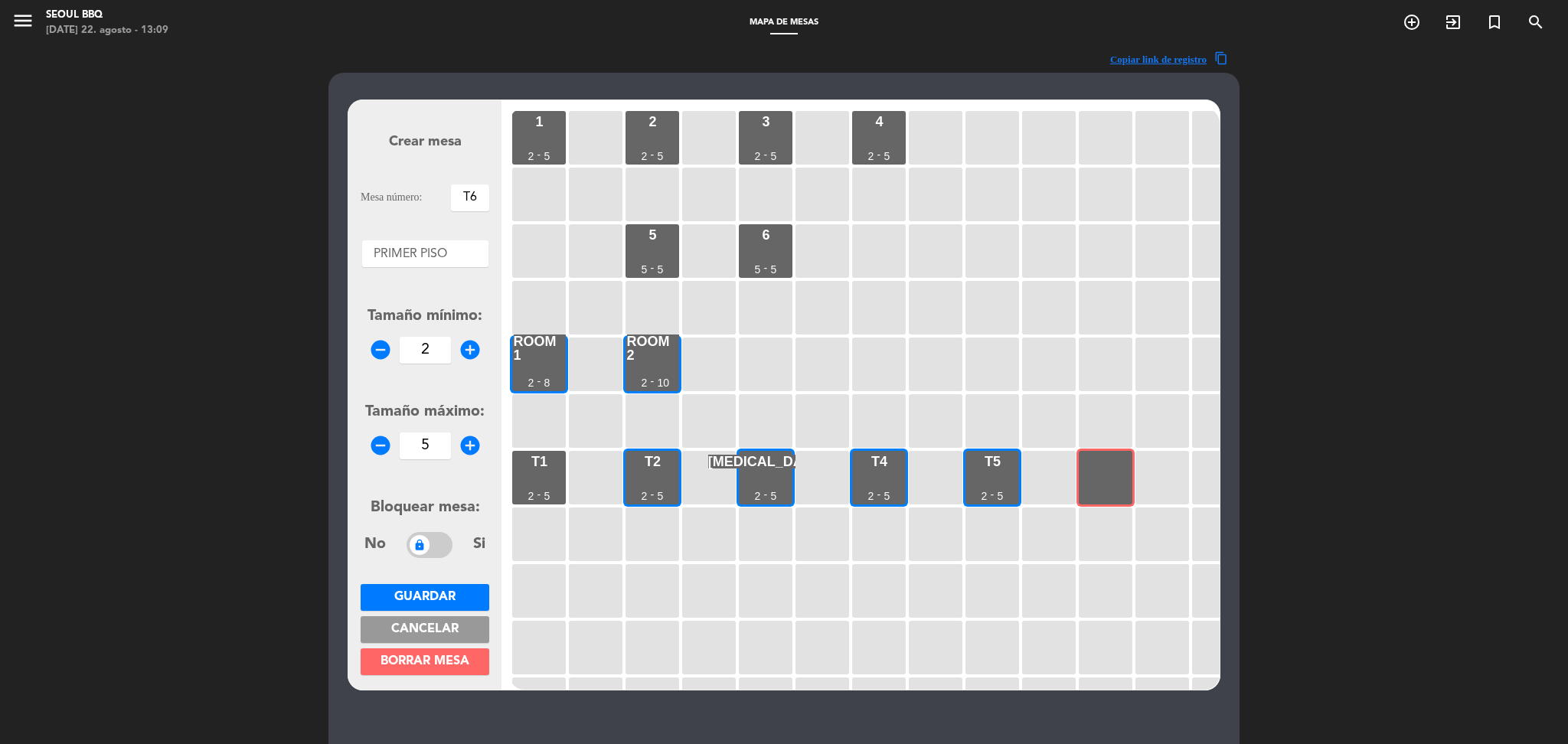
type input "5"
click at [450, 588] on button "Guardar" at bounding box center [425, 597] width 128 height 26
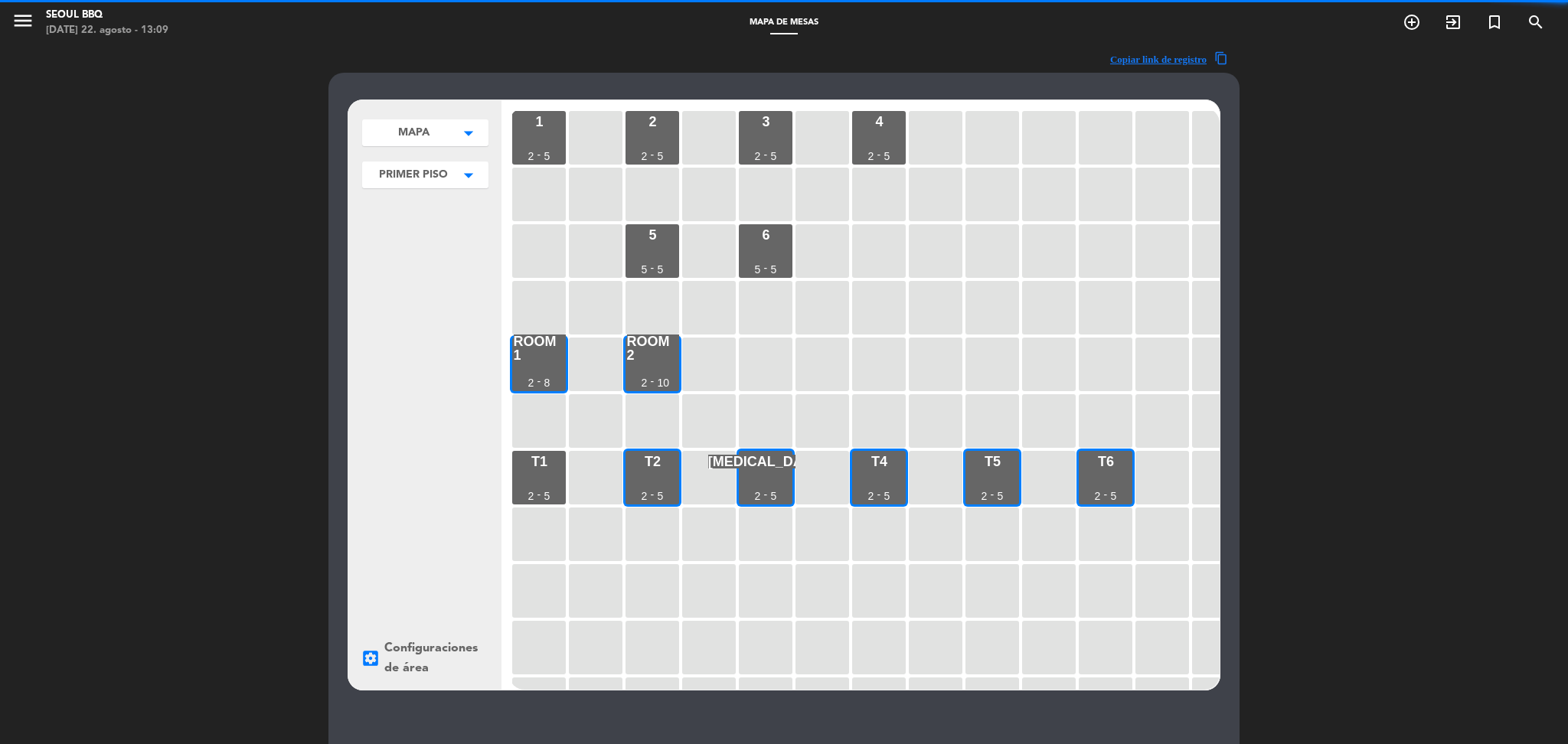
click at [1211, 472] on div at bounding box center [1219, 477] width 54 height 54
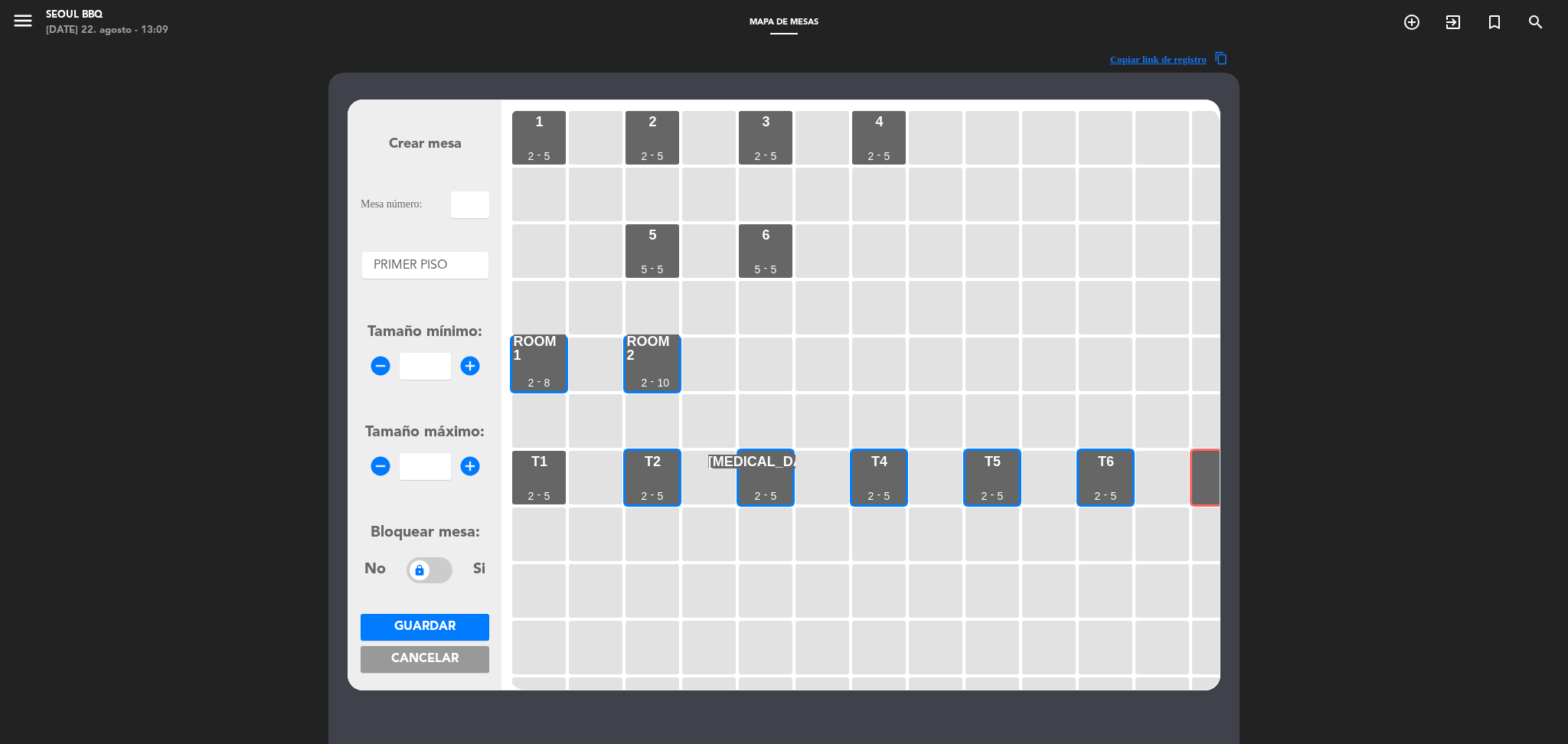
click at [470, 207] on input "text" at bounding box center [470, 204] width 38 height 26
type input "T7"
click at [422, 362] on input "number" at bounding box center [426, 366] width 51 height 26
type input "2"
click at [439, 467] on input "number" at bounding box center [426, 466] width 51 height 26
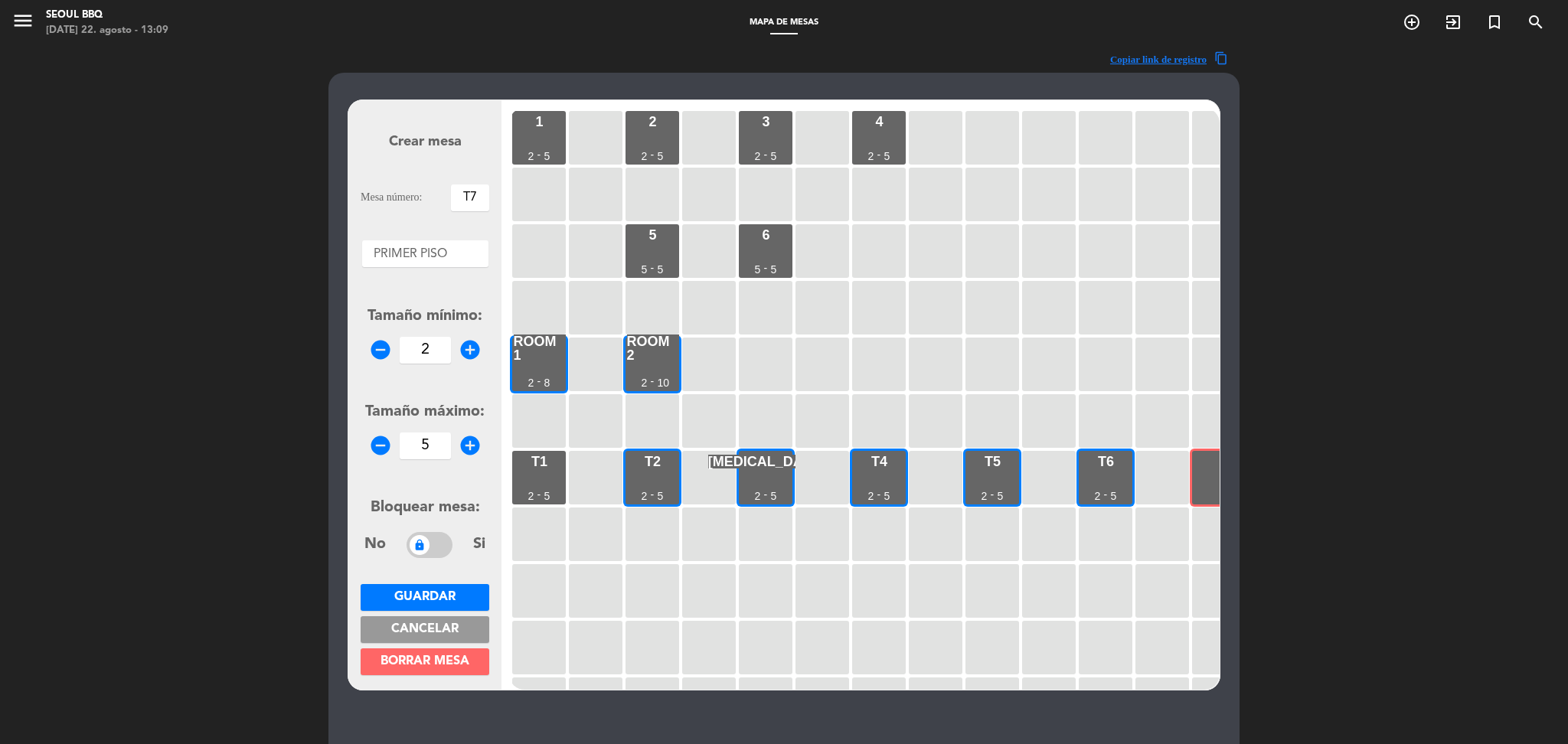
type input "5"
click at [452, 593] on span "Guardar" at bounding box center [425, 597] width 61 height 12
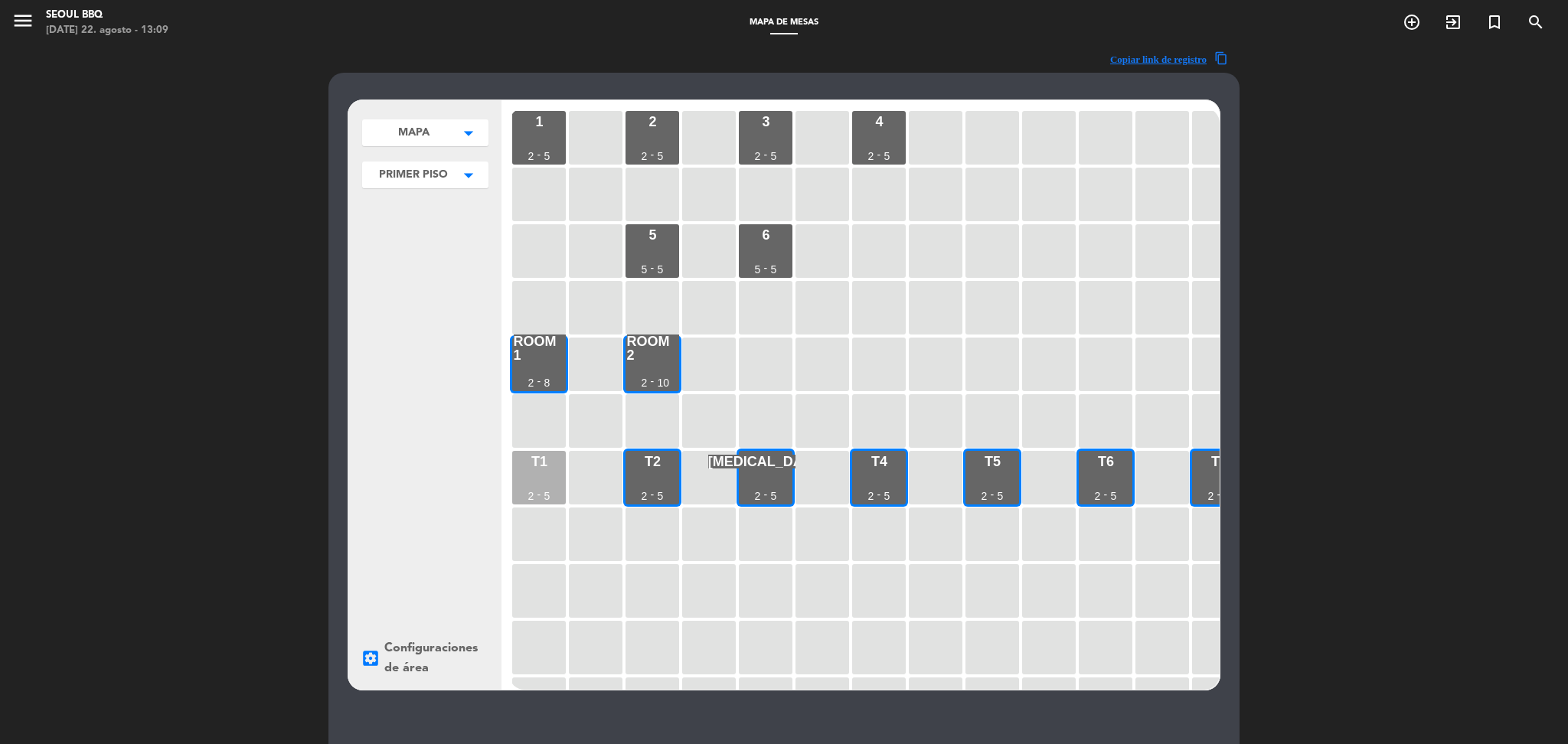
click at [547, 468] on div "T1 2 - 5" at bounding box center [538, 477] width 54 height 54
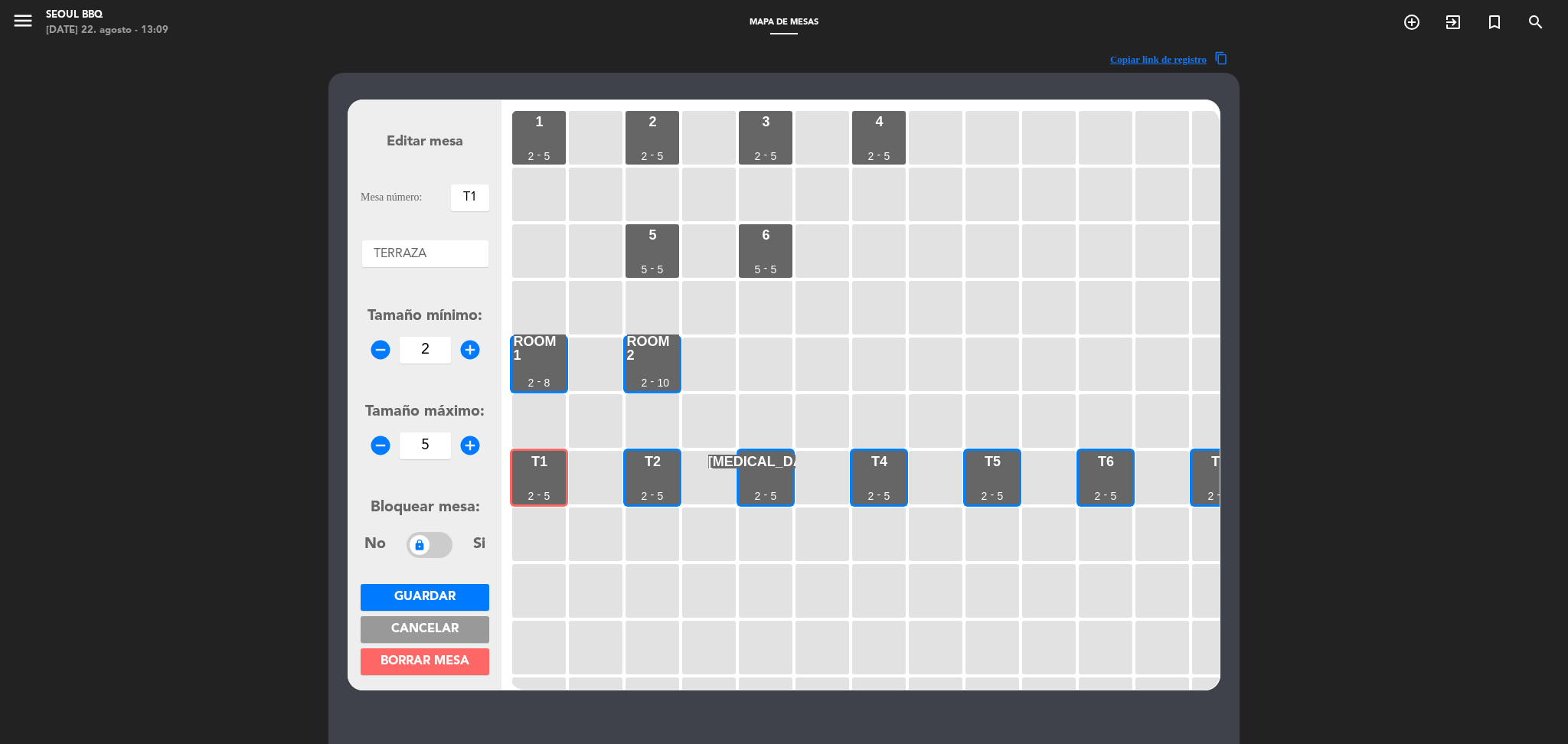
click at [457, 620] on button "Cancelar" at bounding box center [425, 628] width 128 height 26
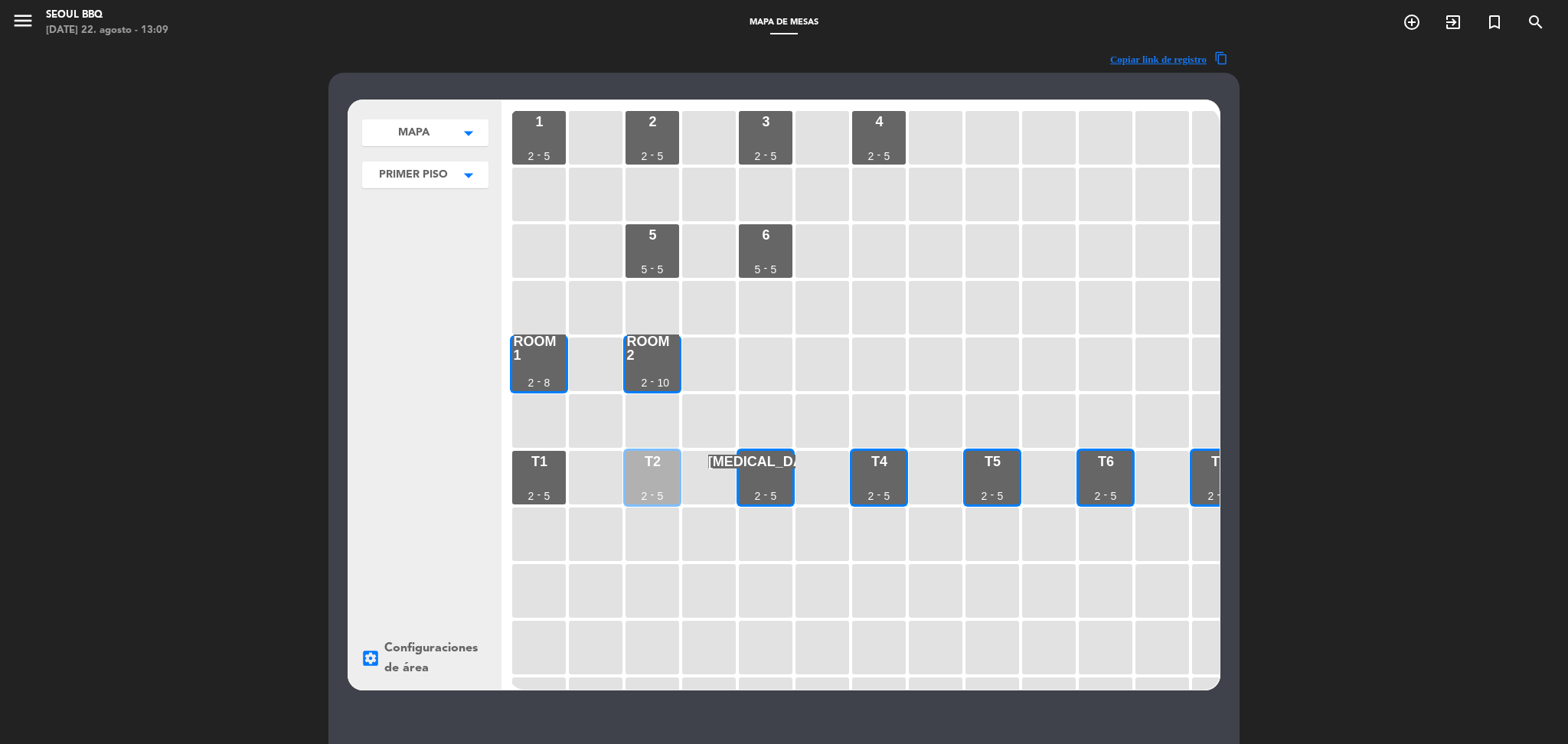
click at [645, 493] on div "2" at bounding box center [644, 495] width 6 height 11
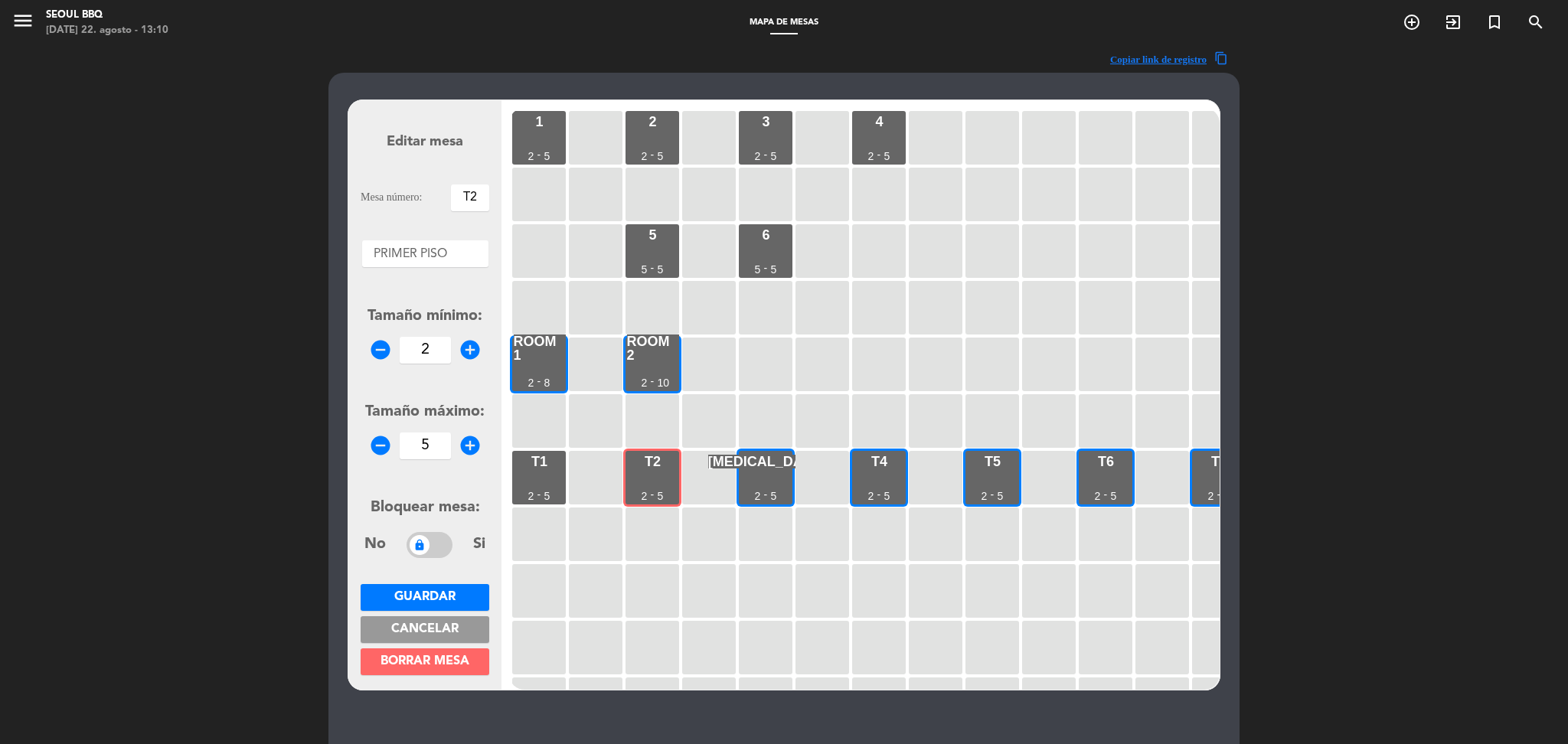
click at [410, 254] on div at bounding box center [425, 250] width 126 height 20
click at [432, 314] on span "TERRAZA" at bounding box center [425, 317] width 56 height 12
click at [426, 602] on span "Guardar" at bounding box center [425, 597] width 61 height 12
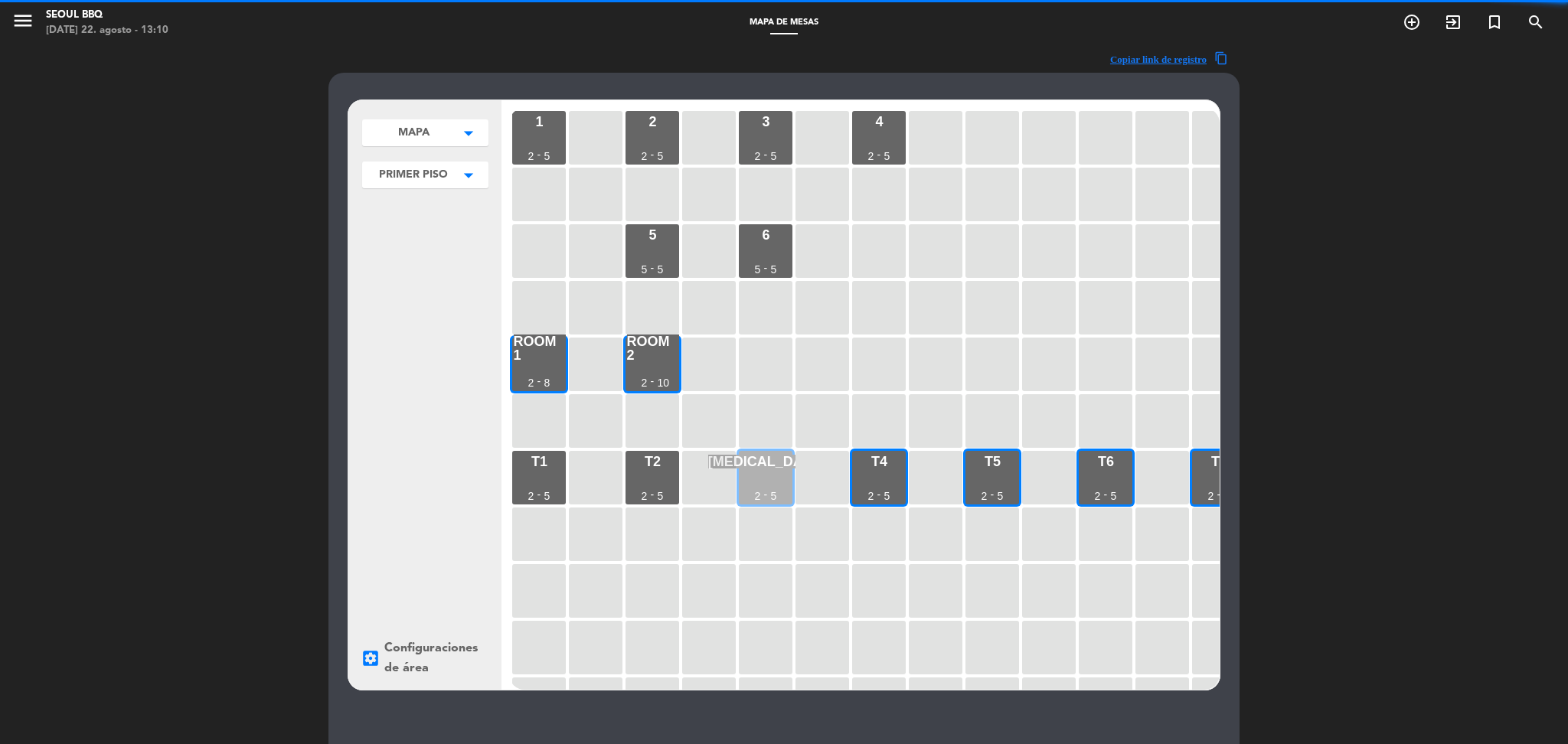
click at [749, 468] on div "[MEDICAL_DATA] 2 - 5" at bounding box center [765, 477] width 54 height 54
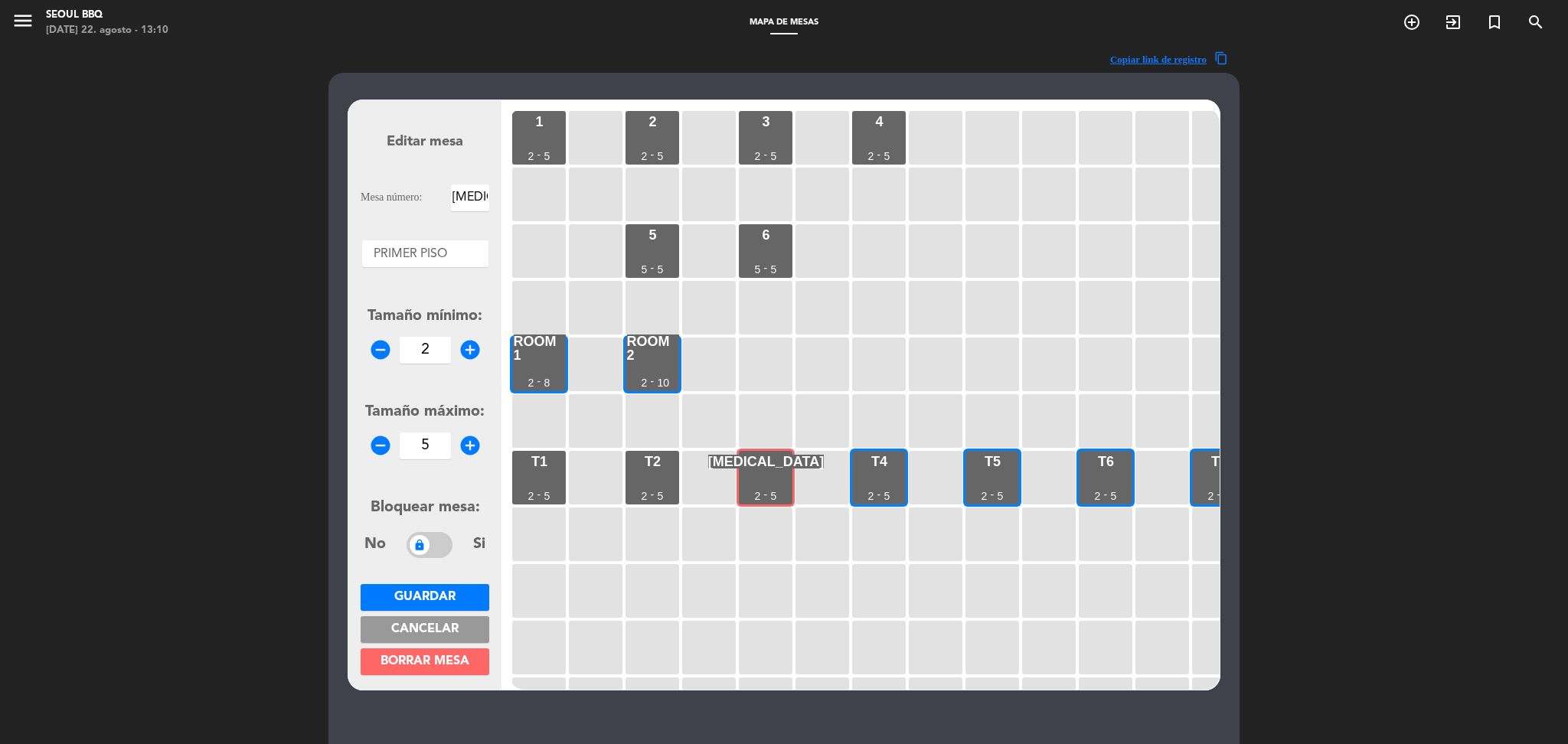
click at [450, 257] on div at bounding box center [425, 250] width 126 height 20
click at [424, 314] on span "TERRAZA" at bounding box center [425, 317] width 56 height 12
click at [434, 592] on span "Guardar" at bounding box center [425, 597] width 61 height 12
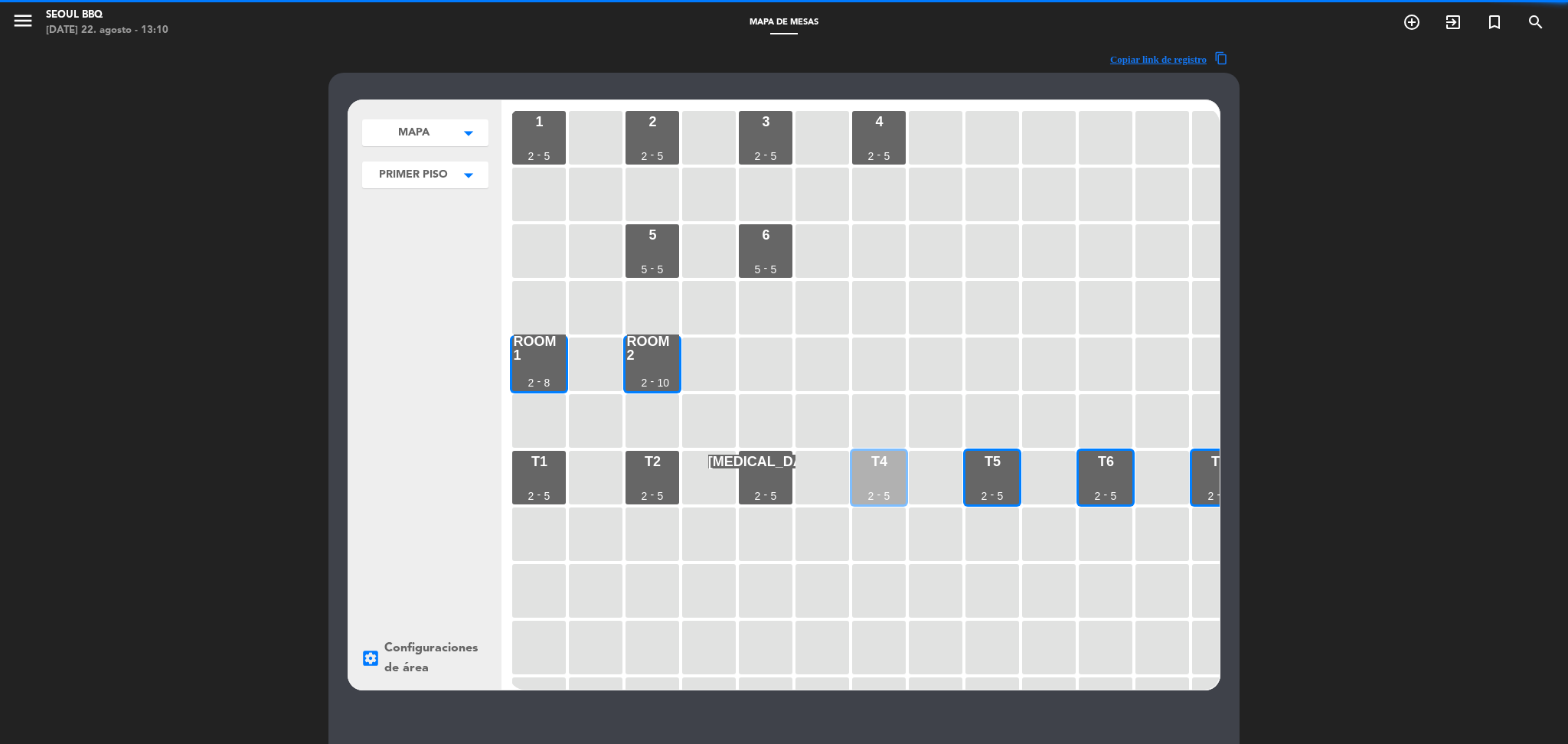
click at [885, 490] on div "5" at bounding box center [887, 495] width 6 height 11
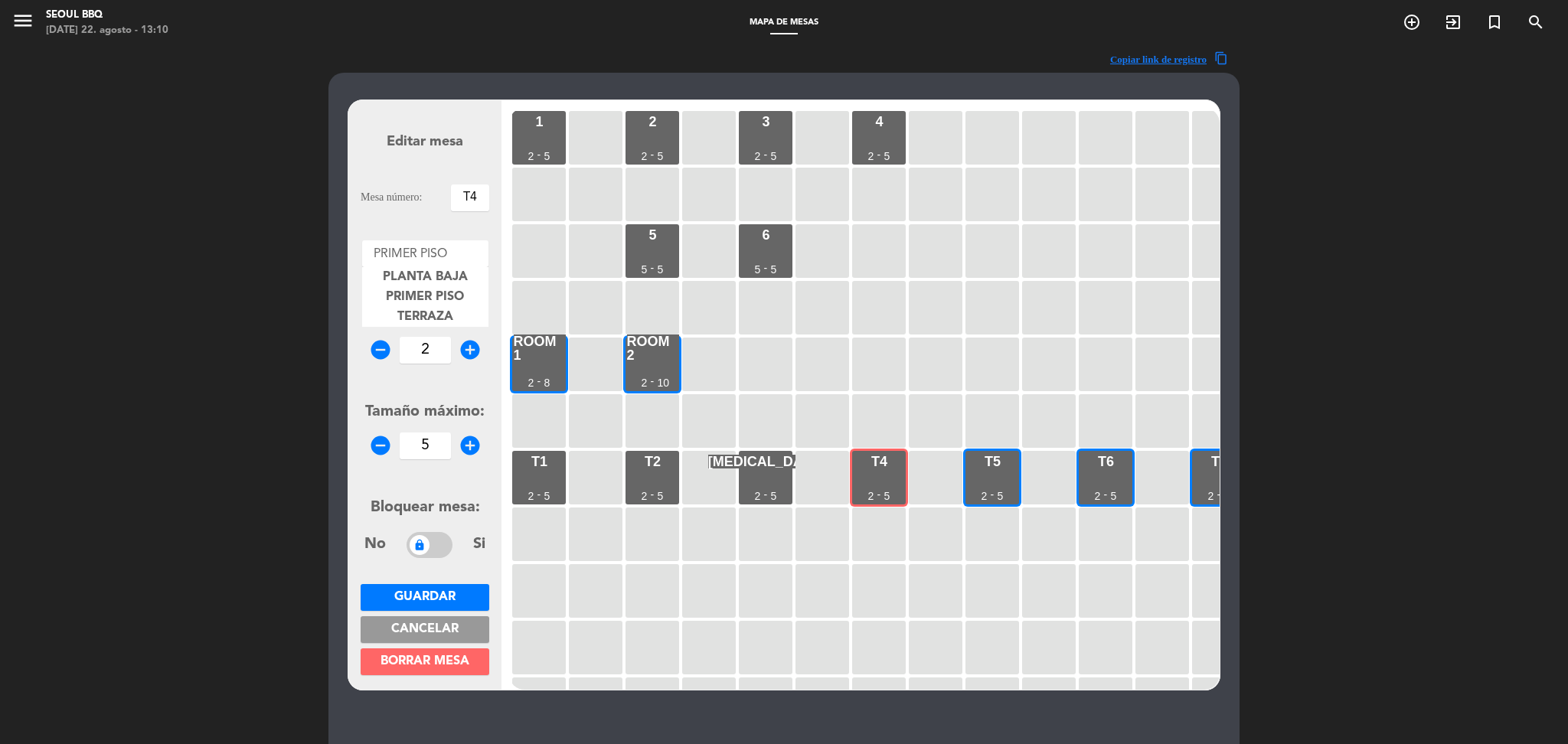
click at [430, 246] on div at bounding box center [425, 250] width 126 height 20
click at [421, 319] on span "TERRAZA" at bounding box center [425, 317] width 56 height 12
click at [445, 592] on span "Guardar" at bounding box center [425, 597] width 61 height 12
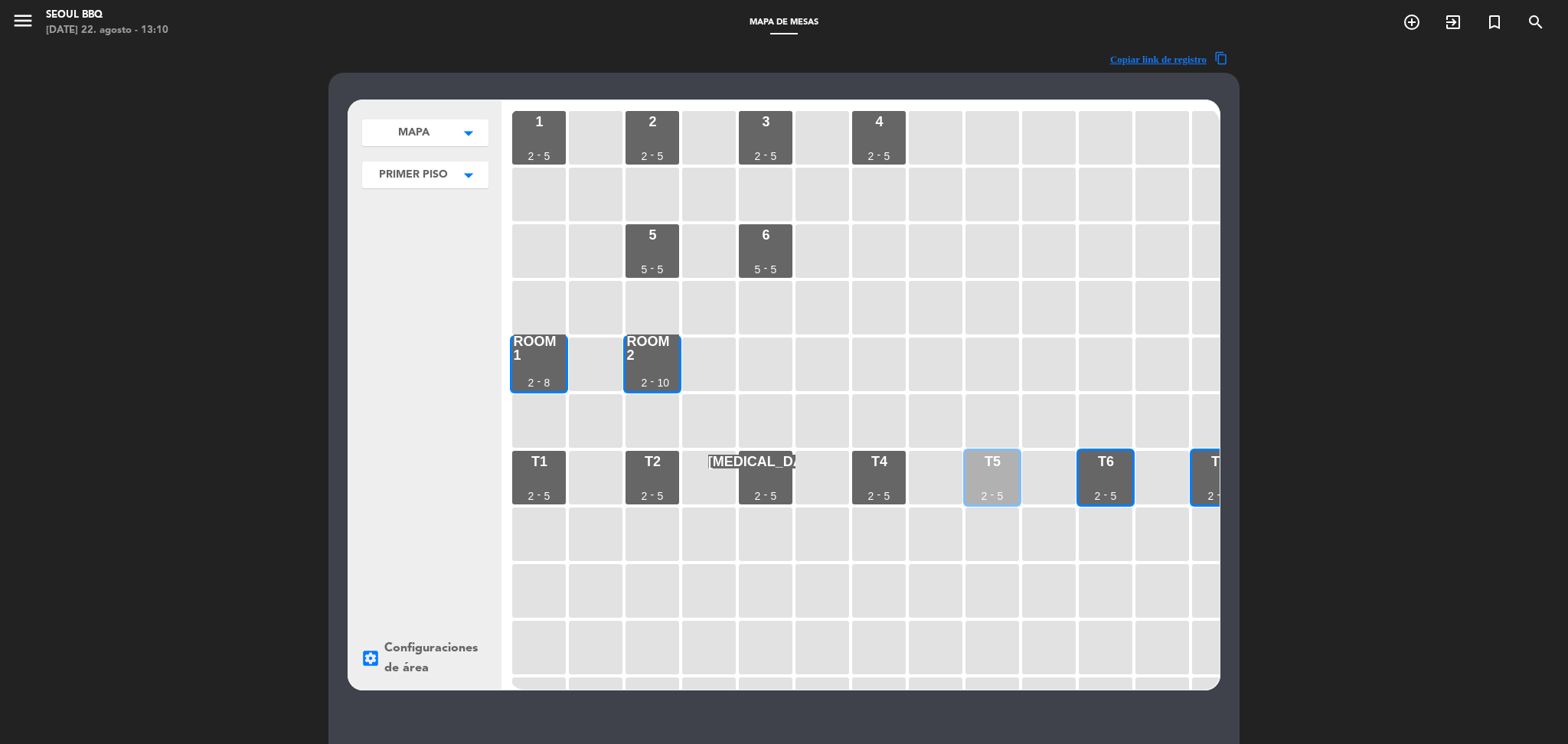
click at [1007, 466] on div "T5 2 - 5" at bounding box center [991, 477] width 54 height 54
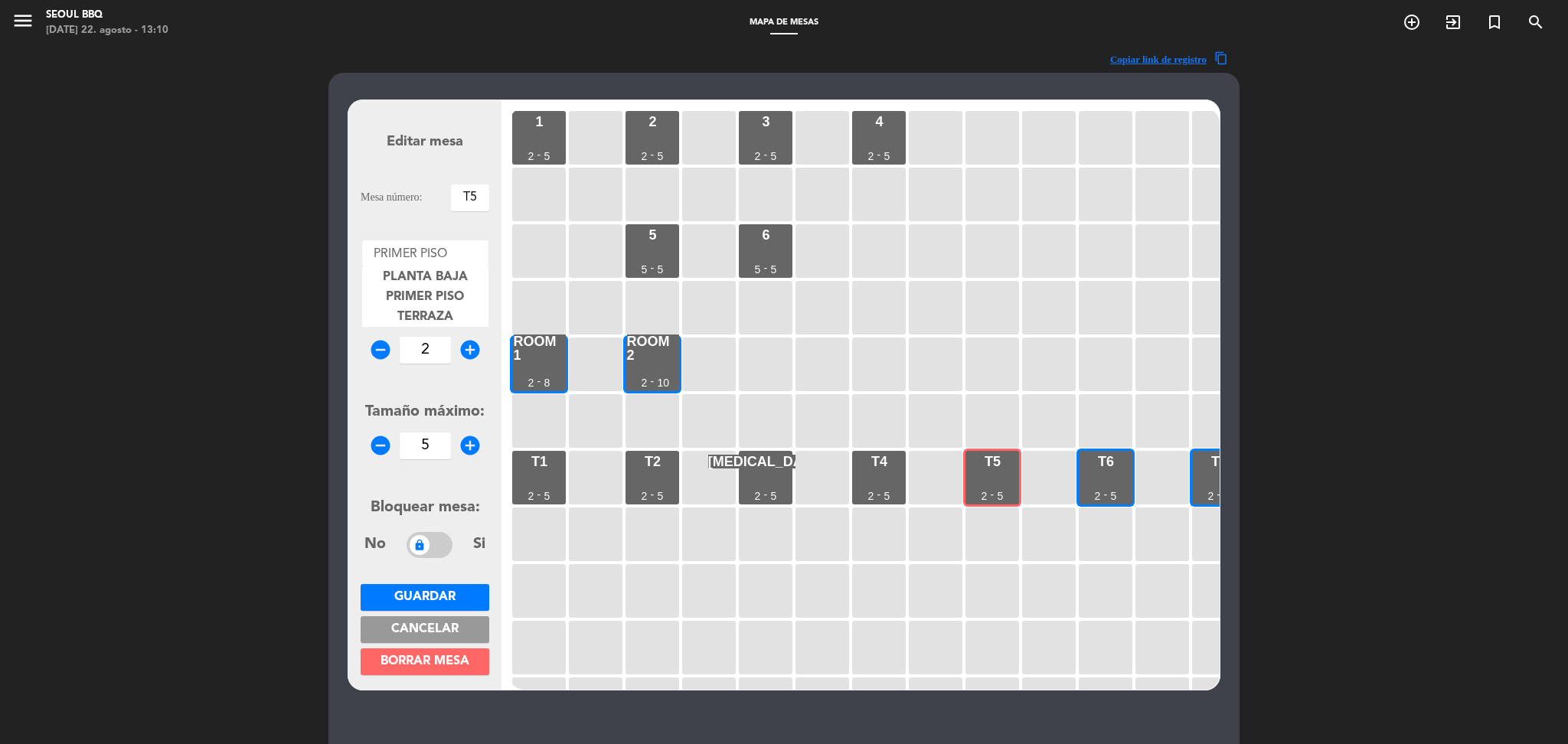
click at [456, 257] on div at bounding box center [425, 250] width 126 height 20
click at [443, 312] on span "TERRAZA" at bounding box center [425, 317] width 56 height 12
click at [460, 584] on button "Guardar" at bounding box center [425, 597] width 128 height 26
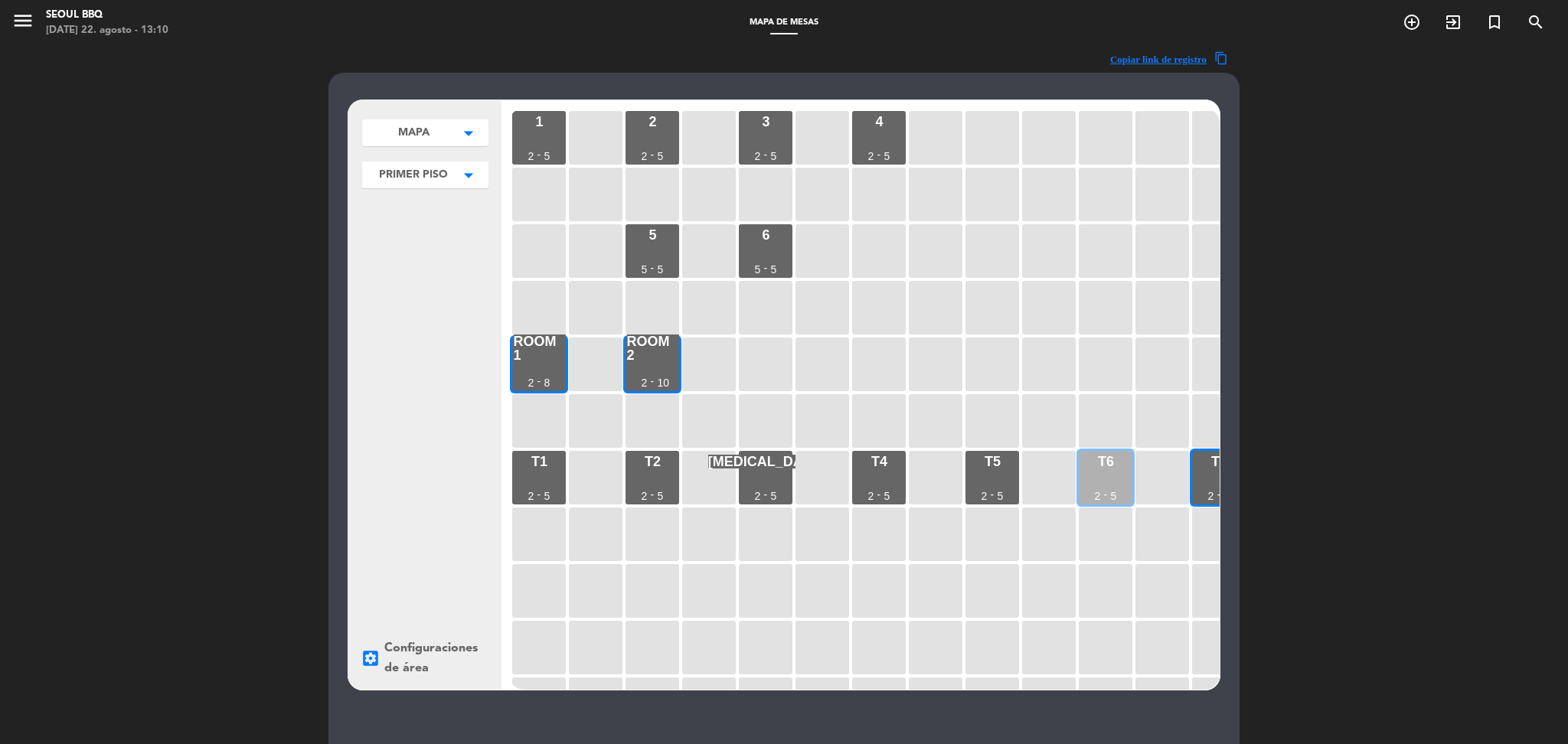
click at [1103, 483] on div "T6 2 - 5" at bounding box center [1105, 477] width 54 height 54
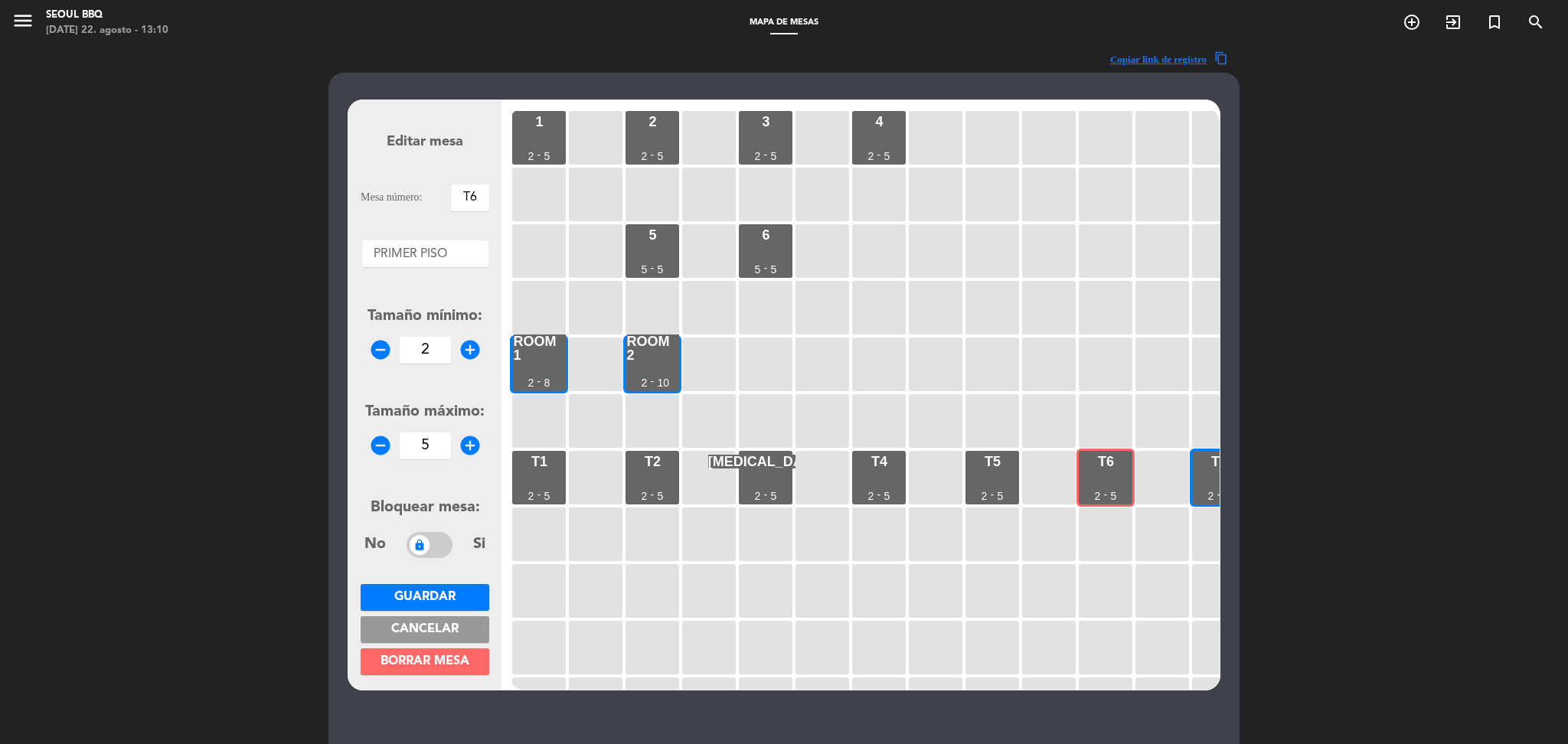
click at [468, 251] on div at bounding box center [425, 250] width 126 height 20
click at [438, 313] on span "TERRAZA" at bounding box center [425, 317] width 56 height 12
click at [457, 597] on button "Guardar" at bounding box center [425, 597] width 128 height 26
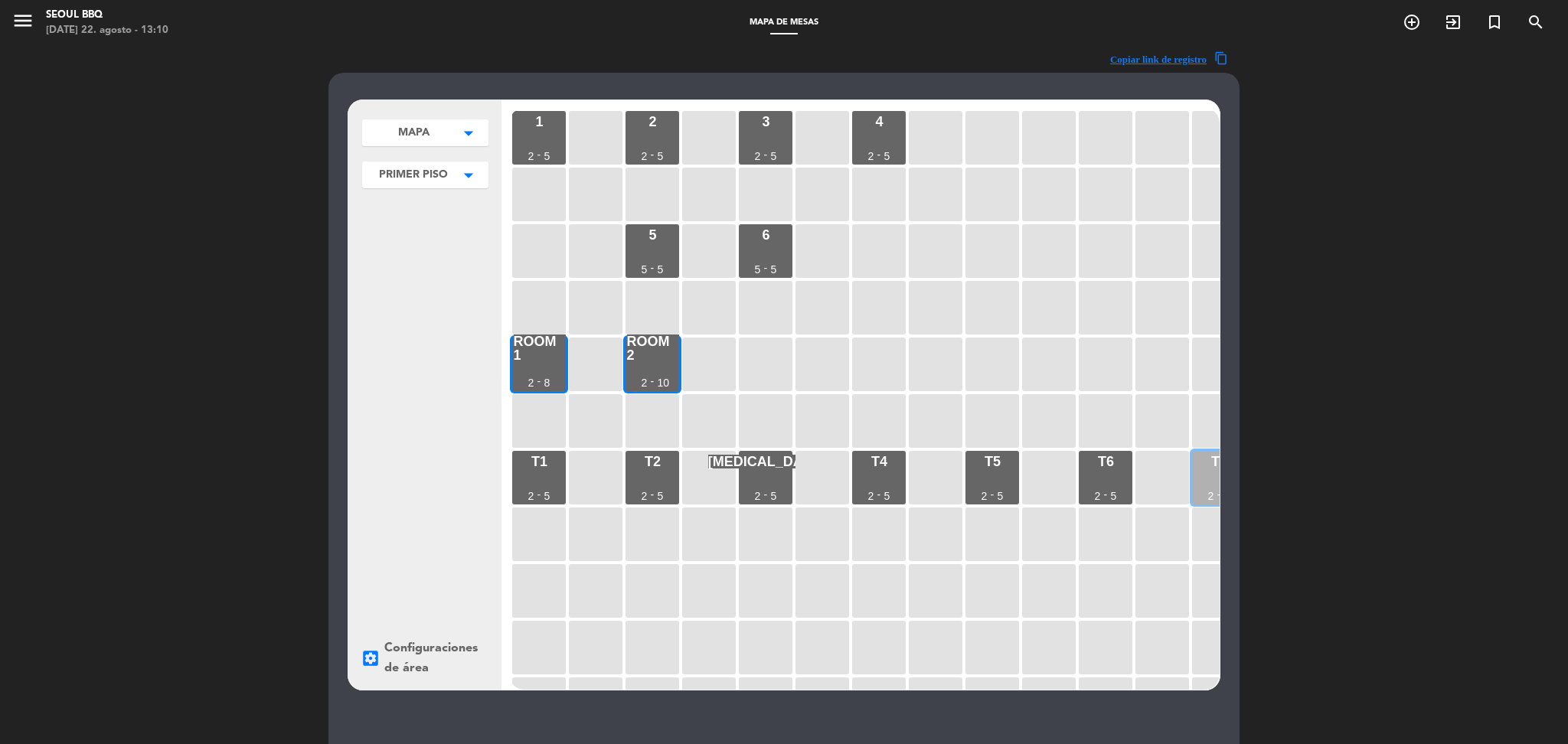
click at [1207, 470] on div "T7 2 - 5" at bounding box center [1219, 477] width 54 height 54
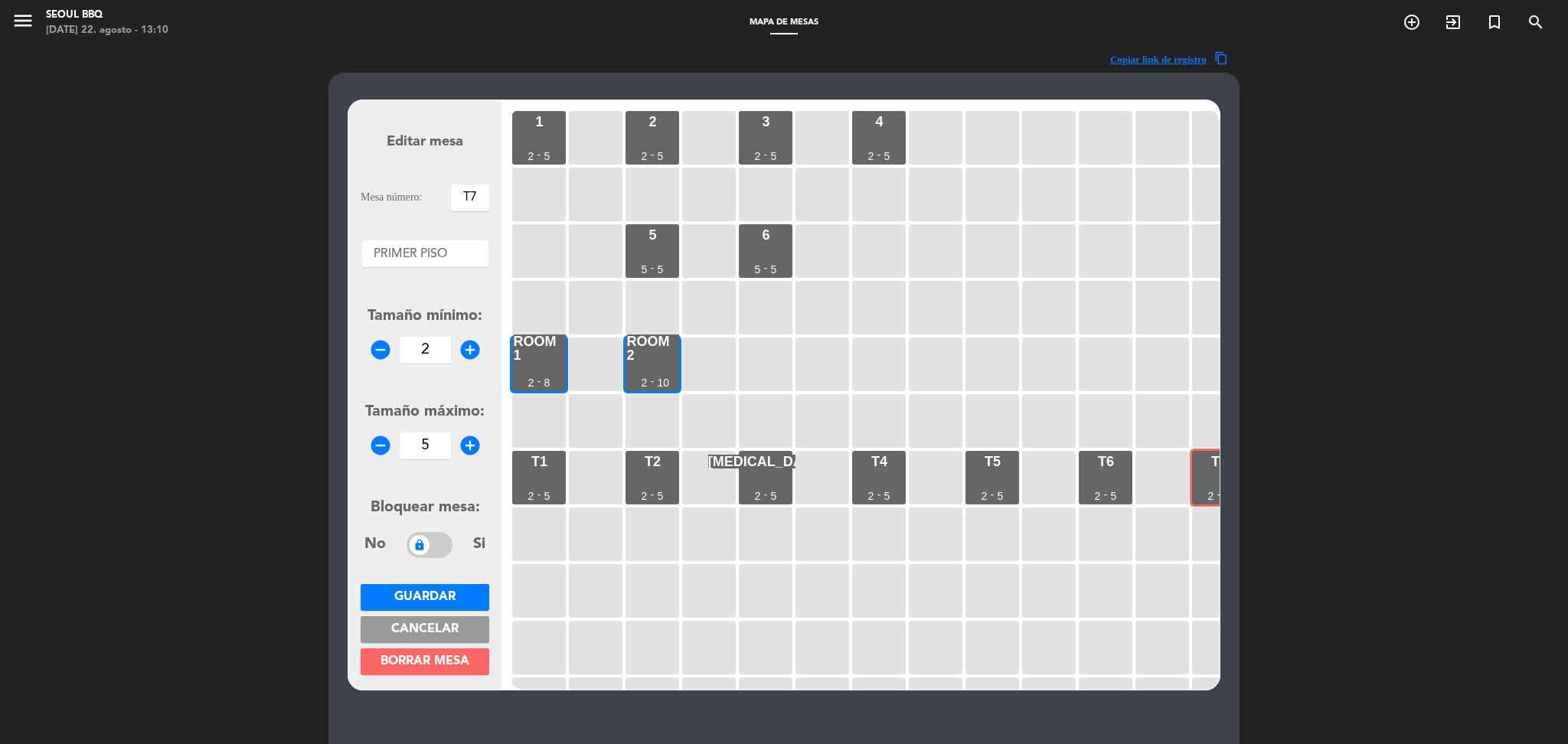
click at [417, 258] on div at bounding box center [425, 250] width 126 height 20
click at [438, 316] on span "TERRAZA" at bounding box center [425, 317] width 56 height 12
click at [449, 591] on span "Guardar" at bounding box center [425, 597] width 61 height 12
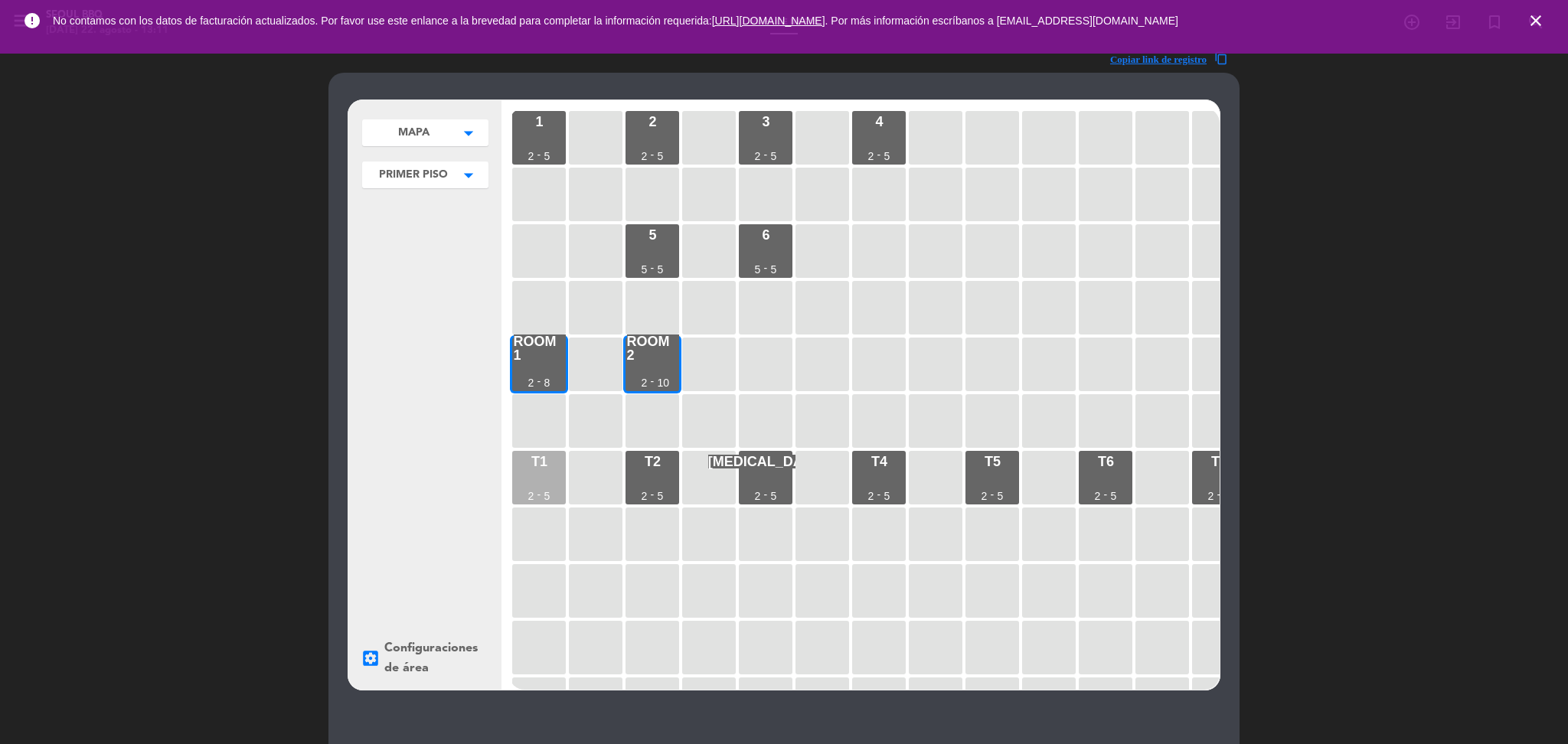
click at [529, 487] on div "T1 2 - 5" at bounding box center [538, 477] width 54 height 54
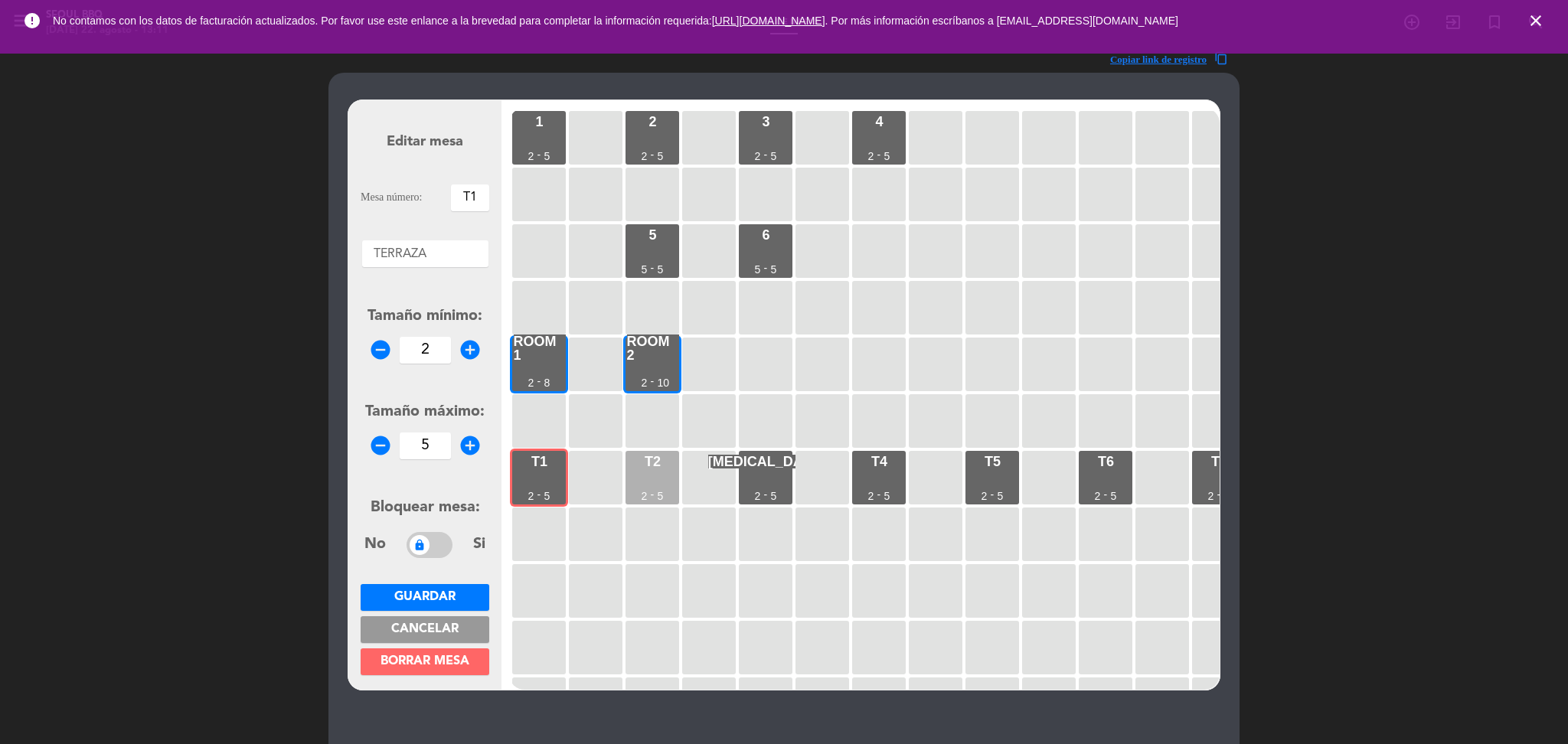
click at [647, 489] on div "T2 2 - 5" at bounding box center [652, 477] width 54 height 54
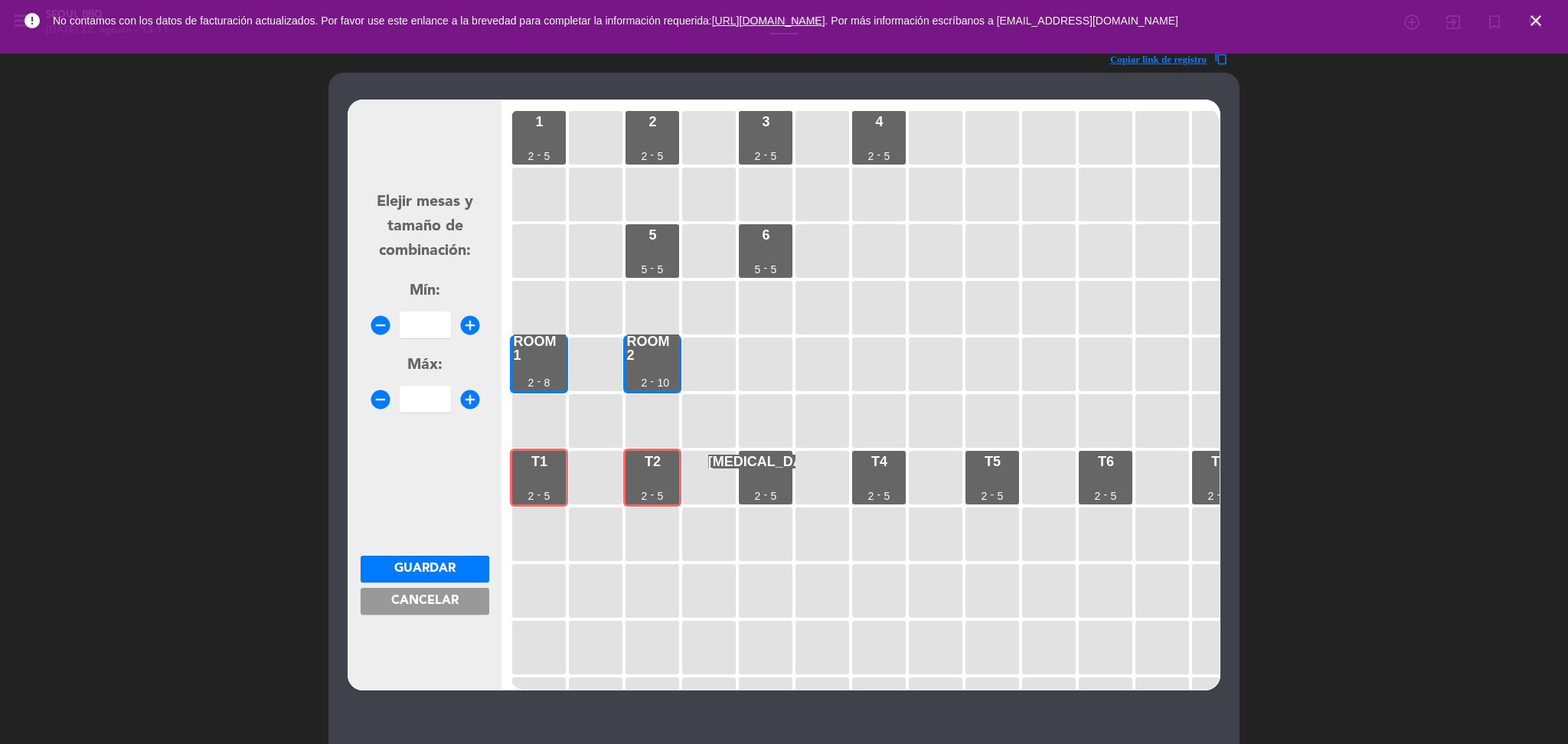
click at [428, 322] on input "number" at bounding box center [426, 324] width 51 height 26
type input "6"
click at [423, 410] on input "number" at bounding box center [426, 398] width 51 height 26
type input "12"
click at [458, 565] on button "Guardar" at bounding box center [425, 569] width 128 height 26
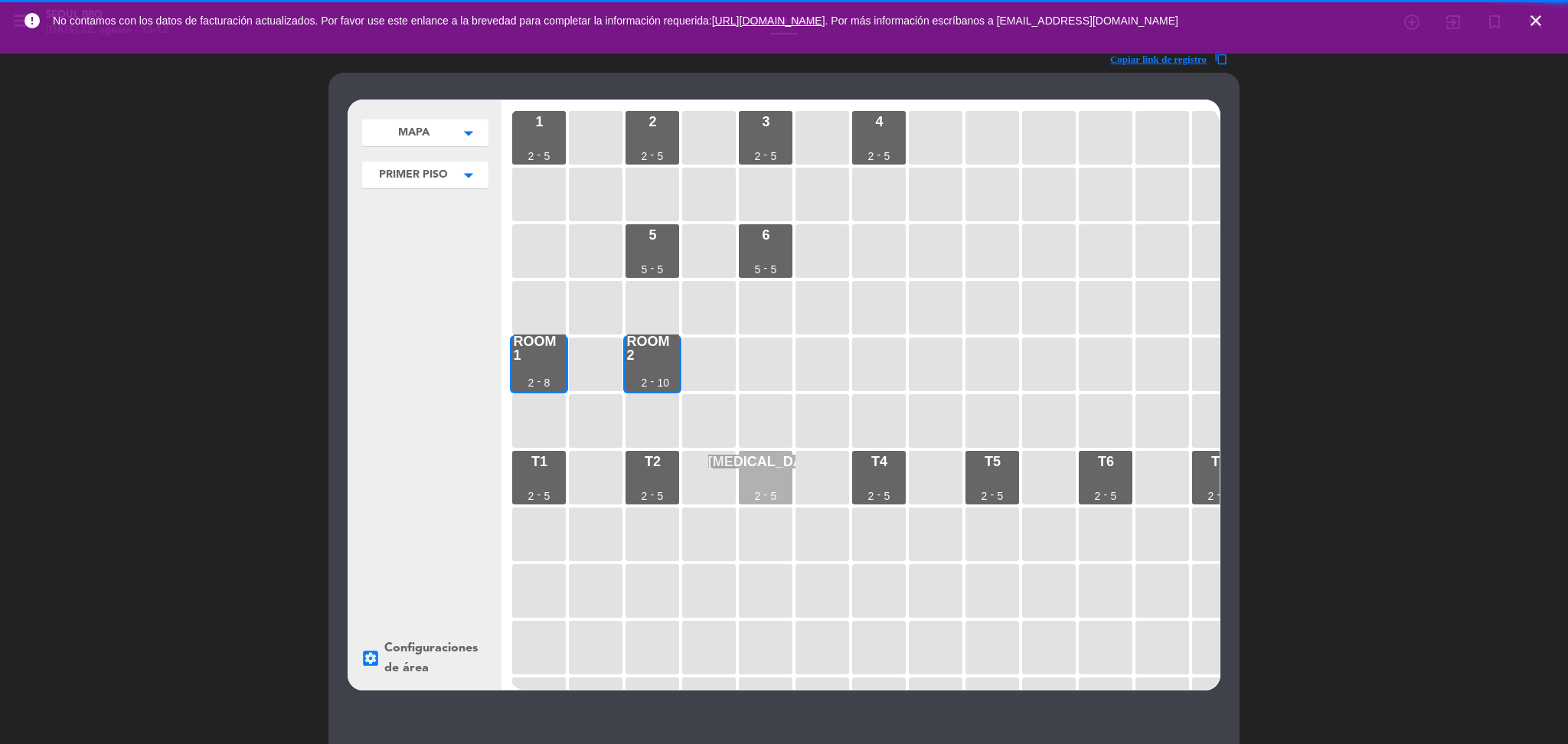
click at [773, 490] on div "5" at bounding box center [774, 495] width 6 height 11
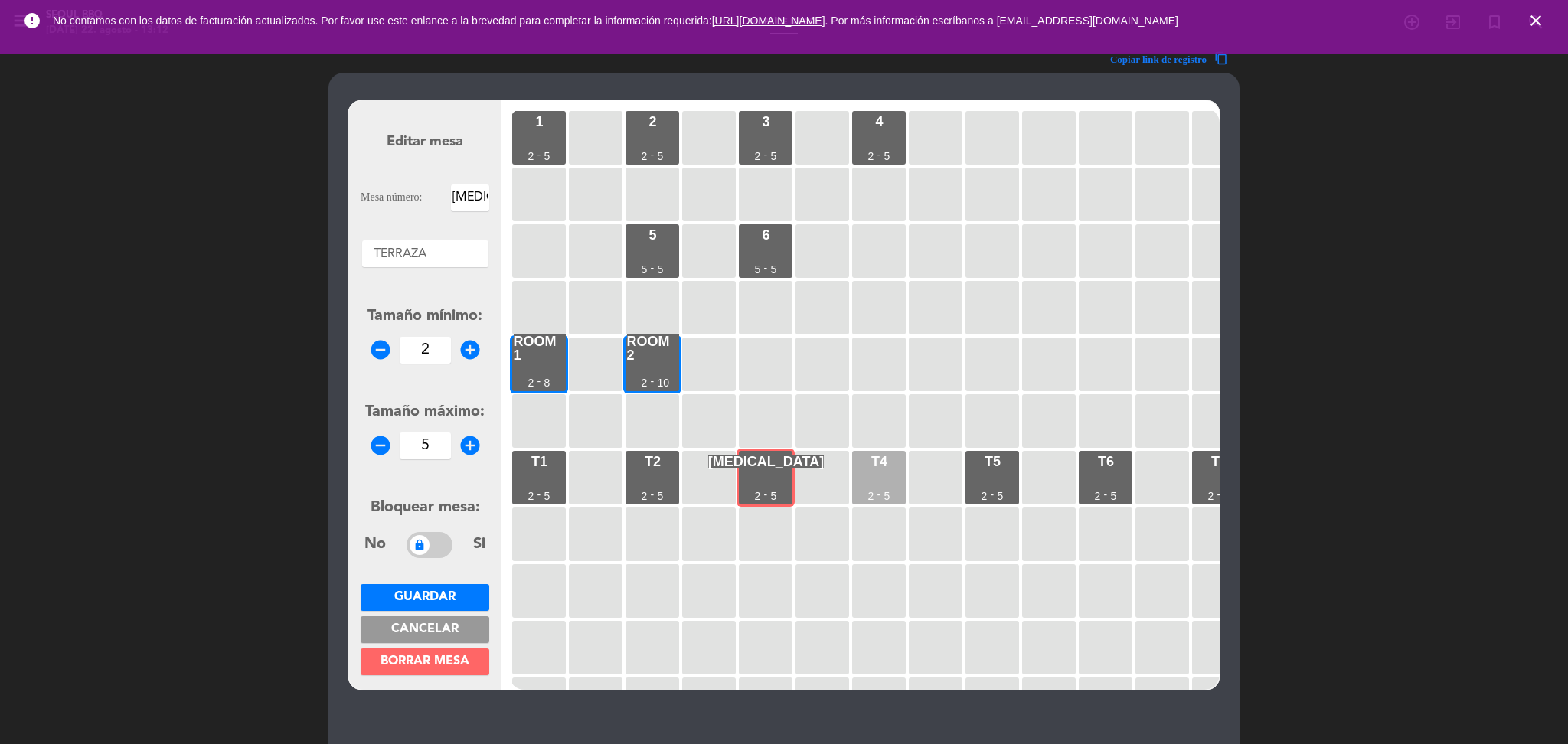
click at [872, 476] on div "T4 2 - 5" at bounding box center [879, 477] width 54 height 54
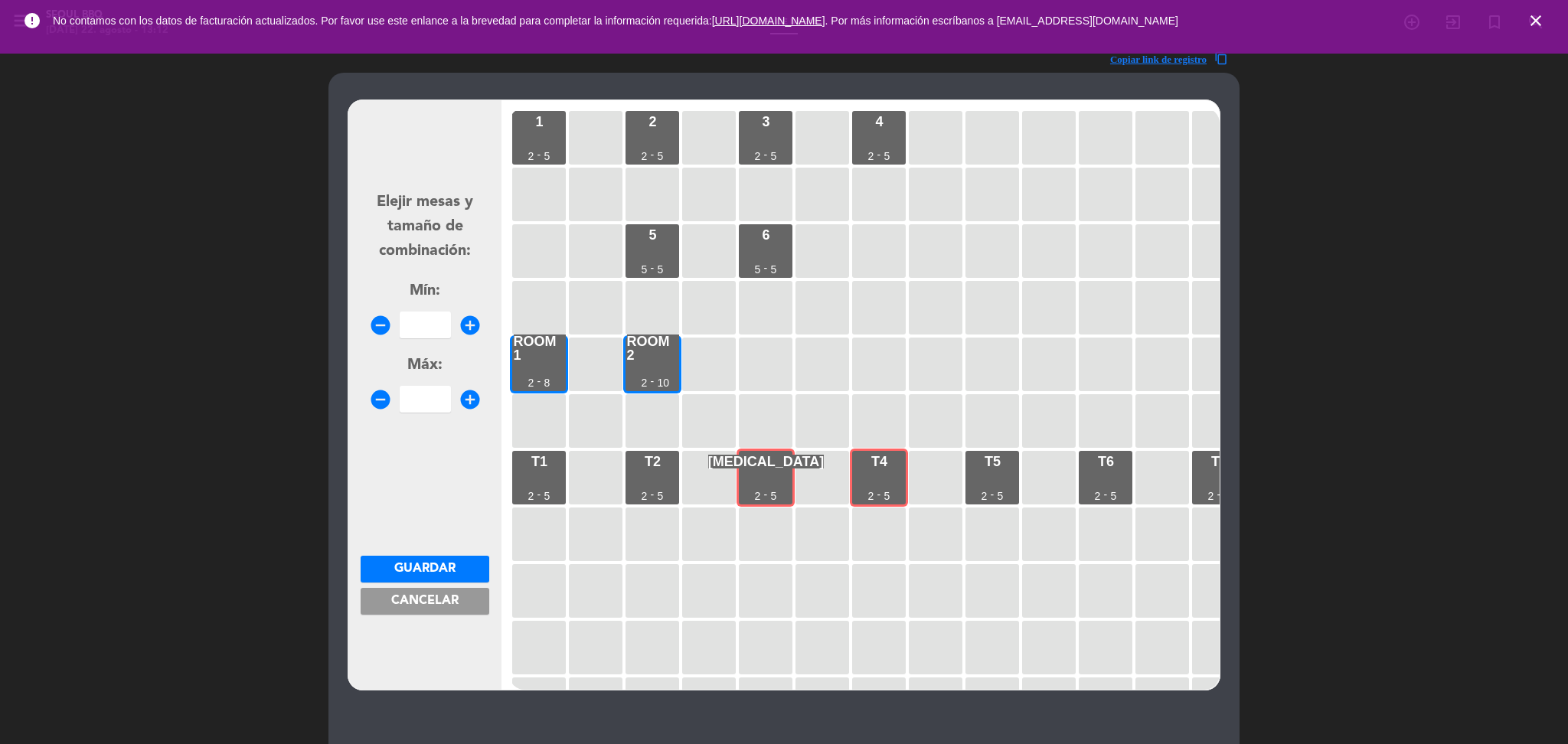
click at [432, 327] on input "number" at bounding box center [426, 324] width 51 height 26
type input "6"
click at [423, 396] on input "number" at bounding box center [426, 398] width 51 height 26
type input "12"
click at [431, 564] on span "Guardar" at bounding box center [425, 569] width 61 height 12
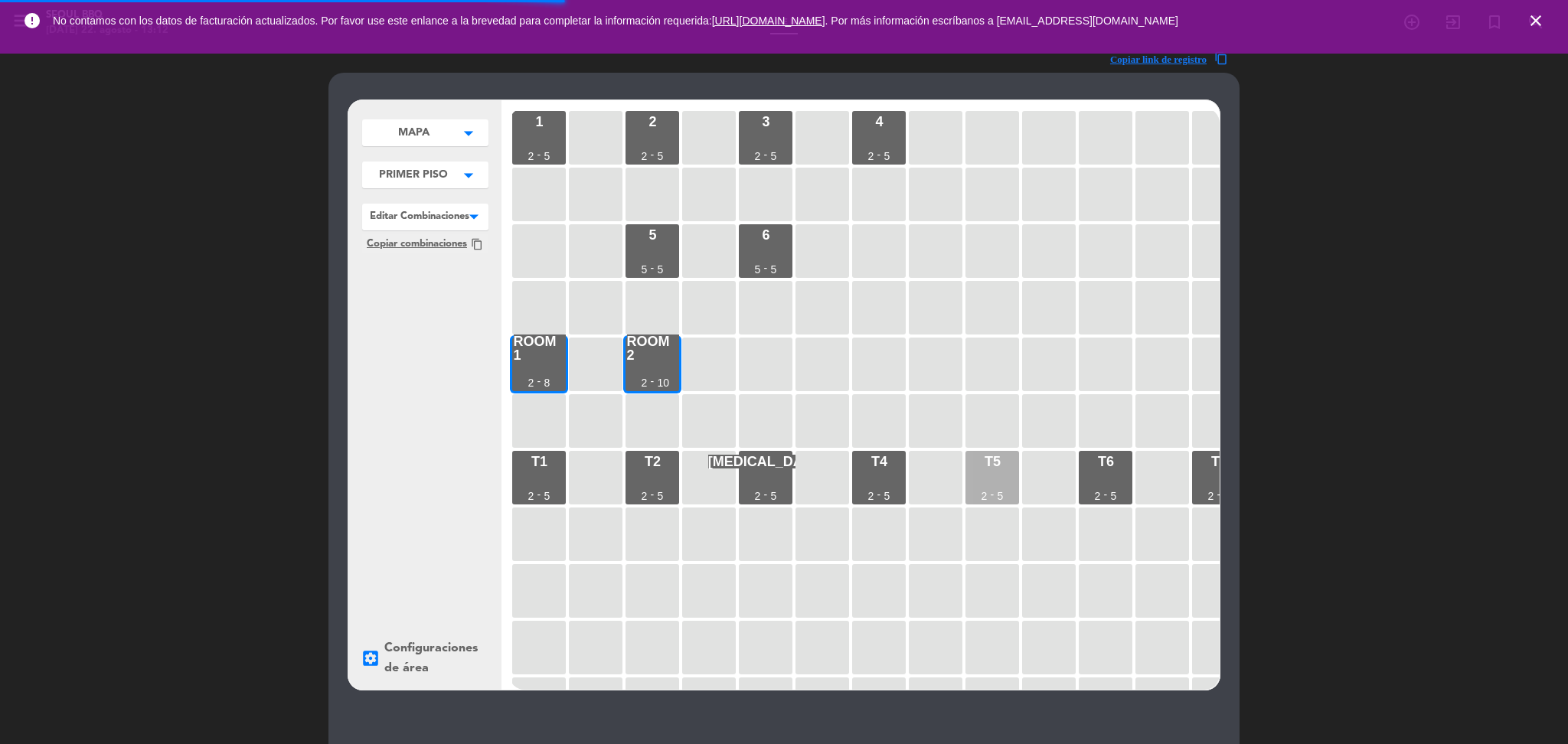
click at [1005, 466] on div "T5 2 - 5" at bounding box center [991, 477] width 54 height 54
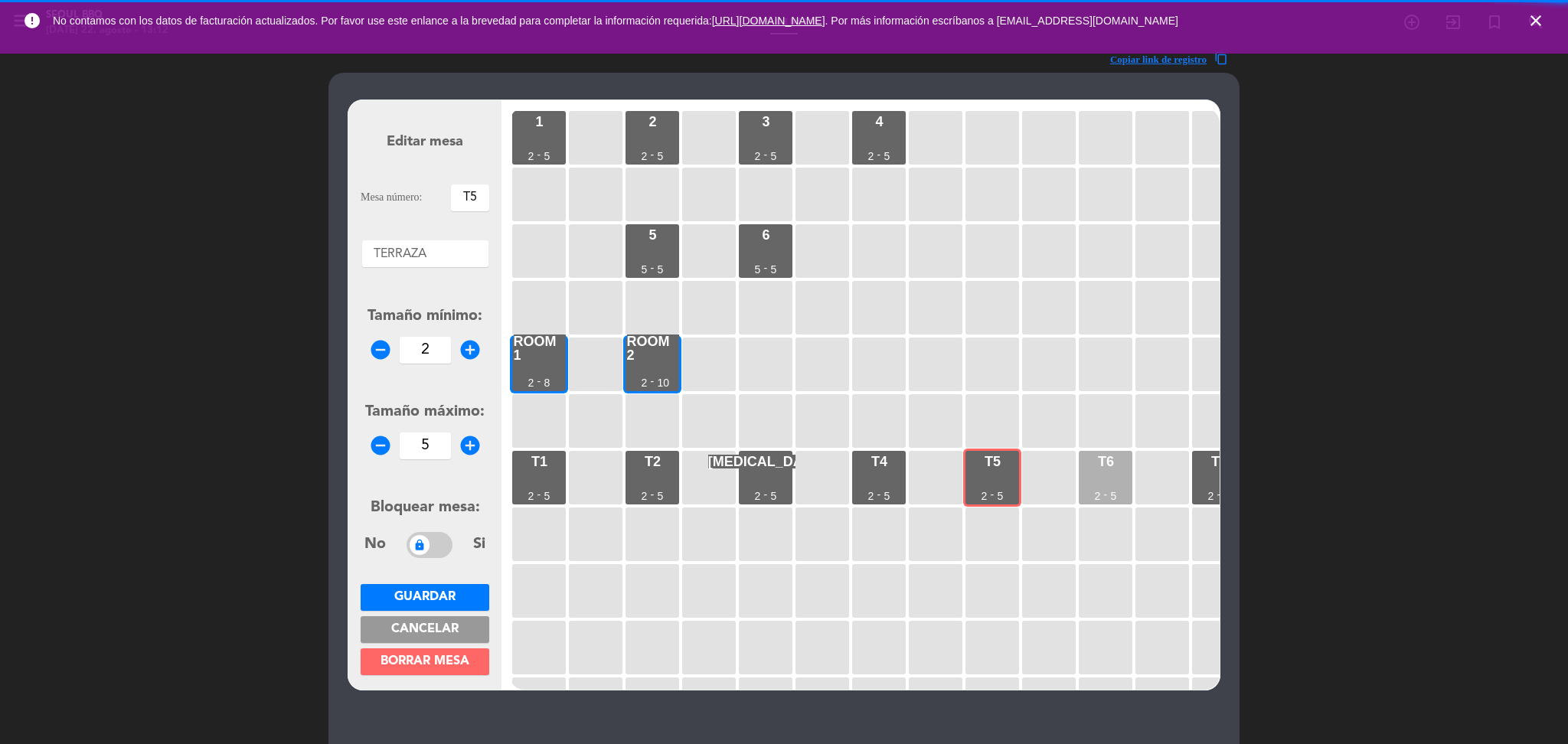
click at [1108, 474] on div "T6 2 - 5" at bounding box center [1105, 477] width 54 height 54
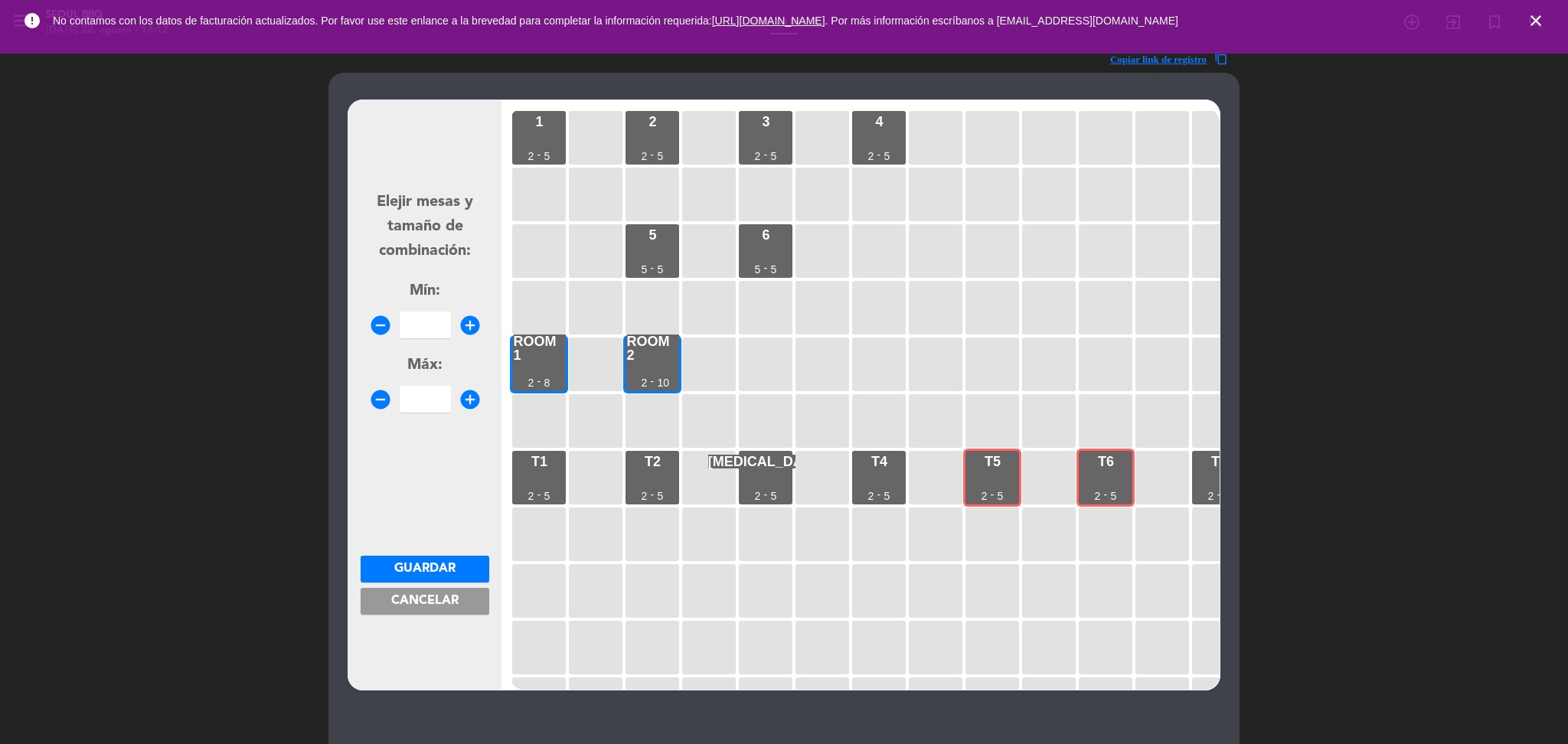
click at [417, 329] on input "number" at bounding box center [426, 324] width 51 height 26
type input "6"
click at [435, 402] on input "number" at bounding box center [426, 398] width 51 height 26
type input "12"
click at [460, 568] on button "Guardar" at bounding box center [425, 569] width 128 height 26
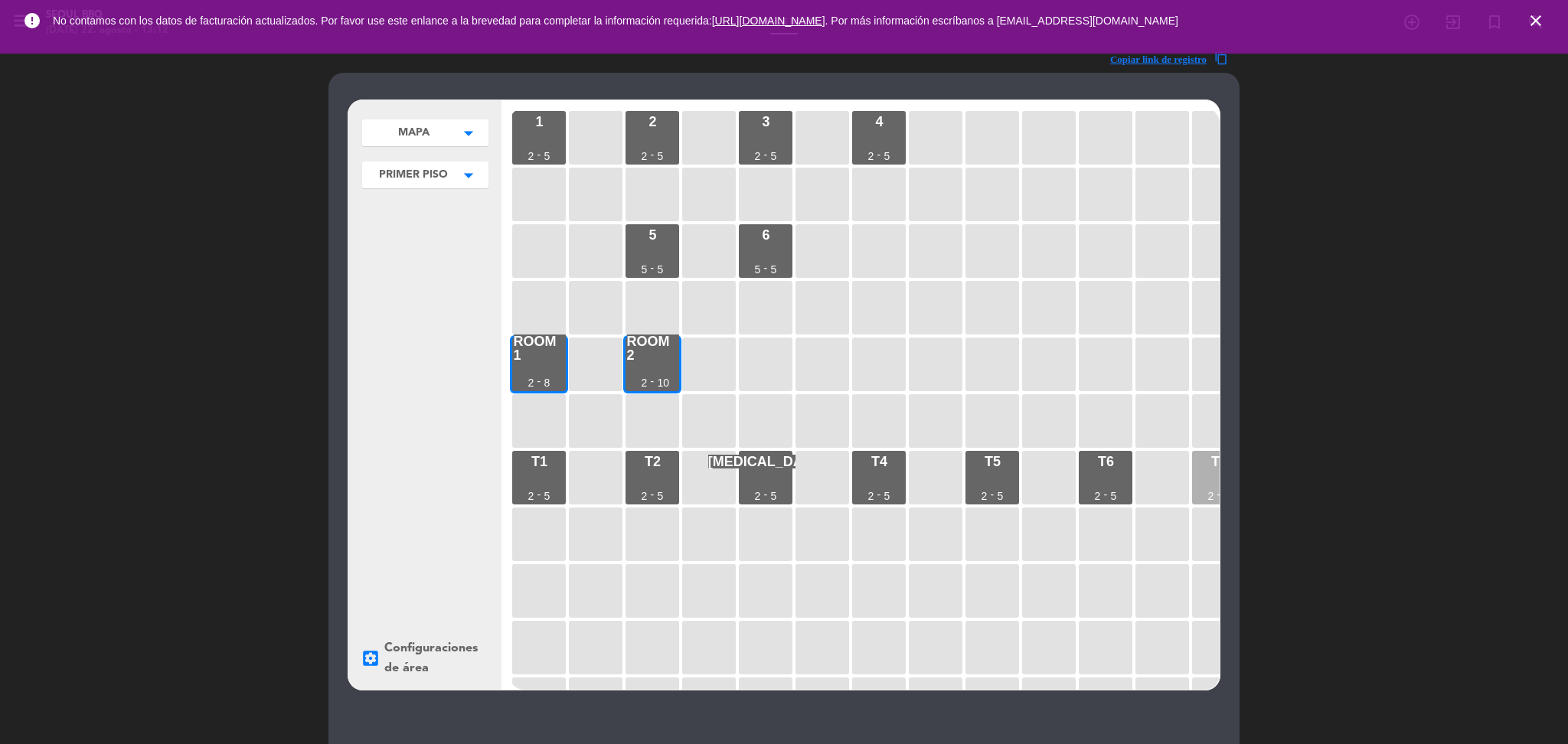
click at [1213, 468] on div "T7" at bounding box center [1219, 462] width 16 height 14
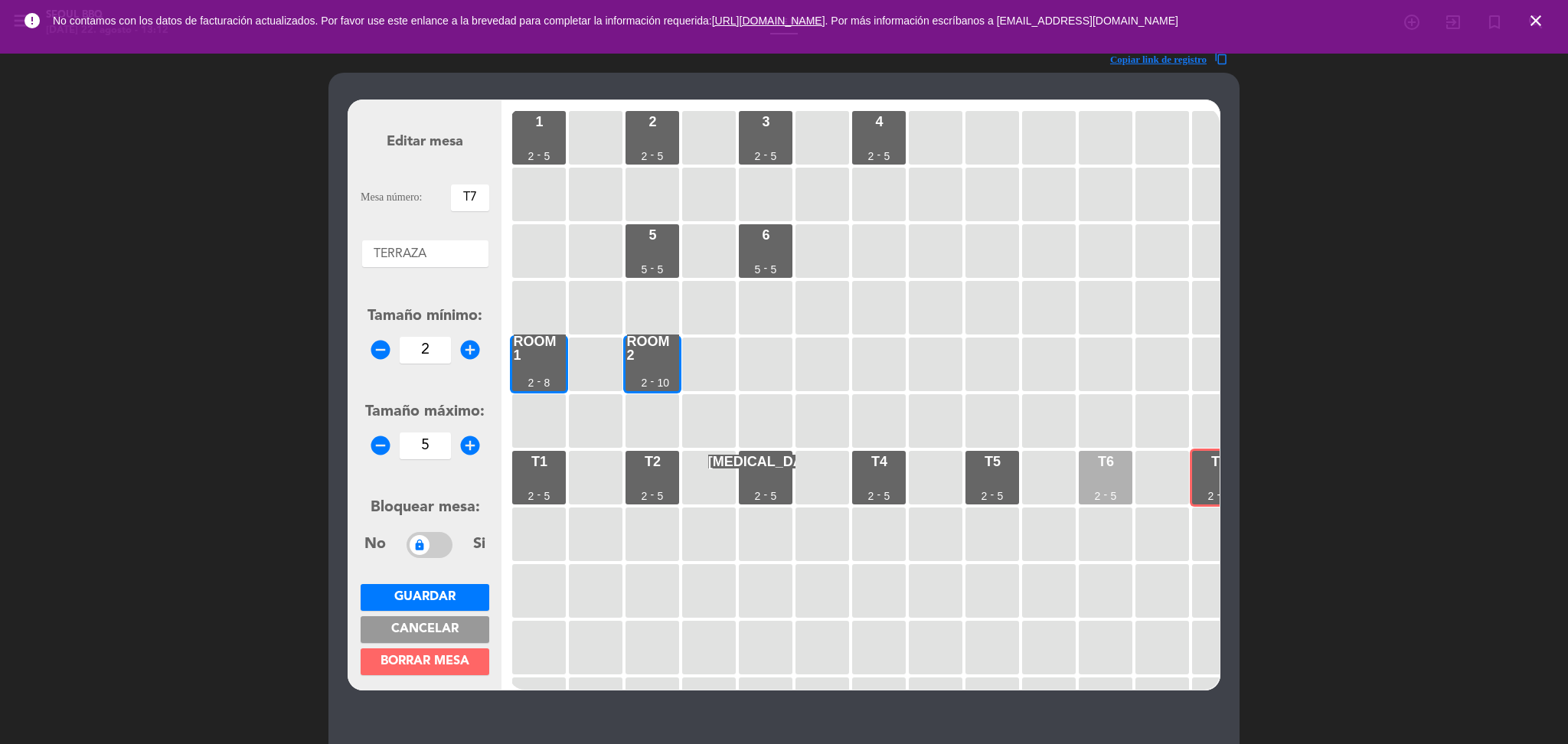
click at [1098, 474] on div "T6 2 - 5" at bounding box center [1105, 477] width 54 height 54
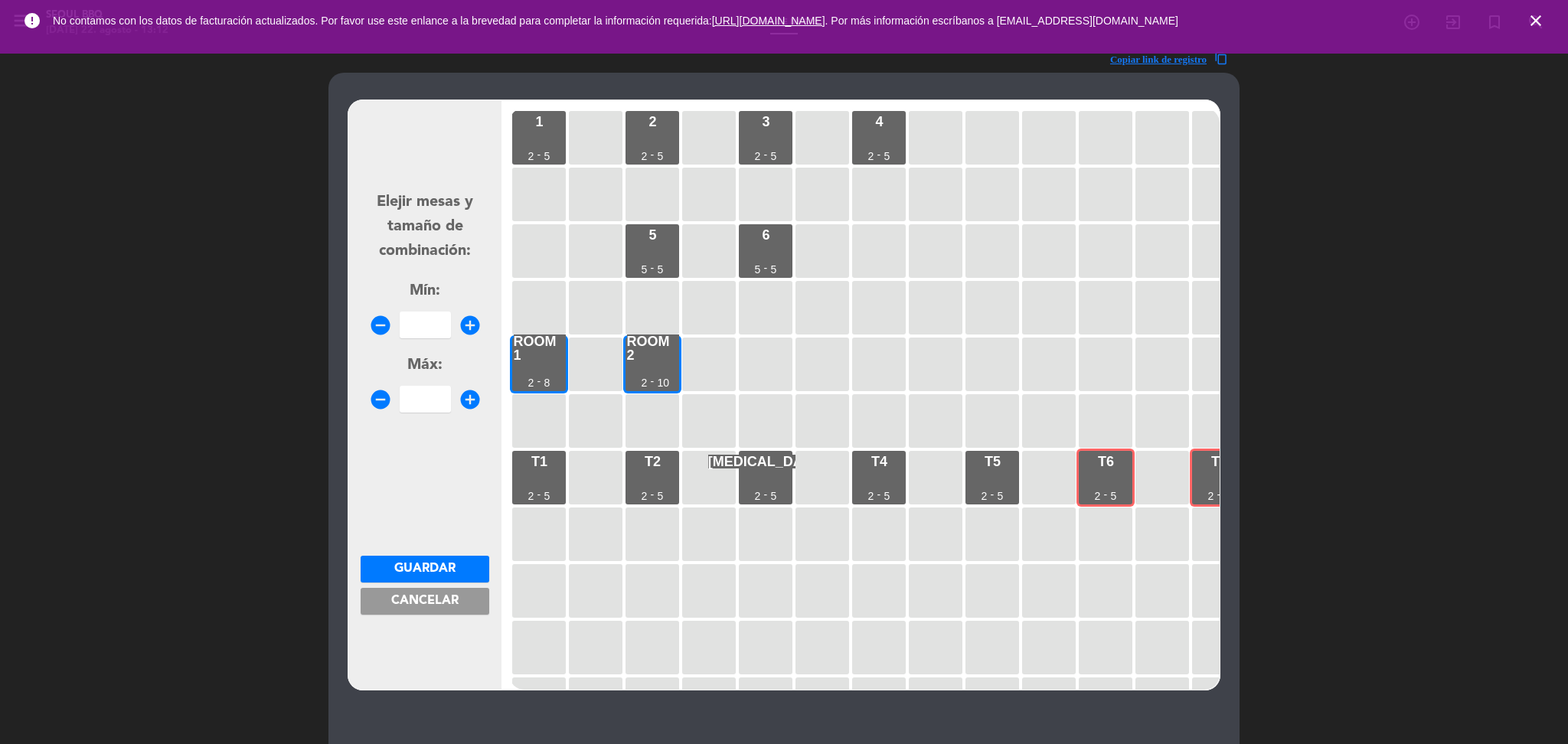
click at [438, 328] on input "number" at bounding box center [426, 324] width 51 height 26
type input "6"
click at [434, 389] on input "1" at bounding box center [426, 398] width 51 height 26
type input "12"
click at [432, 564] on span "Guardar" at bounding box center [425, 569] width 61 height 12
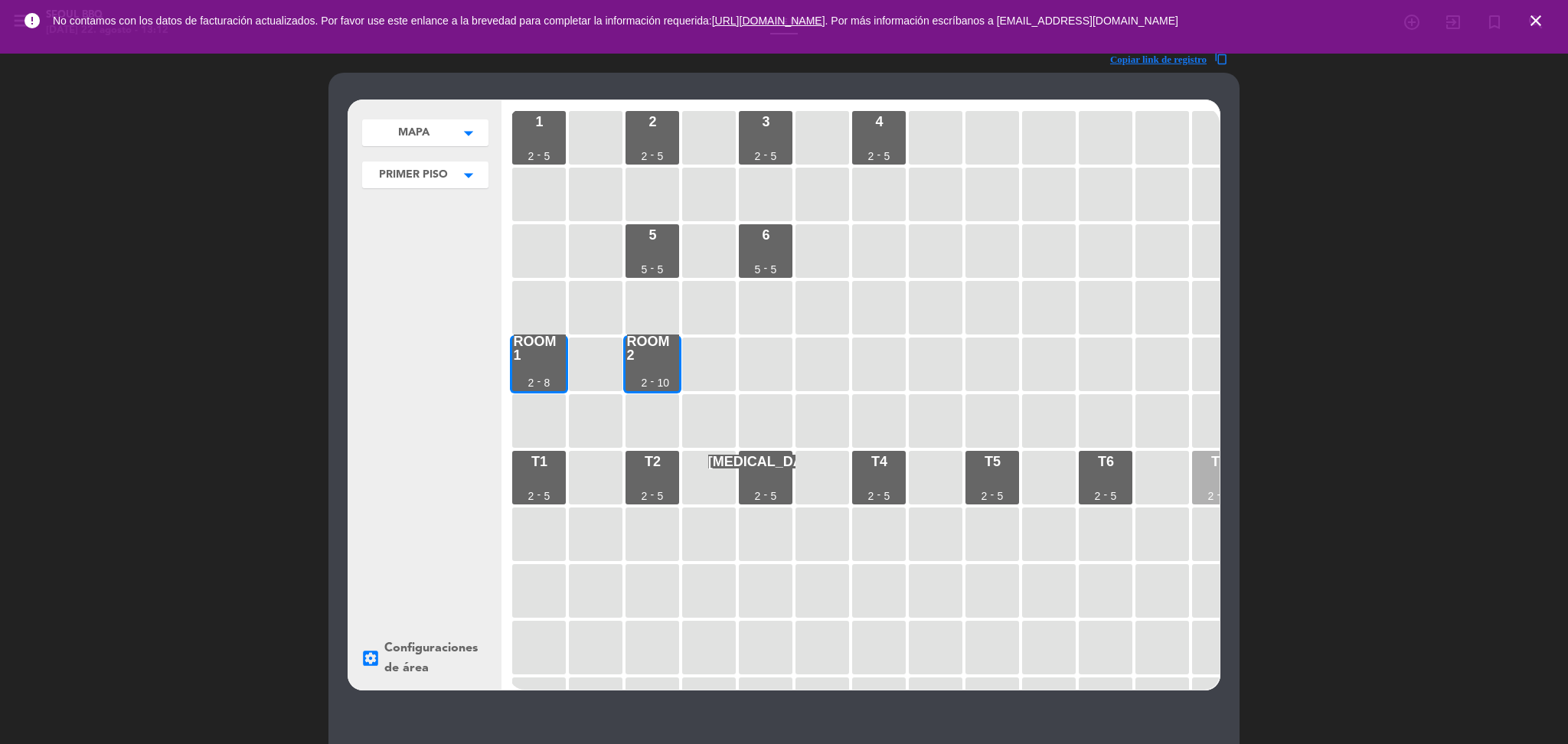
click at [1216, 468] on div "T7" at bounding box center [1219, 462] width 16 height 14
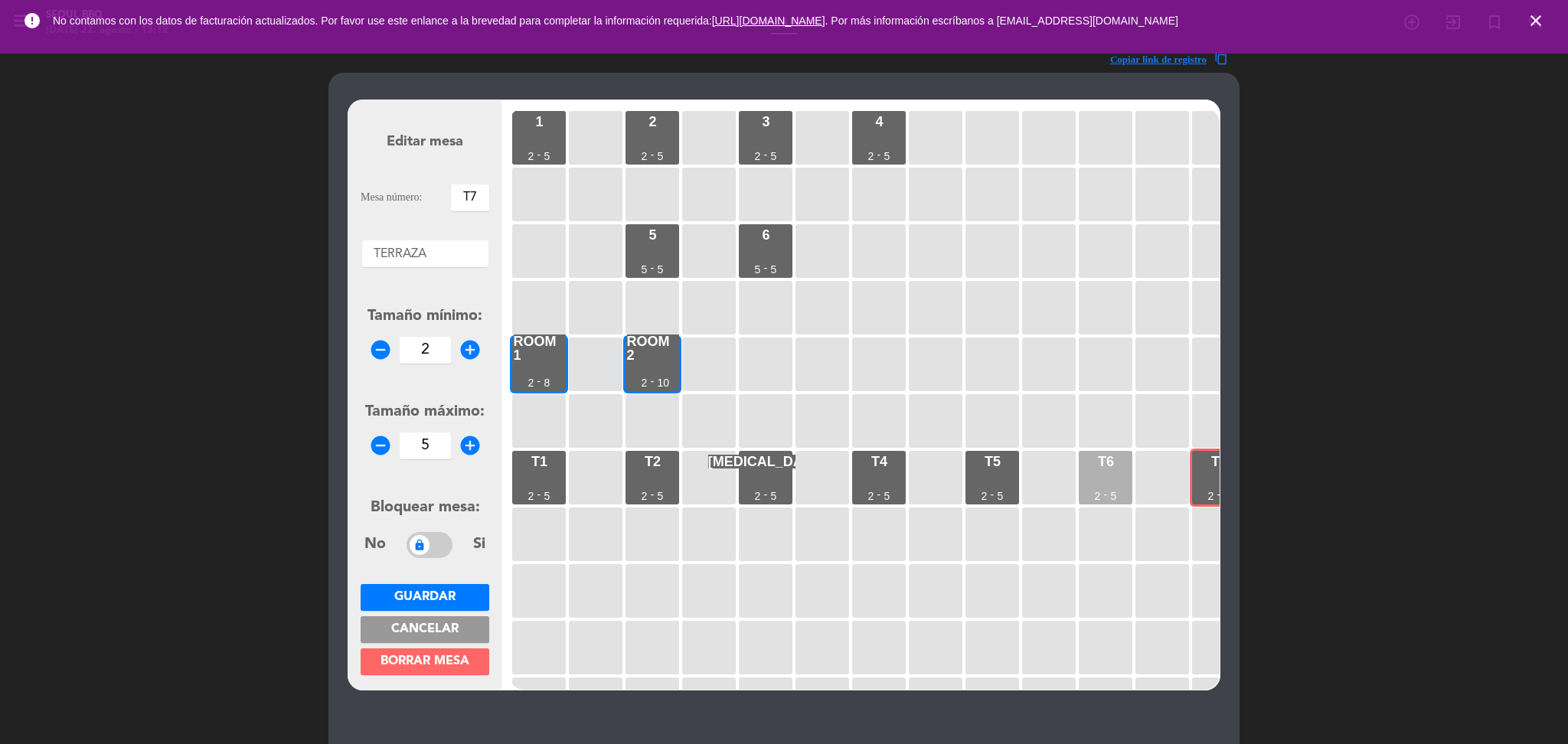
click at [1094, 483] on div "T6 2 - 5" at bounding box center [1105, 477] width 54 height 54
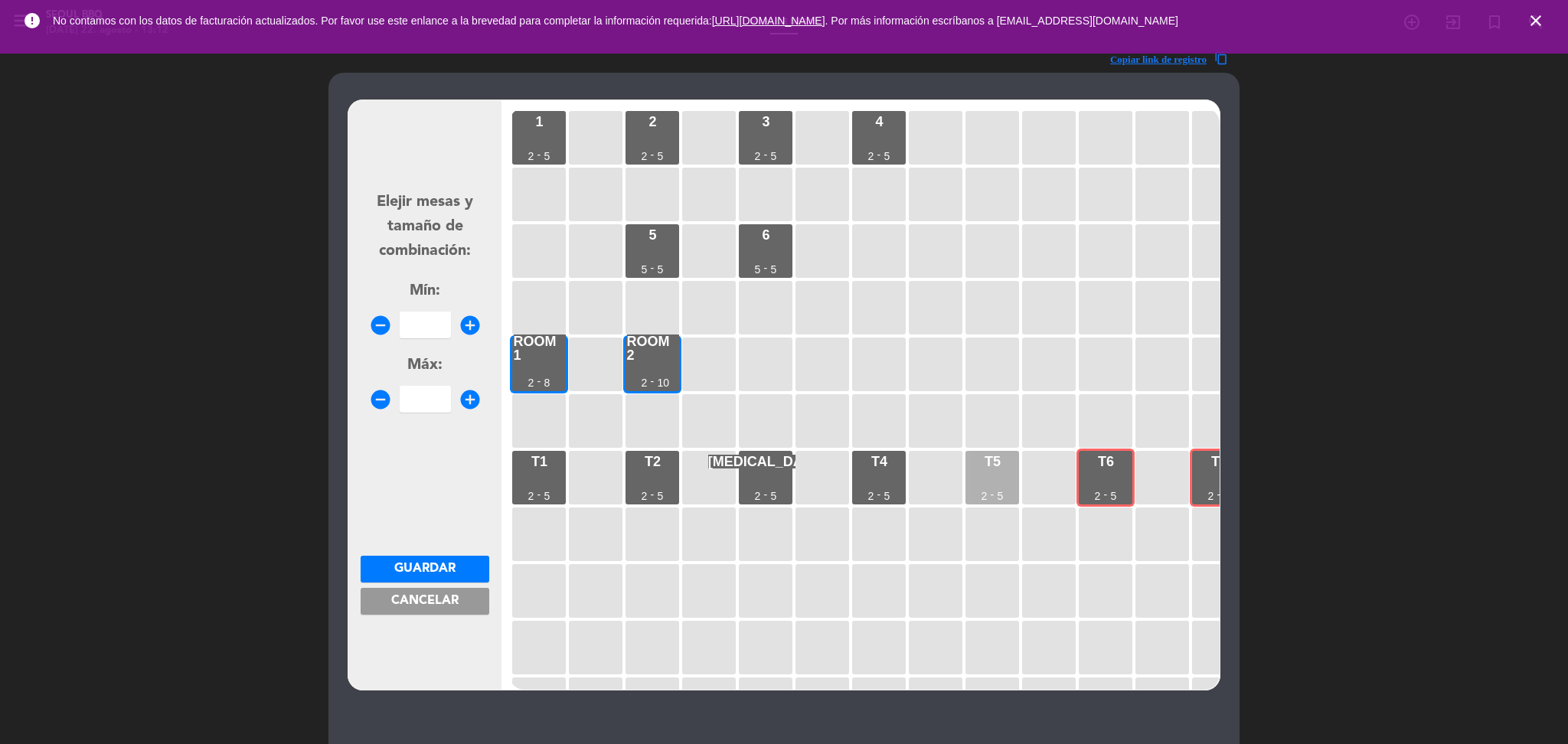
click at [983, 476] on div "T5 2 - 5" at bounding box center [991, 477] width 54 height 54
click at [429, 333] on input "number" at bounding box center [426, 324] width 51 height 26
type input "13"
click at [424, 406] on input "number" at bounding box center [426, 398] width 51 height 26
click at [434, 602] on span "Cancelar" at bounding box center [425, 601] width 68 height 12
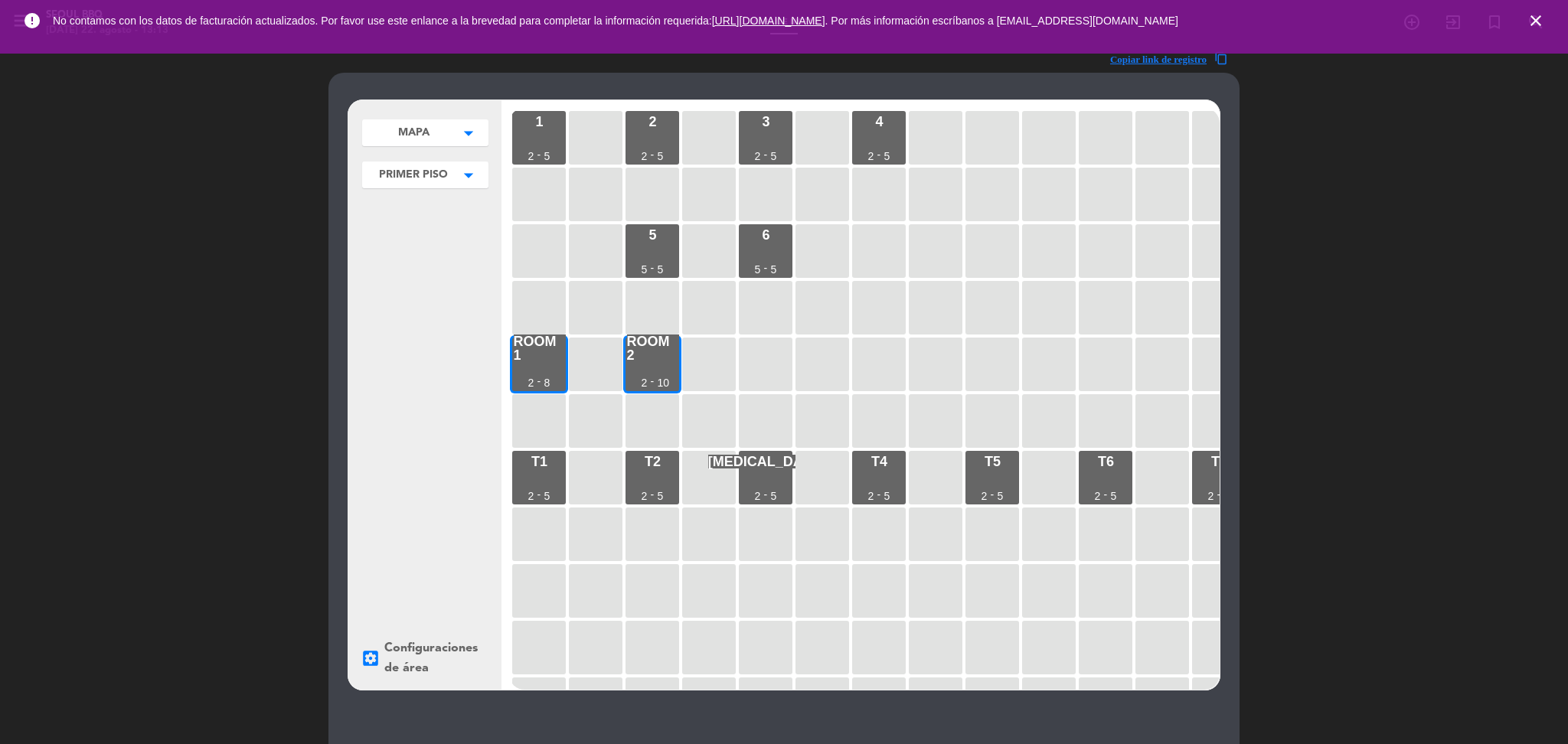
click at [420, 141] on span "PRIMER PISO" at bounding box center [414, 132] width 31 height 16
click at [419, 251] on span "TERRAZA" at bounding box center [416, 257] width 107 height 18
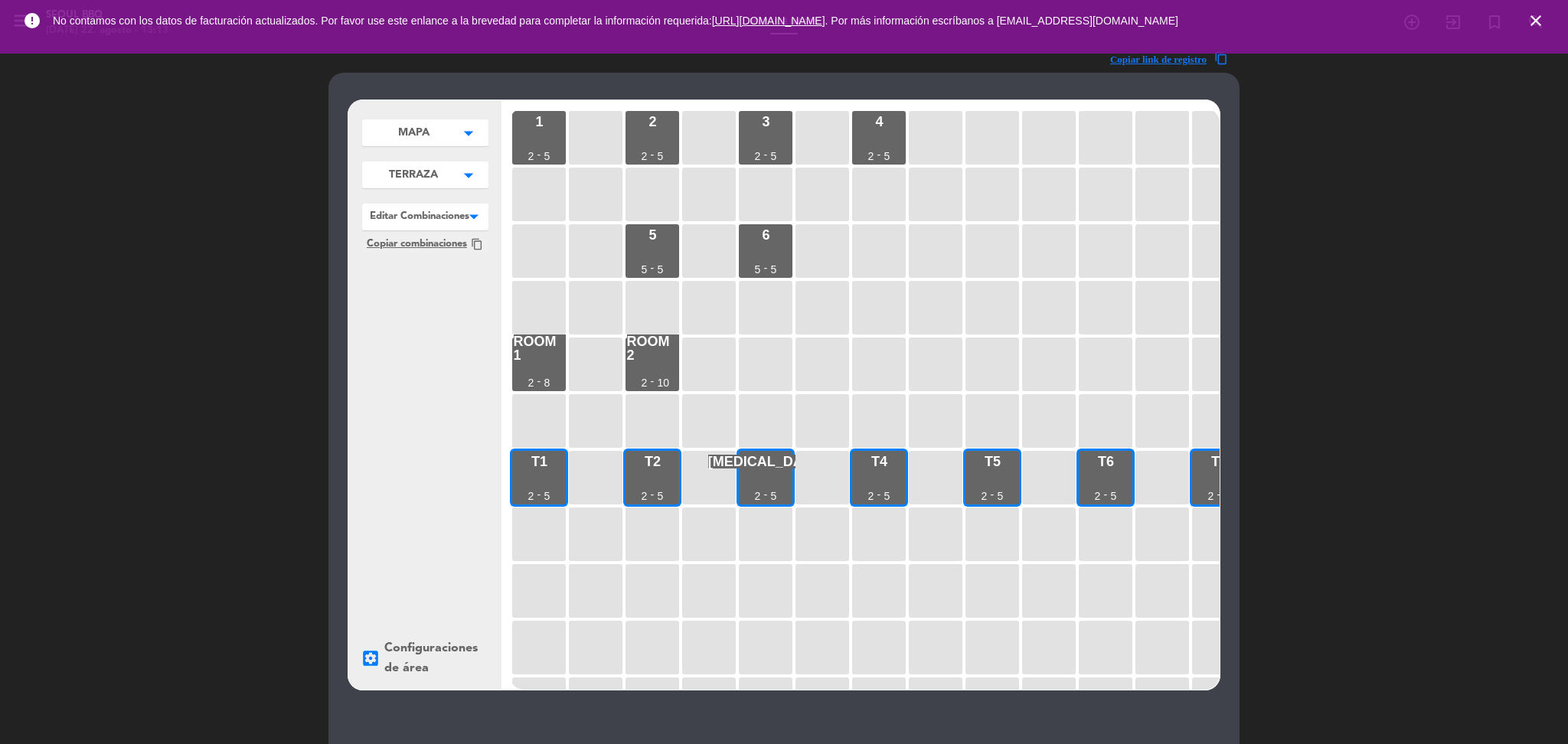
click at [425, 252] on span "Copiar combinaciones" at bounding box center [417, 243] width 100 height 16
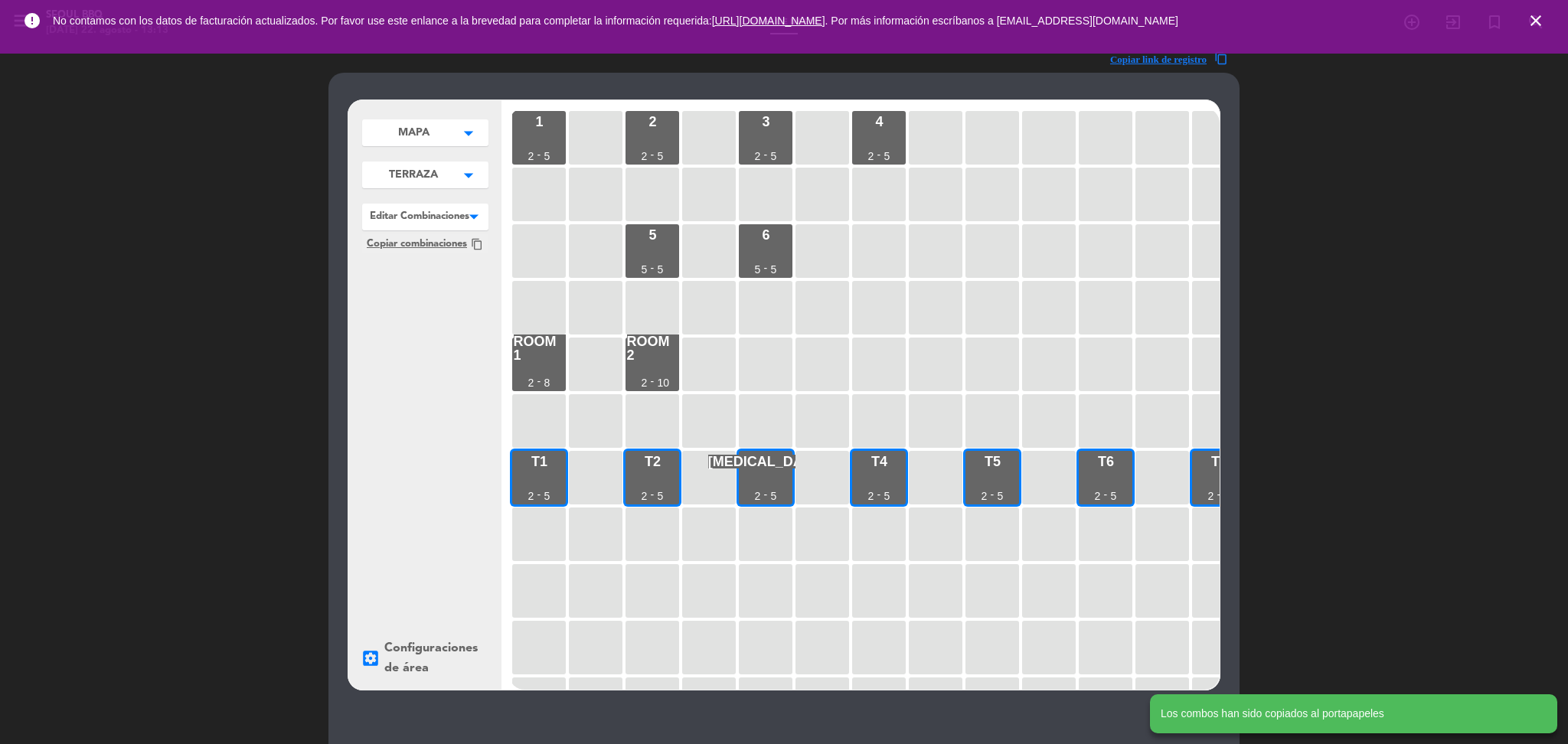
click at [451, 220] on div at bounding box center [425, 214] width 126 height 20
click at [425, 237] on span "T1+T2" at bounding box center [425, 236] width 29 height 10
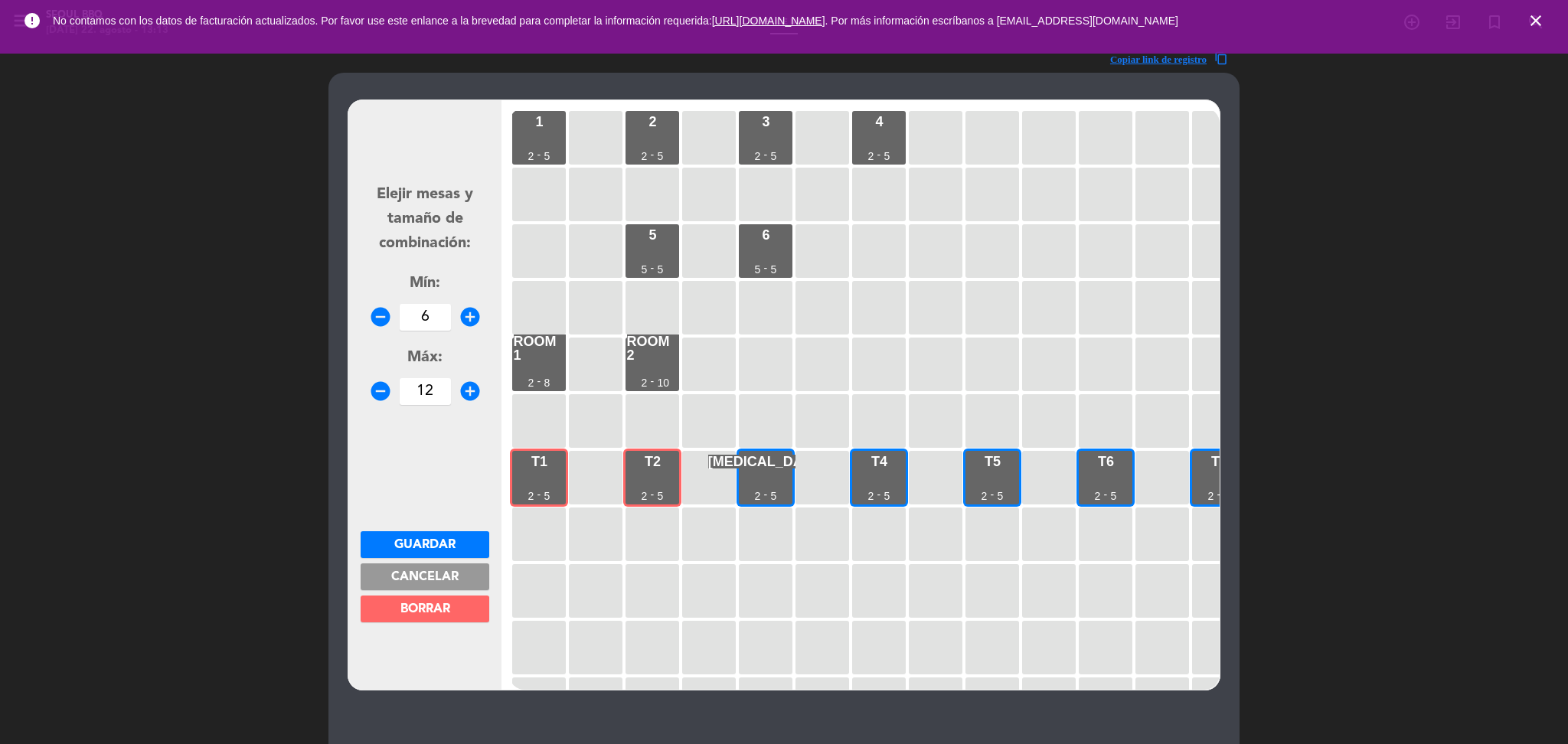
click at [438, 390] on input "12" at bounding box center [426, 391] width 51 height 26
type input "1"
type input "8"
click at [395, 543] on span "Guardar" at bounding box center [425, 545] width 61 height 12
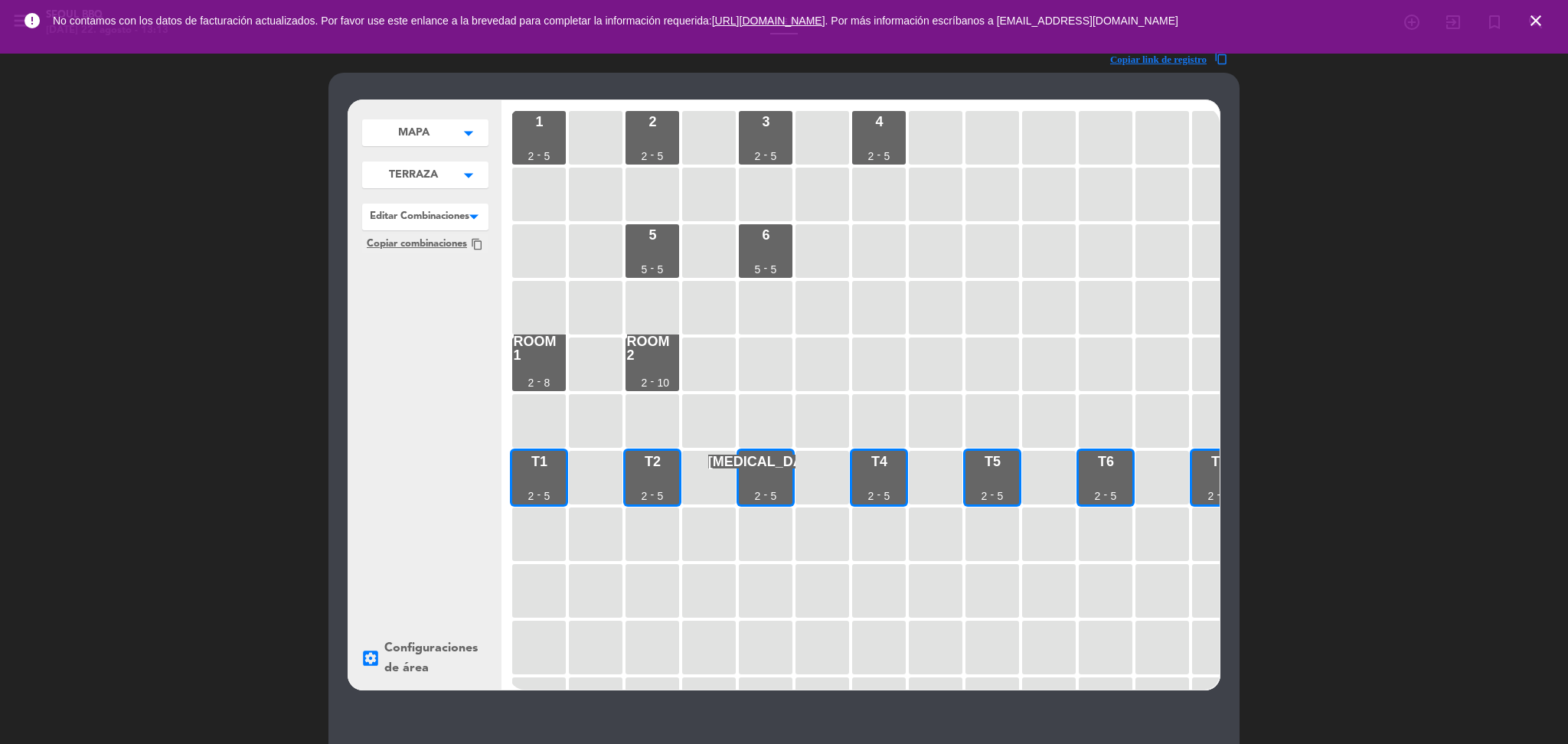
click at [453, 213] on div at bounding box center [425, 214] width 126 height 20
click at [448, 255] on div "[MEDICAL_DATA]+T4" at bounding box center [425, 256] width 126 height 20
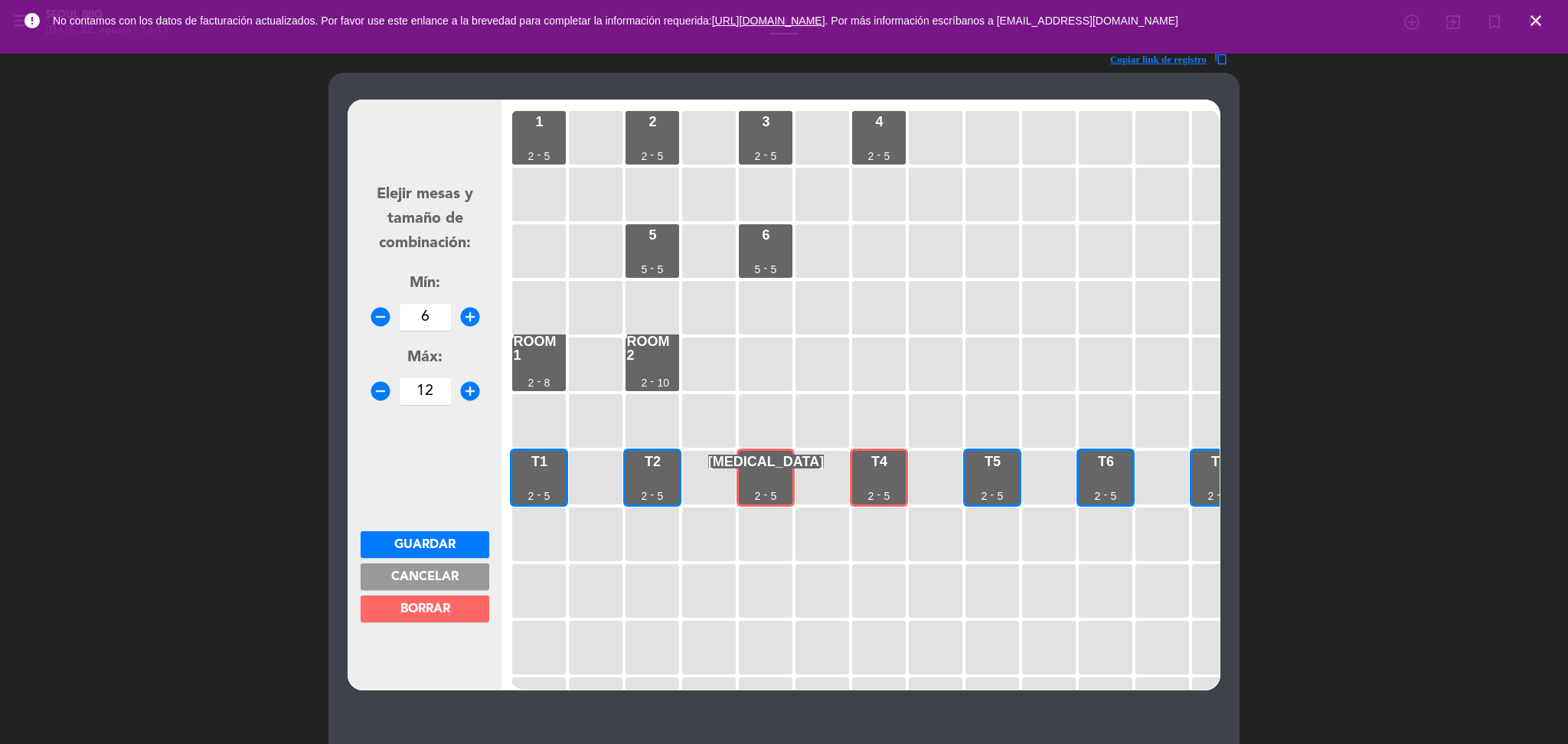
click at [441, 387] on input "12" at bounding box center [426, 391] width 51 height 26
type input "1"
type input "8"
click at [425, 549] on span "Guardar" at bounding box center [425, 545] width 61 height 12
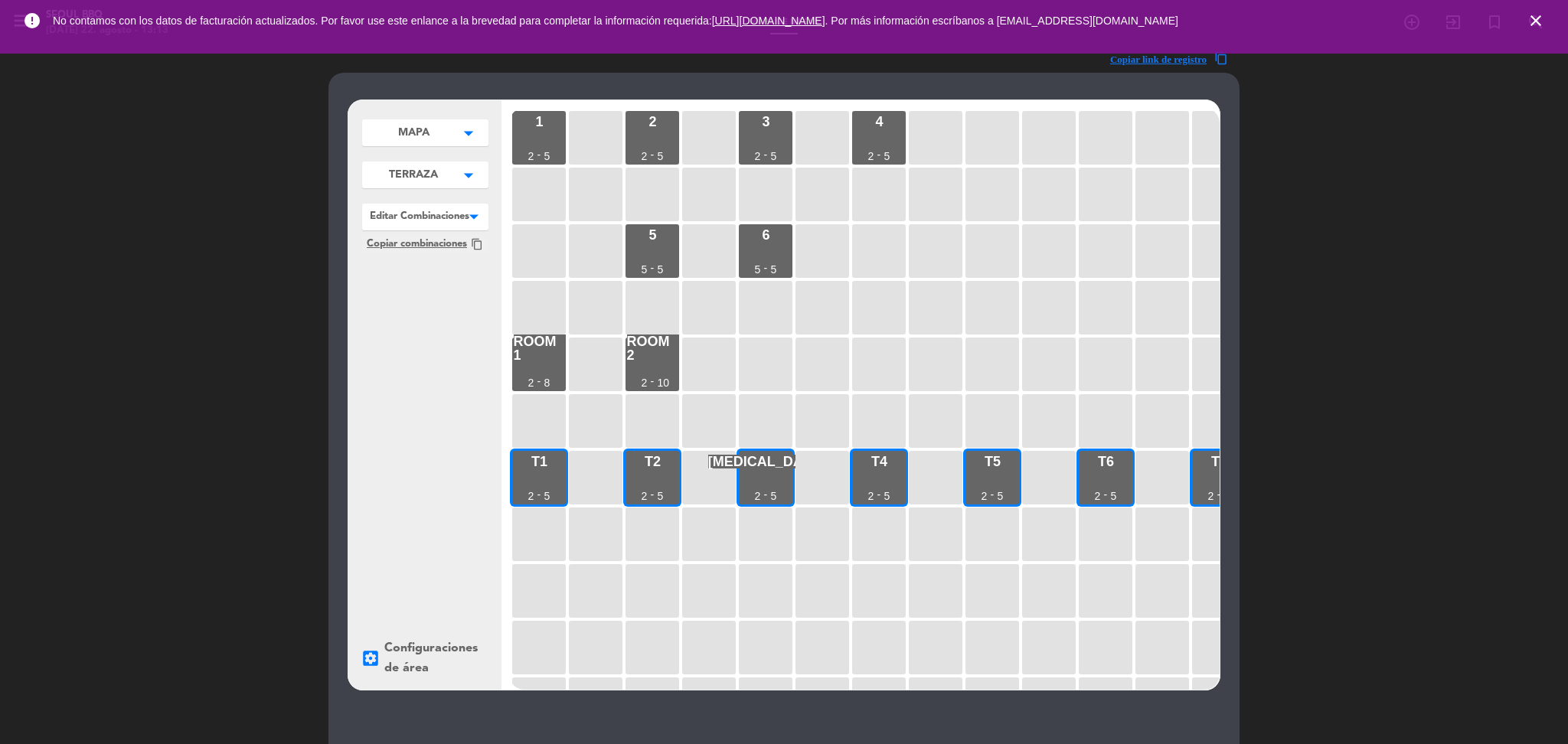
click at [455, 218] on div at bounding box center [425, 214] width 126 height 20
click at [434, 276] on span "T5+T6" at bounding box center [425, 275] width 29 height 10
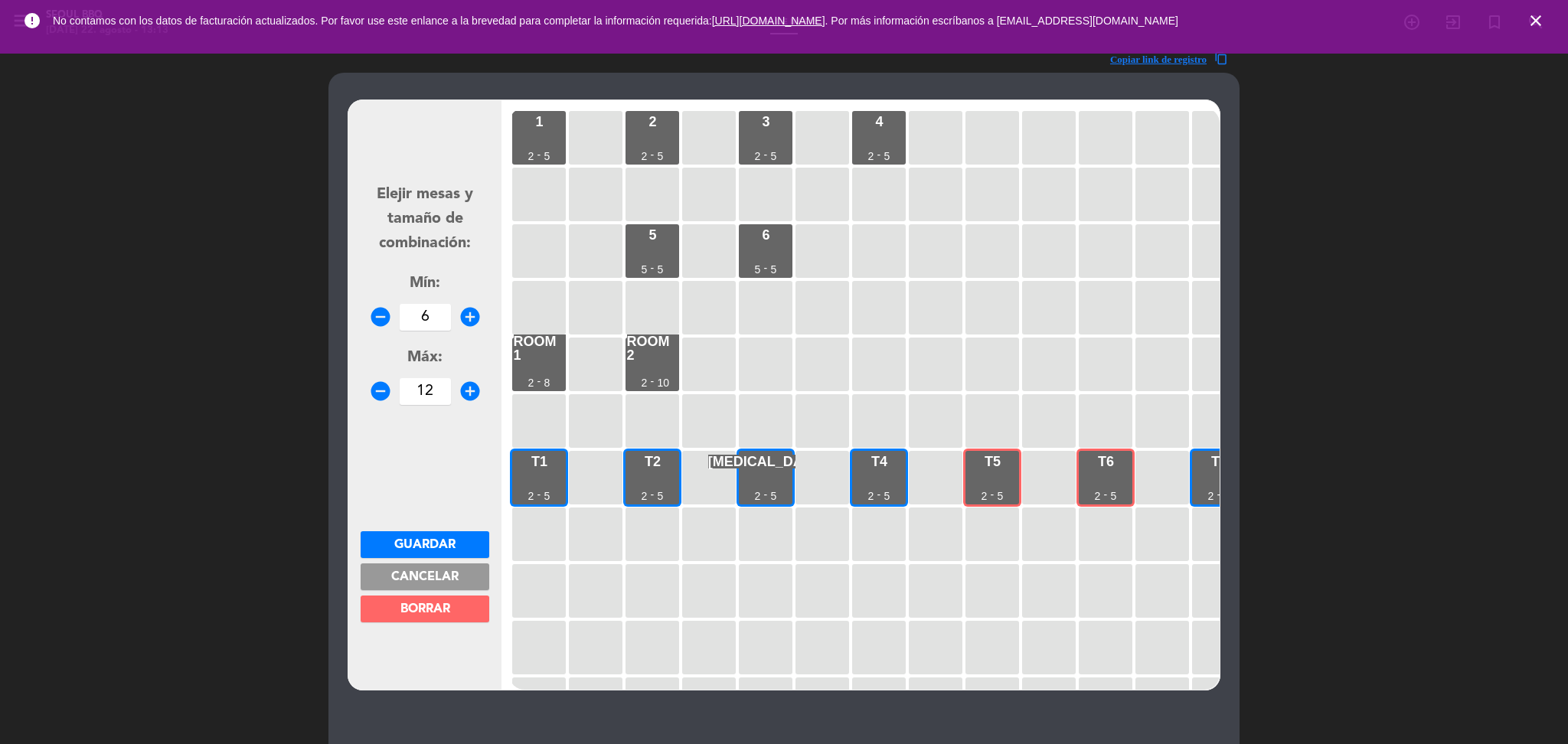
click at [442, 386] on input "12" at bounding box center [426, 391] width 51 height 26
type input "1"
type input "8"
click at [415, 546] on span "Guardar" at bounding box center [425, 545] width 61 height 12
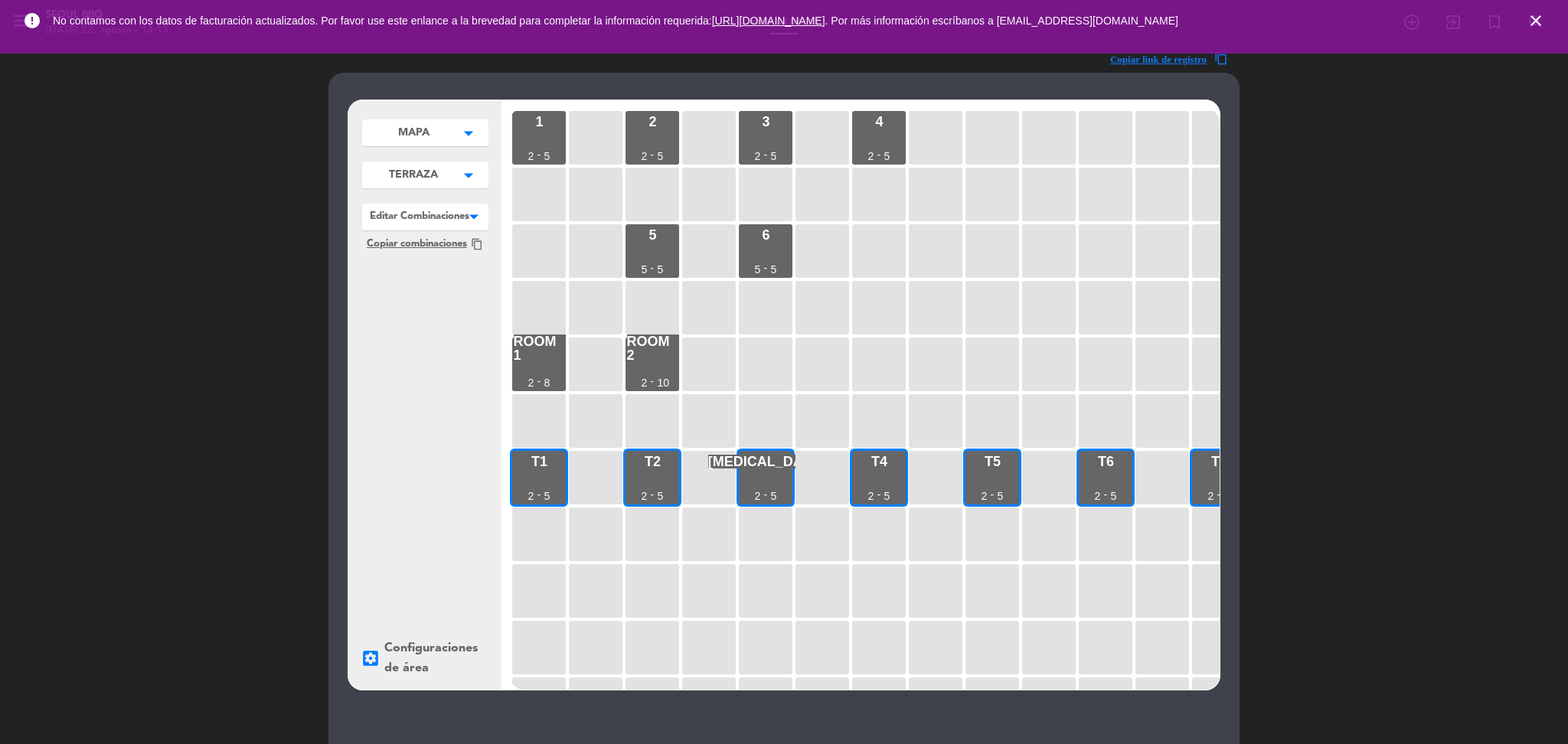
click at [441, 218] on div at bounding box center [425, 214] width 126 height 20
click at [430, 301] on span "T6+T7" at bounding box center [425, 296] width 29 height 10
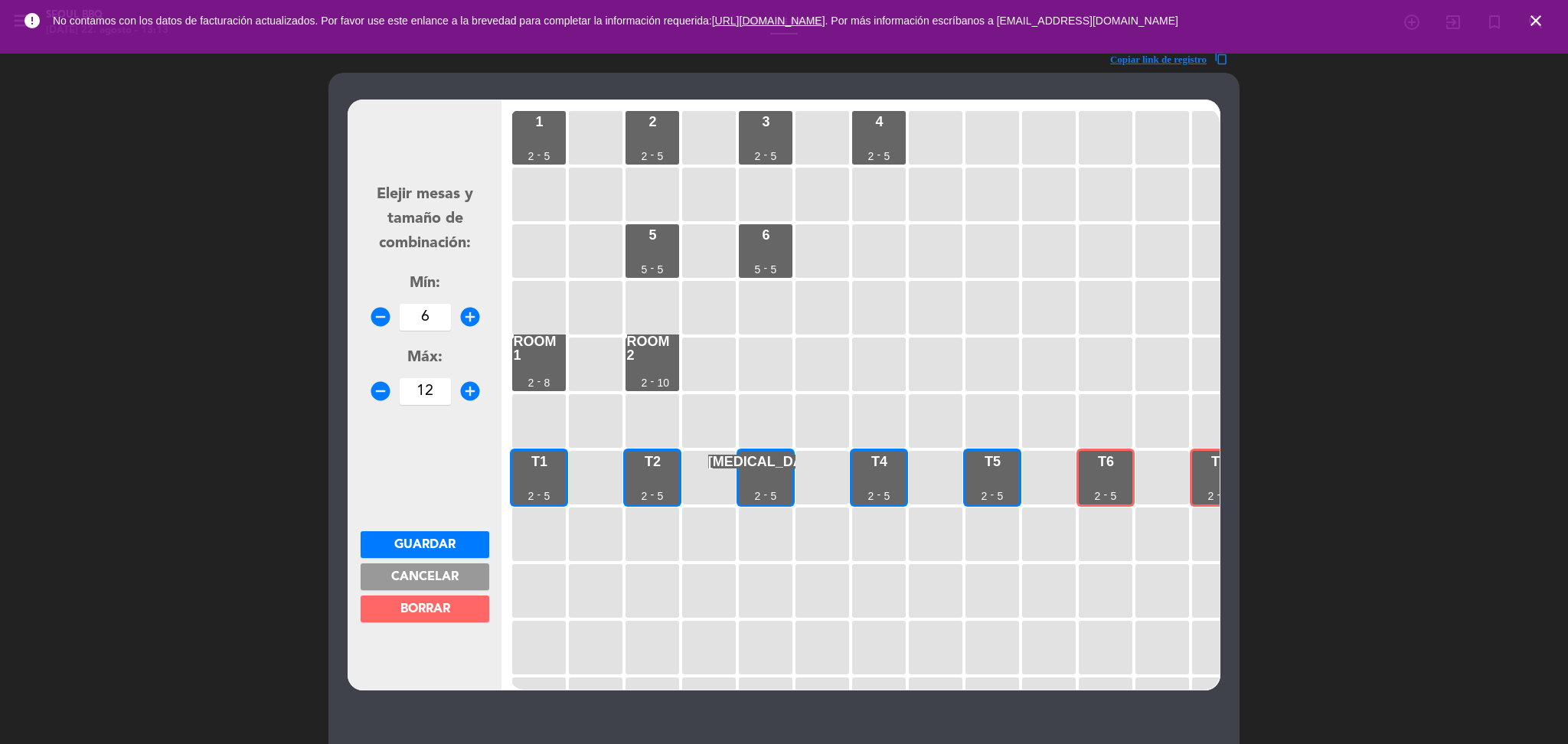
click at [436, 396] on input "12" at bounding box center [426, 391] width 51 height 26
type input "1"
type input "8"
click at [425, 543] on span "Guardar" at bounding box center [425, 545] width 61 height 12
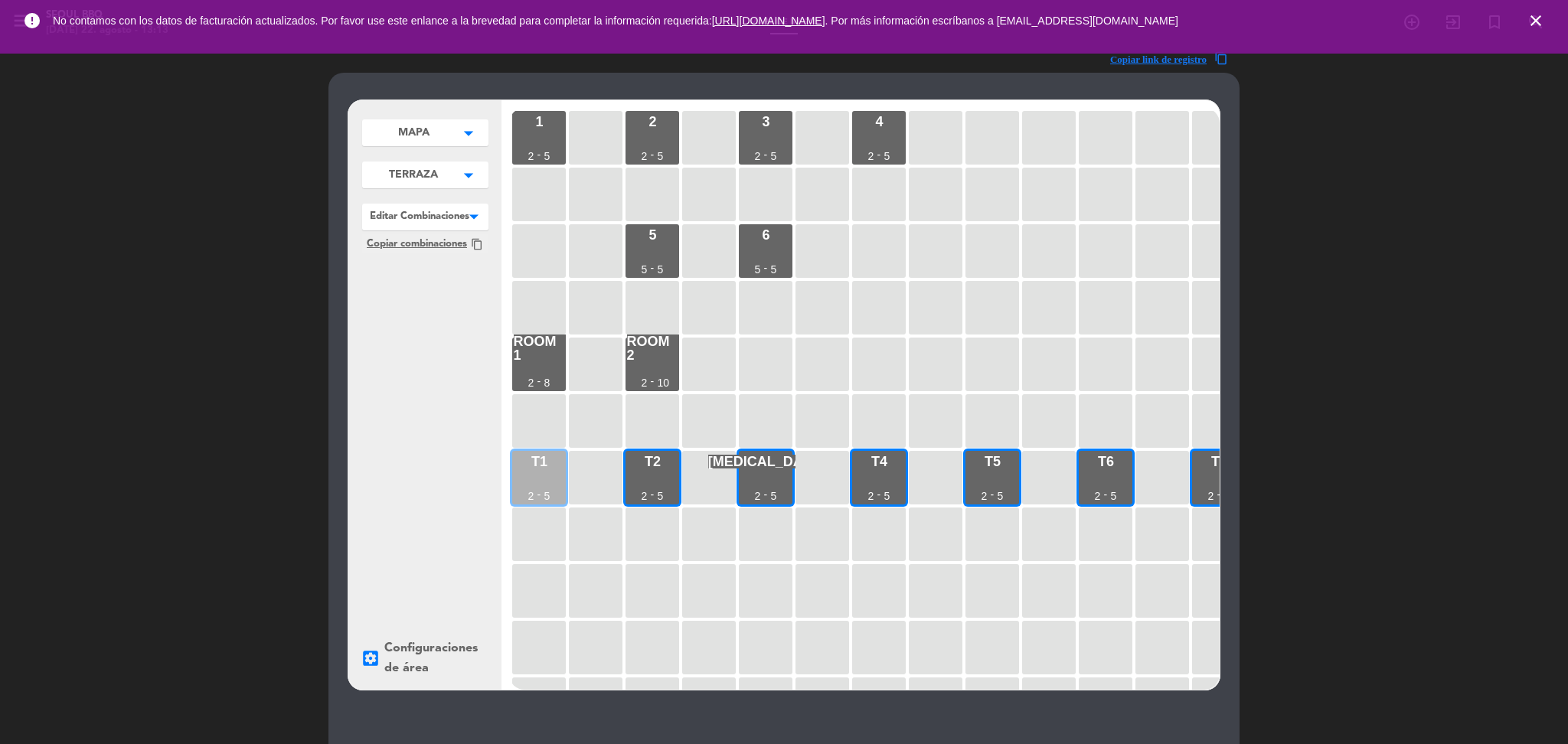
click at [532, 494] on div "2" at bounding box center [531, 495] width 6 height 11
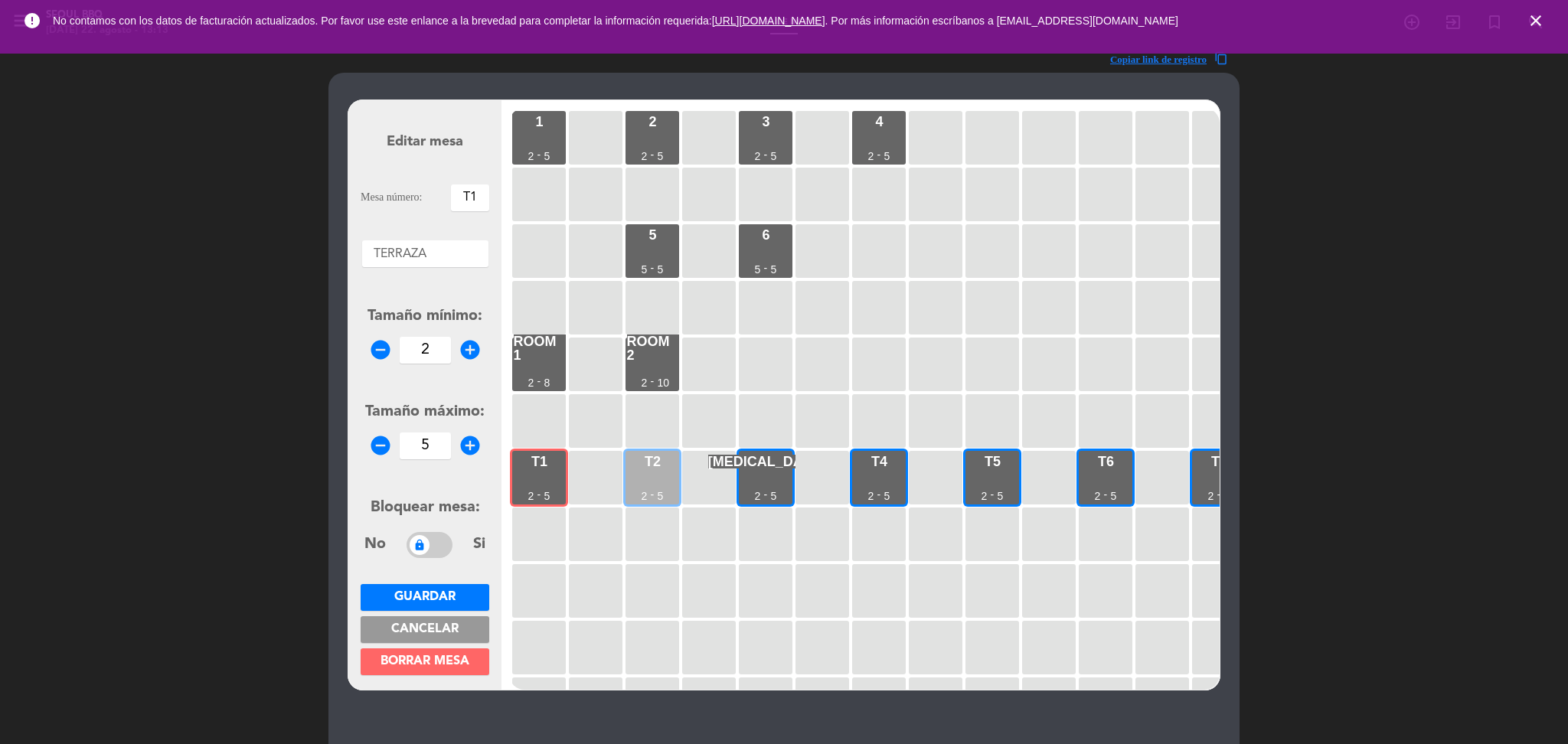
click at [647, 491] on div "T2 2 - 5" at bounding box center [652, 477] width 54 height 54
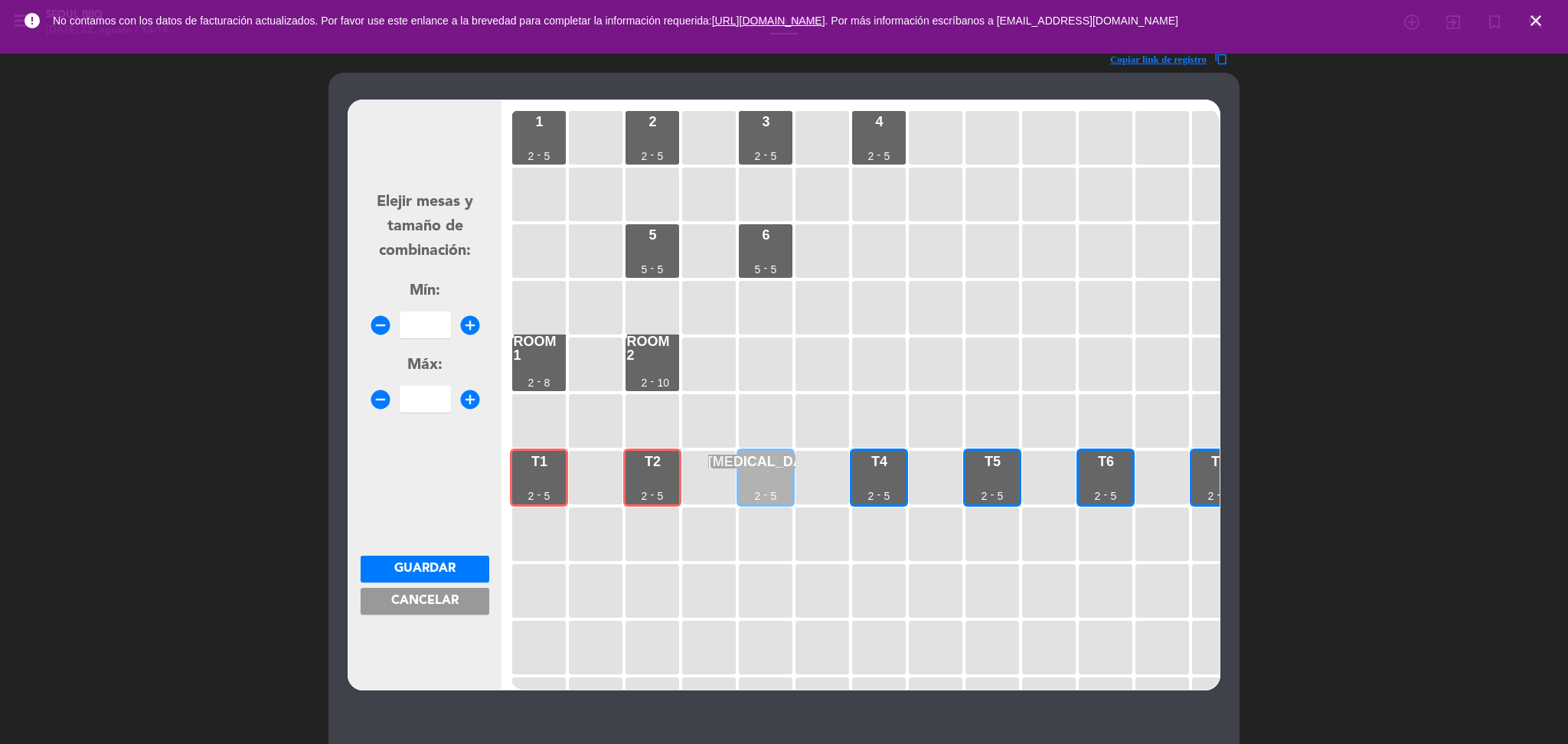
click at [789, 480] on div "[MEDICAL_DATA] 2 - 5" at bounding box center [765, 477] width 54 height 54
click at [864, 480] on div "T4 2 - 5" at bounding box center [879, 477] width 54 height 54
click at [988, 485] on div "T5 2 - 5" at bounding box center [991, 477] width 54 height 54
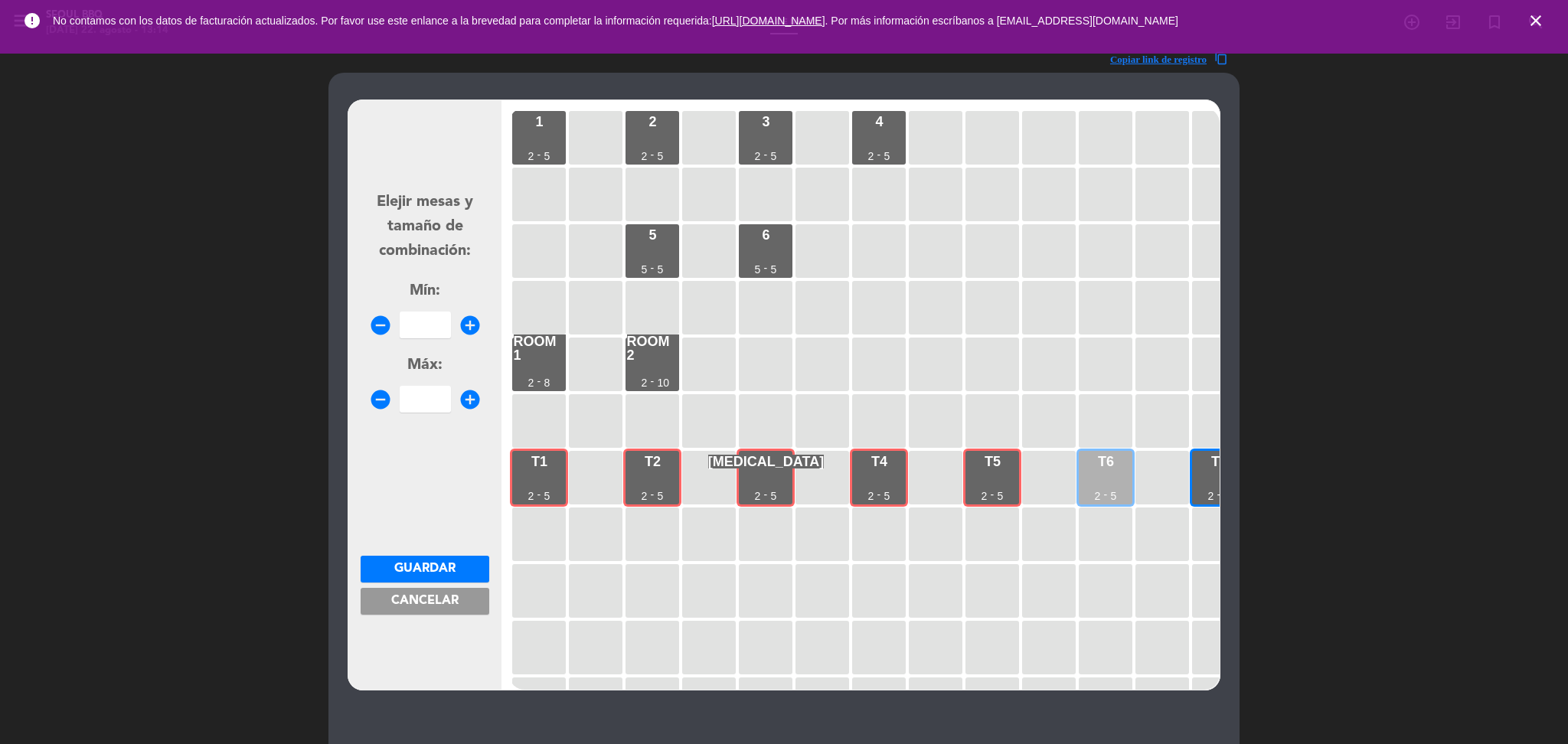
click at [1104, 479] on div "T6 2 - 5" at bounding box center [1105, 477] width 54 height 54
click at [1209, 475] on div "T7 2 - 5" at bounding box center [1219, 477] width 54 height 54
click at [427, 327] on input "number" at bounding box center [426, 324] width 51 height 26
type input "10"
click at [418, 405] on input "number" at bounding box center [426, 398] width 51 height 26
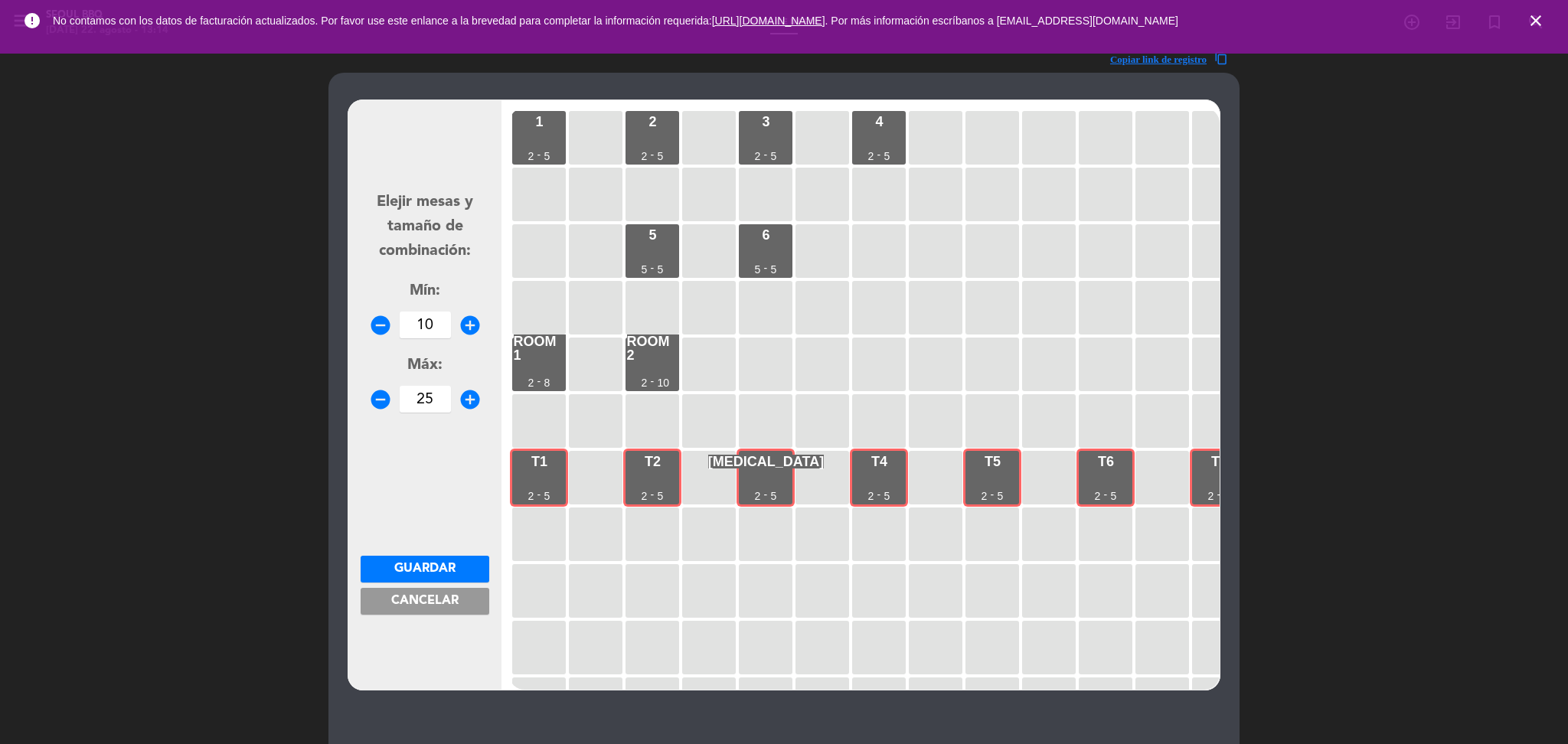
click at [473, 570] on button "Guardar" at bounding box center [425, 569] width 128 height 26
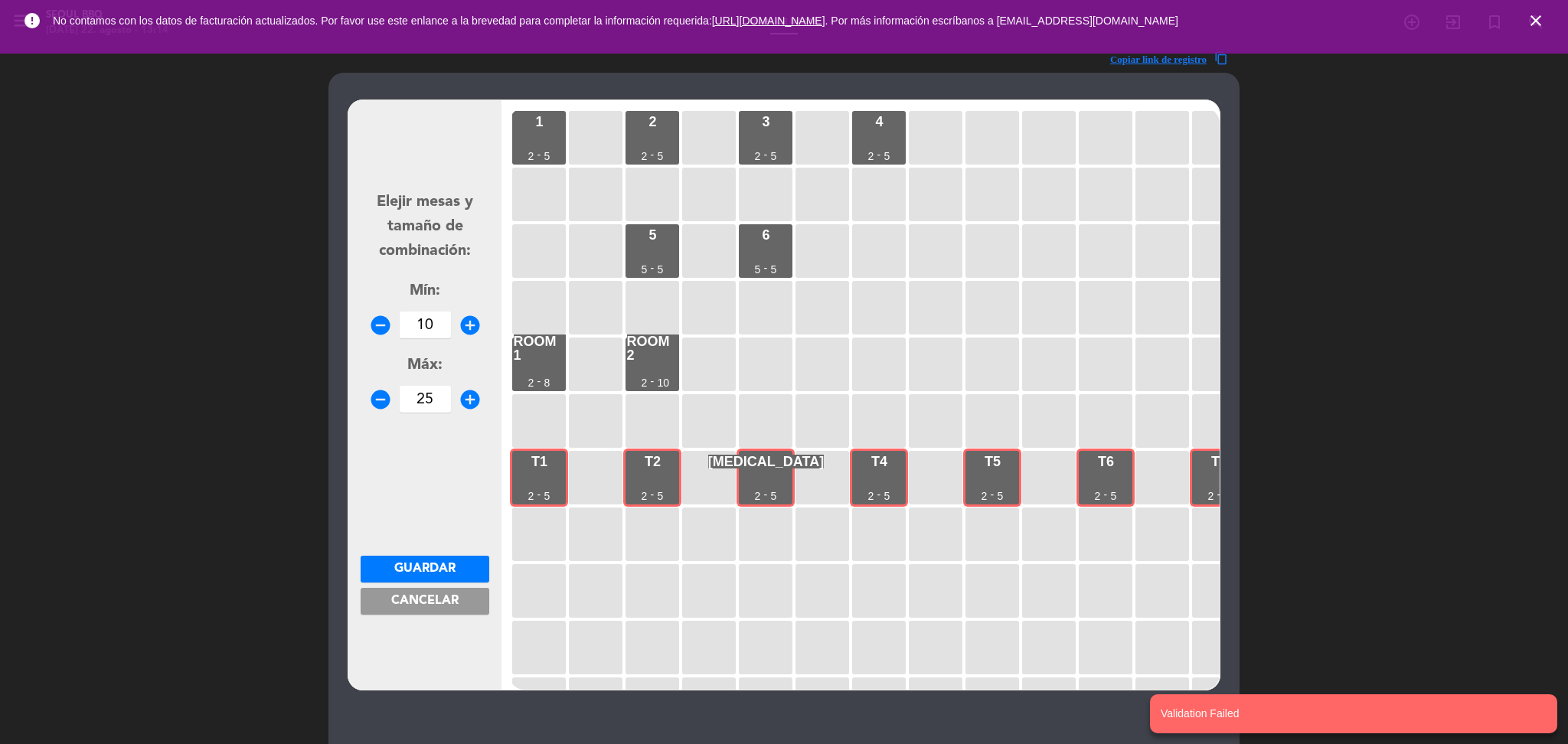
click at [437, 410] on input "25" at bounding box center [426, 398] width 51 height 26
click at [447, 564] on span "Guardar" at bounding box center [425, 569] width 61 height 12
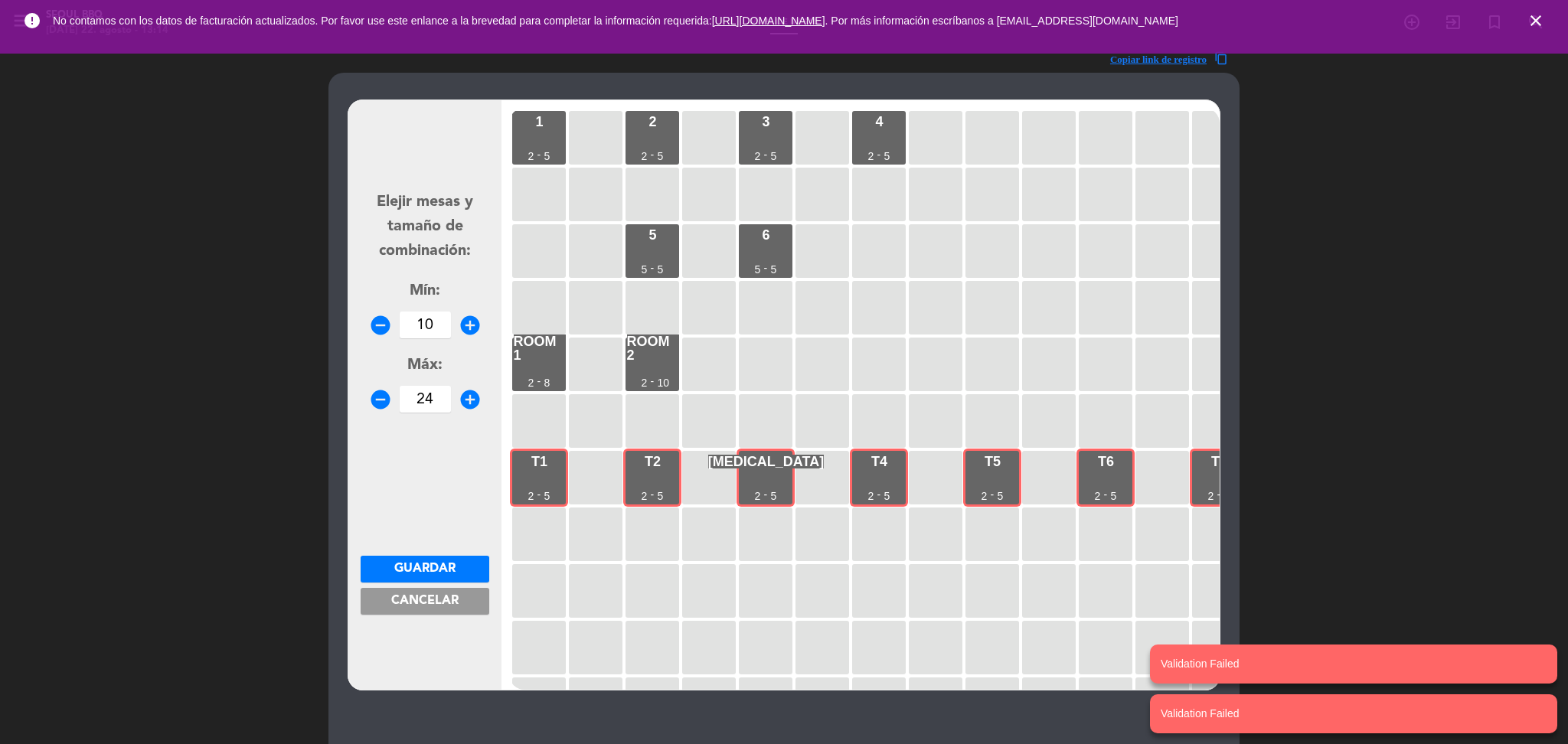
click at [442, 408] on input "24" at bounding box center [426, 398] width 51 height 26
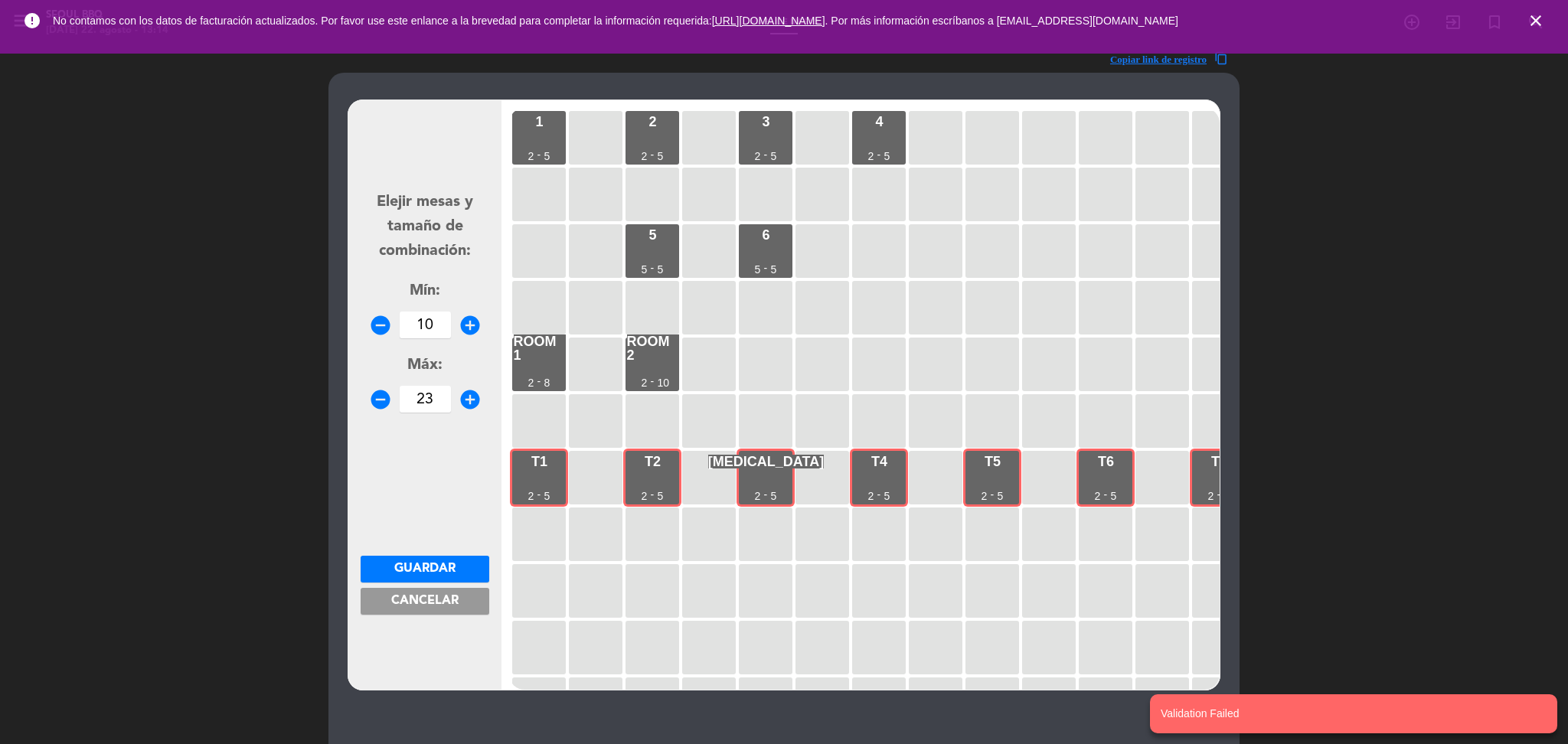
type input "23"
click at [408, 573] on span "Guardar" at bounding box center [425, 569] width 61 height 12
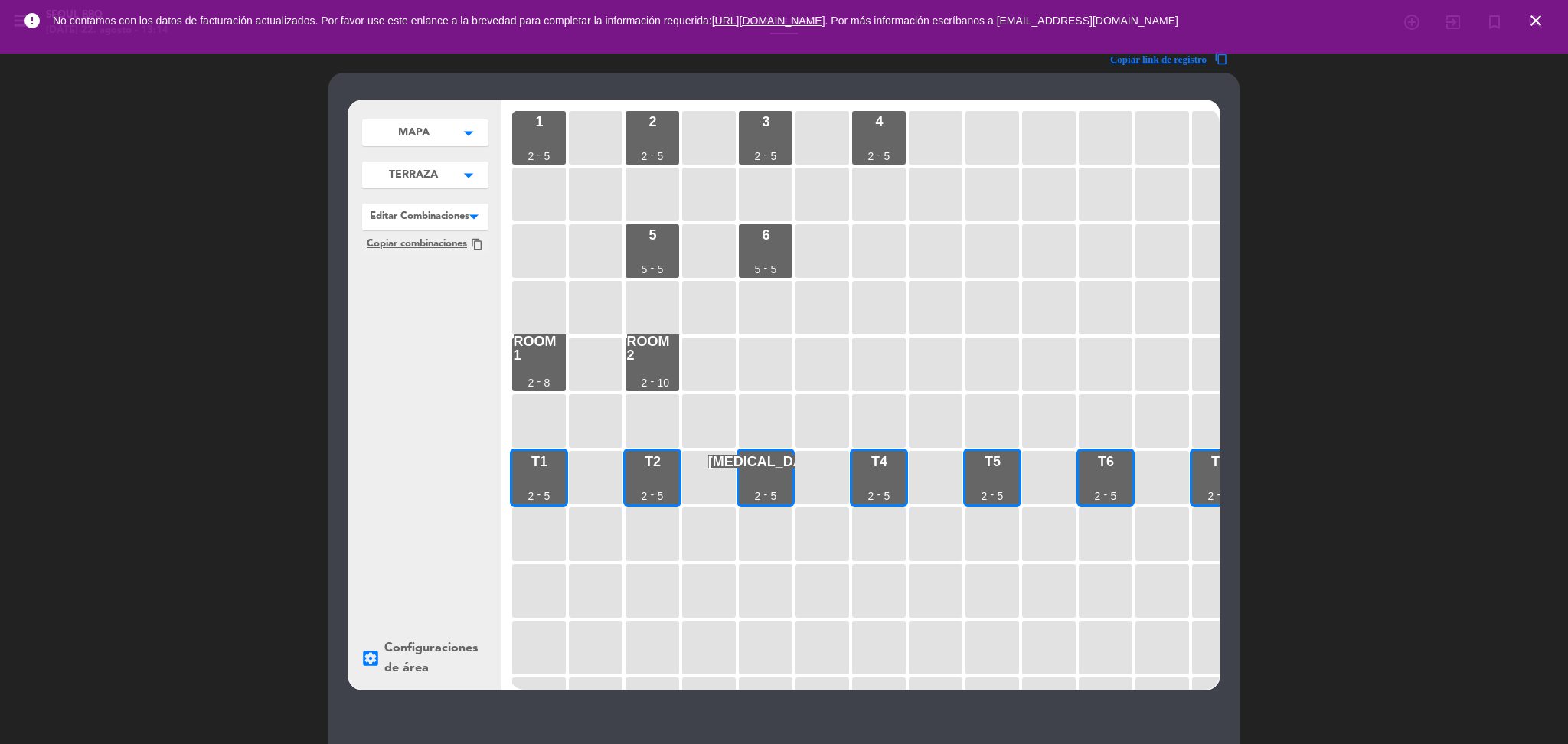
click at [1529, 13] on icon "close" at bounding box center [1536, 21] width 19 height 19
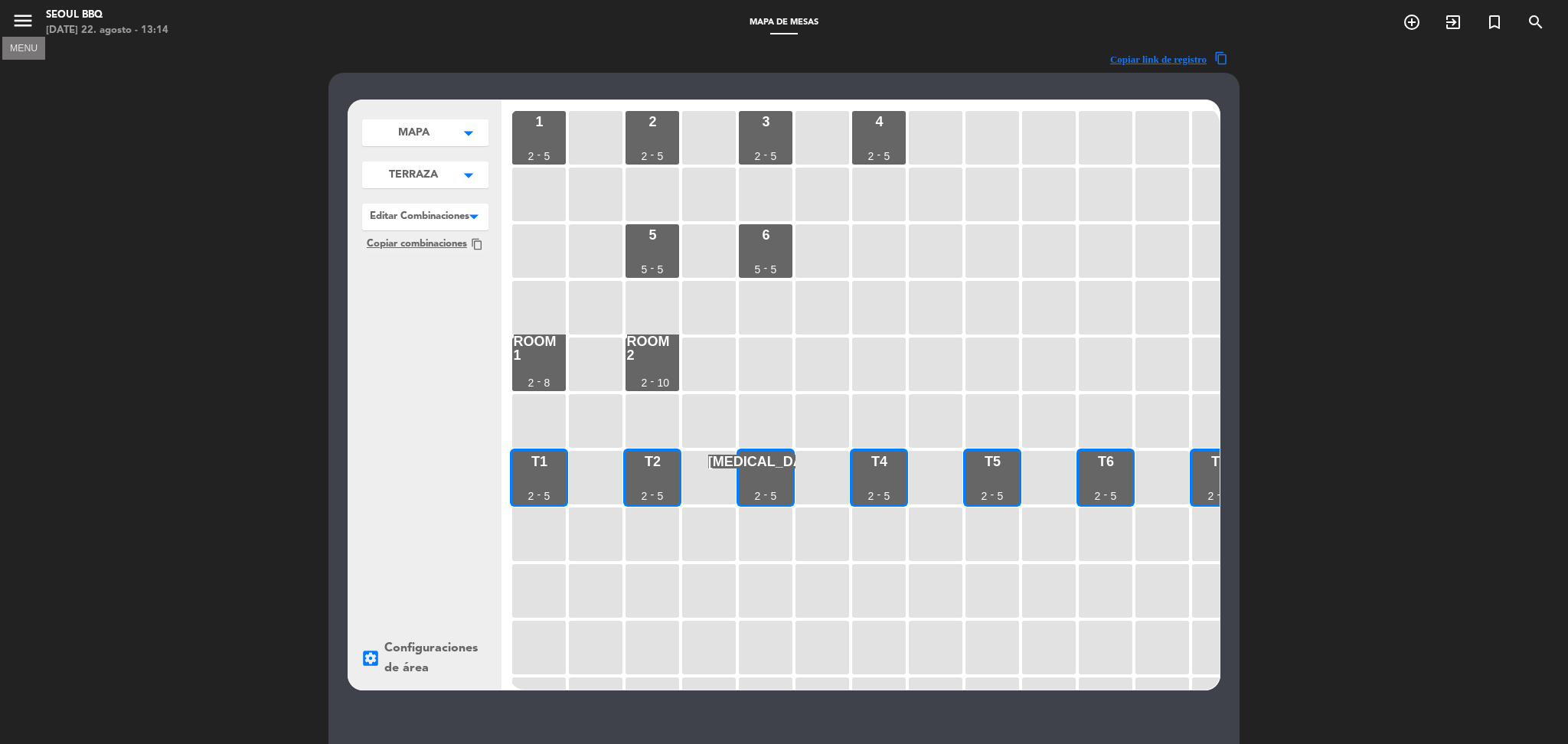
click at [20, 26] on icon "menu" at bounding box center [23, 20] width 23 height 23
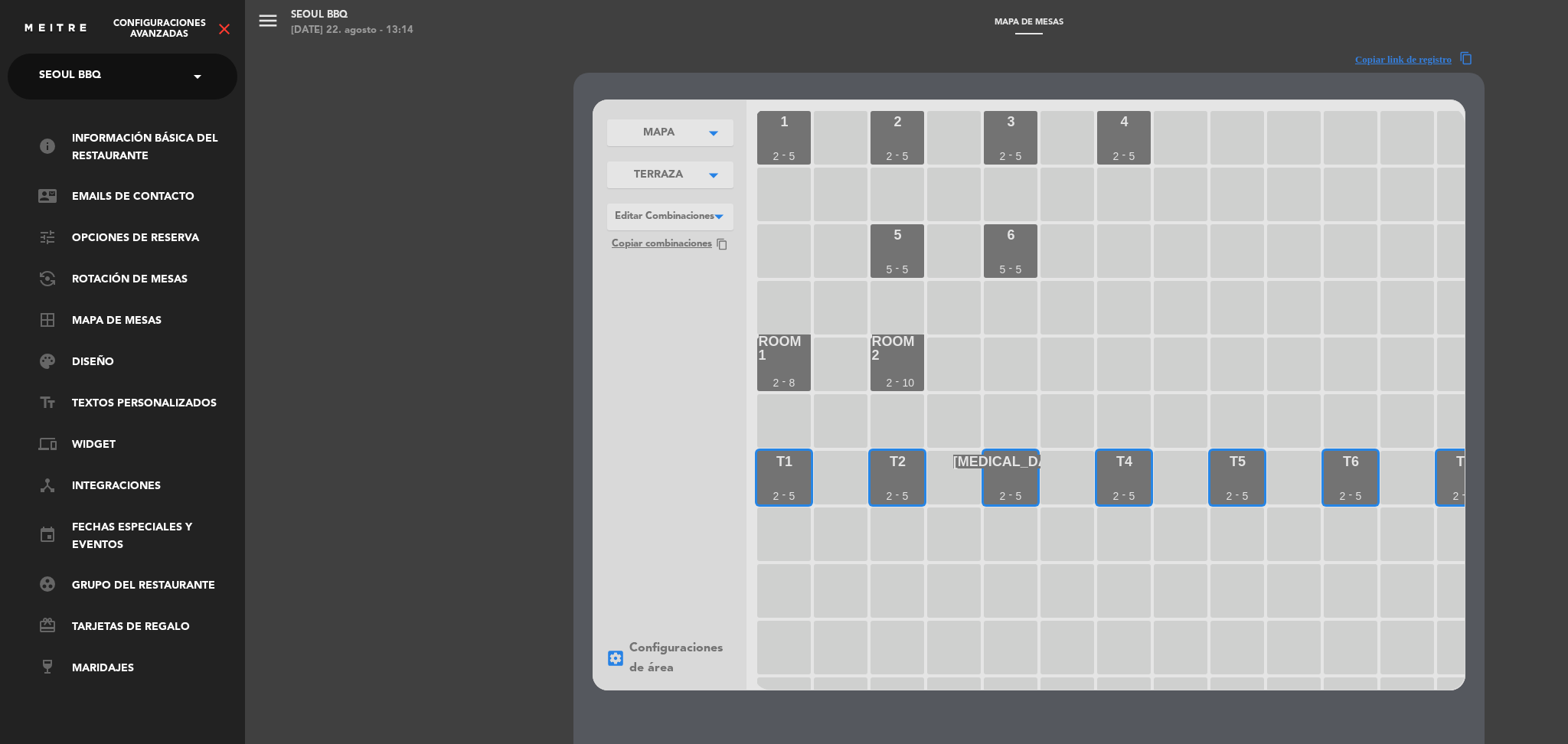
click at [229, 28] on icon "close" at bounding box center [224, 28] width 19 height 19
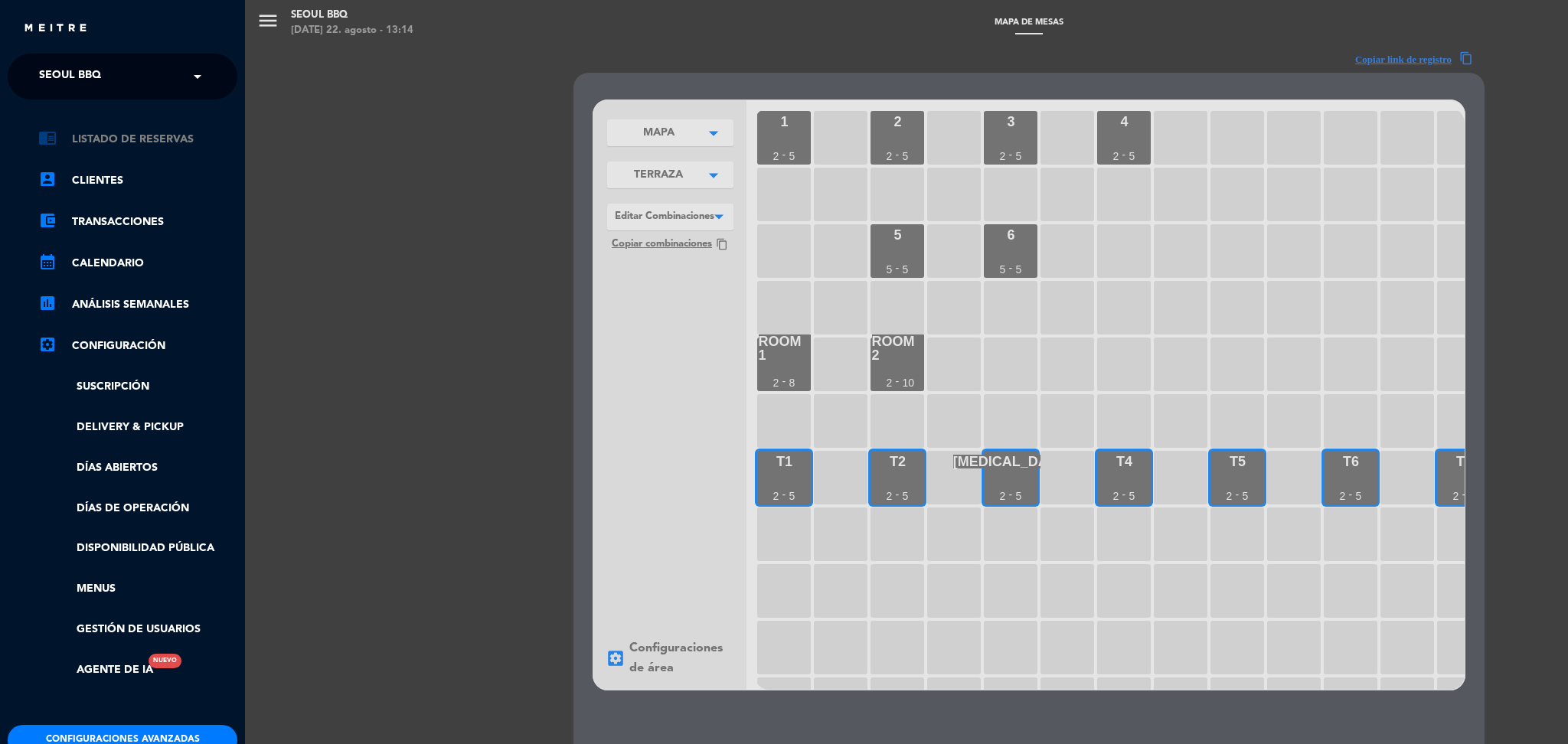
click at [140, 141] on link "chrome_reader_mode Listado de Reservas" at bounding box center [137, 139] width 199 height 19
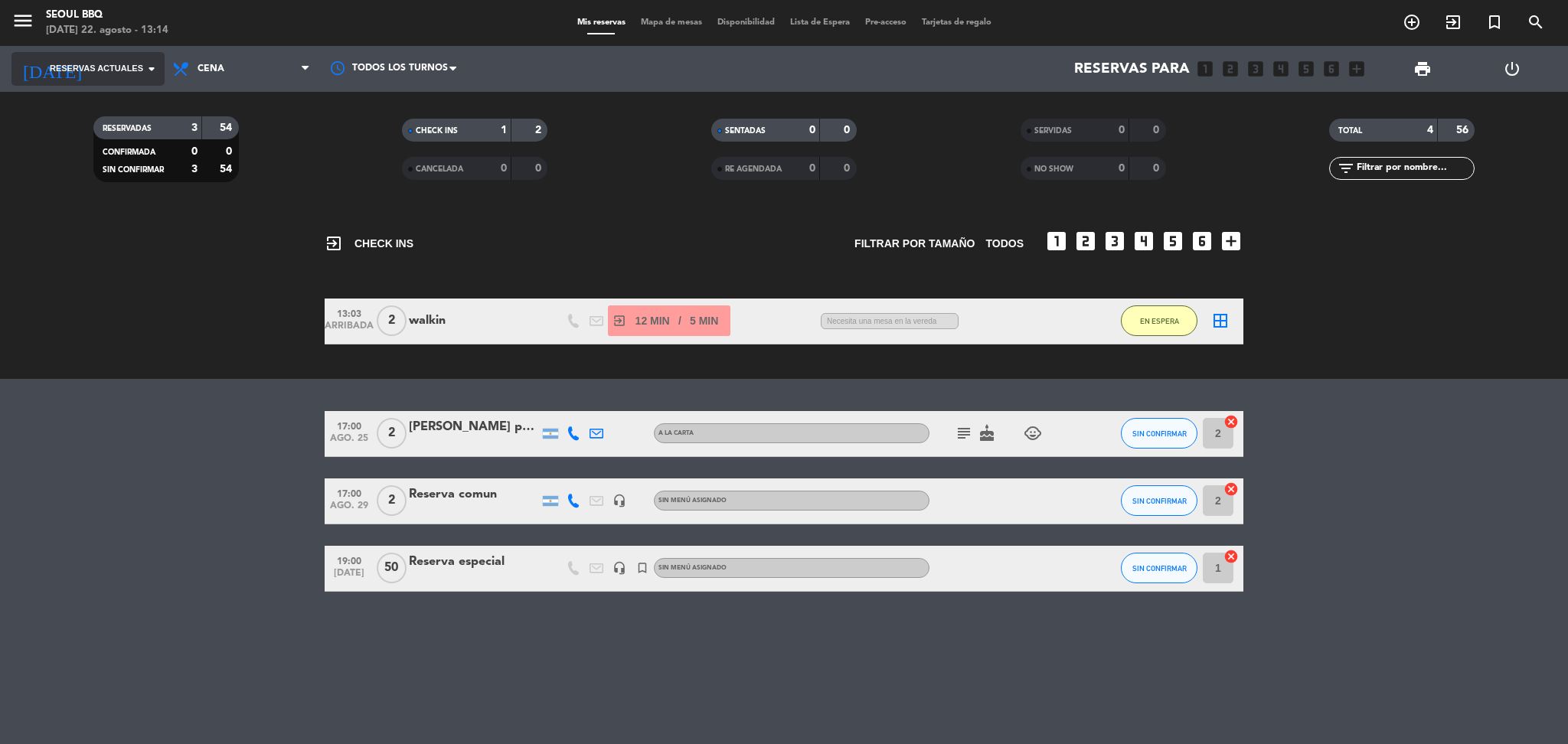
click at [93, 59] on input at bounding box center [184, 69] width 184 height 32
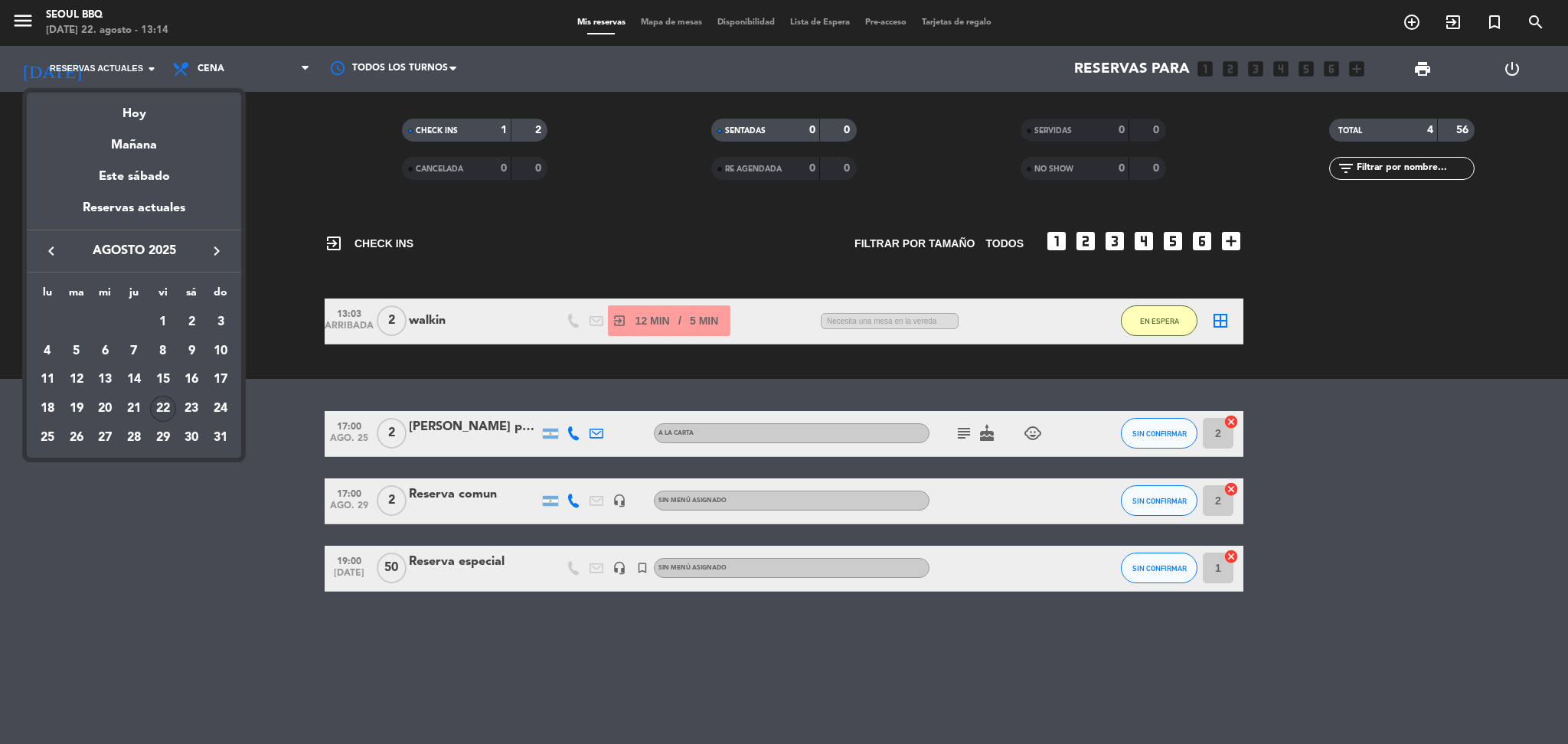
click at [159, 492] on div at bounding box center [784, 372] width 1568 height 744
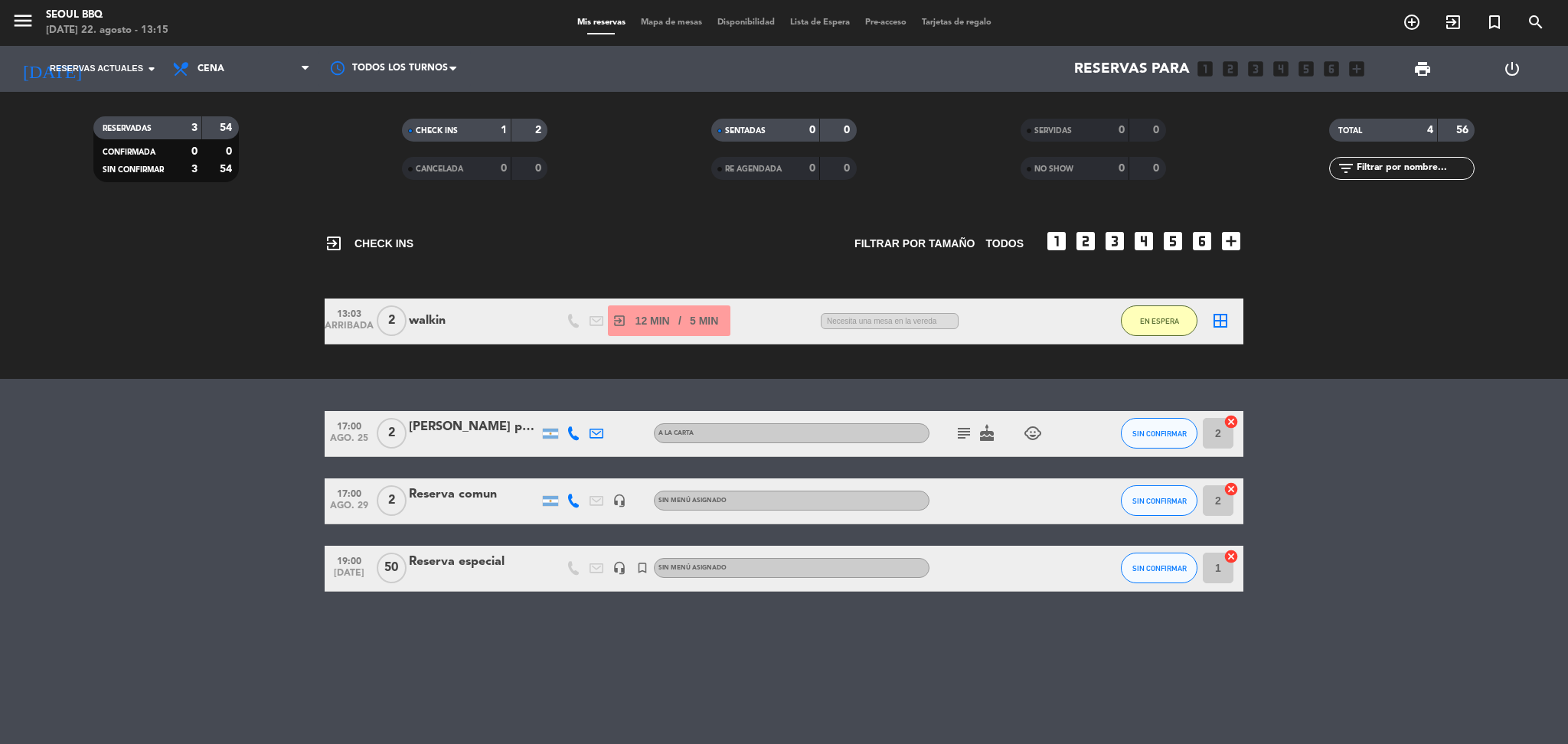
click at [442, 325] on div "walkin" at bounding box center [474, 321] width 130 height 20
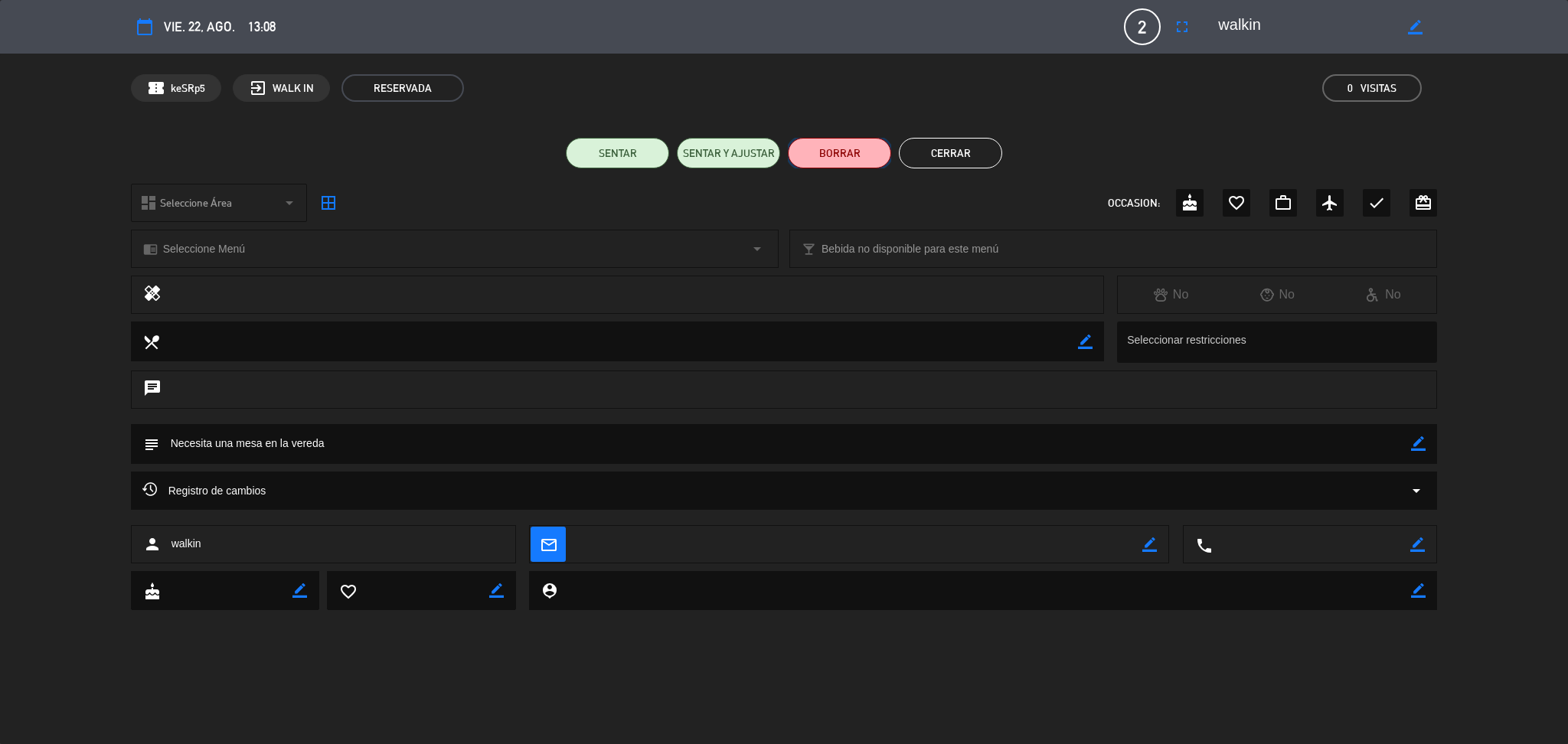
click at [804, 144] on button "BORRAR" at bounding box center [838, 153] width 103 height 30
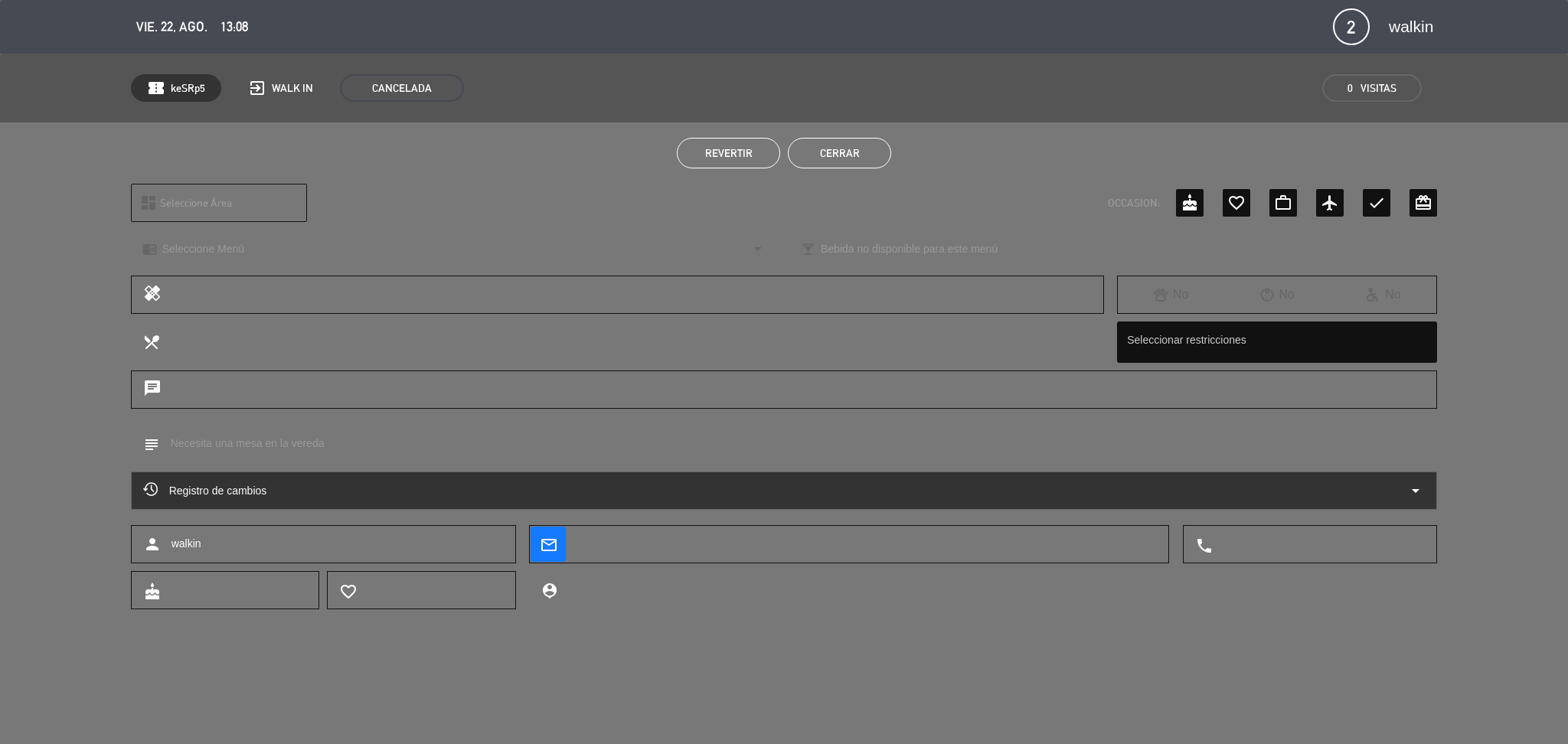
click at [859, 159] on button "Cerrar" at bounding box center [838, 153] width 103 height 30
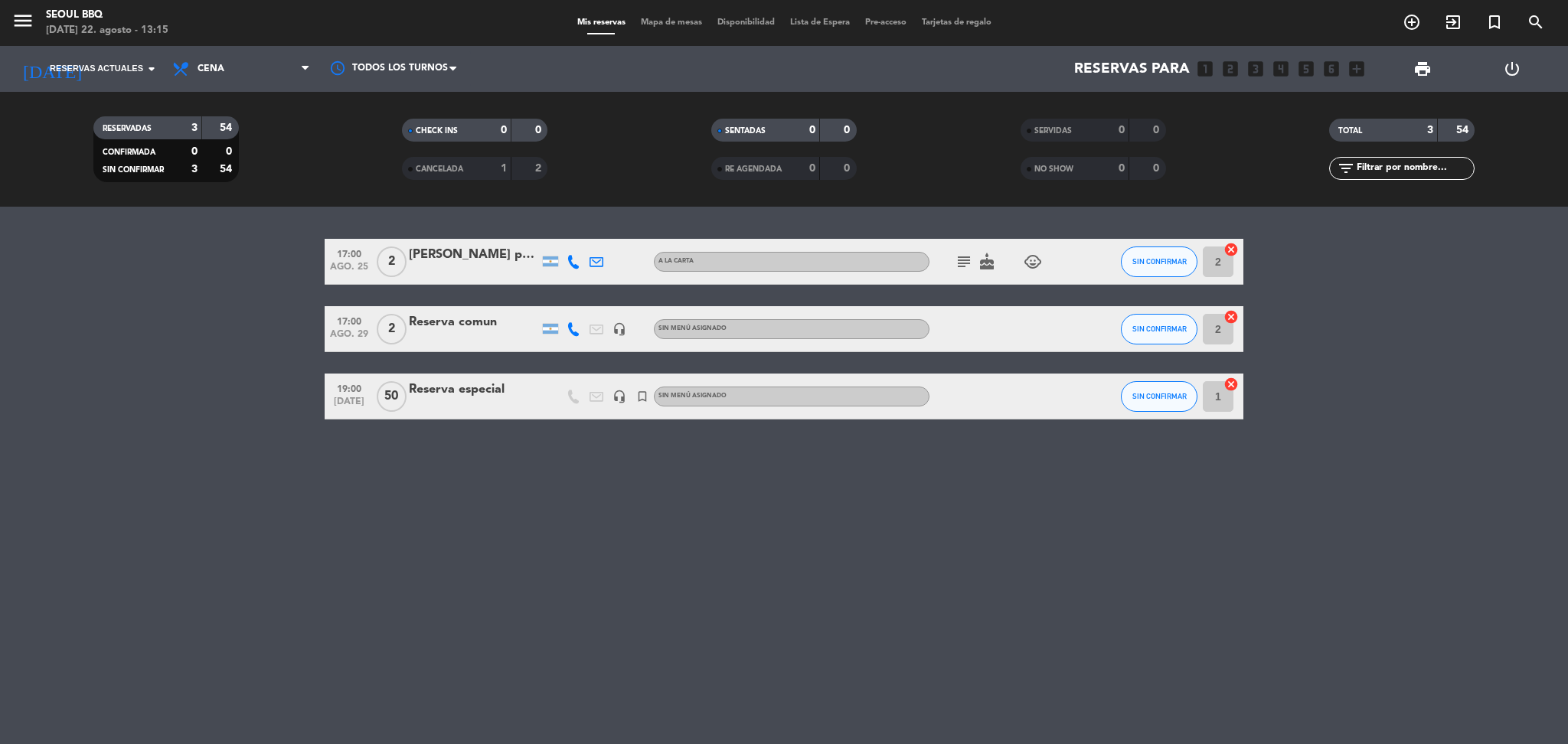
click at [468, 258] on div "[PERSON_NAME] prueba" at bounding box center [474, 255] width 130 height 20
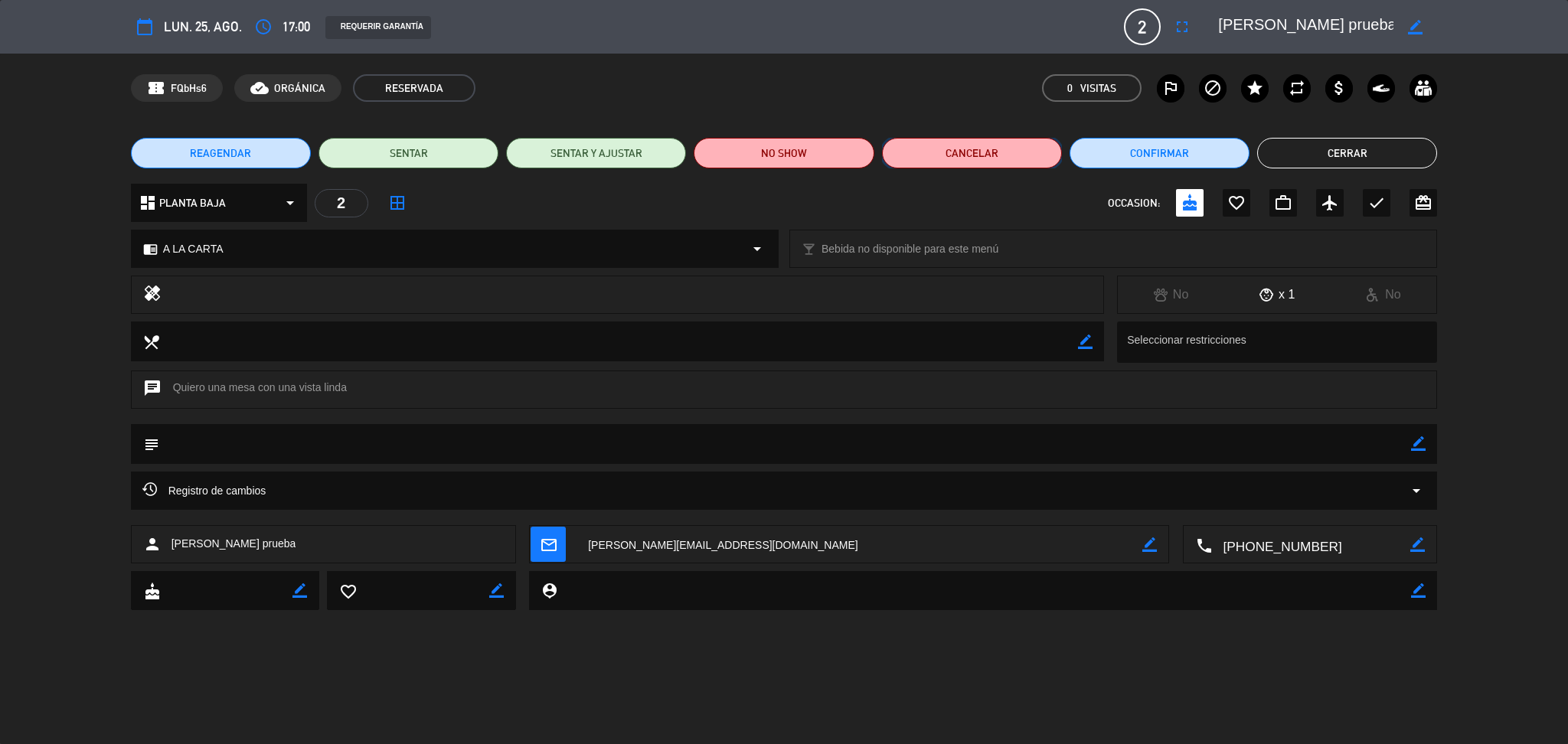
click at [1025, 150] on button "Cancelar" at bounding box center [971, 153] width 179 height 30
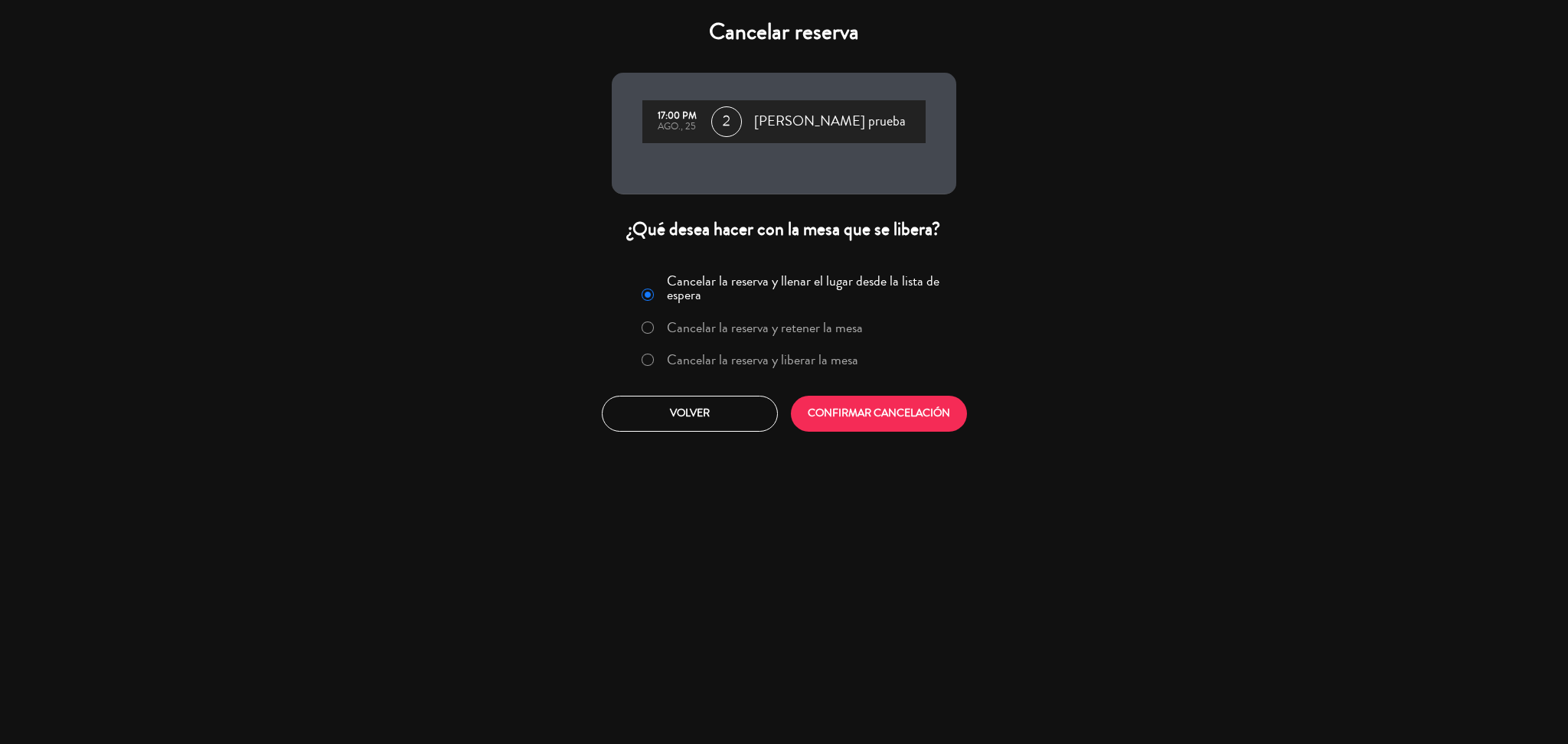
click at [763, 362] on label "Cancelar la reserva y liberar la mesa" at bounding box center [762, 360] width 191 height 14
click at [732, 409] on button "Volver" at bounding box center [690, 414] width 177 height 36
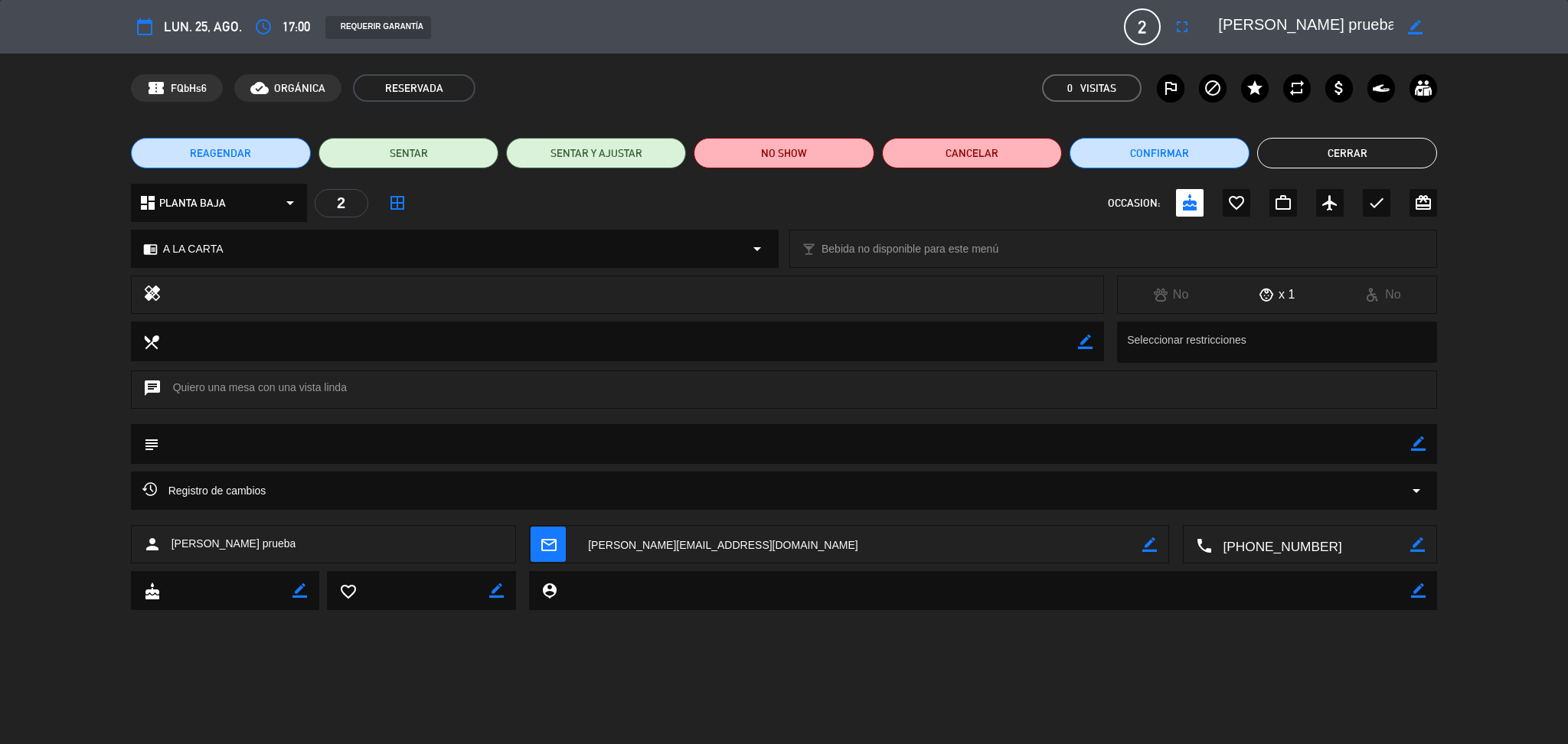
click at [1339, 476] on div "Registro de cambios arrow_drop_down" at bounding box center [784, 490] width 1307 height 38
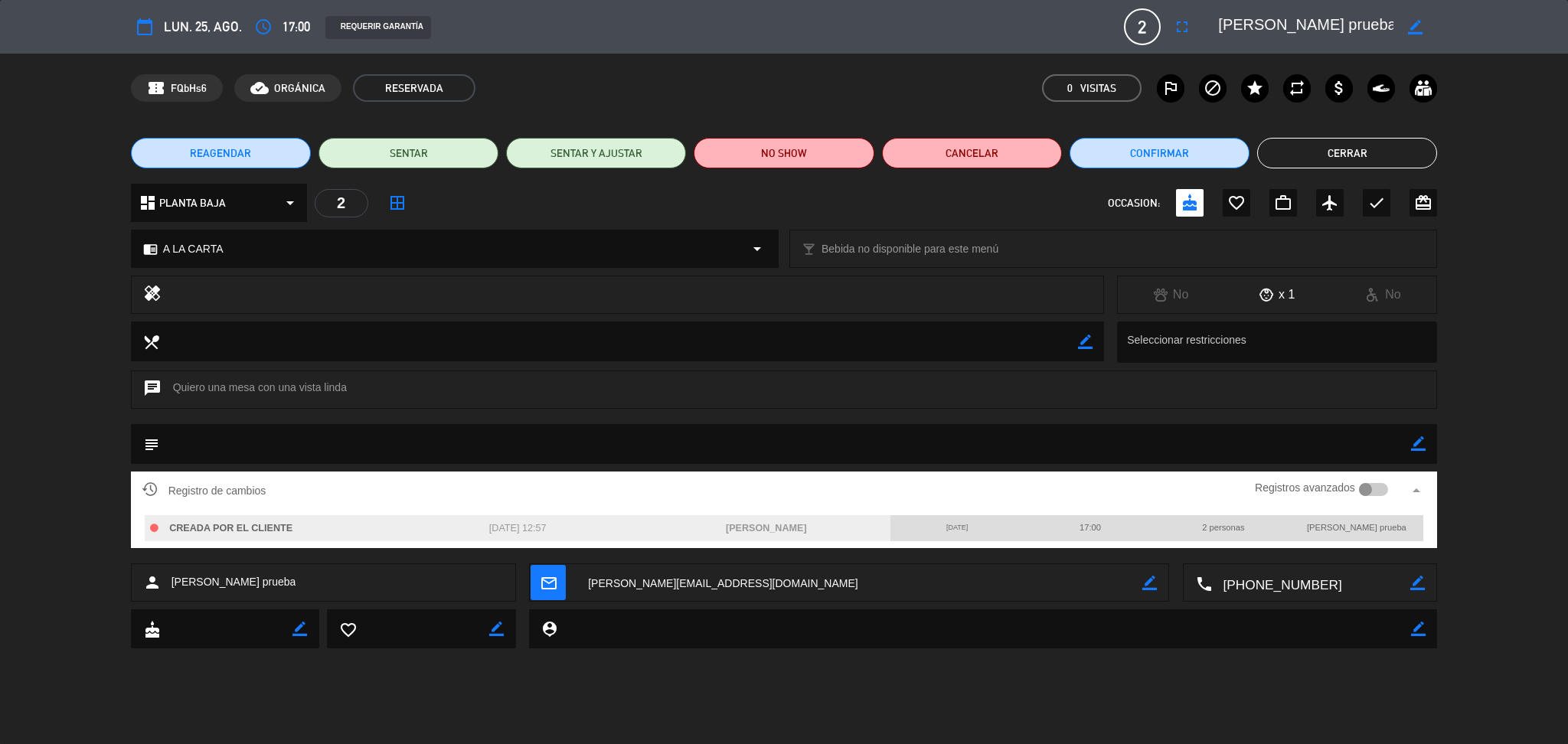
click at [1367, 485] on div at bounding box center [1366, 490] width 14 height 14
click at [1349, 140] on button "Cerrar" at bounding box center [1346, 153] width 179 height 30
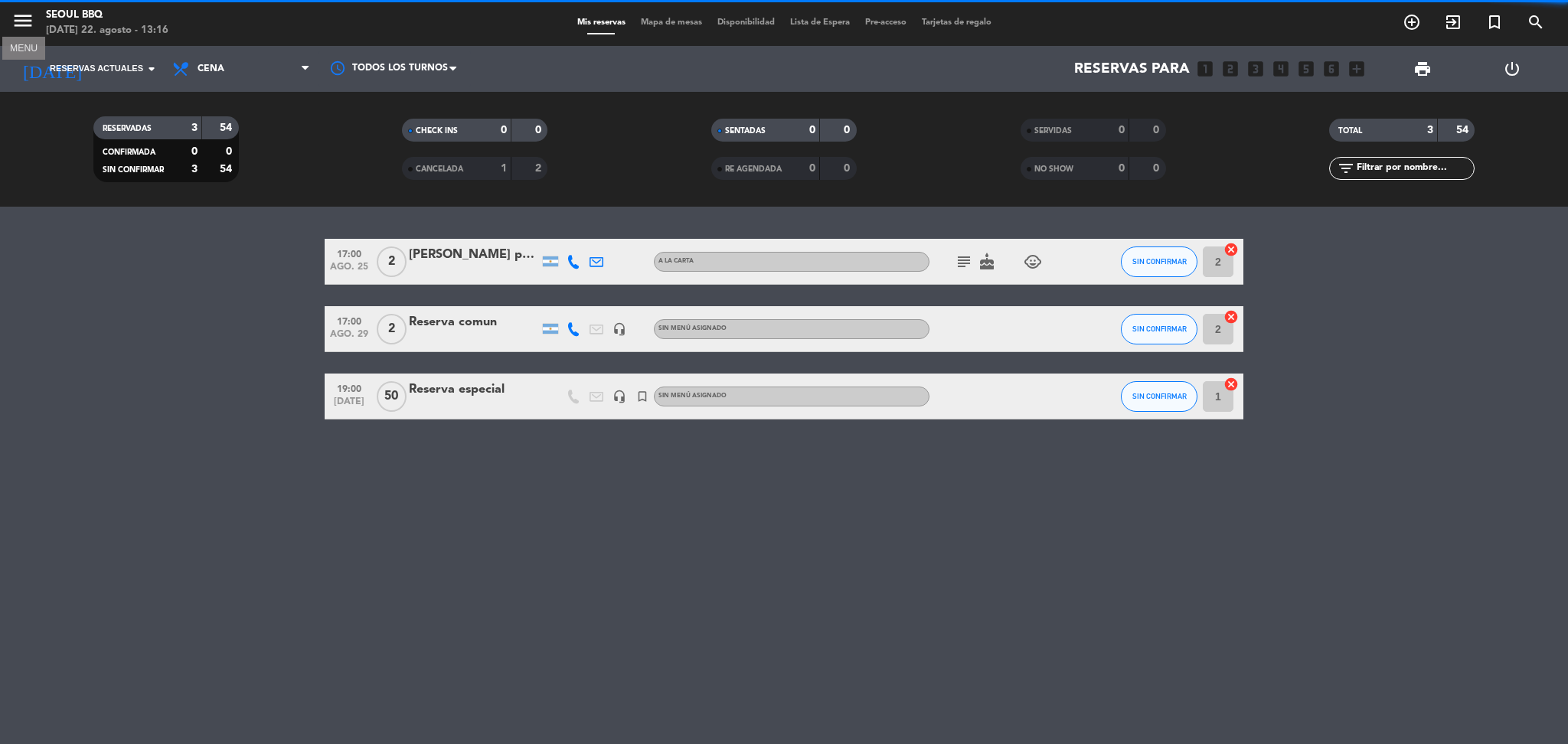
click at [28, 10] on icon "menu" at bounding box center [23, 20] width 23 height 23
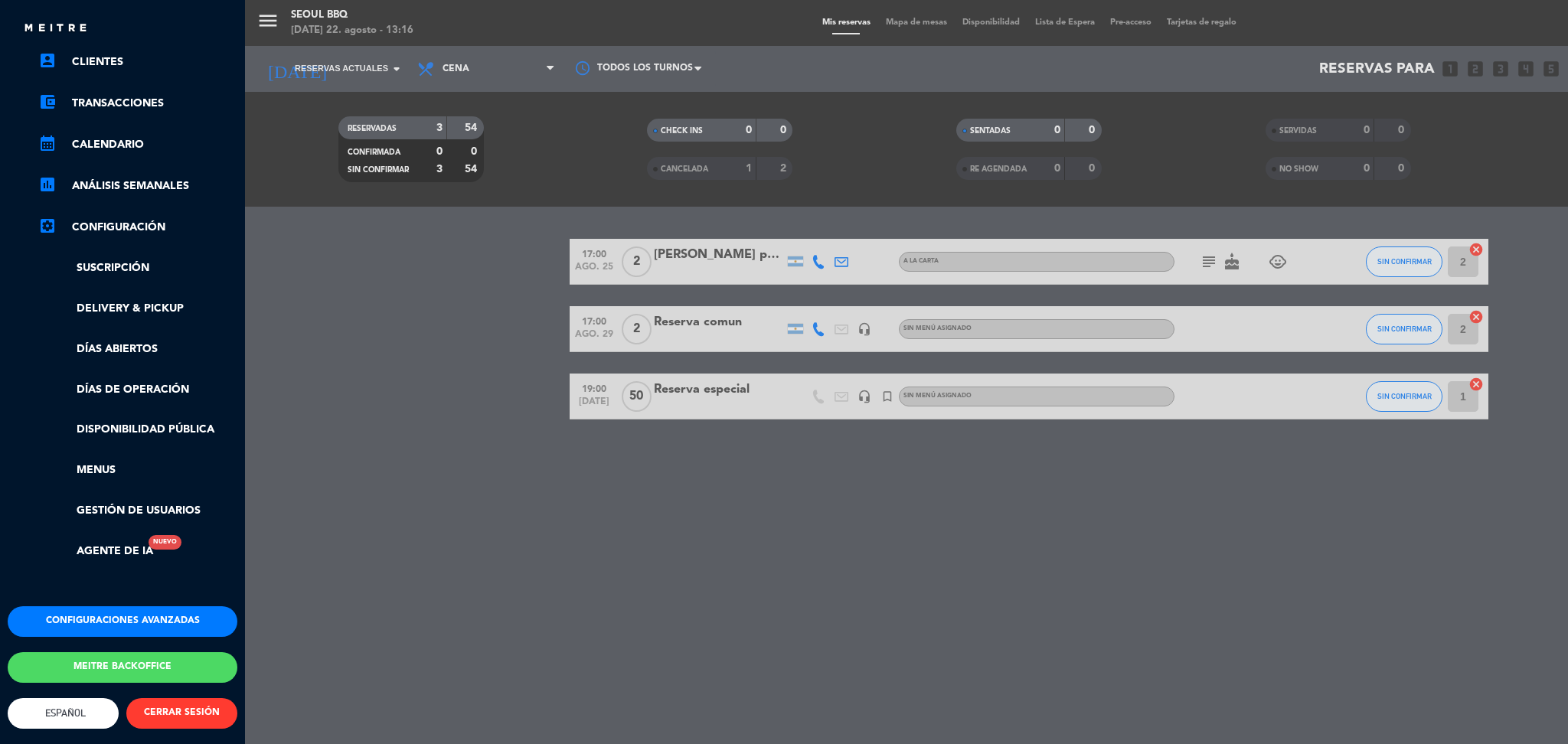
scroll to position [132, 0]
click at [111, 606] on button "Configuraciones avanzadas" at bounding box center [123, 620] width 229 height 30
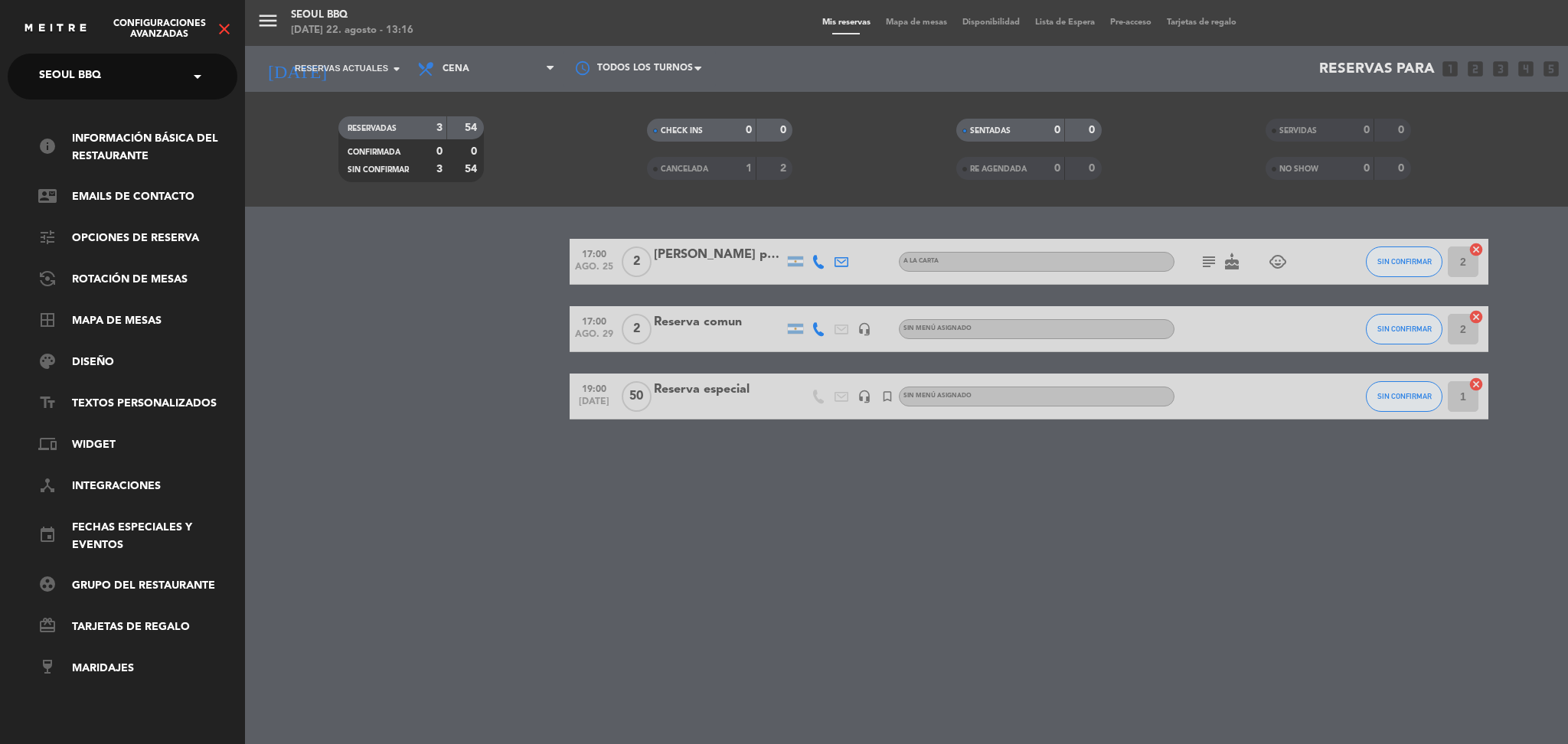
scroll to position [0, 0]
click at [121, 484] on link "device_hub Integraciones" at bounding box center [137, 486] width 199 height 19
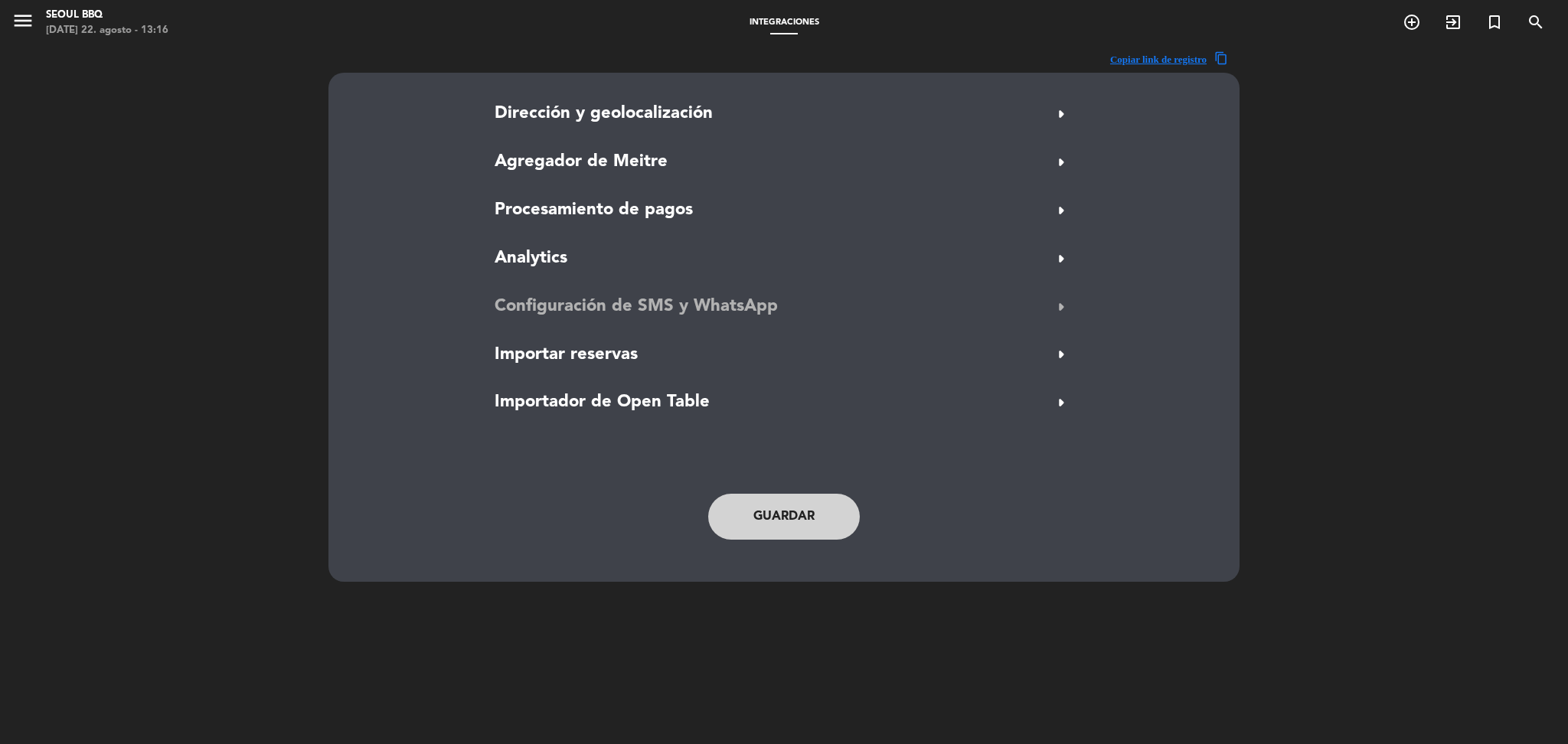
click at [566, 298] on span "Configuración de SMS y WhatsApp" at bounding box center [635, 307] width 283 height 27
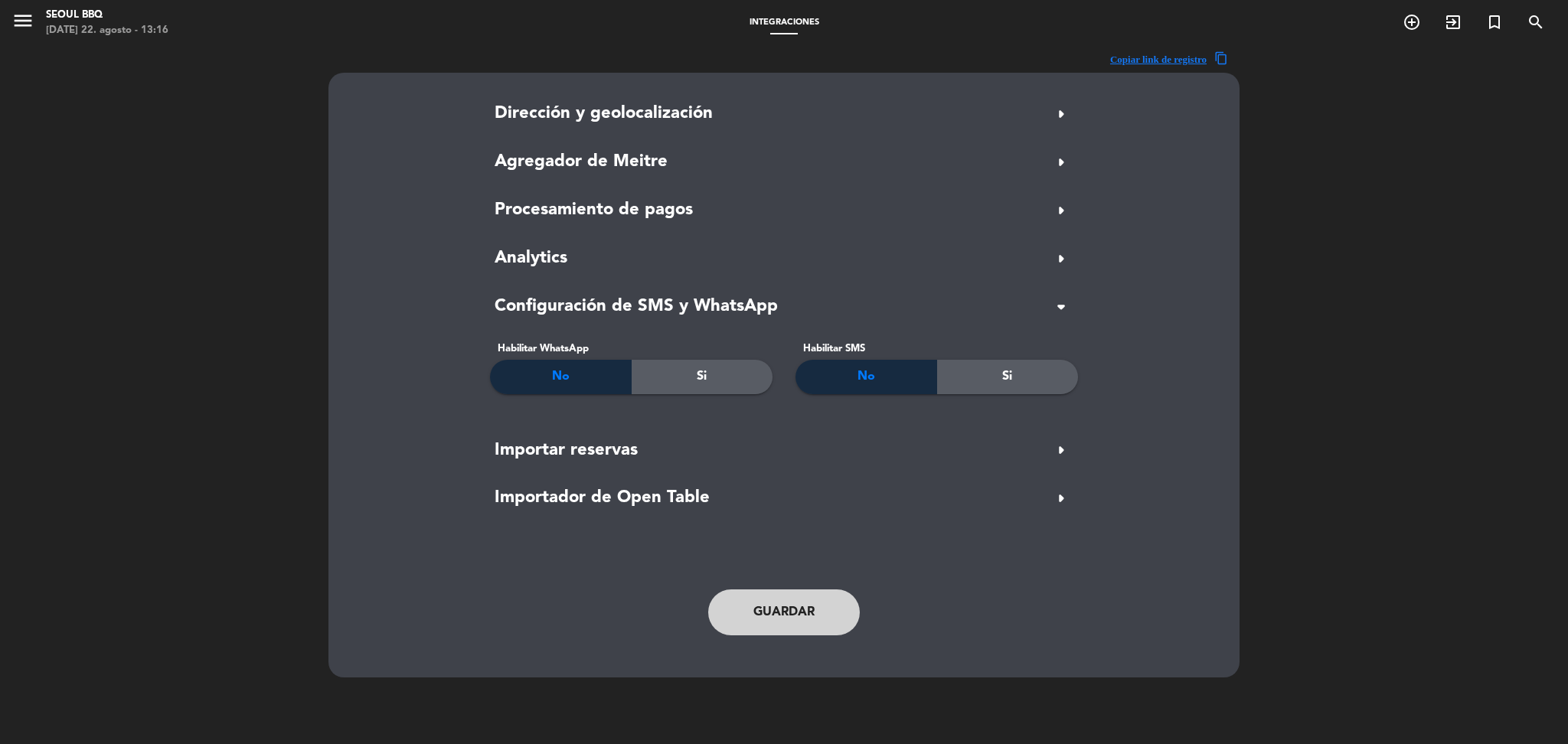
click at [728, 380] on div "Si" at bounding box center [702, 376] width 141 height 34
click at [997, 378] on div "Si" at bounding box center [1008, 376] width 141 height 34
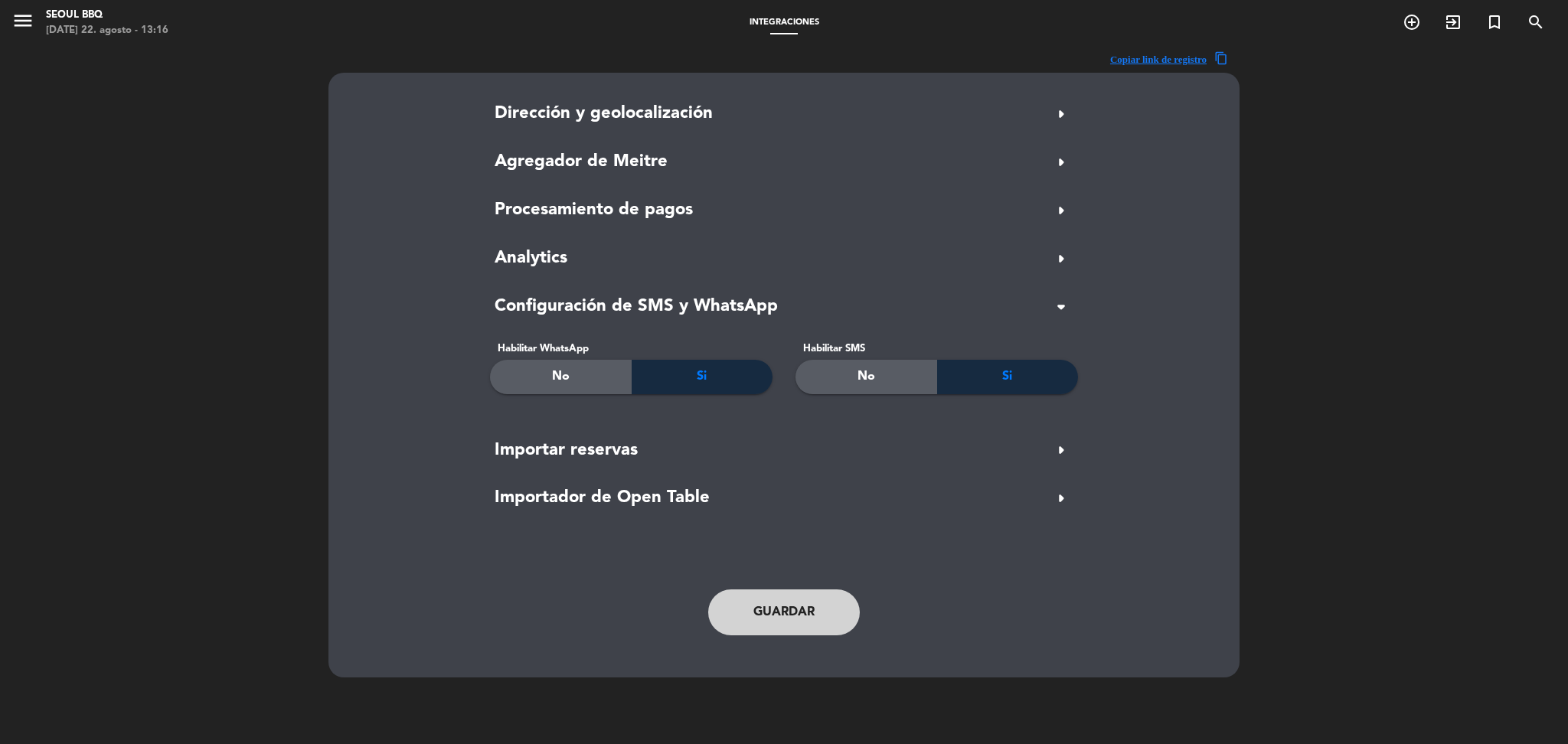
click at [798, 602] on button "Guardar" at bounding box center [784, 612] width 152 height 46
click at [25, 30] on icon "menu" at bounding box center [23, 20] width 23 height 23
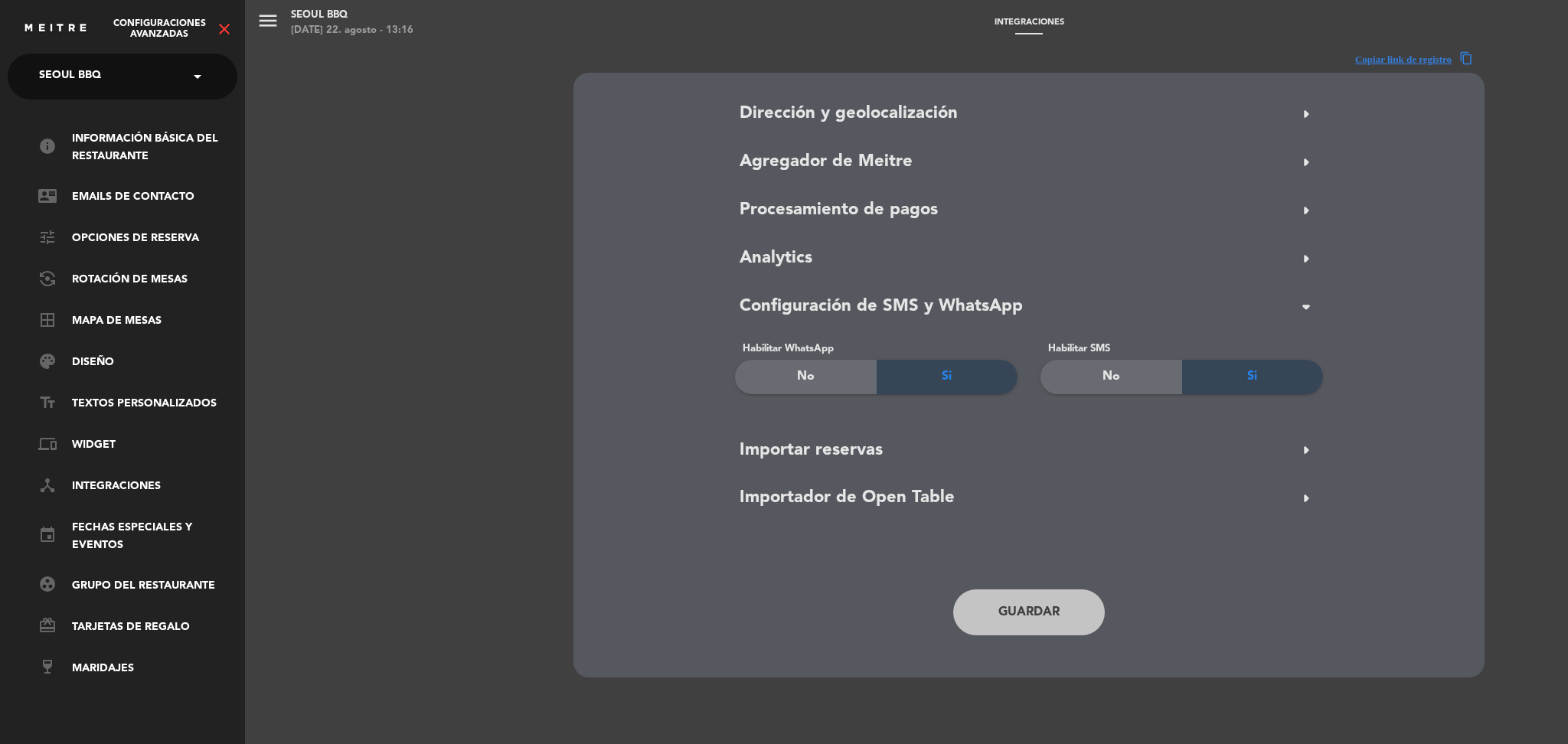
click at [222, 26] on icon "close" at bounding box center [224, 28] width 19 height 19
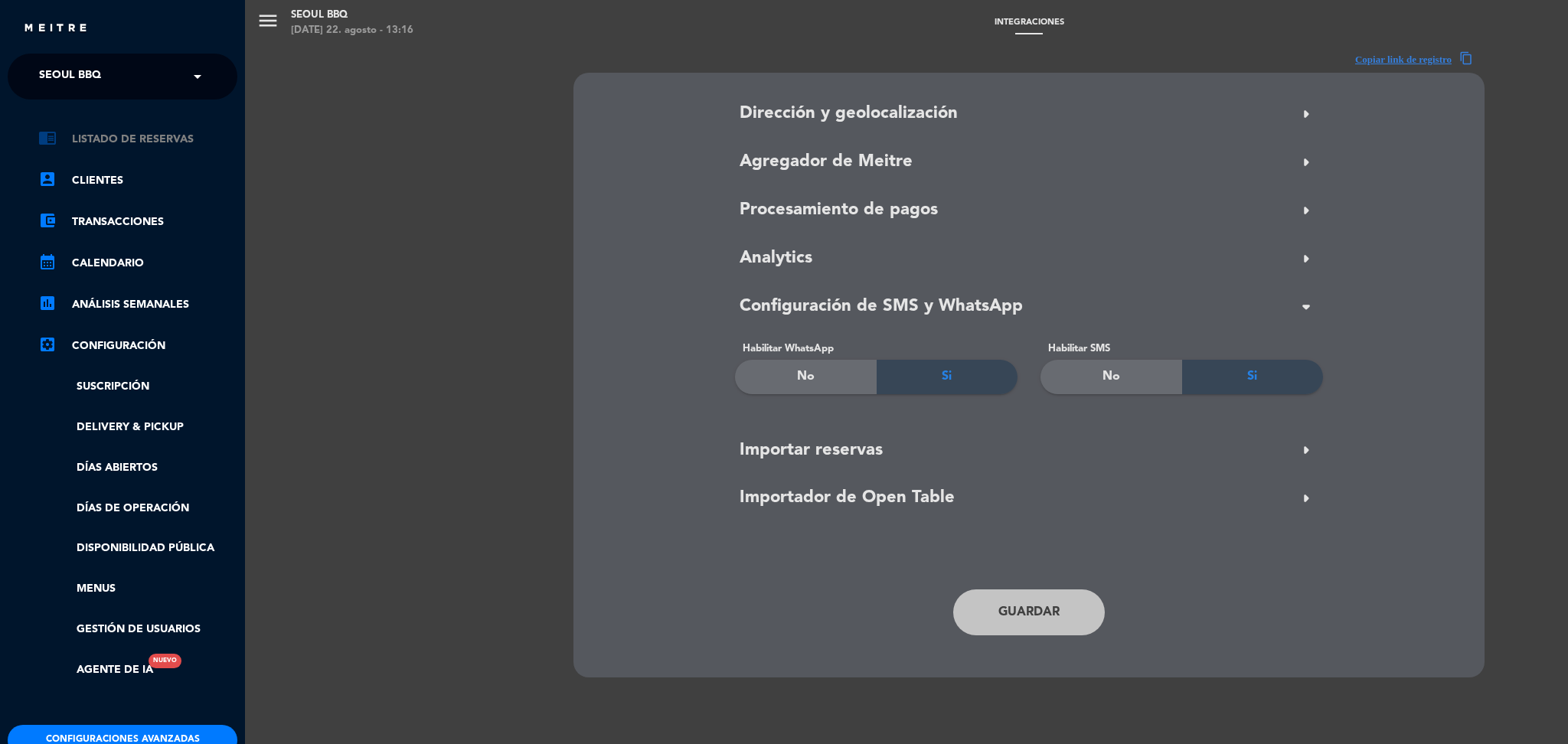
click at [112, 137] on link "chrome_reader_mode Listado de Reservas" at bounding box center [137, 139] width 199 height 19
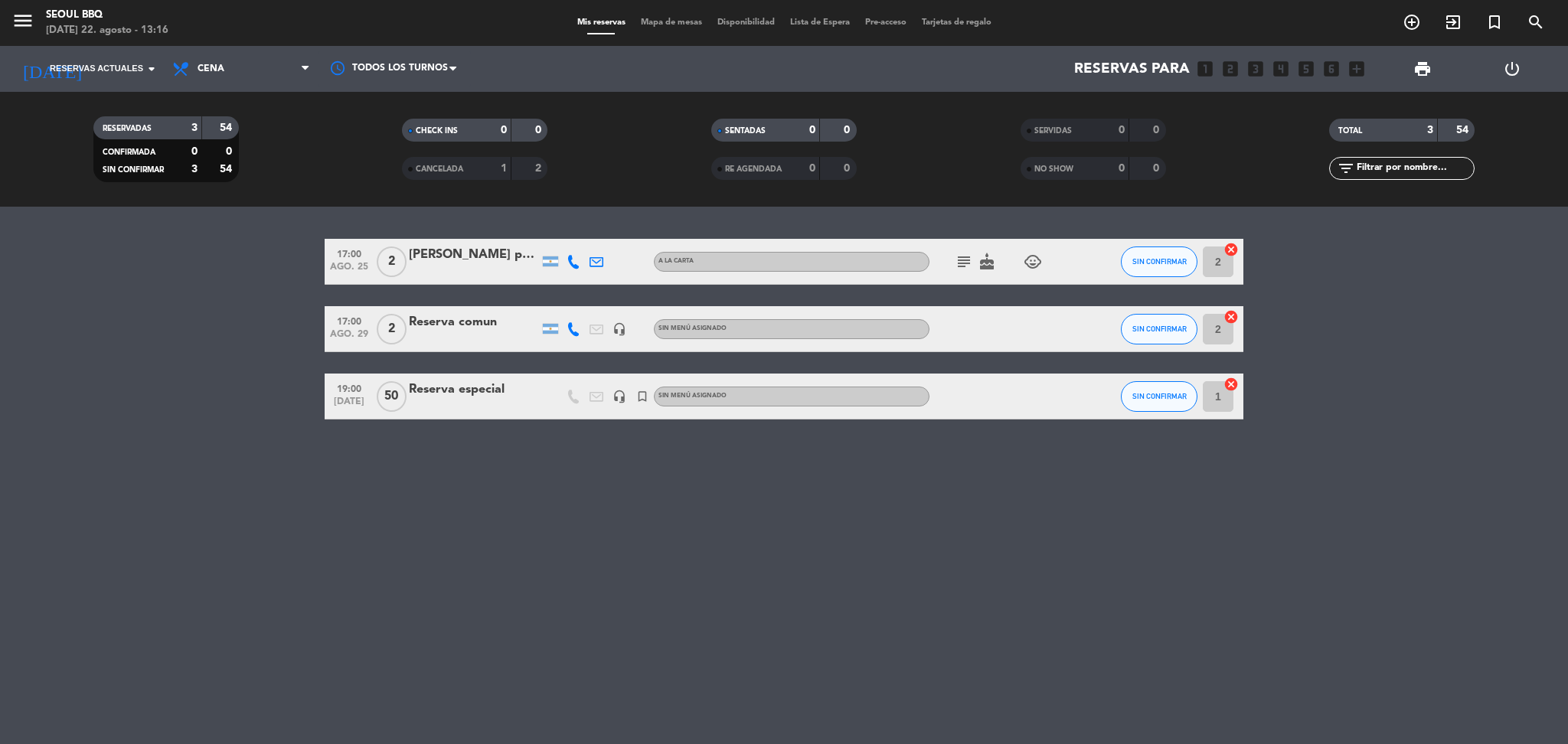
click at [460, 260] on div "[PERSON_NAME] prueba" at bounding box center [474, 255] width 130 height 20
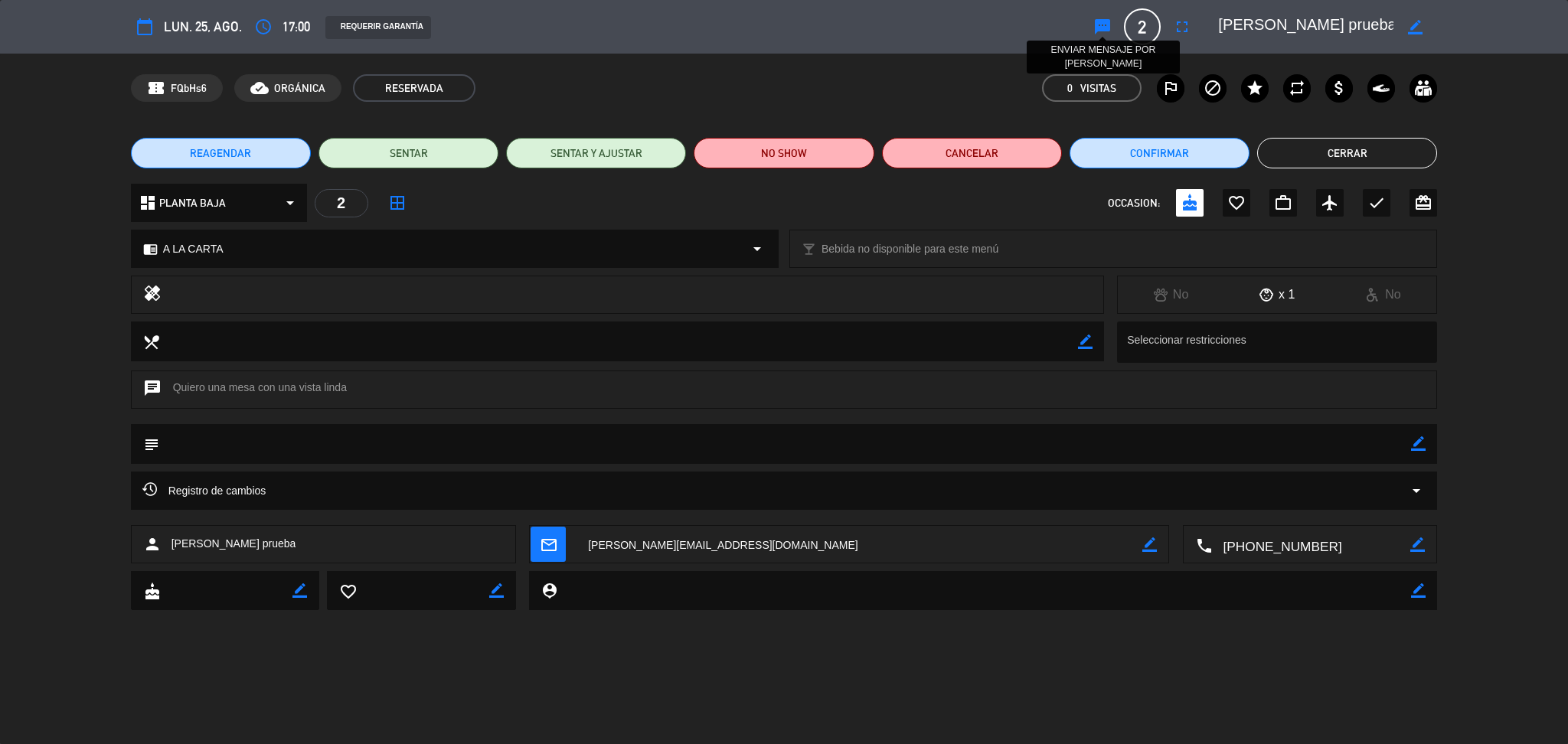
click at [1100, 26] on icon "sms" at bounding box center [1102, 26] width 19 height 19
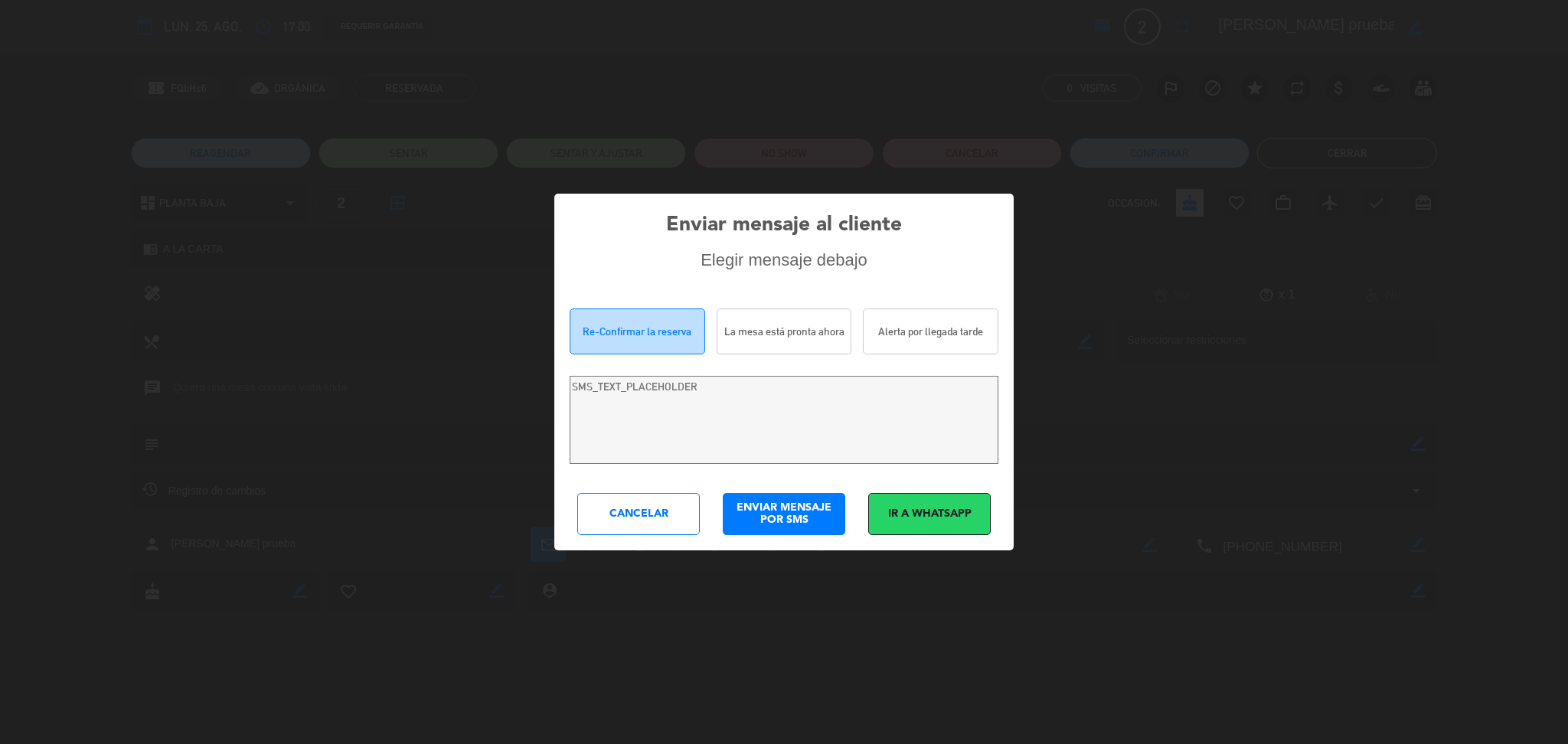
type textarea "[PERSON_NAME] prueba! Estamos escrevendo para re-confirmar sua reserva em [GEOG…"
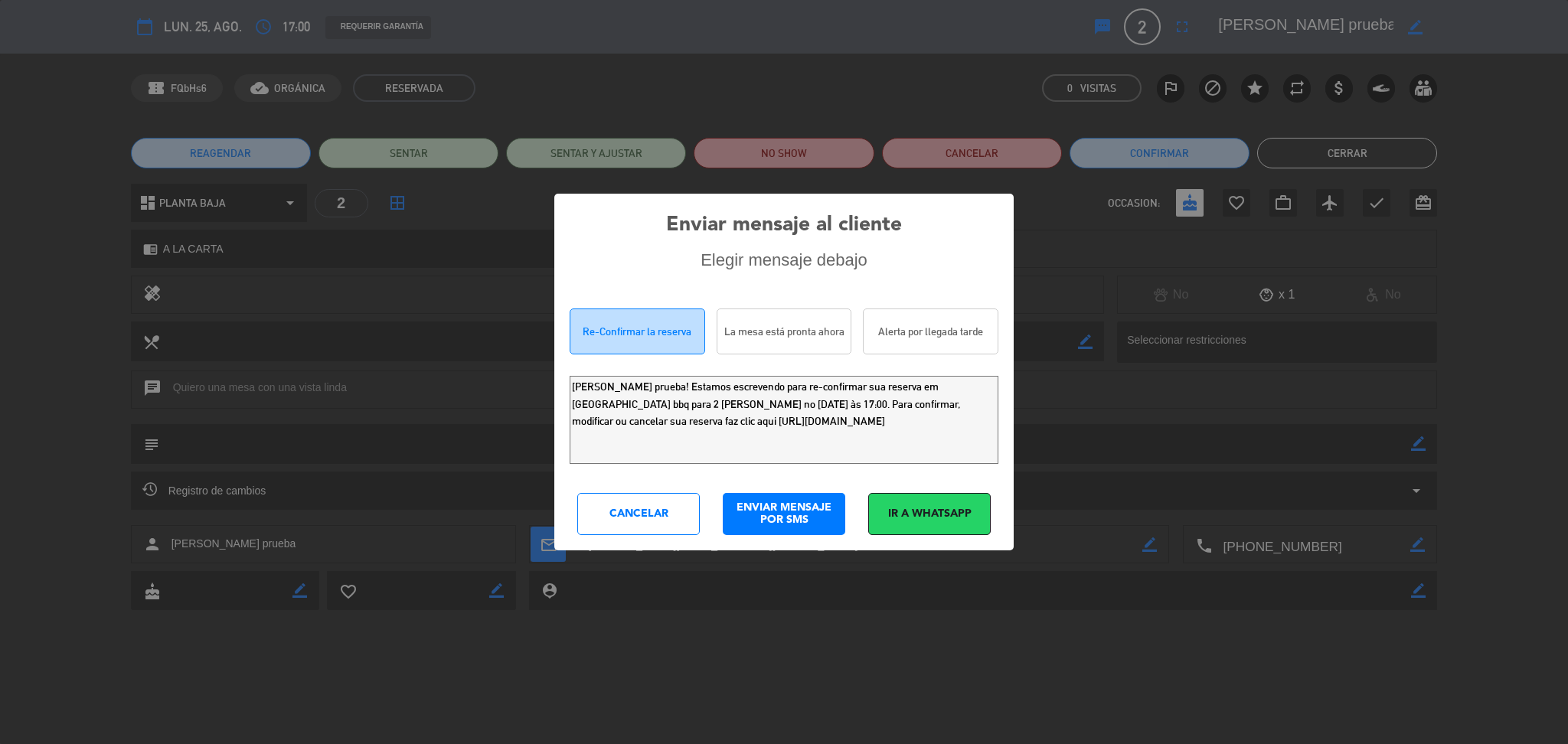
click at [665, 514] on div "Cancelar" at bounding box center [638, 514] width 123 height 42
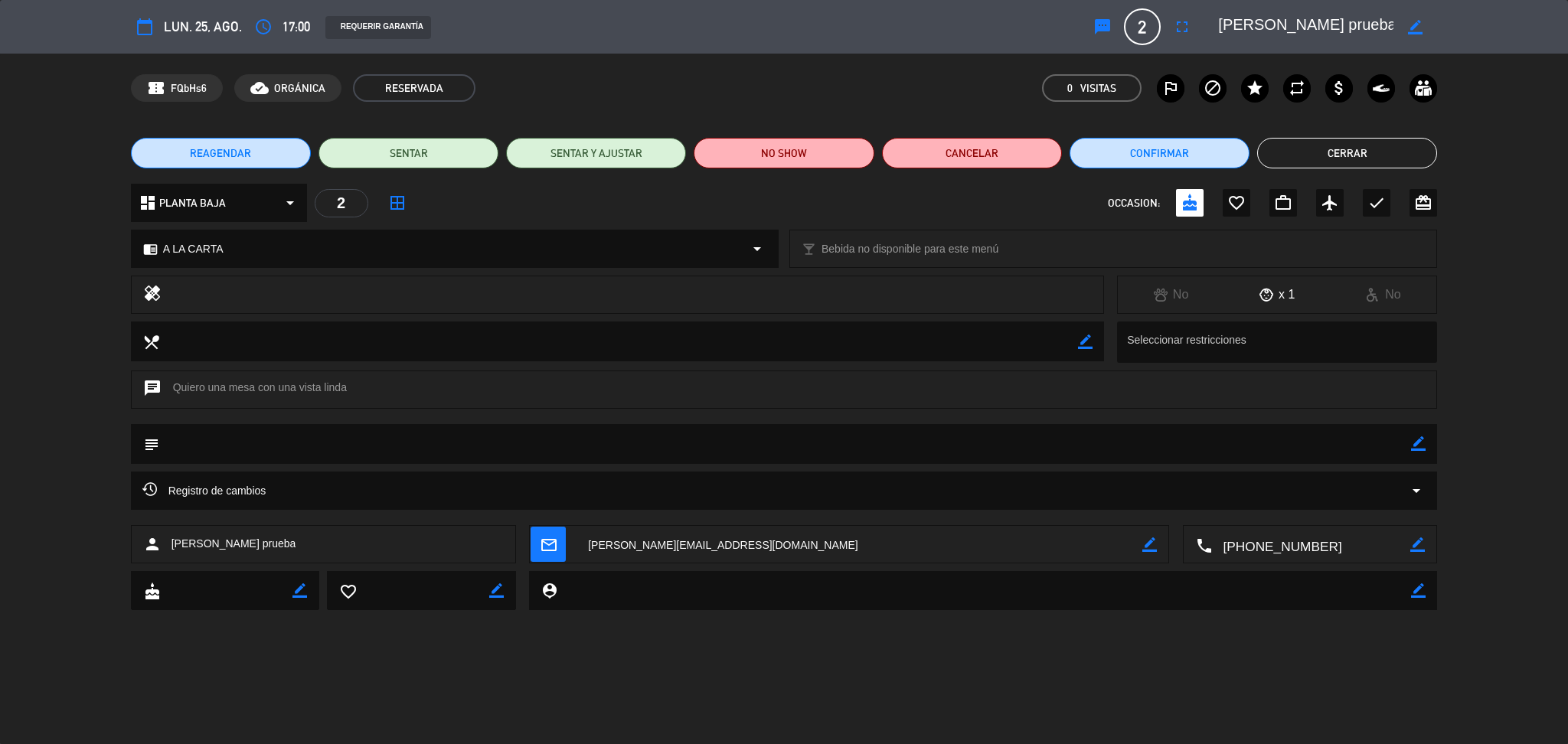
click at [1349, 150] on button "Cerrar" at bounding box center [1346, 153] width 179 height 30
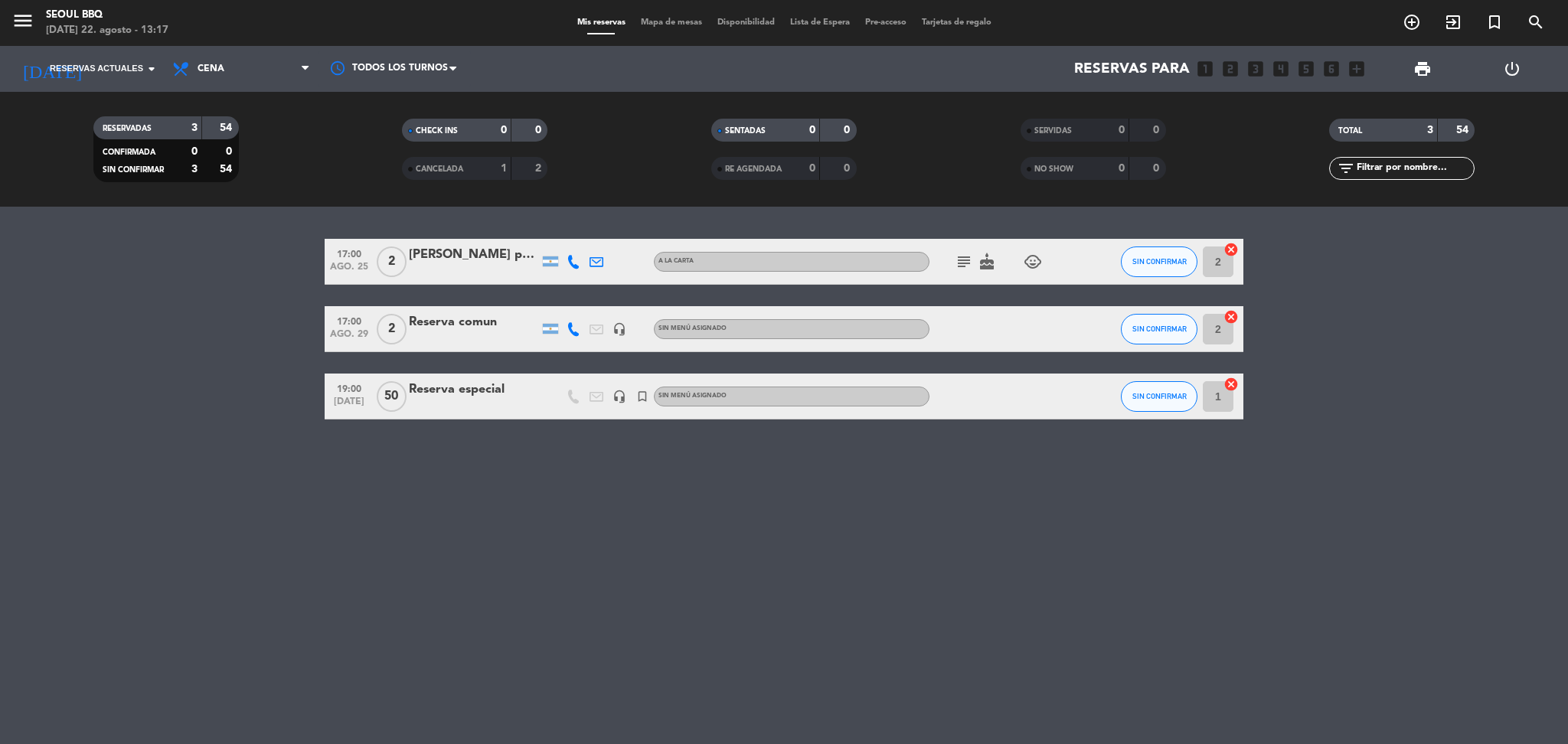
click at [459, 267] on div at bounding box center [474, 272] width 130 height 12
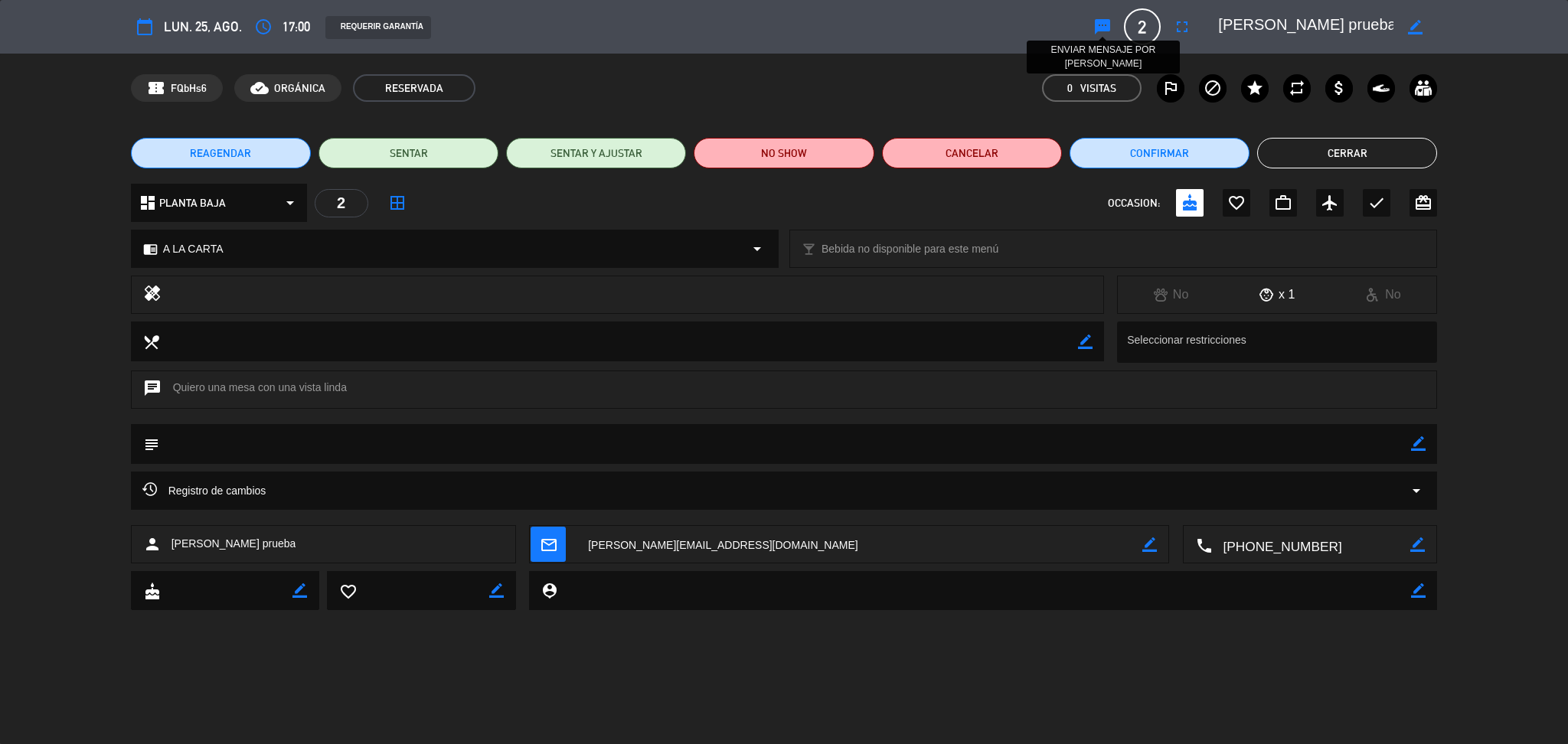
click at [1102, 26] on icon "sms" at bounding box center [1102, 26] width 19 height 19
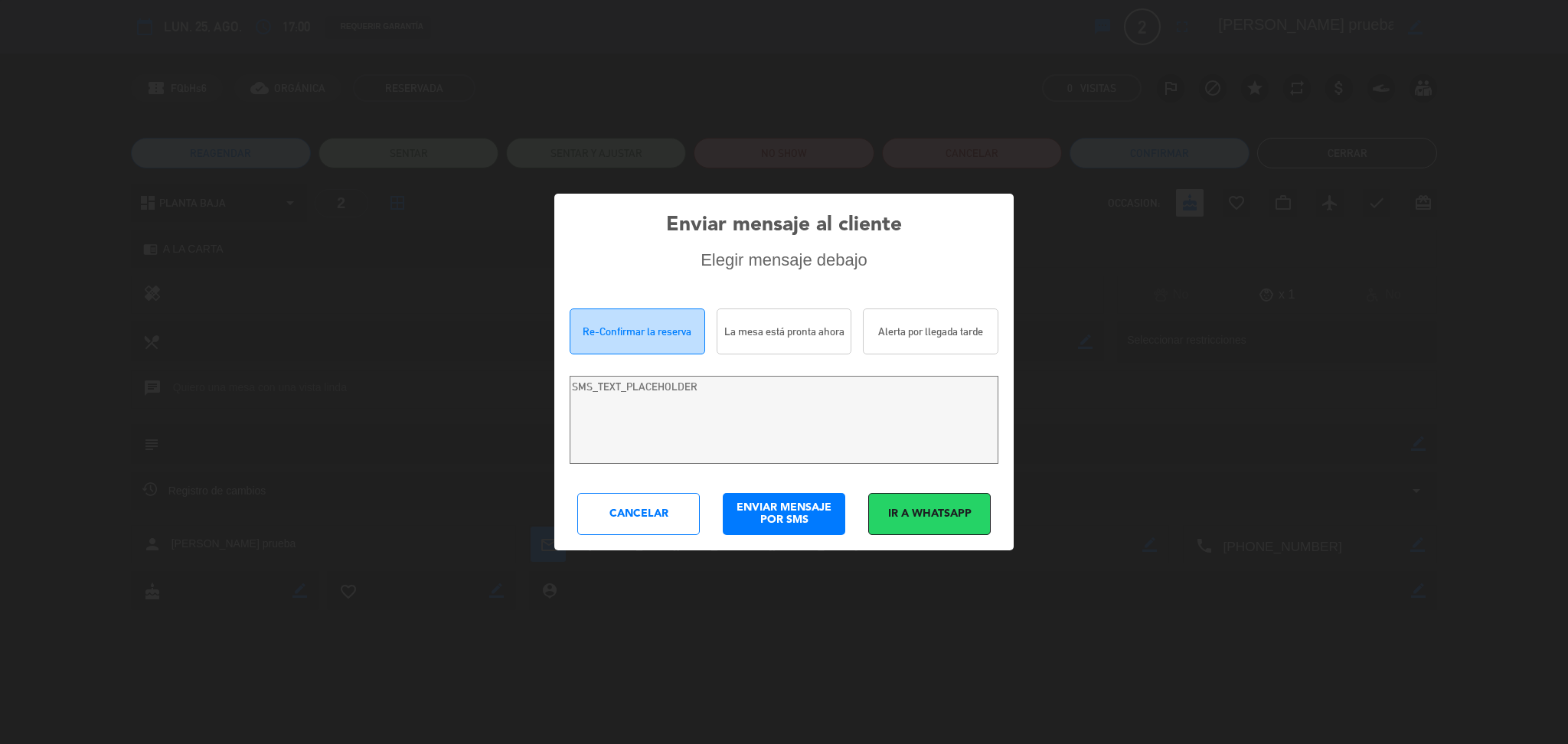
type textarea "[PERSON_NAME] prueba! Estamos escrevendo para re-confirmar sua reserva em [GEOG…"
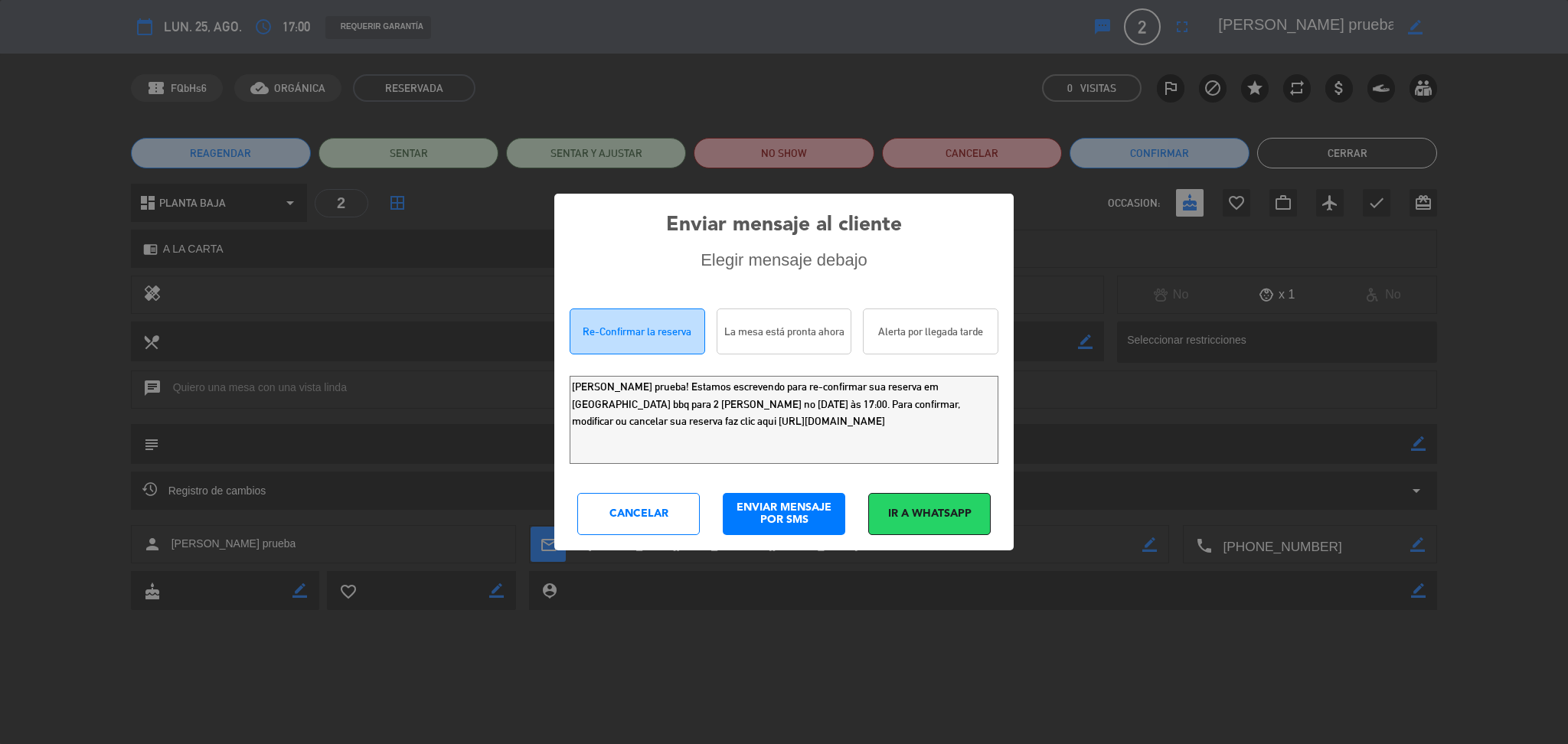
click at [651, 515] on div "Cancelar" at bounding box center [638, 514] width 123 height 42
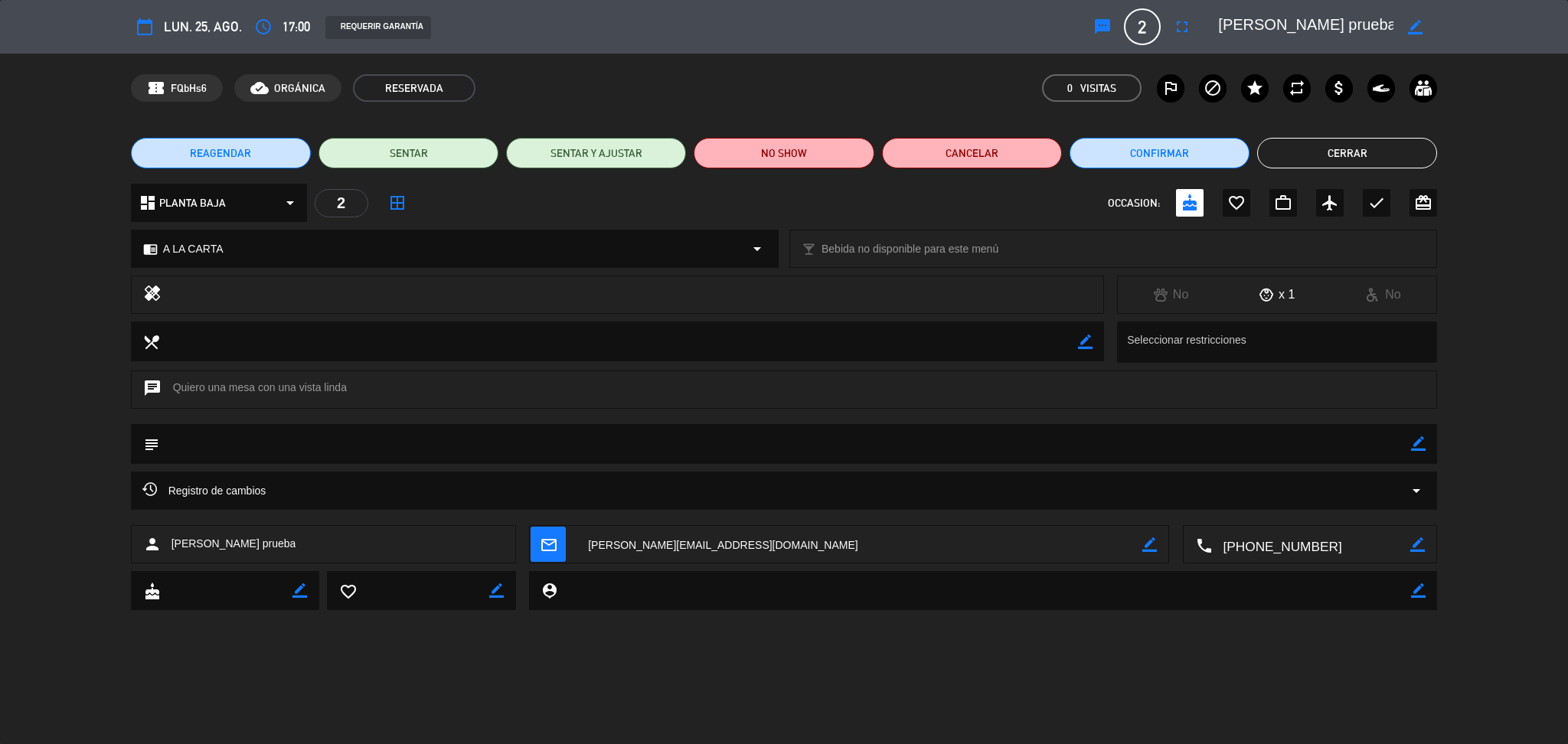
click at [1307, 145] on button "Cerrar" at bounding box center [1346, 153] width 179 height 30
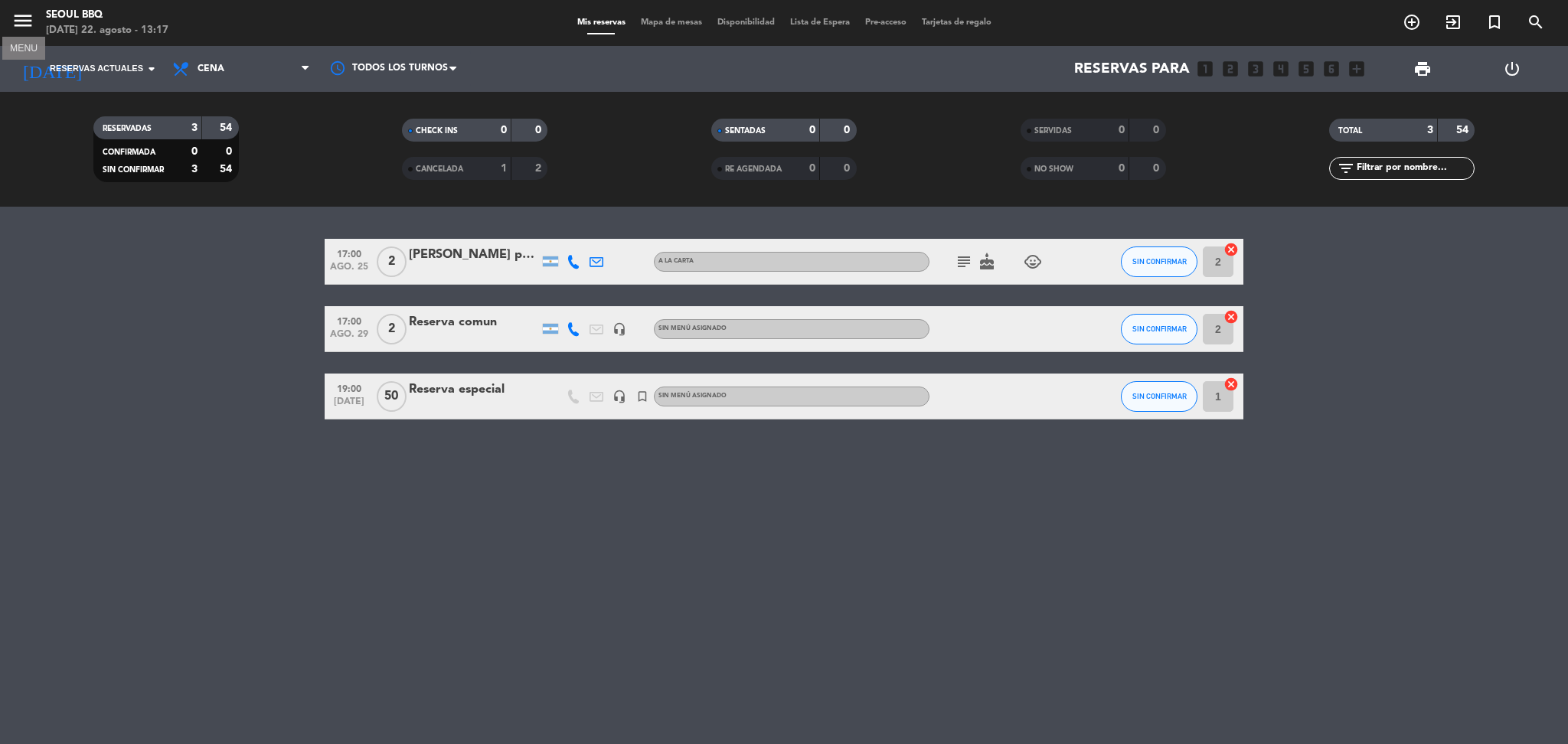
click at [28, 22] on icon "menu" at bounding box center [23, 20] width 23 height 23
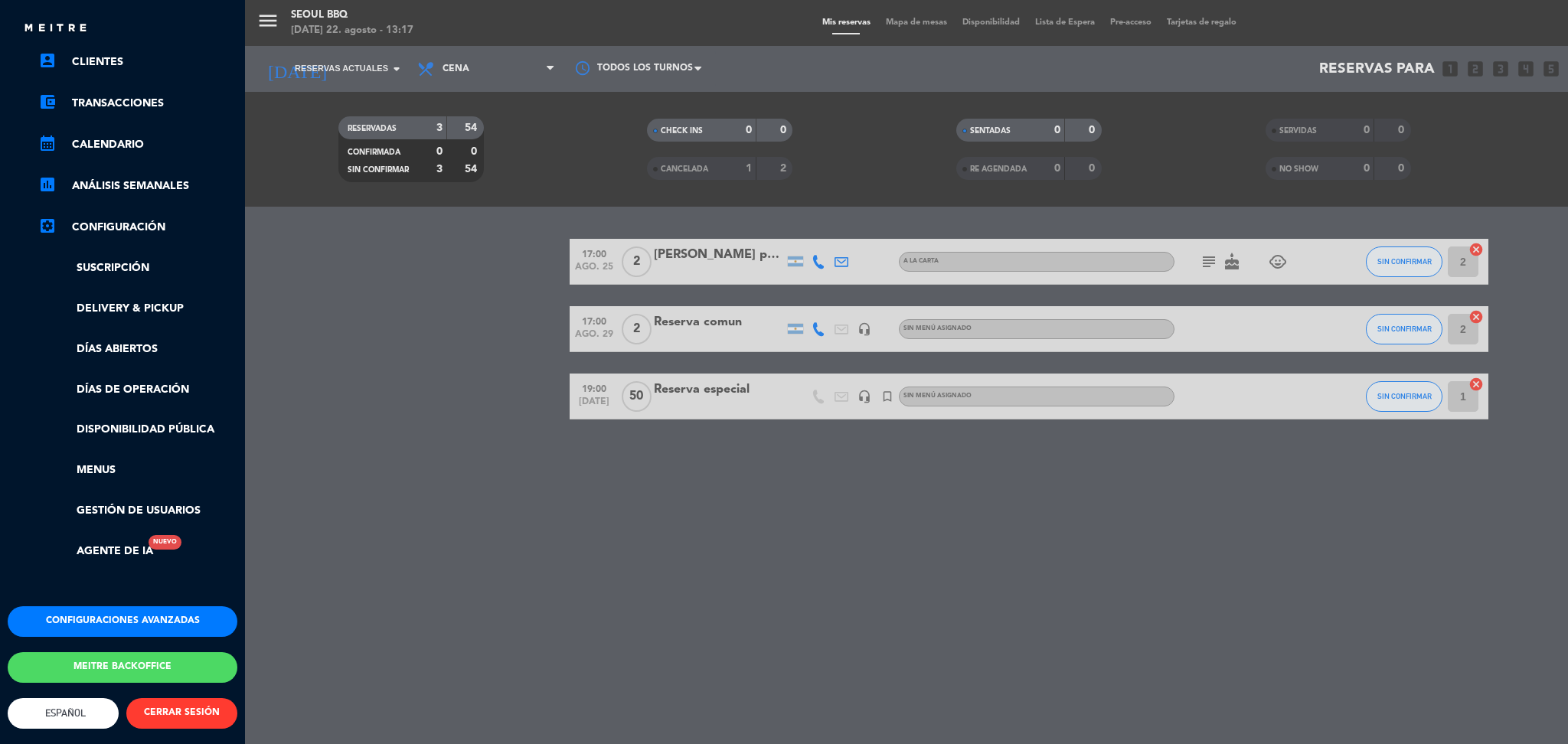
scroll to position [132, 0]
click at [76, 698] on span "Español" at bounding box center [63, 713] width 111 height 30
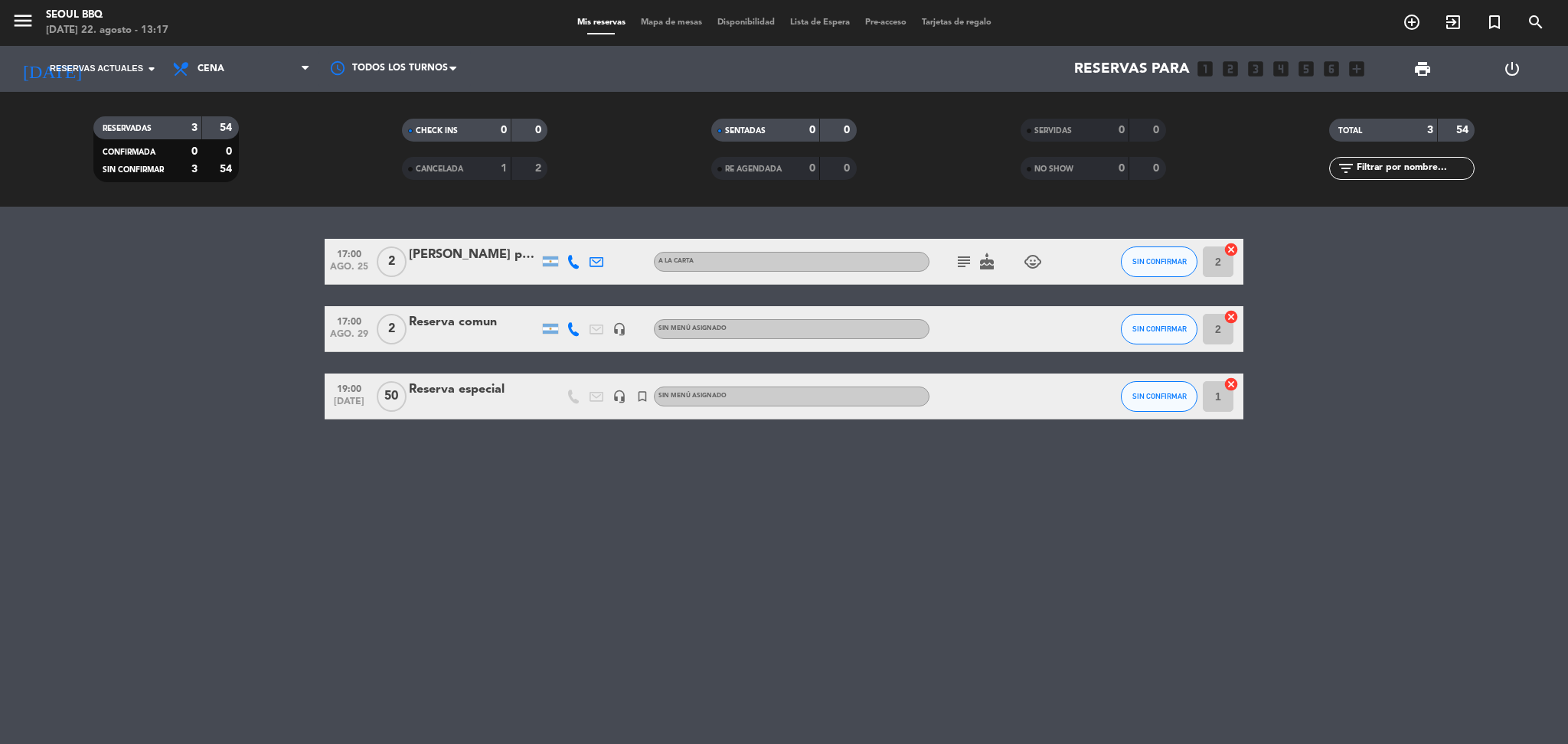
click at [66, 665] on div "close × Seoul bbq × chrome_reader_mode Listado de Reservas account_box Clientes…" at bounding box center [784, 372] width 1568 height 744
click at [15, 16] on icon "menu" at bounding box center [23, 20] width 23 height 23
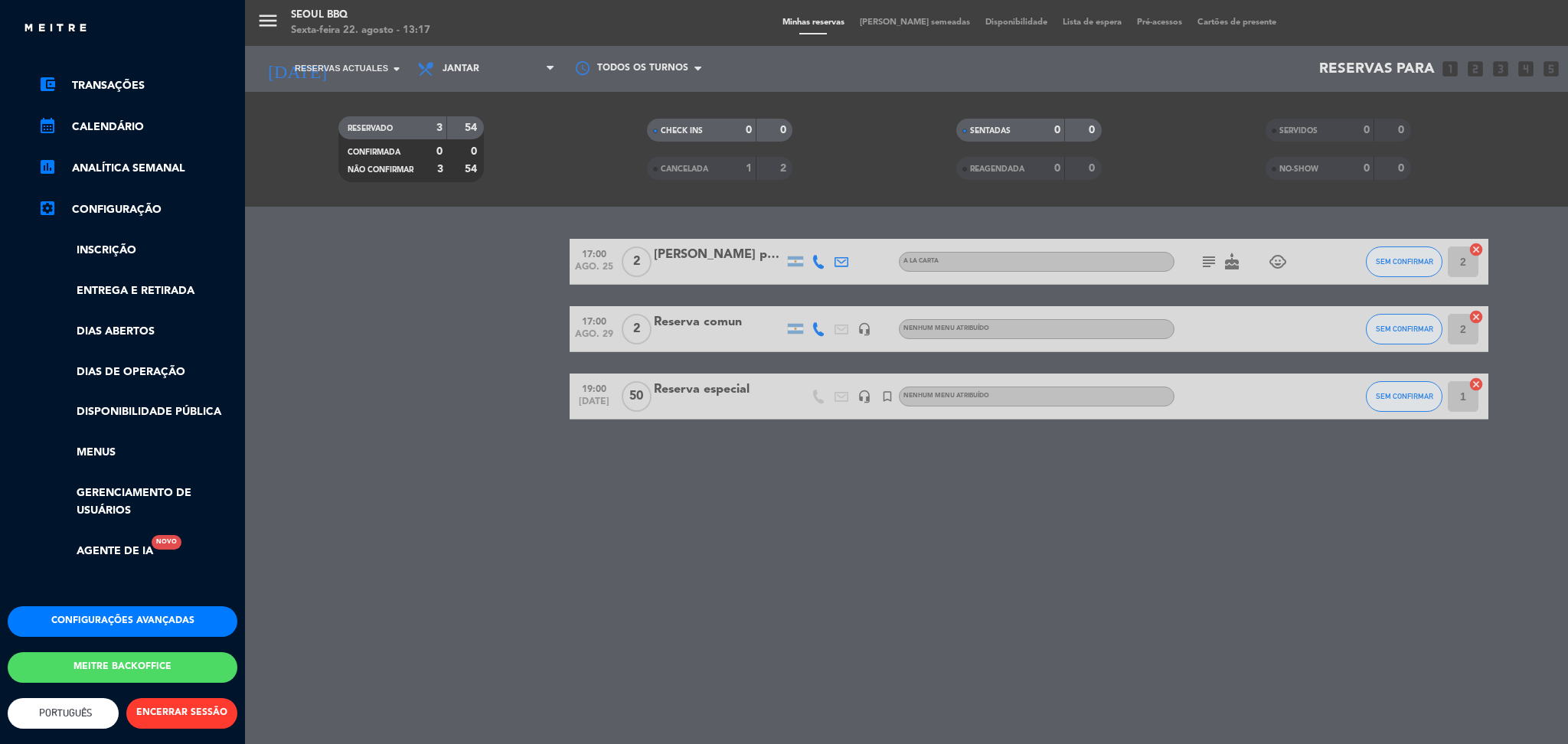
scroll to position [151, 0]
click at [78, 698] on span "Português" at bounding box center [63, 713] width 111 height 30
click at [87, 644] on div "close × Seoul bbq × chrome_reader_mode Lista de Reservas account_box Clientes a…" at bounding box center [784, 372] width 1568 height 744
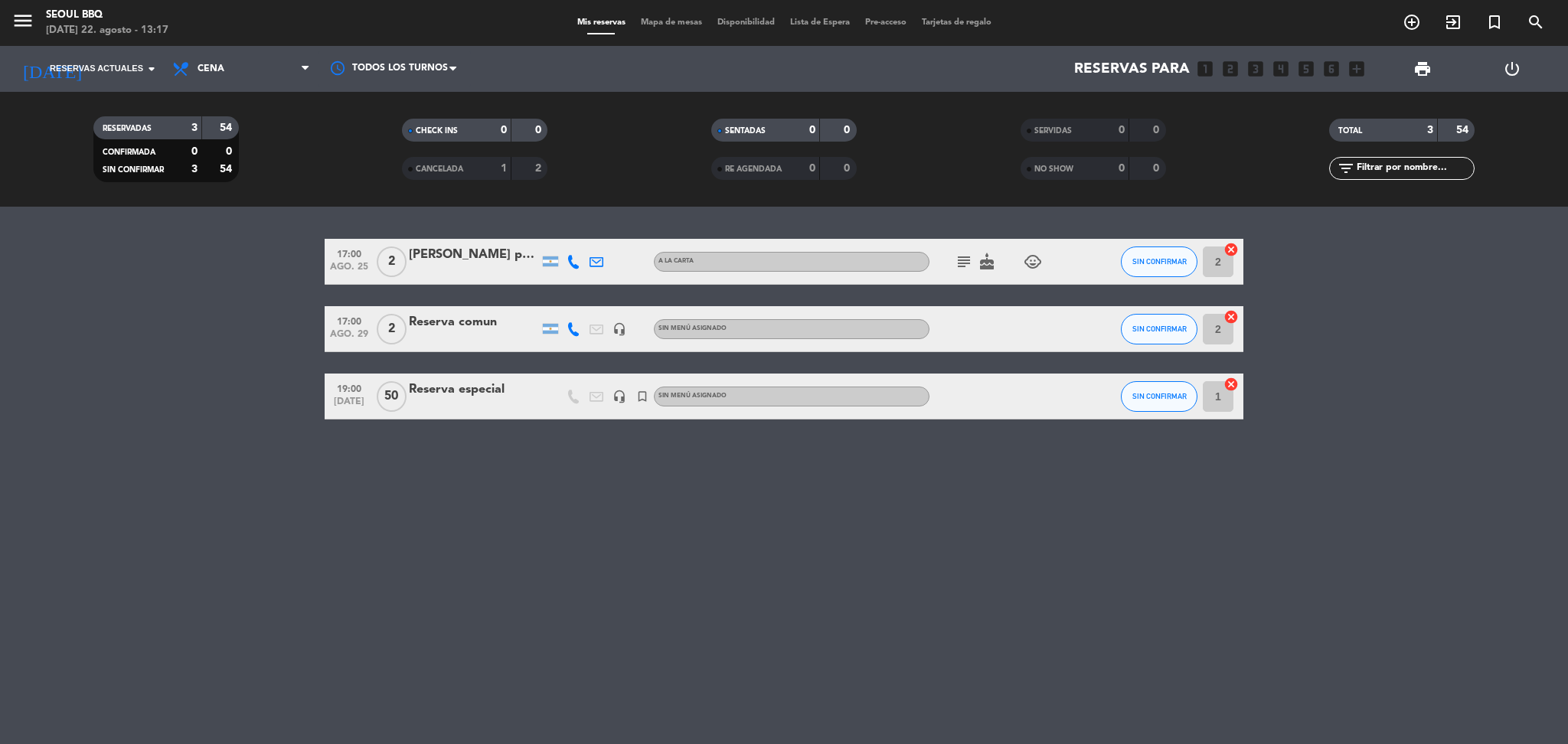
click at [453, 258] on div "[PERSON_NAME] prueba" at bounding box center [474, 255] width 130 height 20
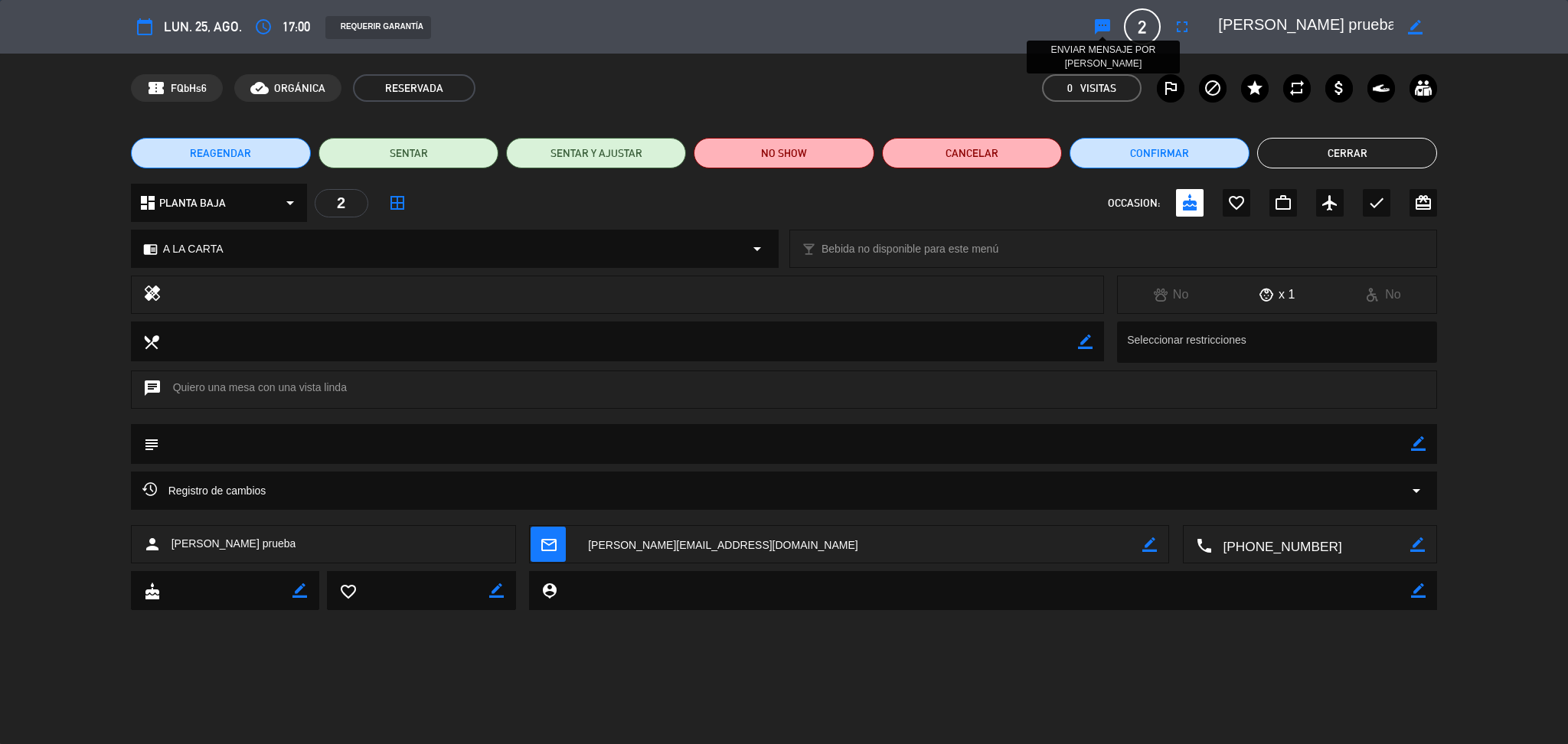
click at [1101, 28] on icon "sms" at bounding box center [1102, 26] width 19 height 19
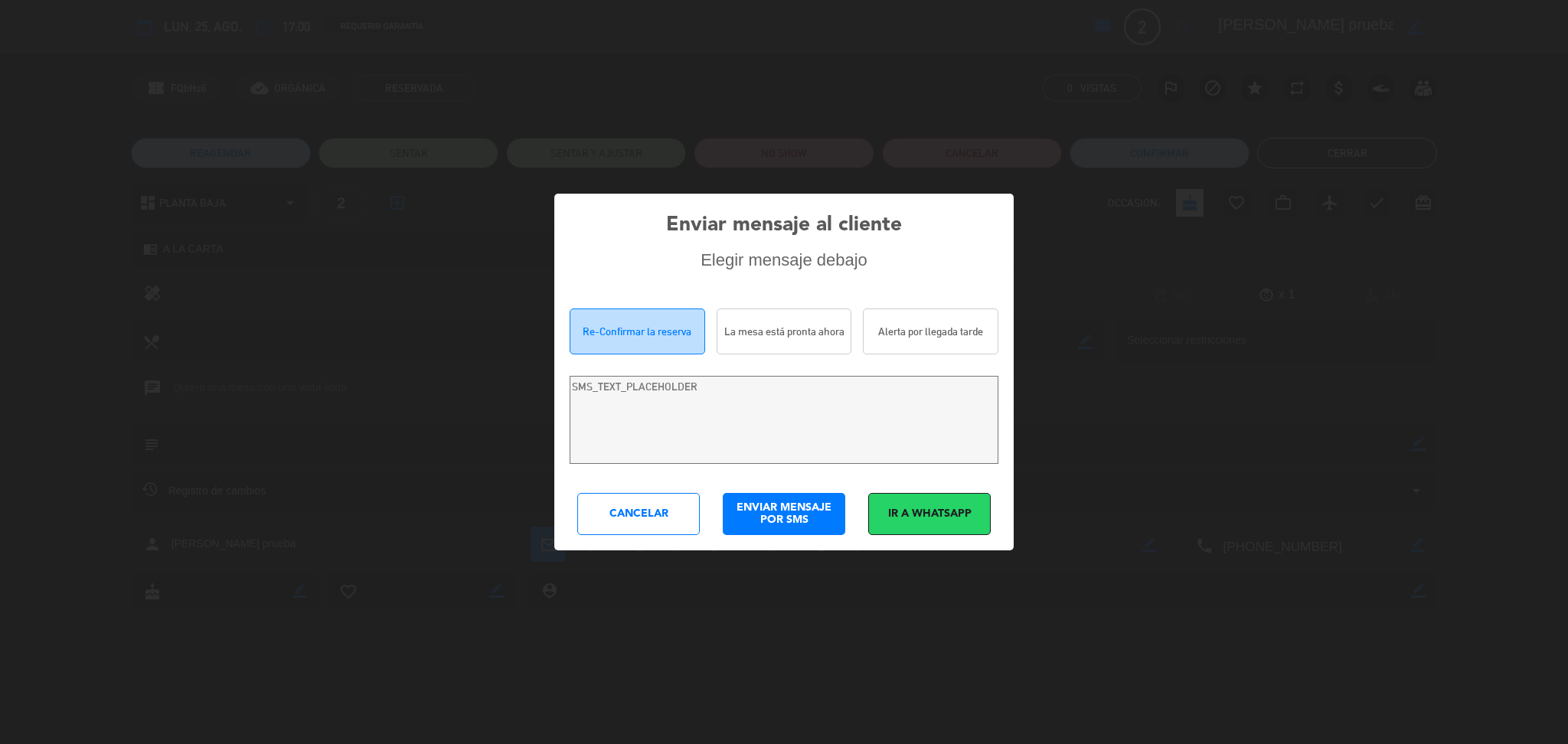
type textarea "[PERSON_NAME] prueba! Estamos escrevendo para re-confirmar sua reserva em [GEOG…"
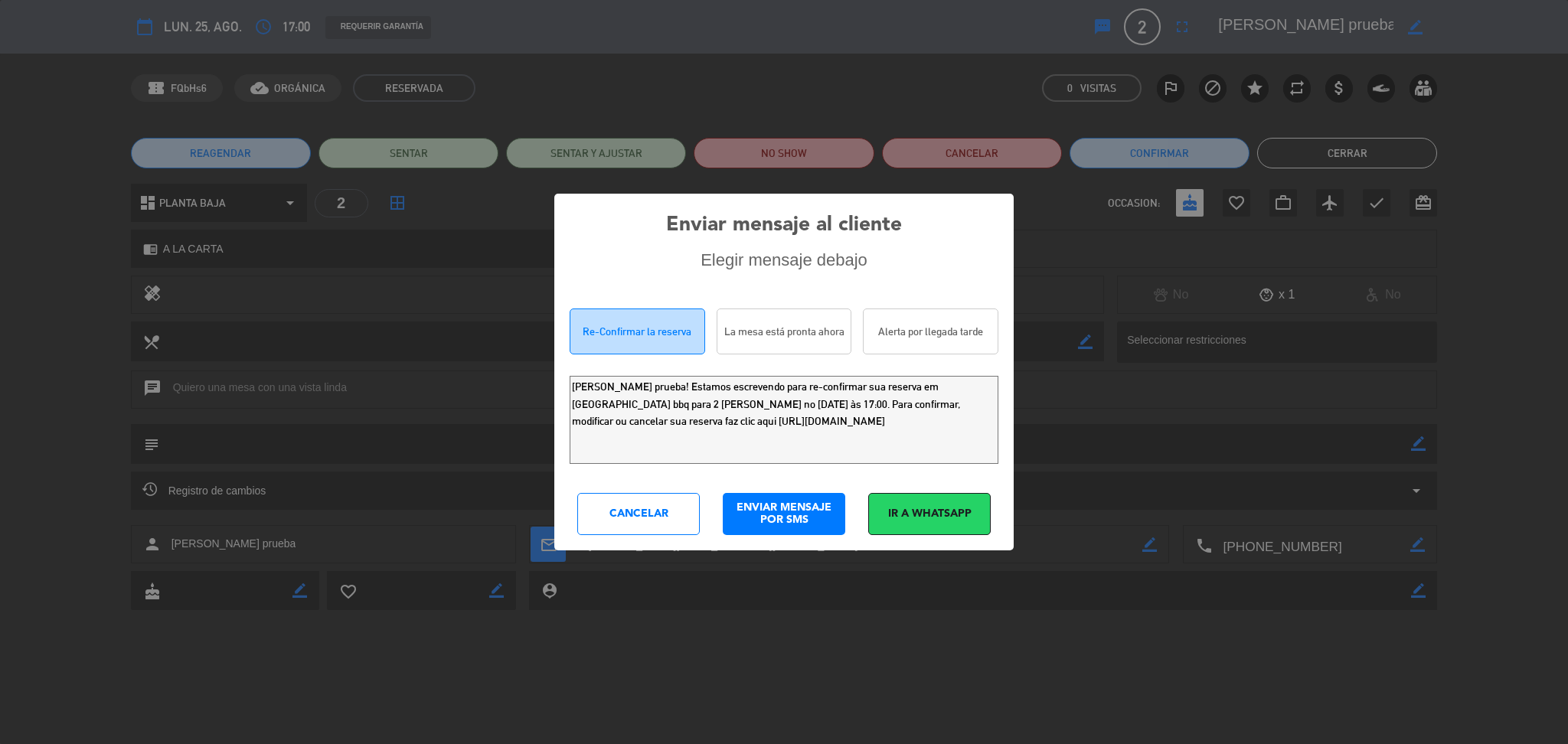
click at [662, 512] on div "Cancelar" at bounding box center [638, 514] width 123 height 42
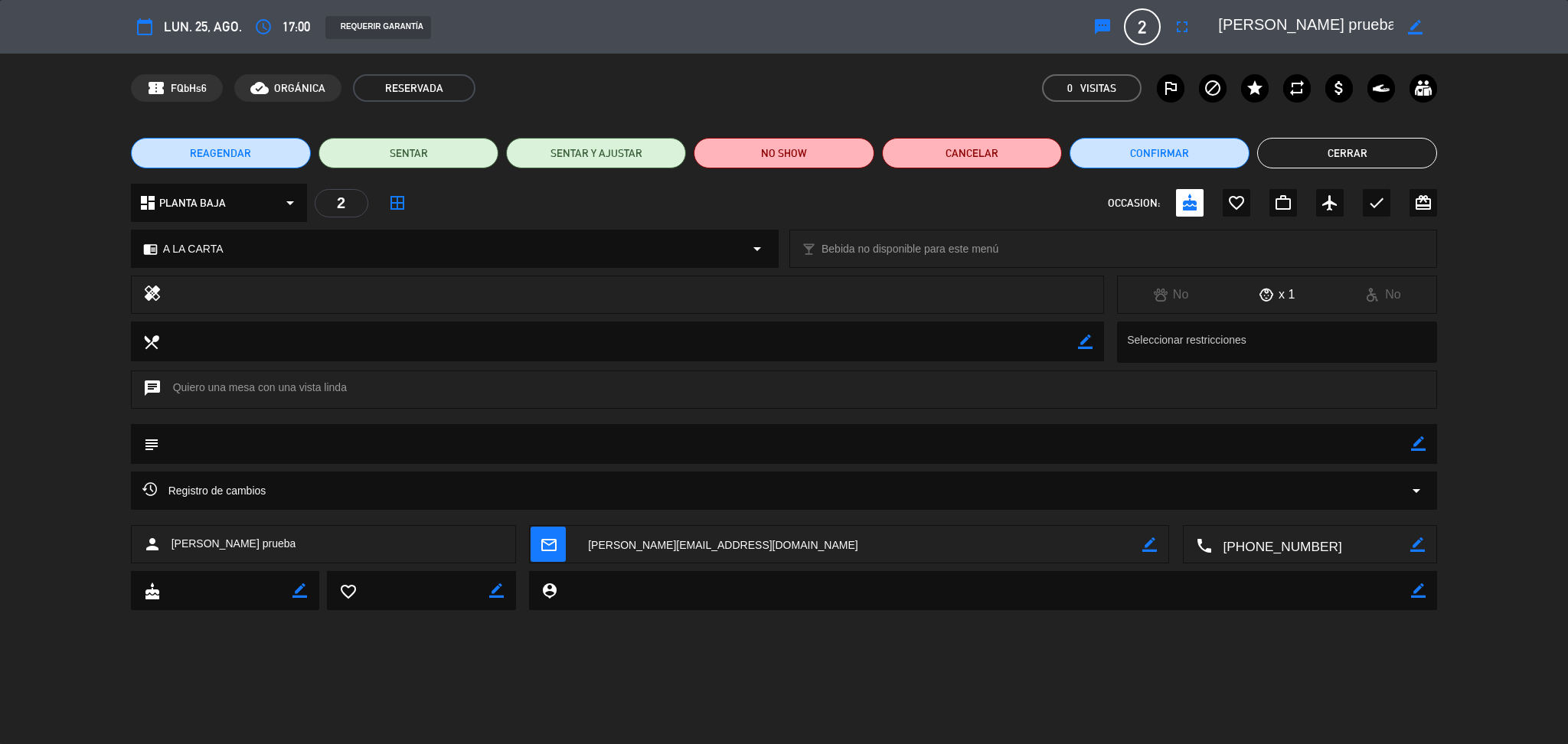
click at [1358, 157] on button "Cerrar" at bounding box center [1346, 153] width 179 height 30
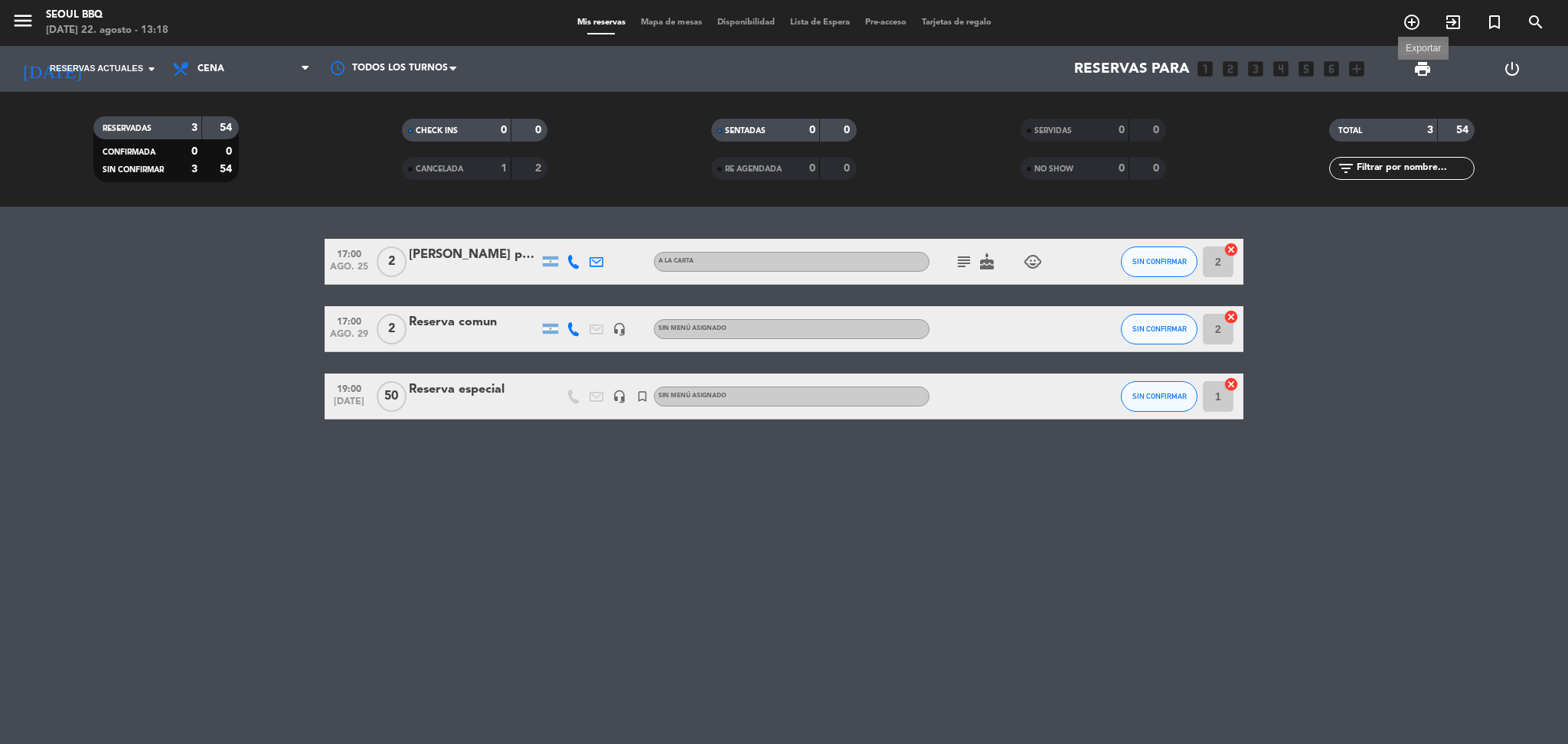
click at [1430, 61] on span "print" at bounding box center [1422, 69] width 19 height 19
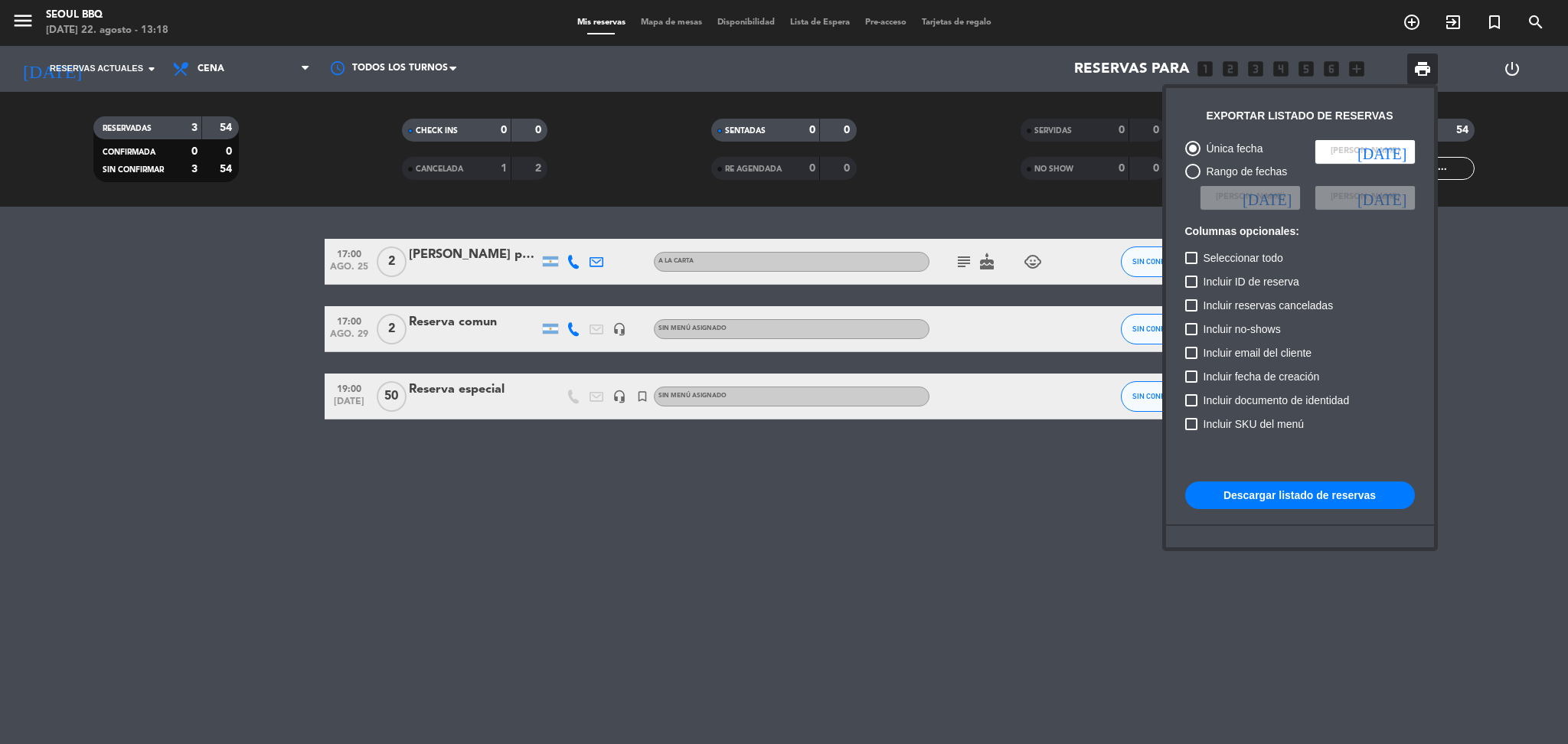
click at [117, 389] on div at bounding box center [784, 372] width 1568 height 744
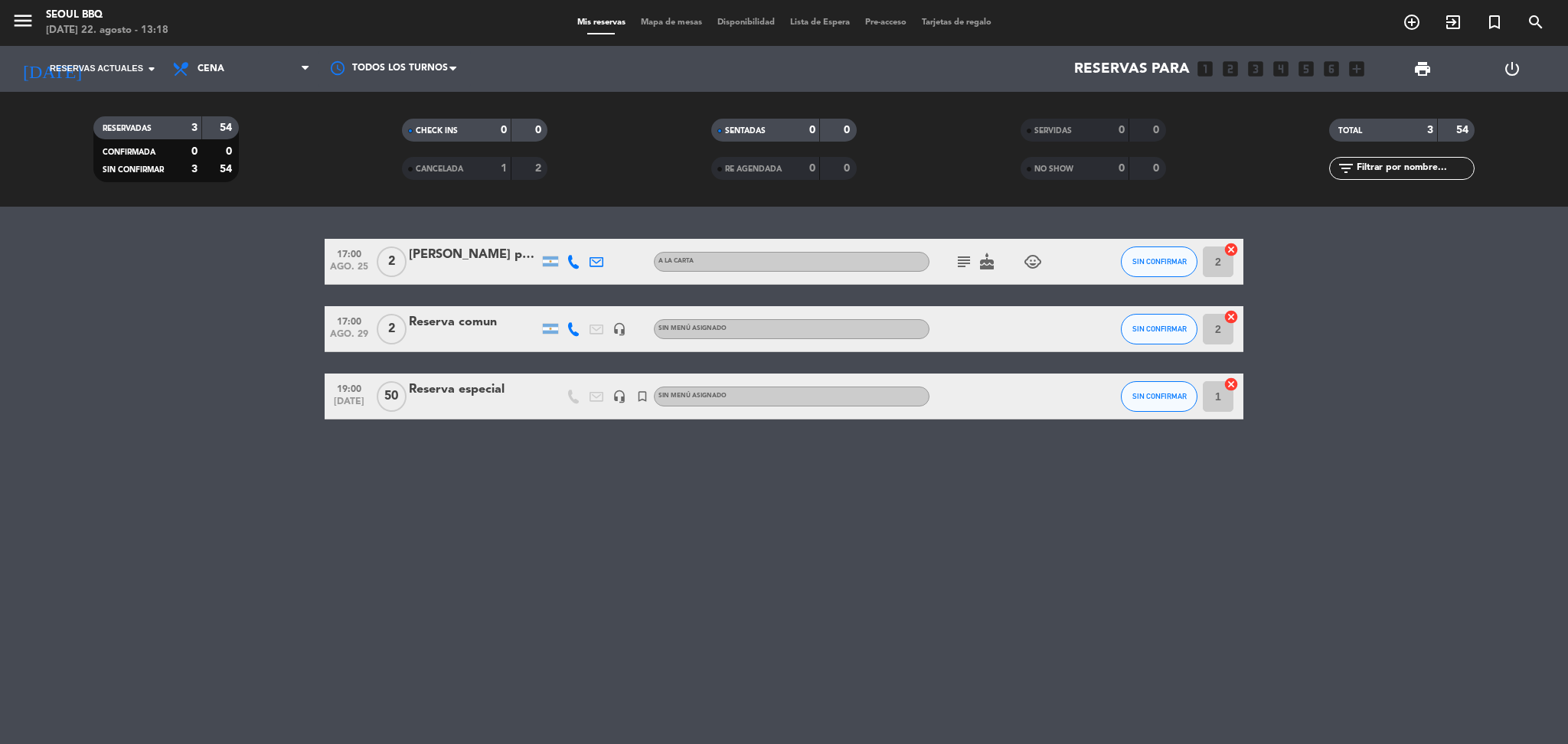
click at [25, 6] on span "menu" at bounding box center [28, 23] width 34 height 36
click at [25, 19] on icon "menu" at bounding box center [23, 20] width 23 height 23
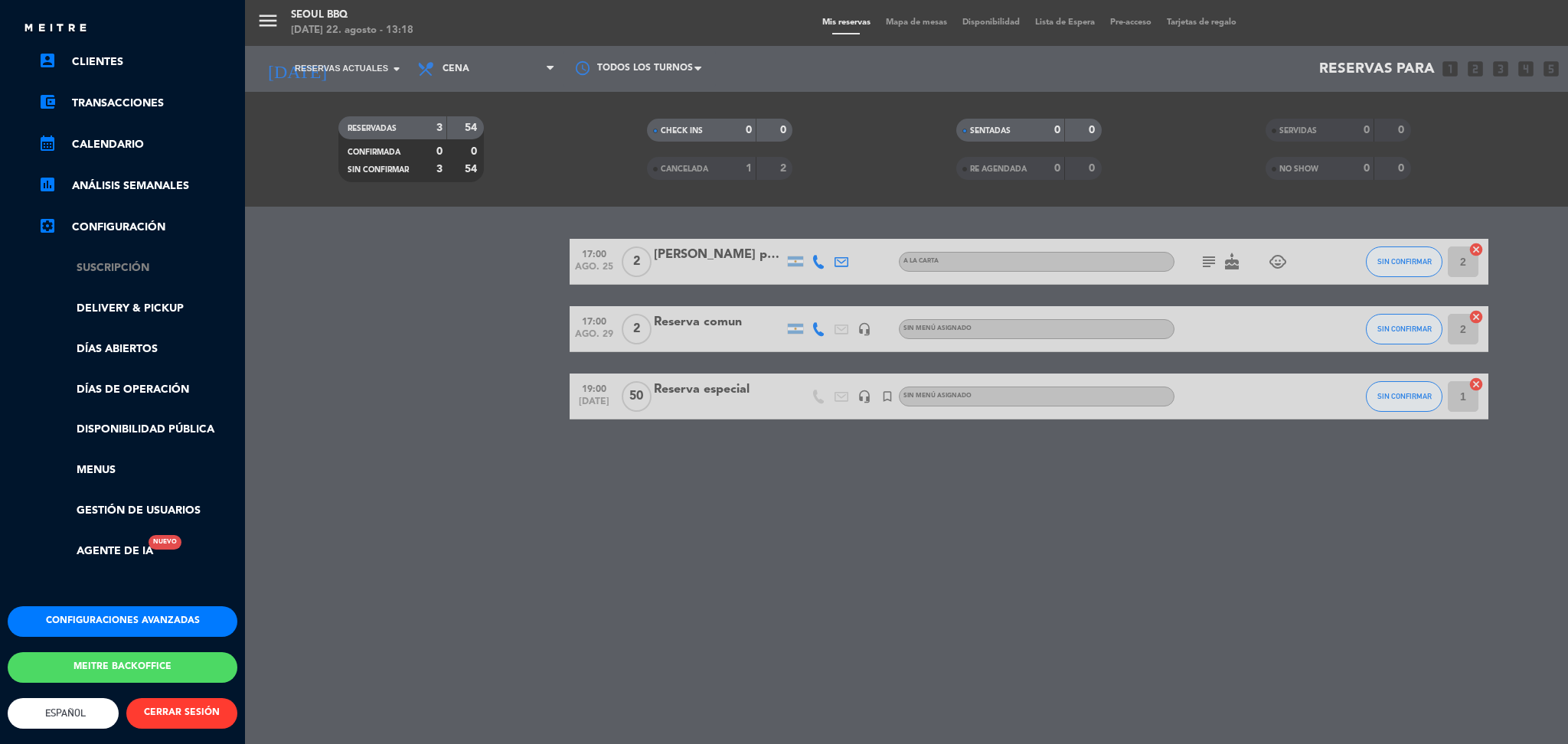
scroll to position [58, 0]
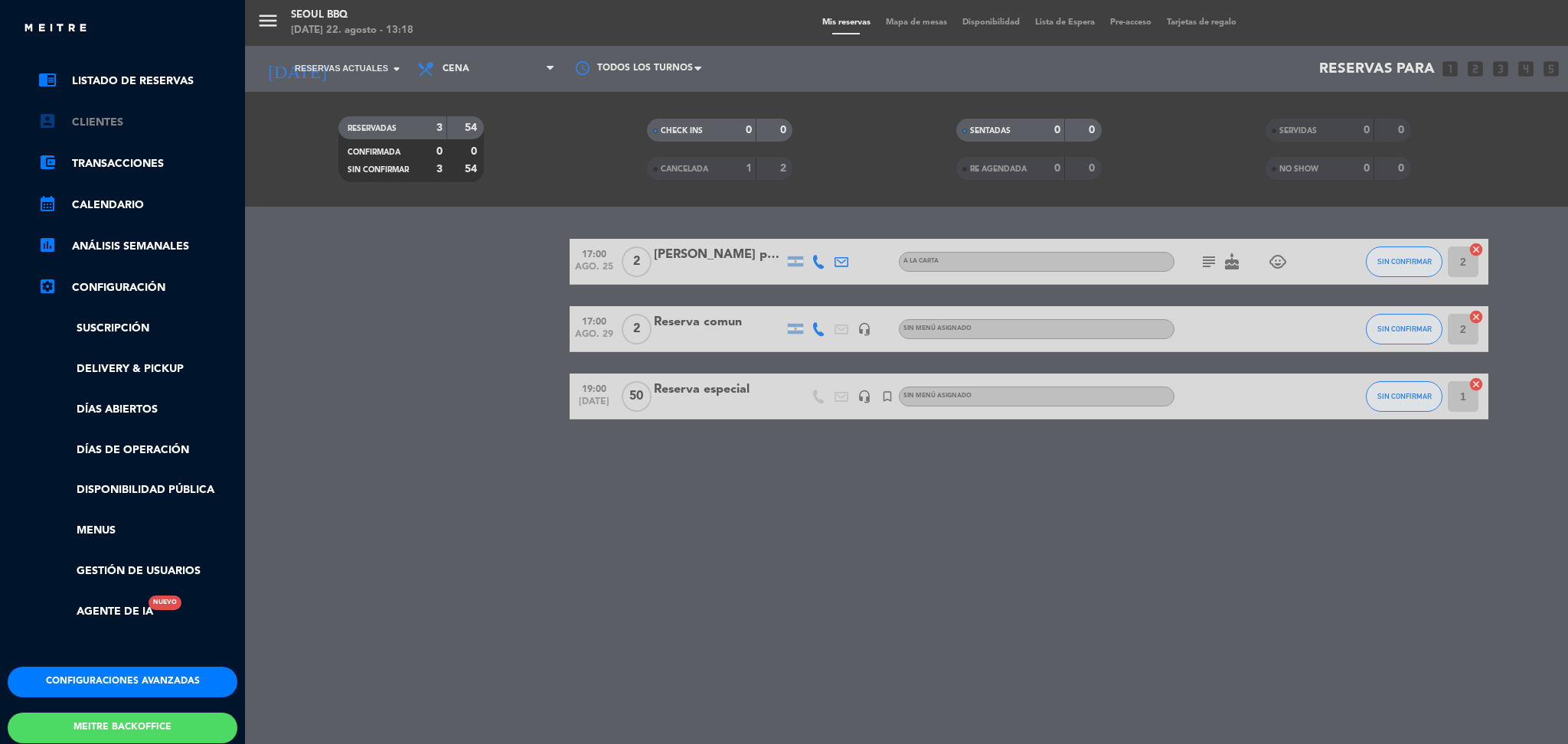
click at [99, 124] on link "account_box Clientes" at bounding box center [137, 123] width 199 height 19
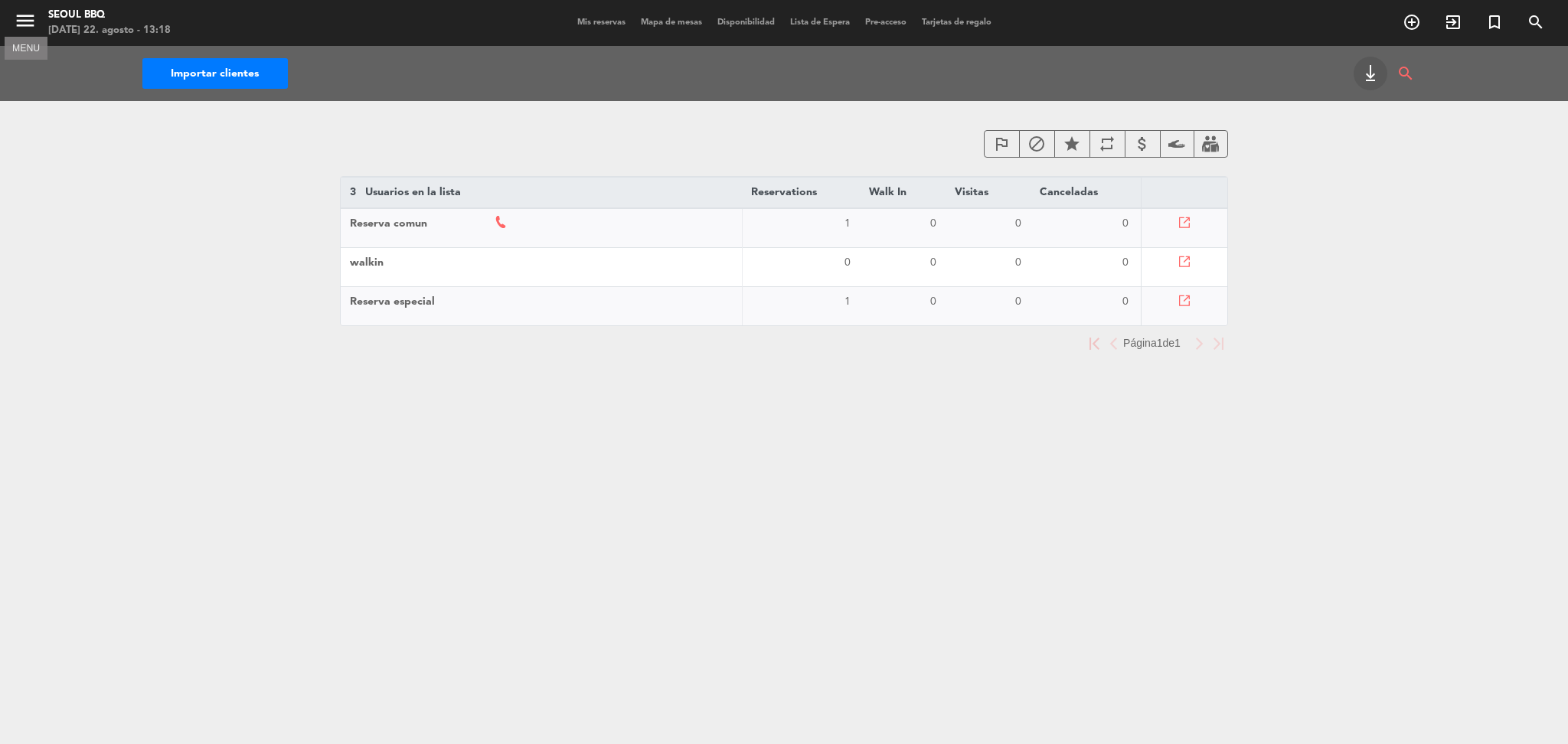
click at [25, 23] on icon "menu" at bounding box center [25, 20] width 23 height 23
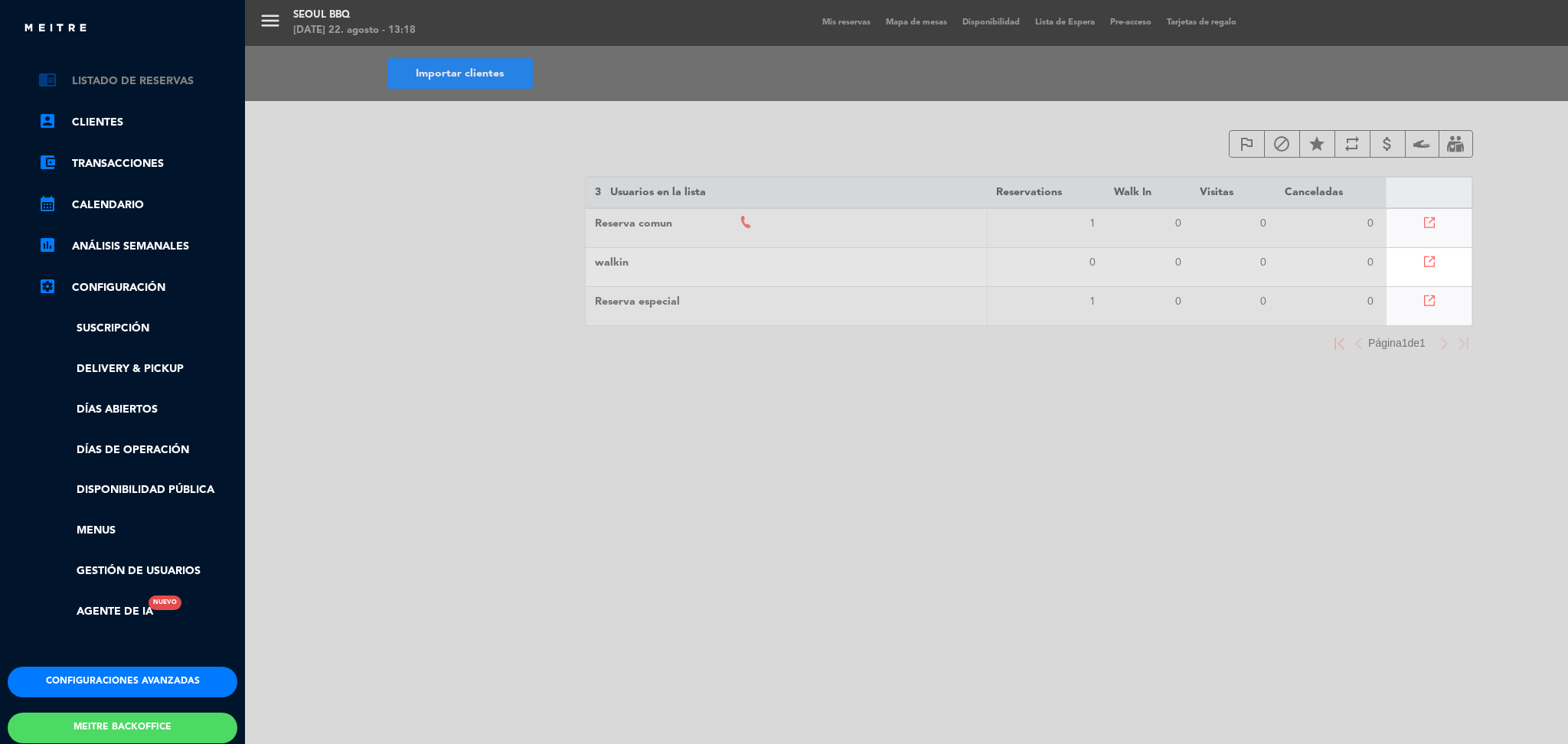
click at [116, 73] on link "chrome_reader_mode Listado de Reservas" at bounding box center [137, 80] width 199 height 19
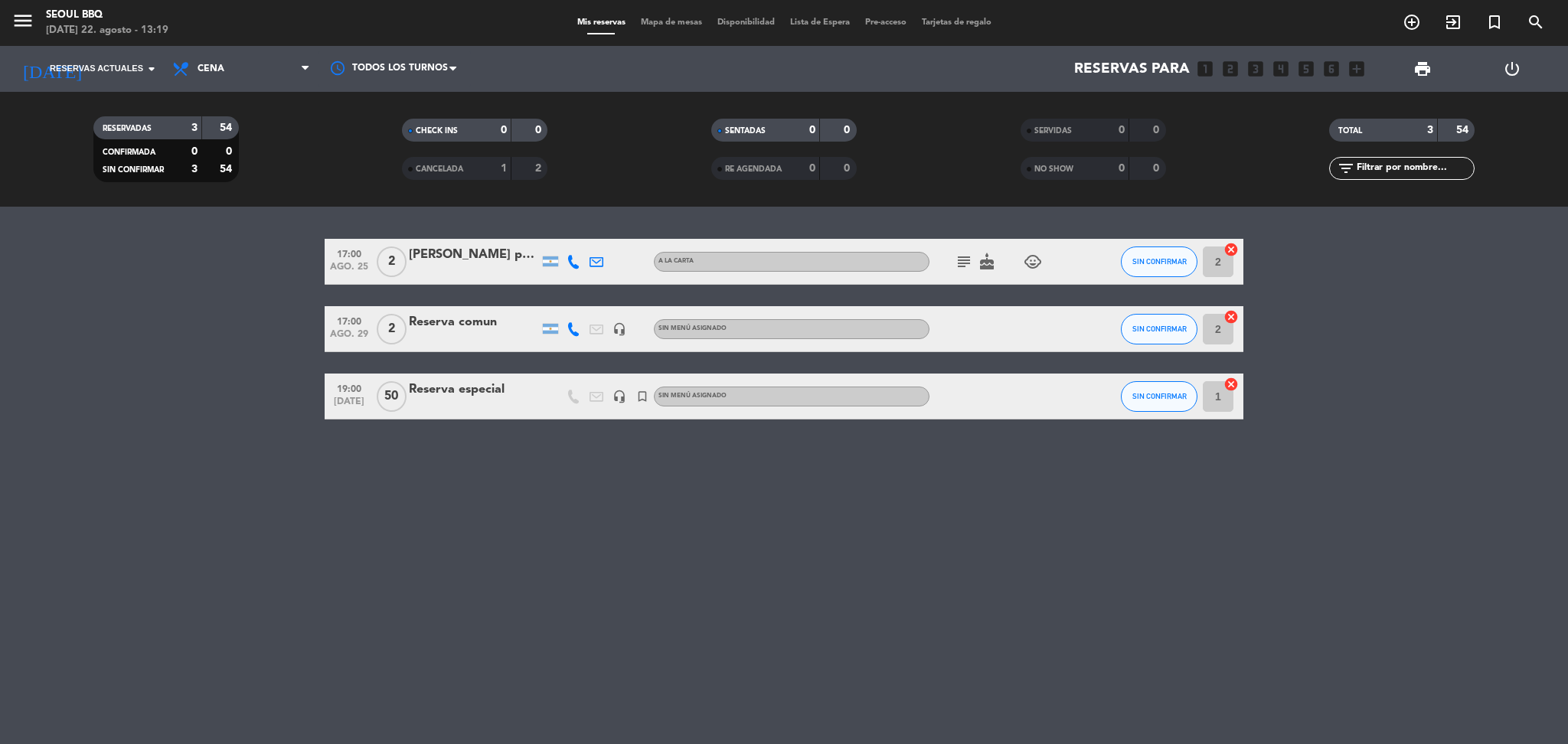
click at [442, 260] on div "[PERSON_NAME] prueba" at bounding box center [474, 255] width 130 height 20
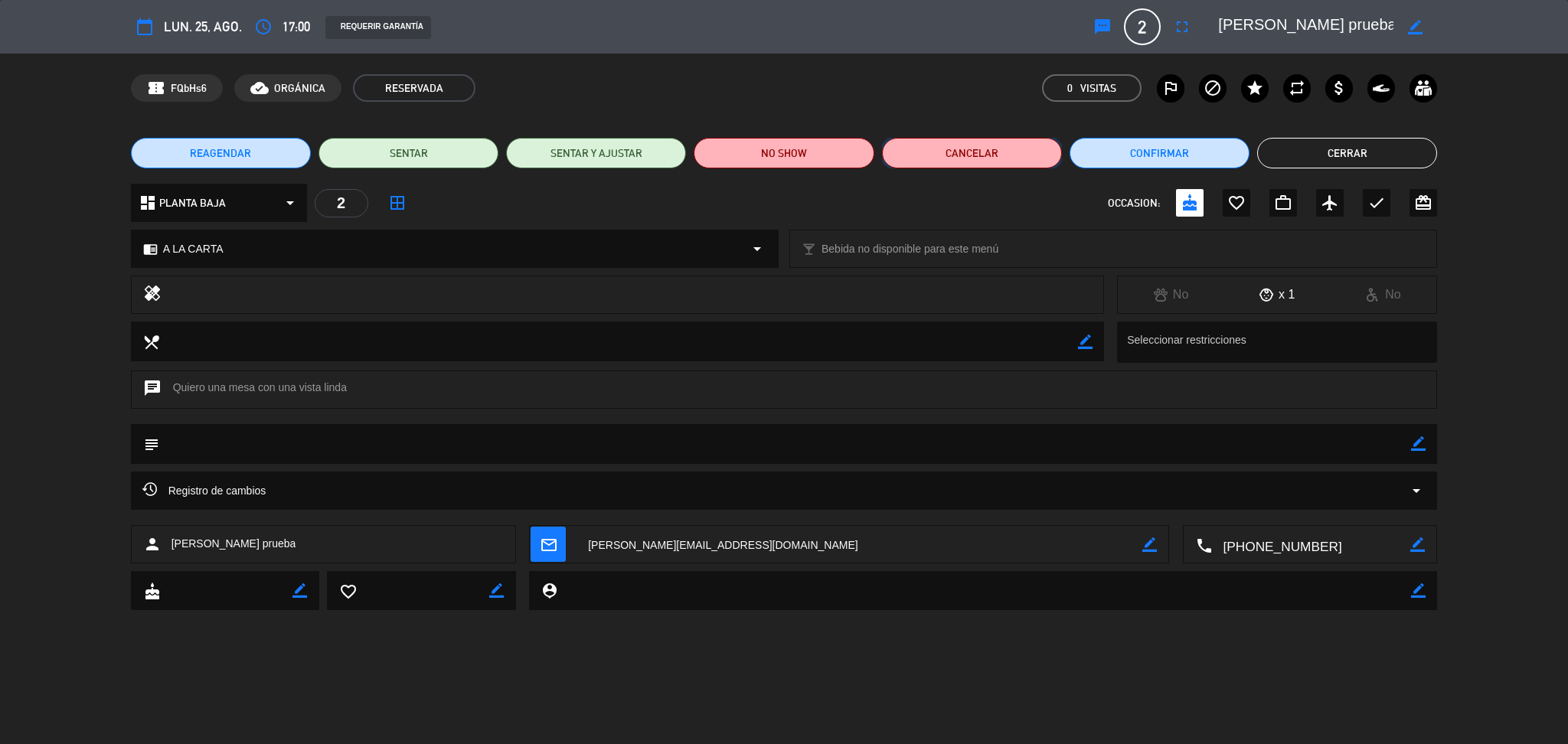
click at [966, 148] on button "Cancelar" at bounding box center [971, 153] width 179 height 30
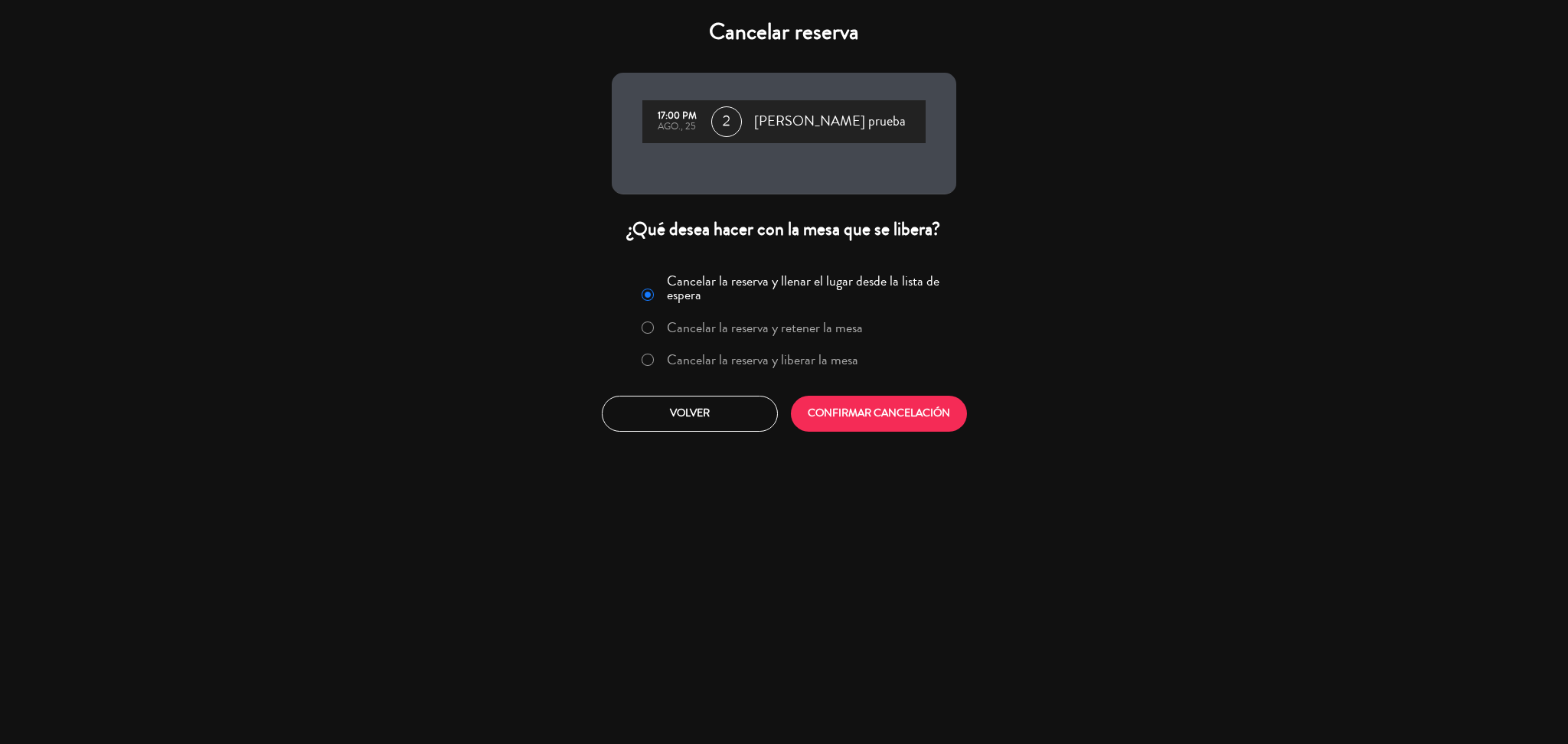
click at [735, 353] on label "Cancelar la reserva y liberar la mesa" at bounding box center [762, 360] width 191 height 14
click at [857, 403] on button "CONFIRMAR CANCELACIÓN" at bounding box center [879, 414] width 177 height 36
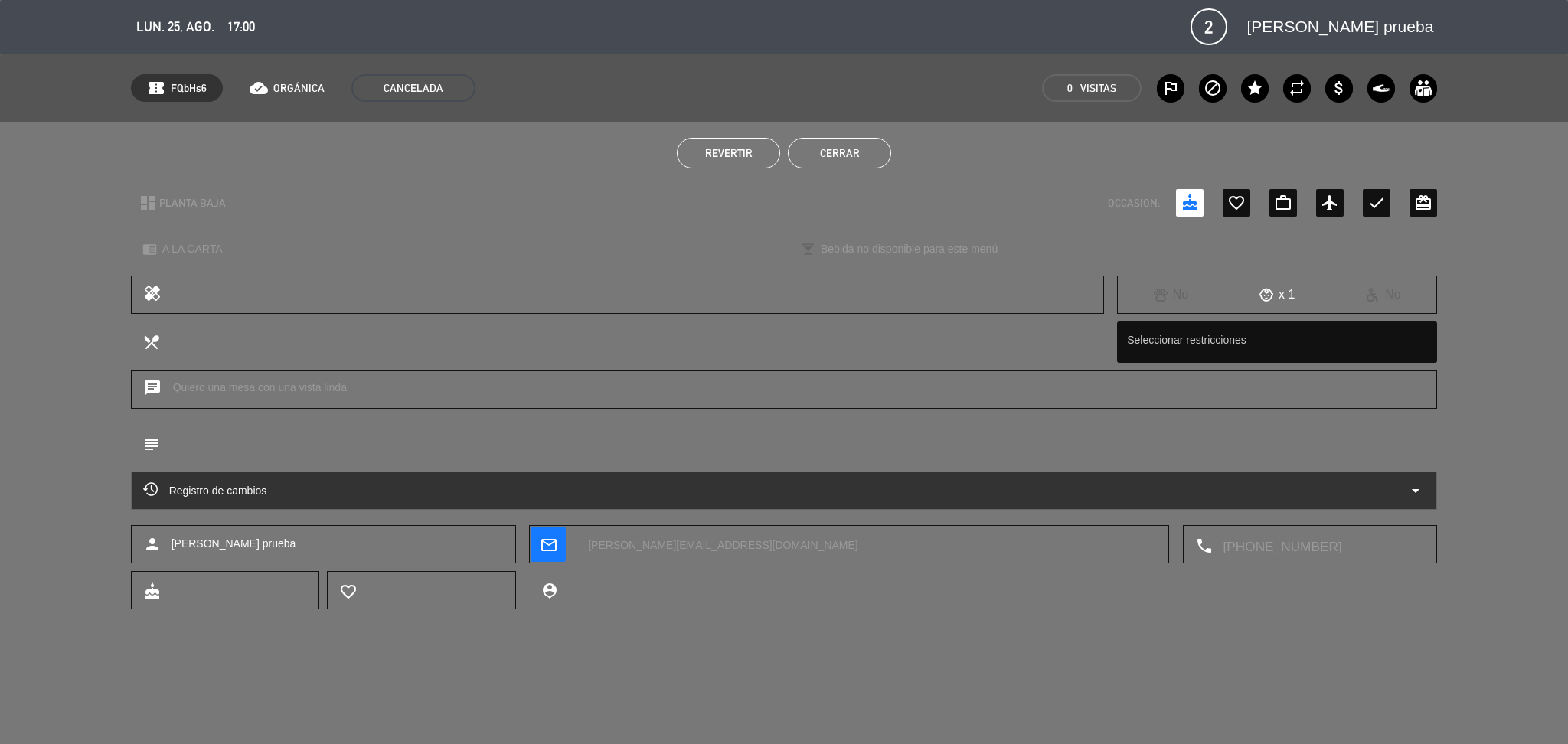
click at [870, 152] on button "Cerrar" at bounding box center [838, 153] width 103 height 30
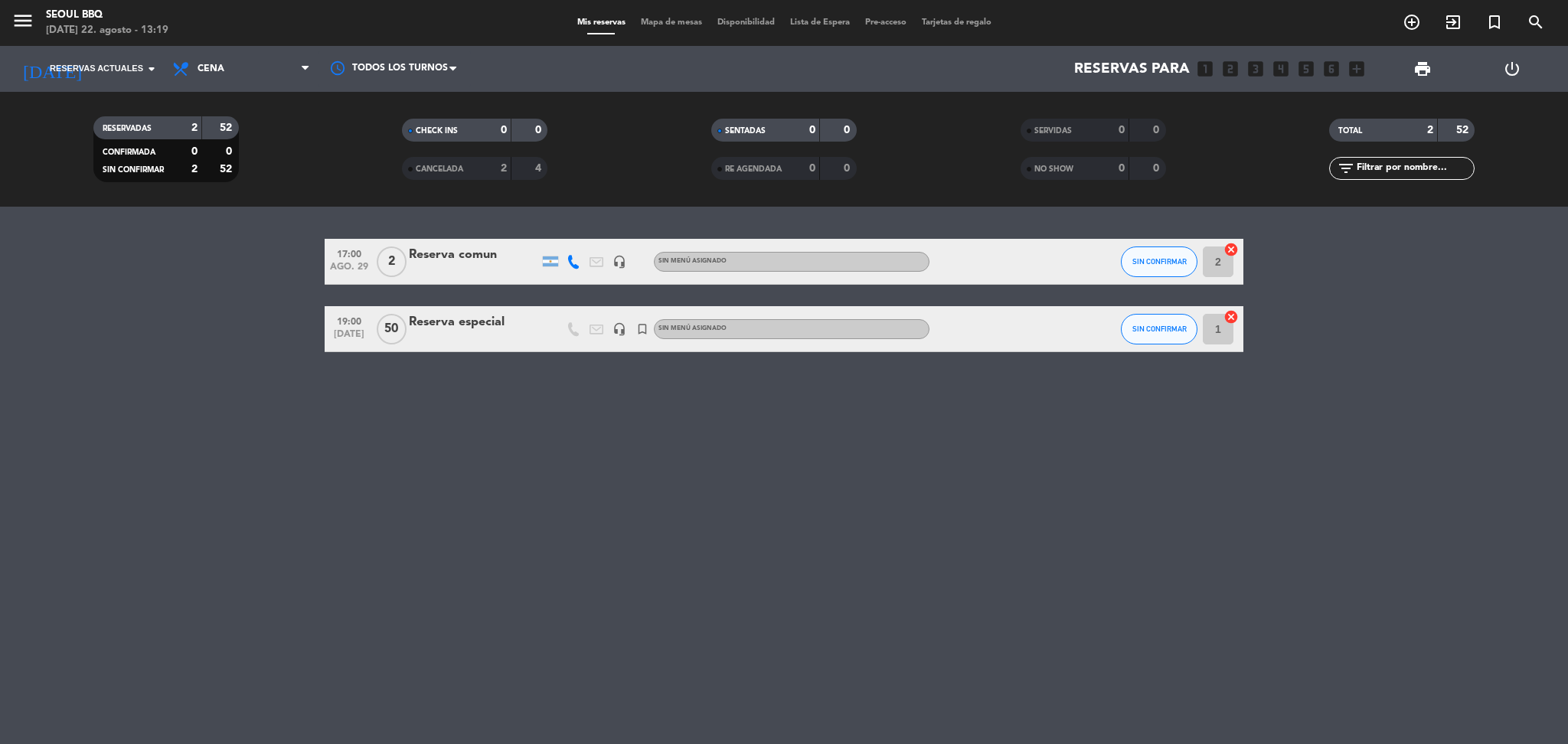
click at [509, 264] on div "Reserva comun" at bounding box center [474, 255] width 130 height 20
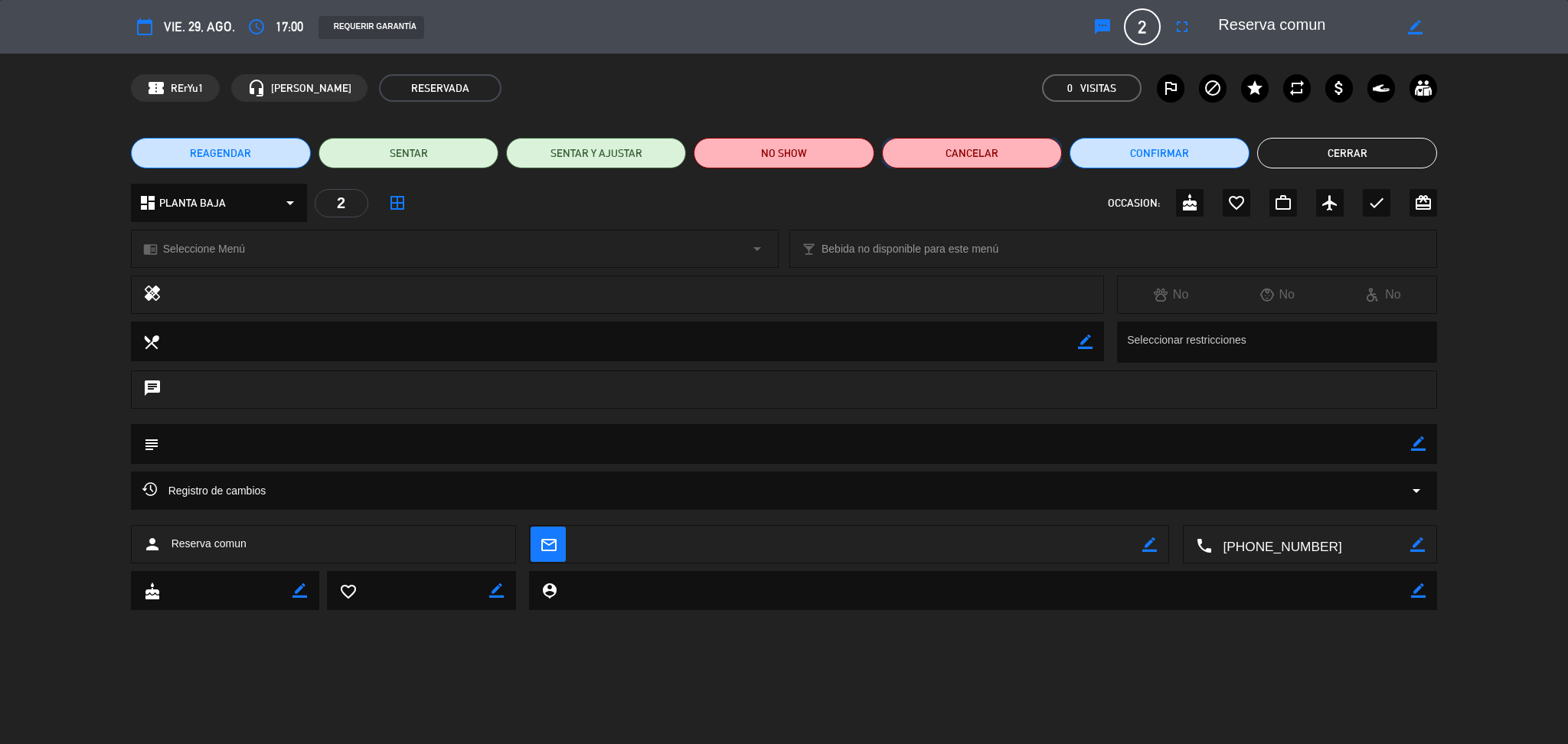
click at [948, 155] on button "Cancelar" at bounding box center [971, 153] width 179 height 30
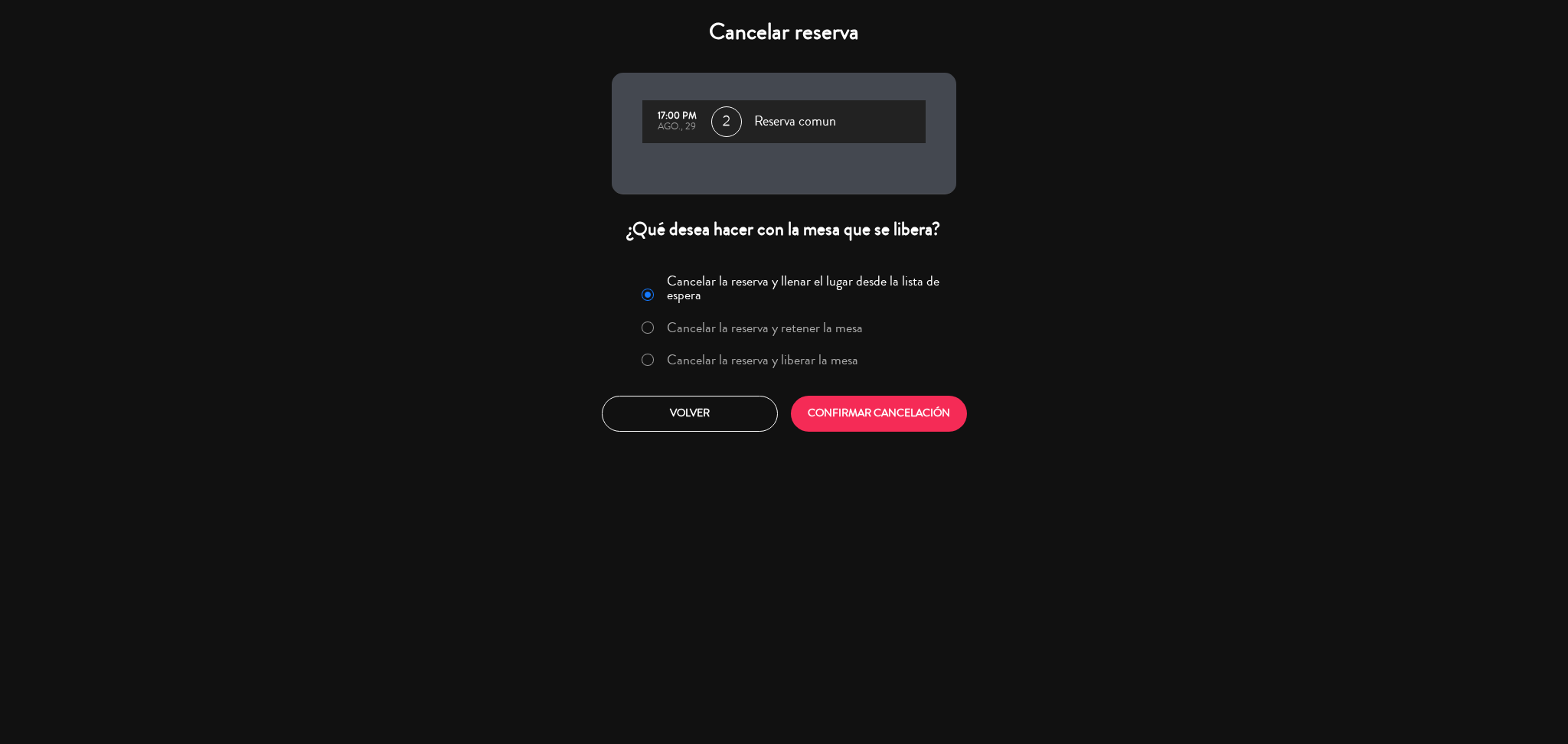
click at [780, 355] on label "Cancelar la reserva y liberar la mesa" at bounding box center [762, 360] width 191 height 14
click at [878, 410] on button "CONFIRMAR CANCELACIÓN" at bounding box center [879, 414] width 177 height 36
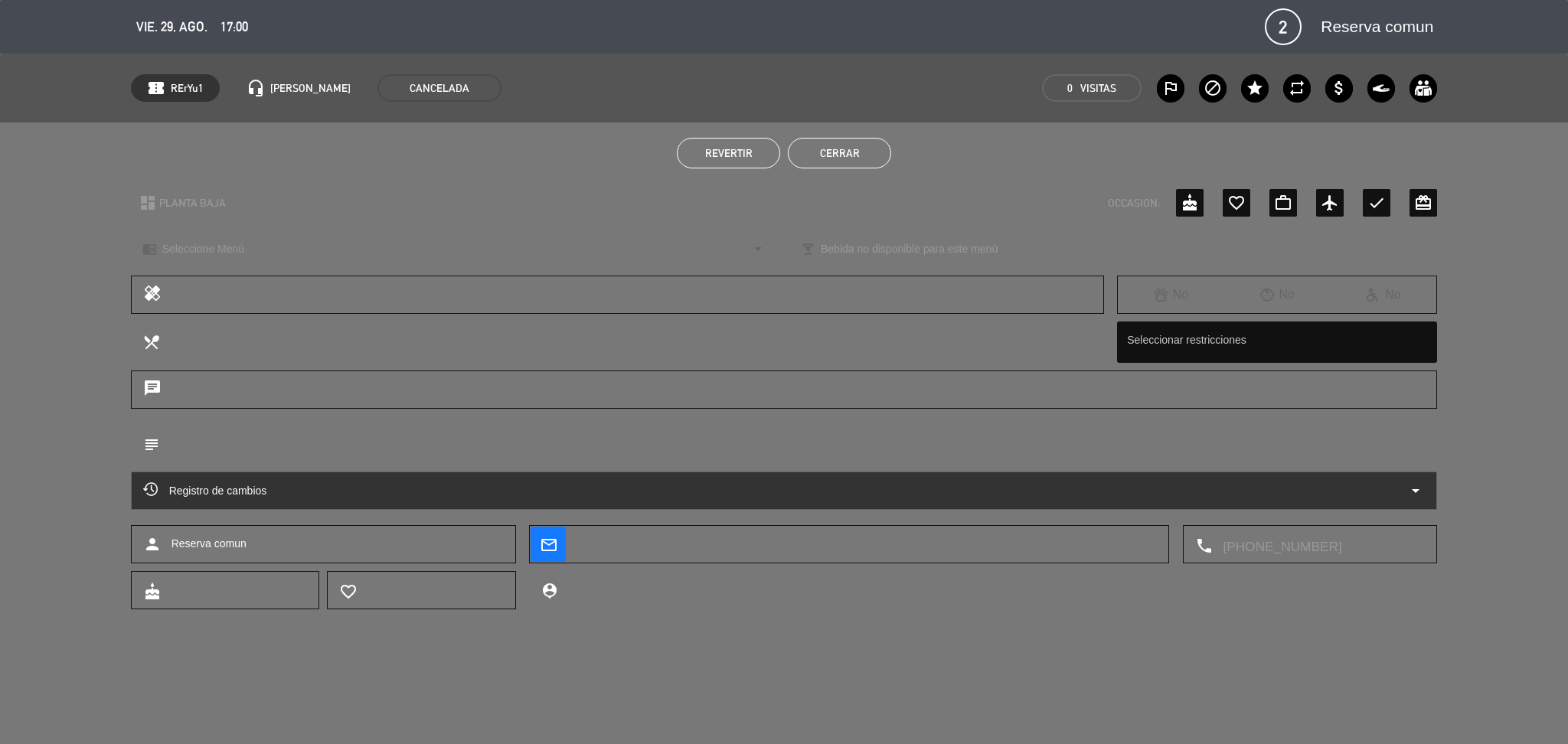
click at [846, 155] on button "Cerrar" at bounding box center [838, 153] width 103 height 30
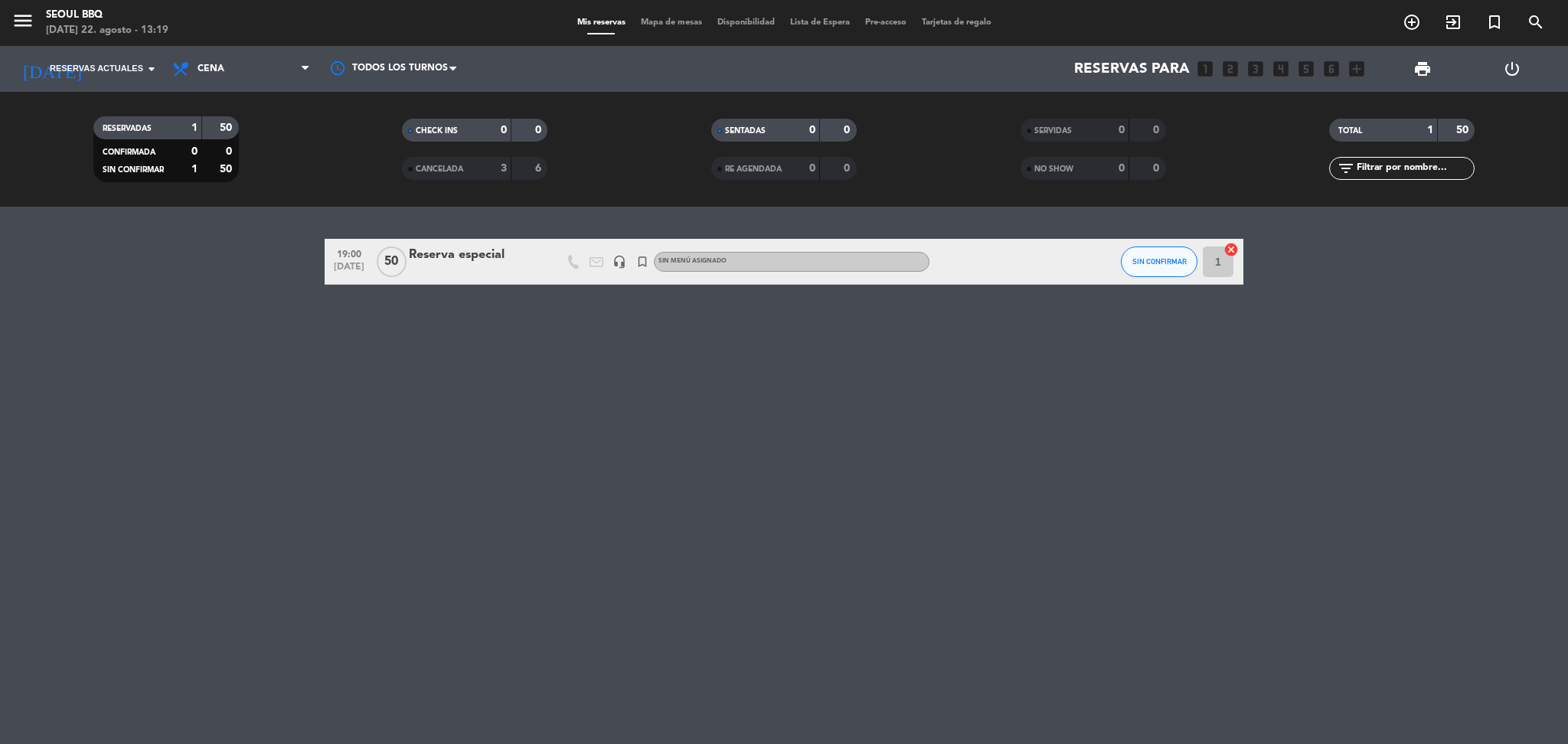
click at [531, 253] on div "Reserva especial" at bounding box center [474, 255] width 130 height 20
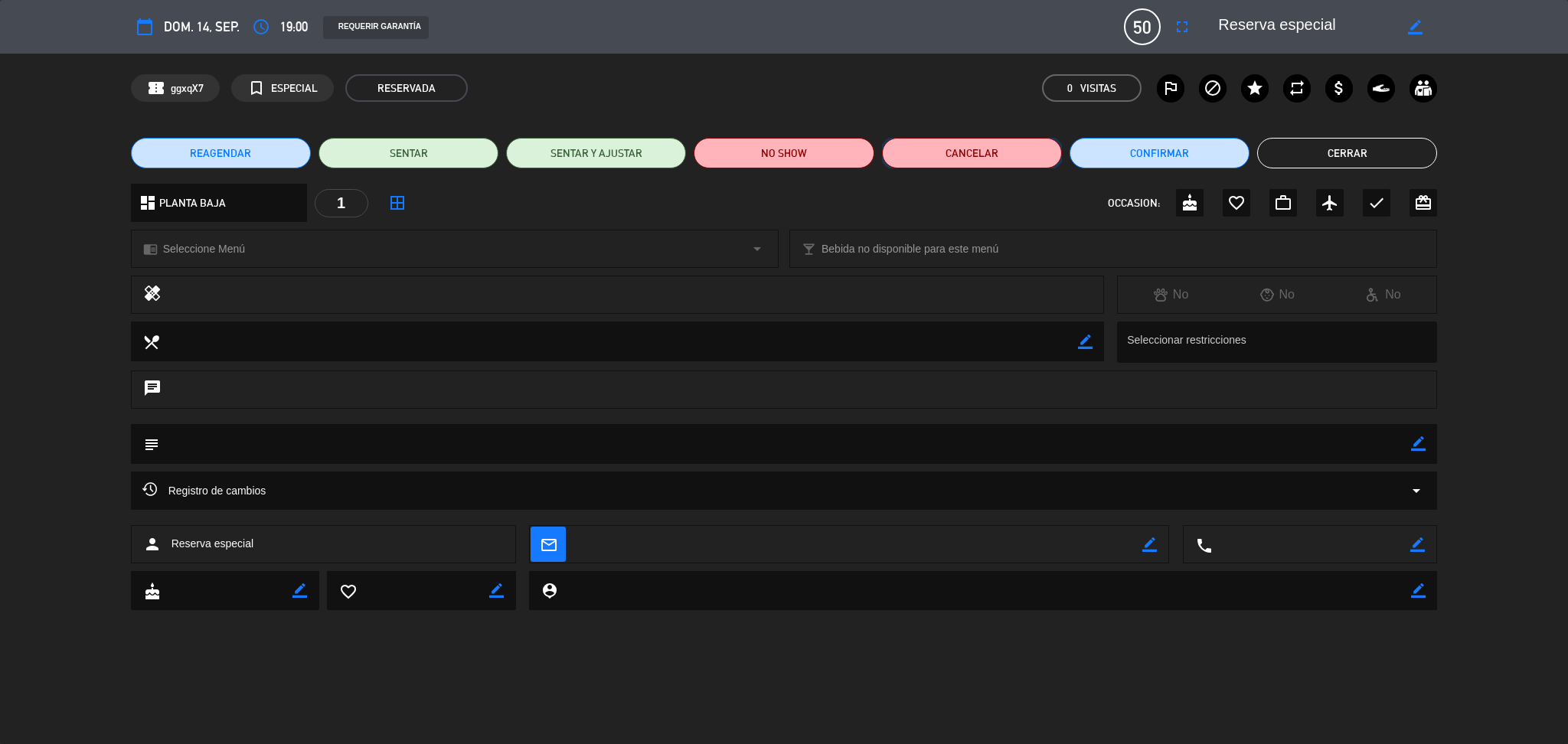
click at [976, 151] on button "Cancelar" at bounding box center [971, 153] width 179 height 30
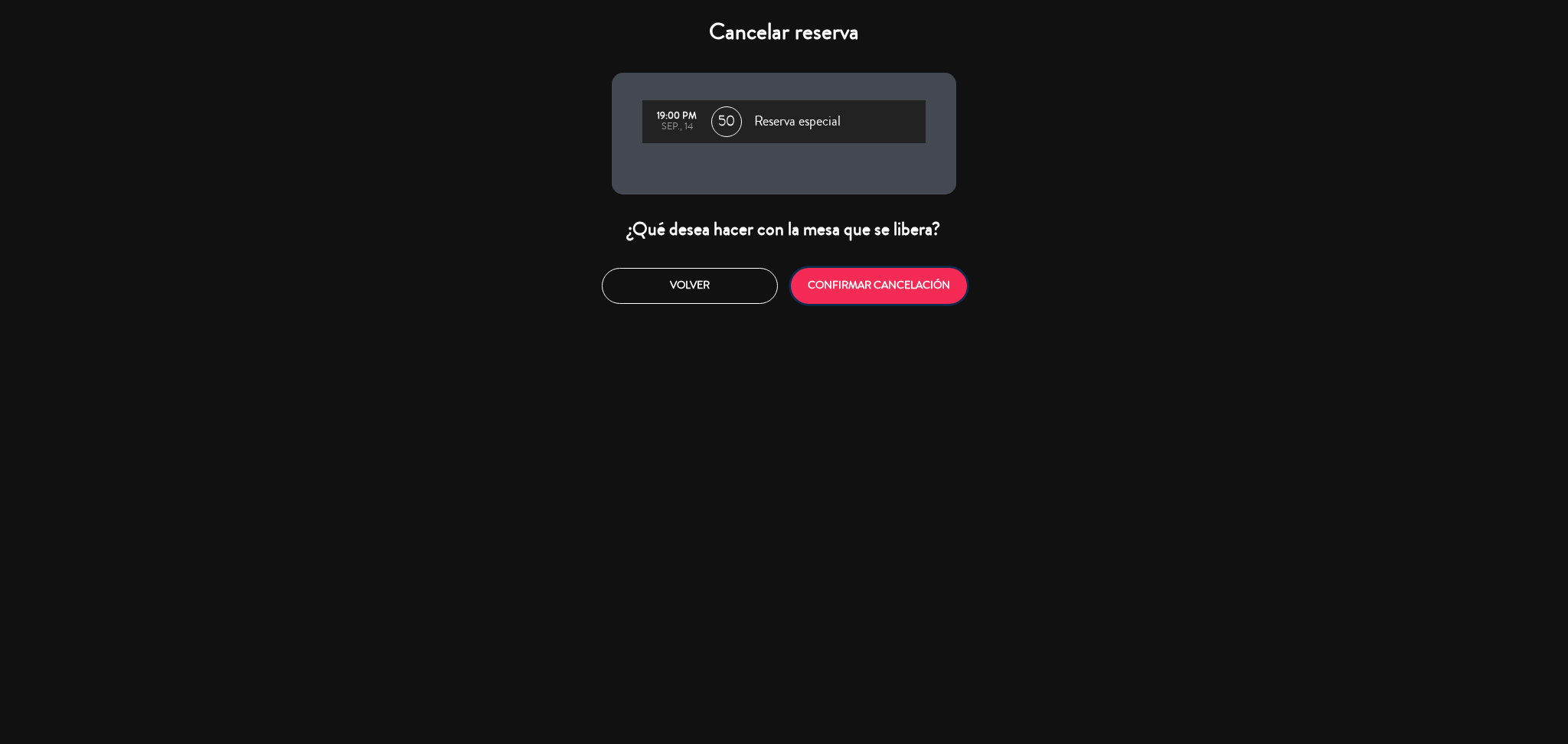
click at [851, 272] on button "CONFIRMAR CANCELACIÓN" at bounding box center [879, 285] width 177 height 36
